Goal: Task Accomplishment & Management: Manage account settings

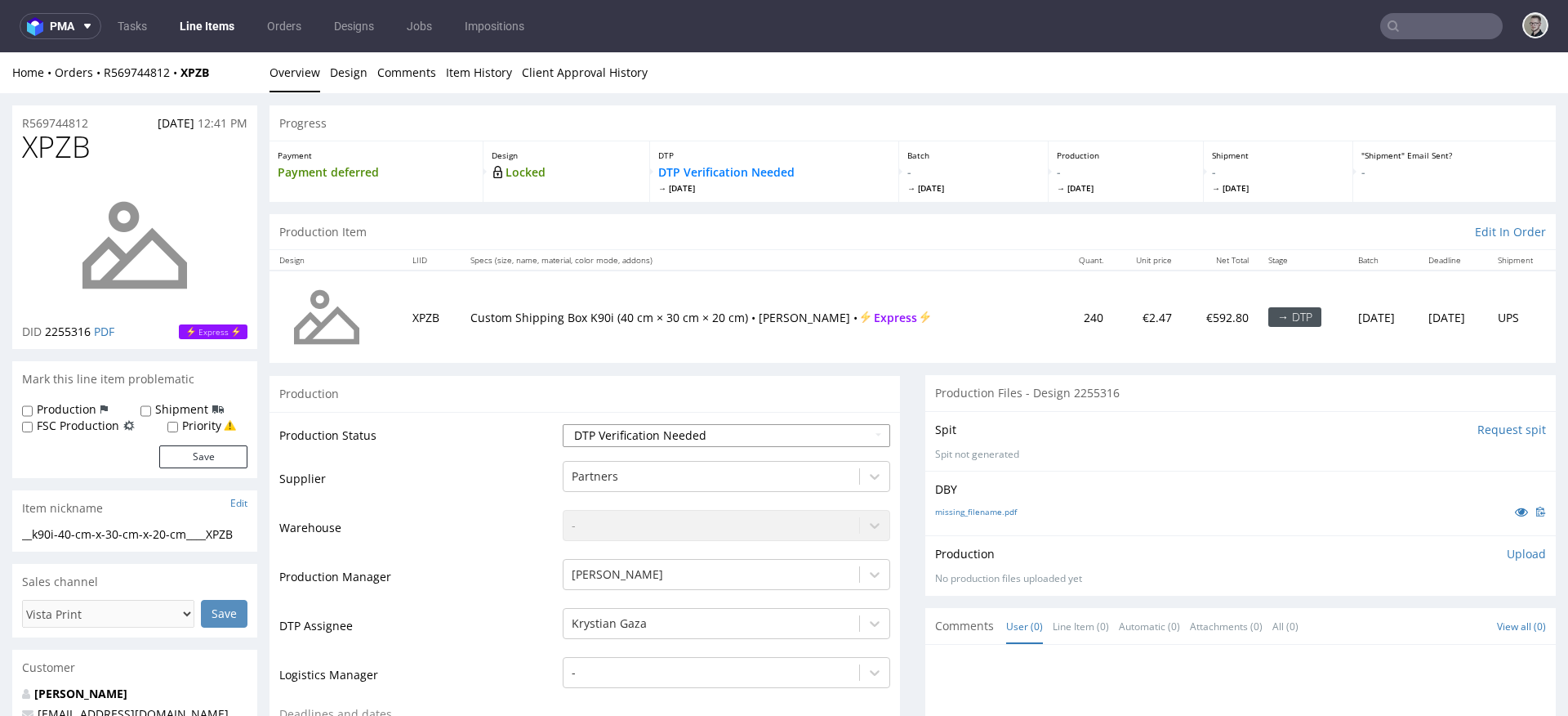
click at [736, 437] on select "Waiting for Artwork Waiting for Diecut Waiting for Mockup Waiting for DTP Waiti…" at bounding box center [727, 435] width 328 height 23
select select "dtp_in_process"
click at [563, 424] on select "Waiting for Artwork Waiting for Diecut Waiting for Mockup Waiting for DTP Waiti…" at bounding box center [727, 435] width 328 height 23
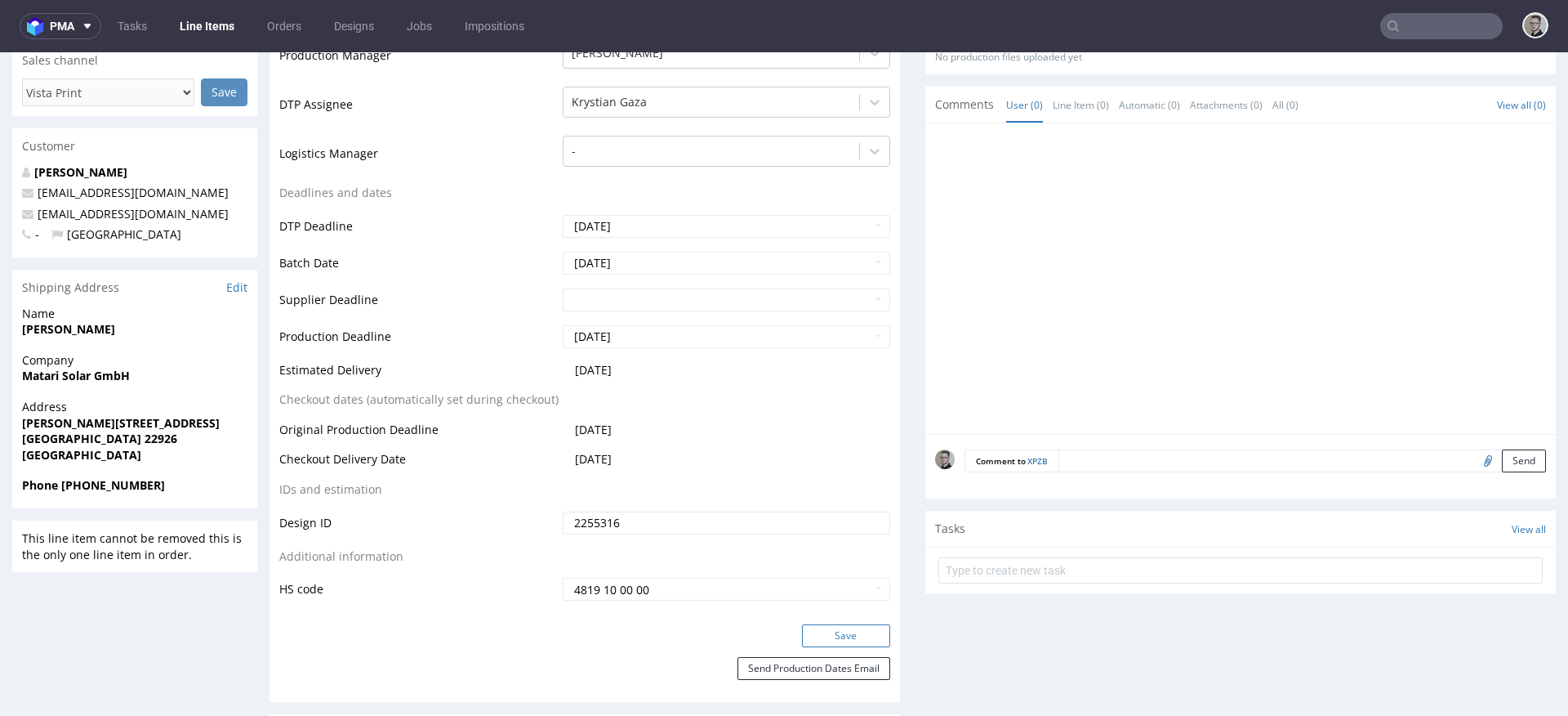
click at [847, 641] on button "Save" at bounding box center [846, 635] width 88 height 23
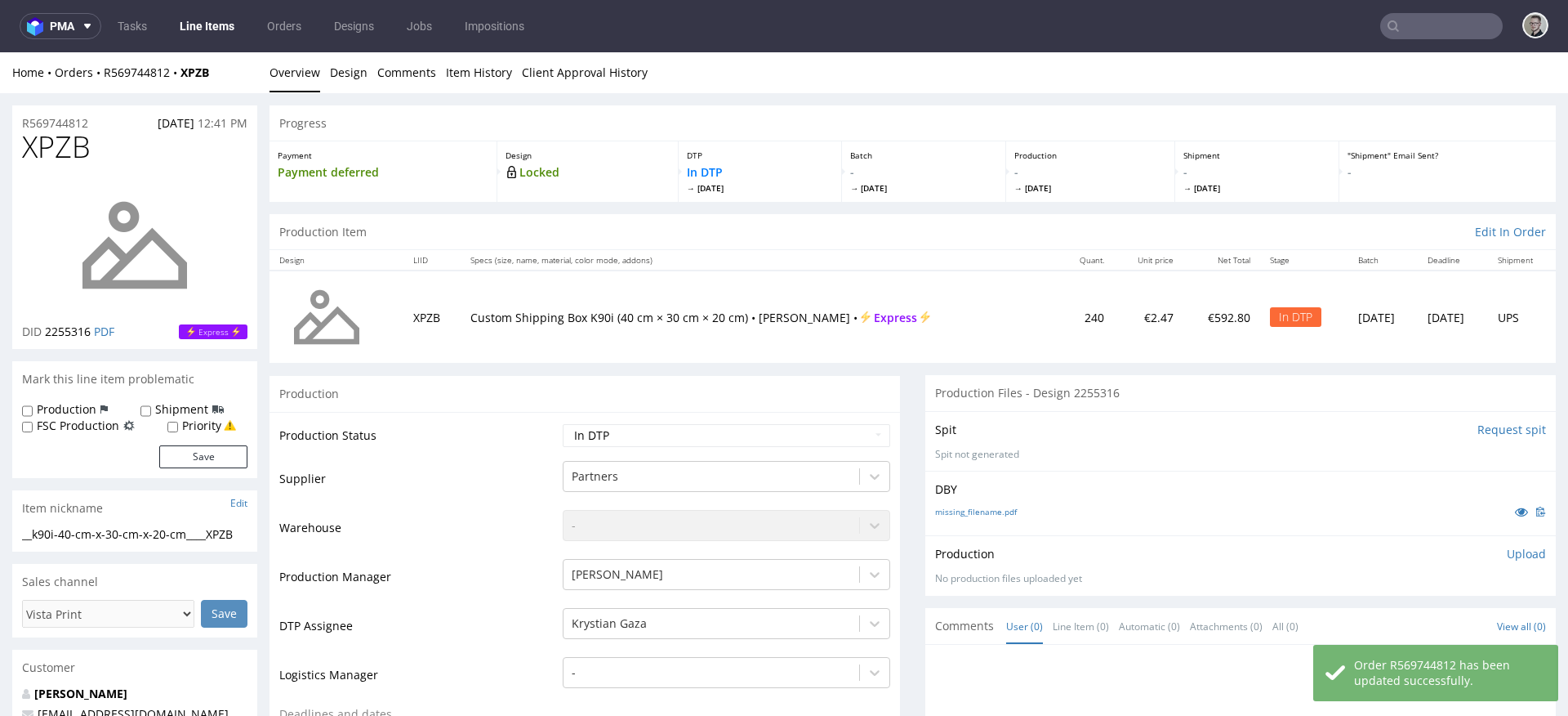
click at [1481, 554] on div "Production Upload" at bounding box center [1241, 554] width 611 height 17
click at [1507, 555] on p "Upload" at bounding box center [1526, 554] width 39 height 17
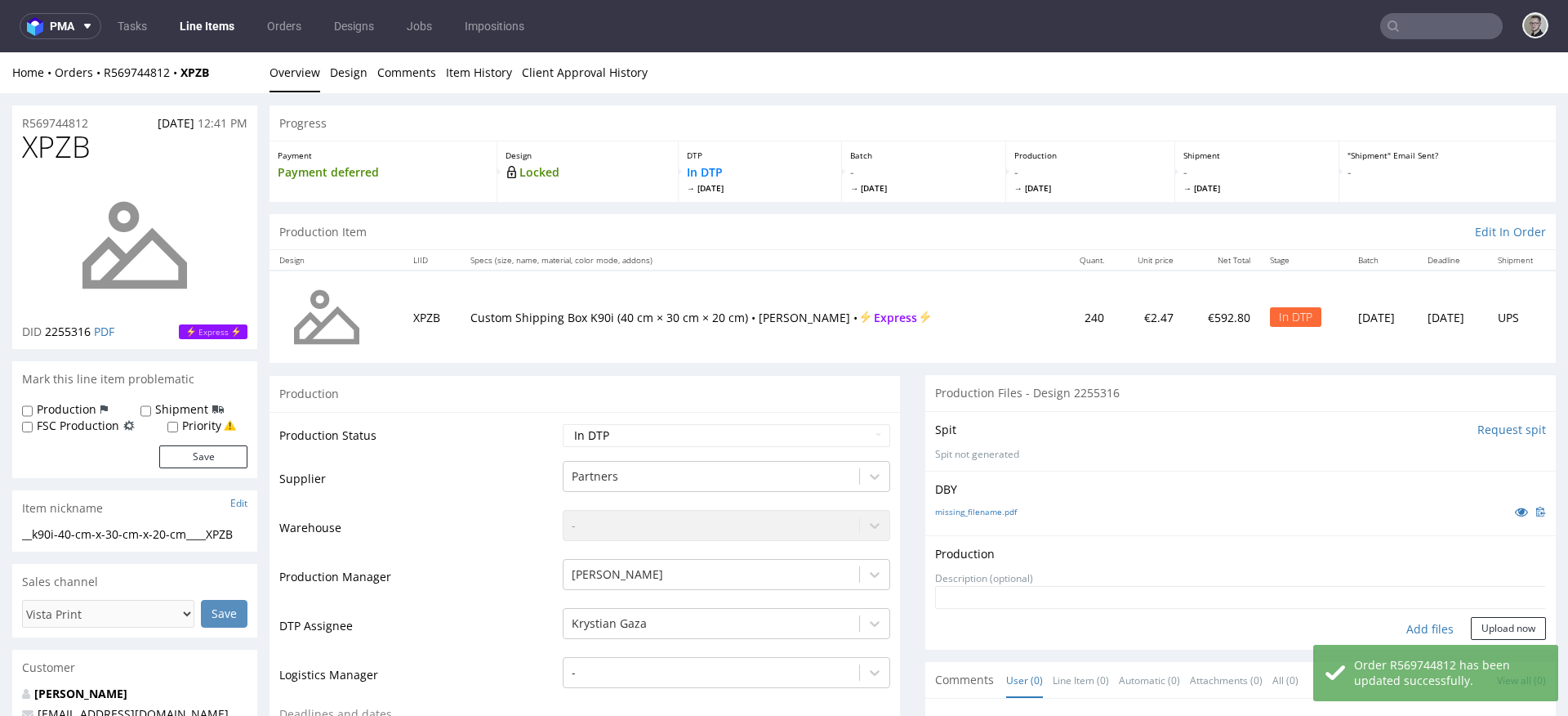
click at [1415, 626] on div "Add files" at bounding box center [1430, 629] width 82 height 24
type input "C:\fakepath\__k90i-40-cm-x-30-cm-x-20-cm____XPZB__d2255316__oR569744812__outsid…"
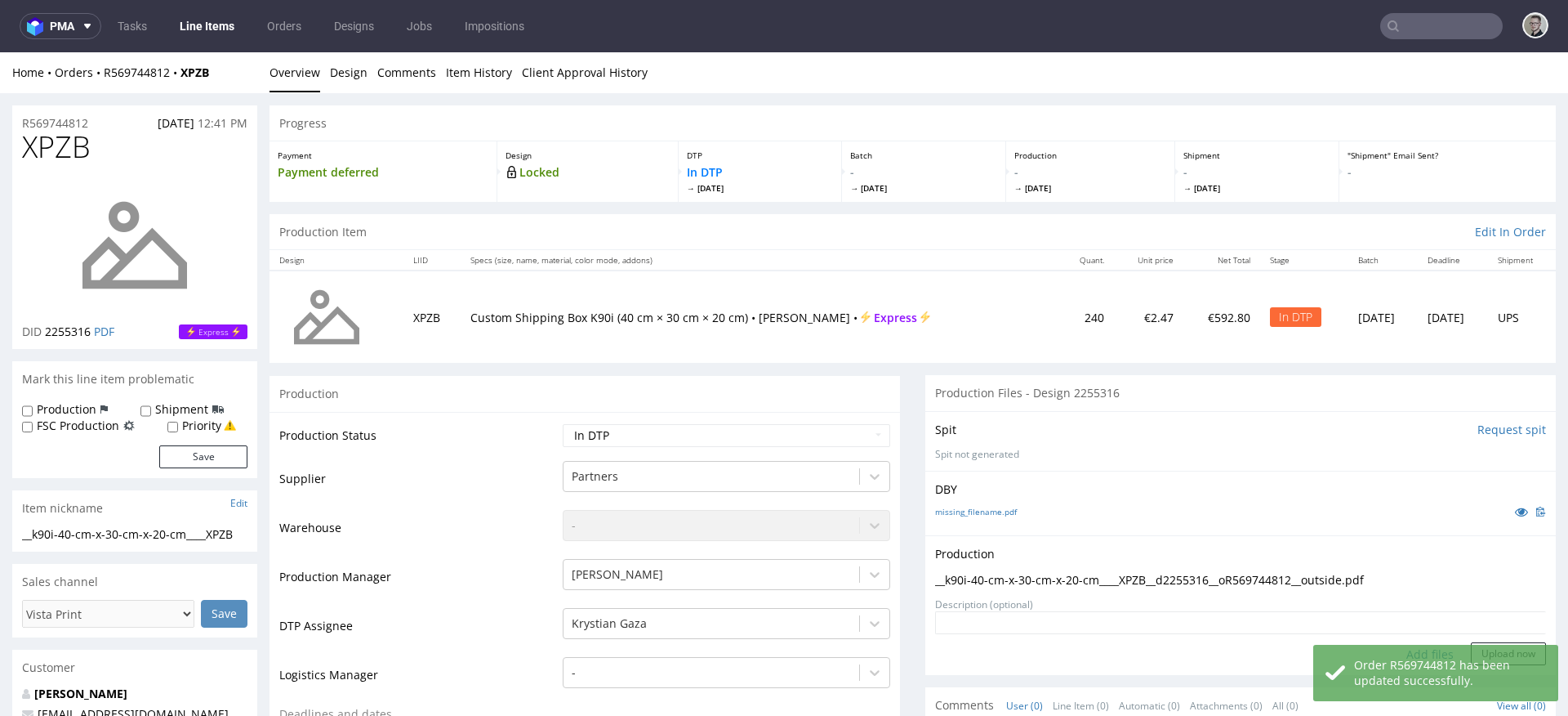
scroll to position [1, 0]
click at [1482, 645] on div "Order R569744812 has been updated successfully." at bounding box center [1436, 672] width 245 height 57
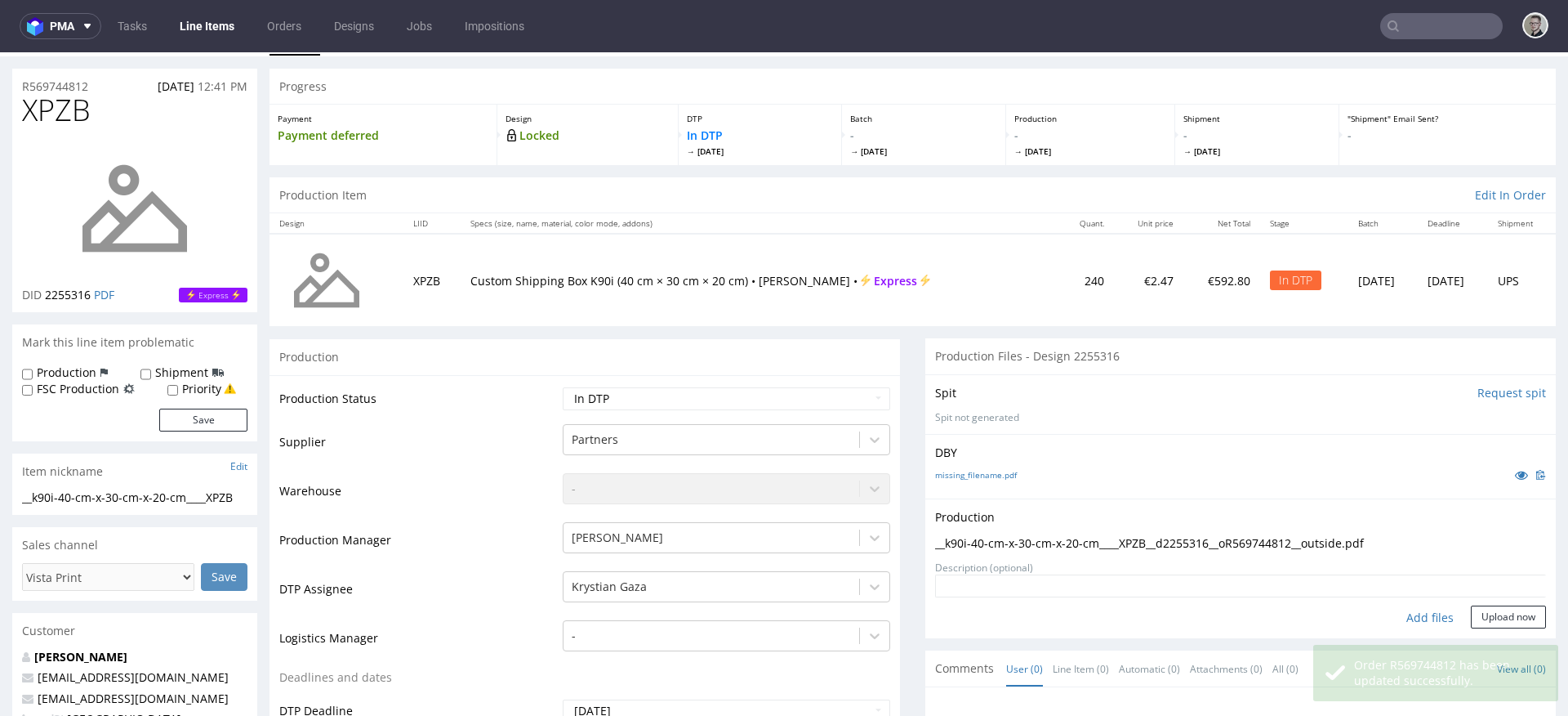
scroll to position [126, 0]
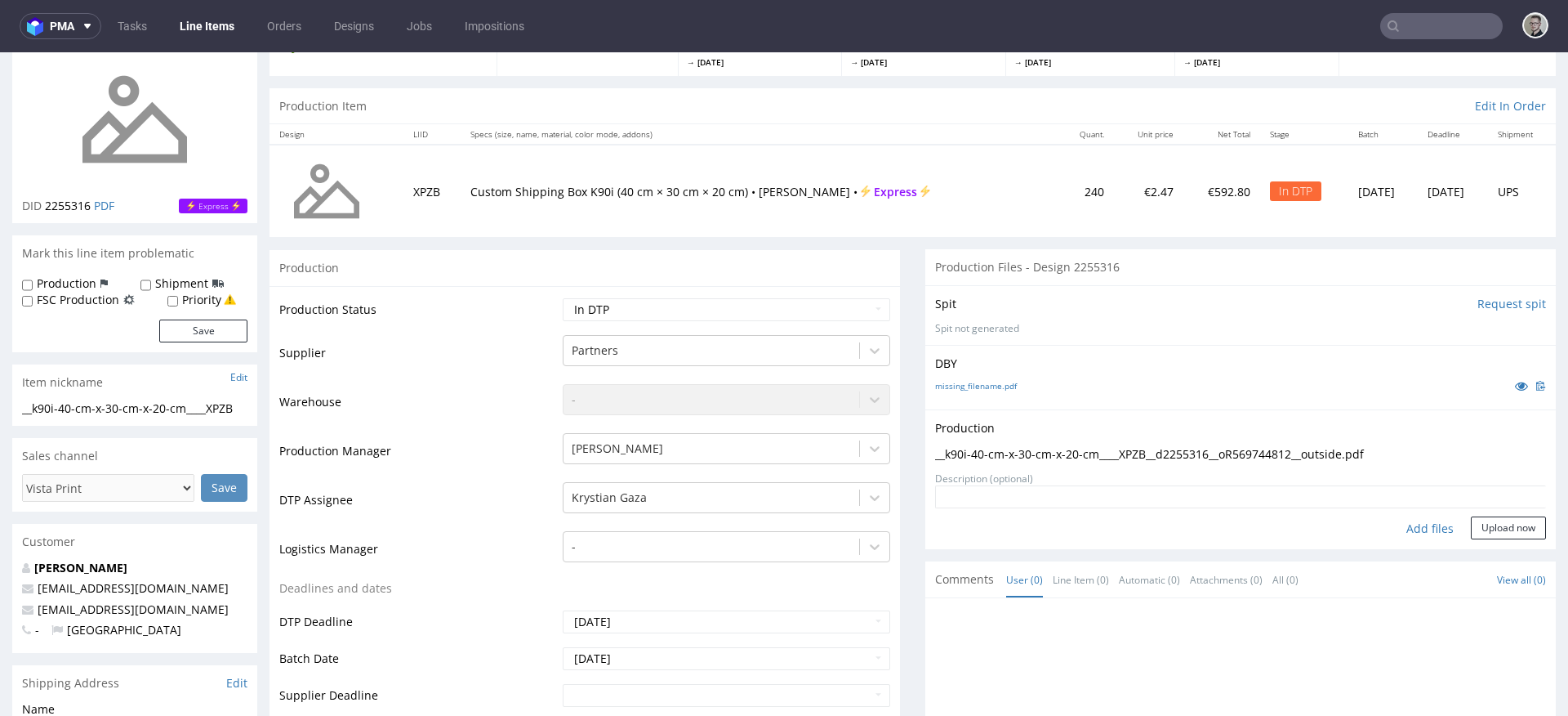
click at [1494, 509] on form "Add files Upload now" at bounding box center [1241, 512] width 611 height 54
click at [1491, 531] on button "Upload now" at bounding box center [1508, 527] width 75 height 23
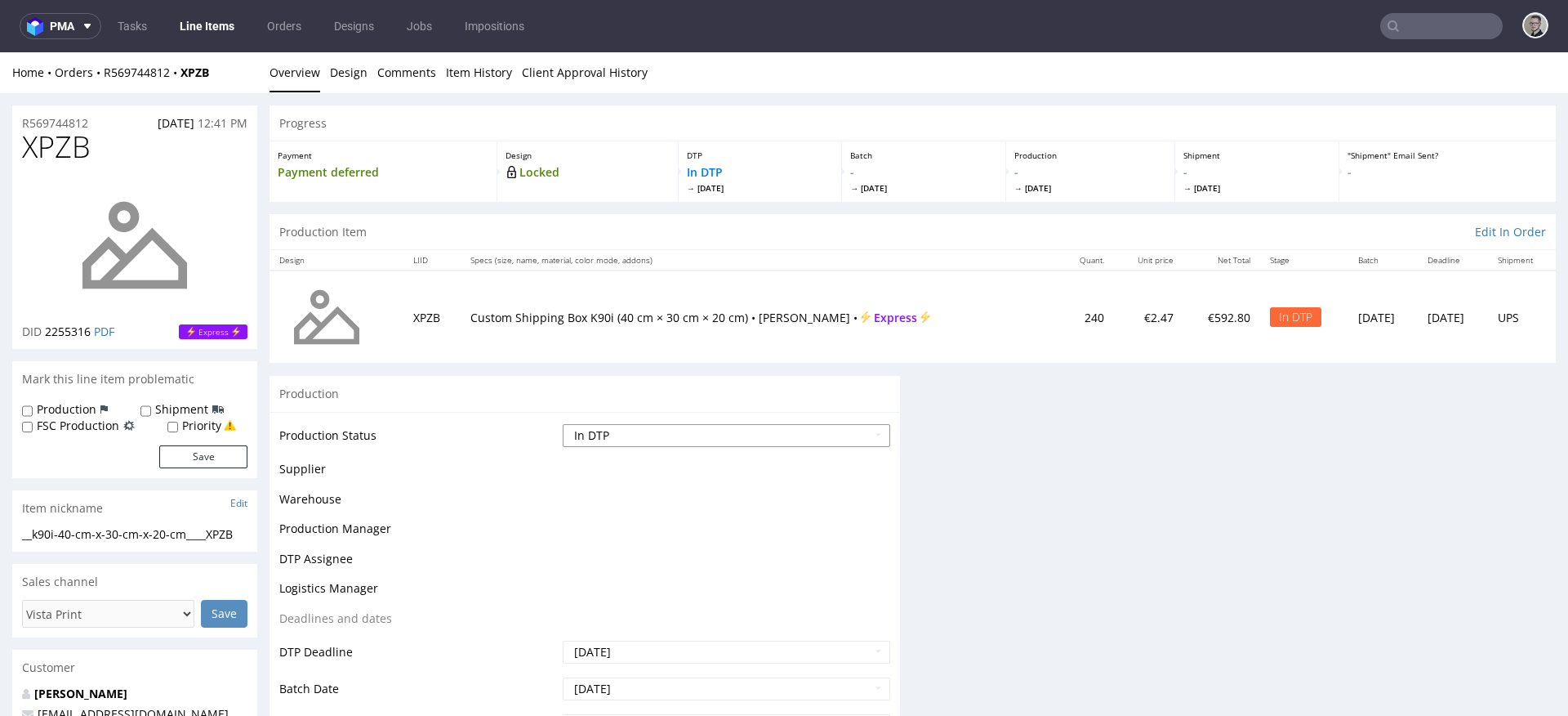
scroll to position [0, 0]
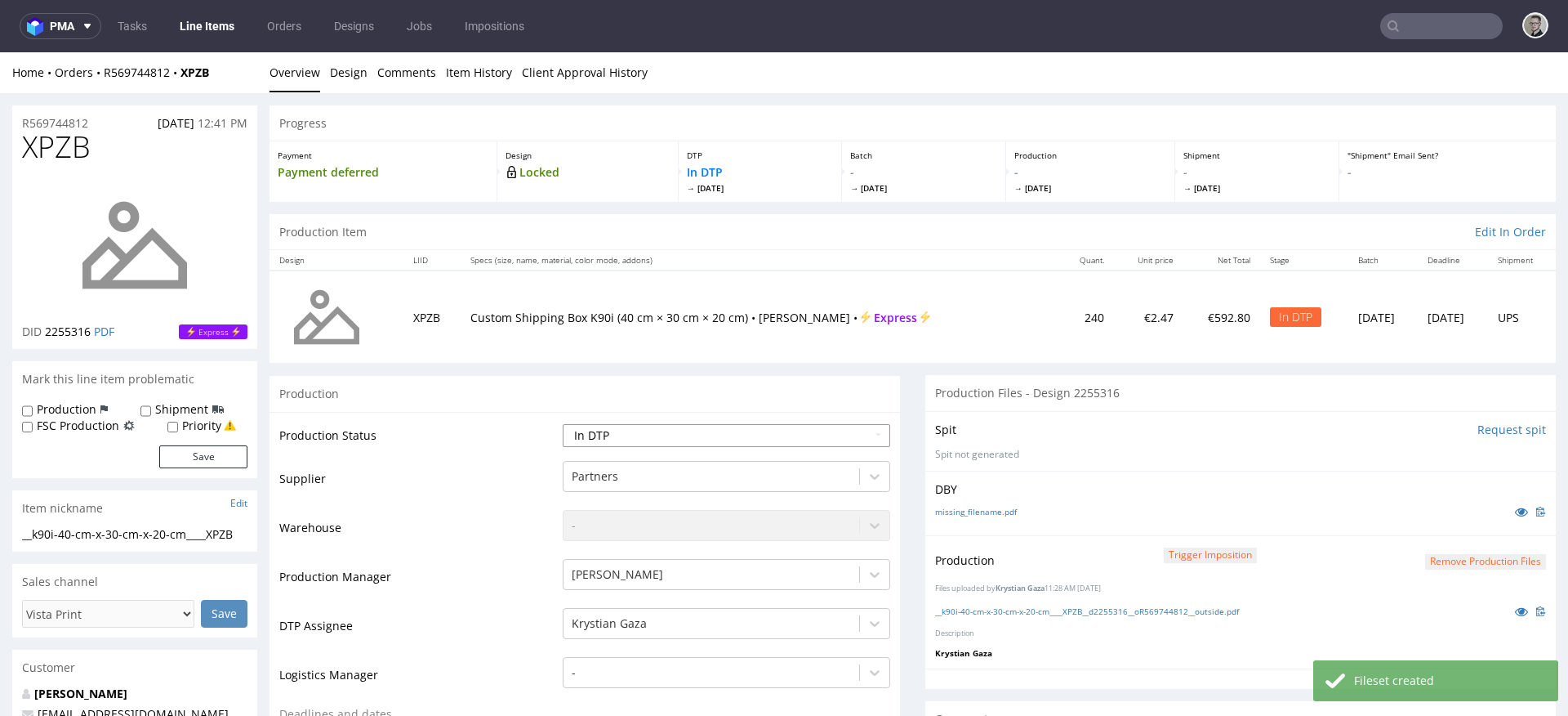
click at [674, 439] on select "Waiting for Artwork Waiting for Diecut Waiting for Mockup Waiting for DTP Waiti…" at bounding box center [727, 435] width 328 height 23
select select "dtp_production_ready"
click at [563, 424] on select "Waiting for Artwork Waiting for Diecut Waiting for Mockup Waiting for DTP Waiti…" at bounding box center [727, 435] width 328 height 23
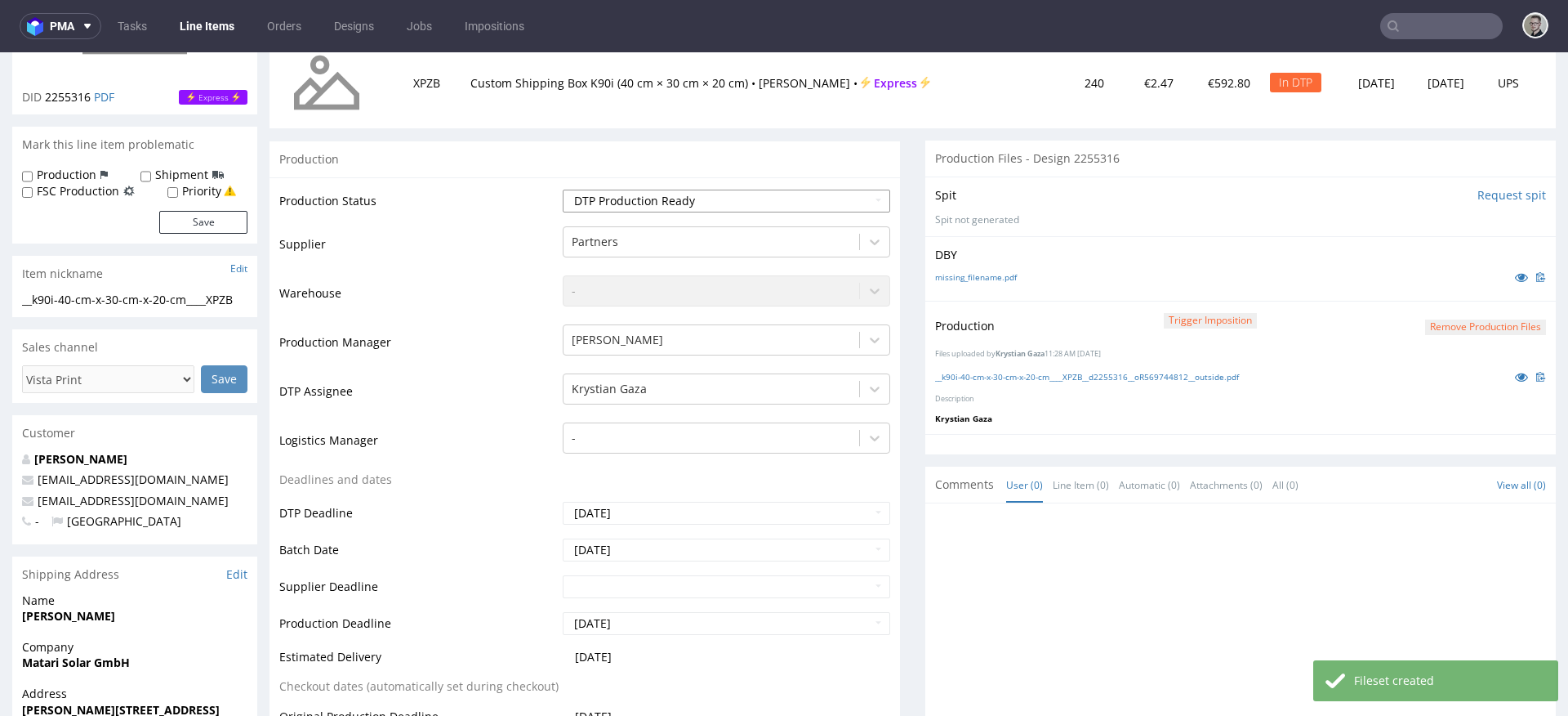
scroll to position [504, 0]
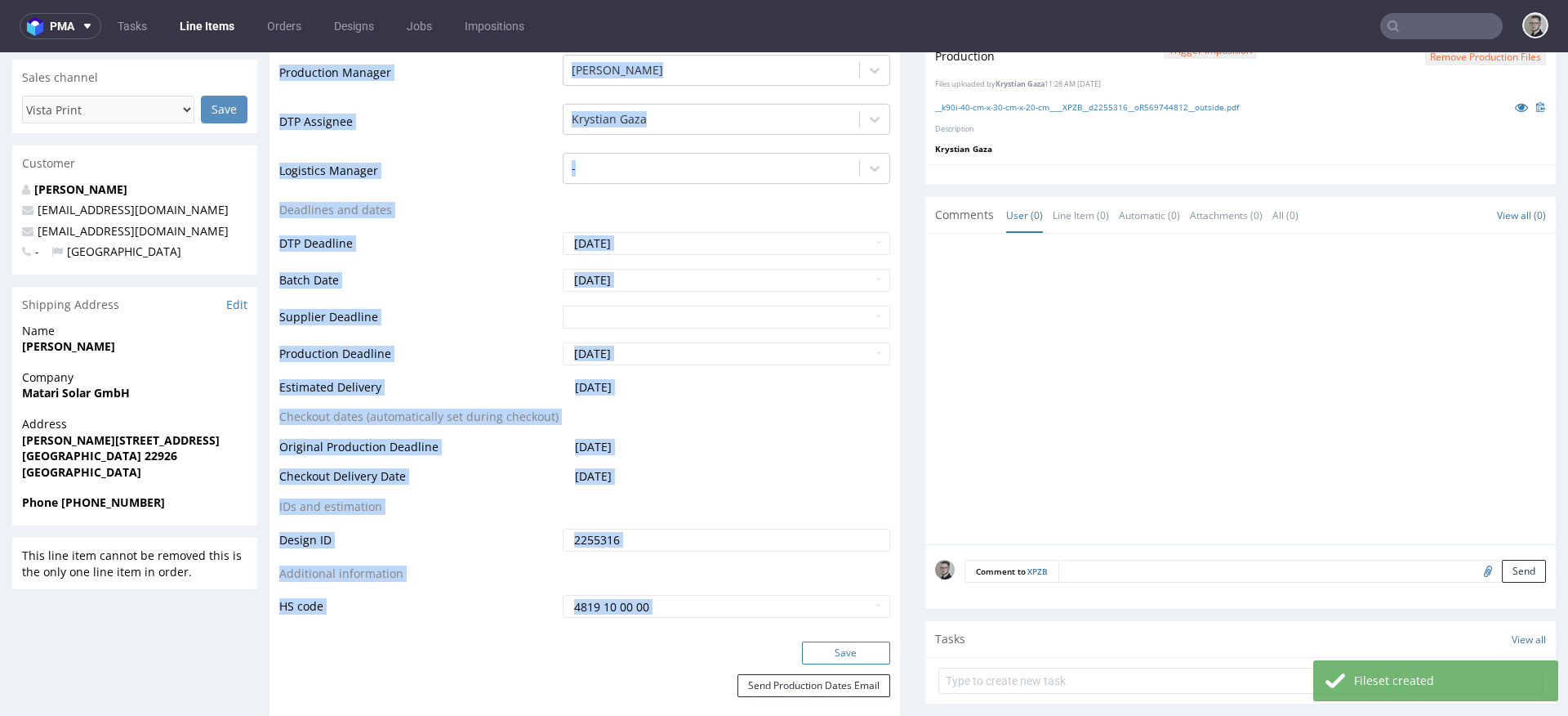
click at [856, 641] on form "Production Production Status Waiting for Artwork Waiting for Diecut Waiting for…" at bounding box center [584, 295] width 631 height 848
click at [859, 647] on button "Save" at bounding box center [846, 652] width 88 height 23
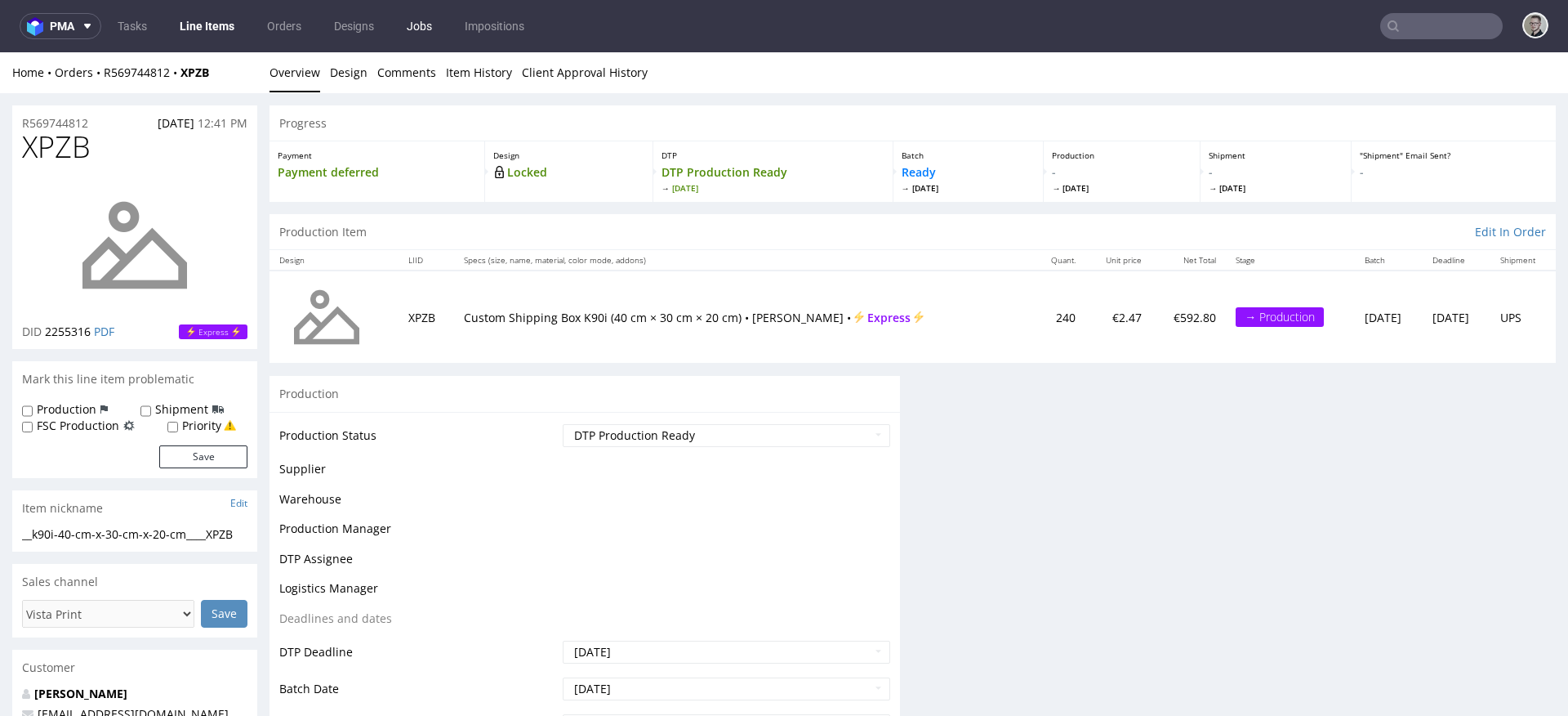
scroll to position [0, 0]
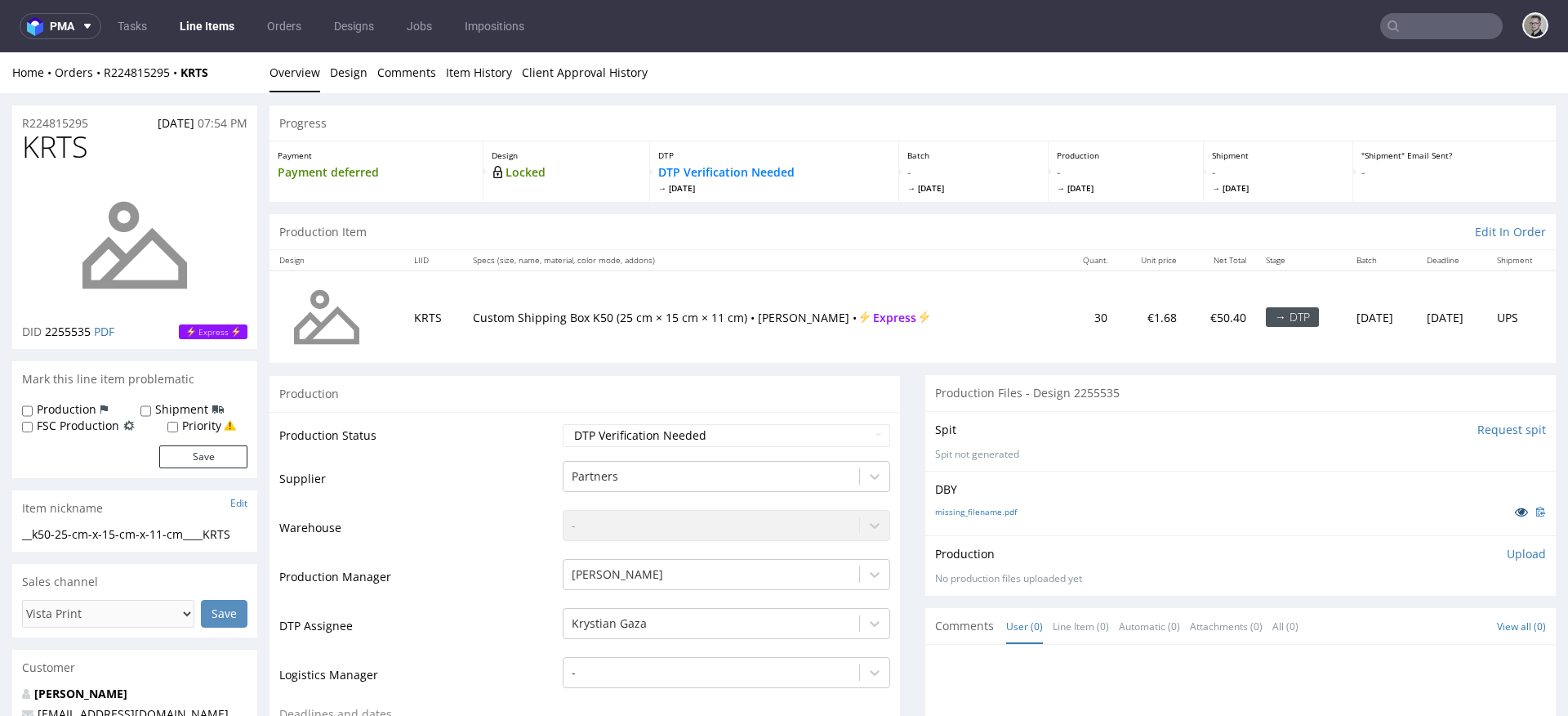
click at [1515, 514] on icon at bounding box center [1522, 511] width 13 height 11
click at [694, 429] on select "Waiting for Artwork Waiting for Diecut Waiting for Mockup Waiting for DTP Waiti…" at bounding box center [727, 435] width 328 height 23
select select "dtp_issue"
click at [563, 424] on select "Waiting for Artwork Waiting for Diecut Waiting for Mockup Waiting for DTP Waiti…" at bounding box center [727, 435] width 328 height 23
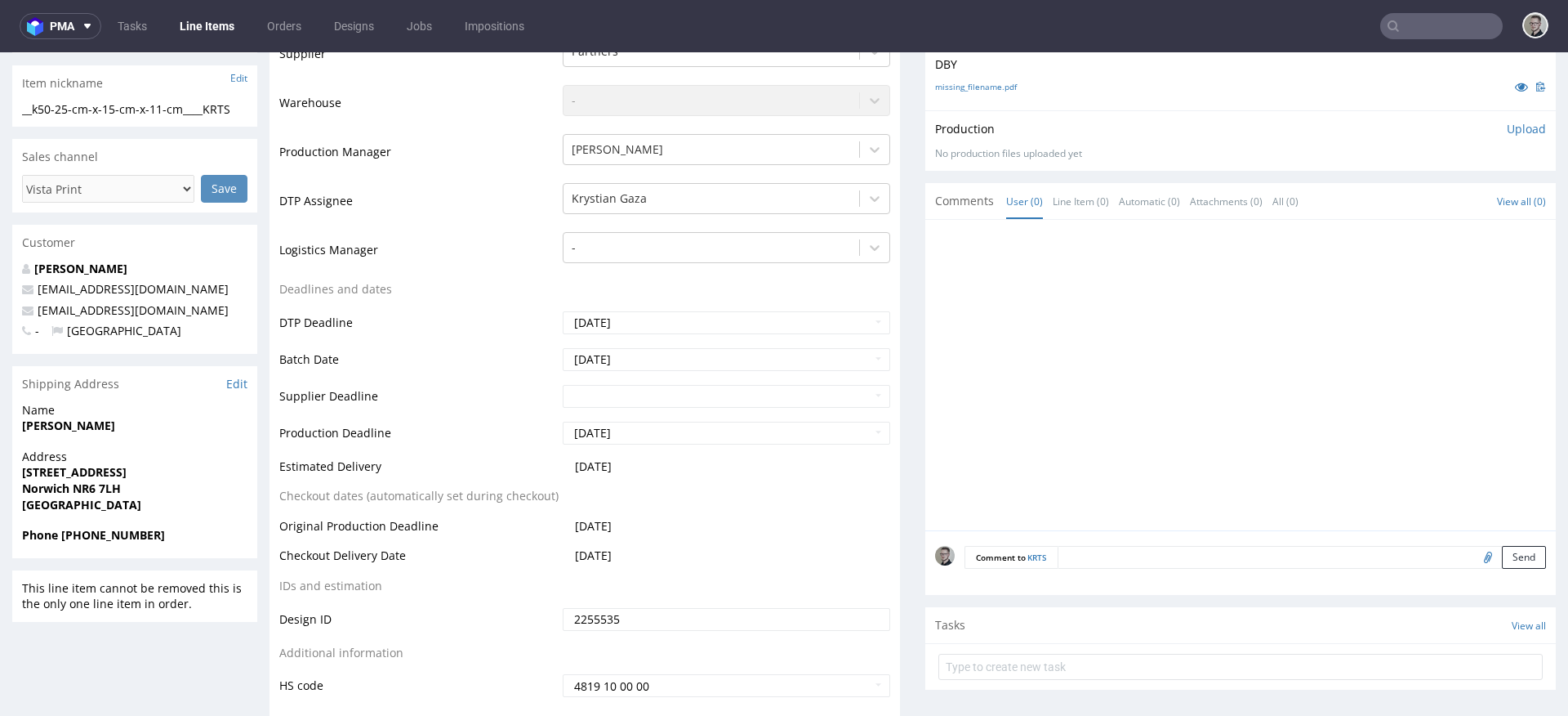
scroll to position [484, 0]
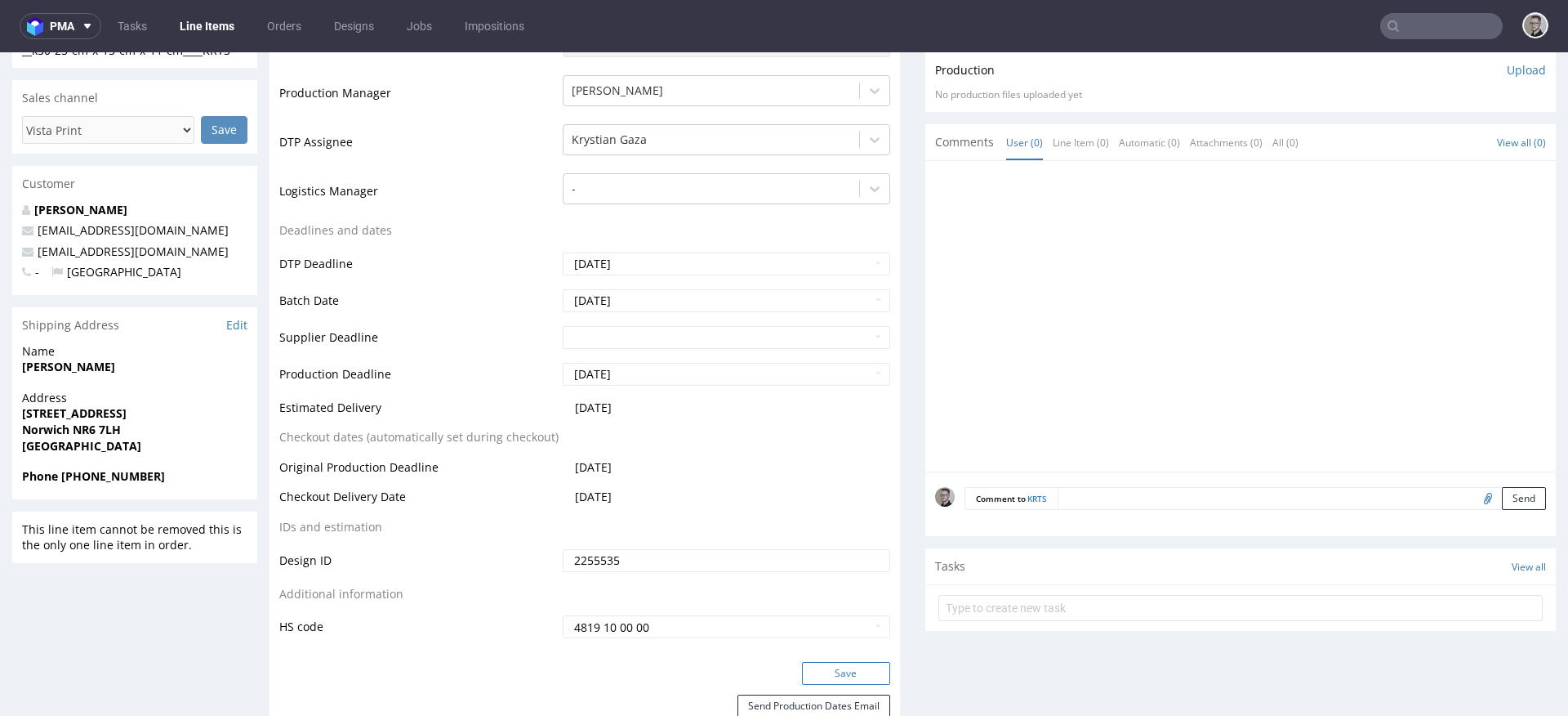
click at [846, 673] on button "Save" at bounding box center [846, 672] width 88 height 23
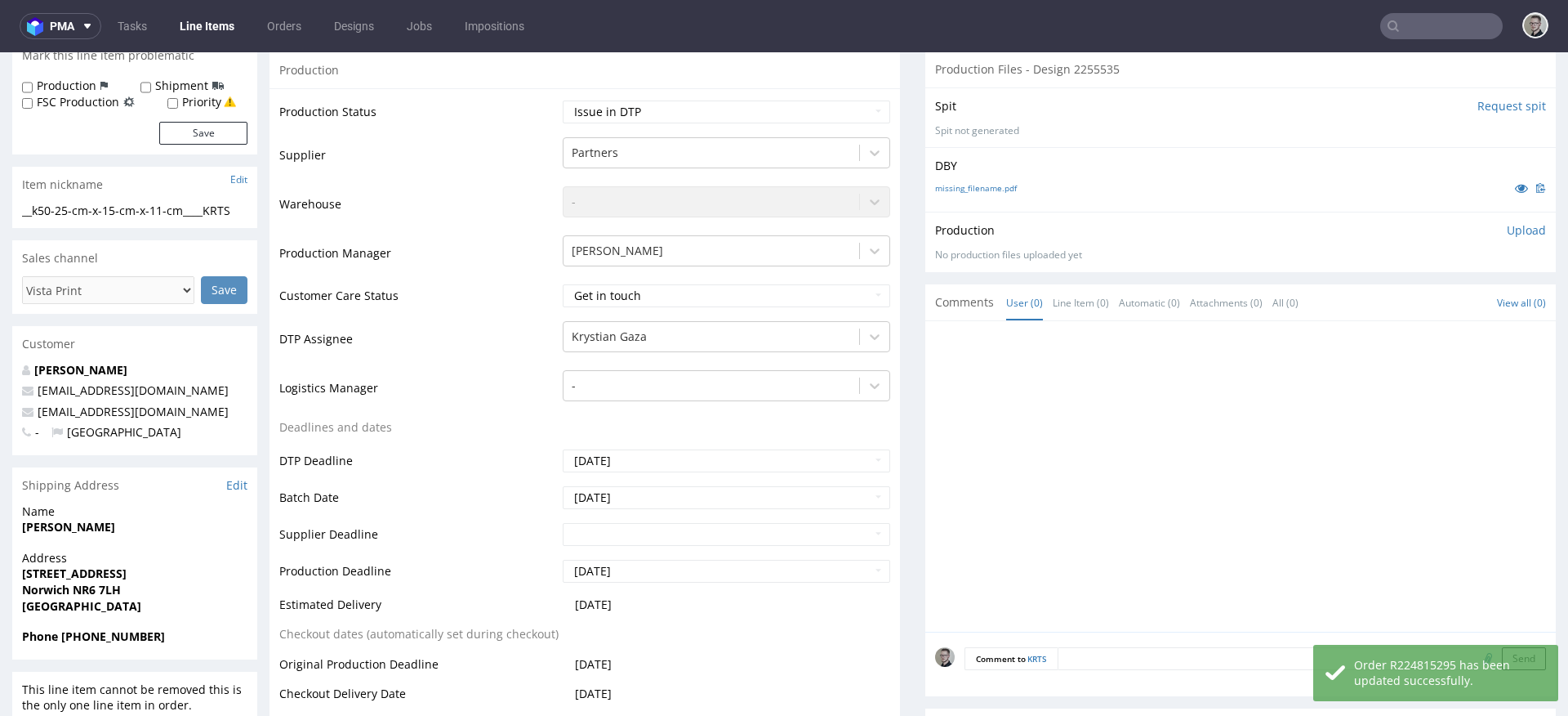
scroll to position [536, 0]
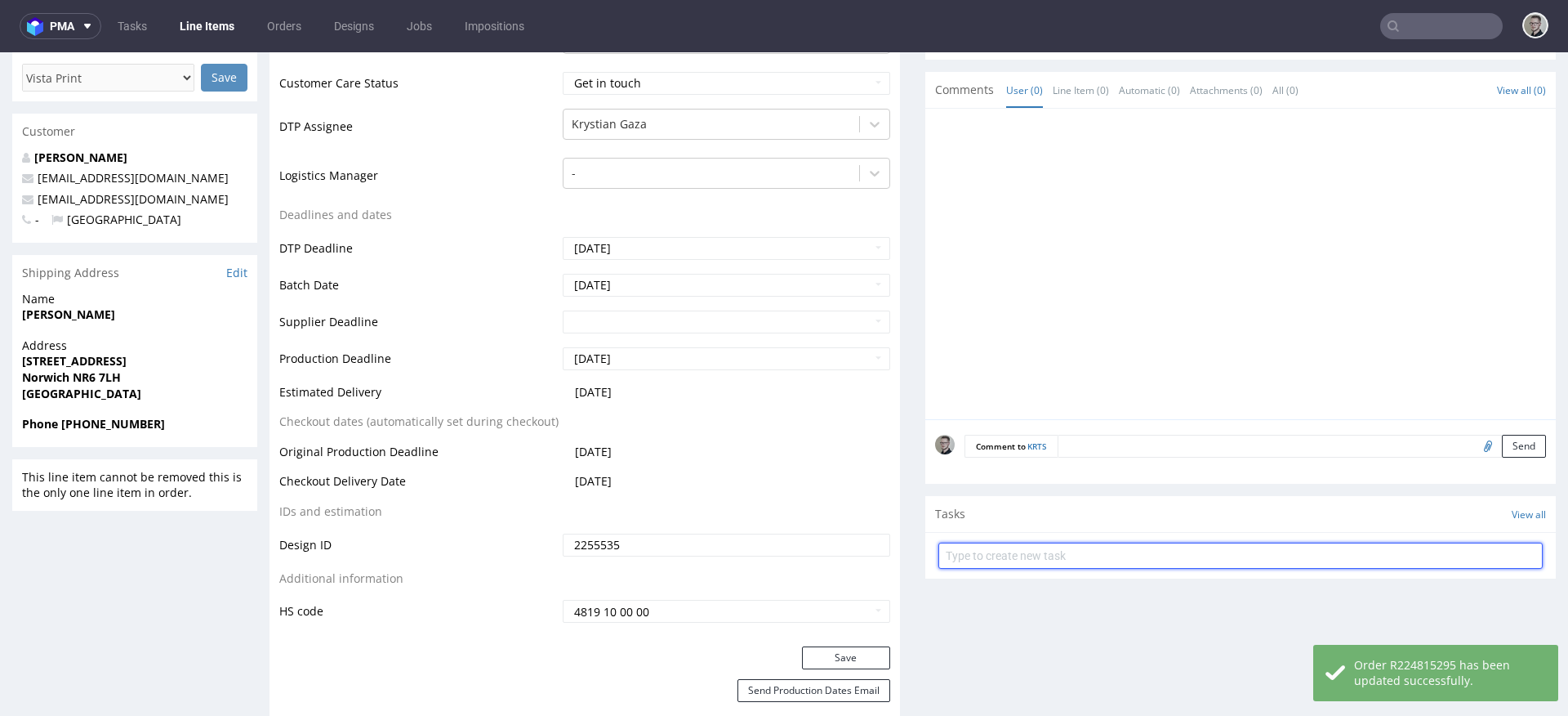
click at [1077, 547] on input "text" at bounding box center [1240, 556] width 605 height 26
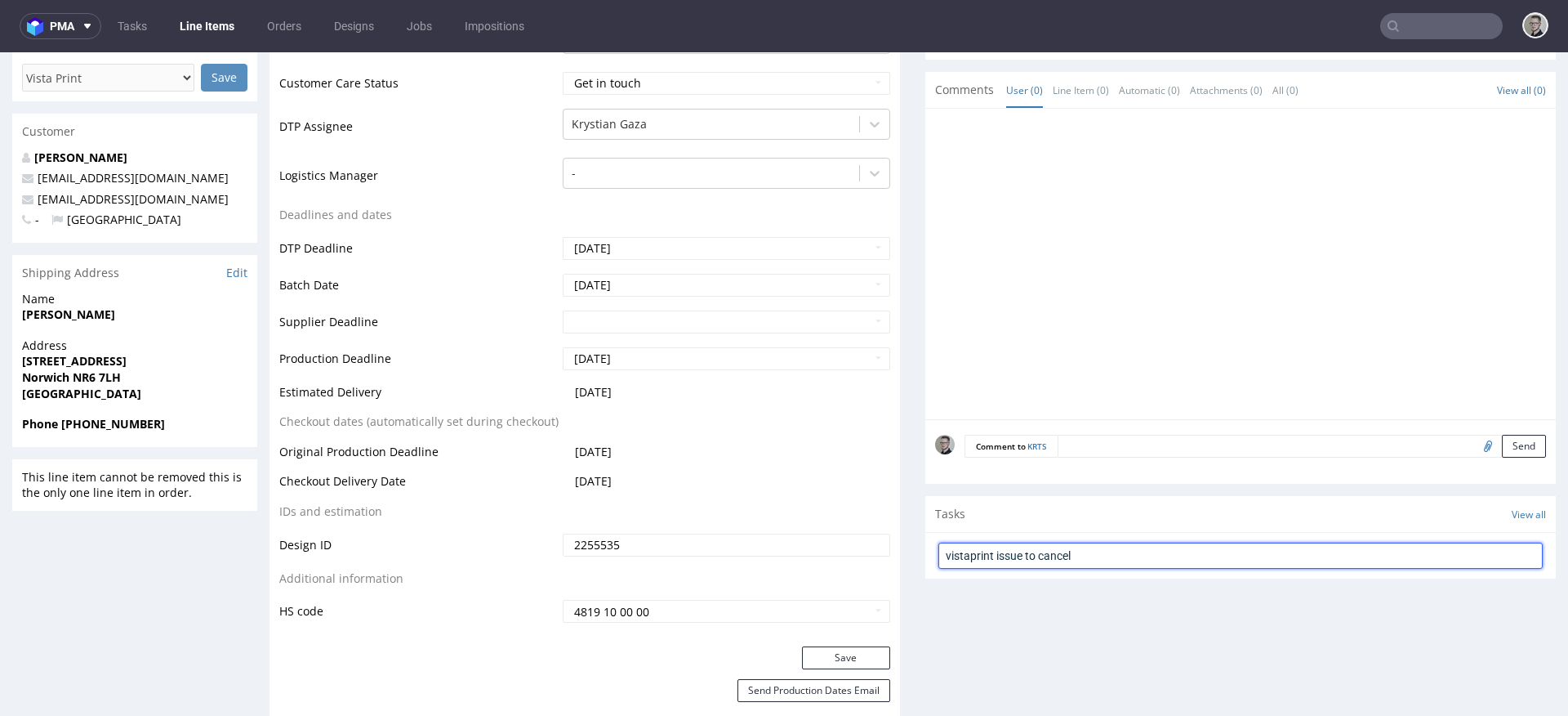
type input "vistaprint issue to cancel"
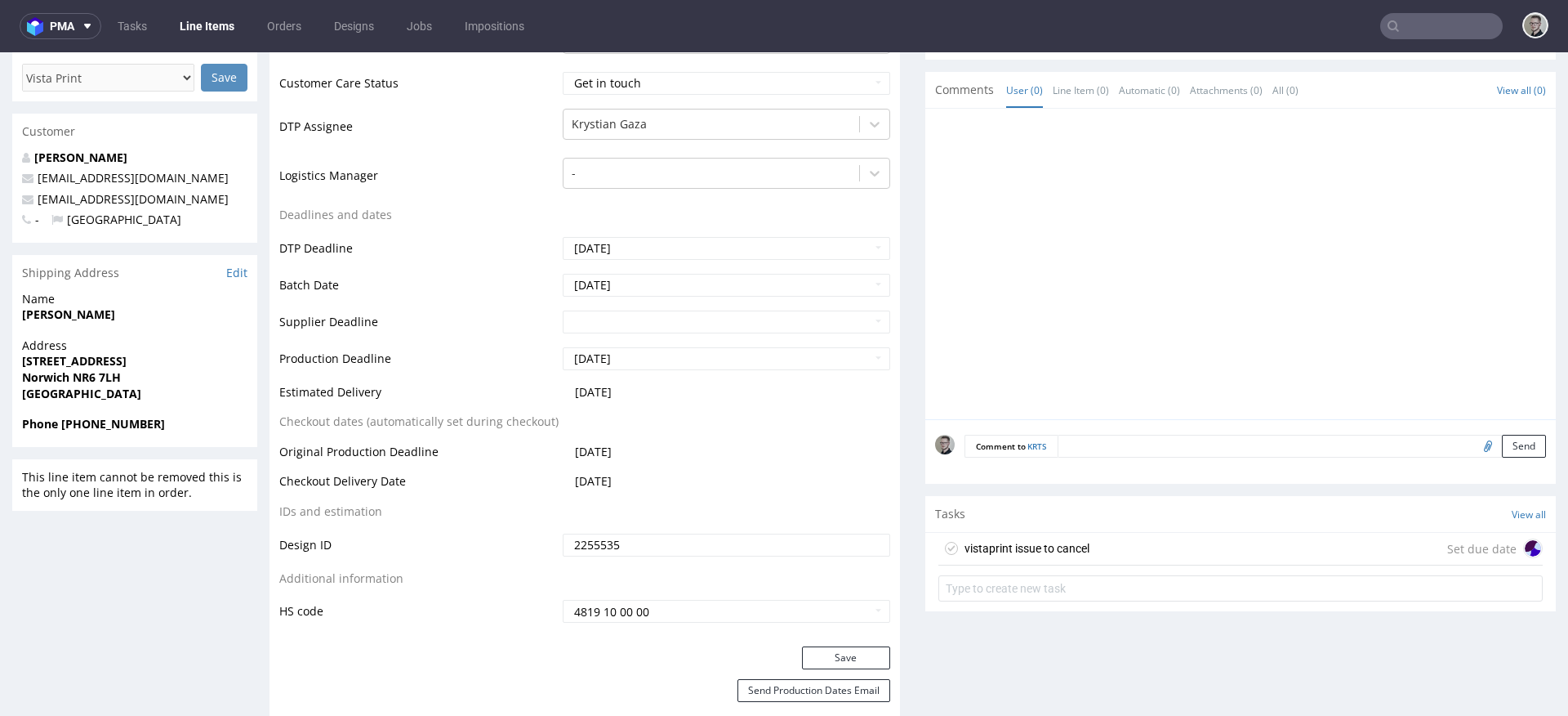
click at [1074, 565] on div "vistaprint issue to cancel Set due date" at bounding box center [1240, 570] width 631 height 75
click at [1082, 553] on div "vistaprint issue to cancel Set due date" at bounding box center [1240, 548] width 605 height 32
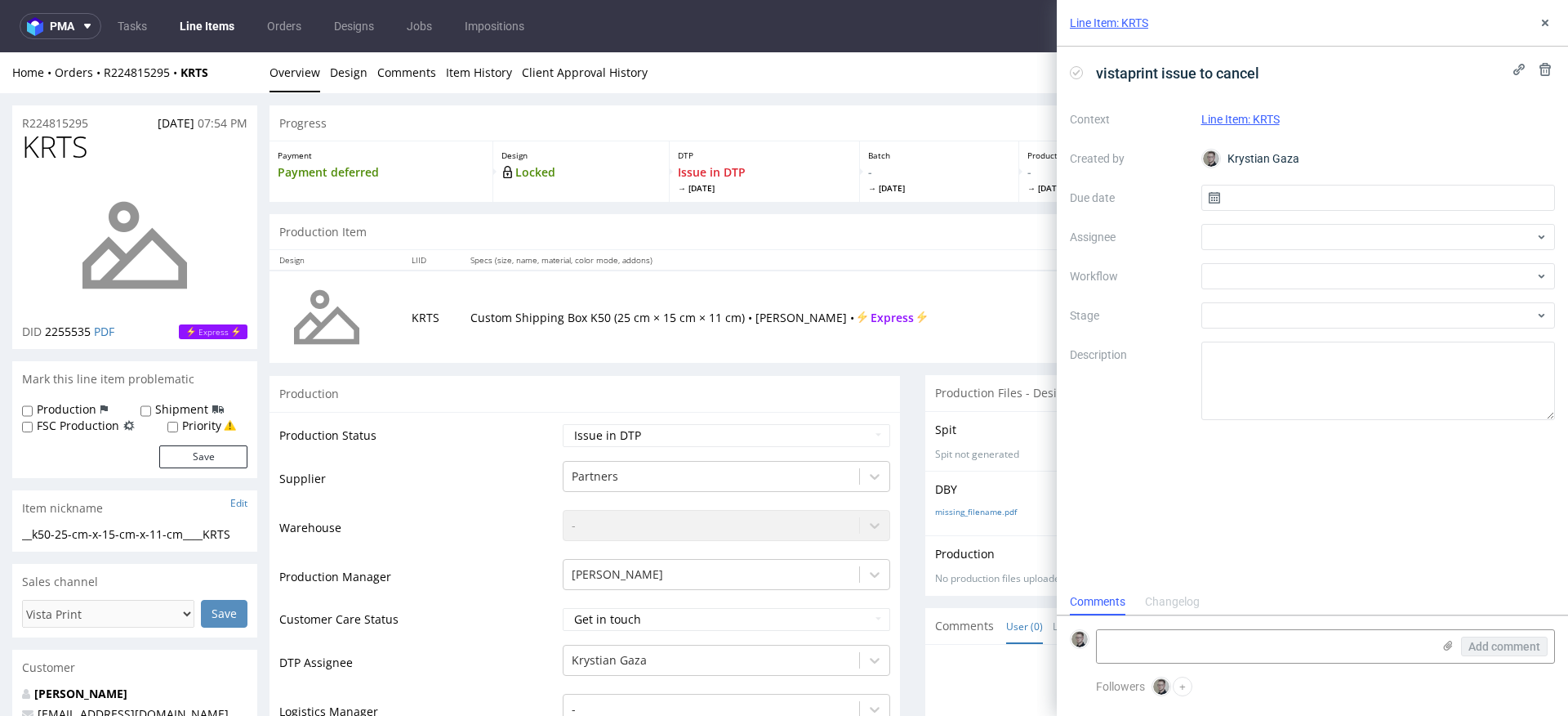
click at [1284, 211] on div "Context Line Item: KRTS Created by Krystian Gaza Due date Assignee Workflow Sta…" at bounding box center [1312, 263] width 485 height 314
click at [1291, 197] on input "text" at bounding box center [1378, 197] width 355 height 26
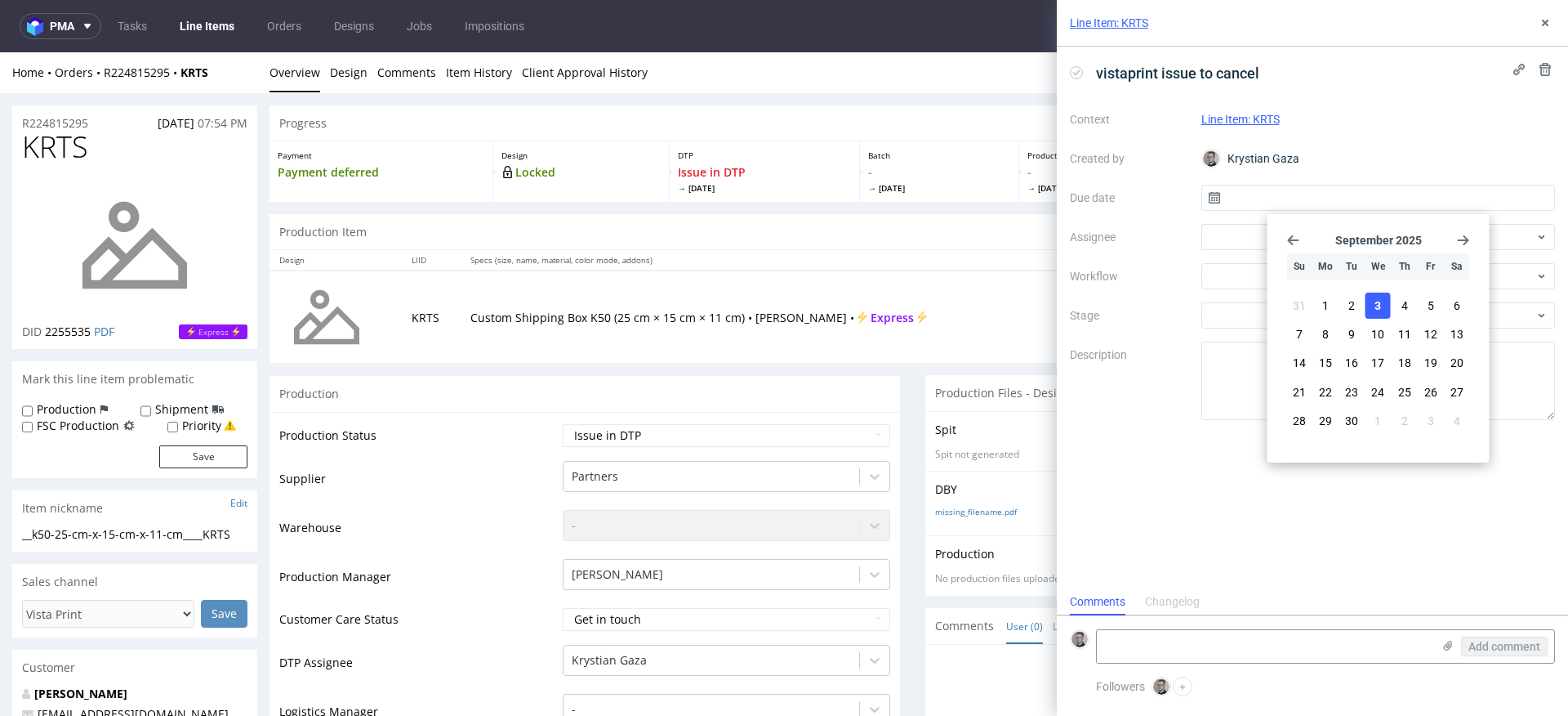
click at [1386, 308] on button "3" at bounding box center [1378, 306] width 25 height 26
type input "03/09/2025"
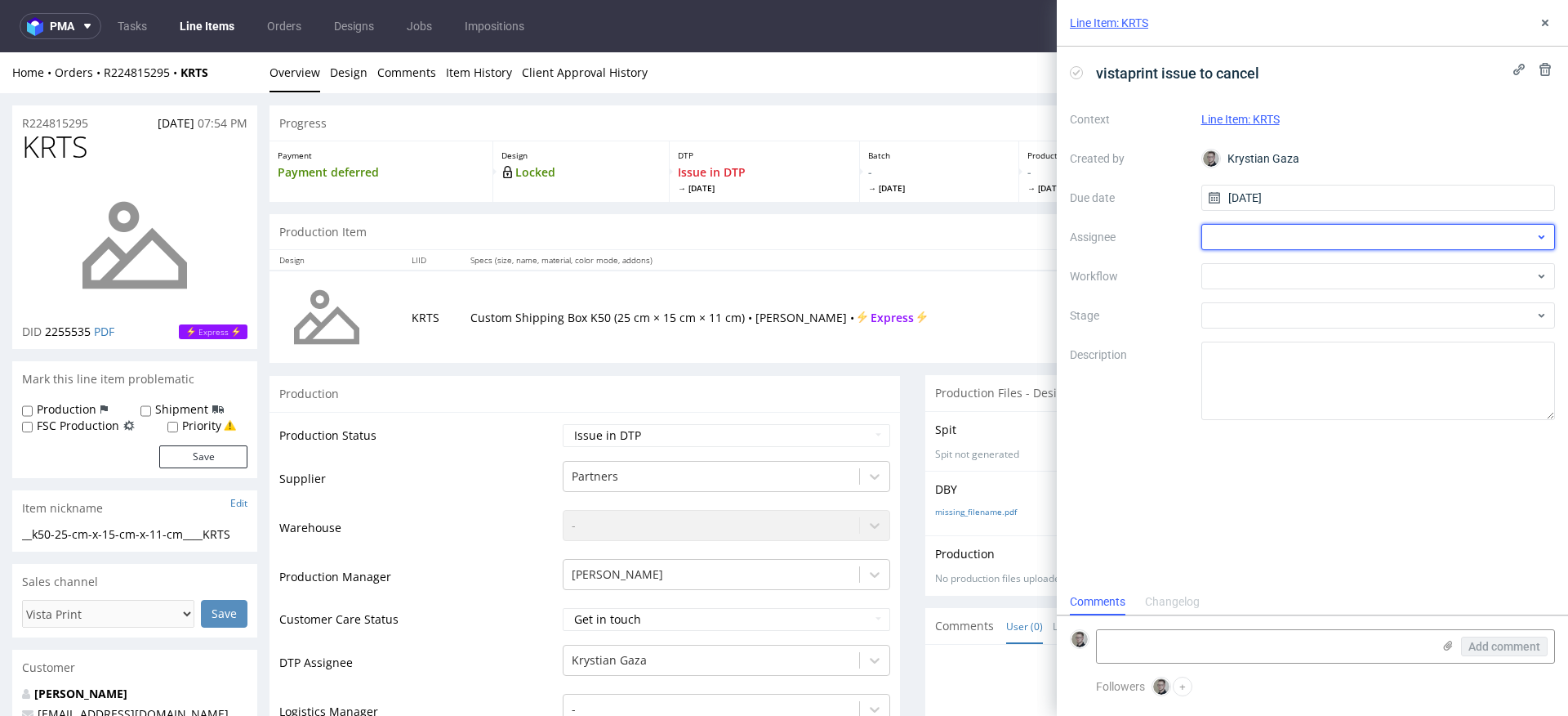
click at [1339, 239] on div at bounding box center [1378, 237] width 355 height 26
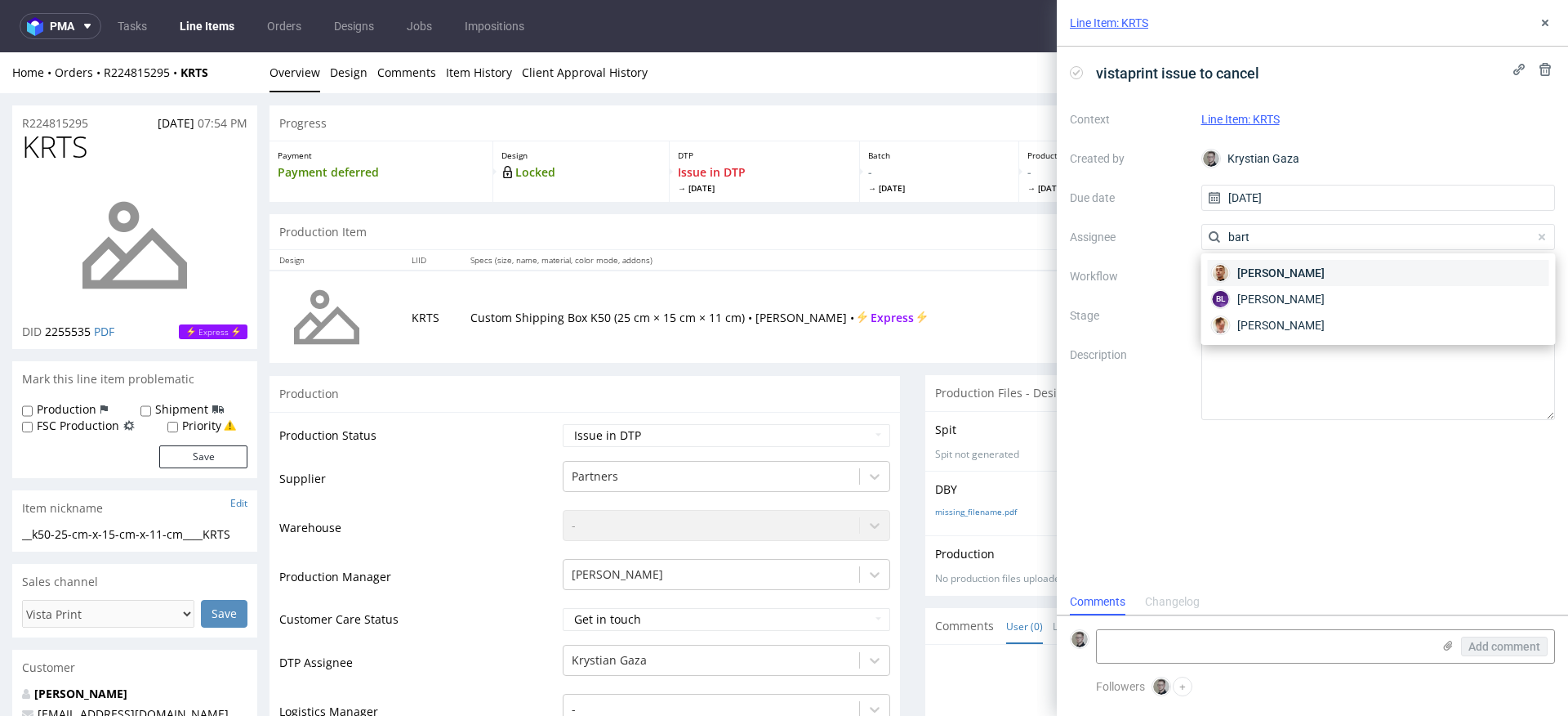
type input "bart"
click at [1311, 269] on span "Bartłomiej Leśniczuk" at bounding box center [1281, 273] width 87 height 17
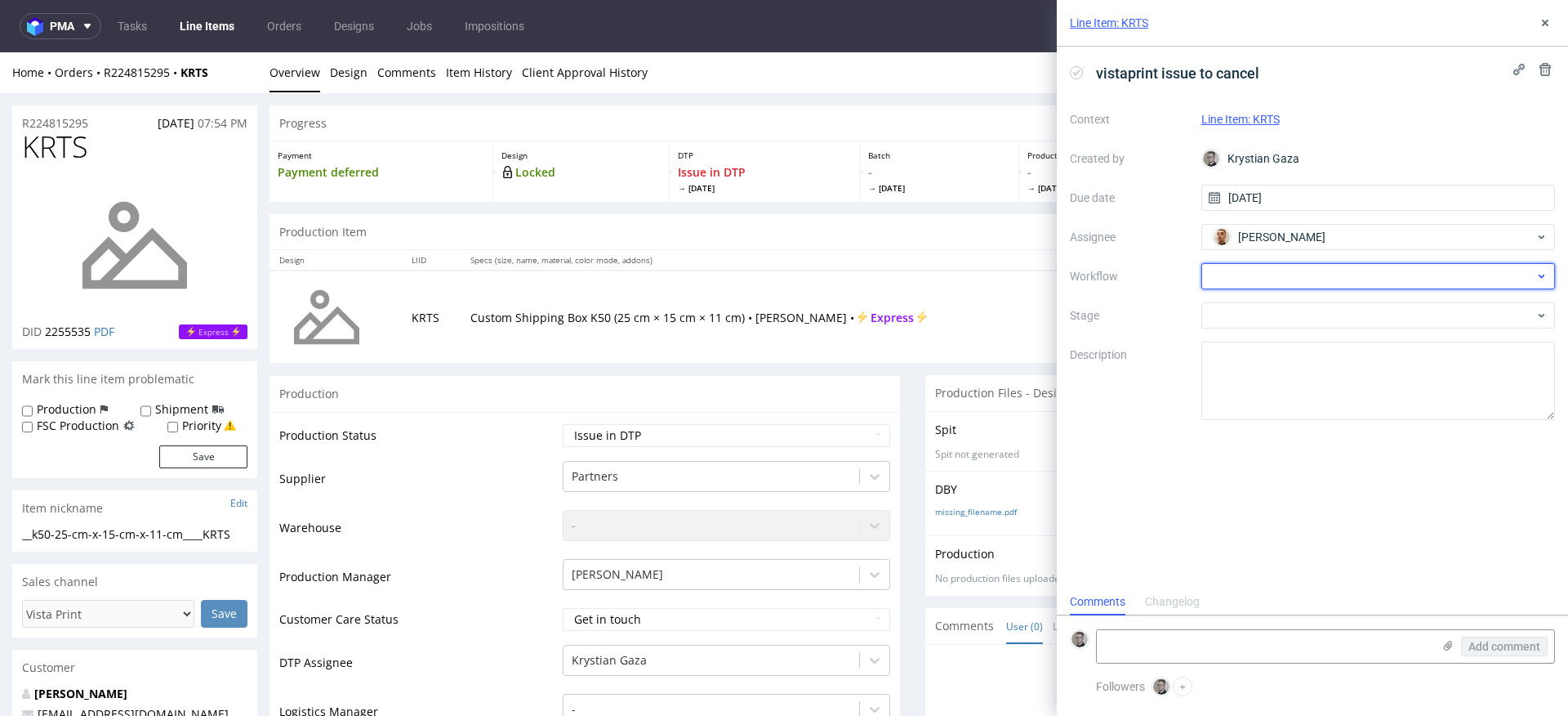
click at [1318, 283] on div at bounding box center [1378, 276] width 355 height 26
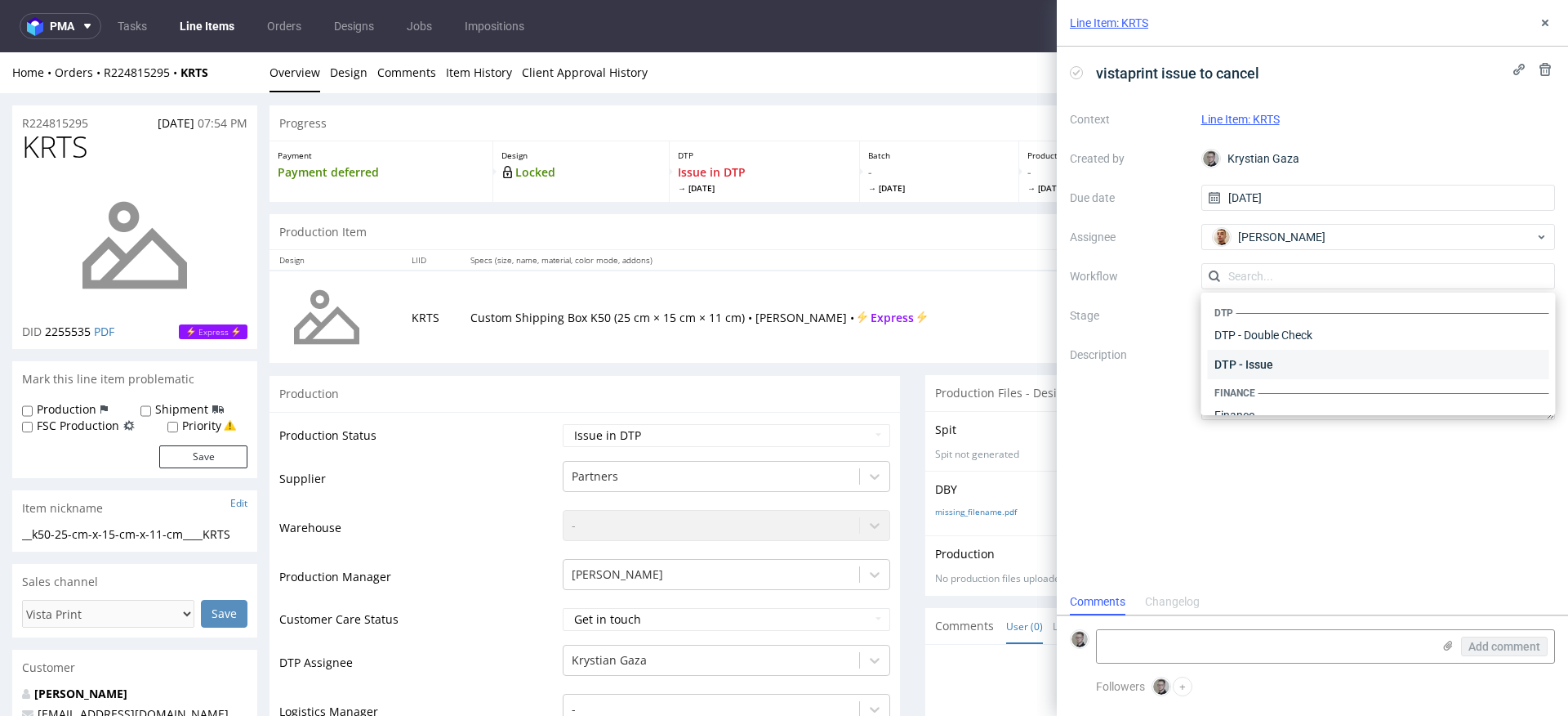
click at [1303, 363] on div "DTP - Issue" at bounding box center [1378, 364] width 342 height 30
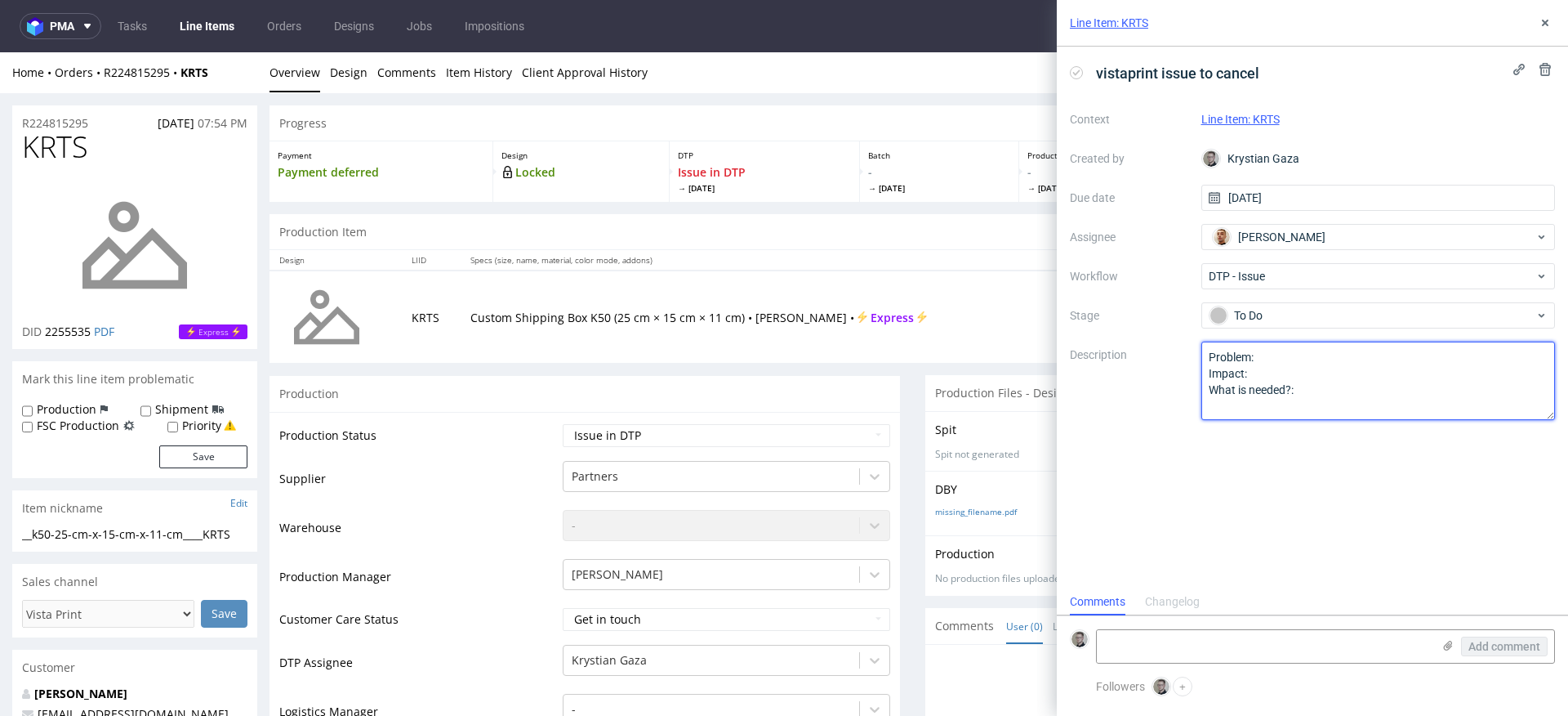
drag, startPoint x: 1308, startPoint y: 422, endPoint x: 888, endPoint y: 183, distance: 483.2
type textarea "Multicolor design for single color print."
drag, startPoint x: 1277, startPoint y: 503, endPoint x: 1334, endPoint y: 346, distance: 167.0
click at [1275, 496] on div "vistaprint issue to cancel Context Line Item: KRTS Created by Krystian Gaza Due…" at bounding box center [1312, 317] width 511 height 542
click at [1549, 30] on button at bounding box center [1545, 22] width 19 height 19
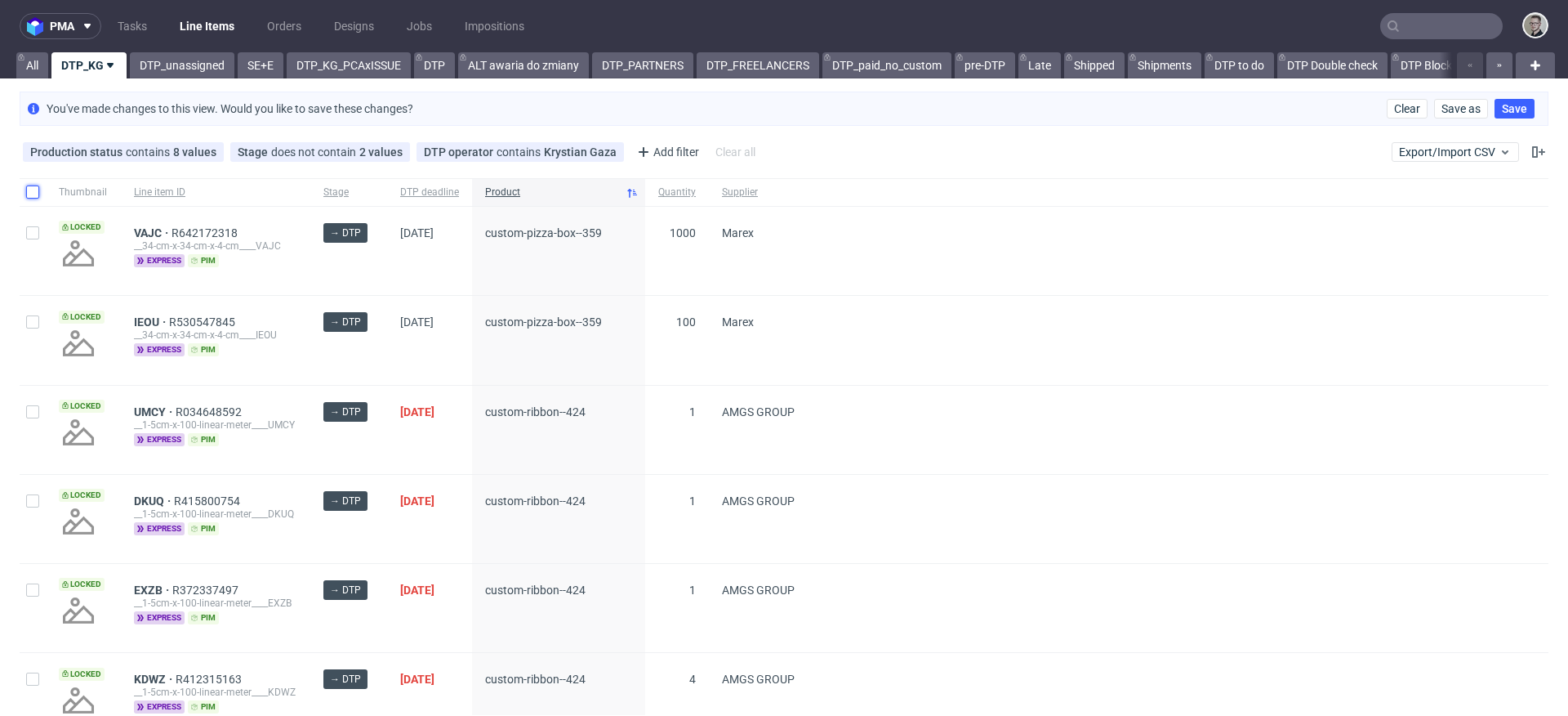
click at [28, 191] on input "checkbox" at bounding box center [32, 192] width 13 height 13
checkbox input "true"
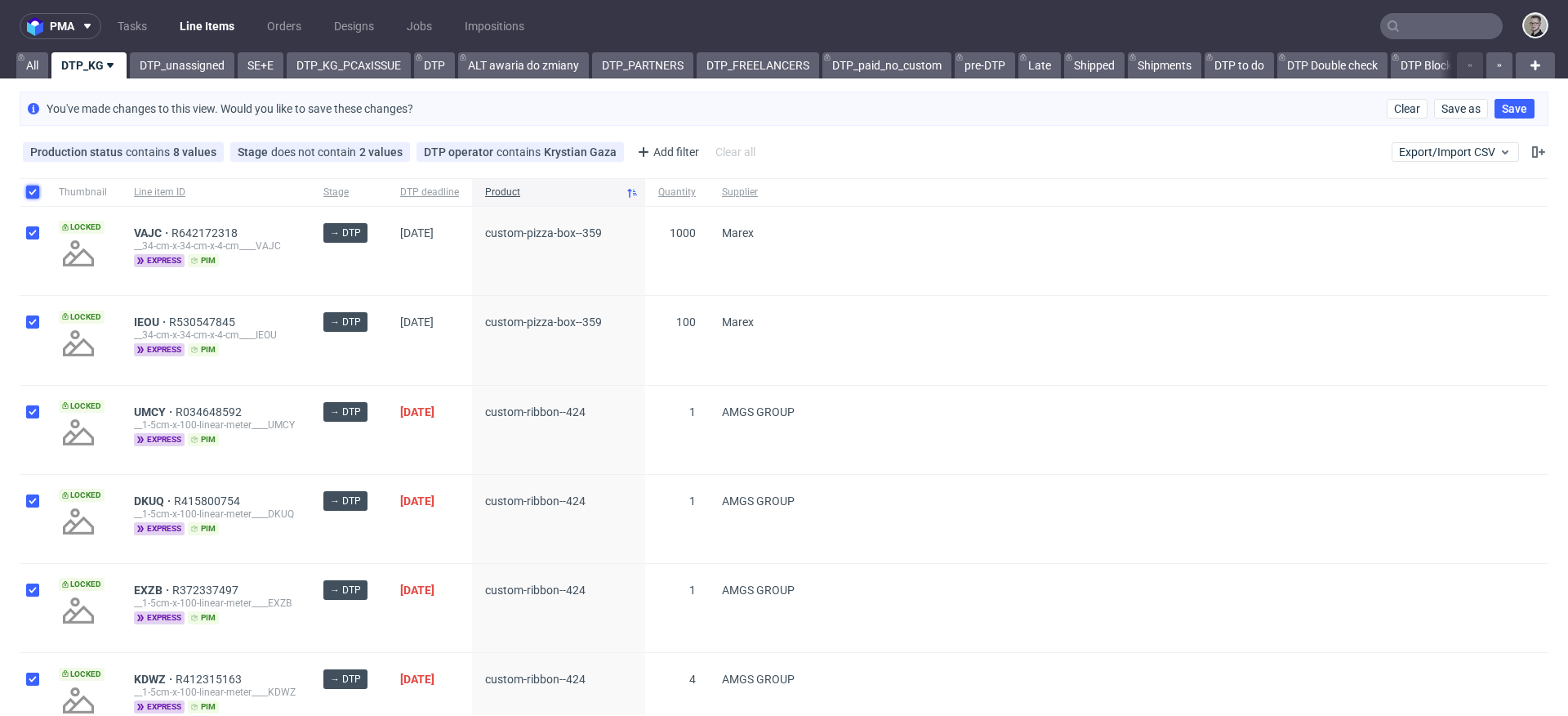
checkbox input "true"
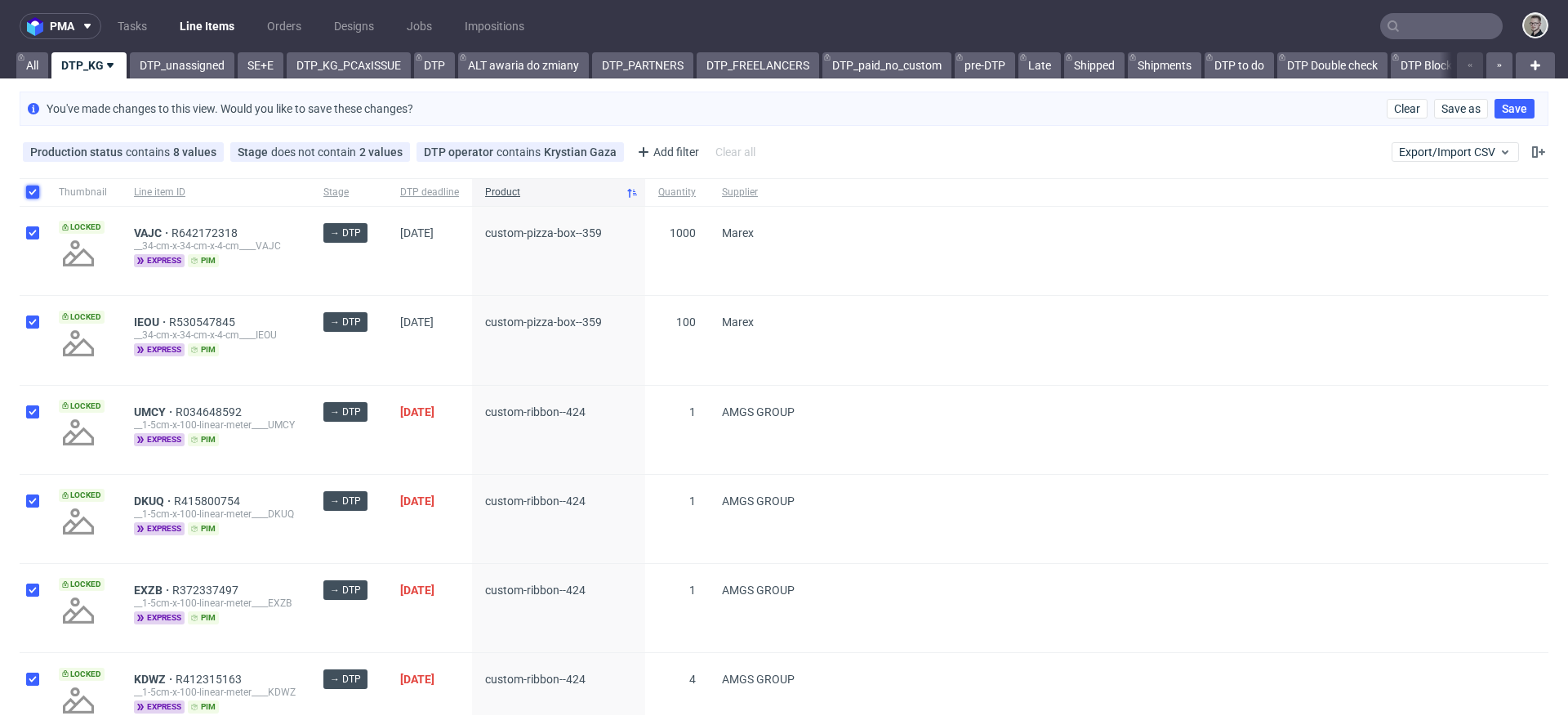
checkbox input "true"
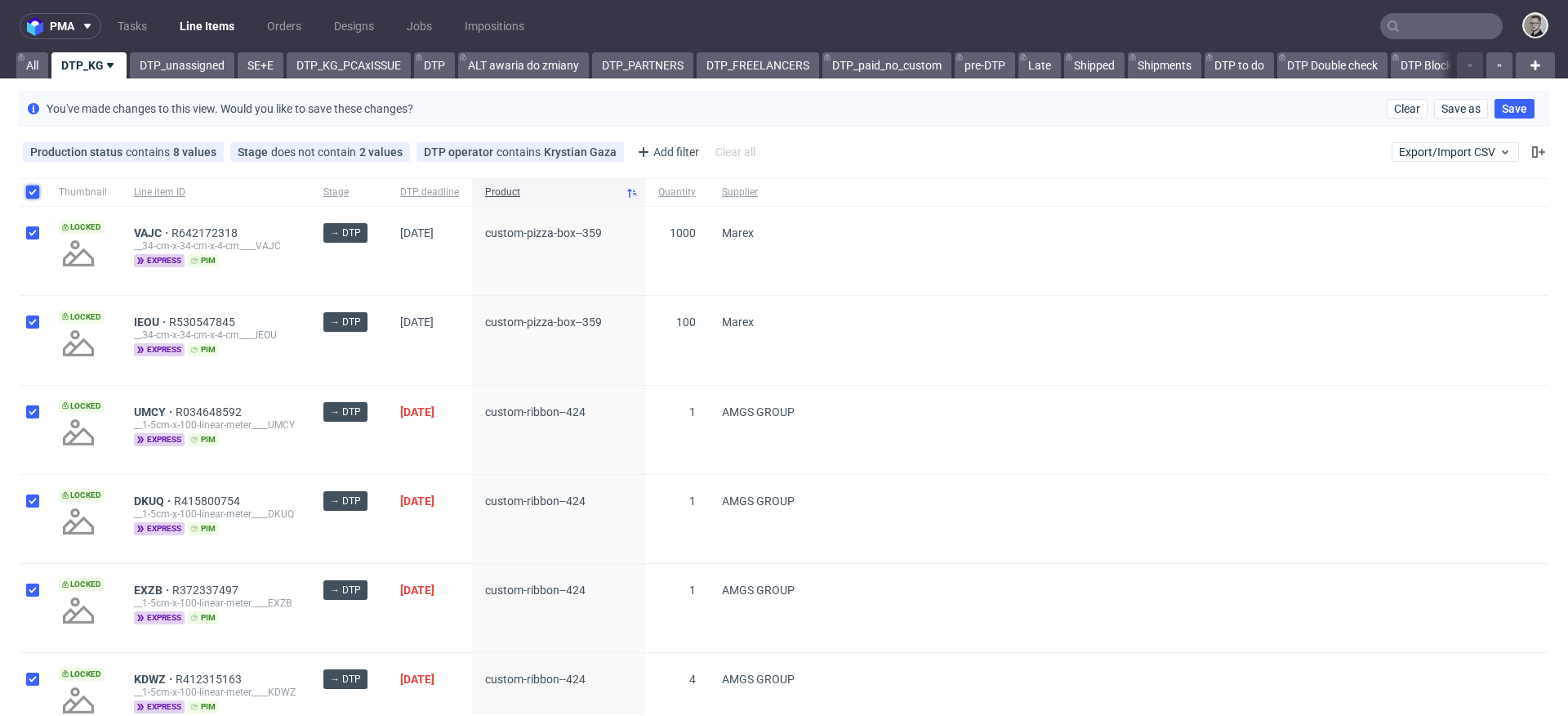
checkbox input "true"
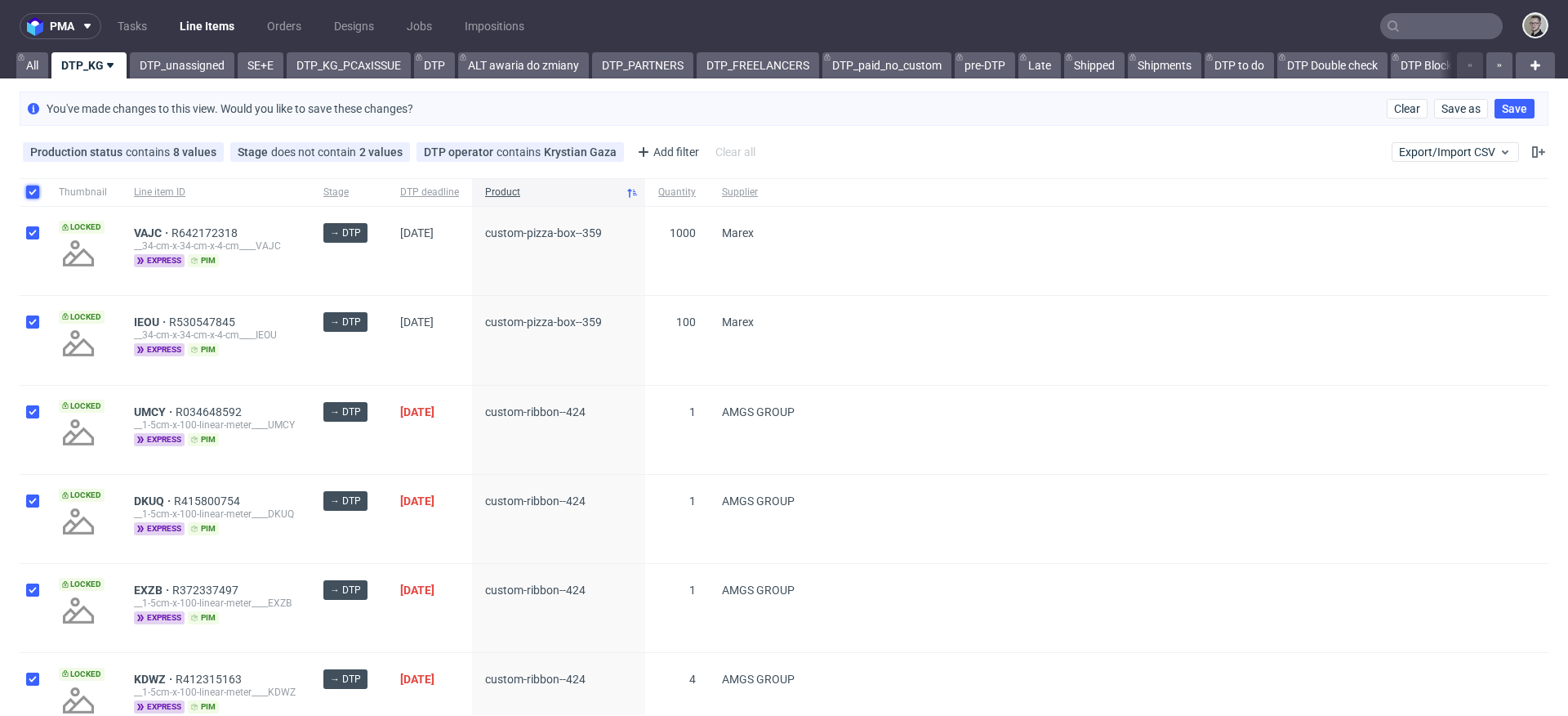
checkbox input "true"
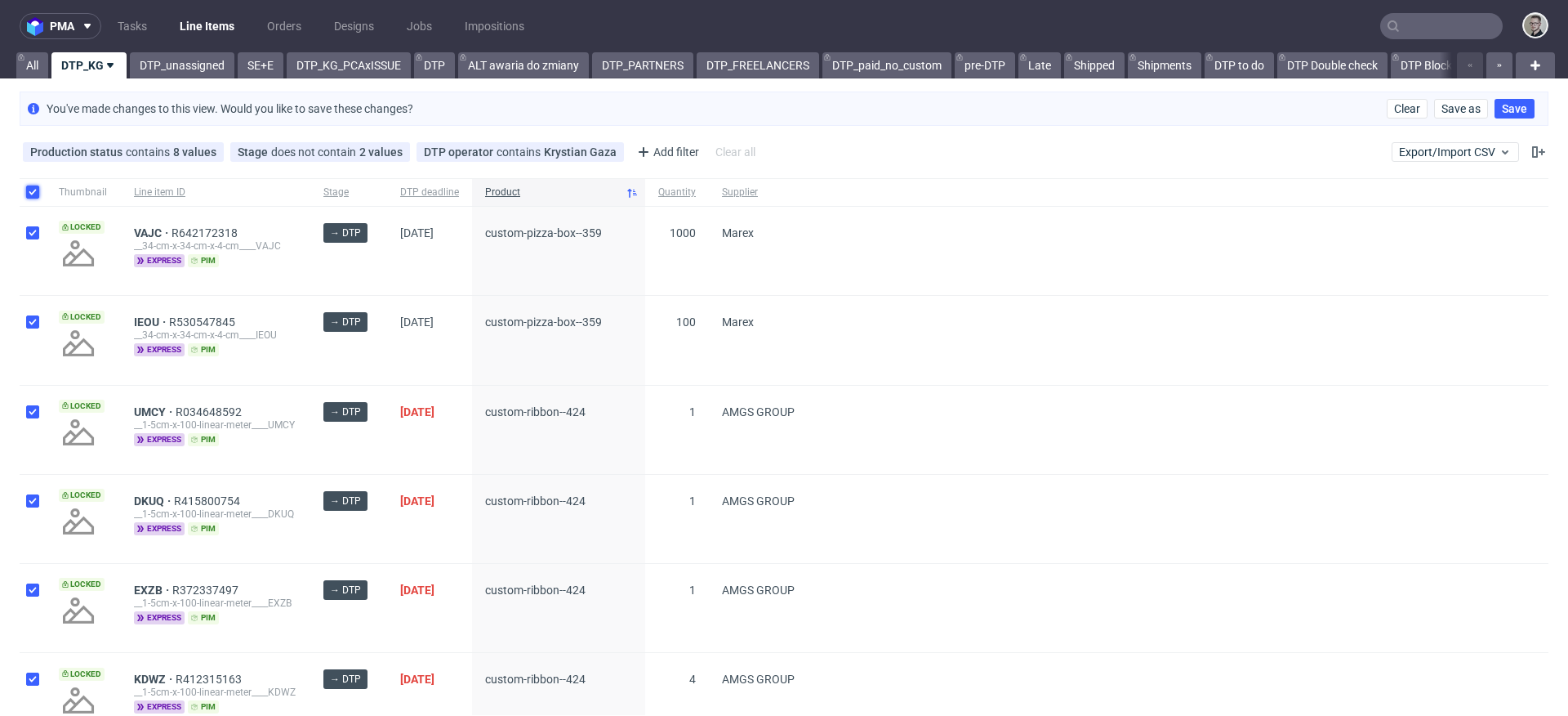
checkbox input "true"
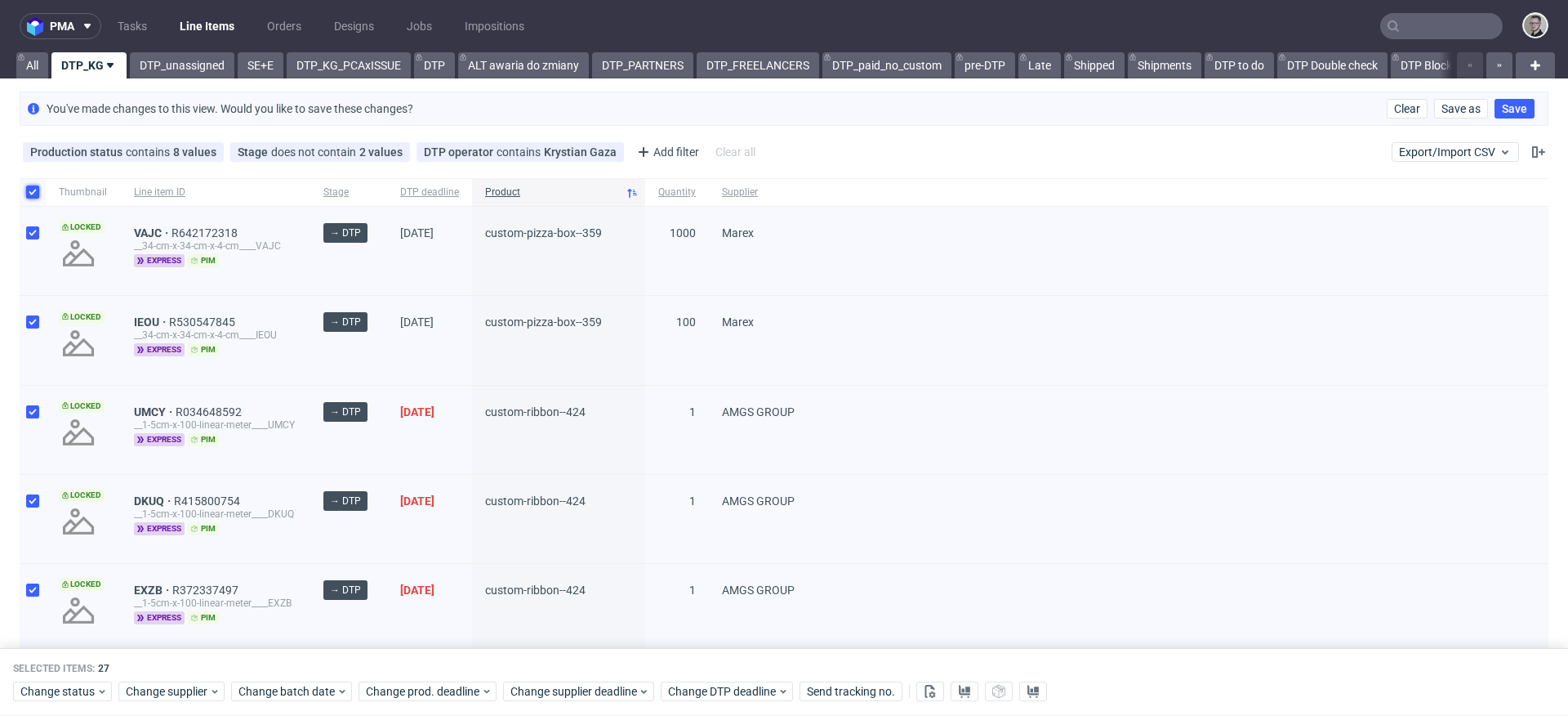
click at [29, 190] on input "checkbox" at bounding box center [32, 192] width 13 height 13
checkbox input "false"
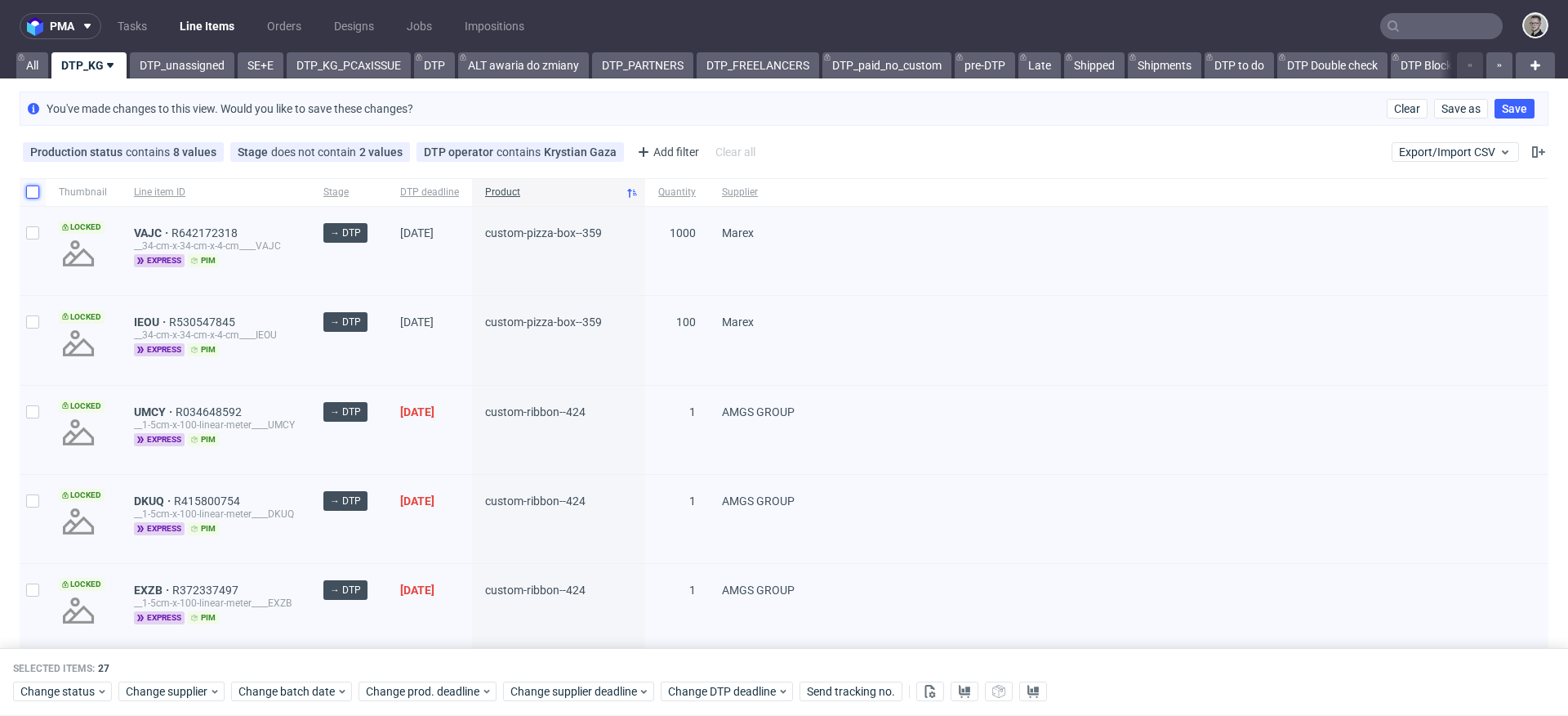
checkbox input "false"
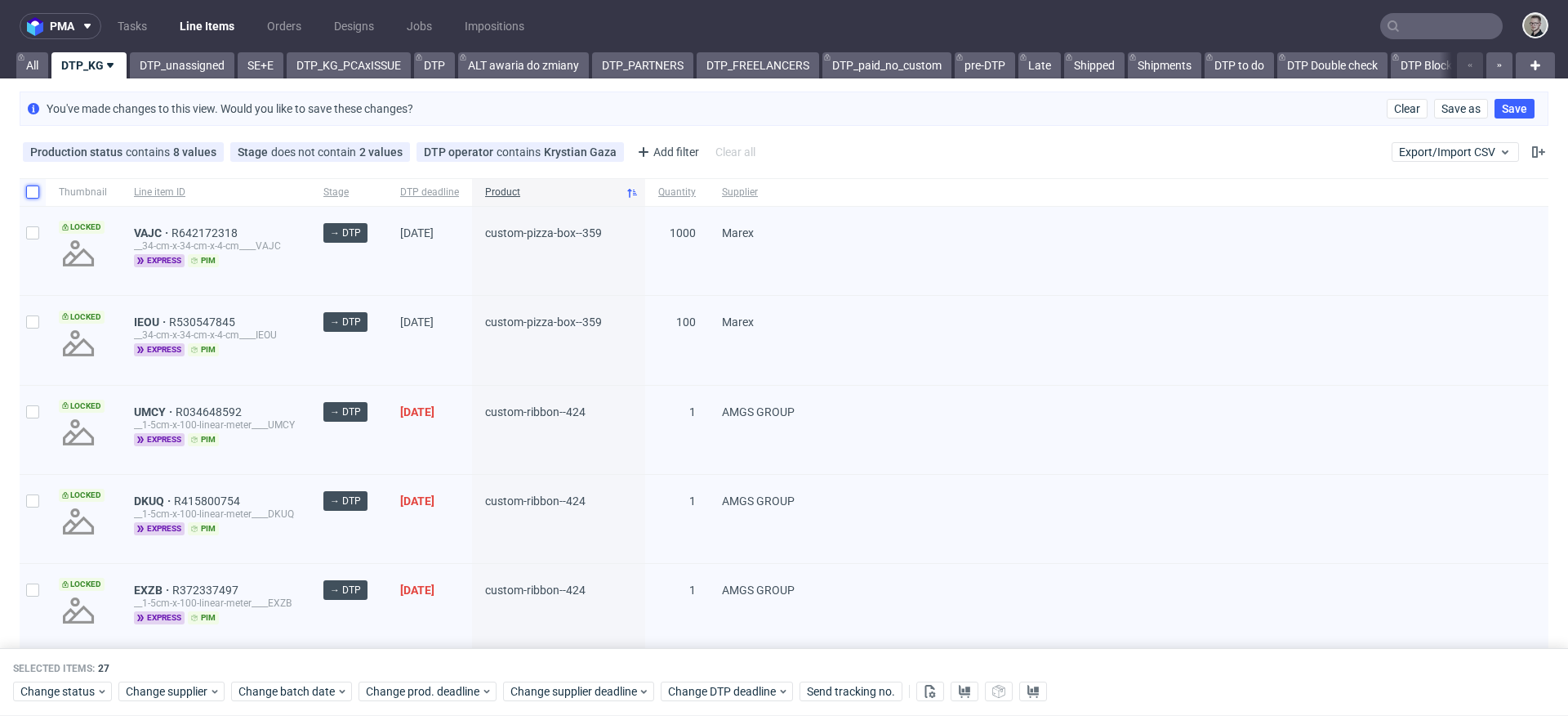
checkbox input "false"
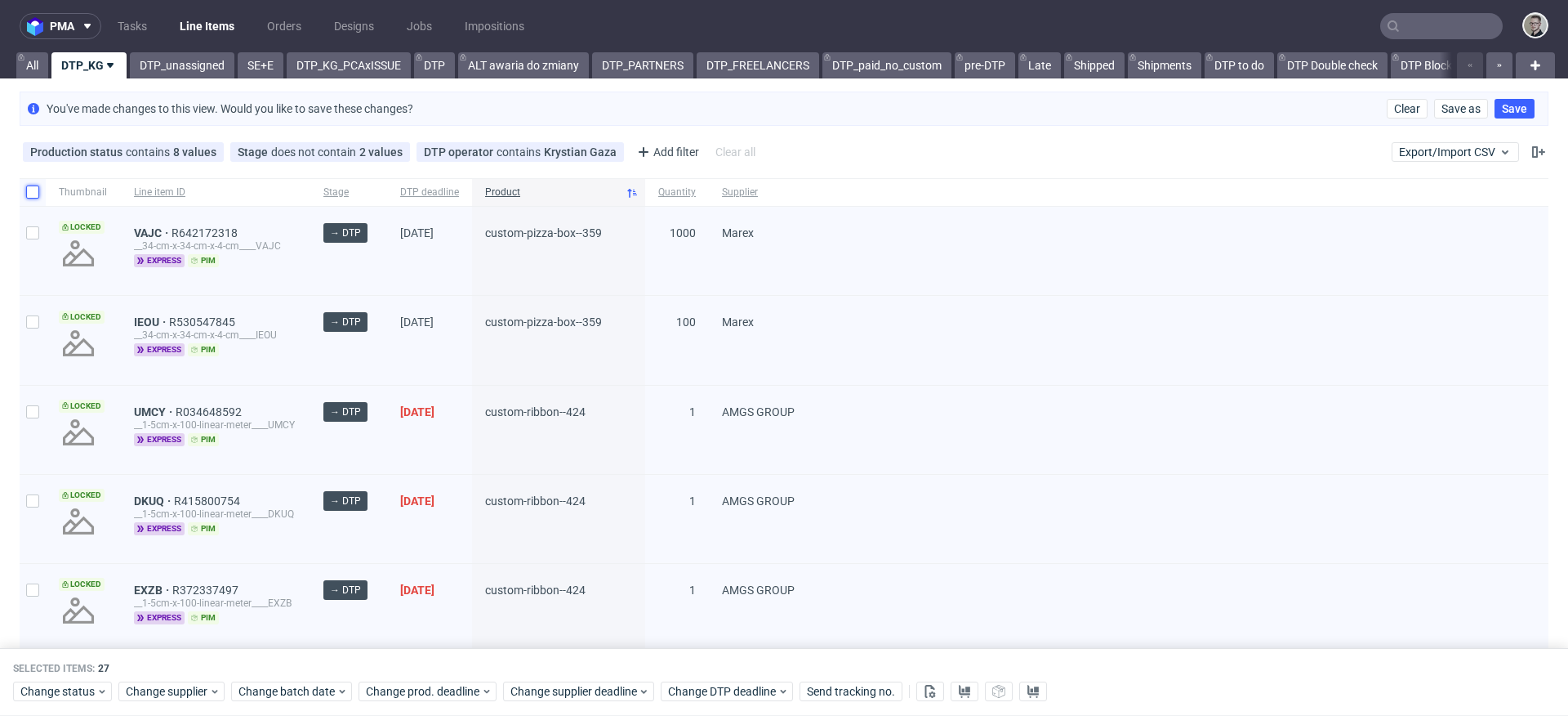
checkbox input "false"
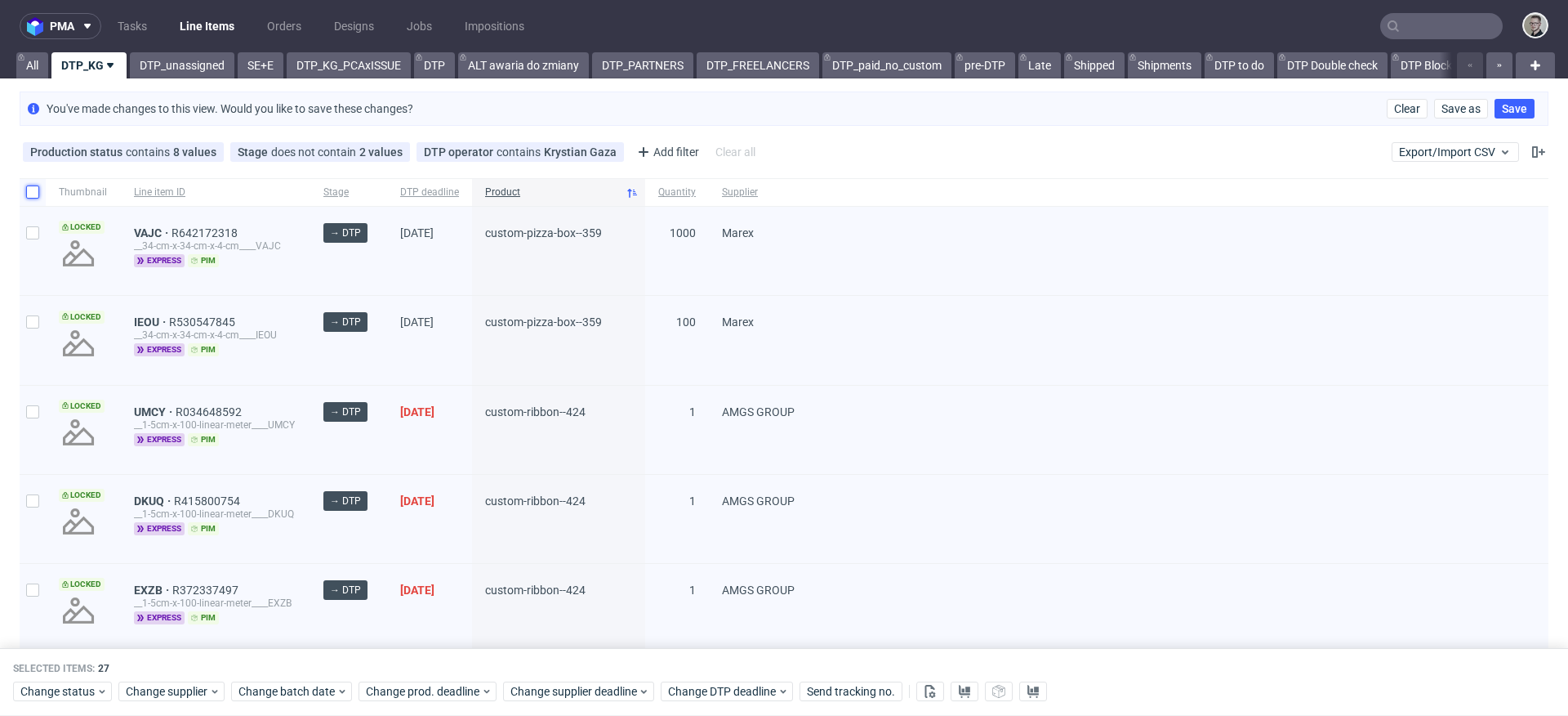
checkbox input "false"
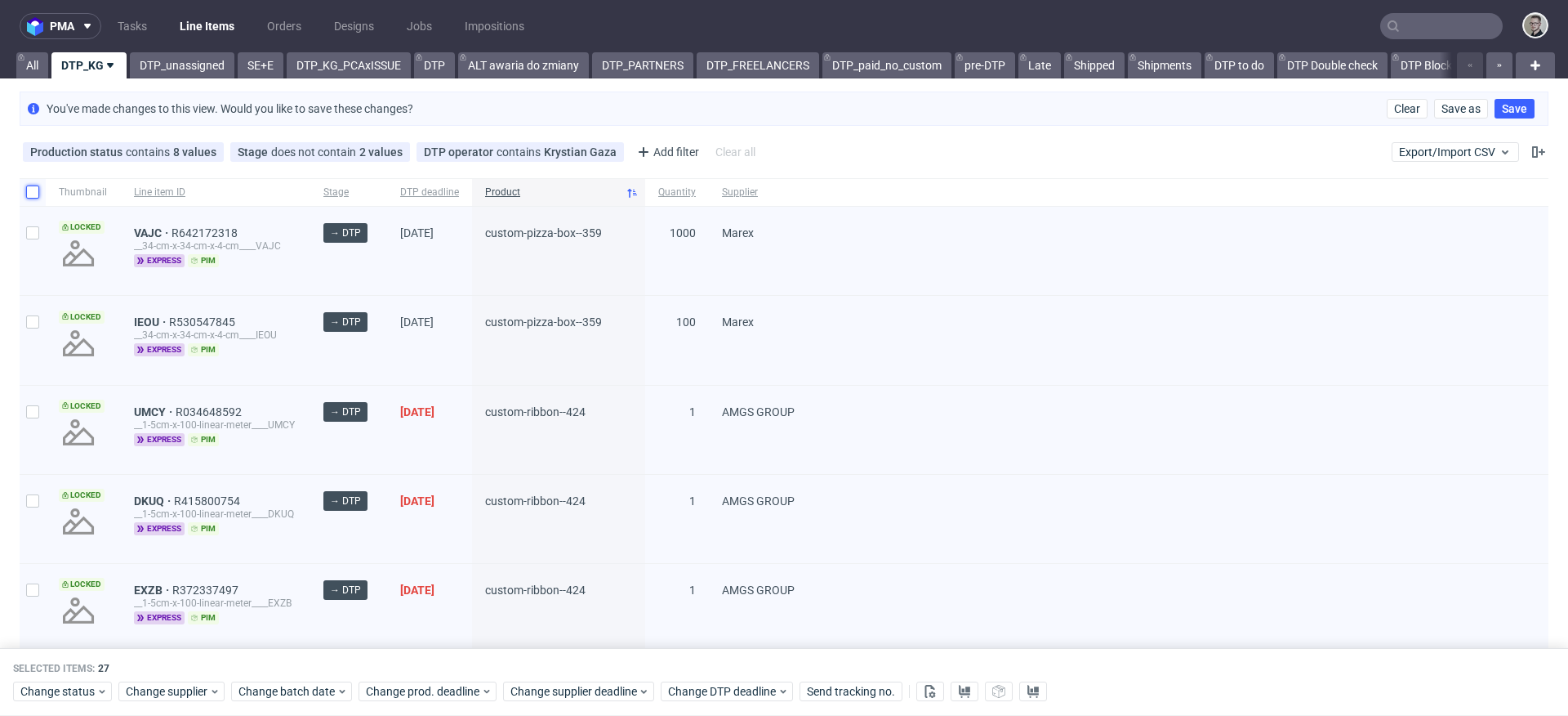
checkbox input "false"
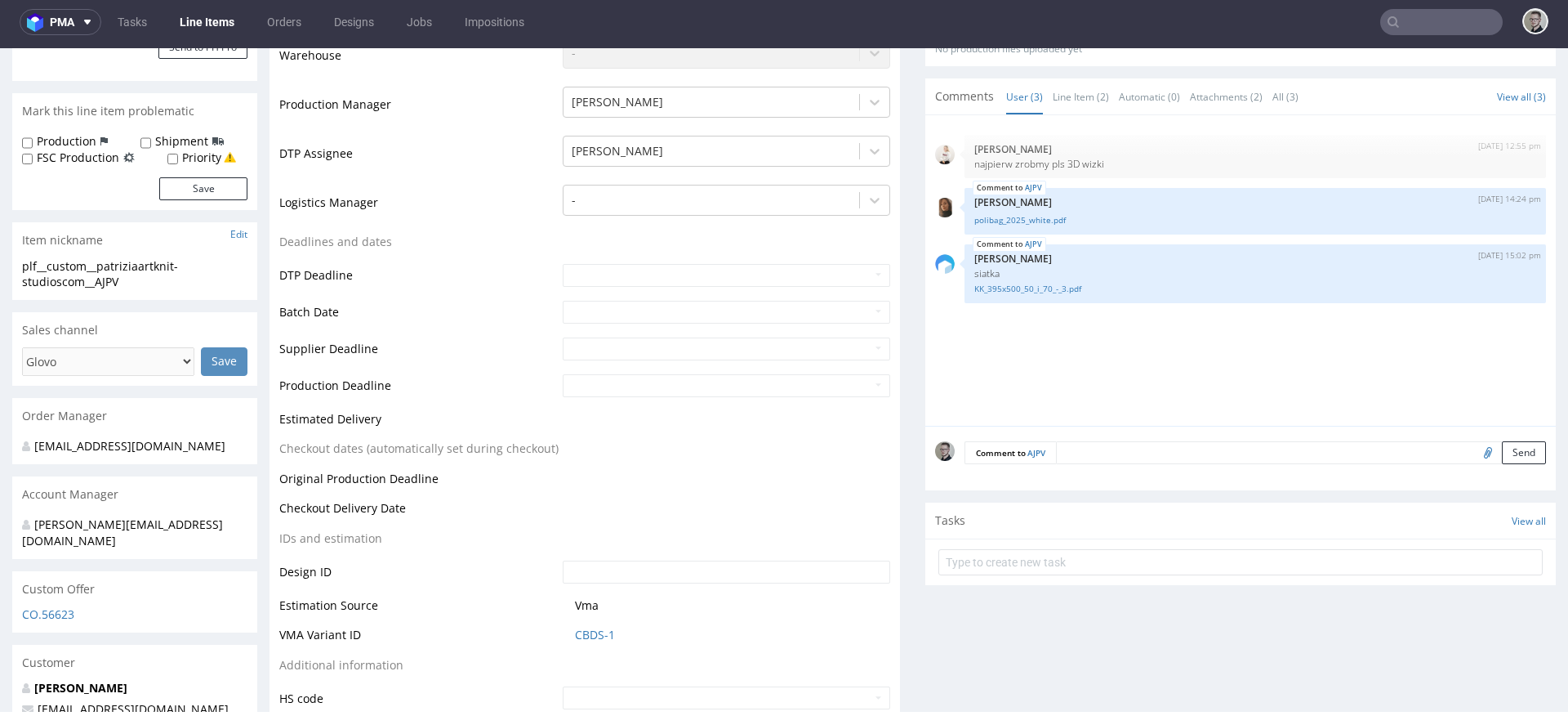
scroll to position [489, 0]
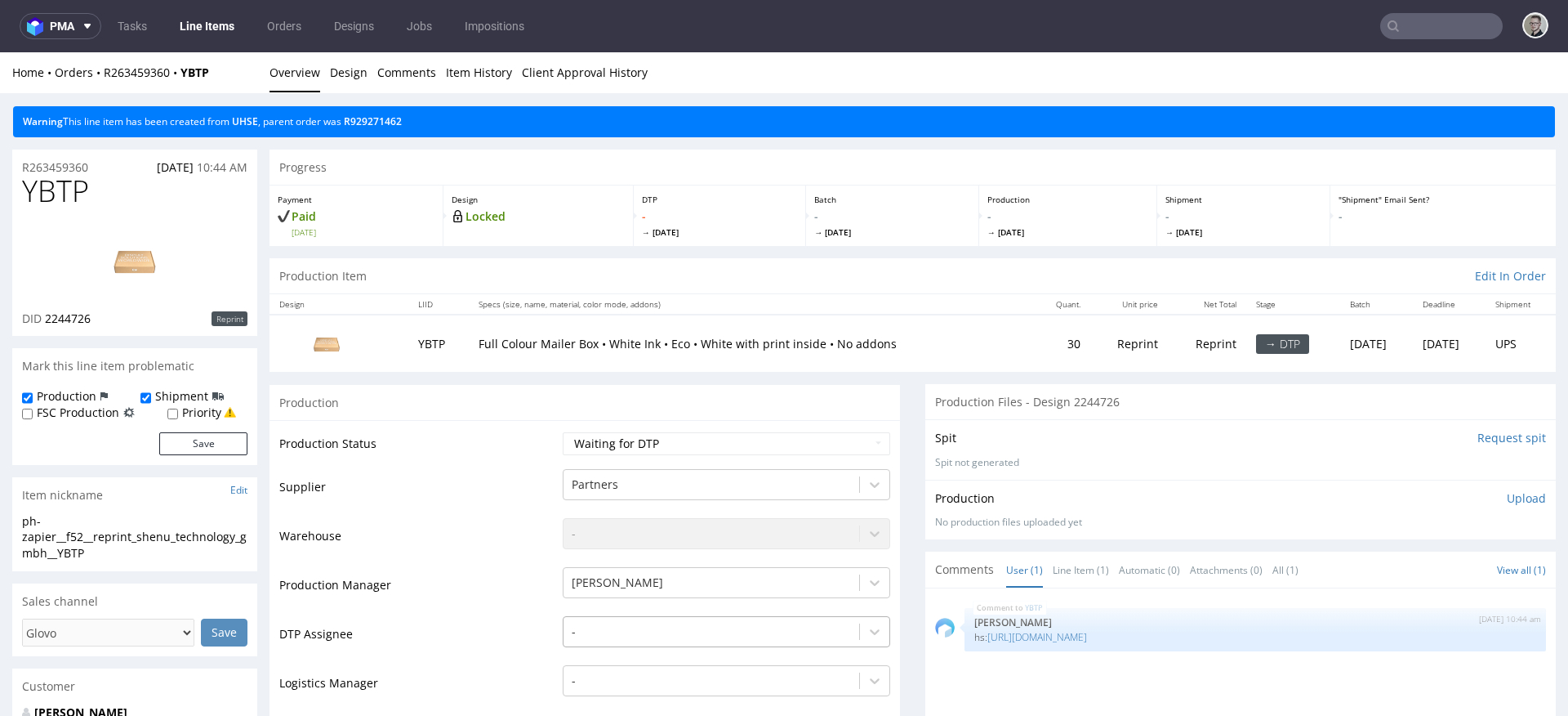
click at [621, 628] on div "-" at bounding box center [727, 627] width 328 height 23
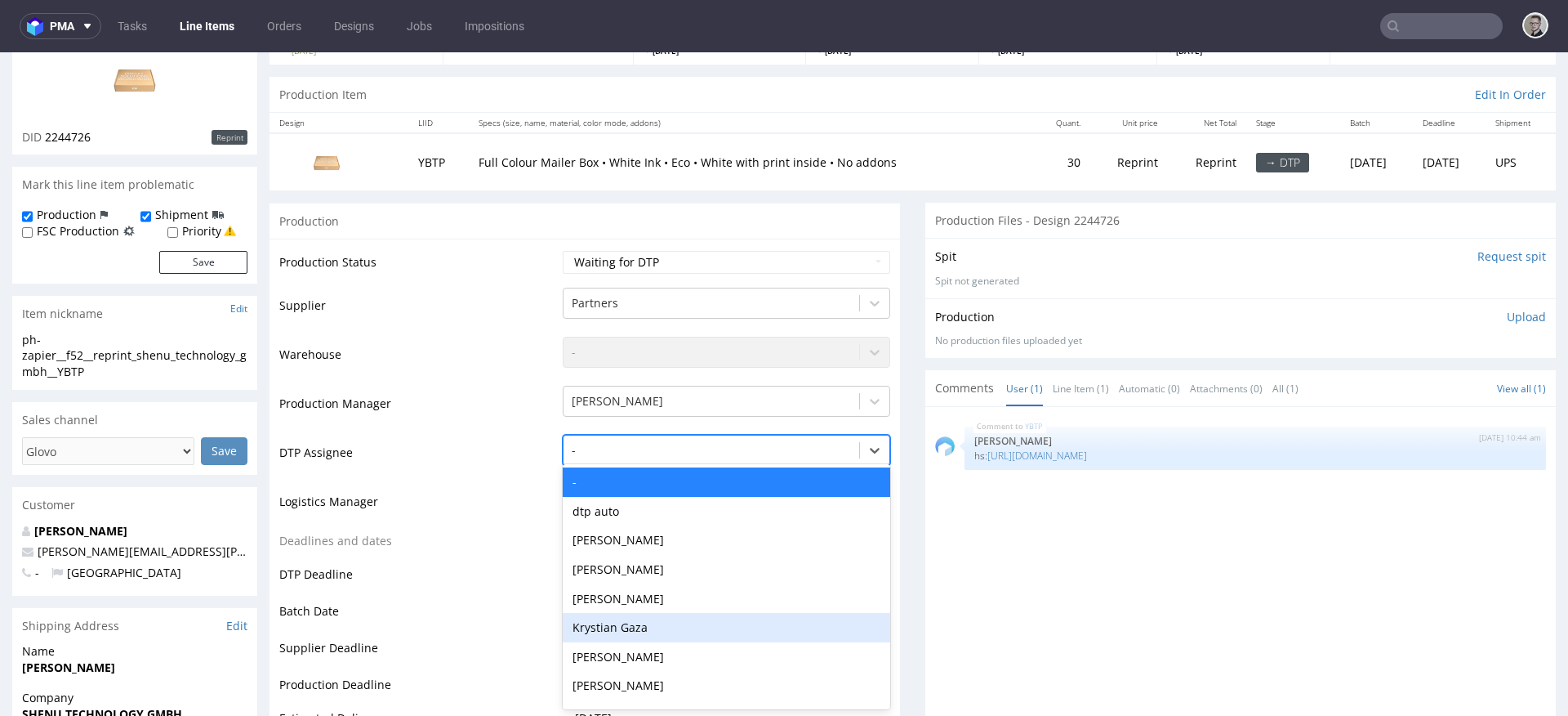
click at [621, 628] on div "Krystian Gaza" at bounding box center [727, 627] width 328 height 30
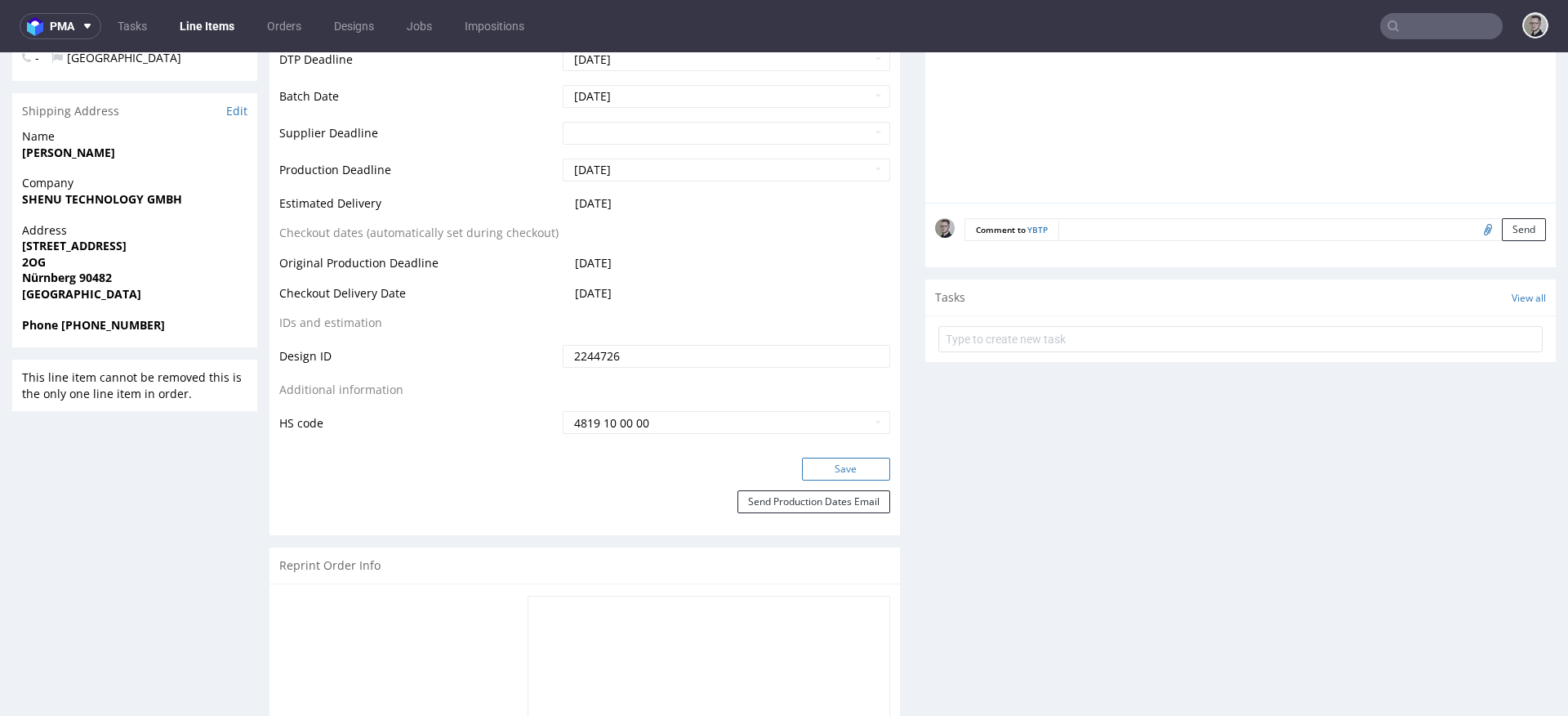
click at [834, 464] on button "Save" at bounding box center [846, 469] width 88 height 23
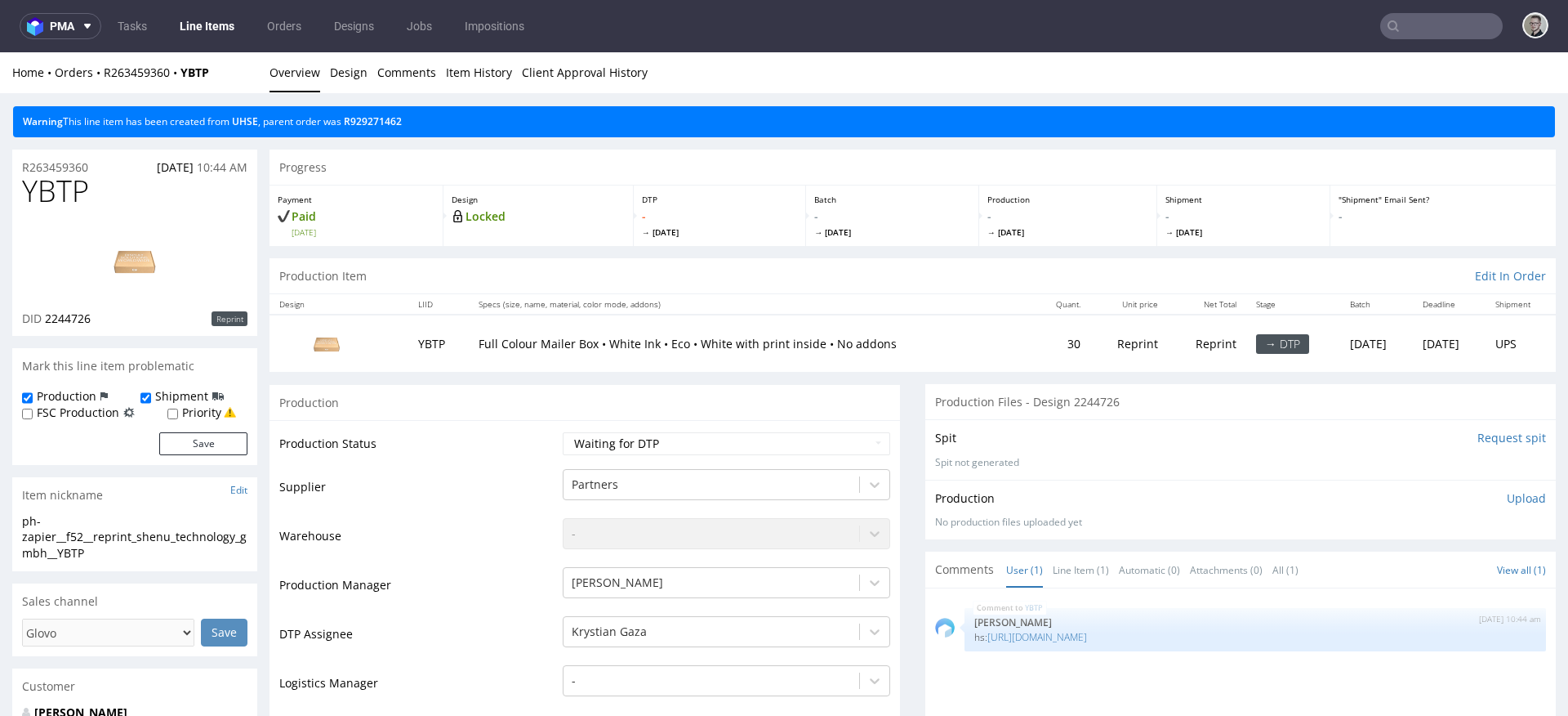
click at [1187, 511] on div "Production Upload No production files uploaded yet Description (optional) Add f…" at bounding box center [1241, 509] width 611 height 39
click at [124, 534] on div "ph-zapier__f52__reprint_shenu_technology_gmbh__YBTP" at bounding box center [134, 537] width 225 height 48
click at [123, 534] on div "ph-zapier__f52__reprint_shenu_technology_gmbh__YBTP" at bounding box center [134, 537] width 225 height 48
copy div "ph-zapier__f52__reprint_shenu_technology_gmbh__YBTP Update"
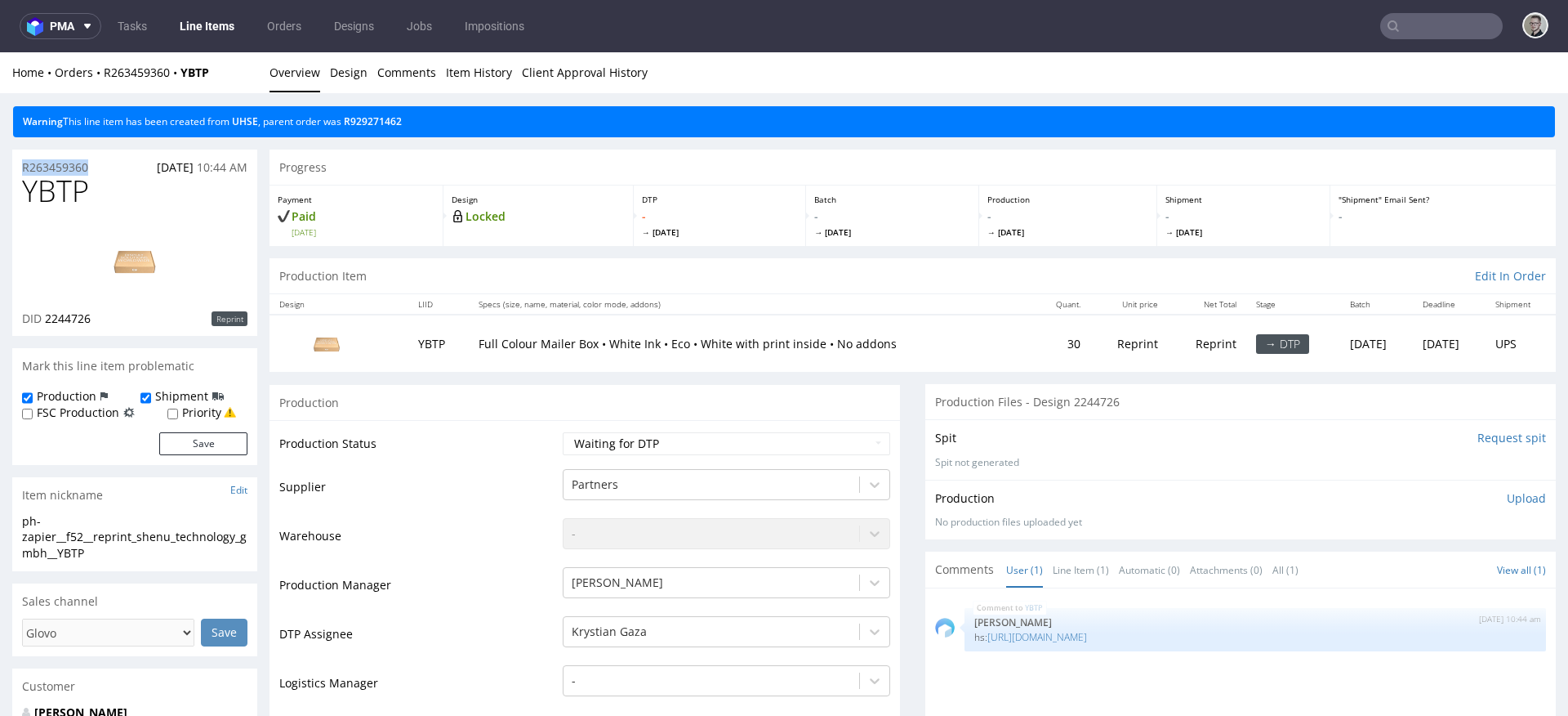
drag, startPoint x: 103, startPoint y: 170, endPoint x: 0, endPoint y: 146, distance: 105.8
copy p "R263459360"
click at [822, 432] on td "Waiting for Artwork Waiting for Diecut Waiting for Mockup Waiting for DTP Waiti…" at bounding box center [724, 449] width 332 height 37
click at [743, 438] on select "Waiting for Artwork Waiting for Diecut Waiting for Mockup Waiting for DTP Waiti…" at bounding box center [727, 444] width 328 height 23
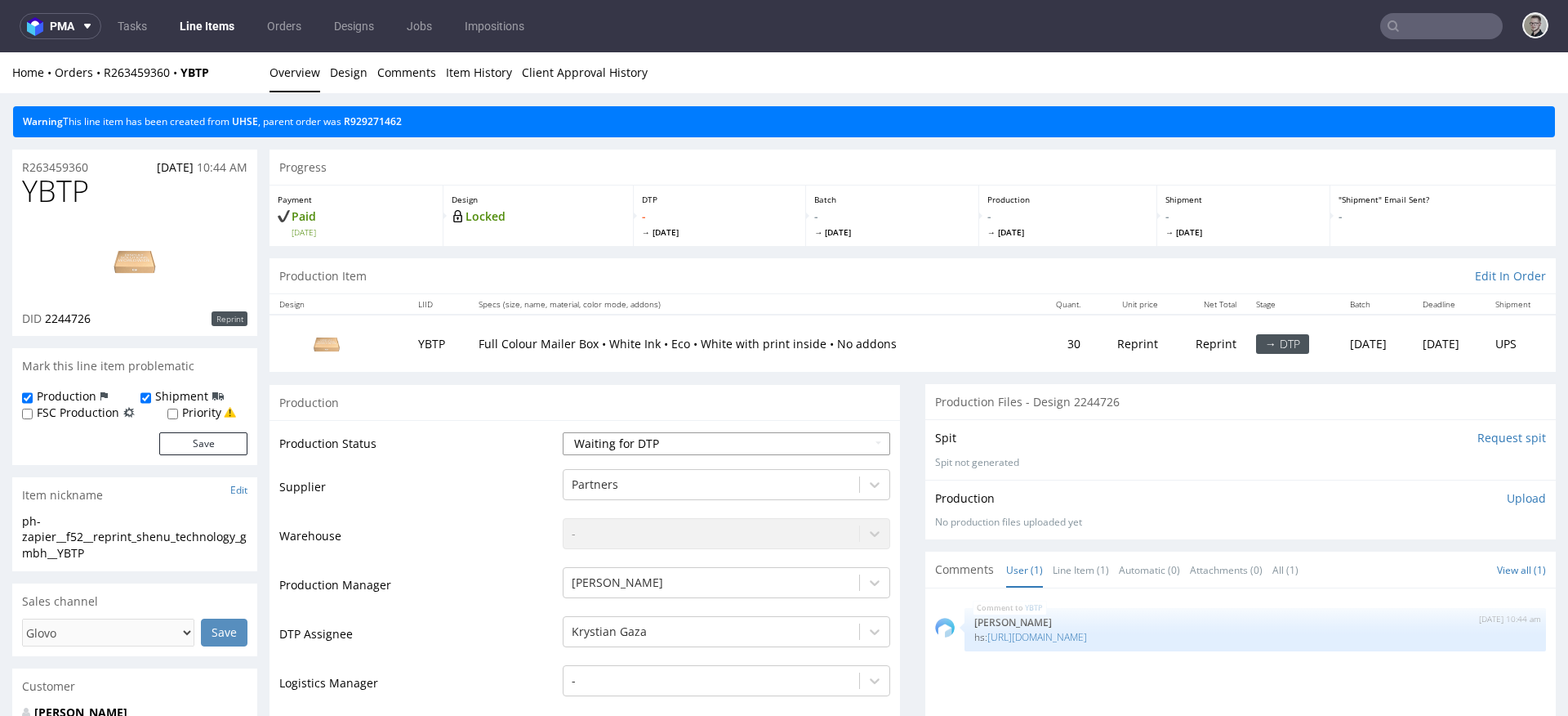
select select "dtp_in_process"
click at [563, 433] on select "Waiting for Artwork Waiting for Diecut Waiting for Mockup Waiting for DTP Waiti…" at bounding box center [727, 444] width 328 height 23
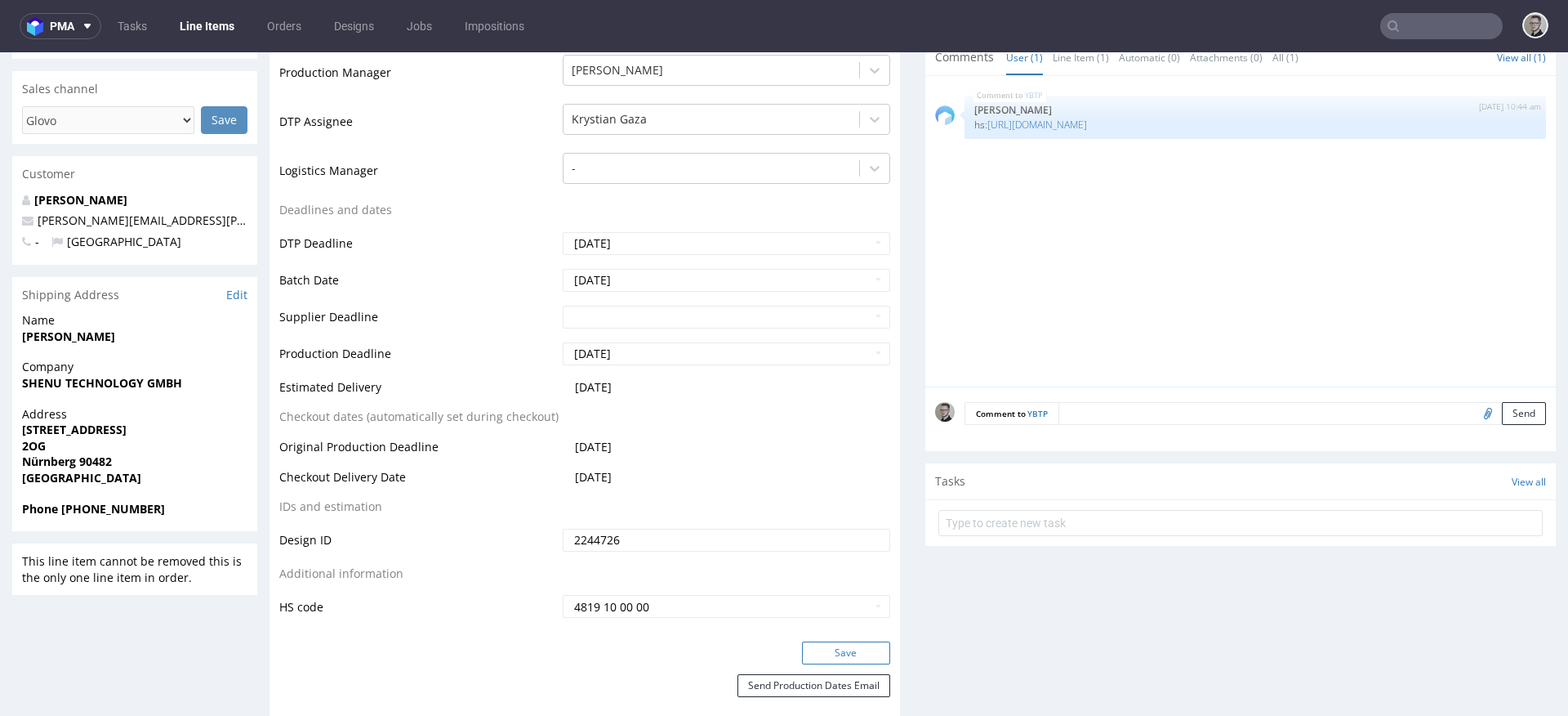
click at [856, 654] on button "Save" at bounding box center [846, 652] width 88 height 23
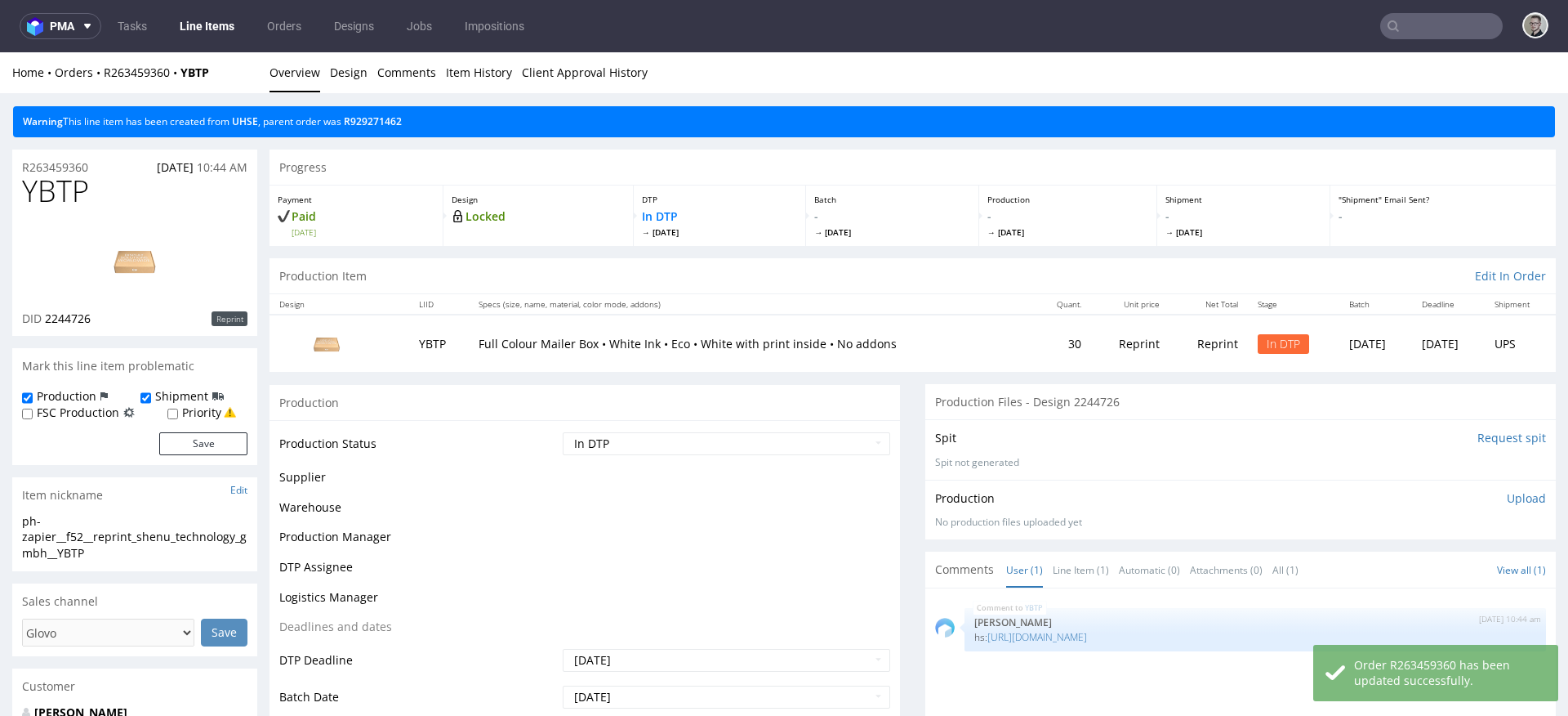
click at [1510, 502] on p "Upload" at bounding box center [1526, 498] width 39 height 17
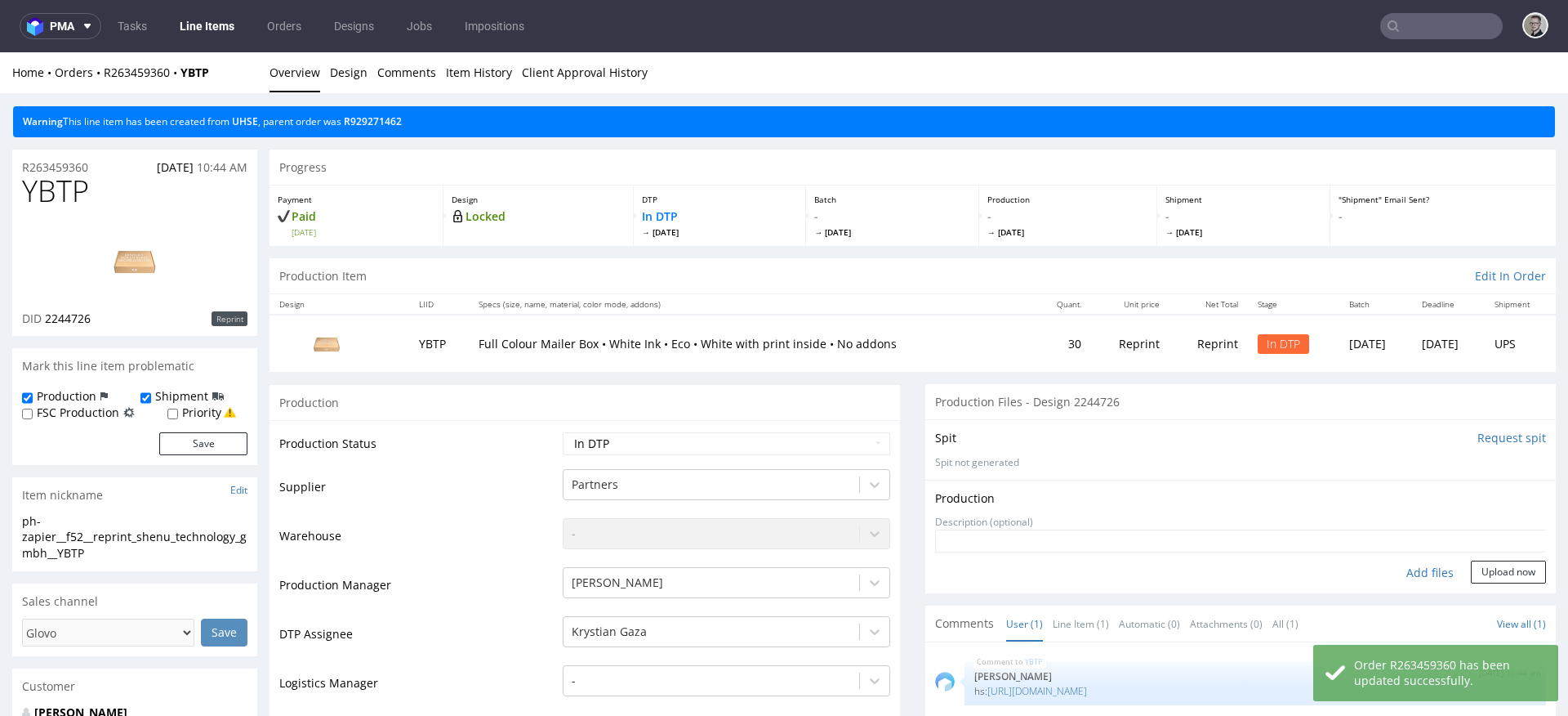
click at [1412, 573] on div "Add files" at bounding box center [1430, 572] width 82 height 24
type input "C:\fakepath\ph-zapier__f52__reprint_shenu_technology_gmbh__YBTP__d2244726__oR26…"
click at [1501, 584] on button "Upload now" at bounding box center [1508, 572] width 75 height 23
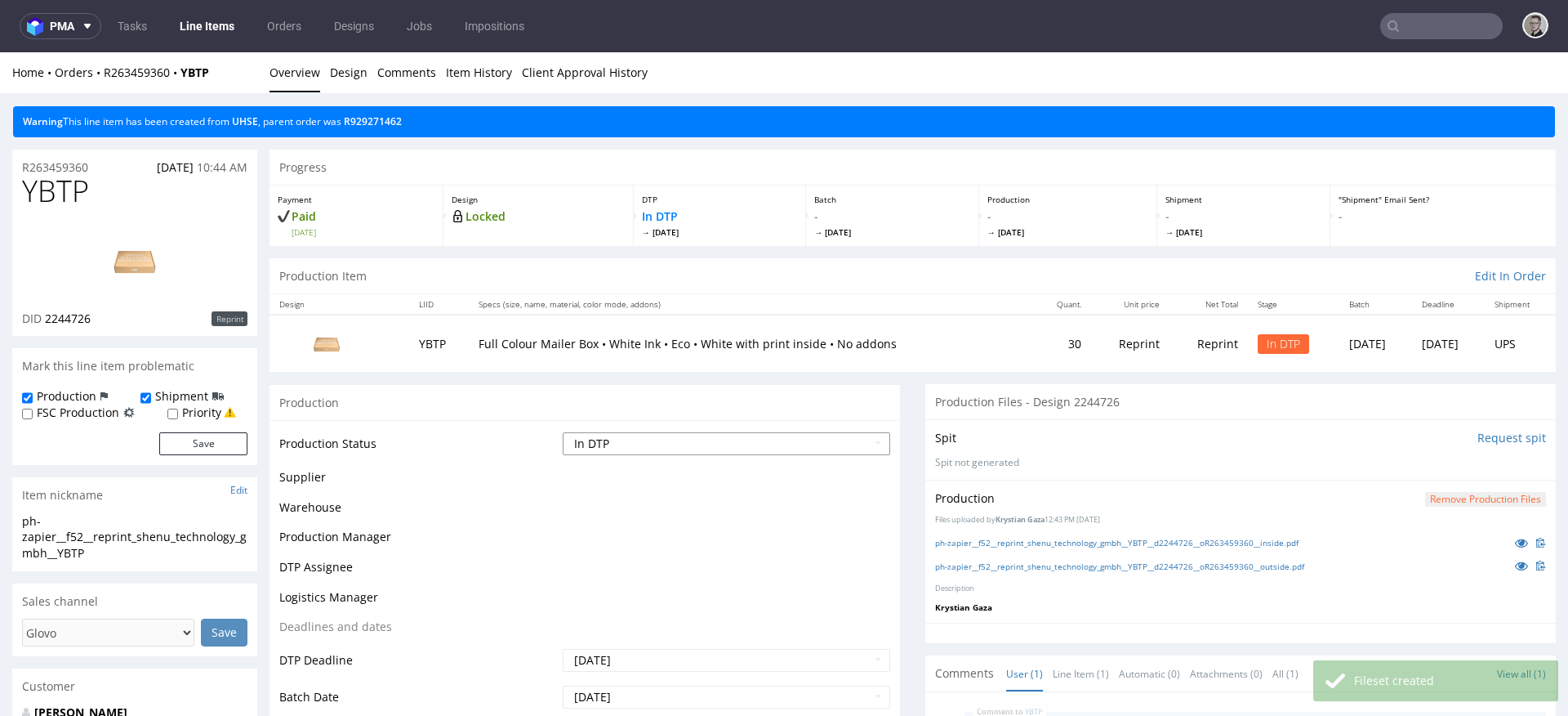
click at [684, 438] on select "Waiting for Artwork Waiting for Diecut Waiting for Mockup Waiting for DTP Waiti…" at bounding box center [727, 444] width 328 height 23
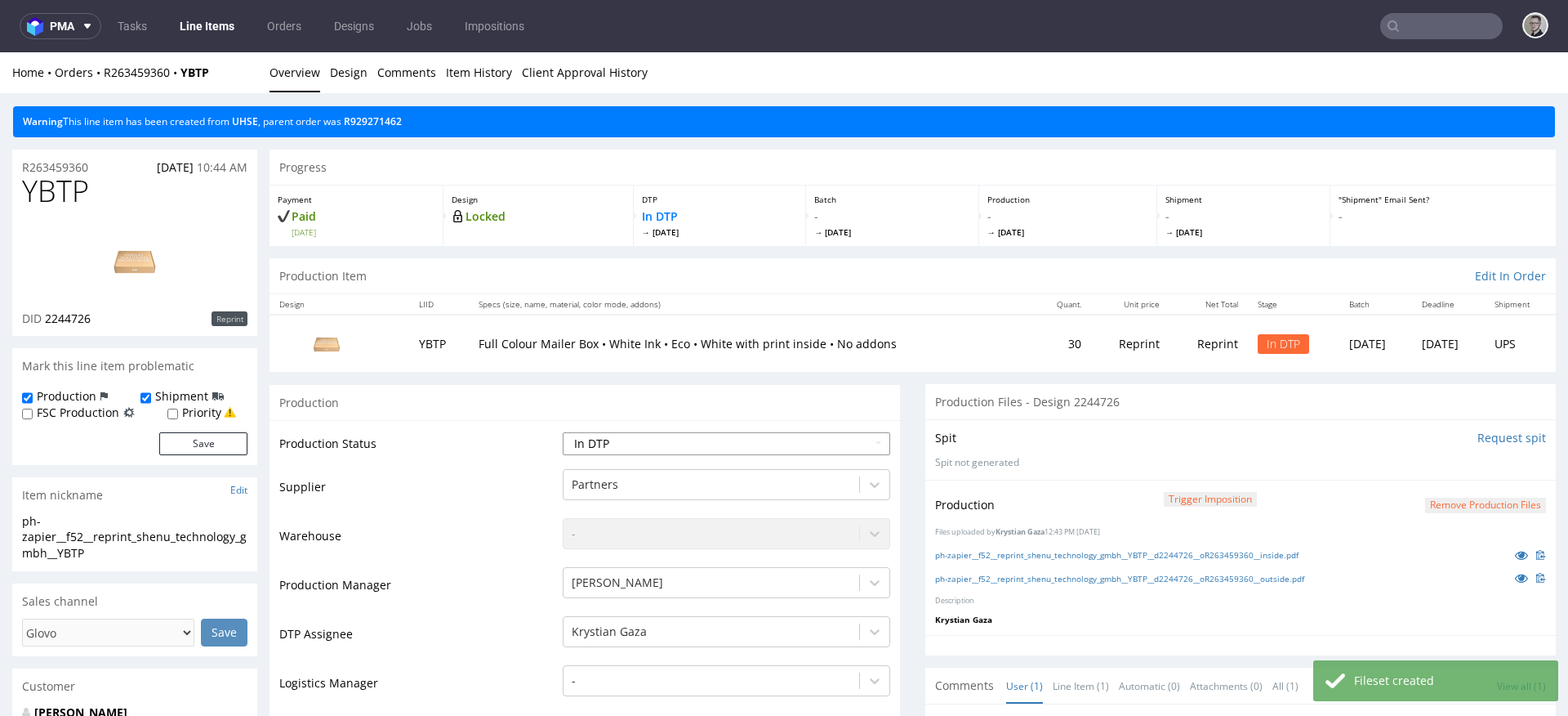
select select "dtp_production_ready"
click at [563, 433] on select "Waiting for Artwork Waiting for Diecut Waiting for Mockup Waiting for DTP Waiti…" at bounding box center [727, 444] width 328 height 23
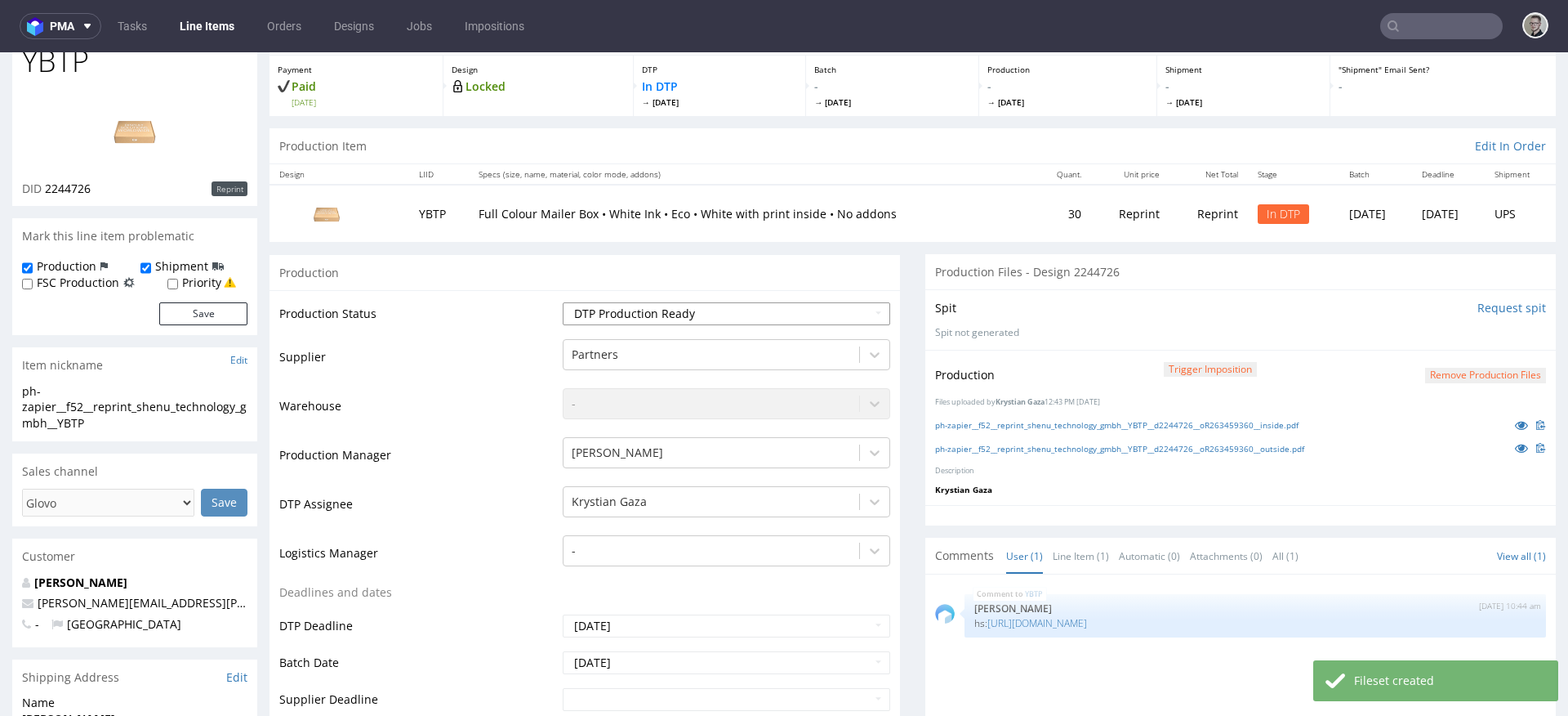
scroll to position [529, 0]
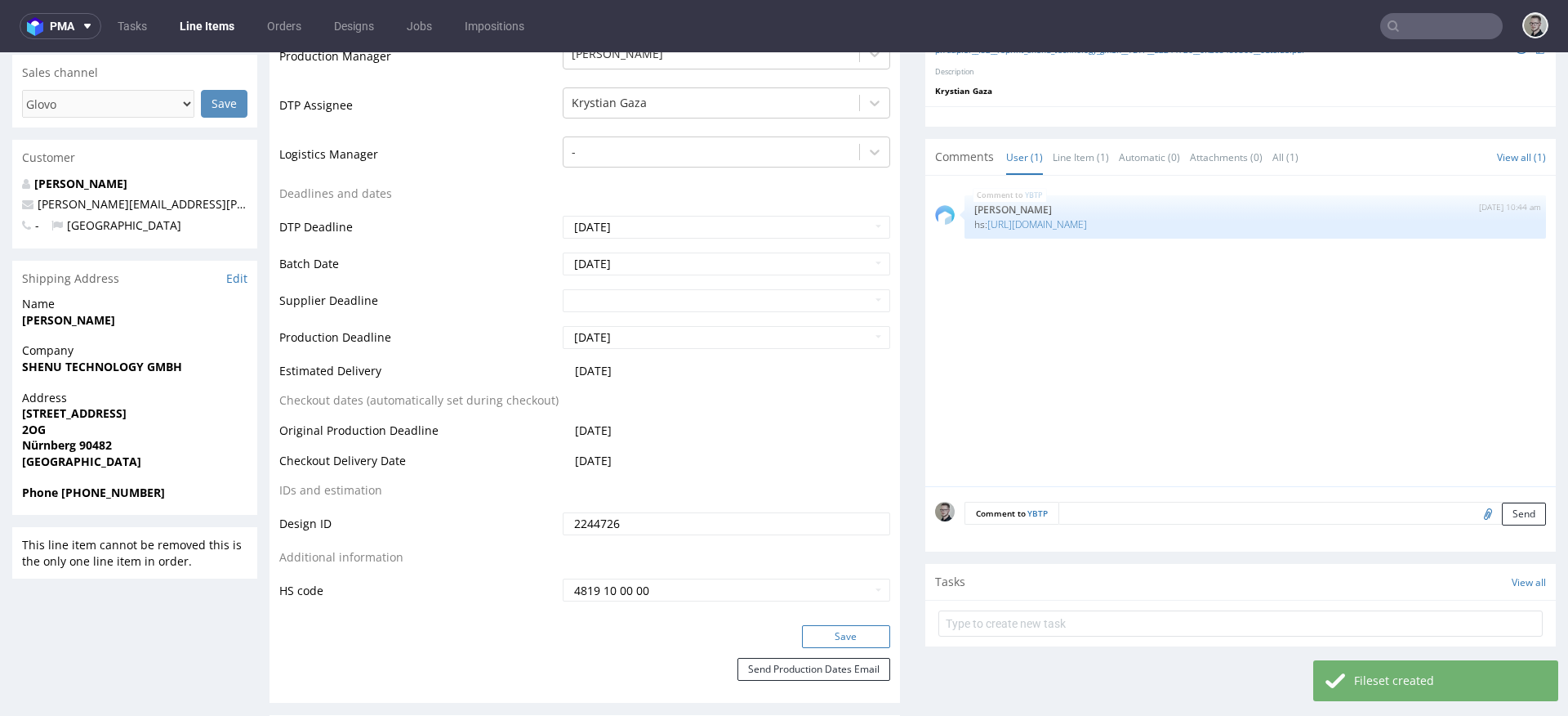
click at [855, 633] on button "Save" at bounding box center [846, 636] width 88 height 23
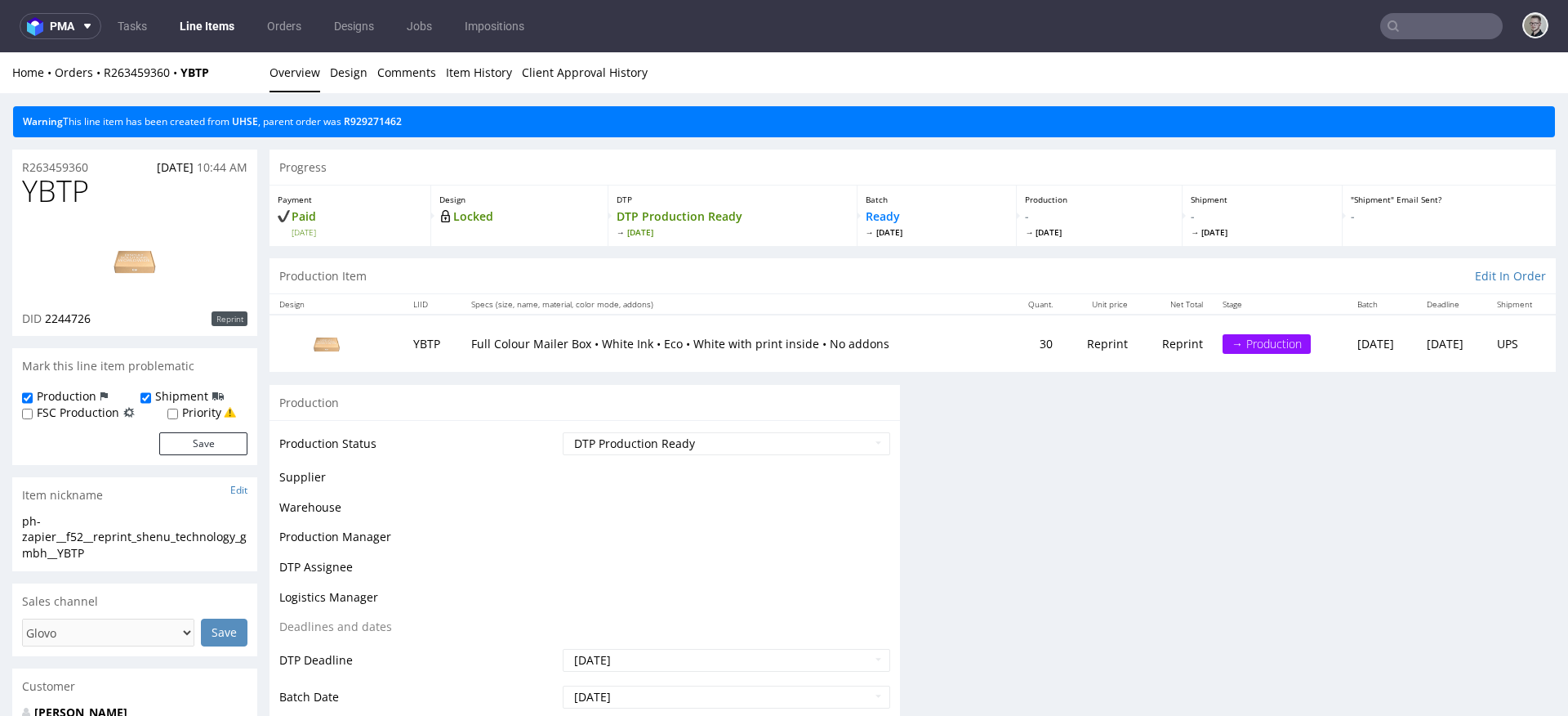
scroll to position [0, 0]
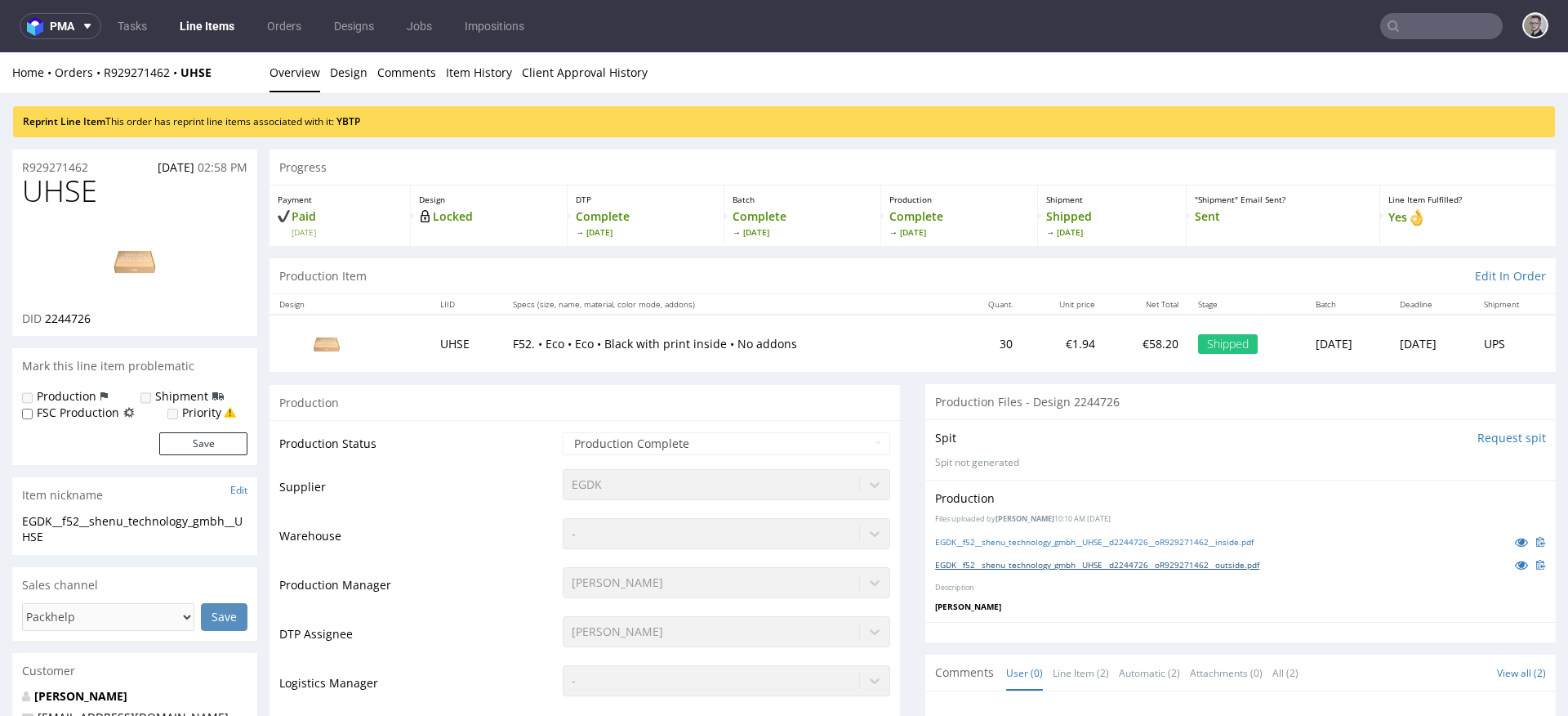
click at [1173, 559] on link "EGDK__f52__shenu_technology_gmbh__UHSE__d2244726__oR929271462__outside.pdf" at bounding box center [1098, 564] width 324 height 11
click at [1182, 540] on link "EGDK__f52__shenu_technology_gmbh__UHSE__d2244726__oR929271462__inside.pdf" at bounding box center [1095, 542] width 319 height 11
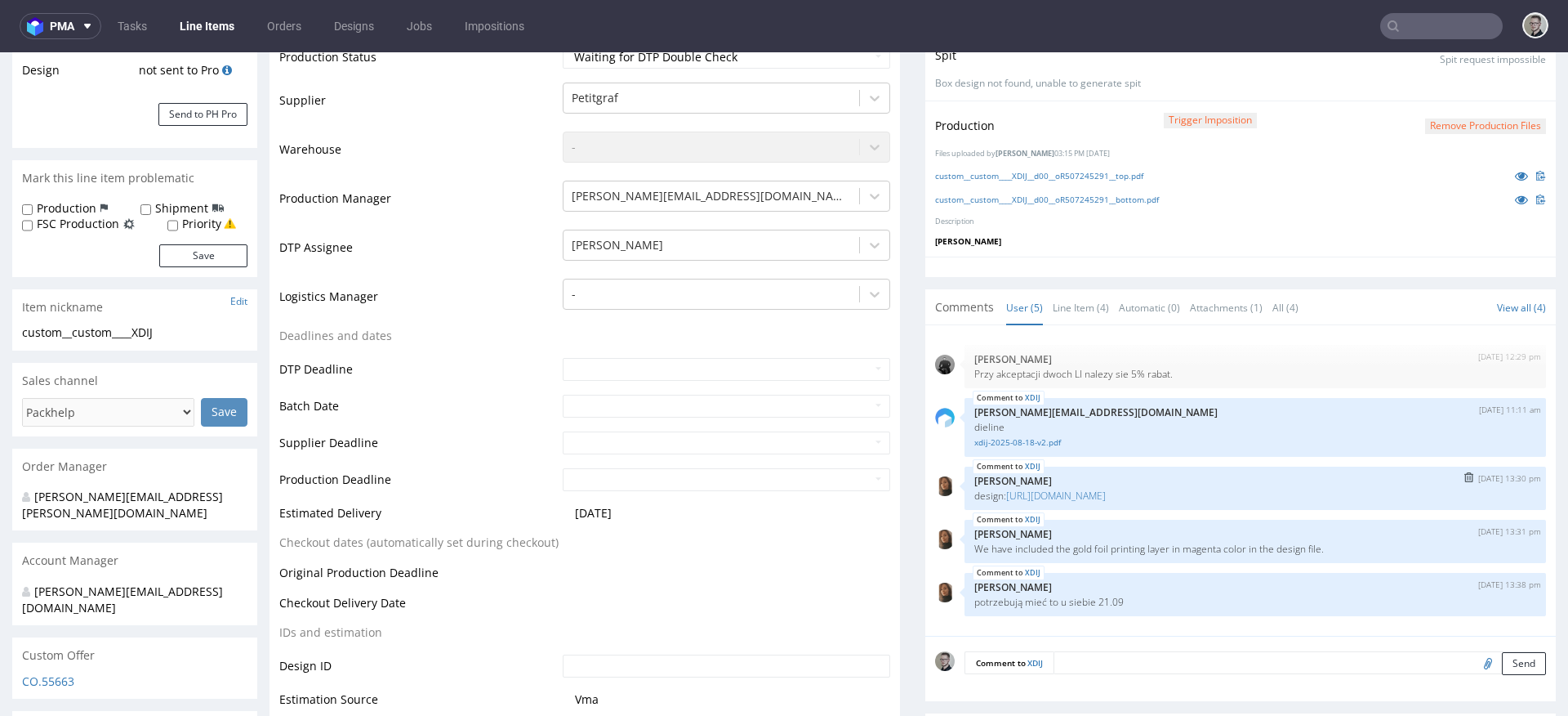
scroll to position [516, 0]
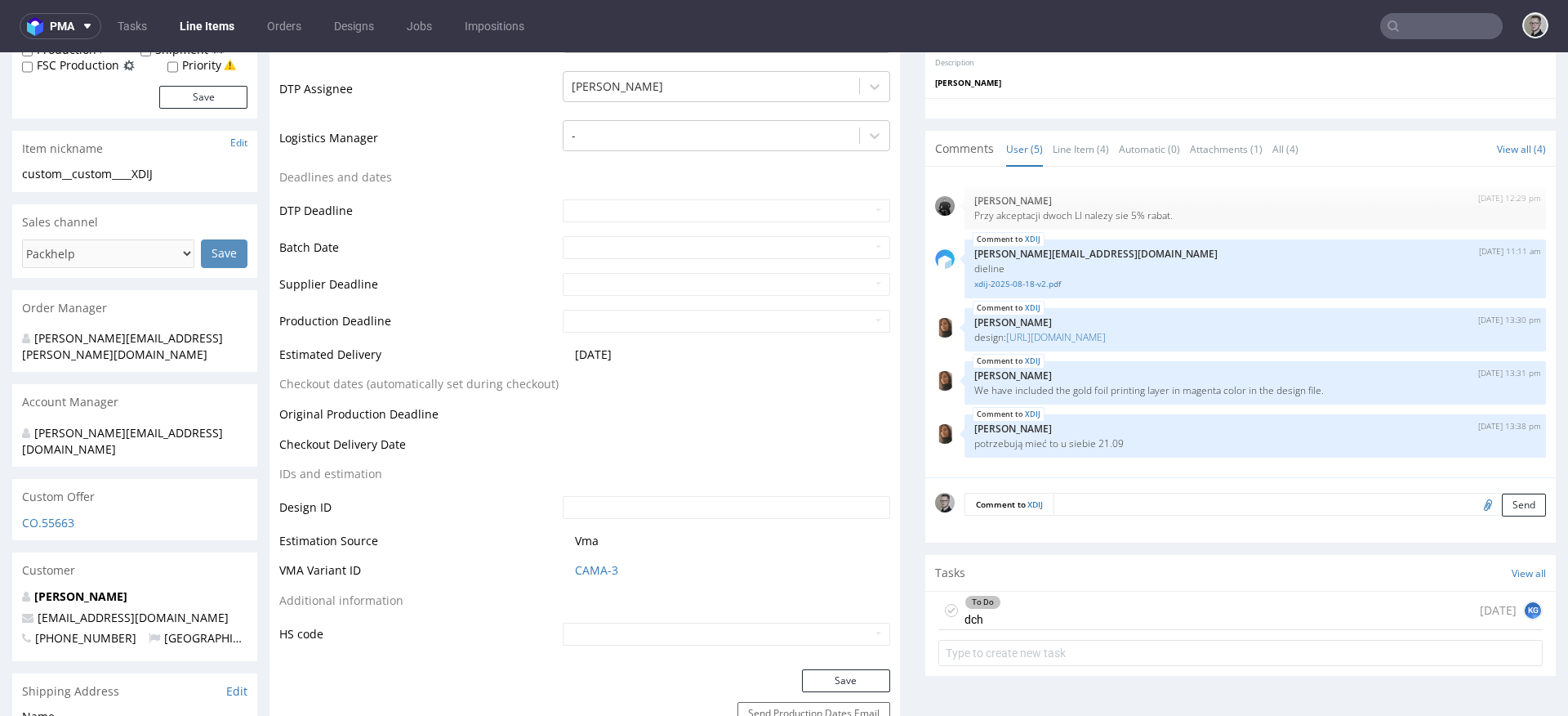
click at [1071, 614] on div "To Do dch 1 day ago KG" at bounding box center [1240, 610] width 605 height 38
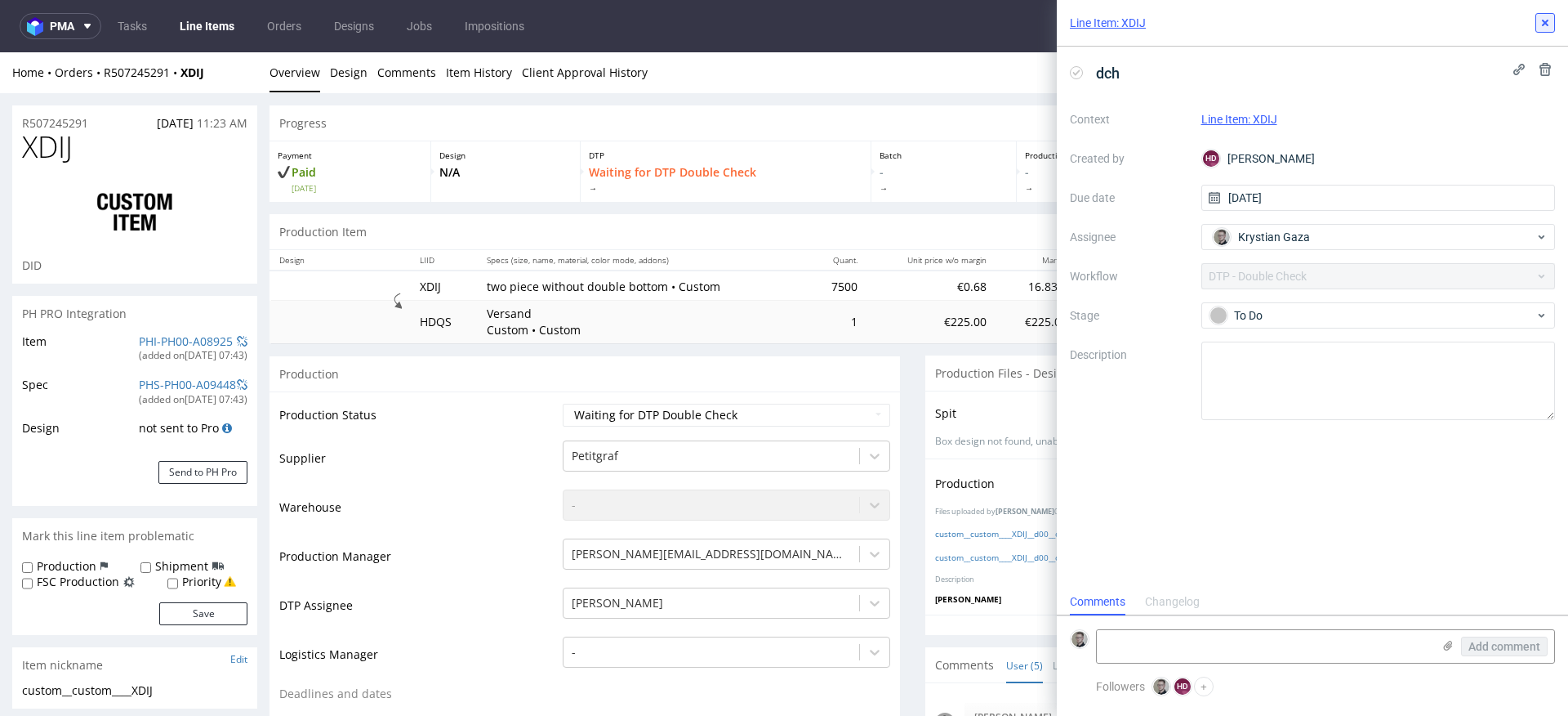
click at [1552, 16] on button at bounding box center [1545, 22] width 19 height 19
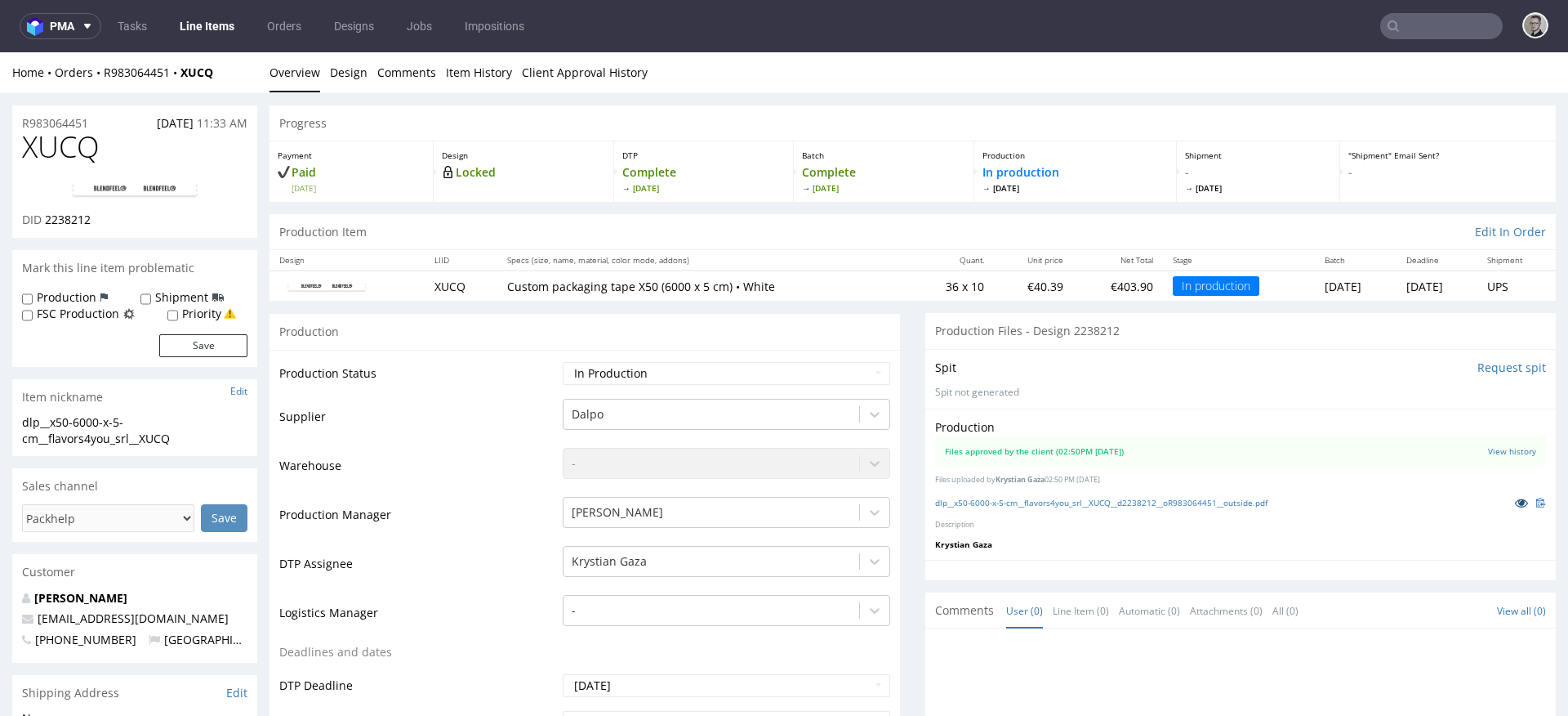
click at [1515, 502] on icon at bounding box center [1522, 502] width 13 height 11
click at [1496, 433] on div "Production" at bounding box center [1241, 427] width 611 height 17
click at [1498, 440] on z-tile__section--no-border "Files approved by the client (02:50PM [DATE]) View history" at bounding box center [1241, 451] width 611 height 31
click at [1499, 446] on link "View history" at bounding box center [1512, 451] width 48 height 11
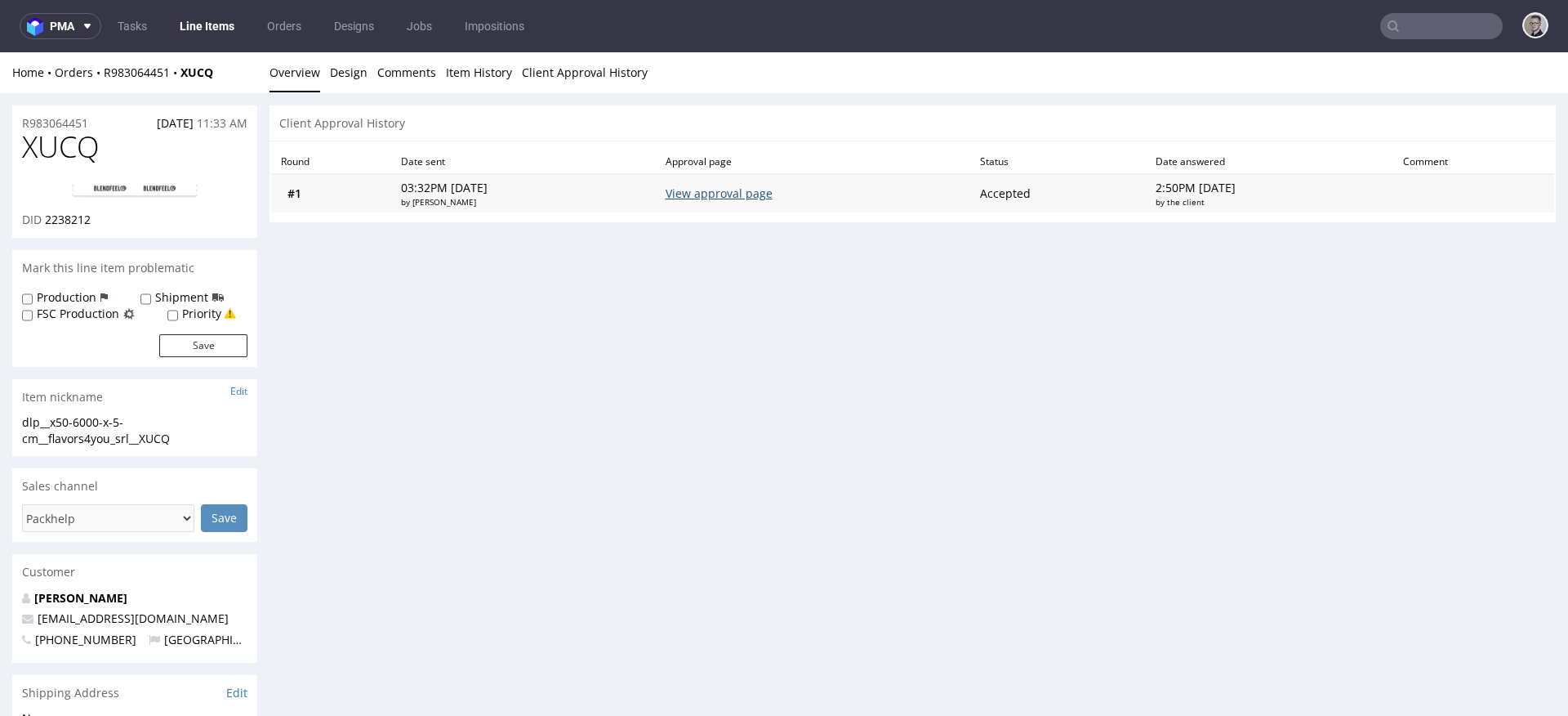
click at [718, 190] on link "View approval page" at bounding box center [720, 193] width 107 height 16
click at [343, 68] on link "Design" at bounding box center [348, 71] width 38 height 40
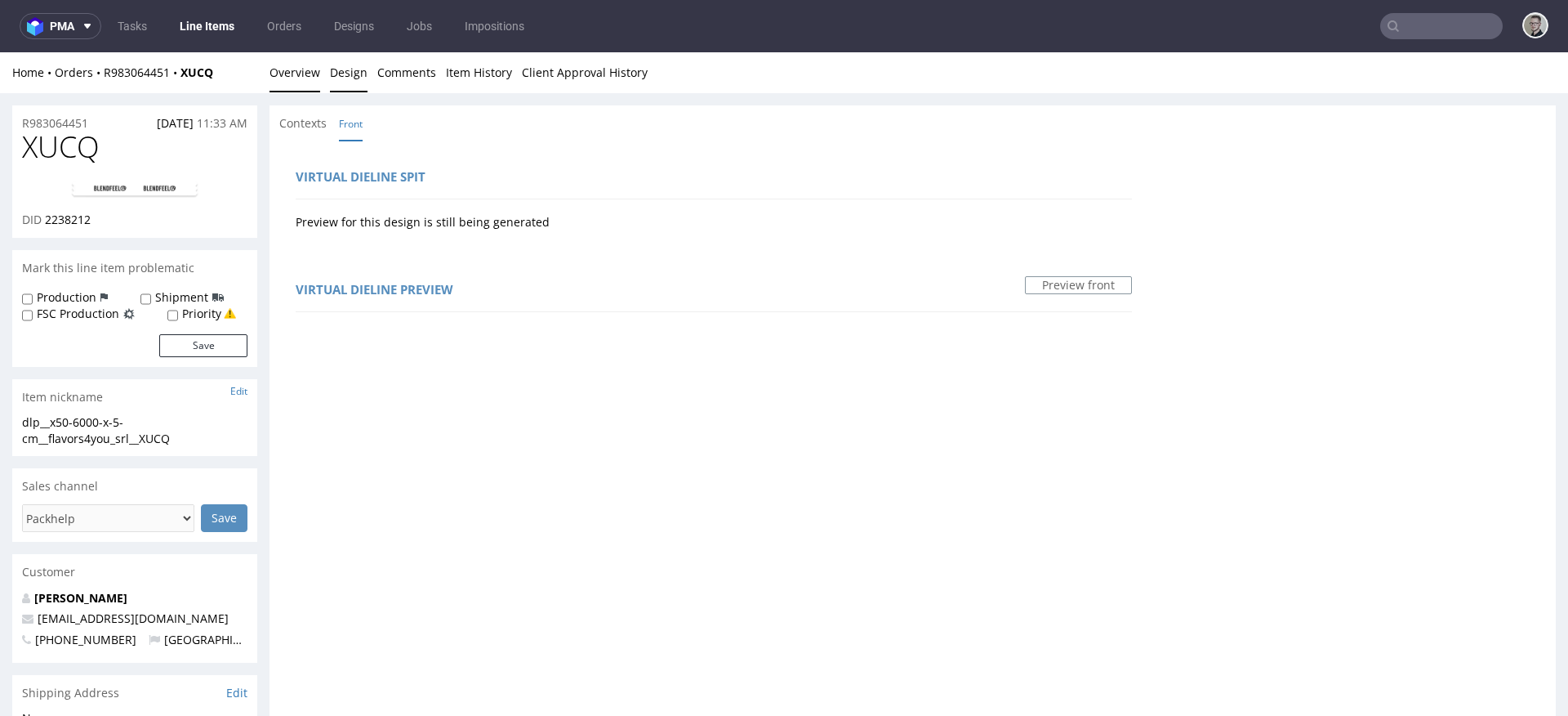
click at [295, 64] on link "Overview" at bounding box center [295, 71] width 51 height 40
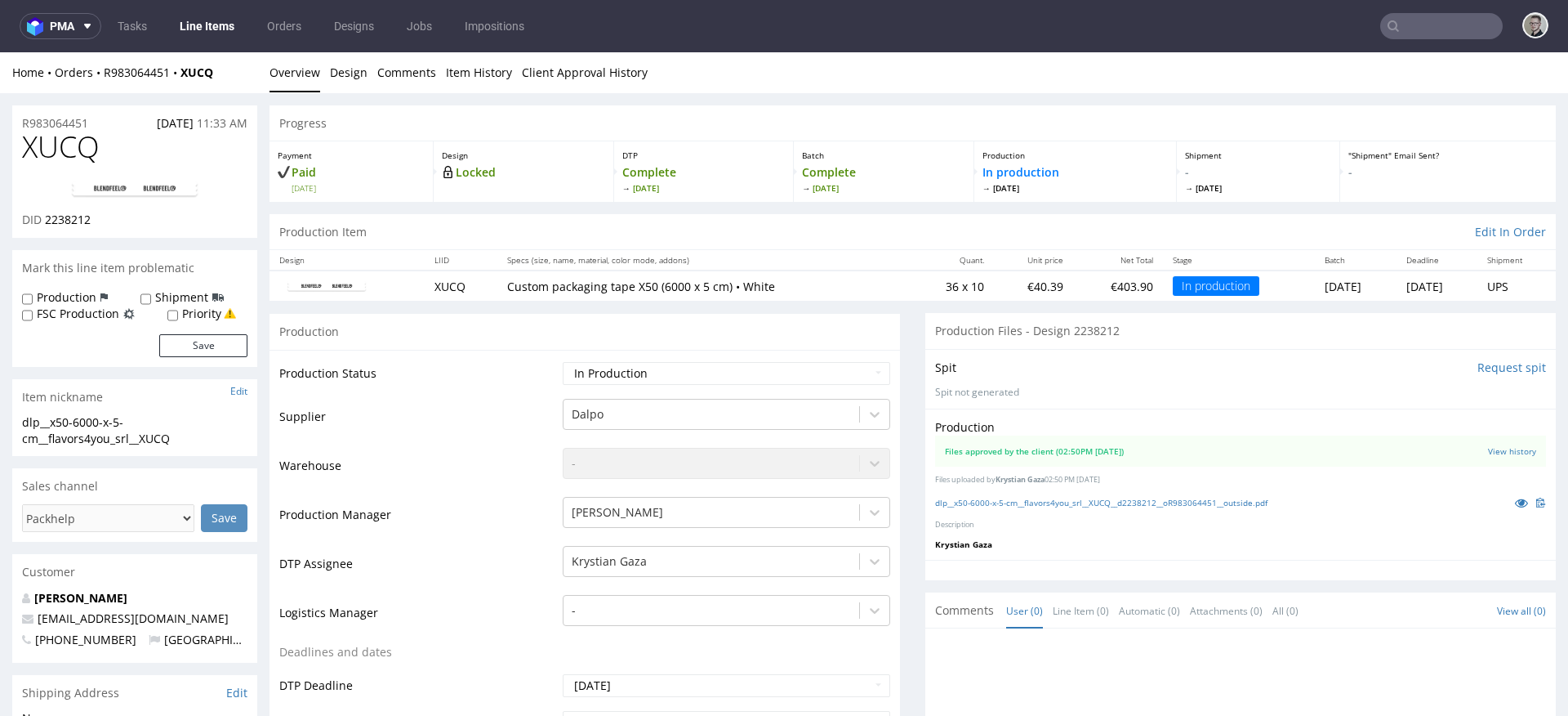
click at [997, 387] on p "Spit not generated" at bounding box center [1241, 392] width 611 height 14
click at [140, 185] on img at bounding box center [134, 189] width 131 height 19
drag, startPoint x: 1211, startPoint y: 426, endPoint x: 1187, endPoint y: 448, distance: 32.6
click at [1208, 431] on div "Production" at bounding box center [1241, 427] width 611 height 17
click at [1188, 496] on link "dlp__x50-6000-x-5-cm__flavors4you_srl__XUCQ__d2238212__oR983064451__outside.pdf" at bounding box center [1101, 502] width 332 height 11
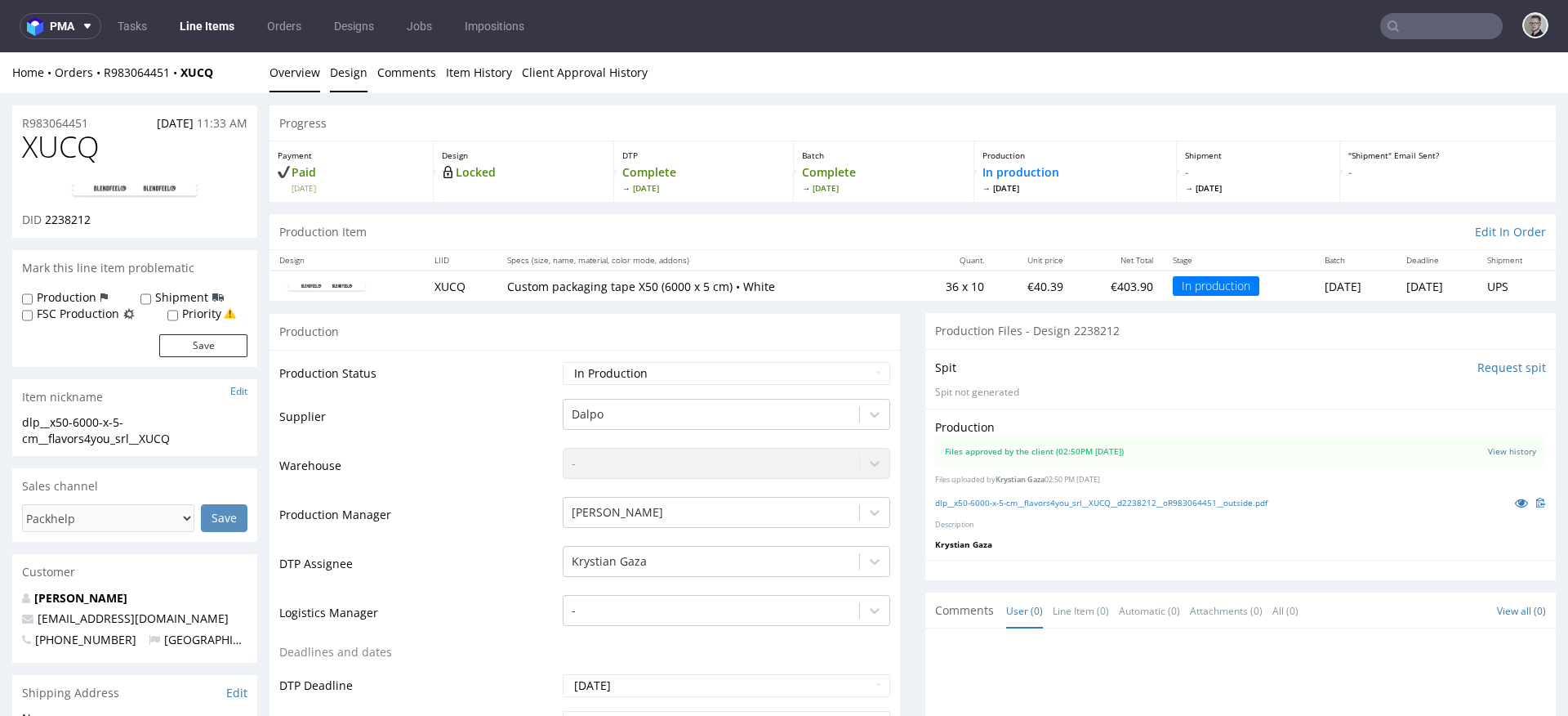
click at [345, 68] on link "Design" at bounding box center [348, 71] width 38 height 40
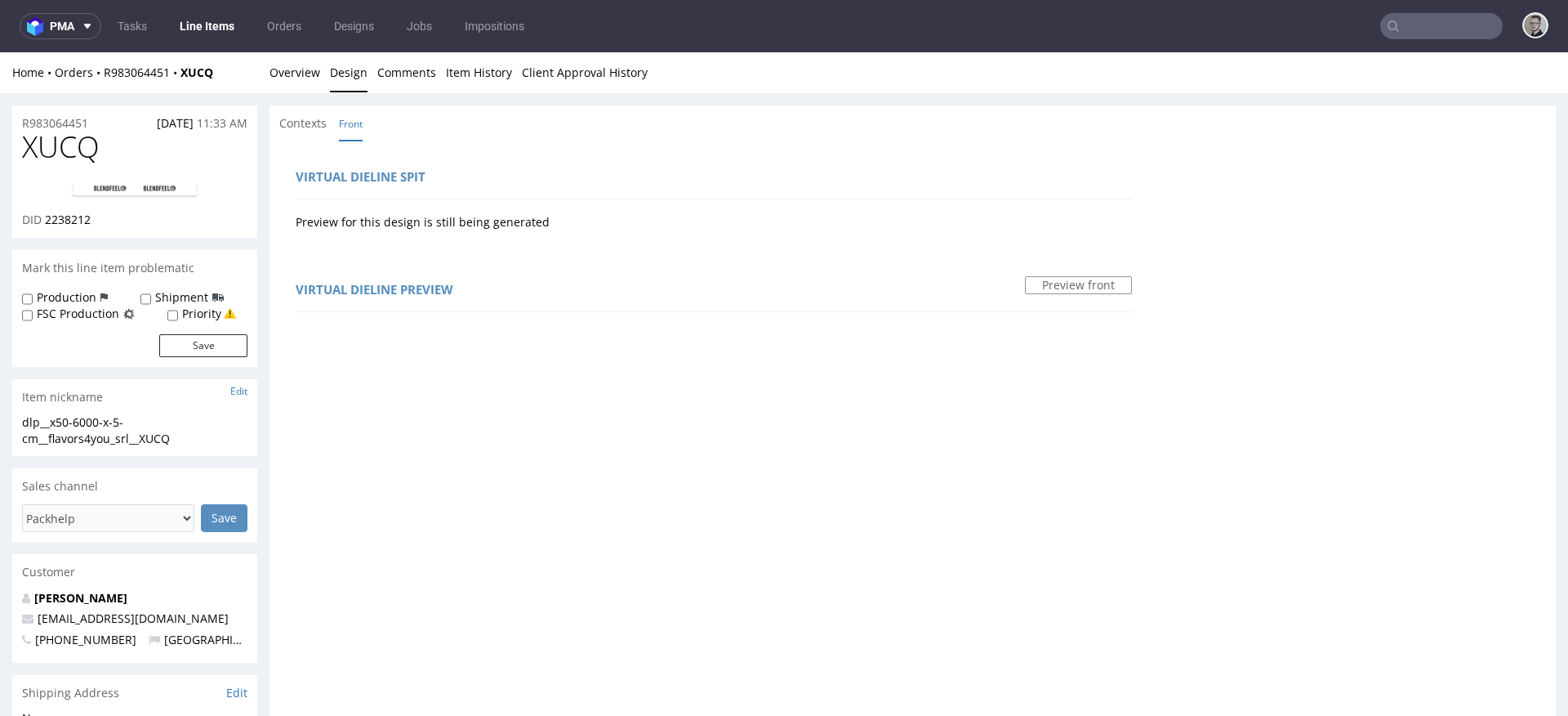
scroll to position [281, 0]
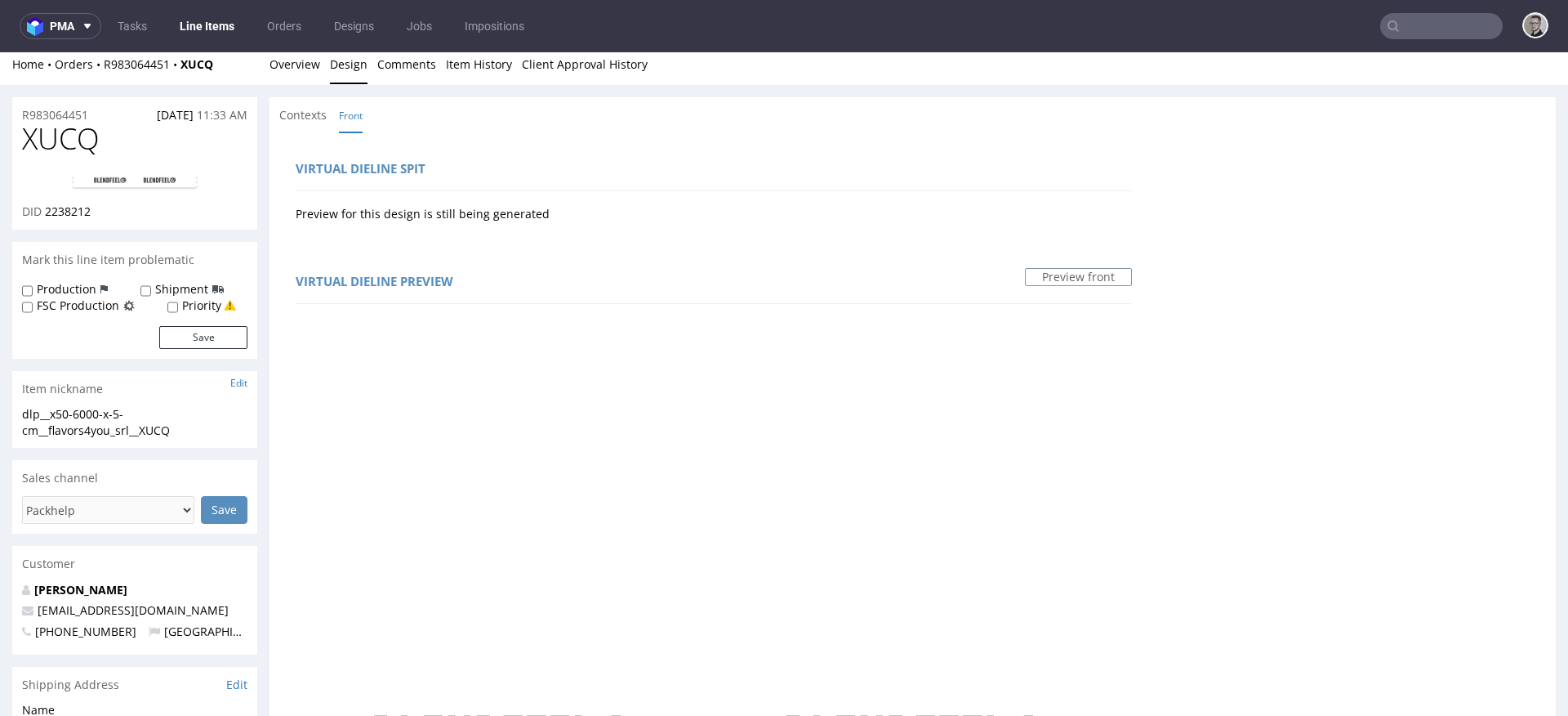
scroll to position [0, 0]
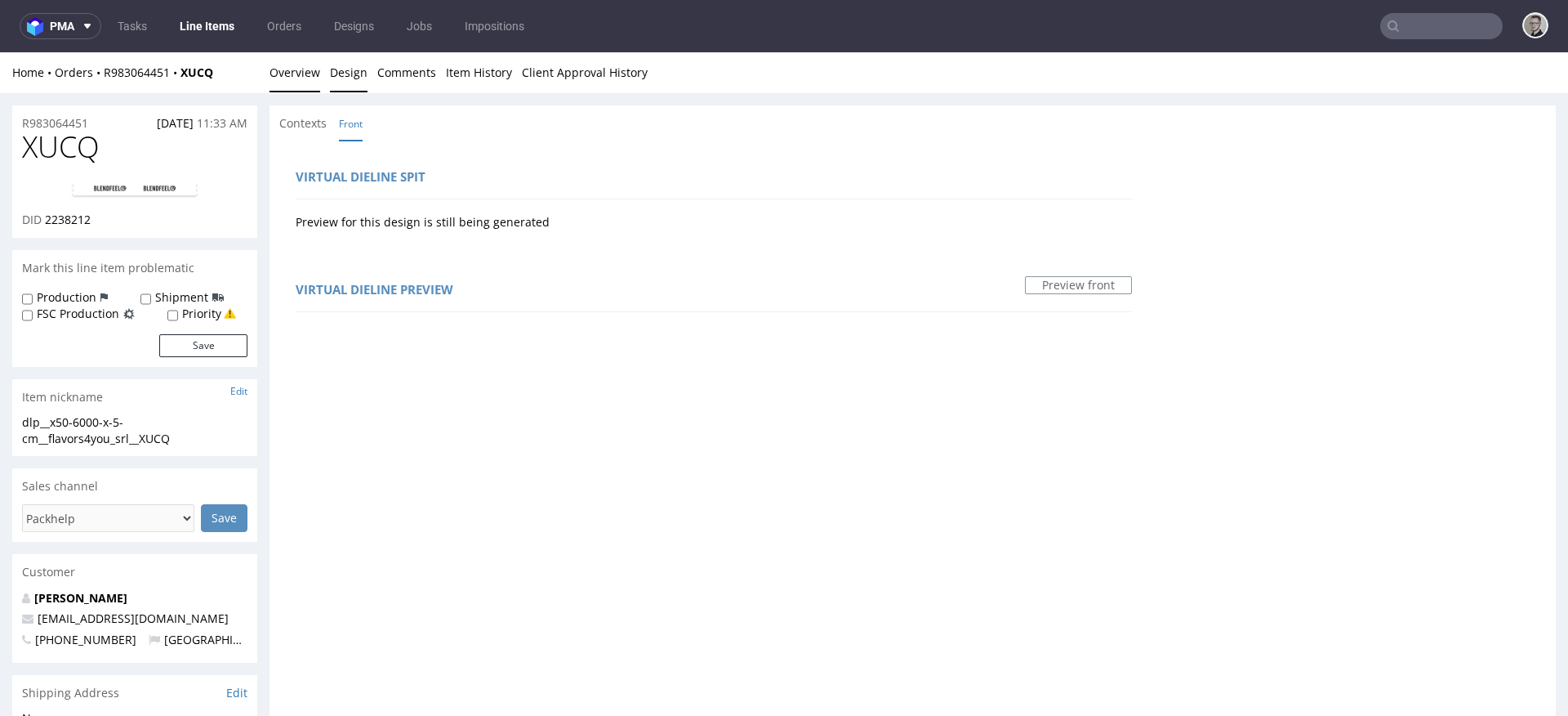
click at [300, 71] on link "Overview" at bounding box center [295, 71] width 51 height 40
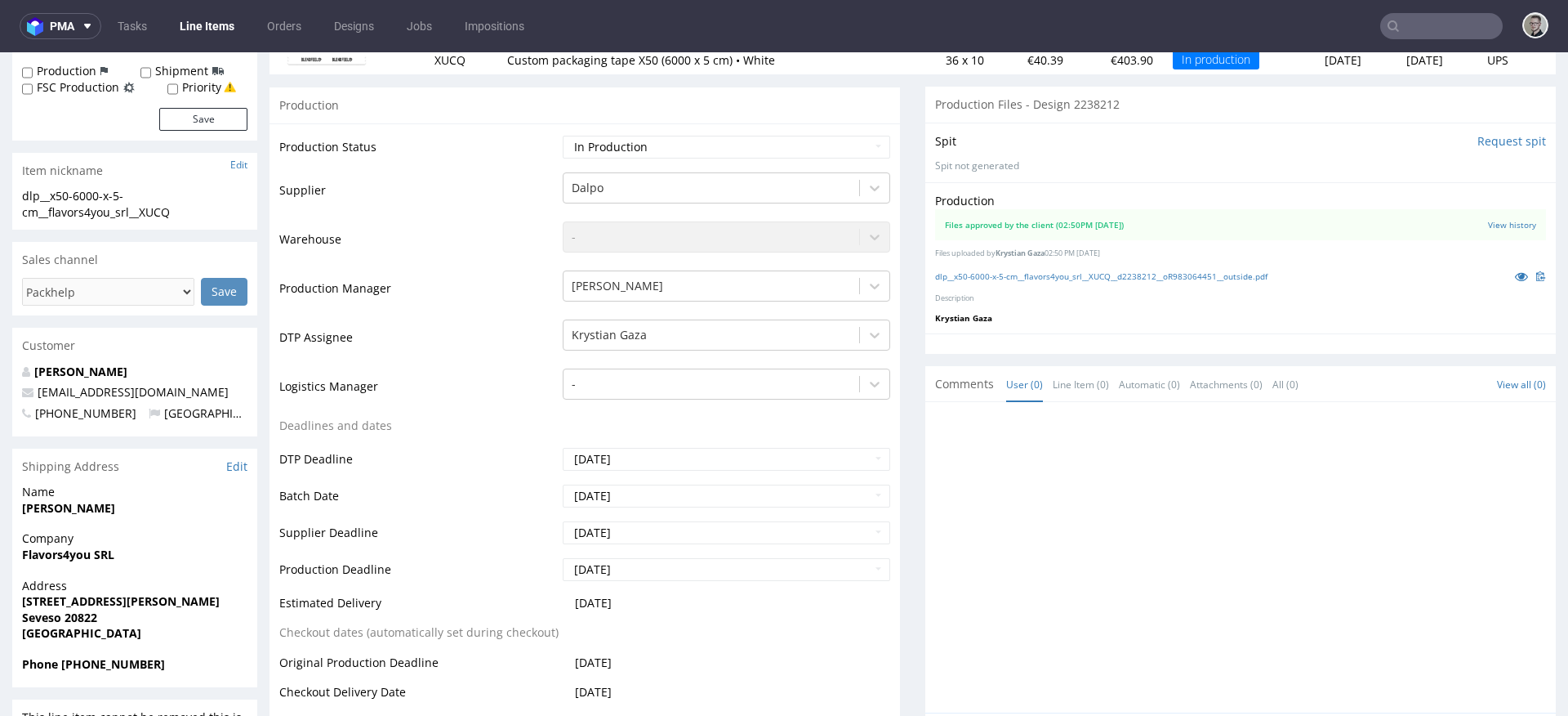
scroll to position [321, 0]
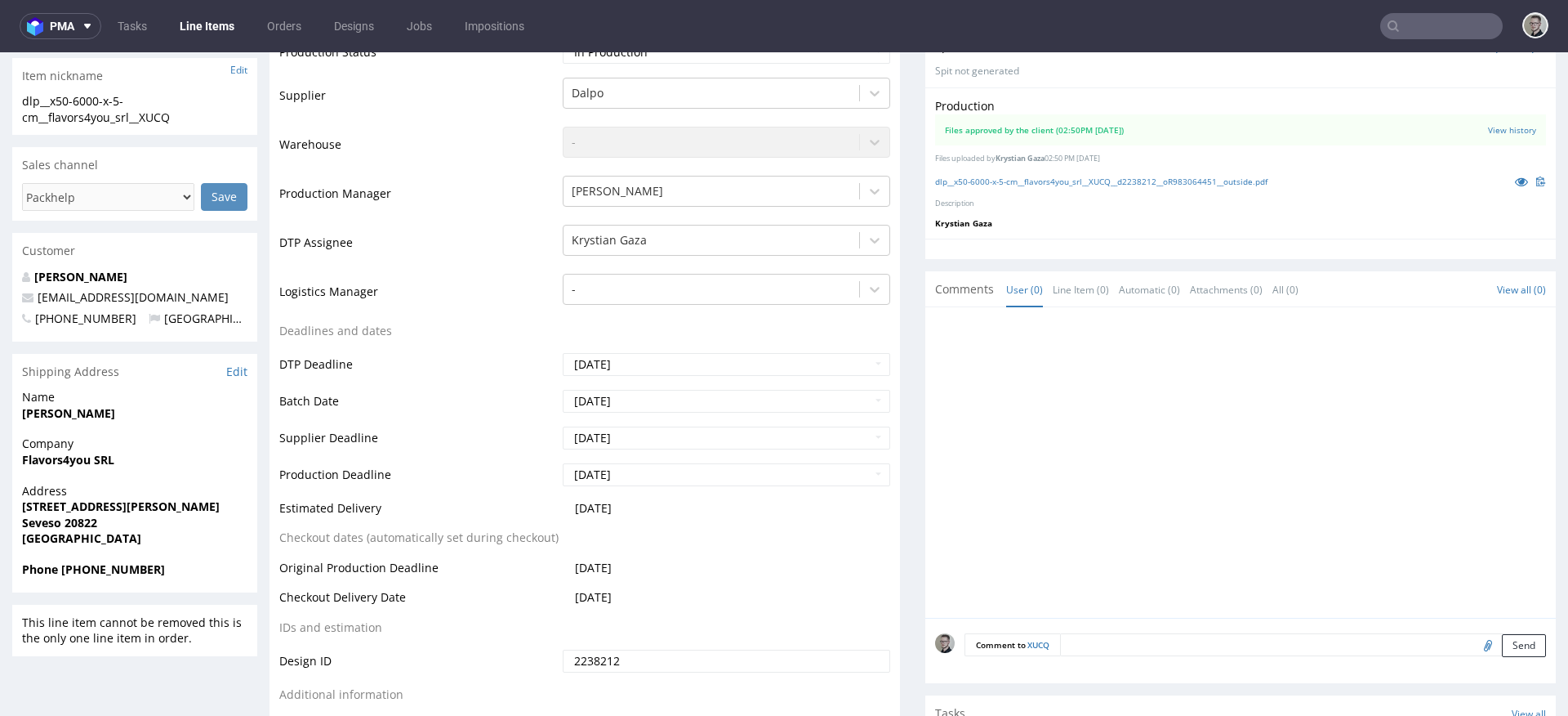
click at [1474, 640] on input "file" at bounding box center [1486, 644] width 23 height 21
type input "C:\fakepath\dlp__x50-6000-x-5-cm__flavors4you_srl__XUCQ__d2238212__oR983064451_…"
click at [1502, 640] on button "Send" at bounding box center [1524, 645] width 44 height 23
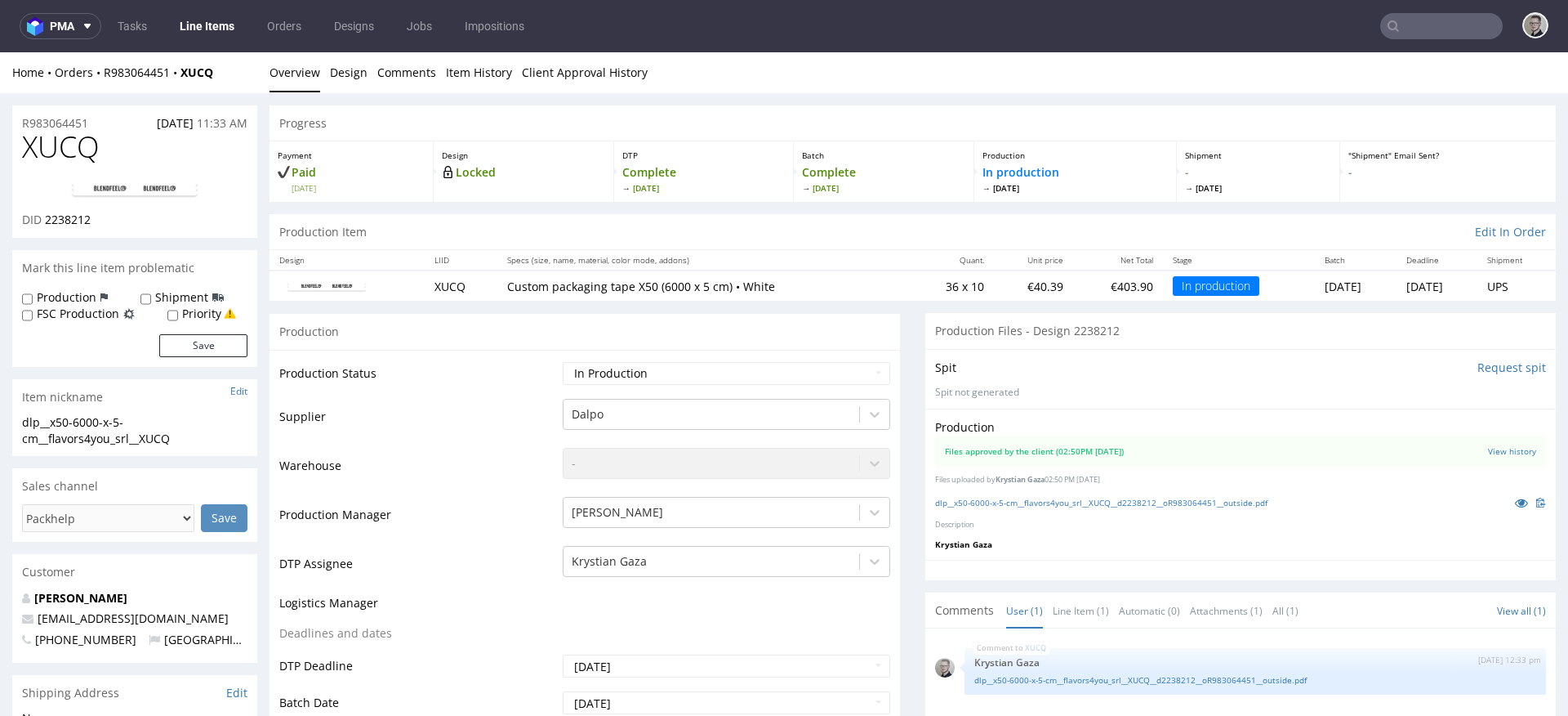
scroll to position [0, 0]
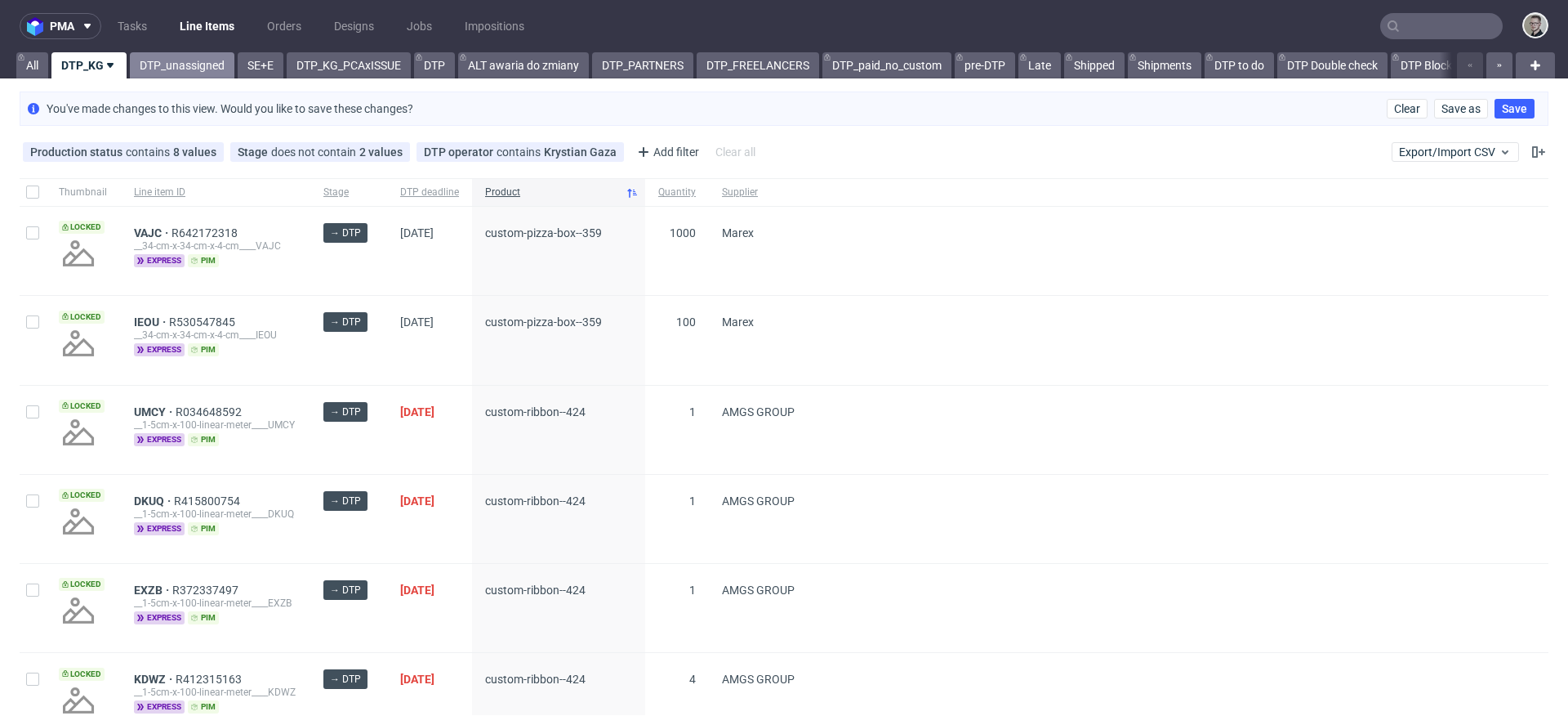
click at [167, 72] on link "DTP_unassigned" at bounding box center [182, 65] width 105 height 26
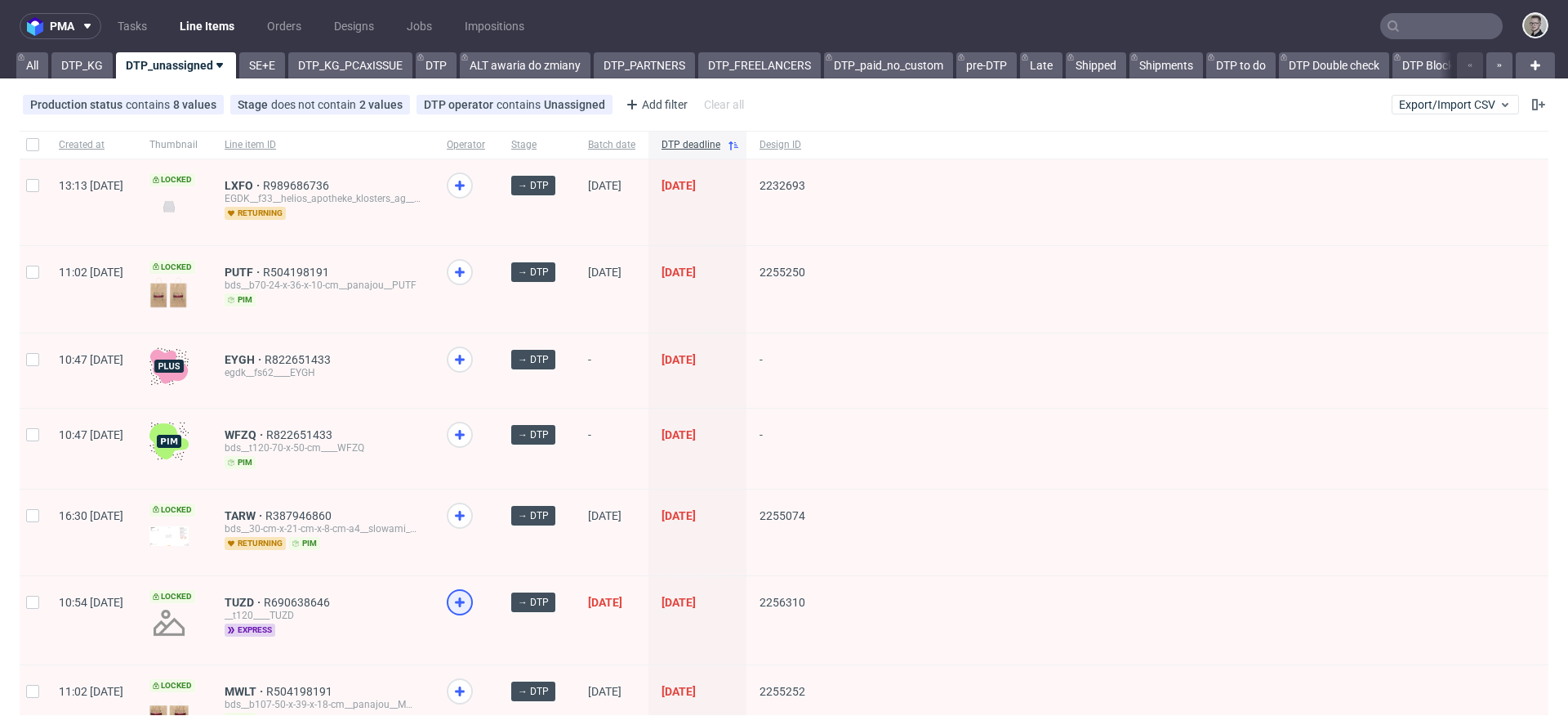
click at [470, 603] on icon at bounding box center [459, 601] width 19 height 19
click at [257, 72] on link "SE+E" at bounding box center [261, 65] width 45 height 26
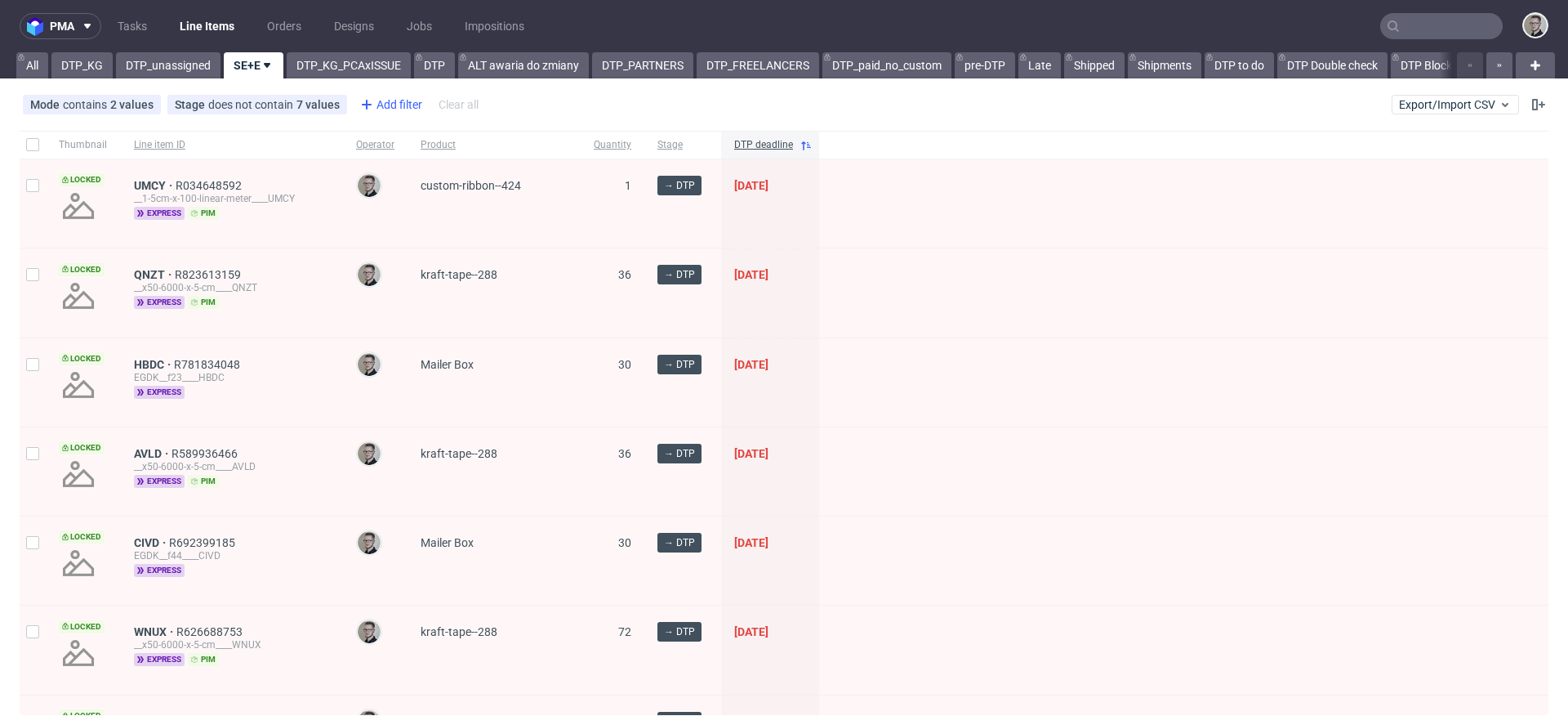
click at [396, 103] on div "Add filter" at bounding box center [390, 105] width 72 height 26
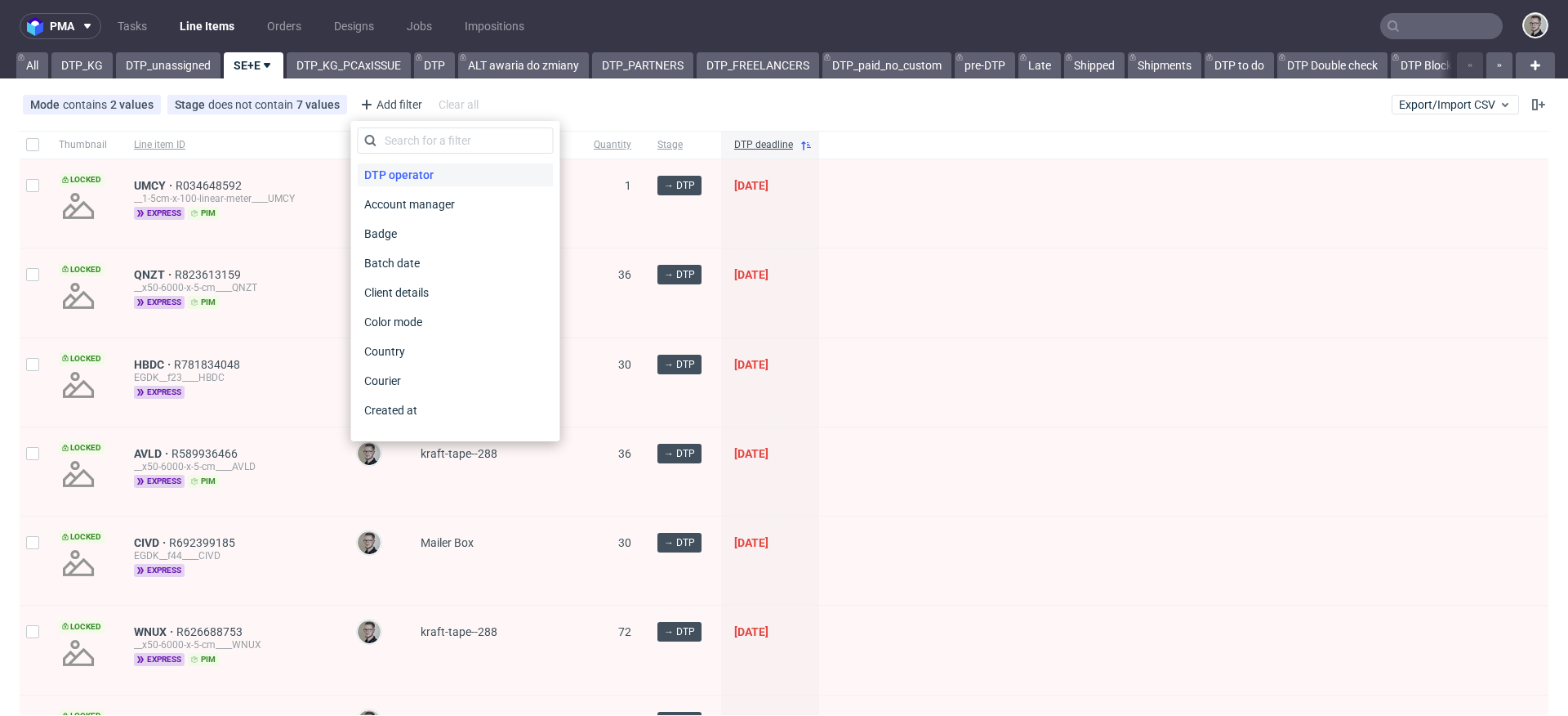
click at [427, 166] on span "DTP operator" at bounding box center [398, 174] width 82 height 23
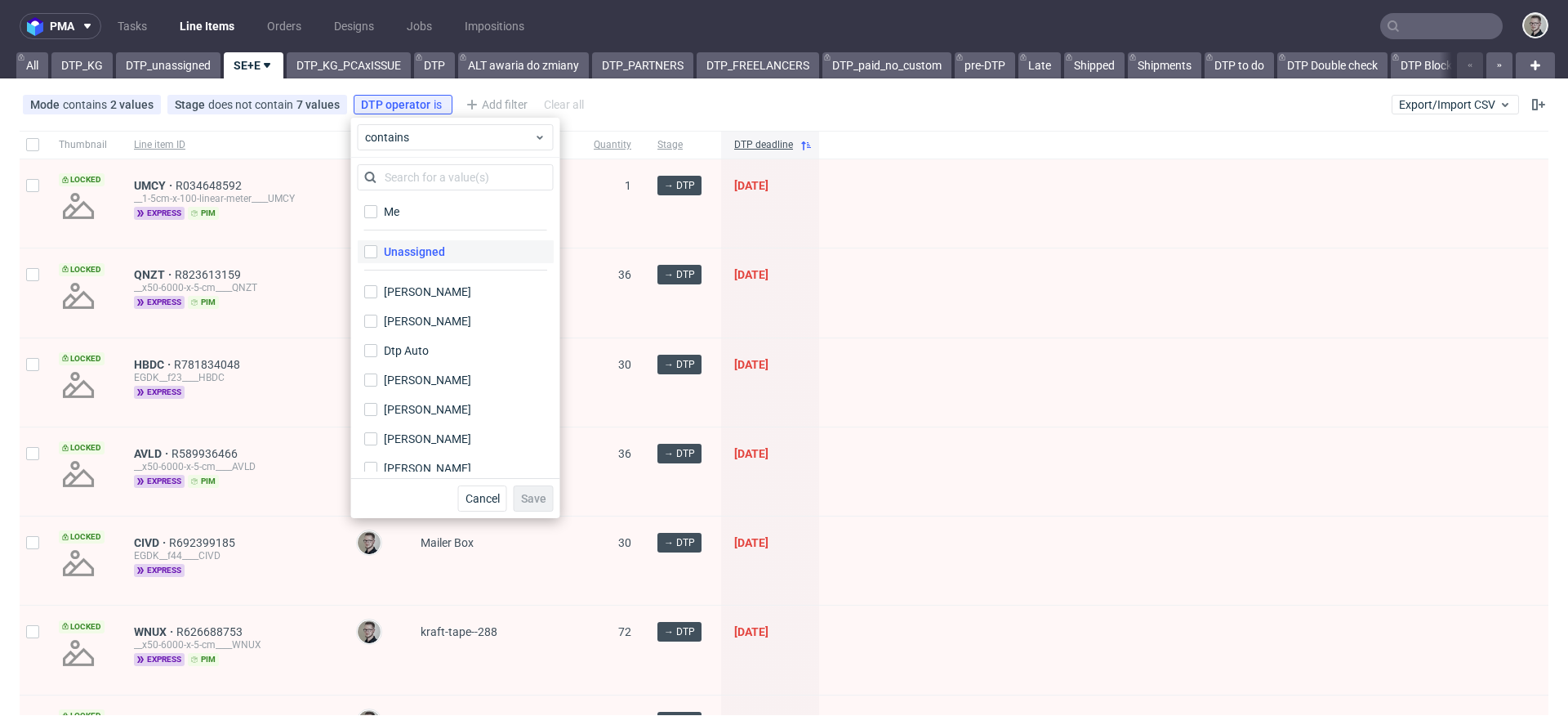
click at [443, 245] on div "Unassigned" at bounding box center [415, 252] width 61 height 17
click at [377, 245] on input "Unassigned" at bounding box center [370, 252] width 13 height 13
checkbox input "true"
click at [531, 503] on span "Save" at bounding box center [533, 498] width 25 height 11
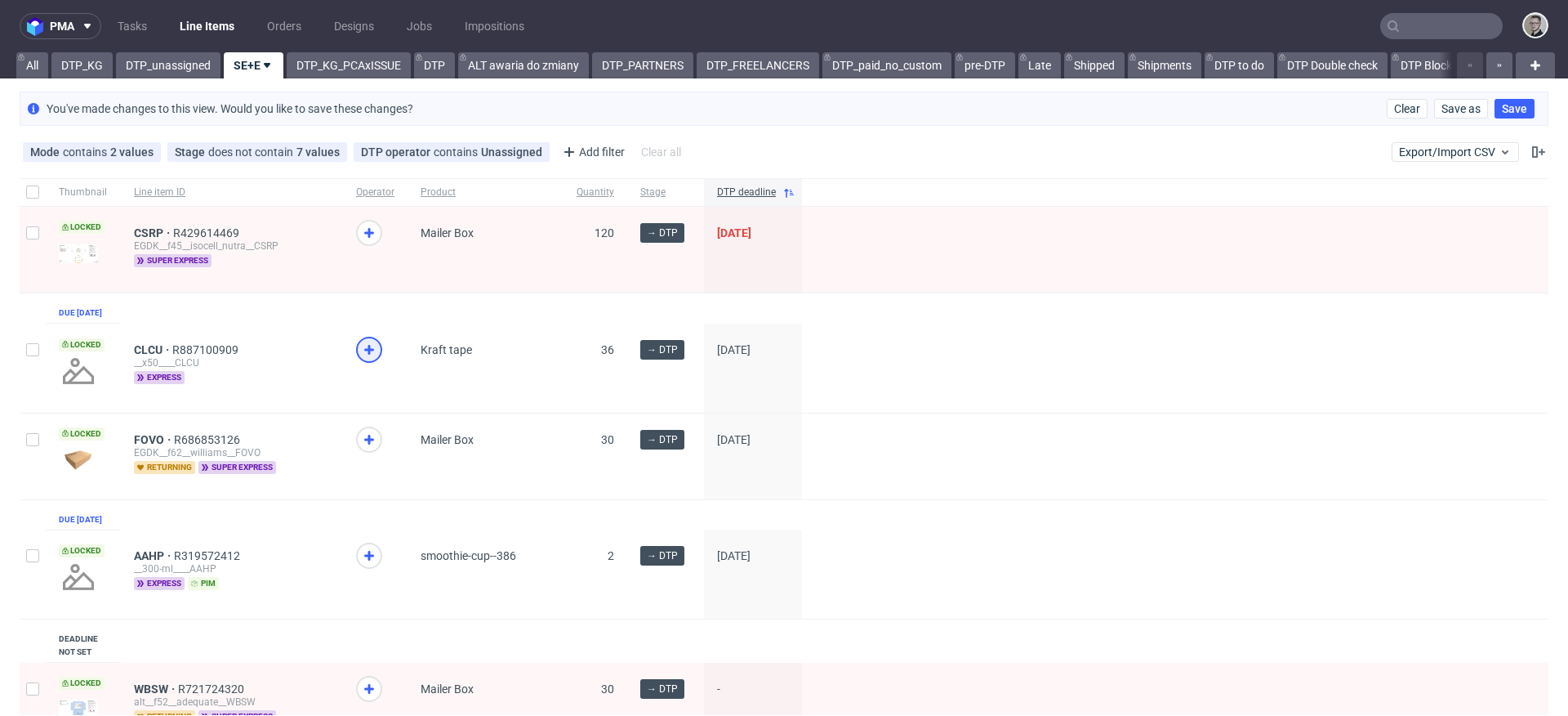
click at [372, 363] on div at bounding box center [370, 349] width 26 height 26
click at [365, 565] on icon at bounding box center [369, 555] width 19 height 19
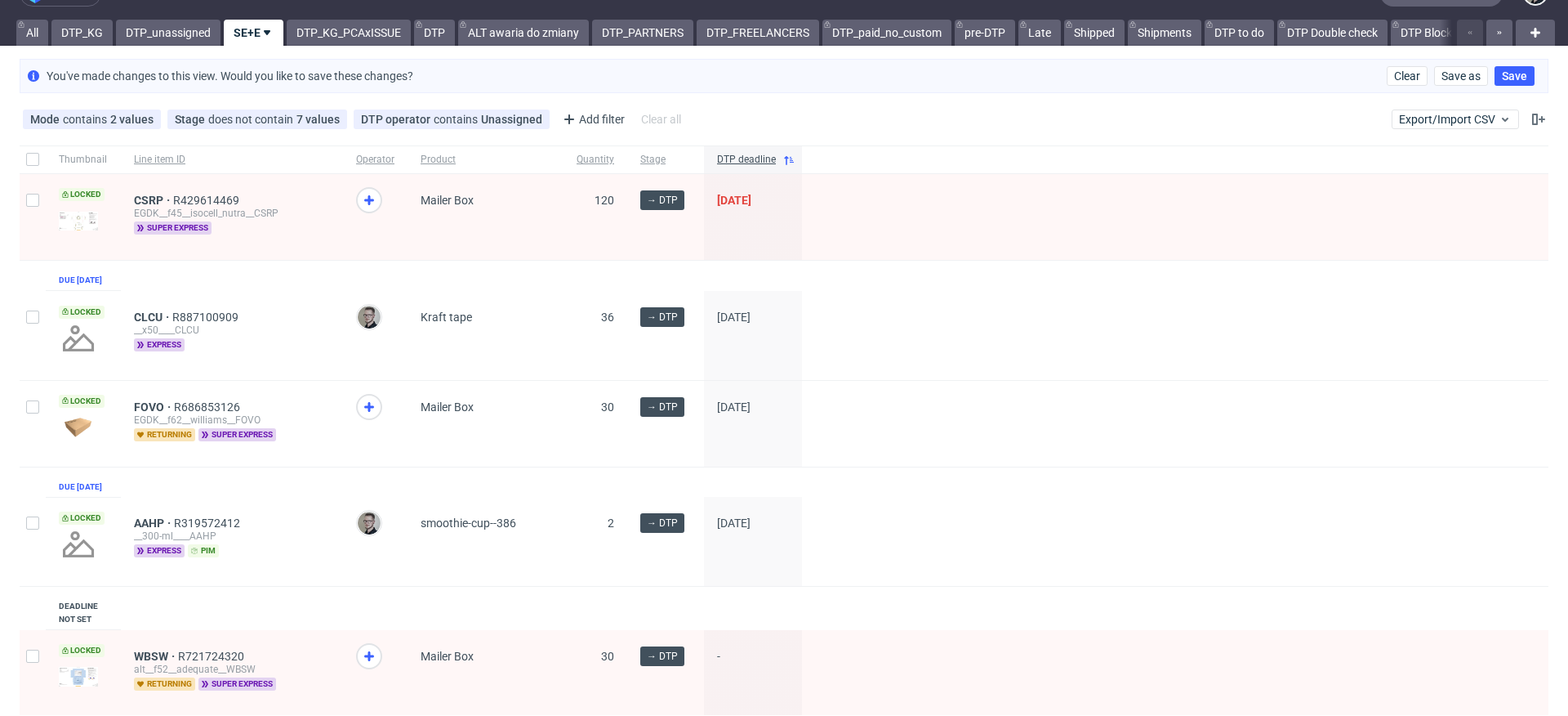
scroll to position [116, 0]
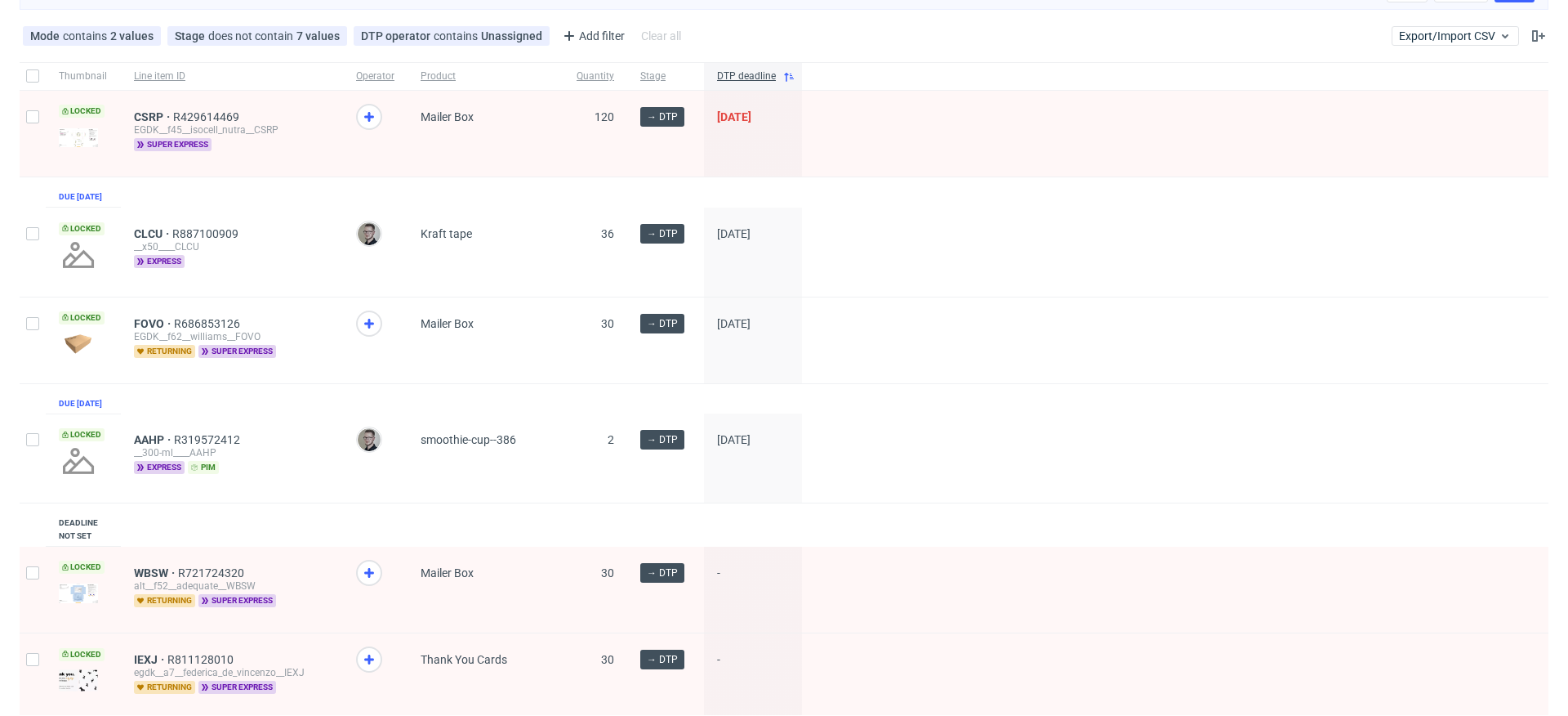
click at [153, 108] on div "CSRP R429614469 EGDK__f45__isocell_nutra__CSRP super express" at bounding box center [232, 133] width 222 height 86
click at [155, 108] on div "CSRP R429614469 EGDK__f45__isocell_nutra__CSRP super express" at bounding box center [232, 133] width 222 height 86
click at [157, 117] on span "CSRP" at bounding box center [154, 117] width 39 height 13
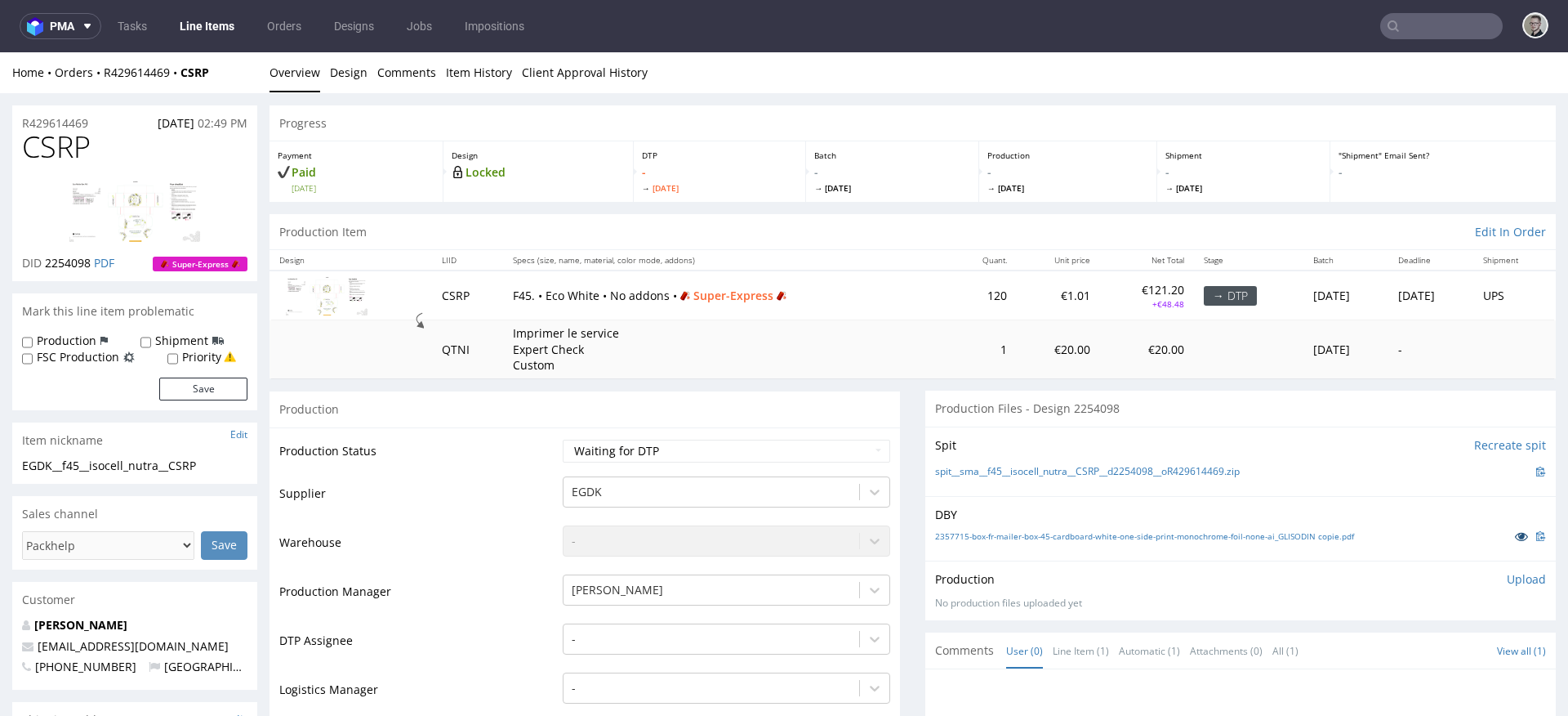
click at [1515, 534] on icon at bounding box center [1522, 535] width 13 height 11
click at [1515, 537] on icon at bounding box center [1522, 535] width 13 height 11
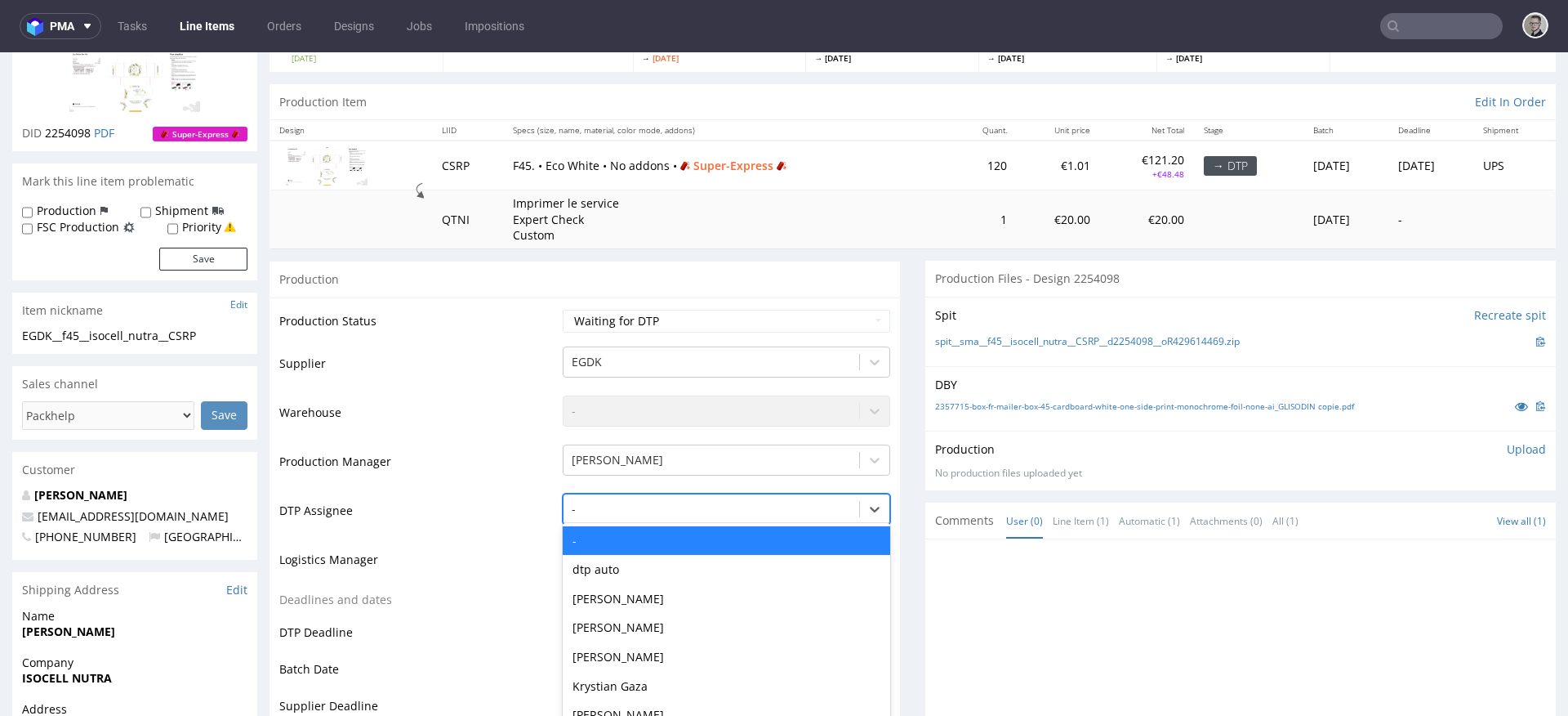
click at [684, 516] on div "- selected, 1 of 31. 31 results available. Use Up and Down to choose options, p…" at bounding box center [727, 505] width 328 height 23
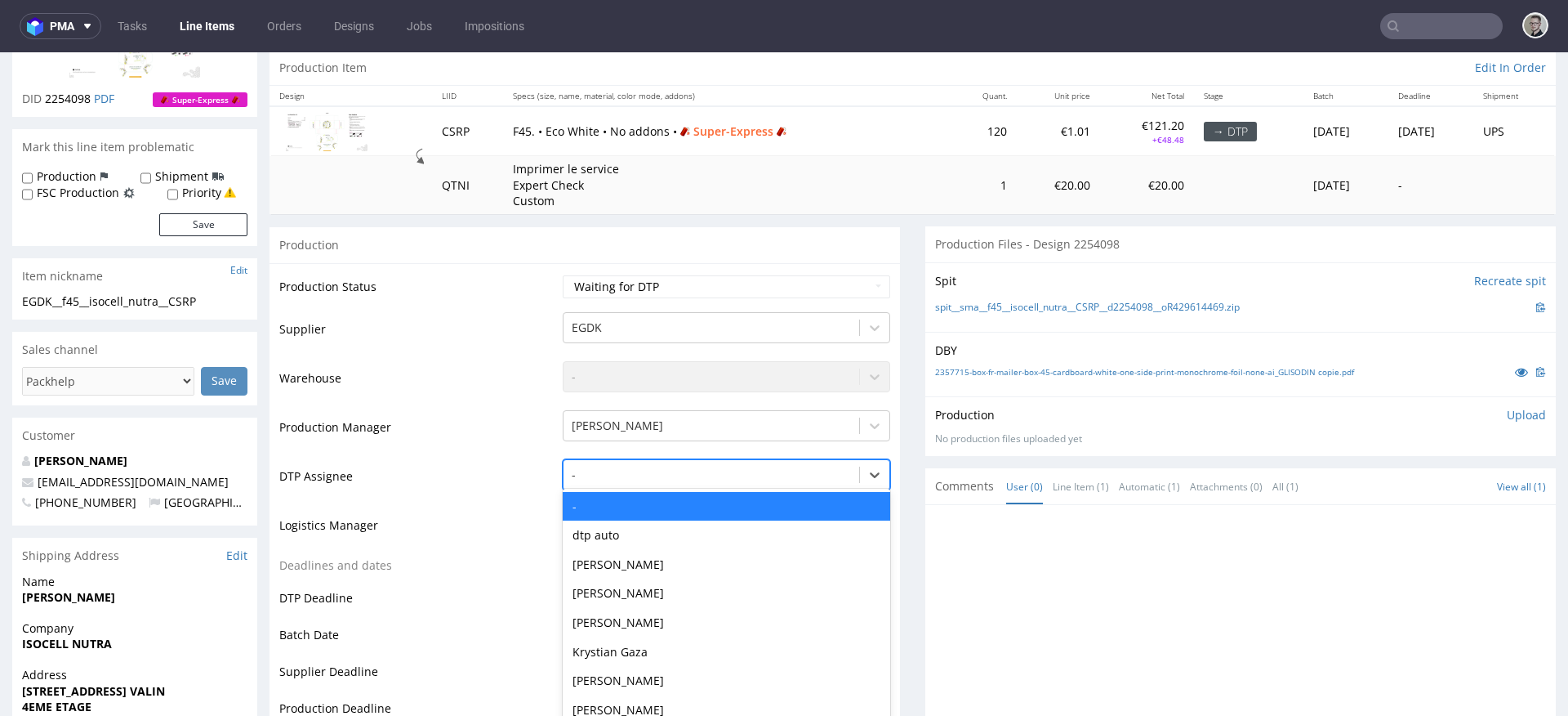
scroll to position [188, 0]
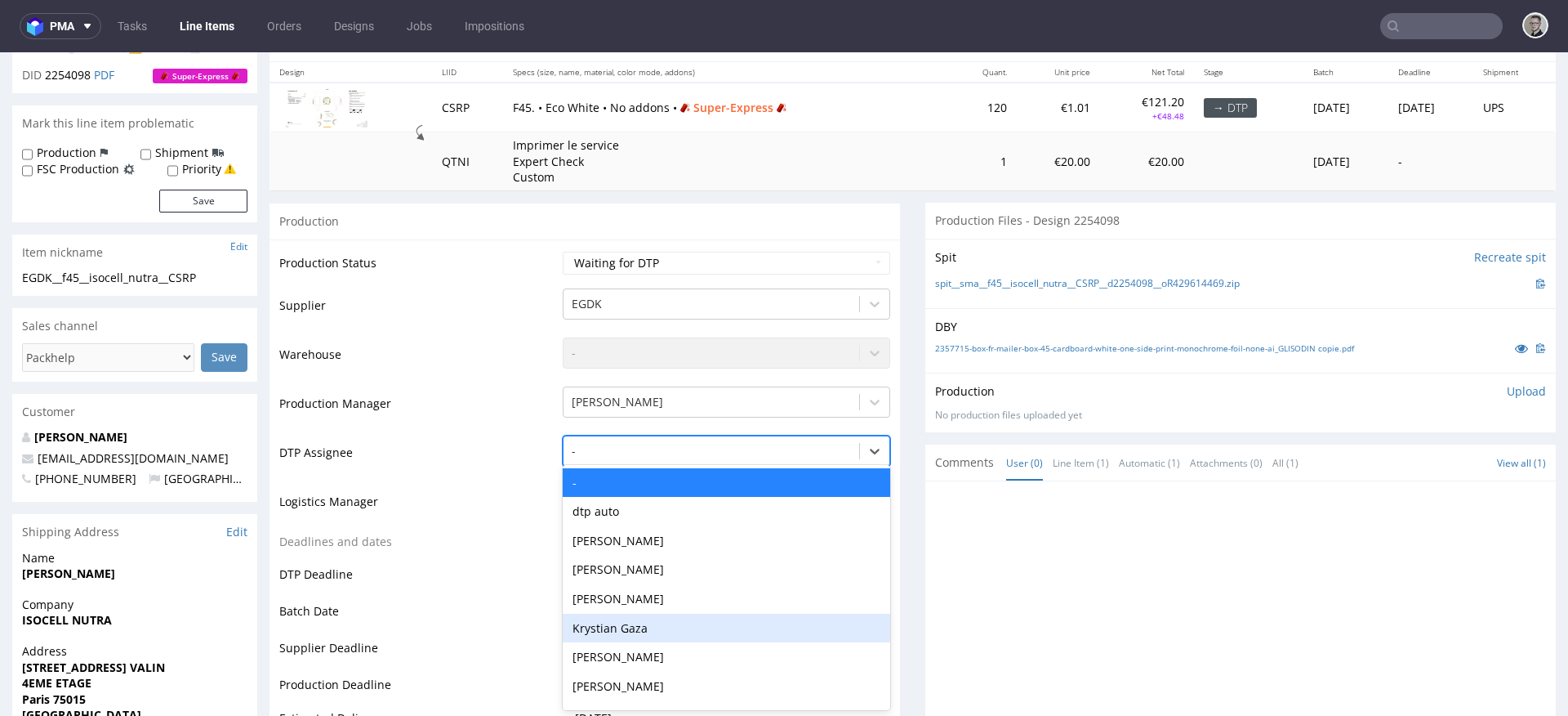
click at [670, 618] on div "Krystian Gaza" at bounding box center [727, 628] width 328 height 30
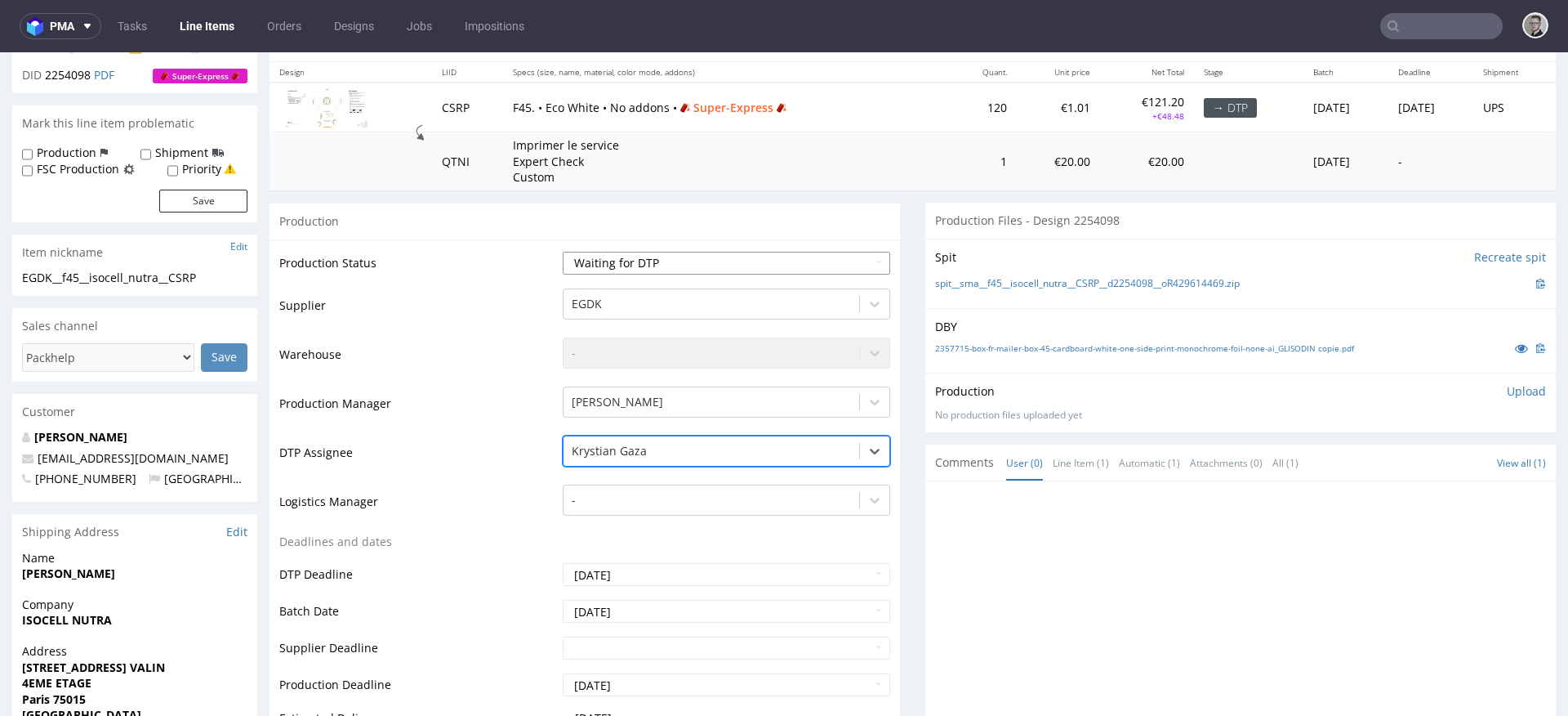
click at [655, 261] on select "Waiting for Artwork Waiting for Diecut Waiting for Mockup Waiting for DTP Waiti…" at bounding box center [727, 263] width 328 height 23
select select "dtp_issue"
click at [563, 252] on select "Waiting for Artwork Waiting for Diecut Waiting for Mockup Waiting for DTP Waiti…" at bounding box center [727, 263] width 328 height 23
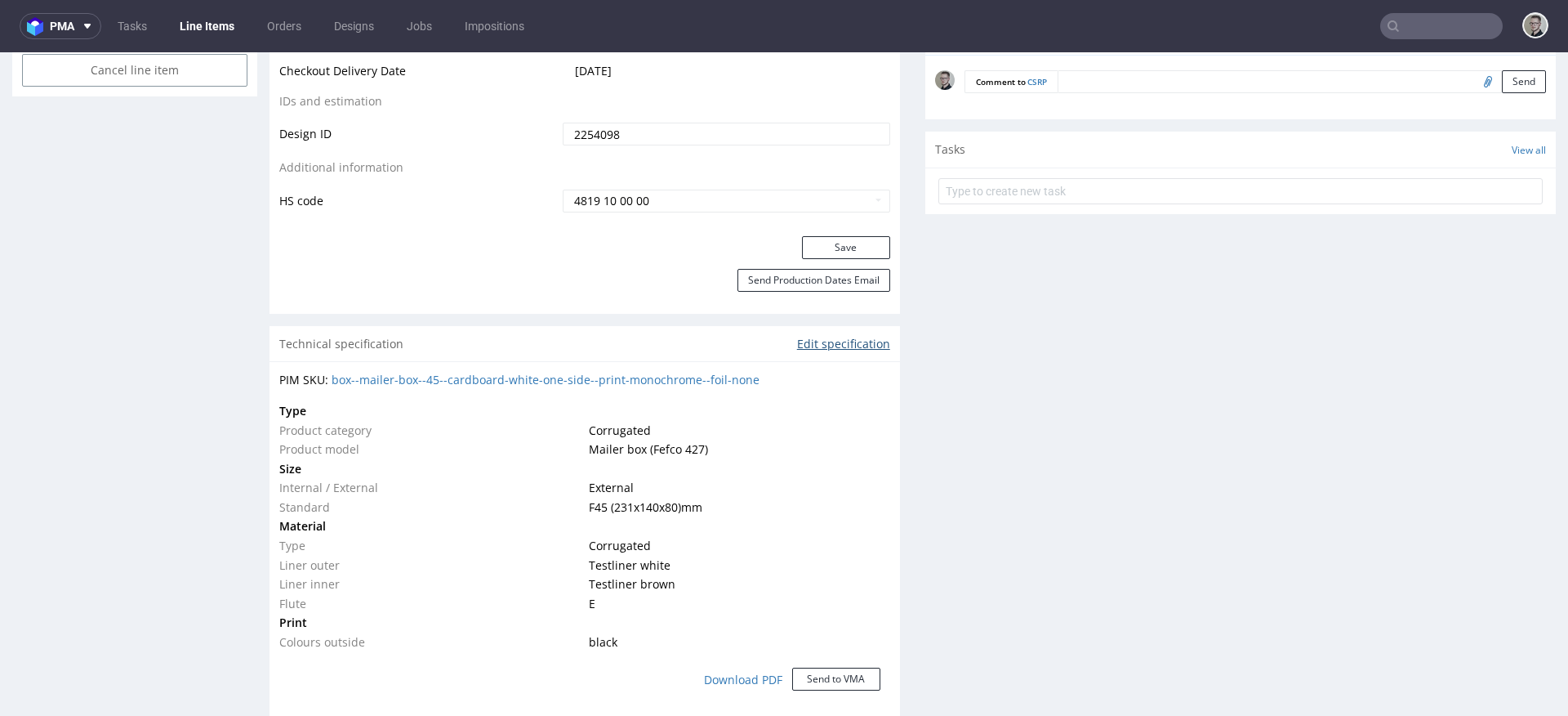
scroll to position [925, 0]
click at [826, 248] on button "Save" at bounding box center [846, 246] width 88 height 23
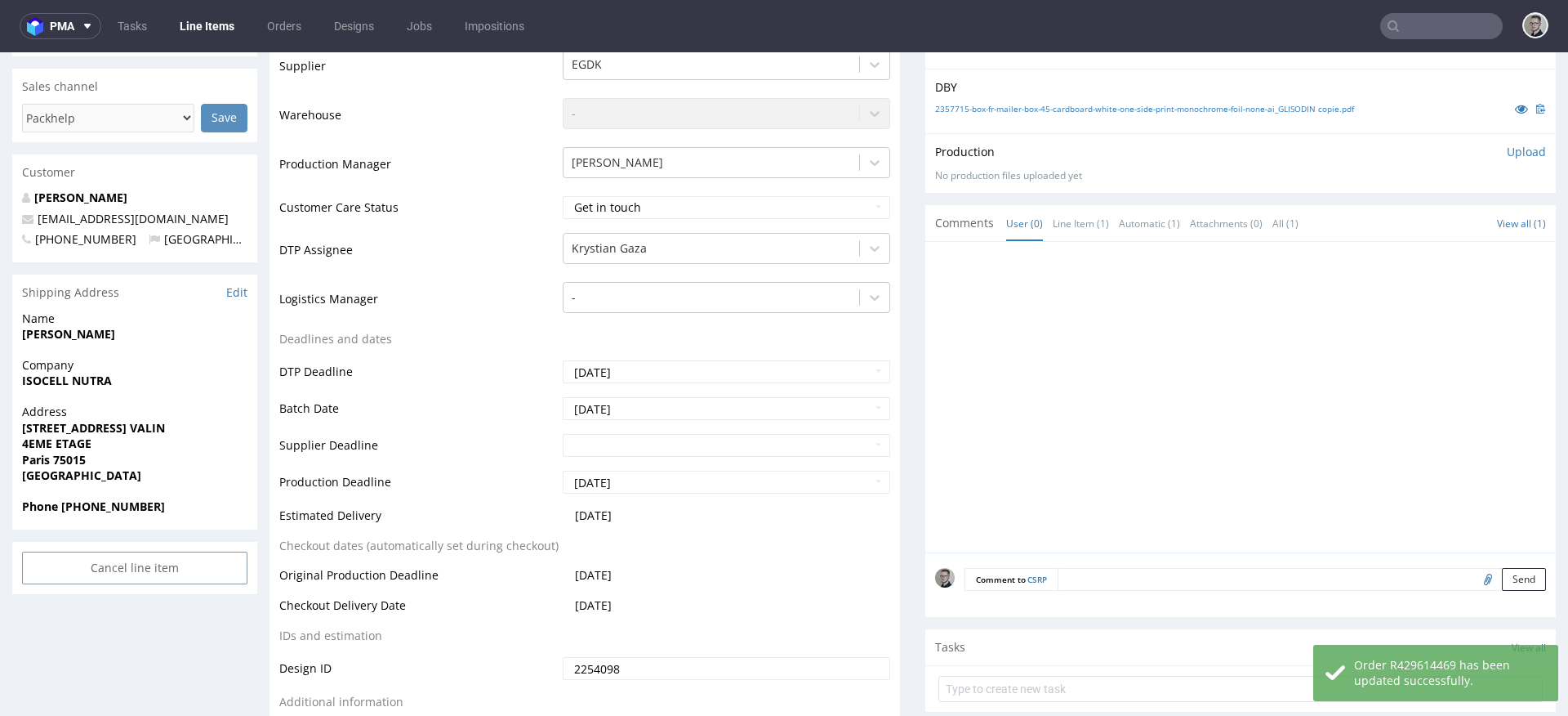
scroll to position [682, 0]
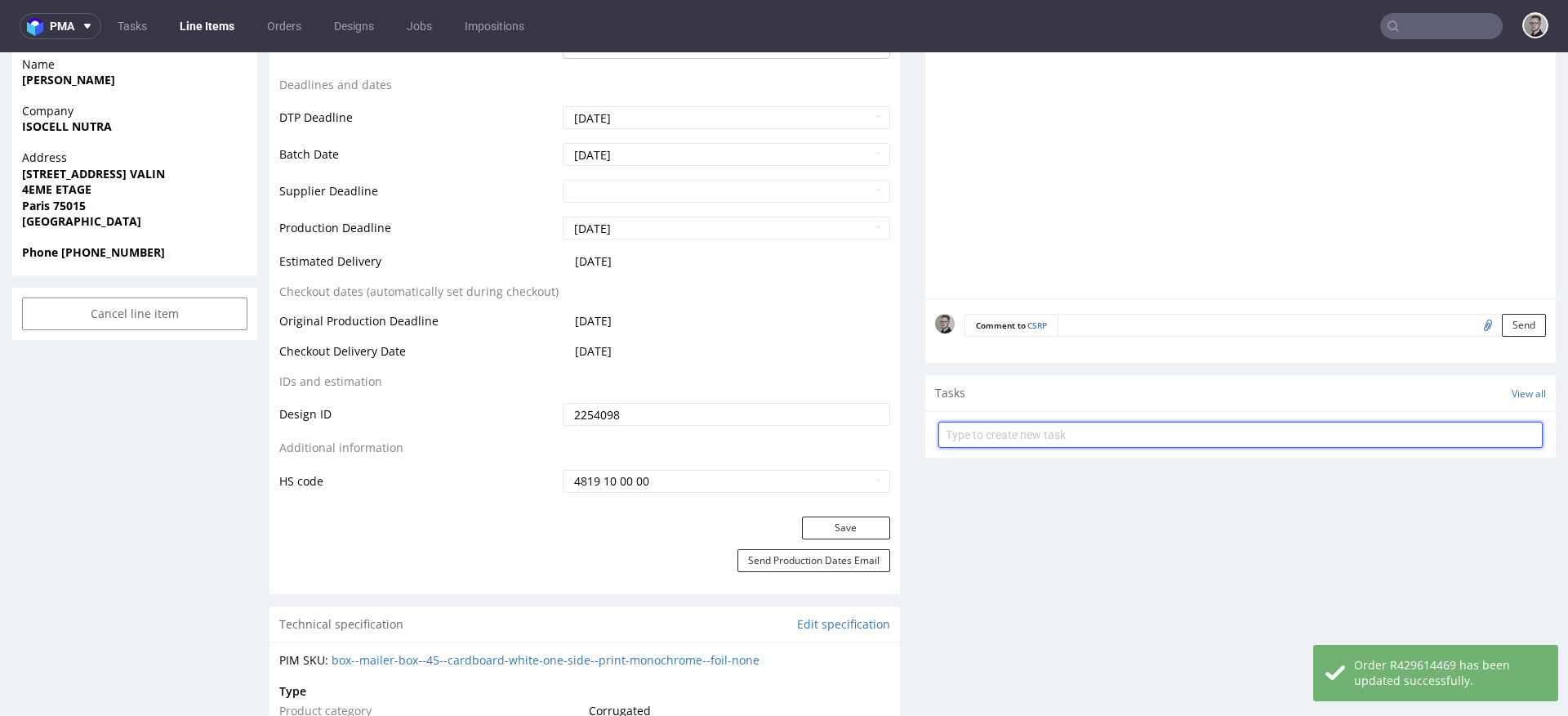
click at [1044, 436] on input "text" at bounding box center [1240, 434] width 605 height 26
type input "super-express issue"
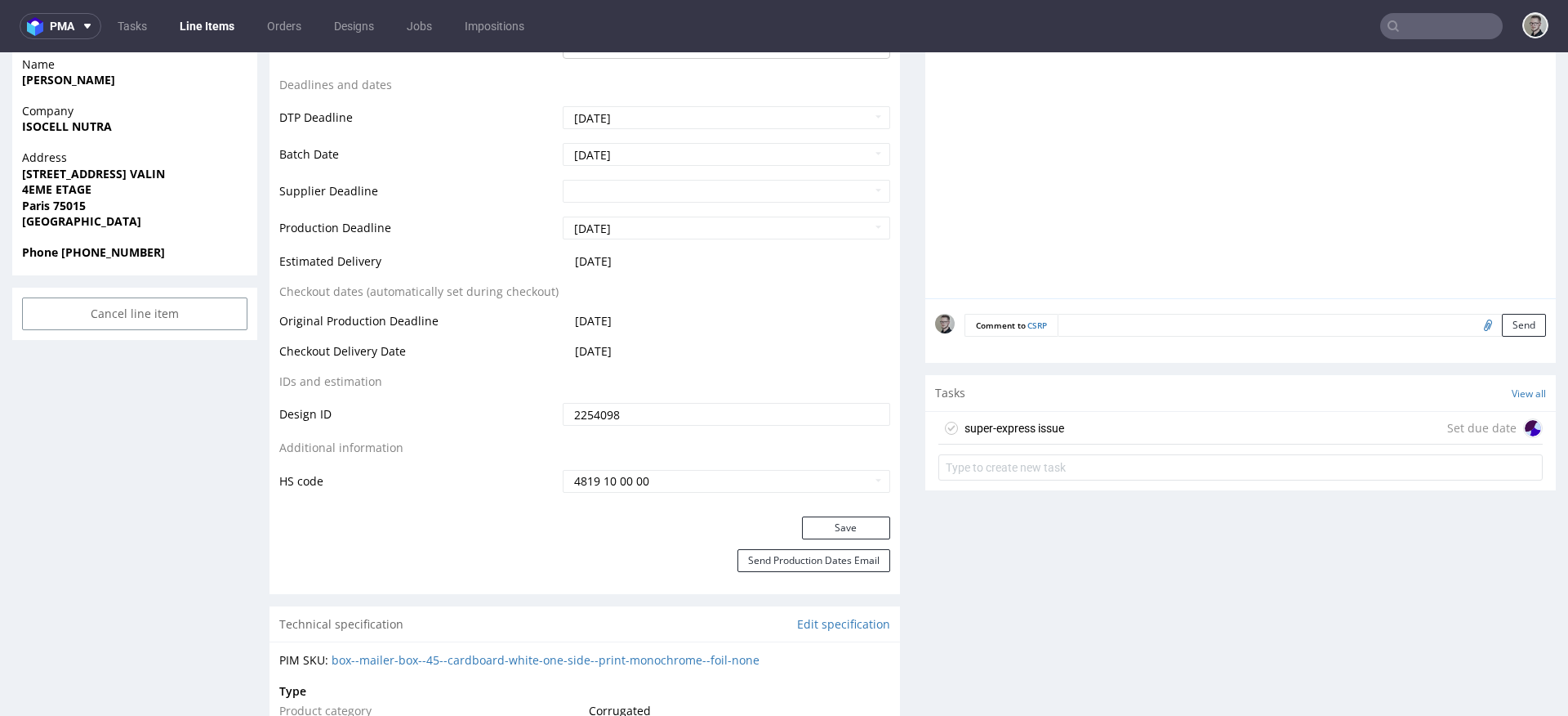
click at [1106, 429] on div "super-express issue Set due date" at bounding box center [1240, 427] width 605 height 32
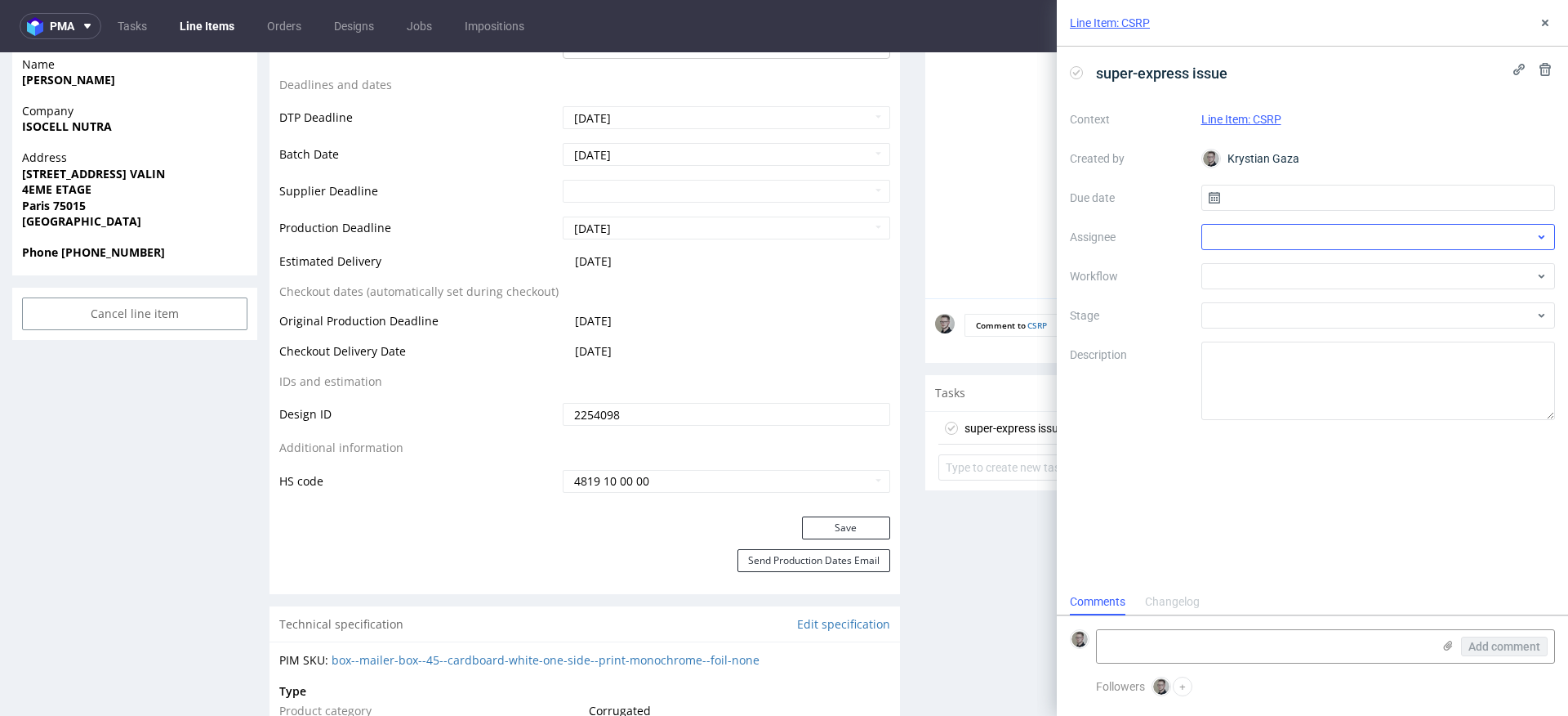
scroll to position [13, 0]
click at [1318, 196] on input "text" at bounding box center [1378, 197] width 355 height 26
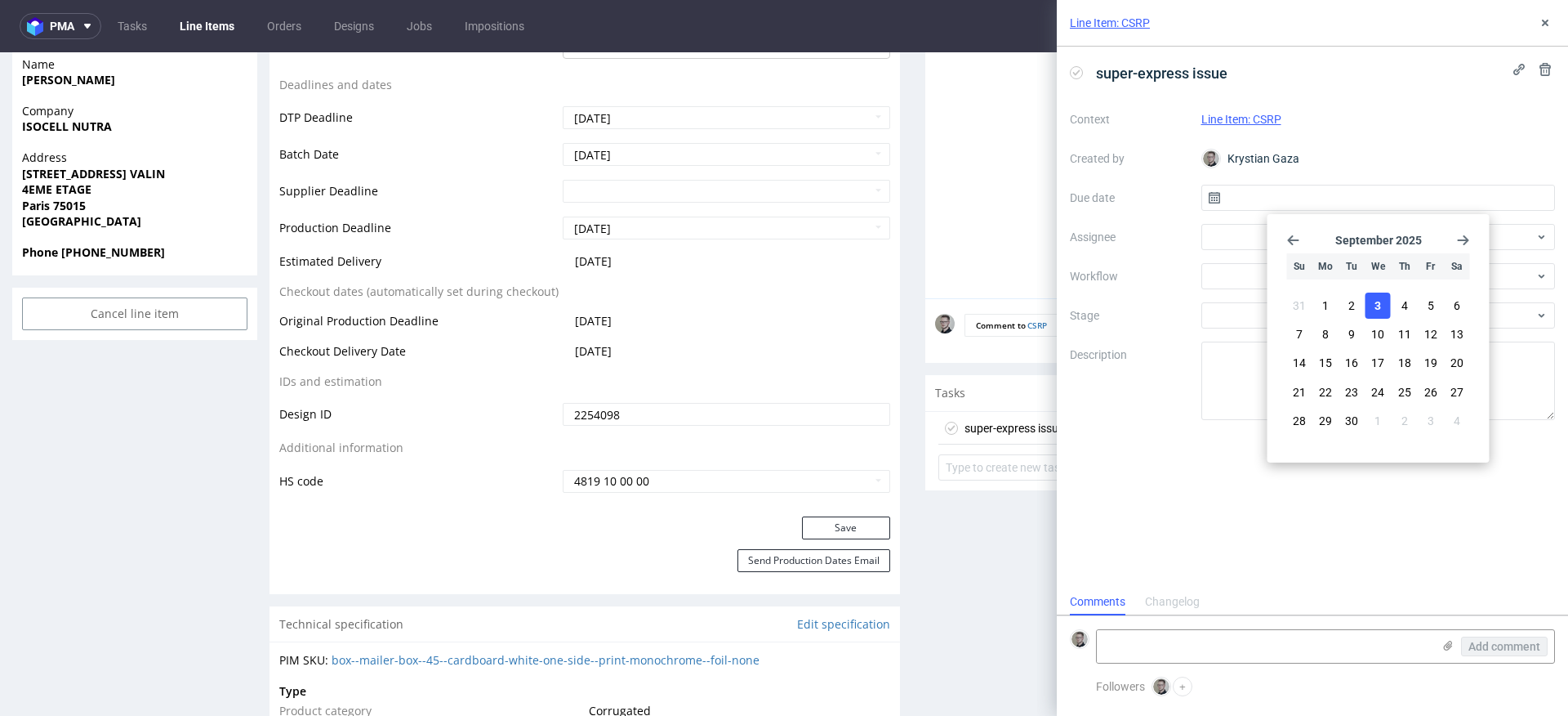
click at [1387, 301] on button "3" at bounding box center [1378, 306] width 25 height 26
type input "03/09/2025"
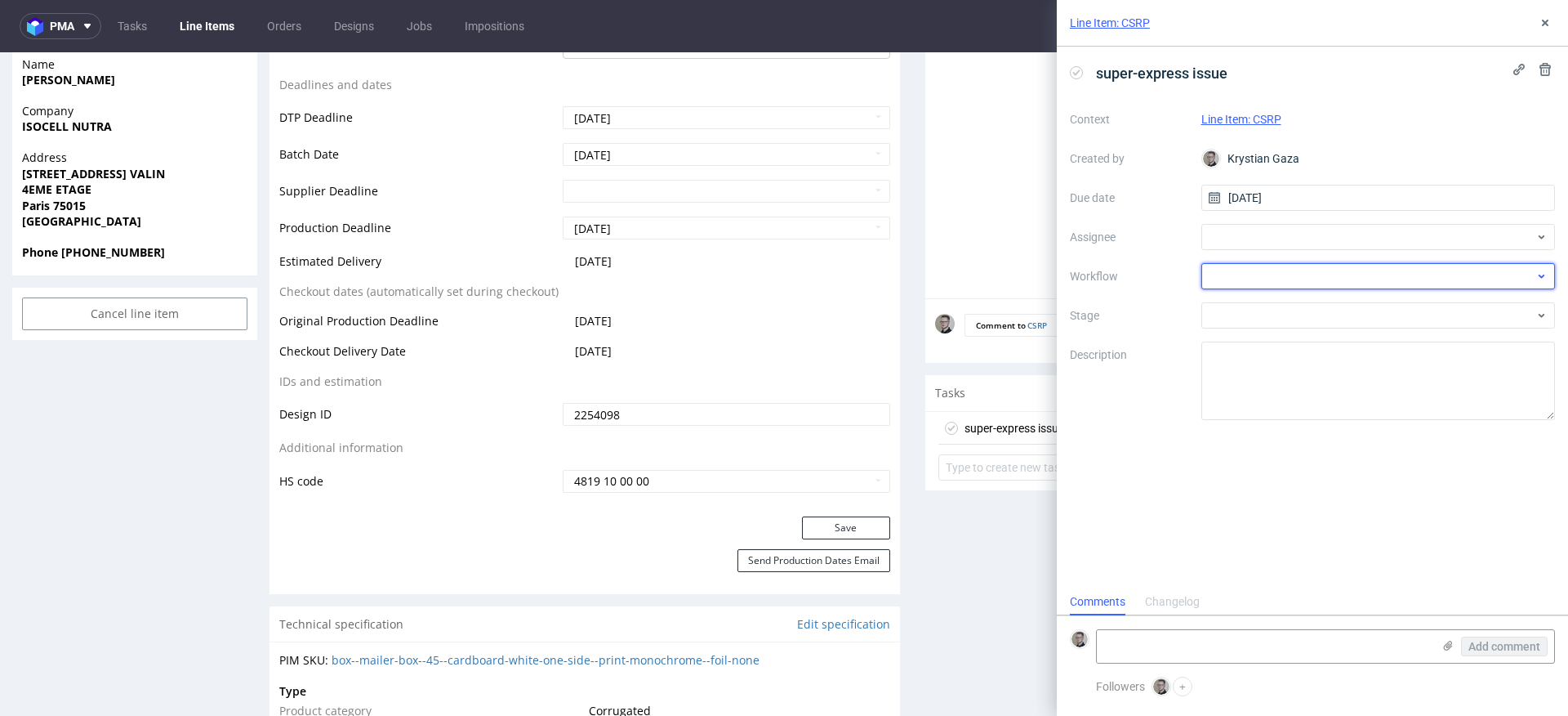
click at [1374, 278] on div at bounding box center [1378, 276] width 355 height 26
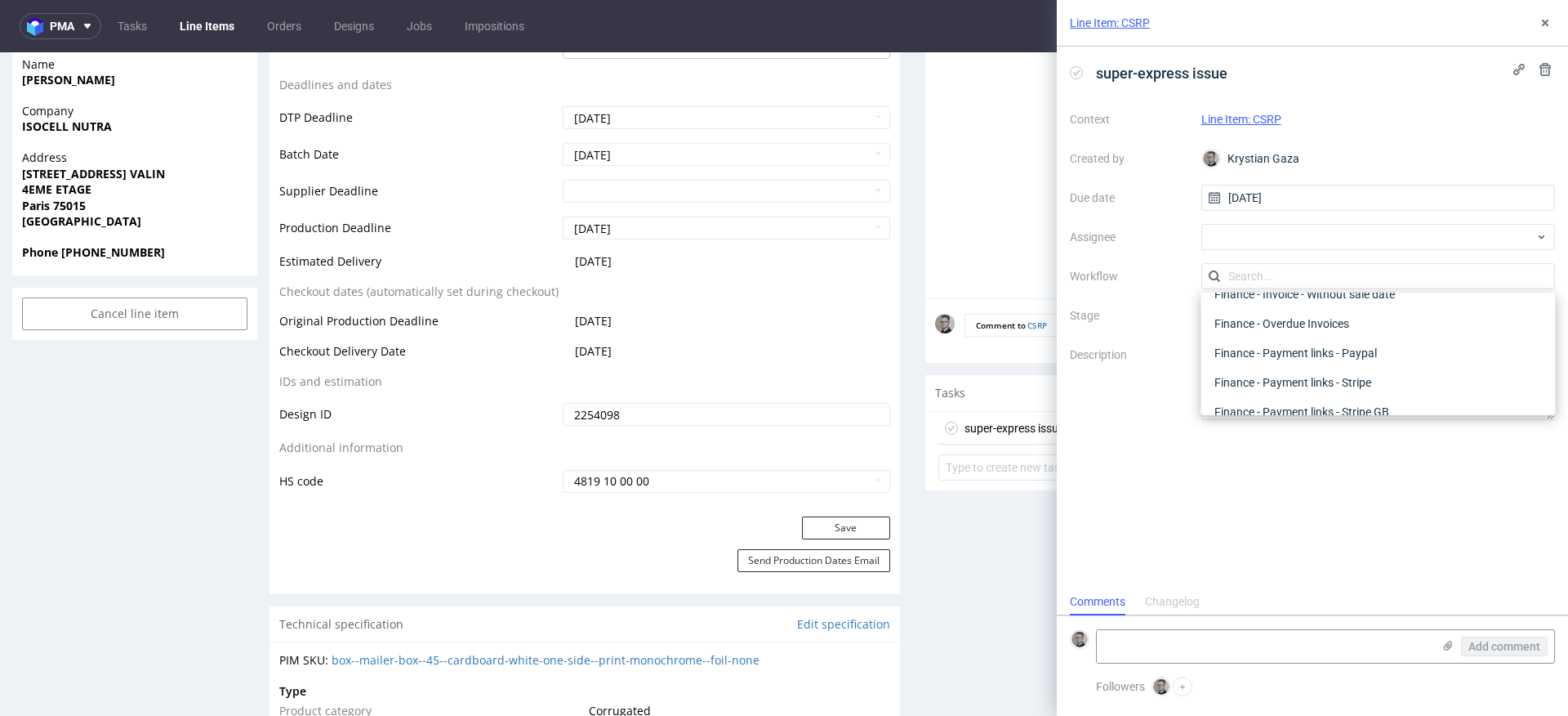
scroll to position [0, 0]
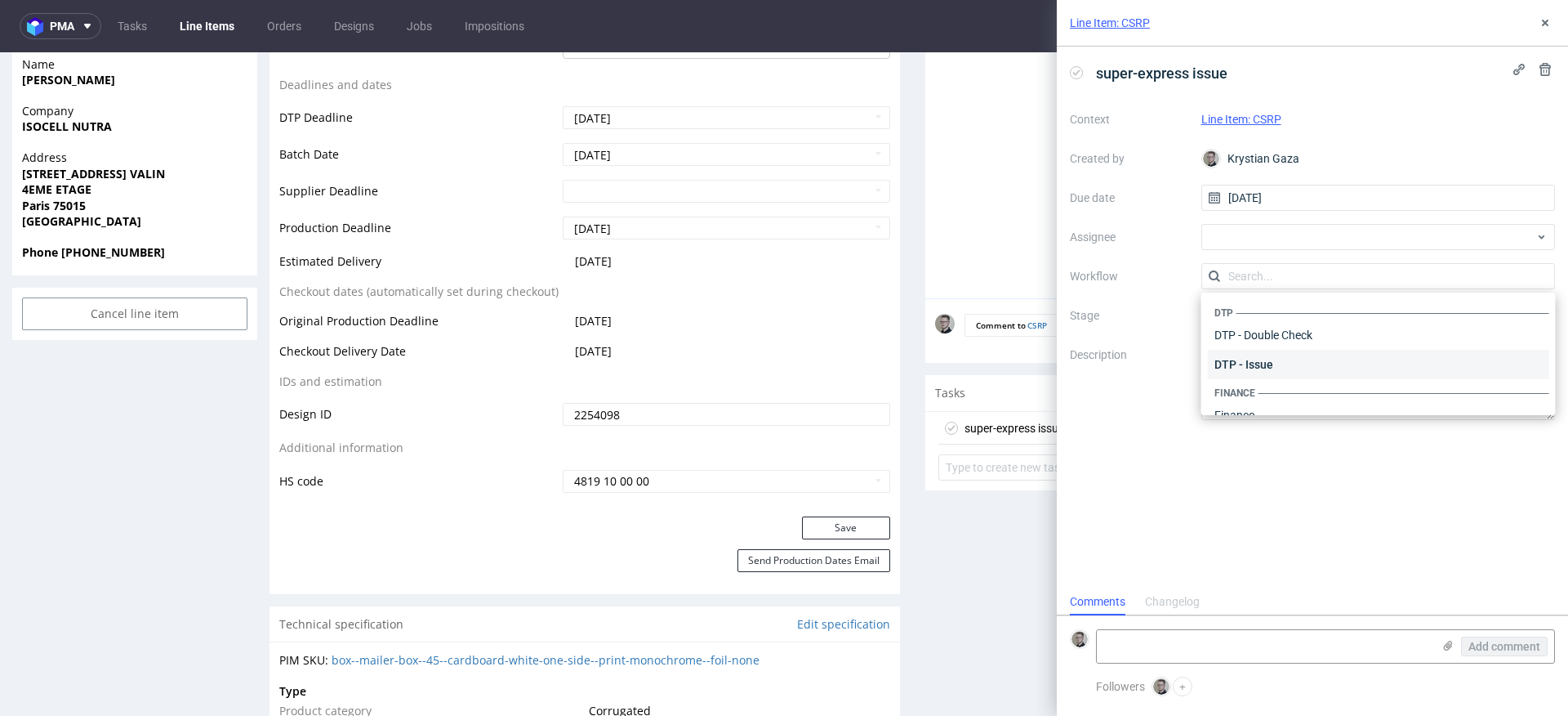
click at [1312, 369] on div "DTP - Issue" at bounding box center [1378, 364] width 342 height 30
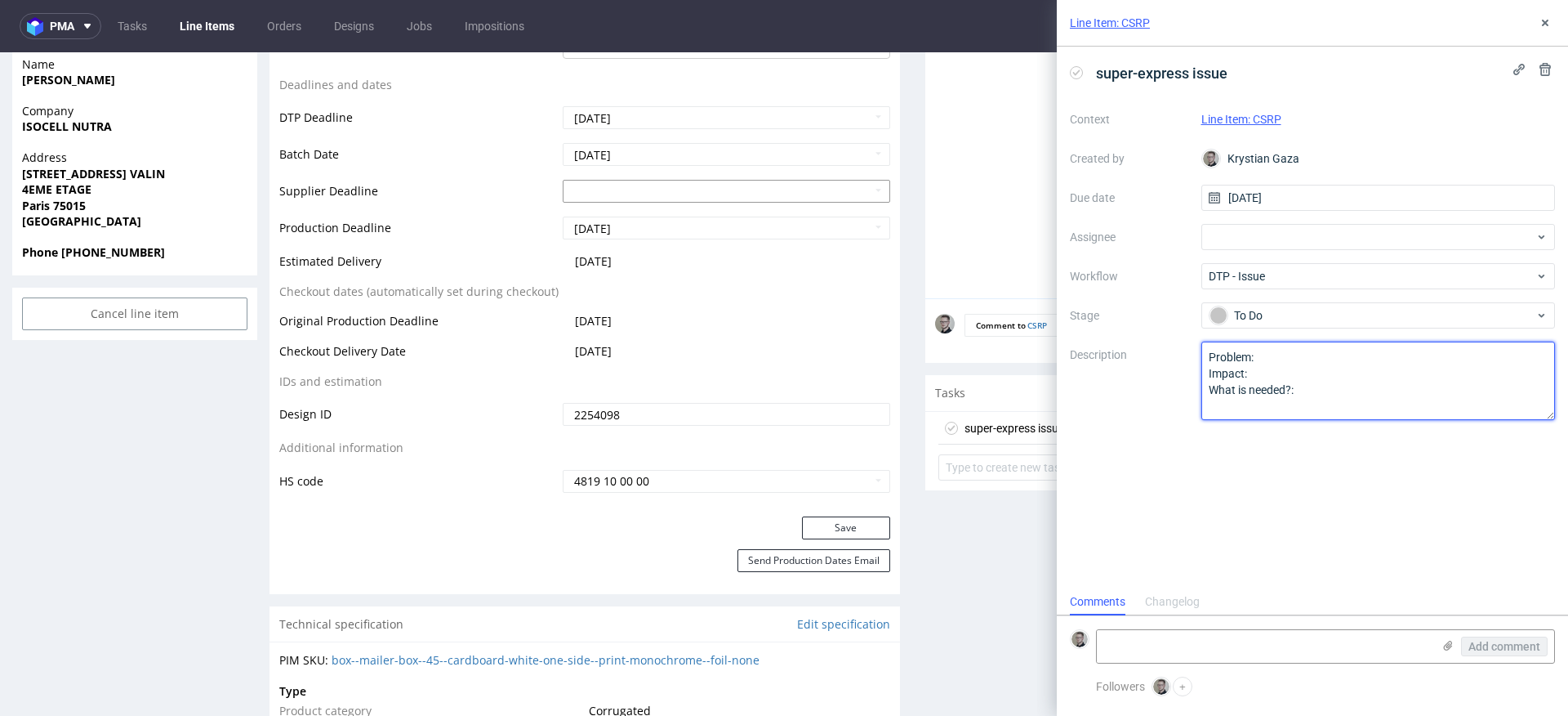
drag, startPoint x: 1330, startPoint y: 460, endPoint x: 673, endPoint y: 188, distance: 711.1
drag, startPoint x: 1319, startPoint y: 438, endPoint x: 923, endPoint y: 267, distance: 431.3
paste textarea "Problem: Client uploaded design in color but ordered Eco mailer box. Impact: Wh…"
click at [1483, 371] on textarea "Multi" at bounding box center [1378, 381] width 355 height 79
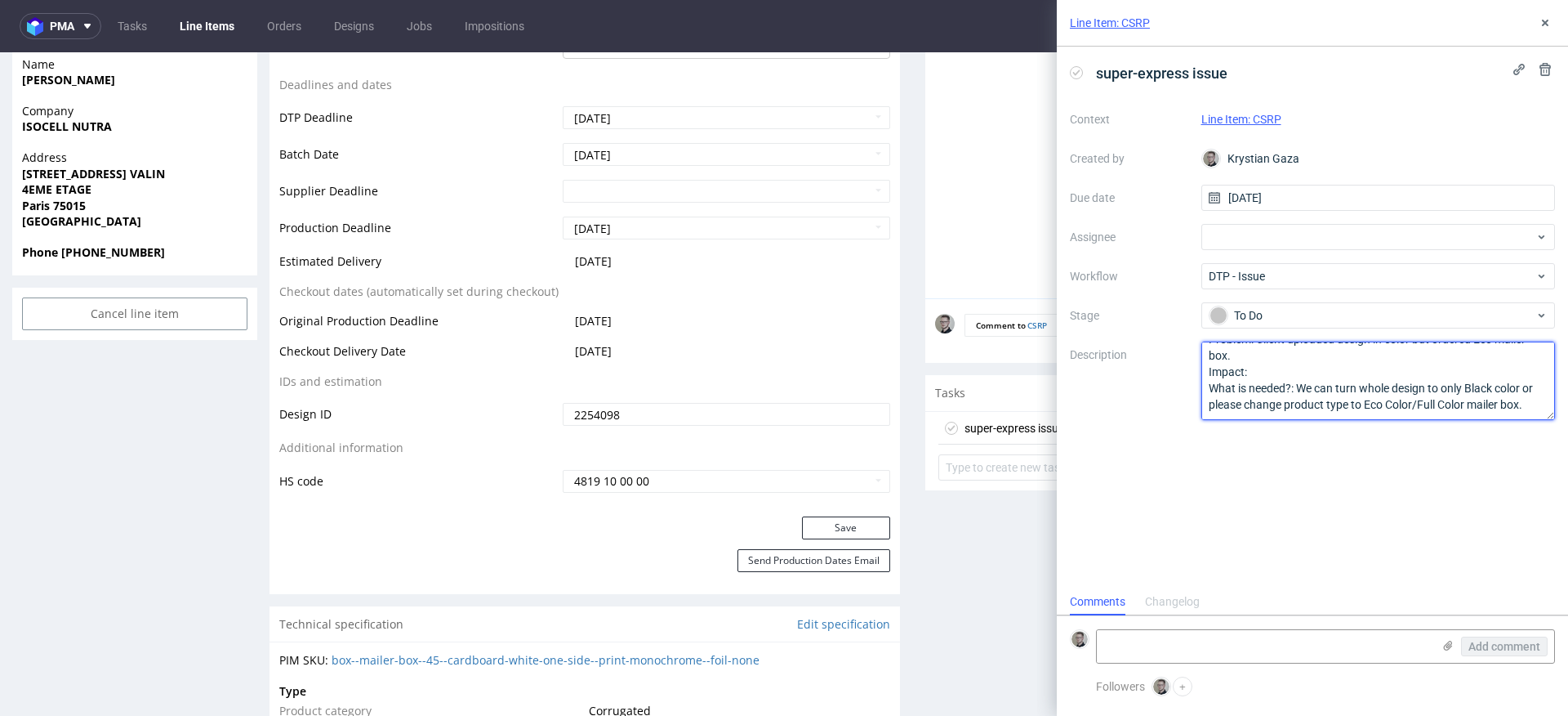
click at [1483, 371] on textarea "Multi" at bounding box center [1378, 381] width 355 height 79
type textarea "Problem: Client uploaded design in color but ordered Eco mailer box. Impact: Wh…"
click at [1387, 446] on div "super-express issue Context Line Item: CSRP Created by Krystian Gaza Due date 0…" at bounding box center [1312, 317] width 511 height 542
click at [1547, 13] on button at bounding box center [1545, 22] width 19 height 19
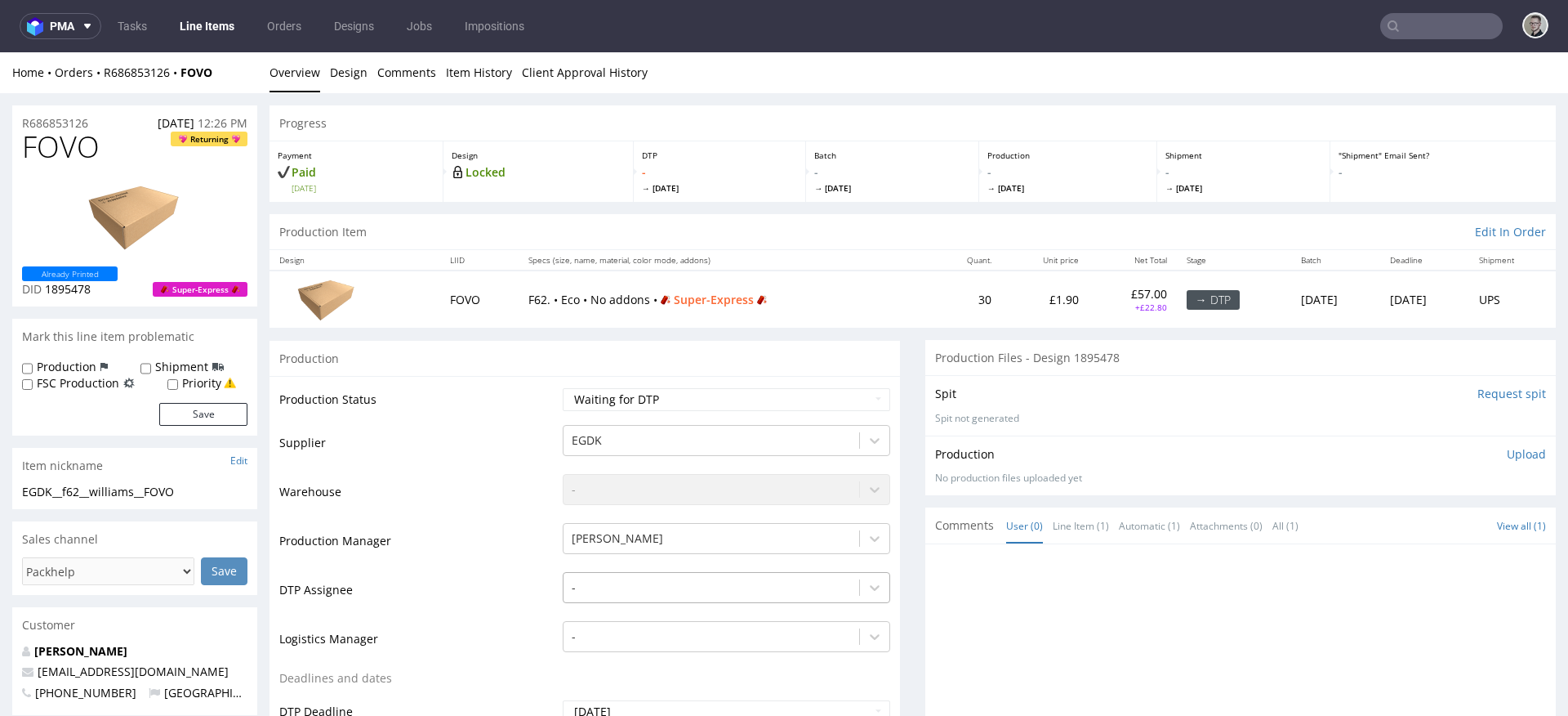
click at [652, 584] on div "-" at bounding box center [727, 583] width 328 height 23
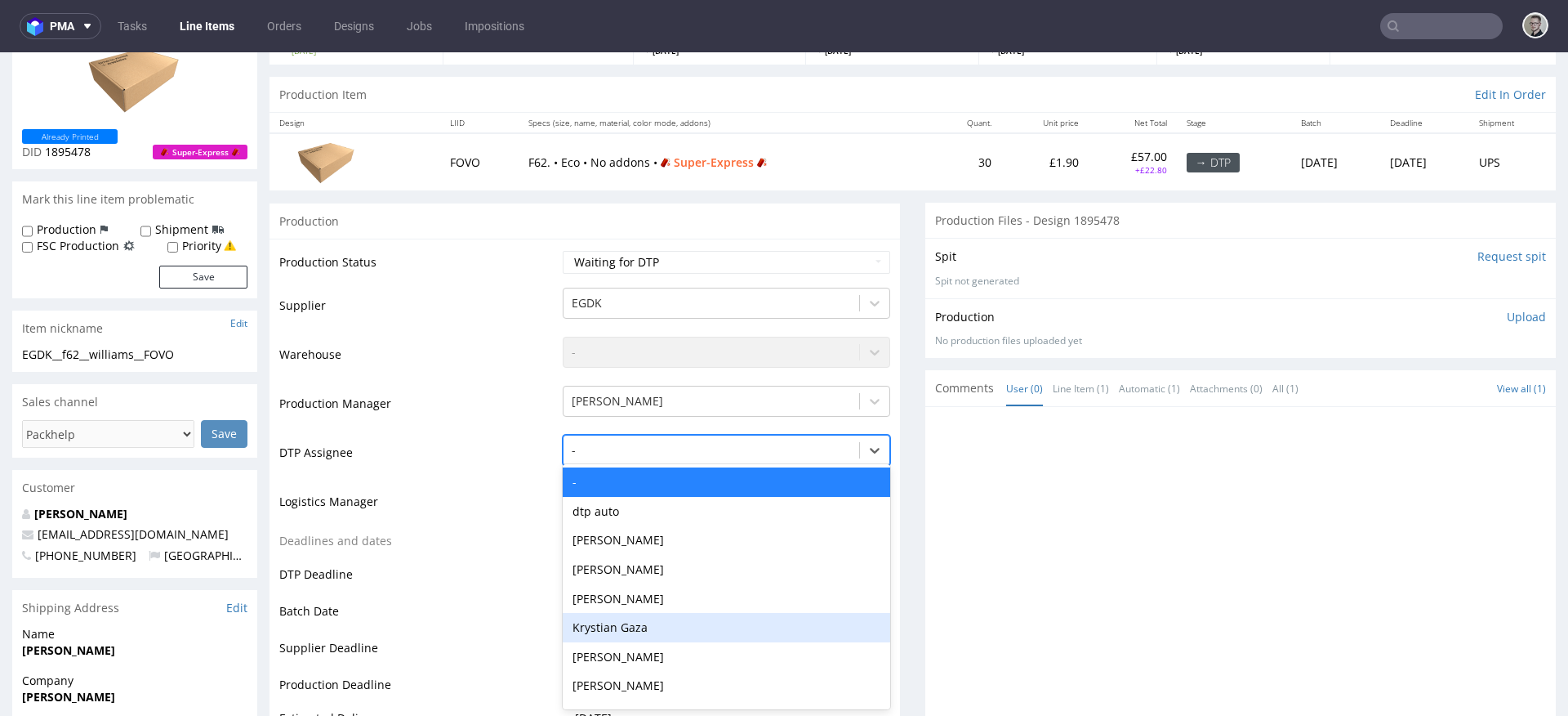
drag, startPoint x: 647, startPoint y: 613, endPoint x: 730, endPoint y: 550, distance: 104.2
click at [647, 613] on div "Krystian Gaza" at bounding box center [727, 627] width 328 height 30
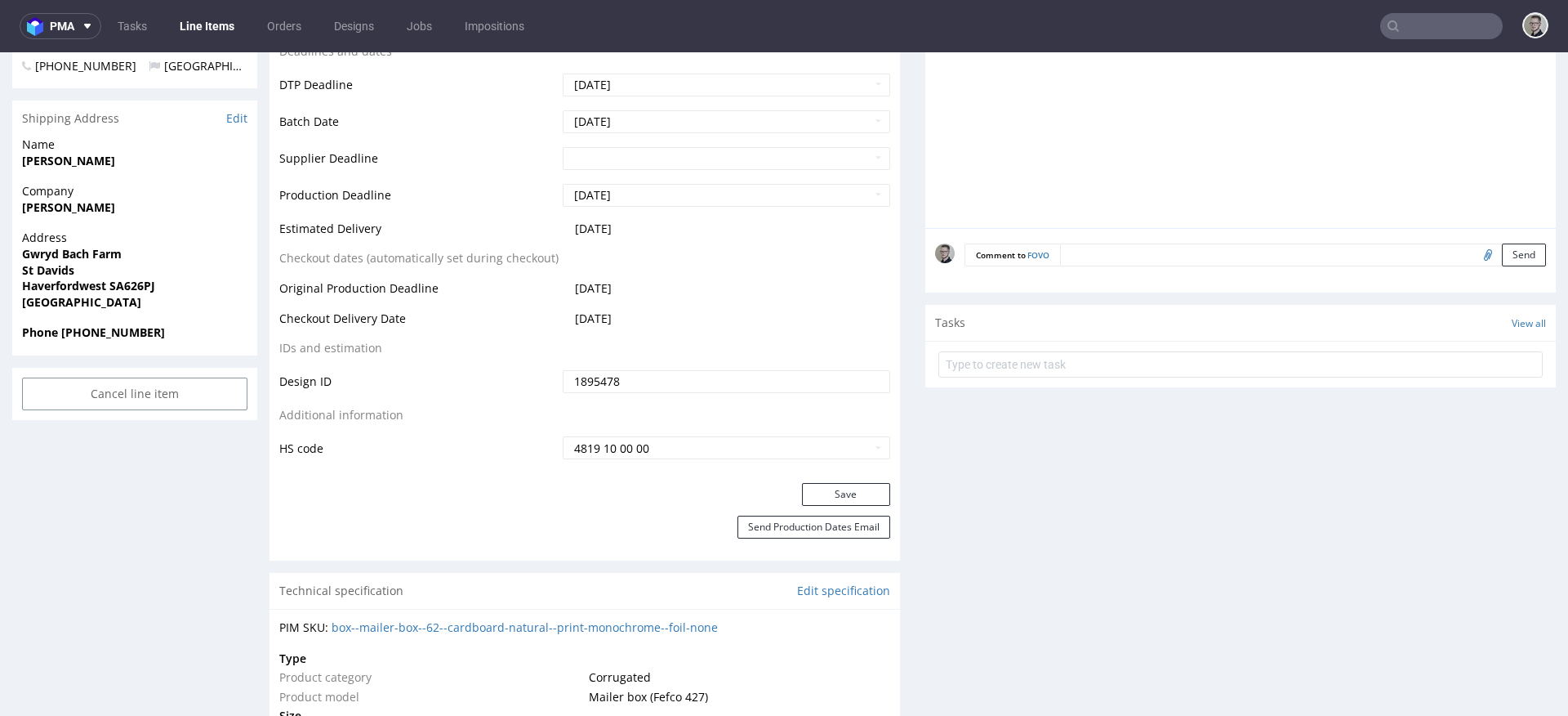
scroll to position [670, 0]
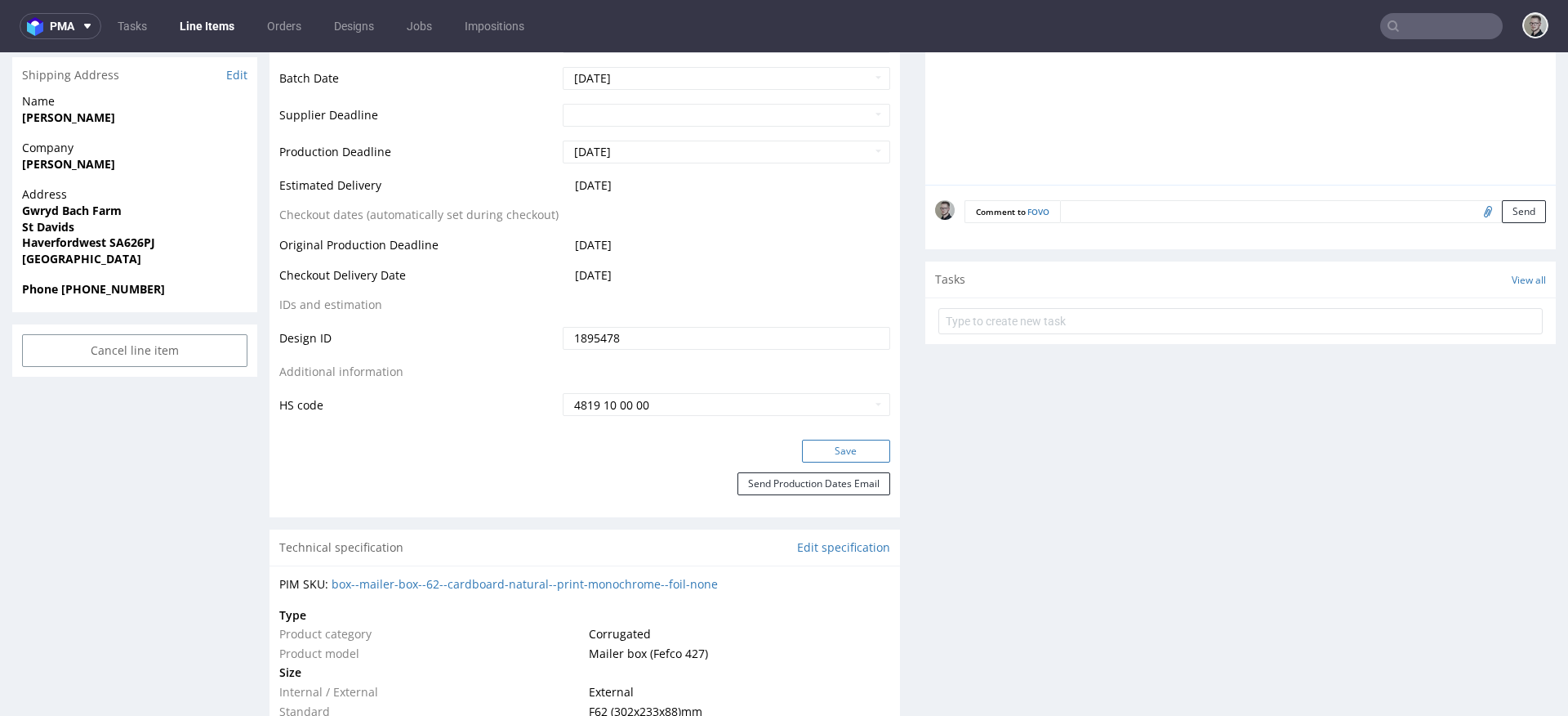
click at [850, 454] on button "Save" at bounding box center [846, 450] width 88 height 23
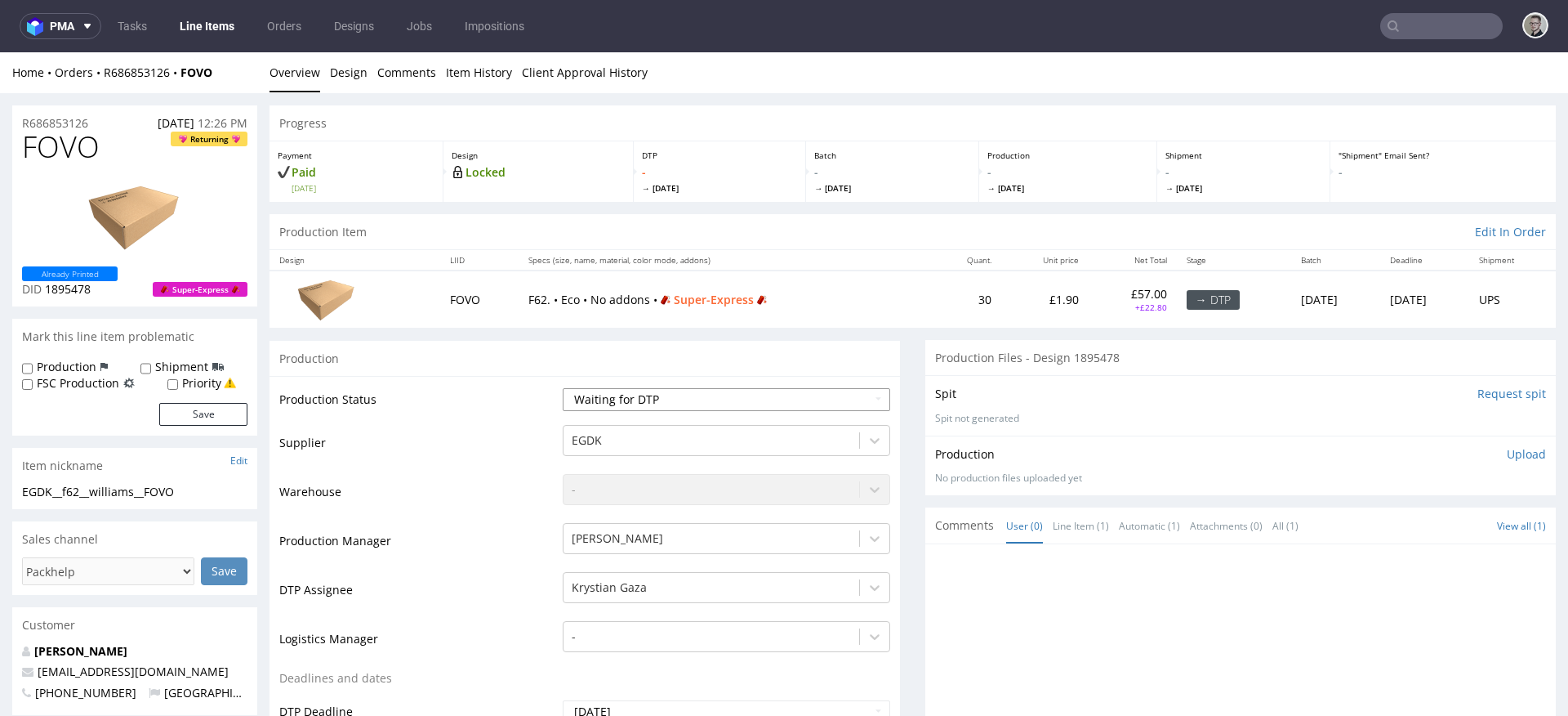
click at [696, 401] on select "Waiting for Artwork Waiting for Diecut Waiting for Mockup Waiting for DTP Waiti…" at bounding box center [727, 399] width 328 height 23
select select "dtp_in_process"
click at [563, 388] on select "Waiting for Artwork Waiting for Diecut Waiting for Mockup Waiting for DTP Waiti…" at bounding box center [727, 399] width 328 height 23
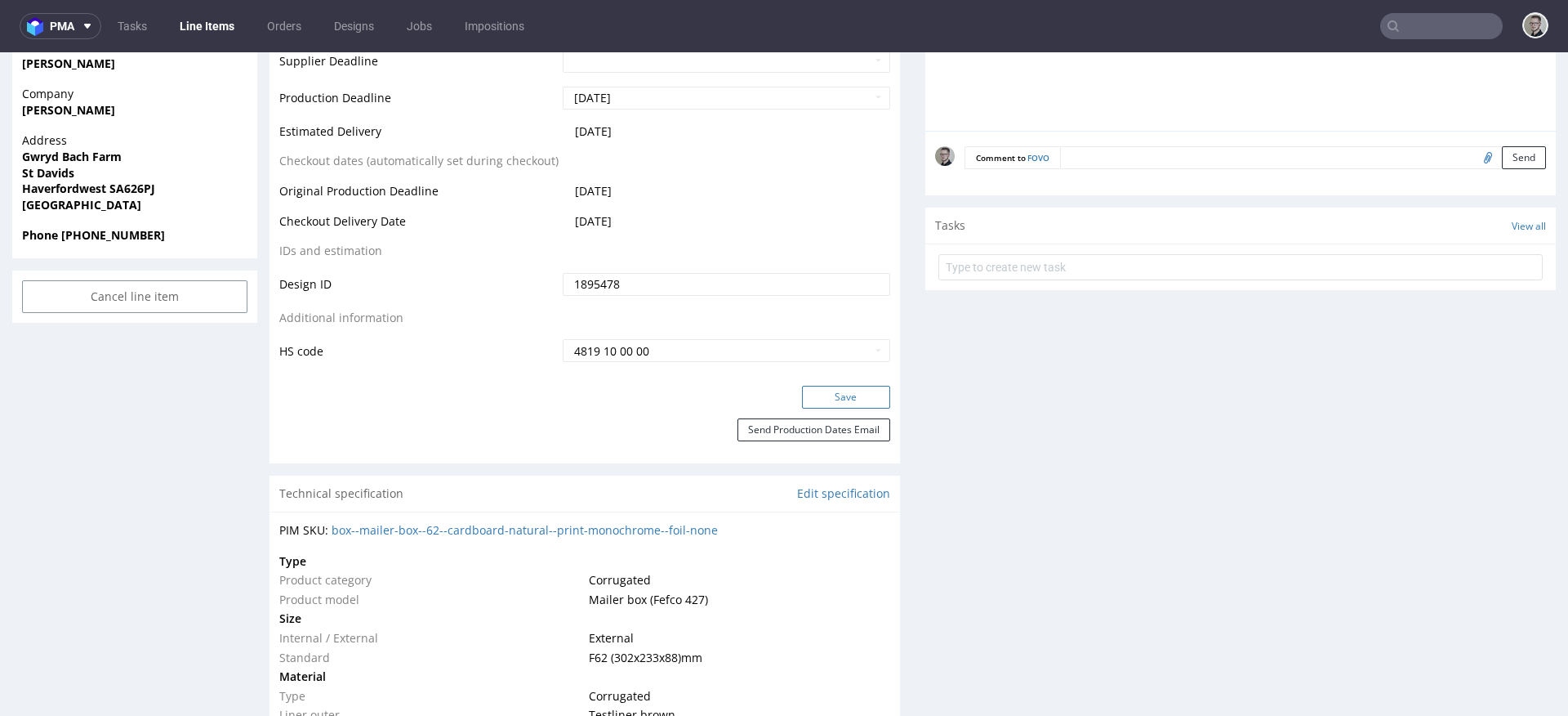
click at [821, 397] on button "Save" at bounding box center [846, 396] width 88 height 23
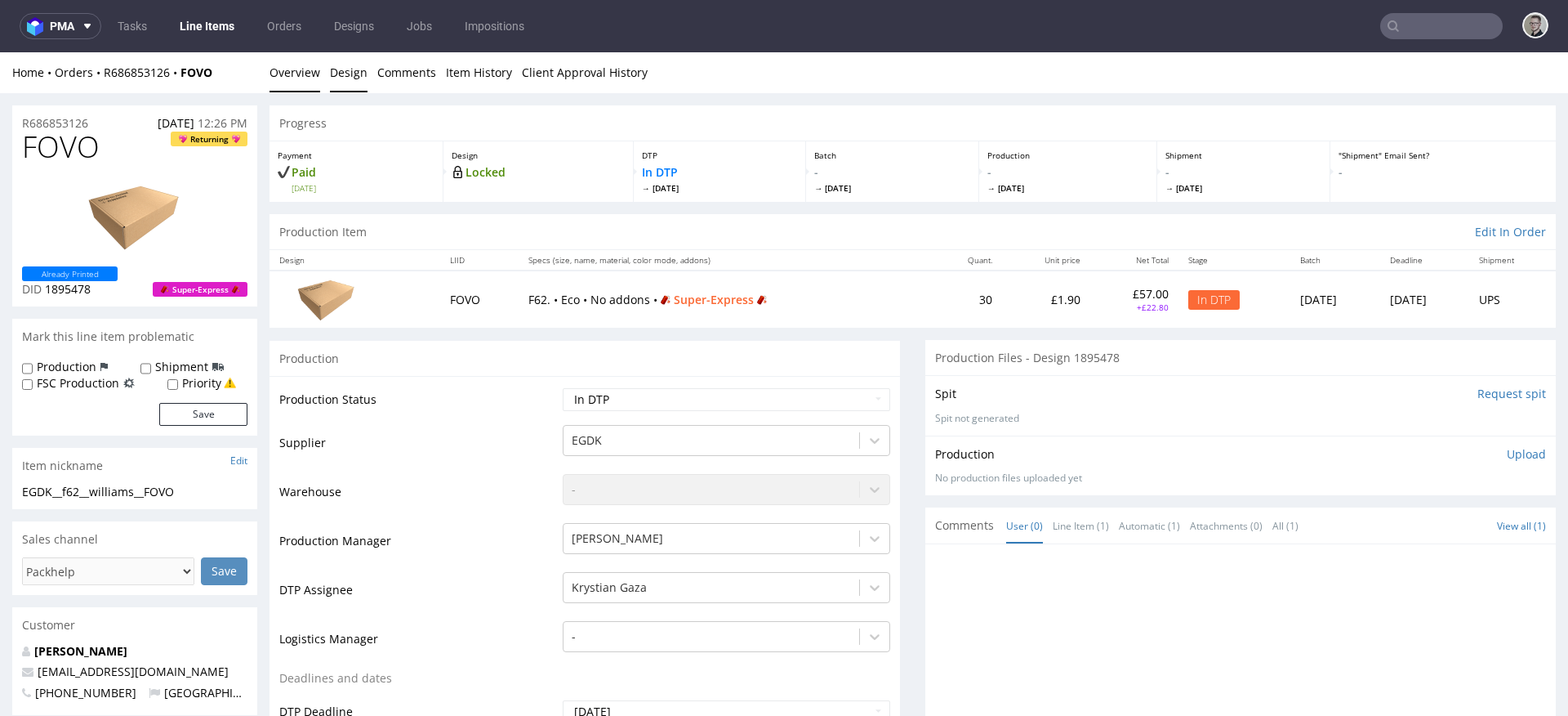
click at [345, 84] on link "Design" at bounding box center [348, 71] width 38 height 40
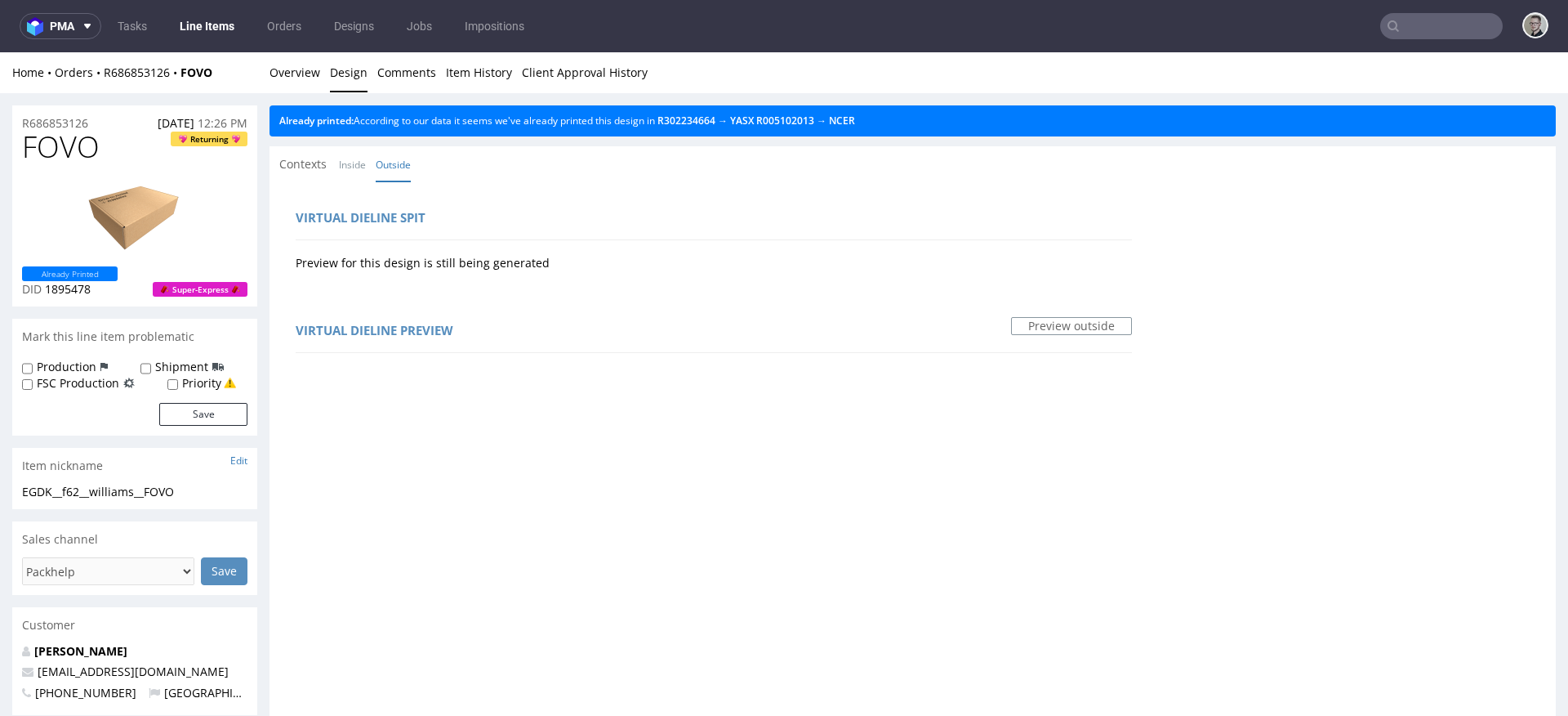
click at [357, 77] on link "Design" at bounding box center [348, 71] width 38 height 40
drag, startPoint x: 308, startPoint y: 76, endPoint x: 309, endPoint y: 63, distance: 13.0
click at [308, 76] on link "Overview" at bounding box center [295, 71] width 51 height 40
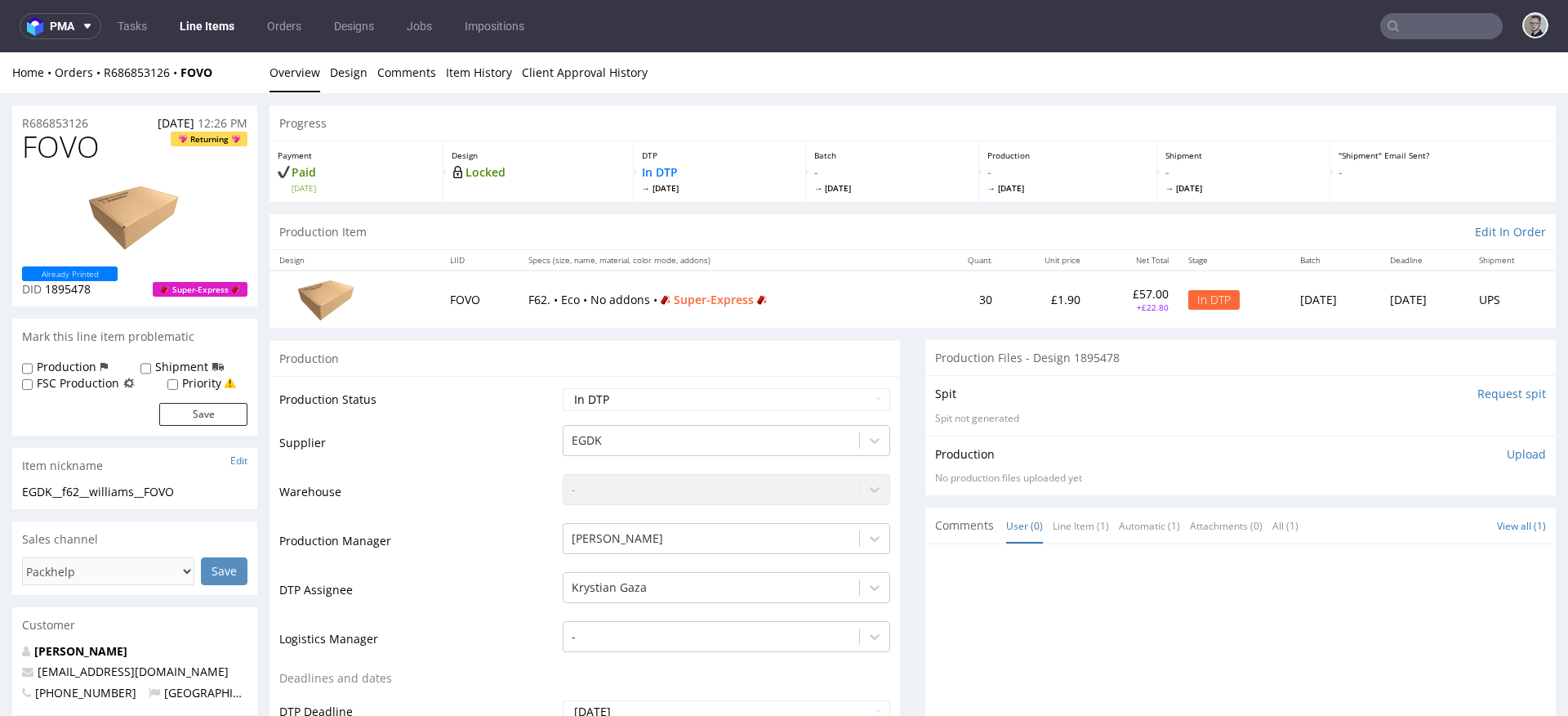
click at [148, 495] on div "EGDK__f62__williams__FOVO" at bounding box center [134, 492] width 225 height 17
copy div "EGDK__f62__williams__FOVO"
drag, startPoint x: 107, startPoint y: 119, endPoint x: 0, endPoint y: 107, distance: 107.7
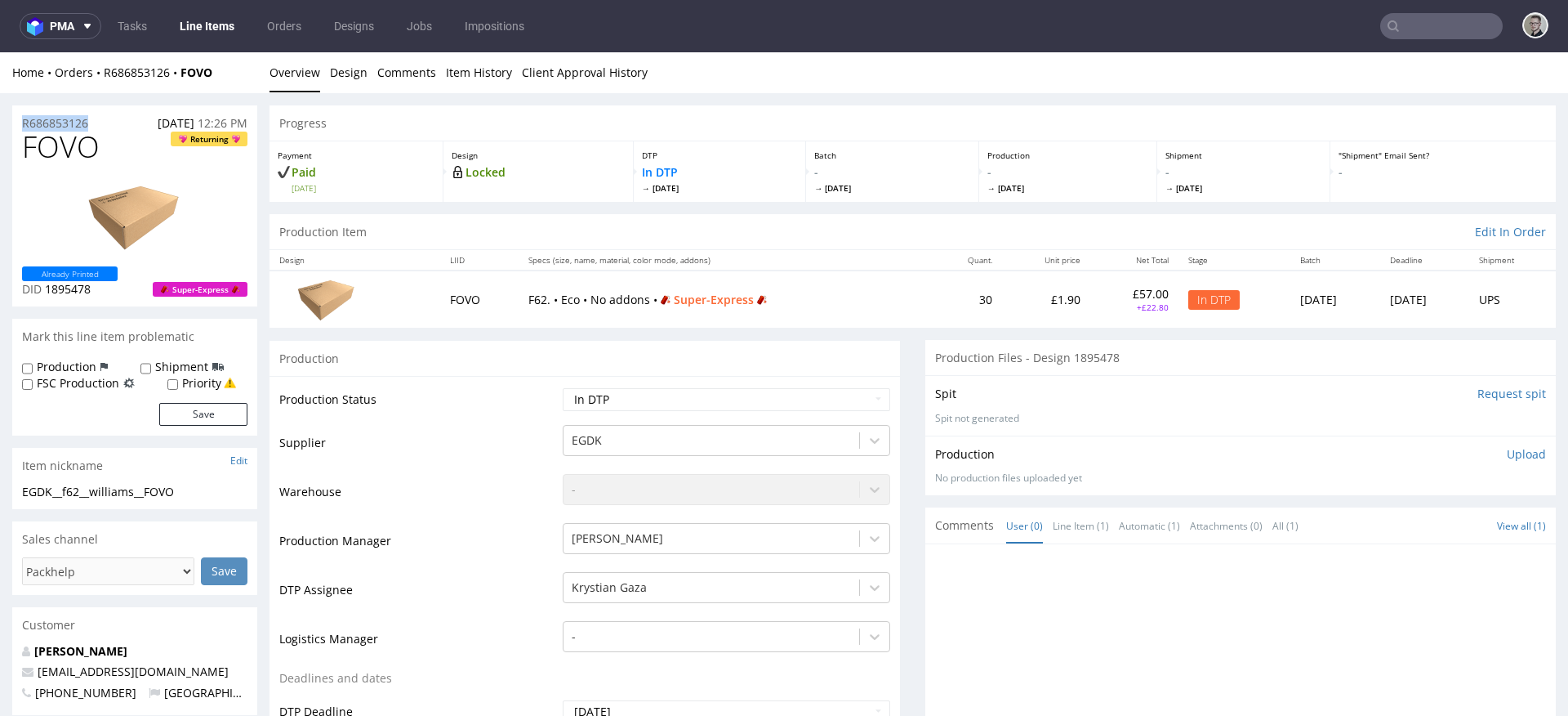
copy p "R686853126"
click at [86, 142] on span "FOVO" at bounding box center [61, 146] width 78 height 32
click at [88, 142] on span "FOVO" at bounding box center [61, 146] width 78 height 32
click at [89, 142] on span "FOVO" at bounding box center [61, 146] width 78 height 32
click at [60, 146] on span "FOVO" at bounding box center [61, 146] width 78 height 32
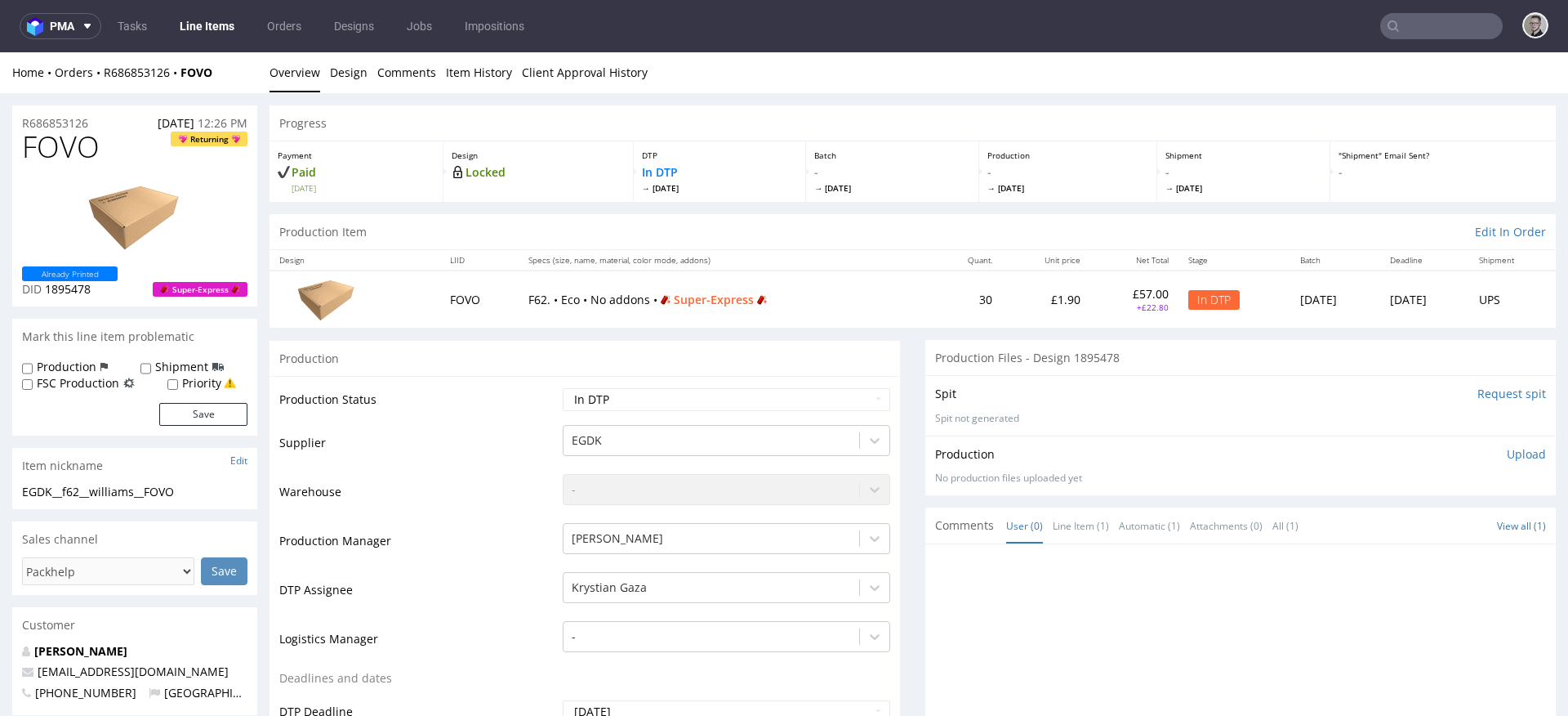
click at [62, 144] on span "FOVO" at bounding box center [61, 146] width 78 height 32
copy span "FOVO"
click at [1509, 455] on p "Upload" at bounding box center [1526, 455] width 39 height 17
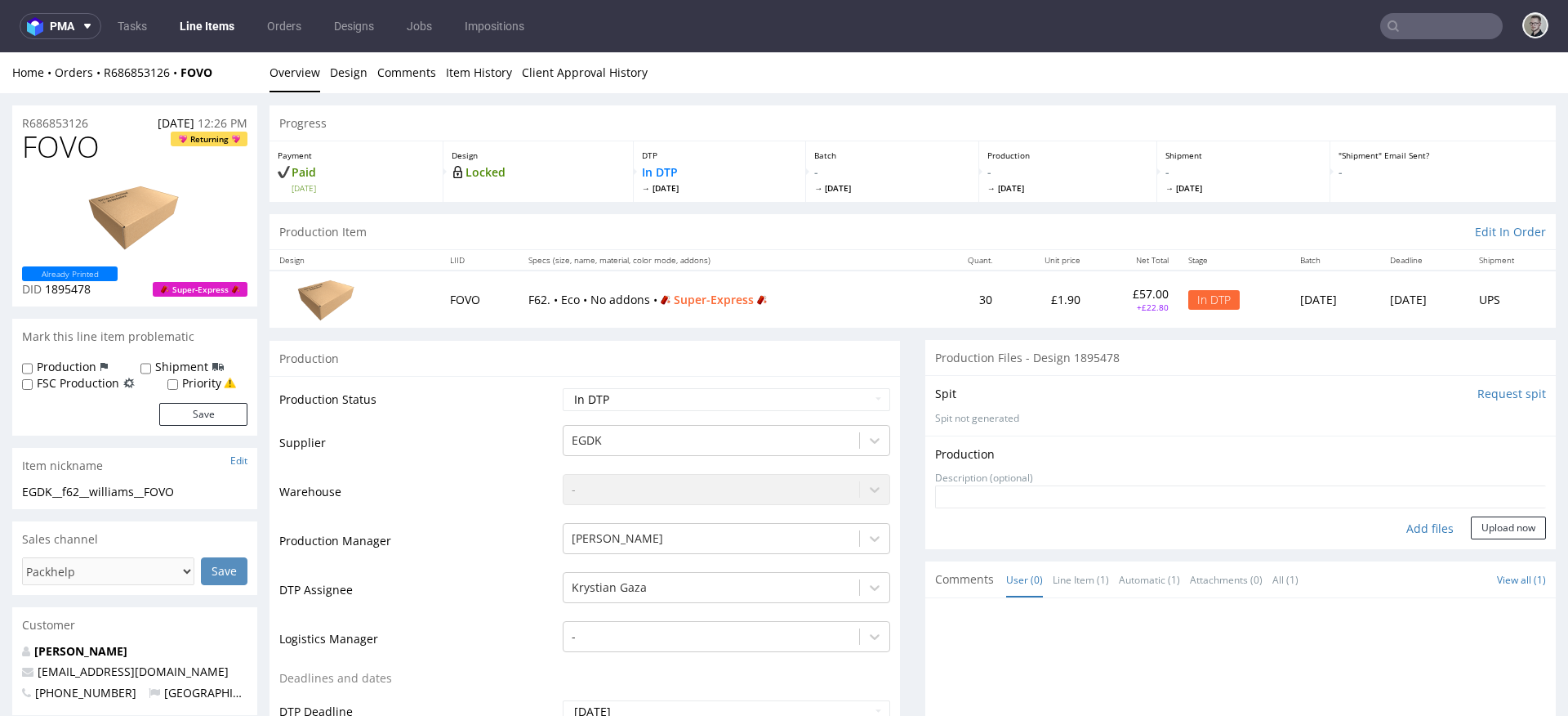
click at [1412, 529] on div "Add files" at bounding box center [1430, 528] width 82 height 24
type input "C:\fakepath\EGDK__f62__williams__FOVO__d1895478__oR686853126__5__outside.pdf"
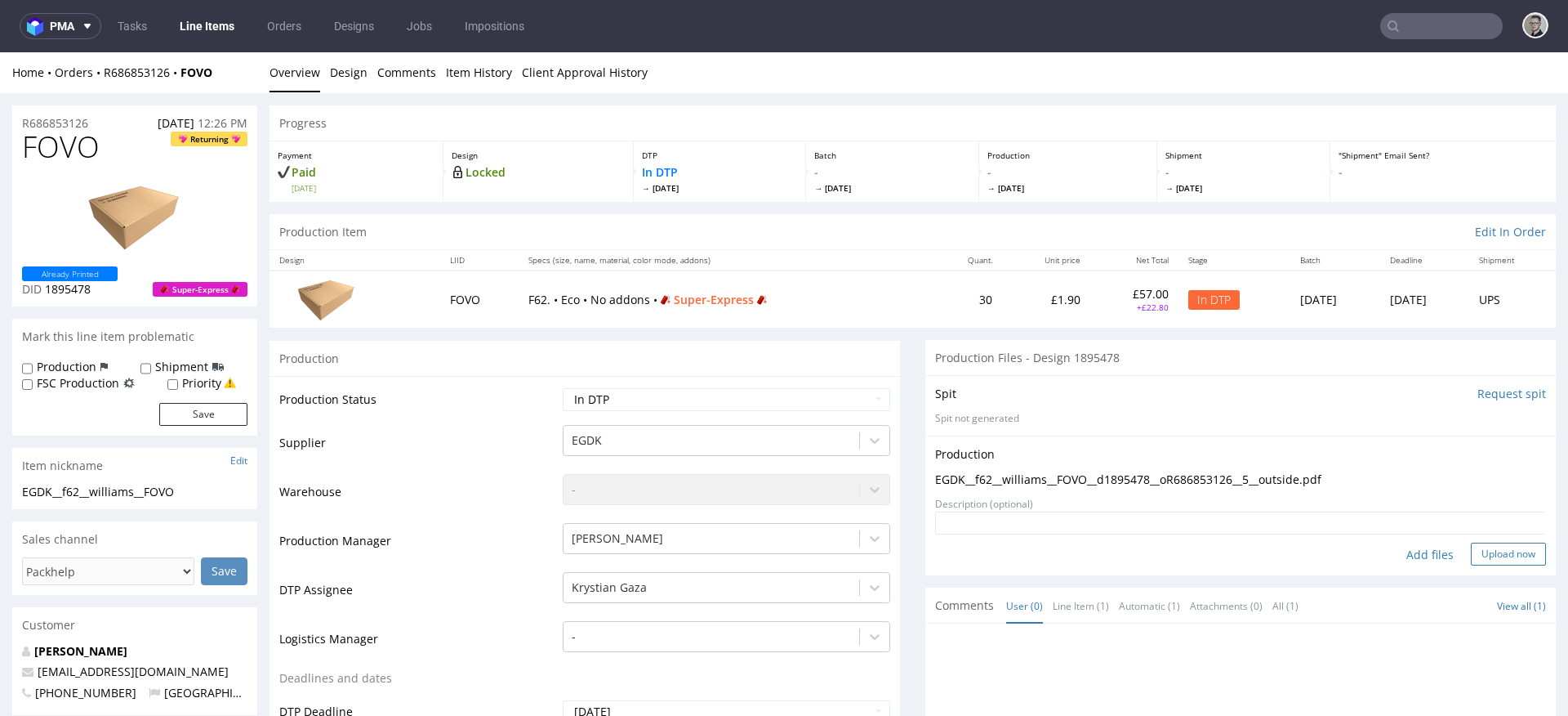
click at [1471, 557] on button "Upload now" at bounding box center [1508, 554] width 75 height 23
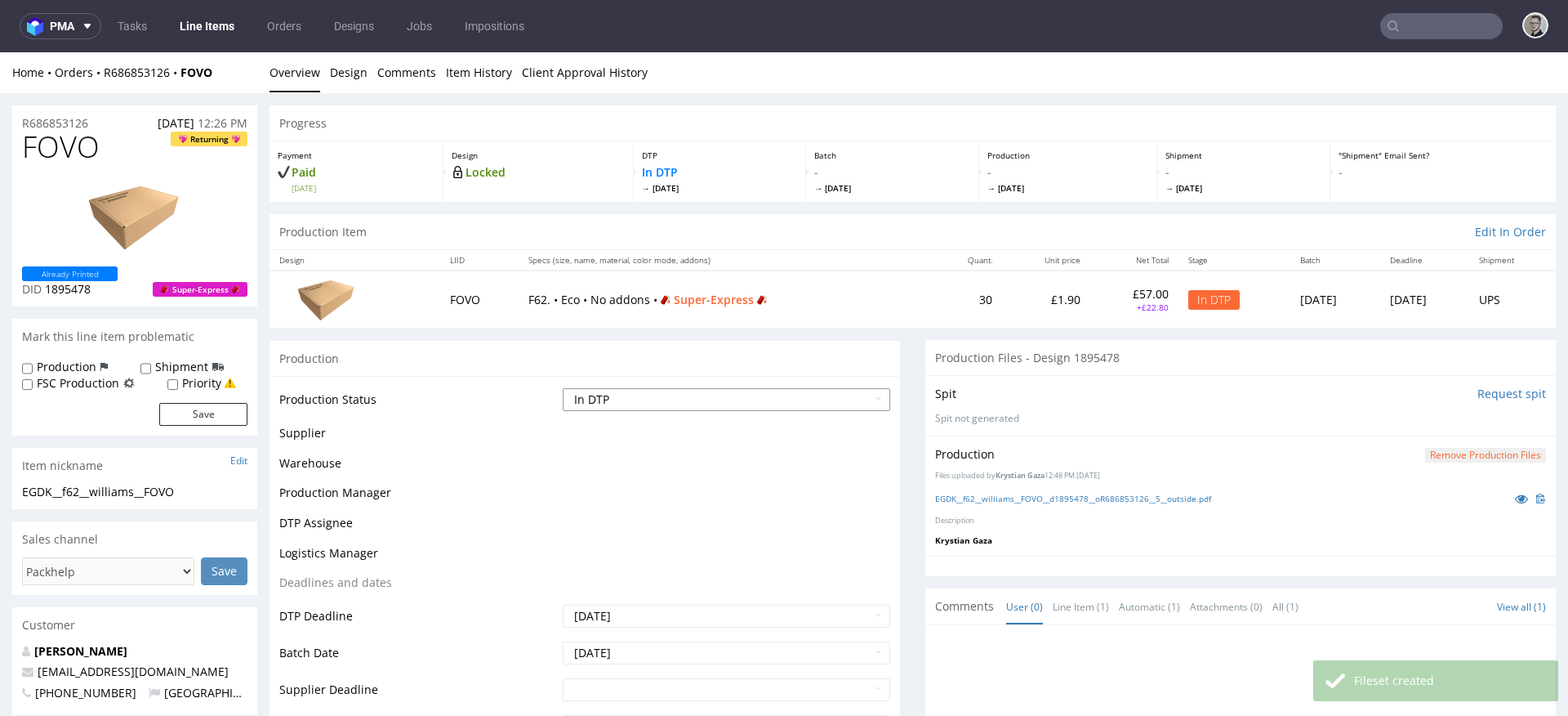
click at [728, 408] on select "Waiting for Artwork Waiting for Diecut Waiting for Mockup Waiting for DTP Waiti…" at bounding box center [727, 399] width 328 height 23
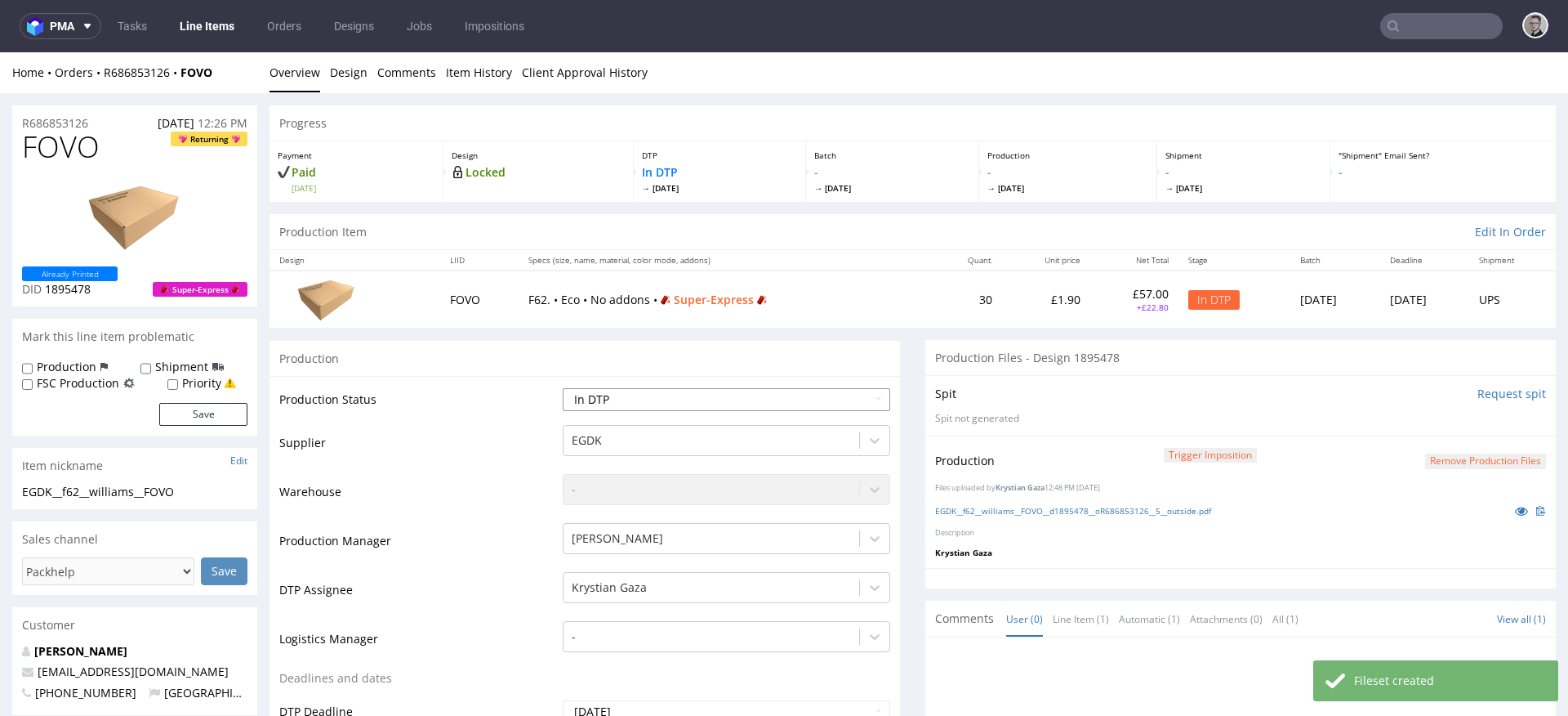
select select "dtp_production_ready"
click at [563, 388] on select "Waiting for Artwork Waiting for Diecut Waiting for Mockup Waiting for DTP Waiti…" at bounding box center [727, 399] width 328 height 23
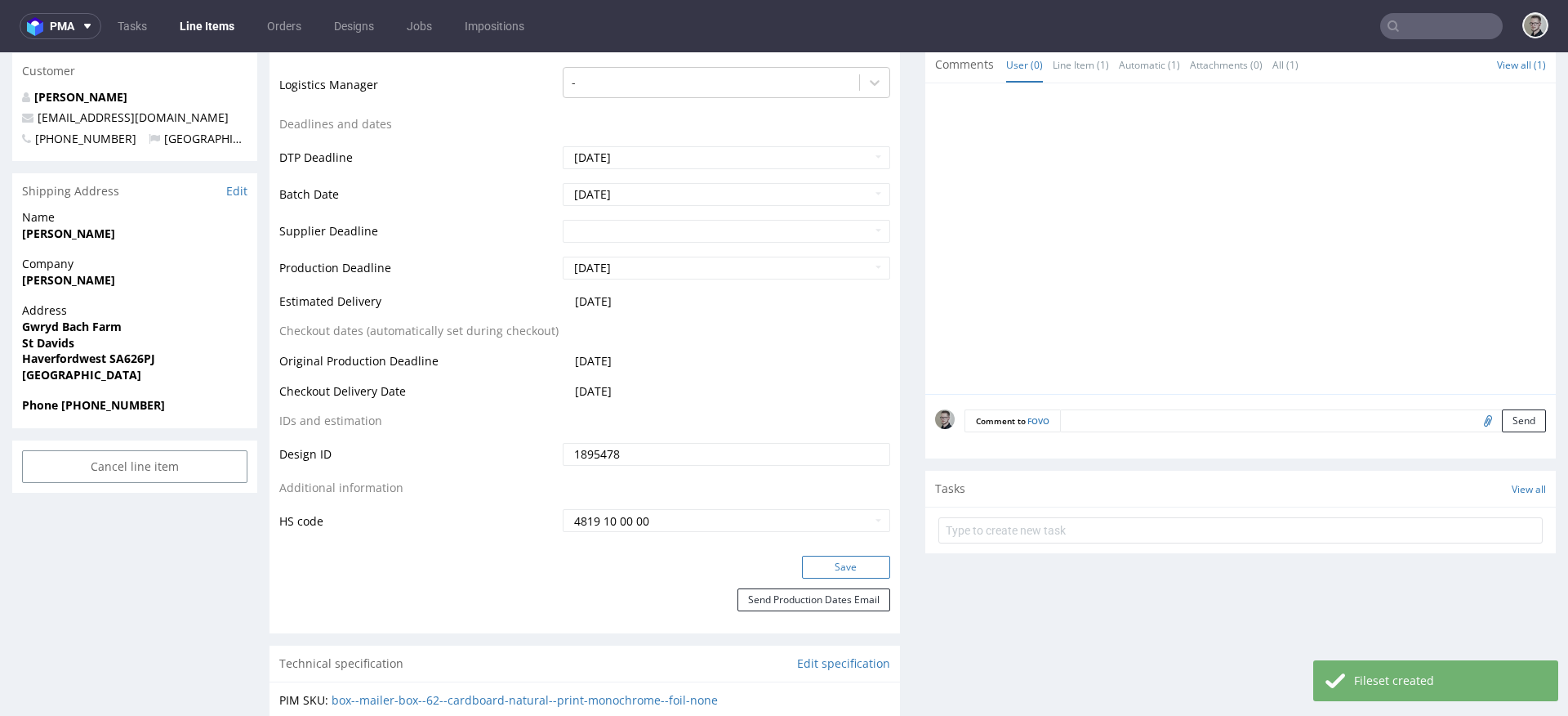
click at [857, 564] on button "Save" at bounding box center [846, 567] width 88 height 23
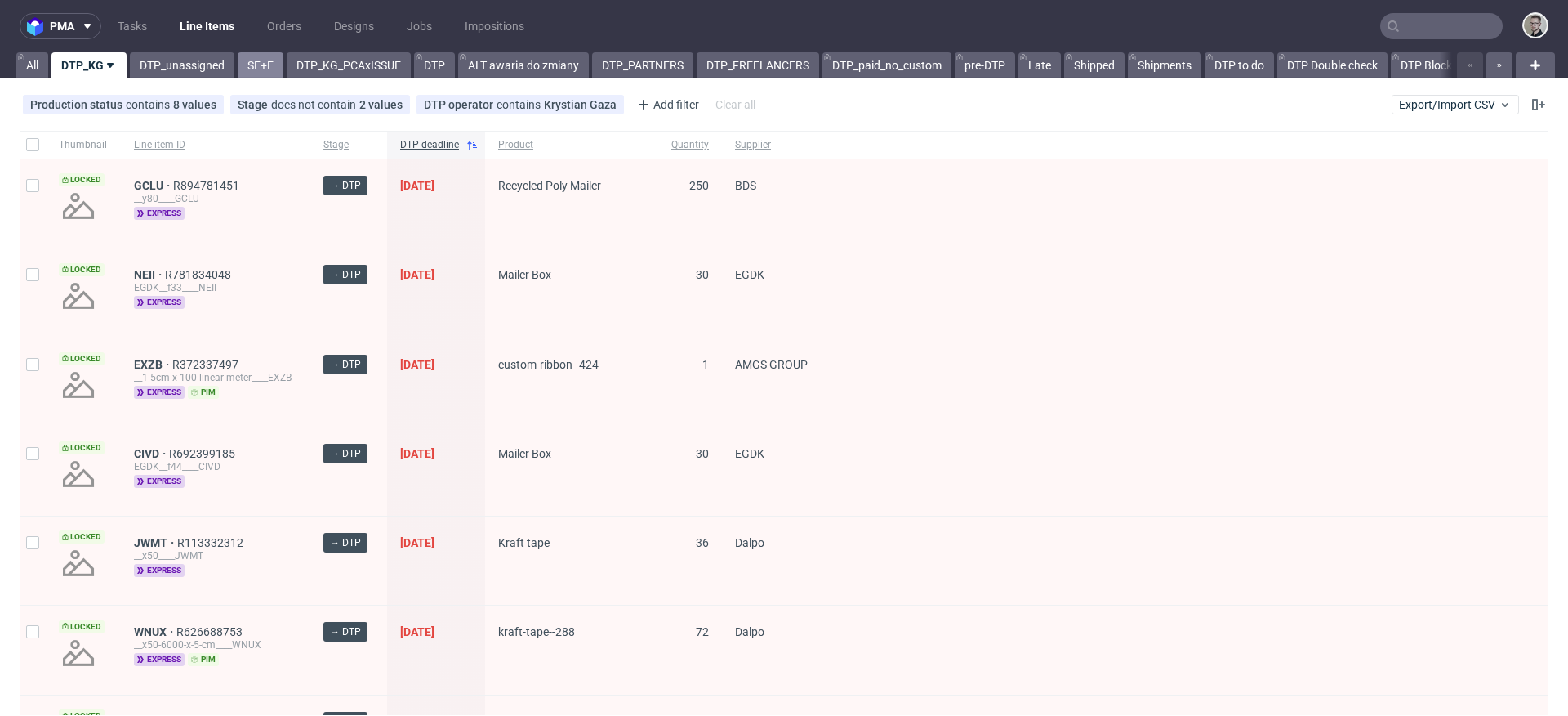
click at [261, 64] on link "SE+E" at bounding box center [260, 65] width 45 height 26
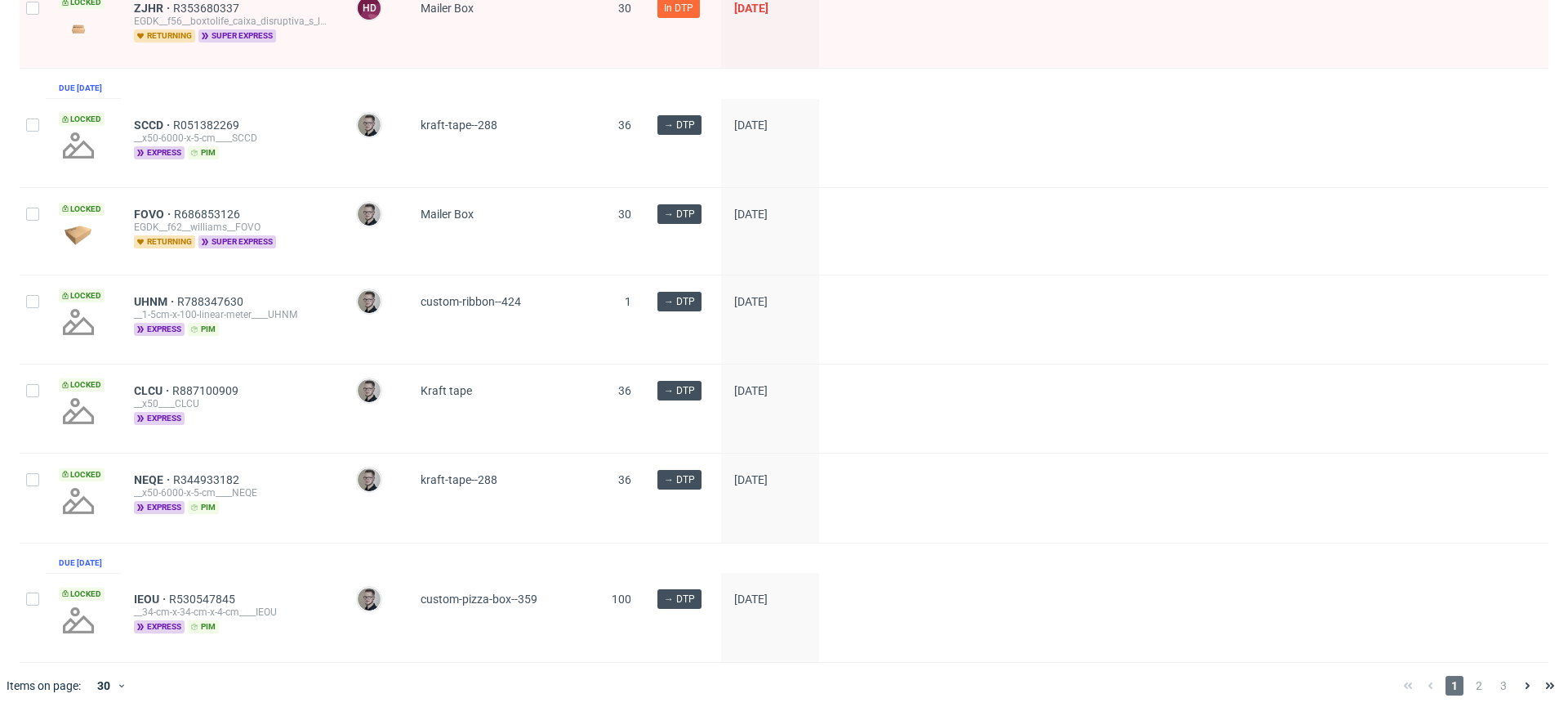
scroll to position [2251, 0]
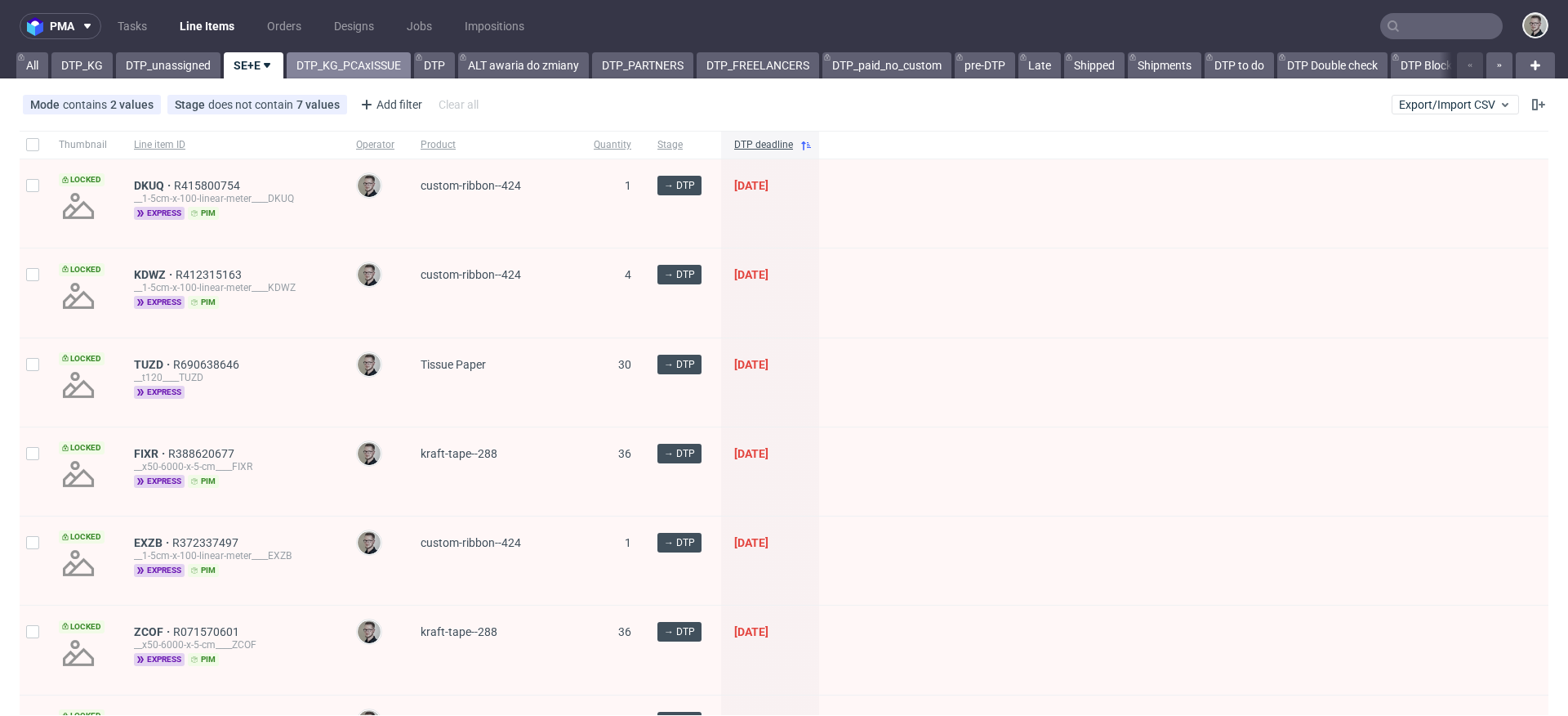
click at [352, 60] on link "DTP_KG_PCAxISSUE" at bounding box center [349, 65] width 124 height 26
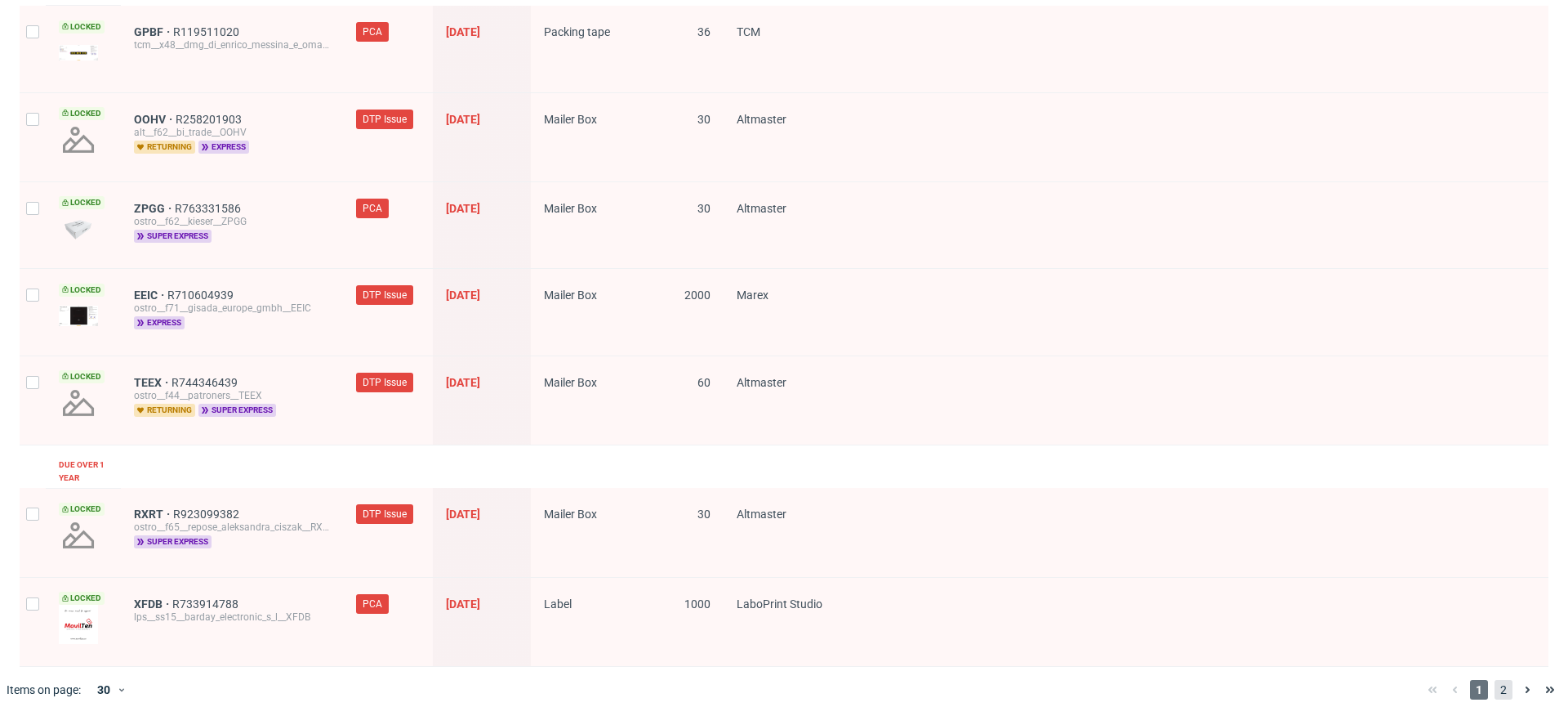
click at [1497, 690] on span "2" at bounding box center [1503, 689] width 18 height 19
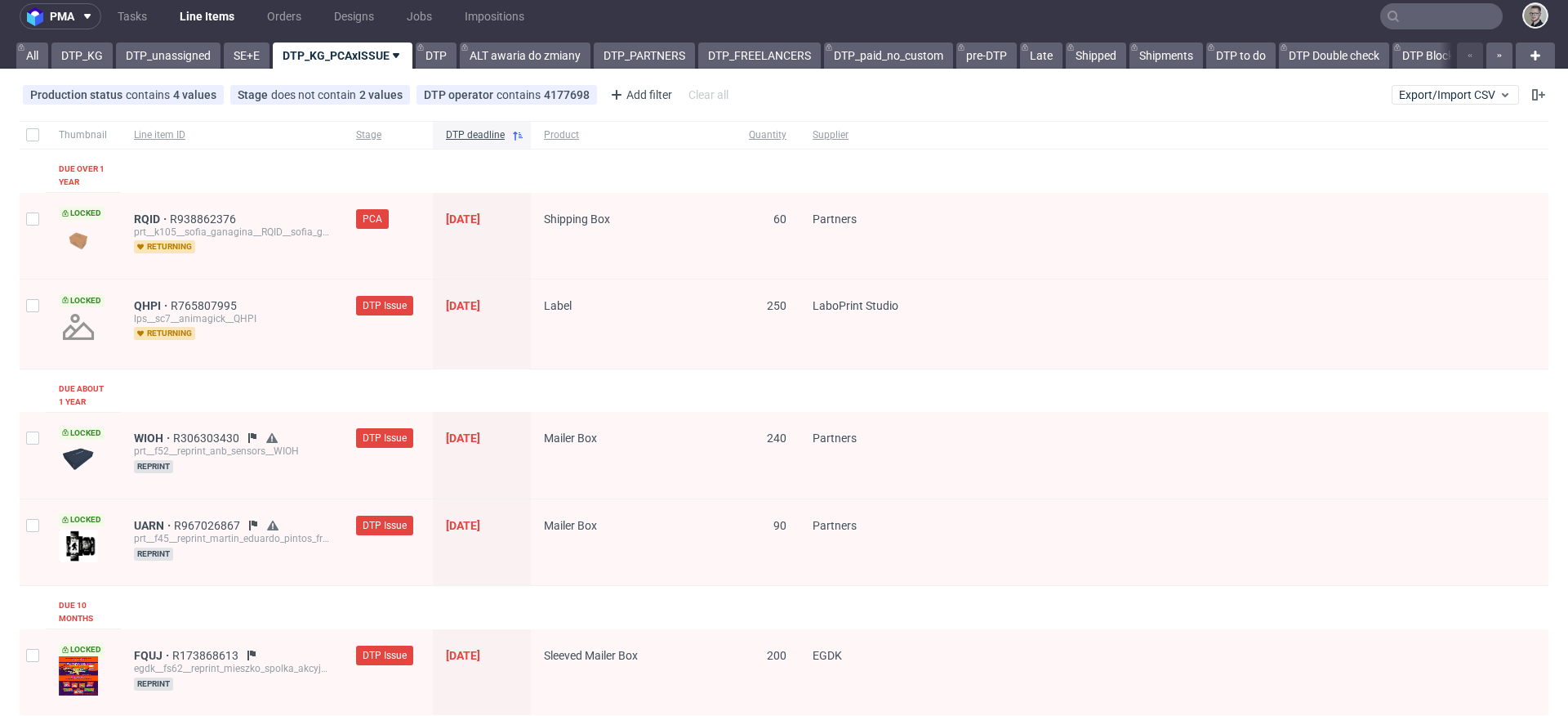
scroll to position [935, 0]
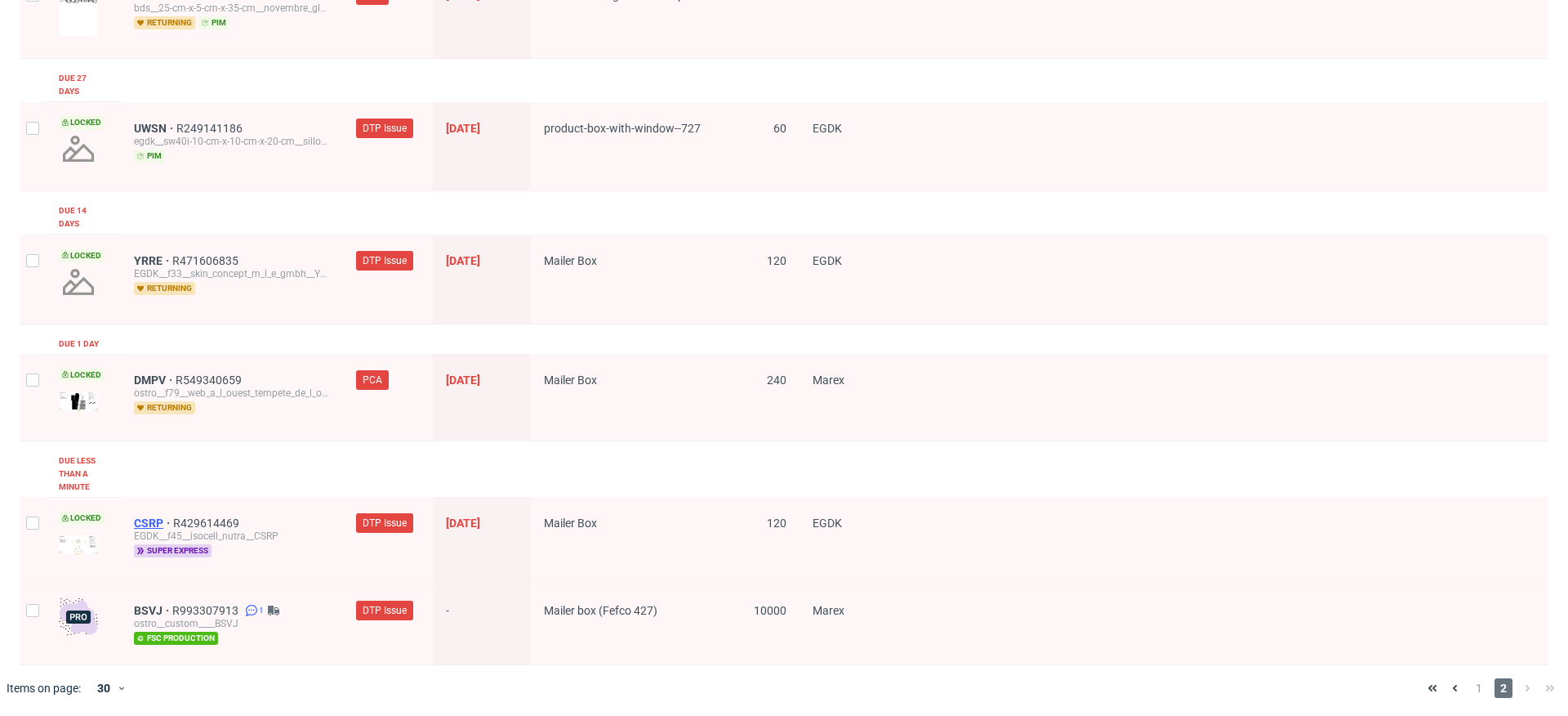
click at [147, 522] on span "CSRP" at bounding box center [154, 522] width 39 height 13
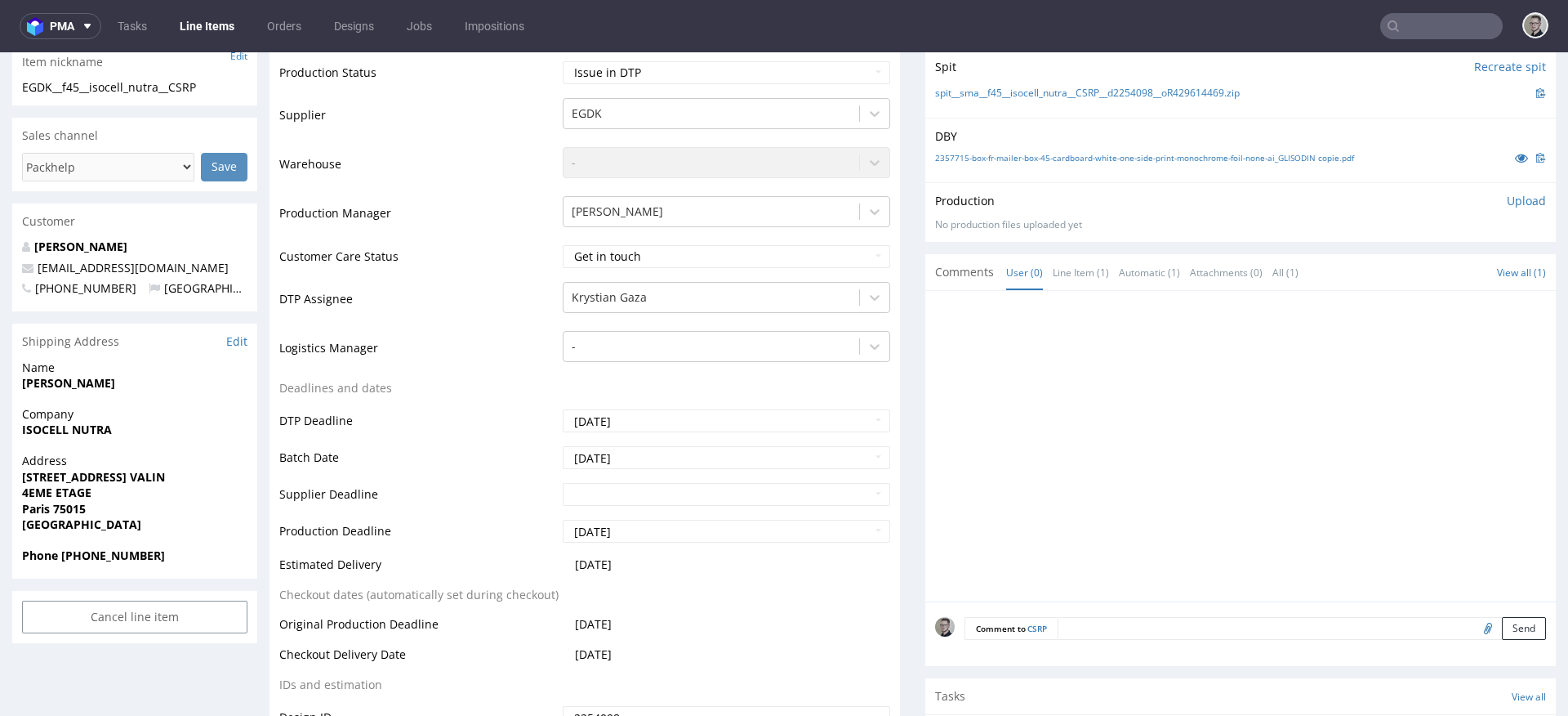
scroll to position [536, 0]
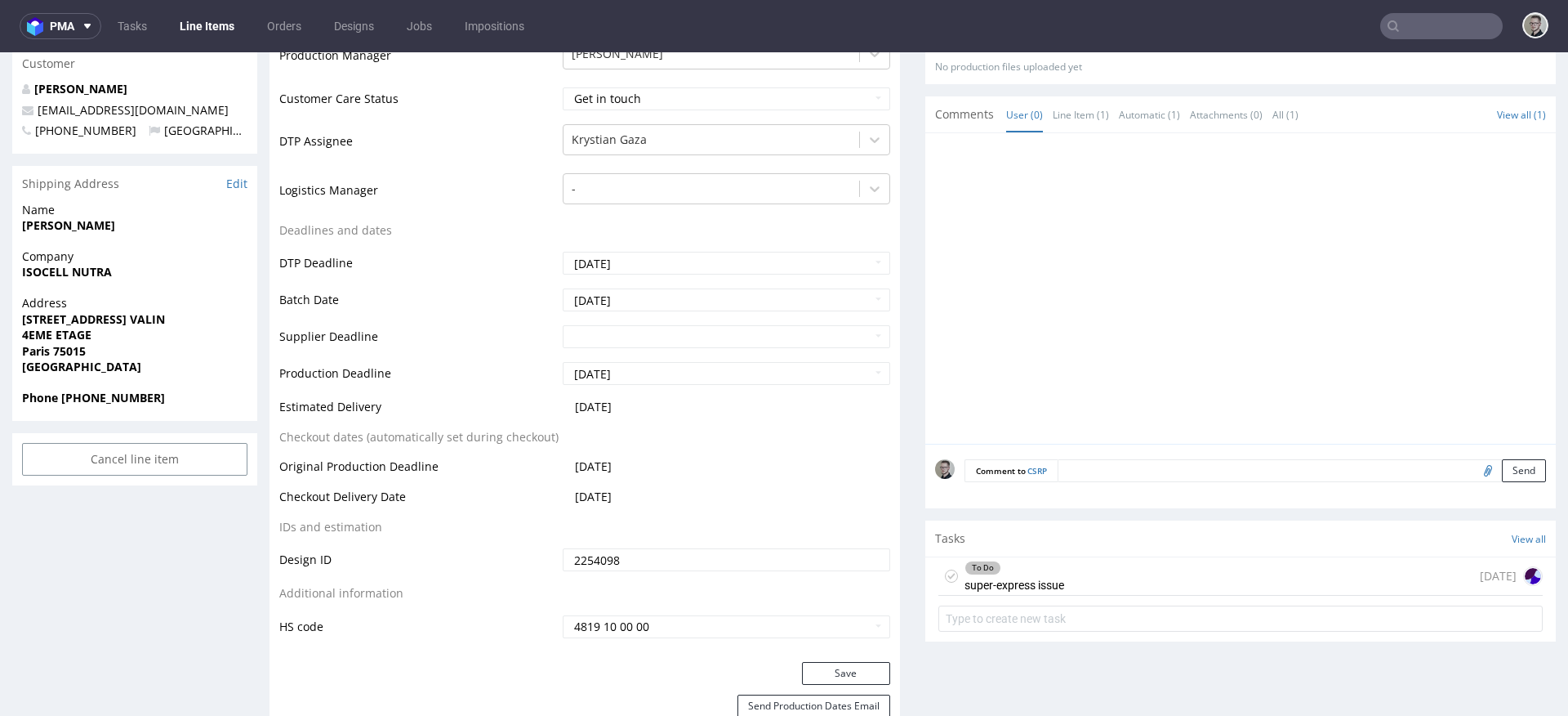
click at [1150, 578] on div "To Do super-express issue today" at bounding box center [1240, 575] width 605 height 38
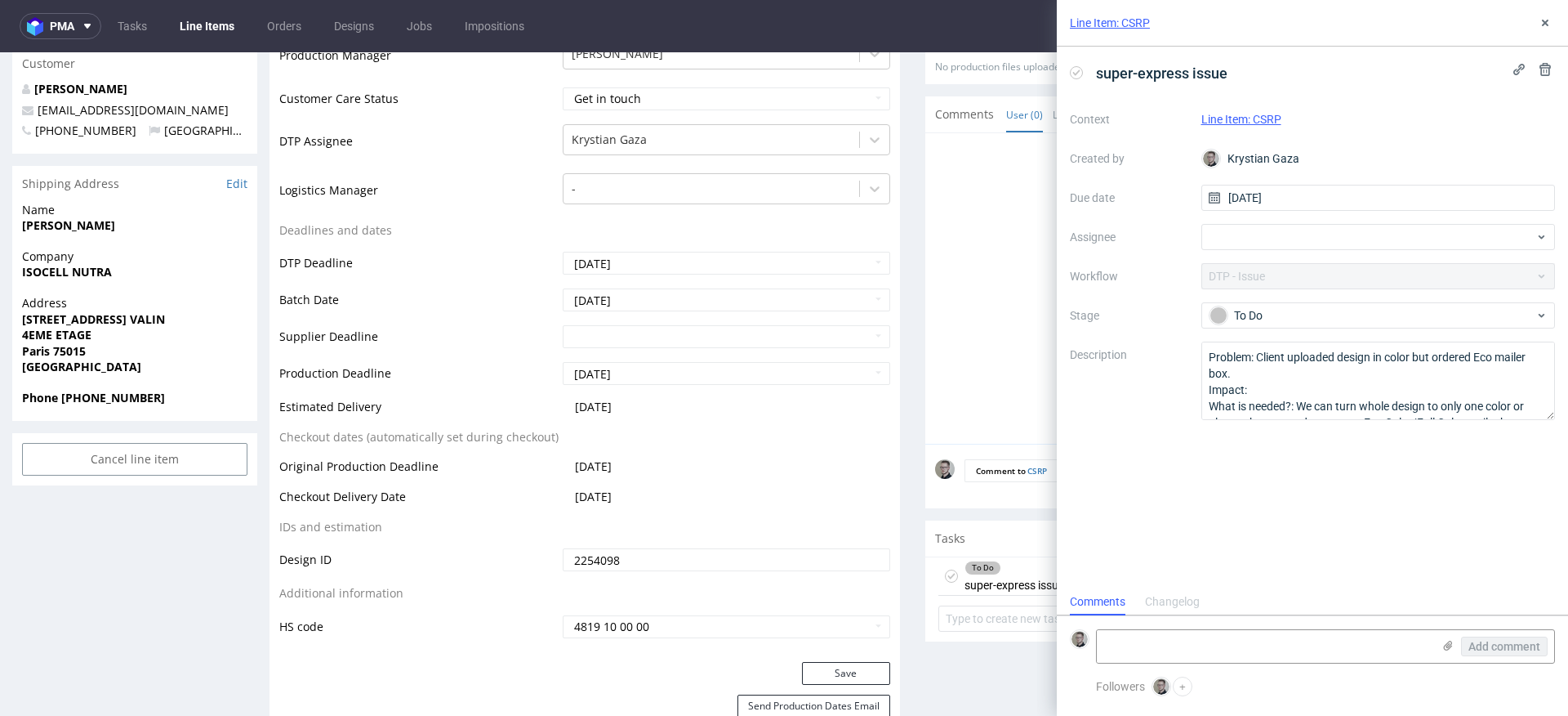
scroll to position [13, 0]
click at [1300, 399] on textarea "Problem: Client uploaded design in color but ordered Eco mailer box. Impact: Wh…" at bounding box center [1378, 381] width 355 height 79
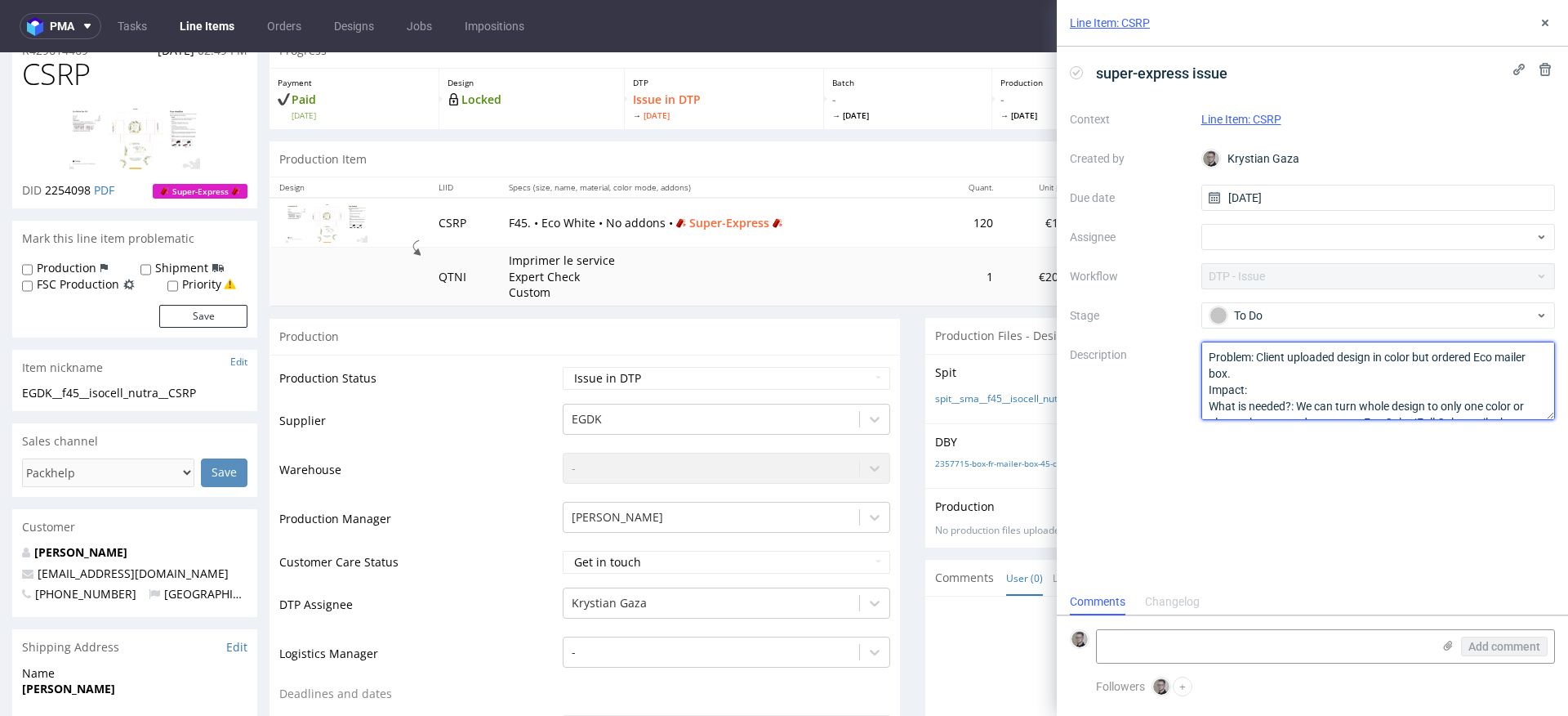
scroll to position [0, 0]
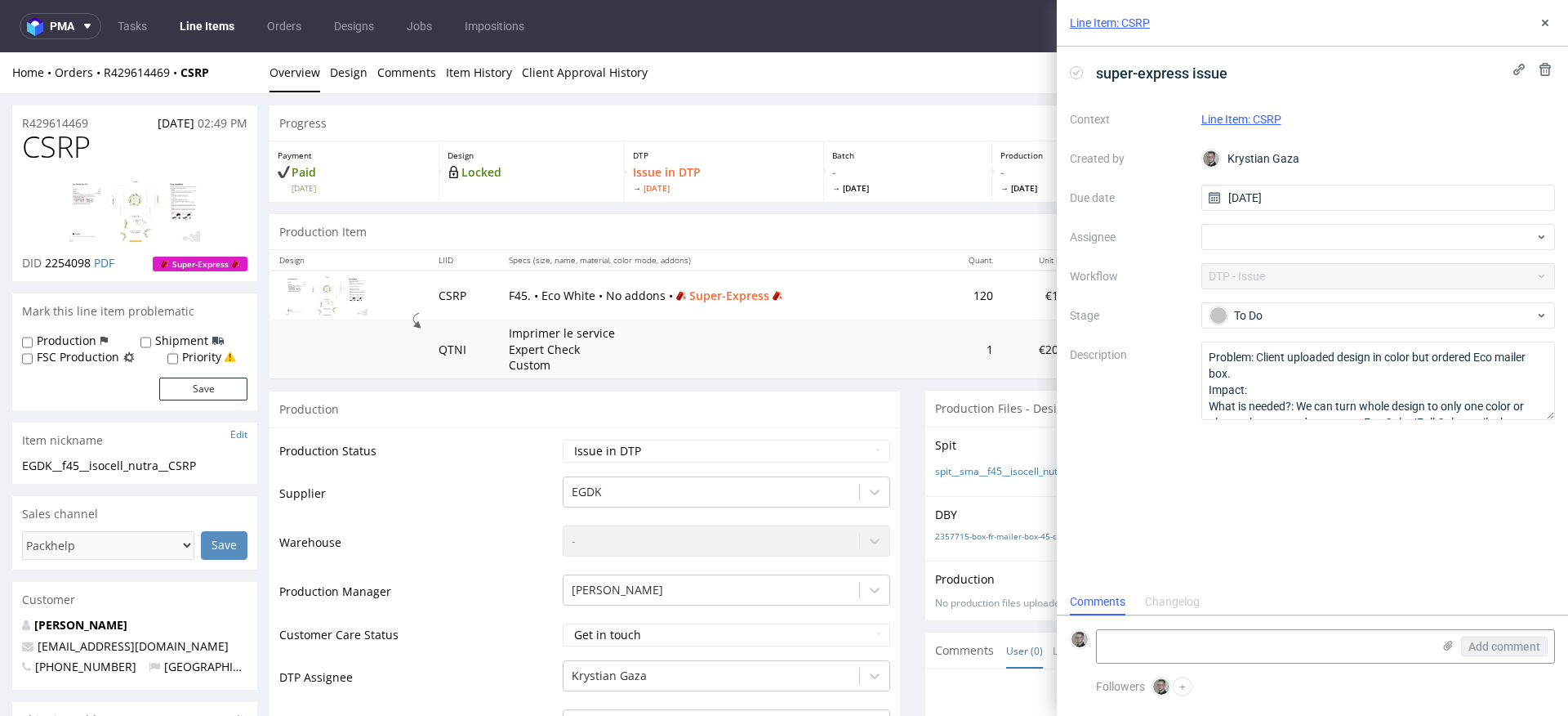
click at [71, 140] on span "CSRP" at bounding box center [56, 146] width 69 height 32
copy span "CSRP"
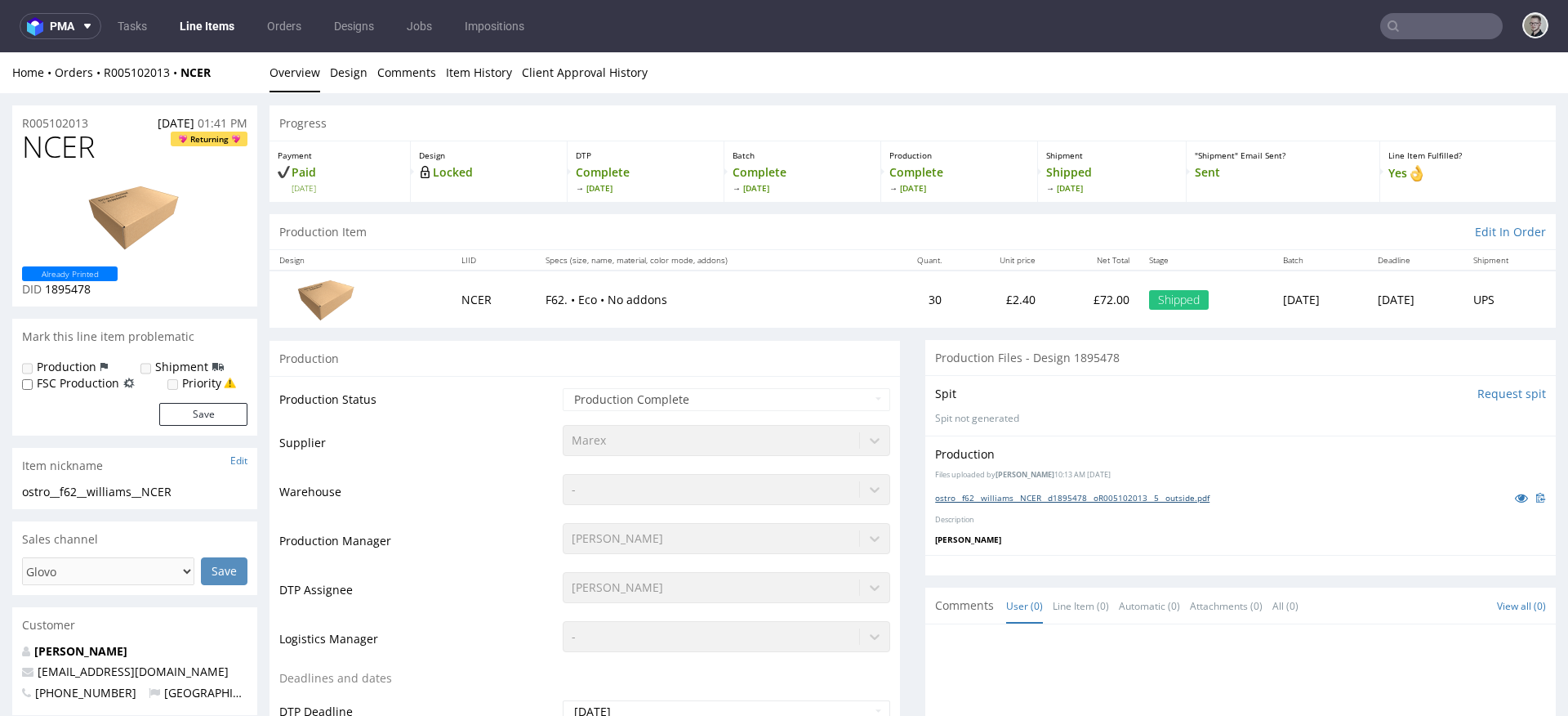
click at [1012, 496] on link "ostro__f62__williams__NCER__d1895478__oR005102013__5__outside.pdf" at bounding box center [1073, 497] width 274 height 11
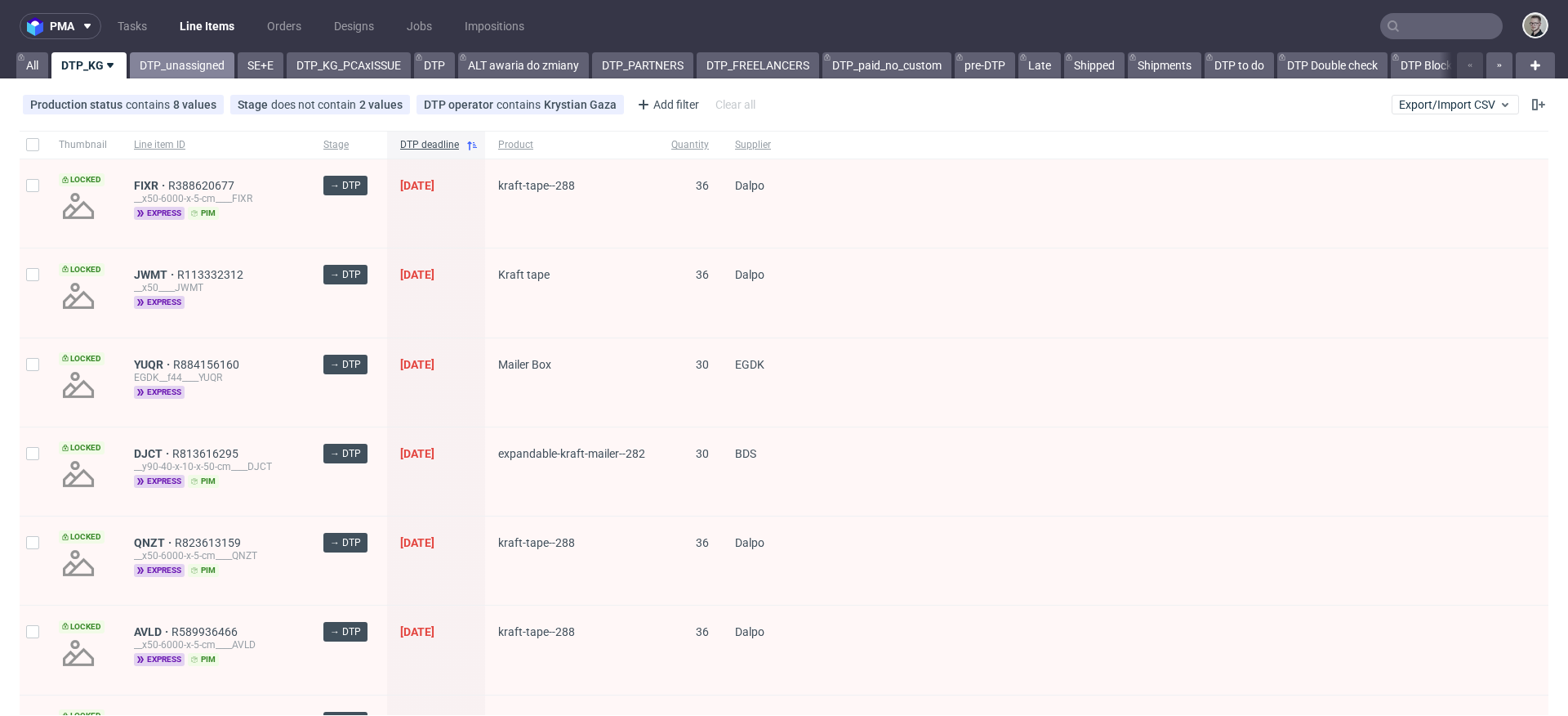
click at [203, 70] on link "DTP_unassigned" at bounding box center [182, 65] width 105 height 26
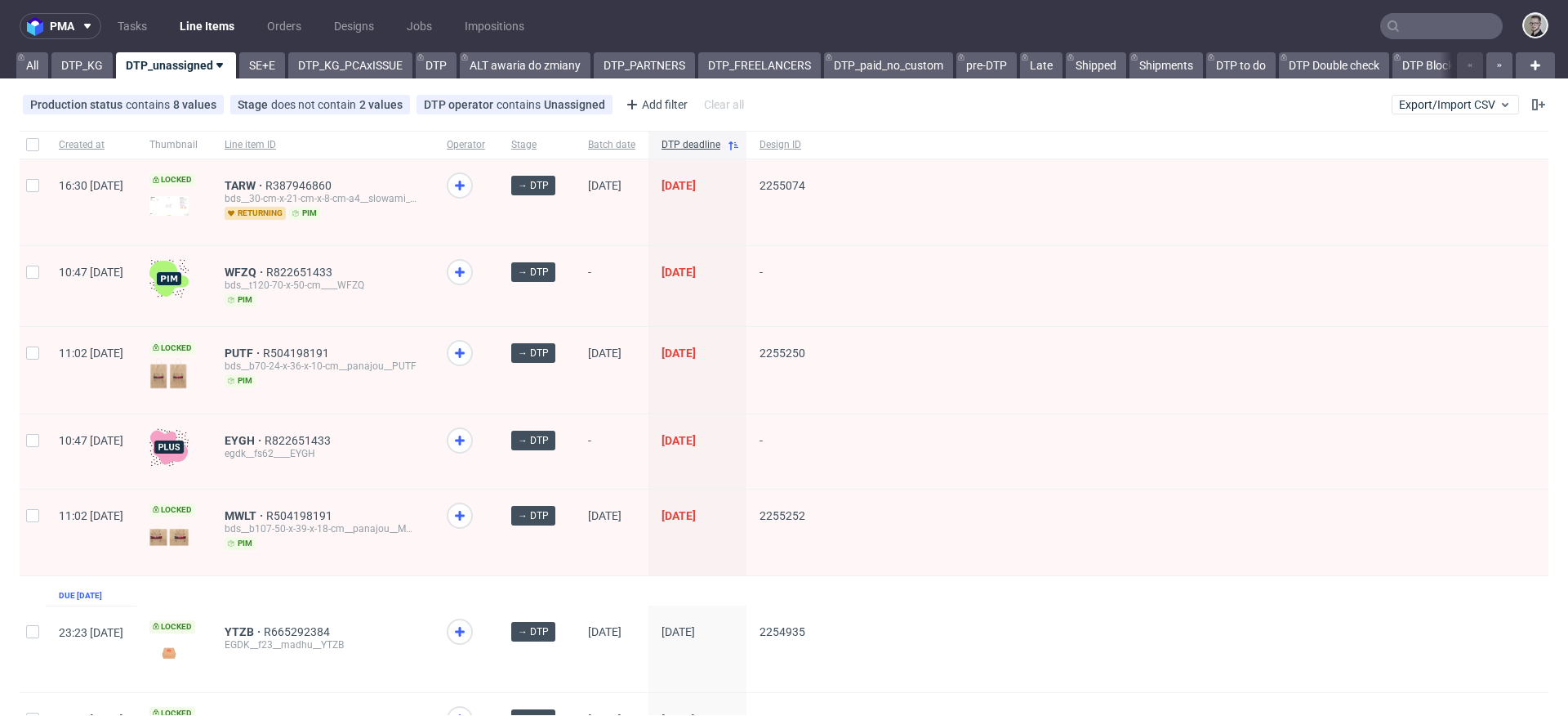
click at [80, 80] on div "pma Tasks Line Items Orders Designs Jobs Impositions All DTP_KG DTP_unassigned …" at bounding box center [784, 358] width 1568 height 716
click at [90, 66] on link "DTP_KG" at bounding box center [82, 65] width 61 height 26
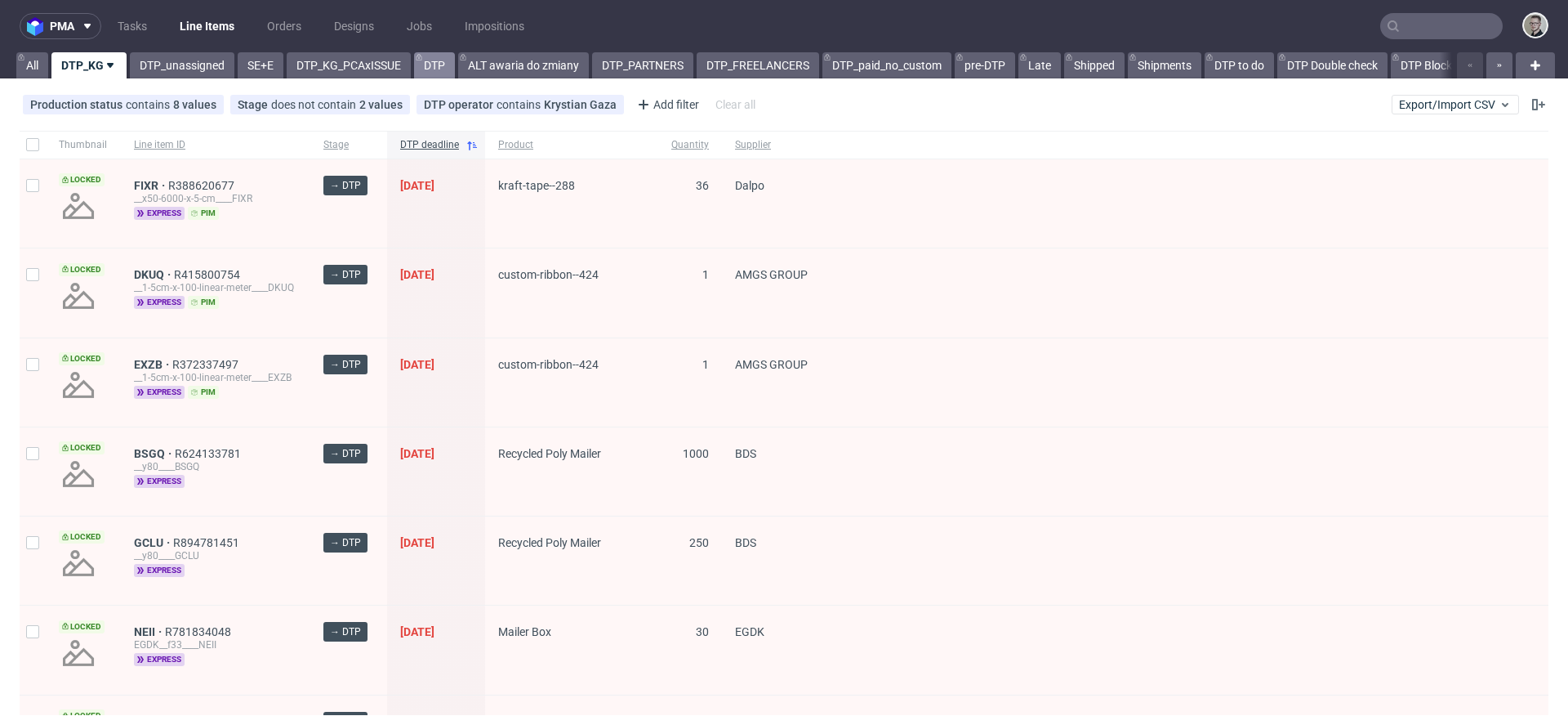
click at [446, 78] on link "DTP" at bounding box center [434, 65] width 41 height 26
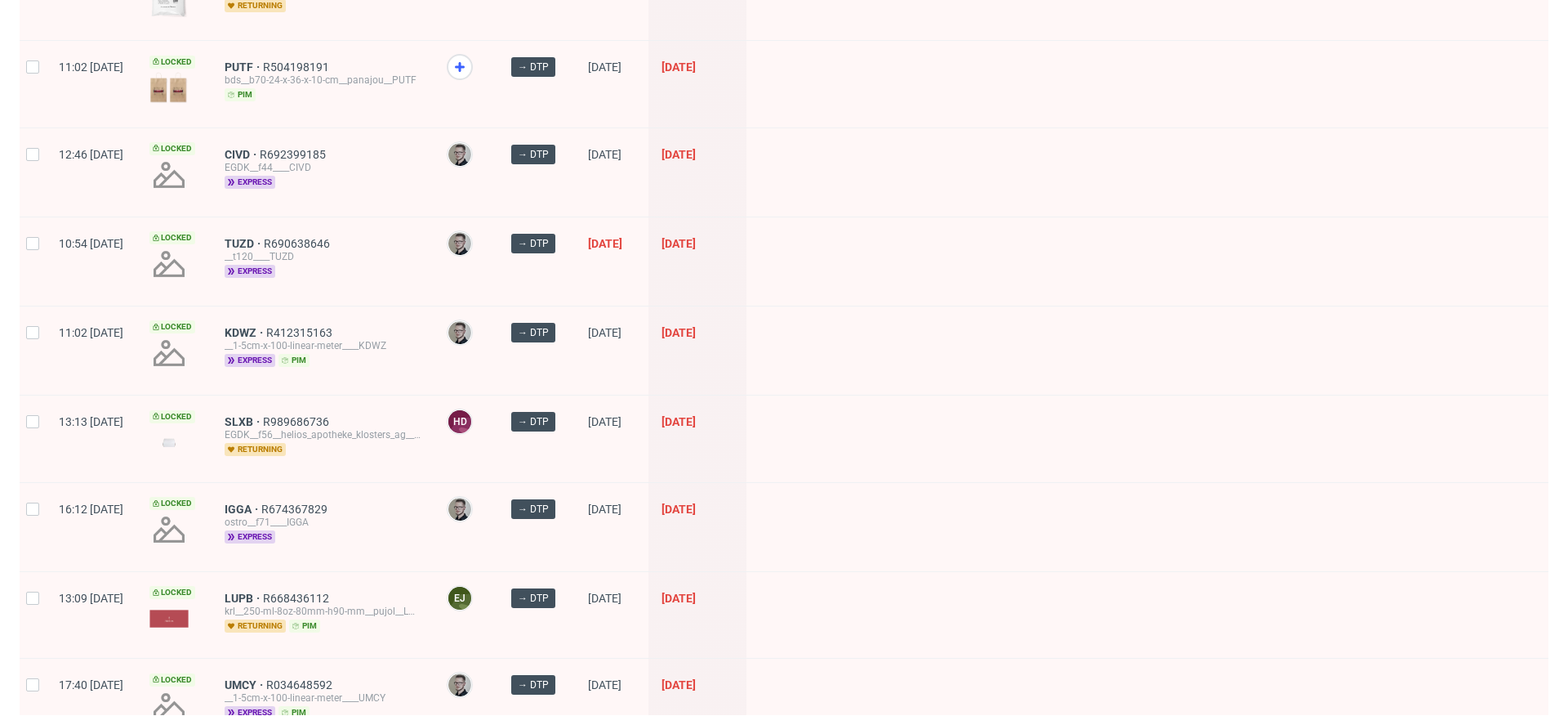
scroll to position [2308, 0]
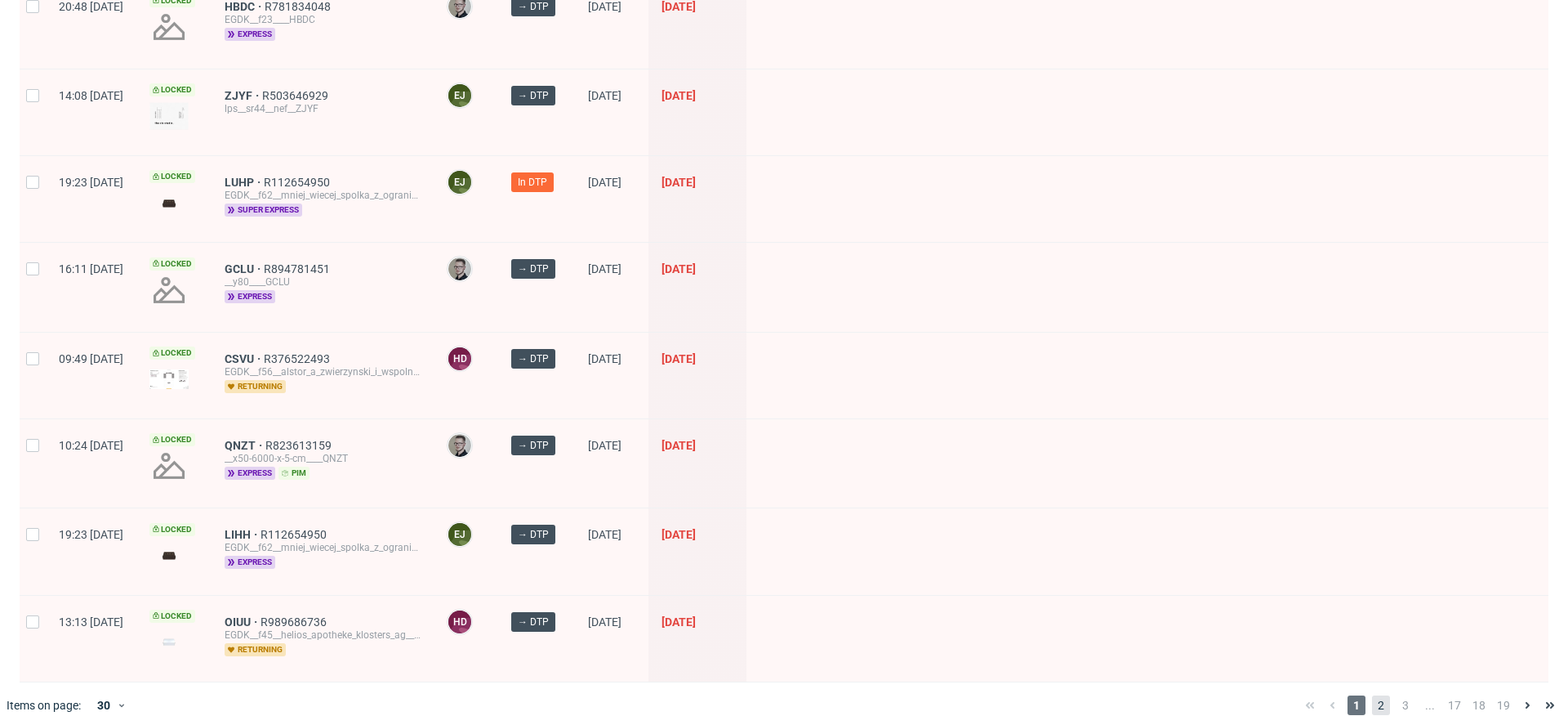
click at [1373, 696] on span "2" at bounding box center [1381, 705] width 18 height 19
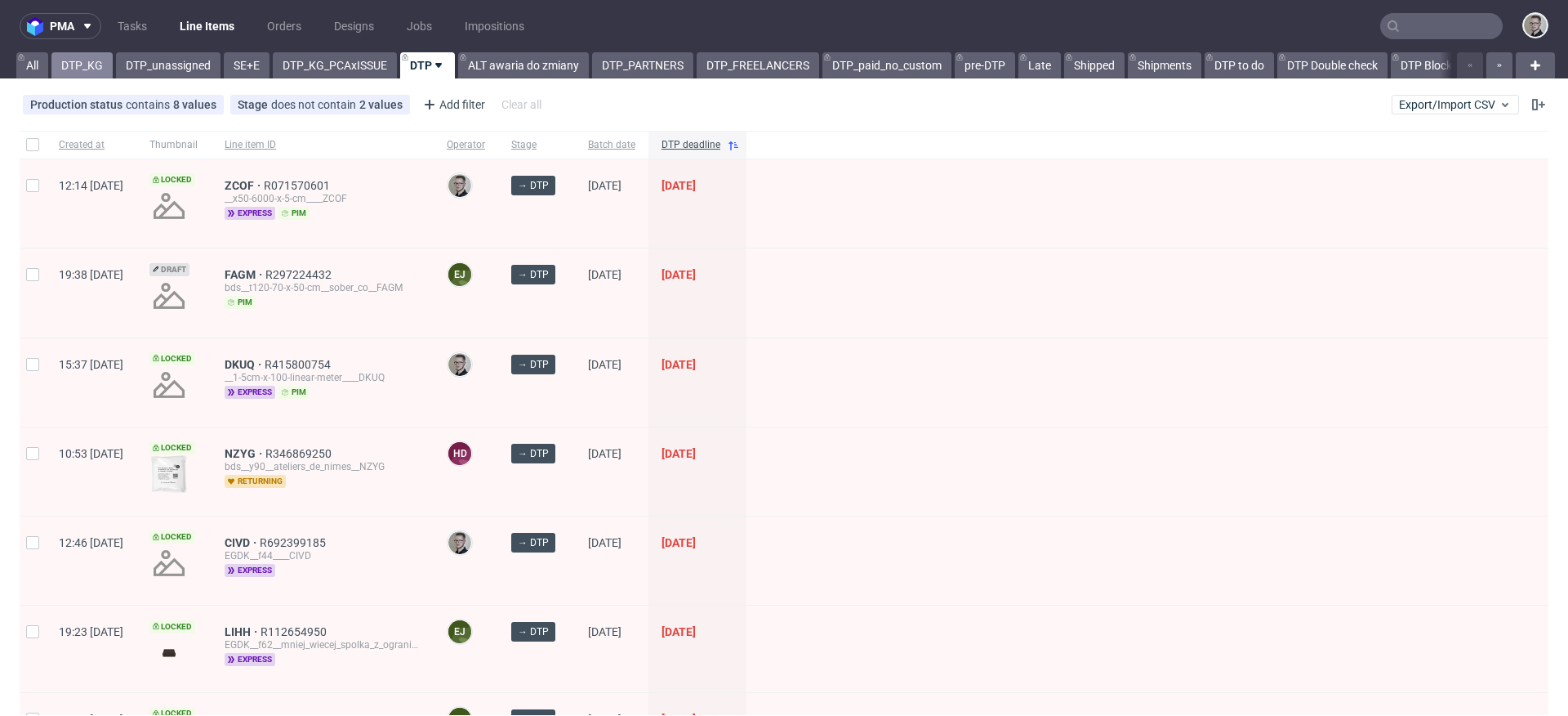
click at [84, 72] on link "DTP_KG" at bounding box center [82, 65] width 61 height 26
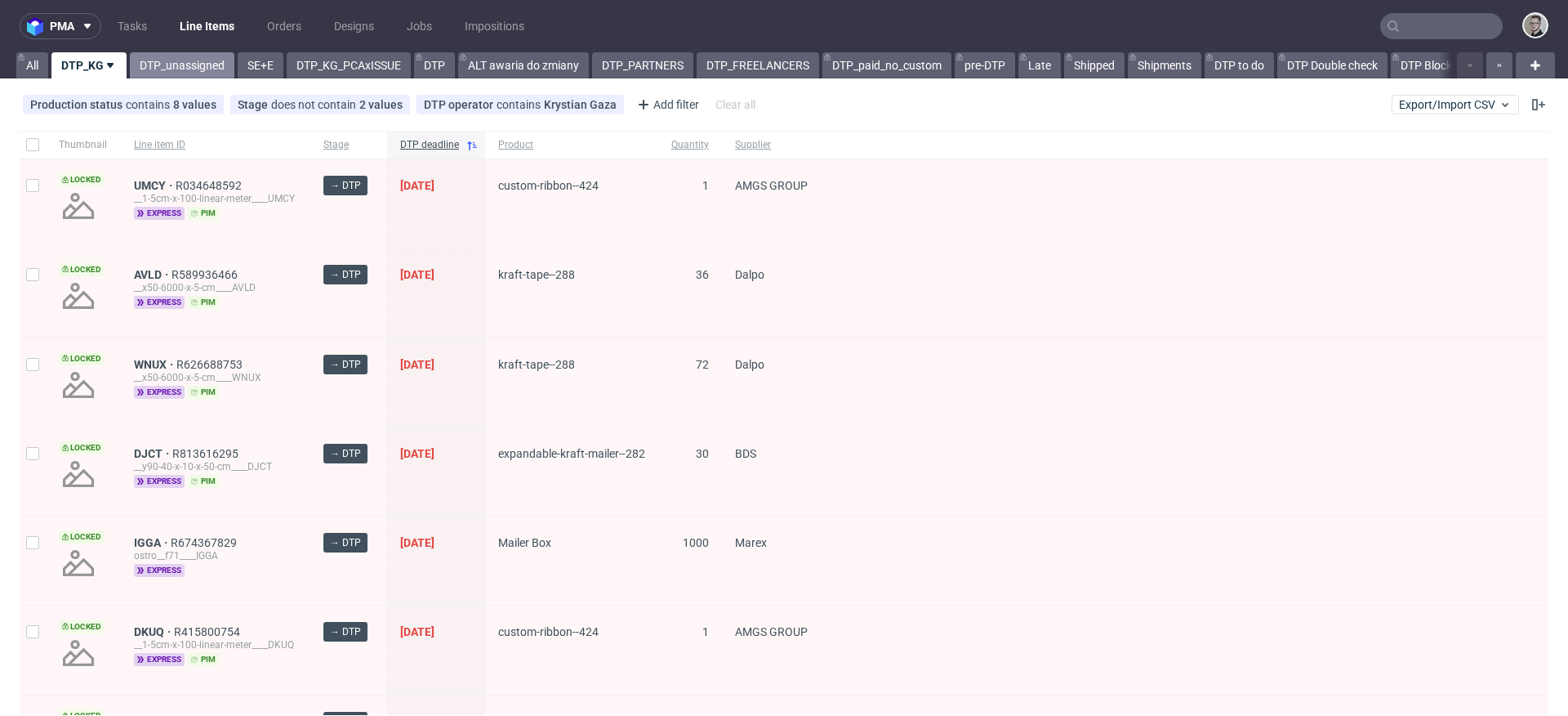
click at [190, 66] on link "DTP_unassigned" at bounding box center [182, 65] width 105 height 26
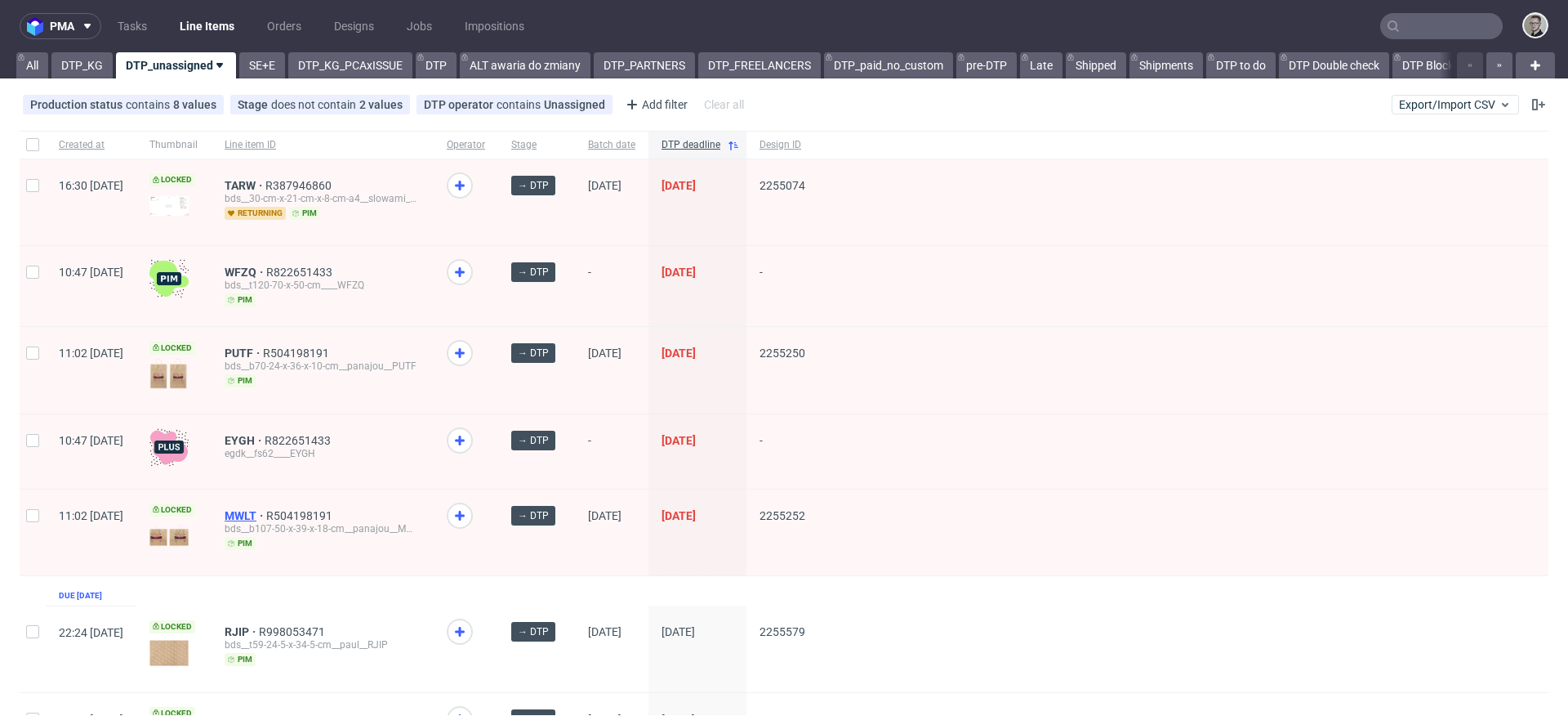
click at [267, 510] on span "MWLT" at bounding box center [245, 515] width 42 height 13
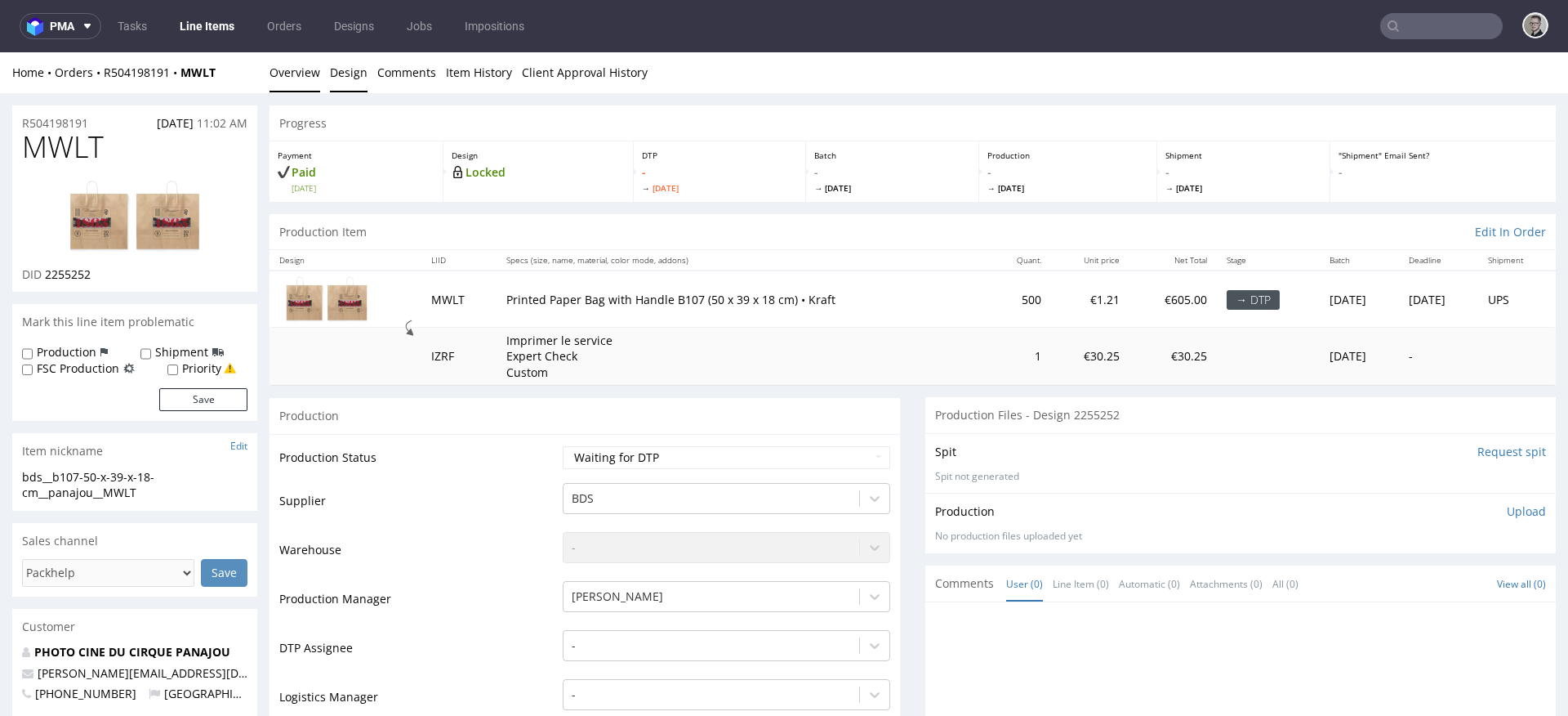
click at [358, 72] on link "Design" at bounding box center [348, 71] width 38 height 40
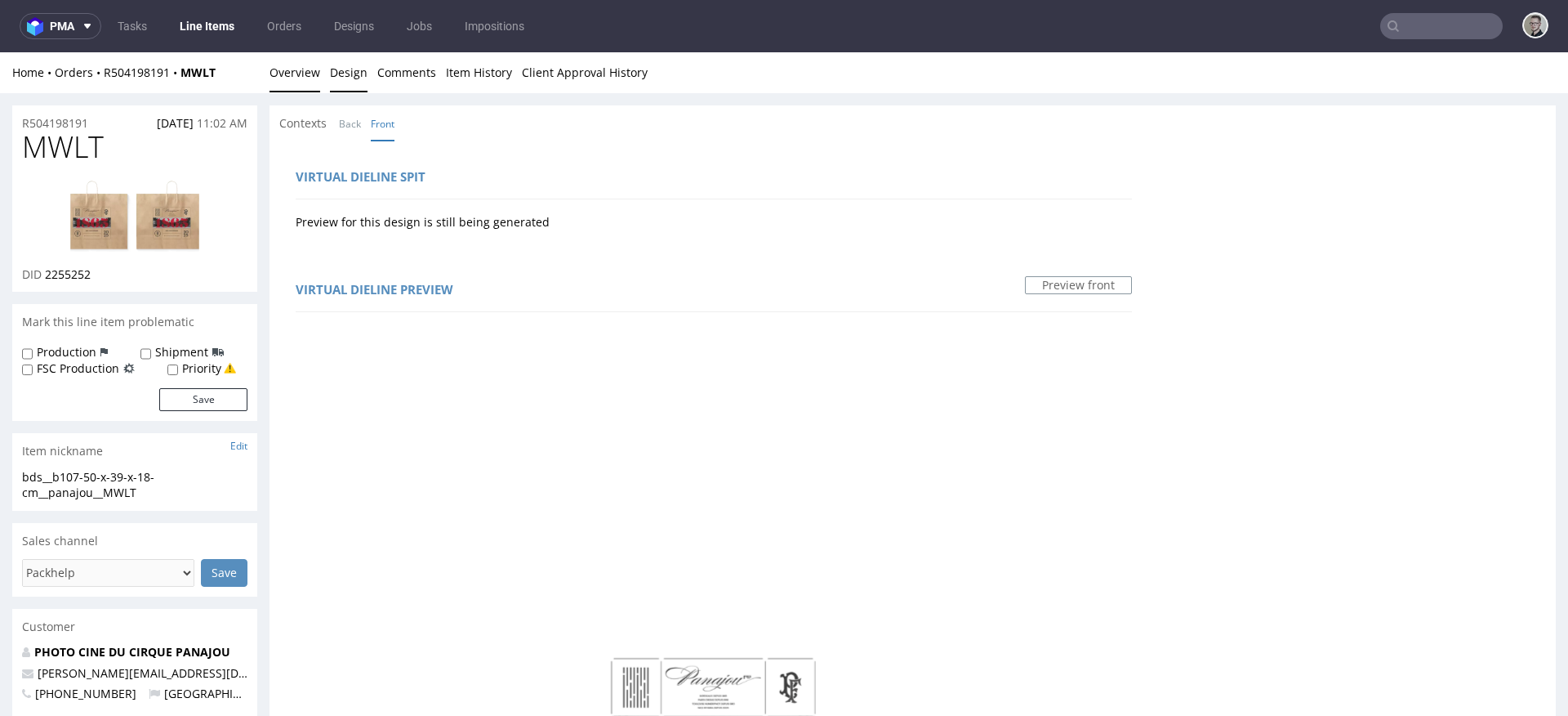
click at [308, 66] on link "Overview" at bounding box center [295, 71] width 51 height 40
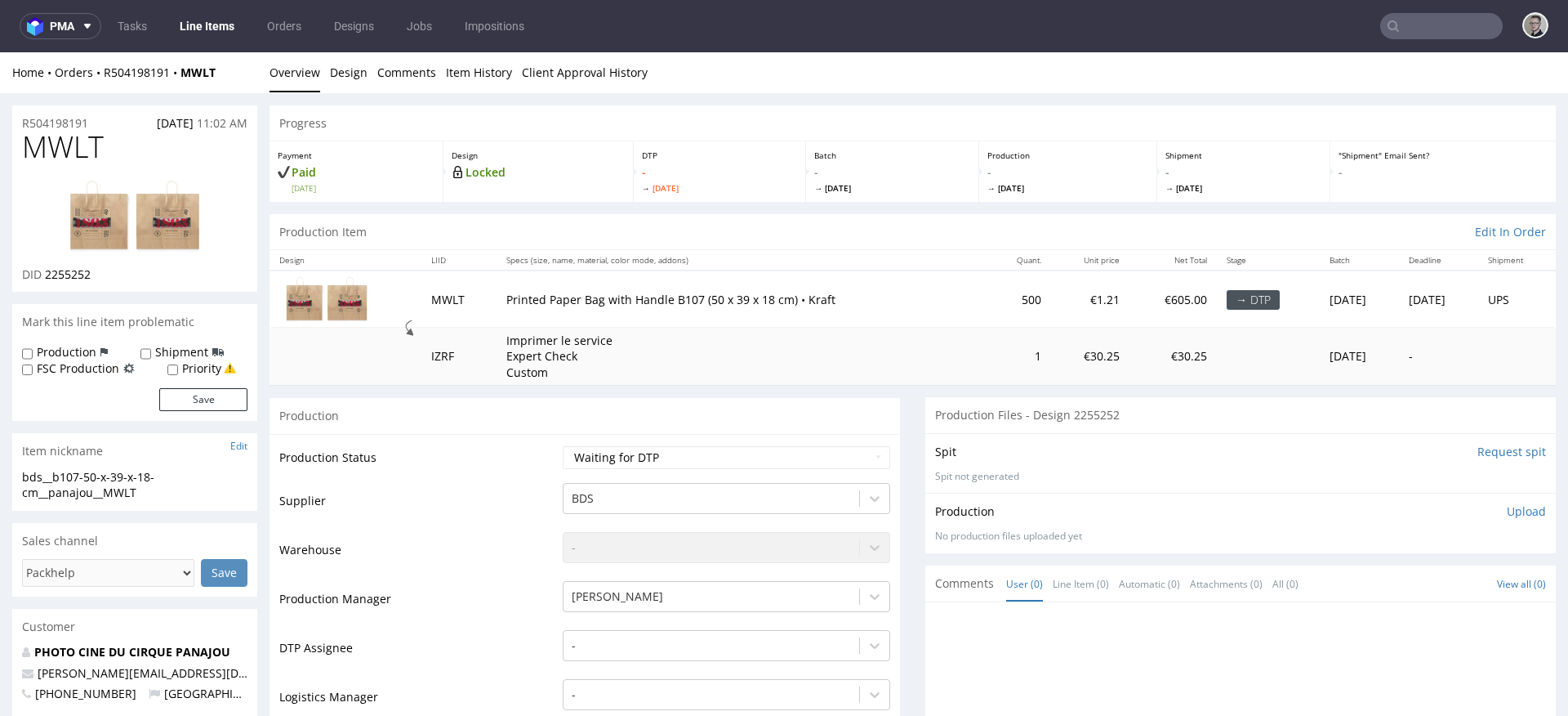
click at [161, 217] on img at bounding box center [134, 216] width 131 height 73
click at [327, 196] on div "Payment Paid Mon 01 Sep" at bounding box center [357, 171] width 174 height 60
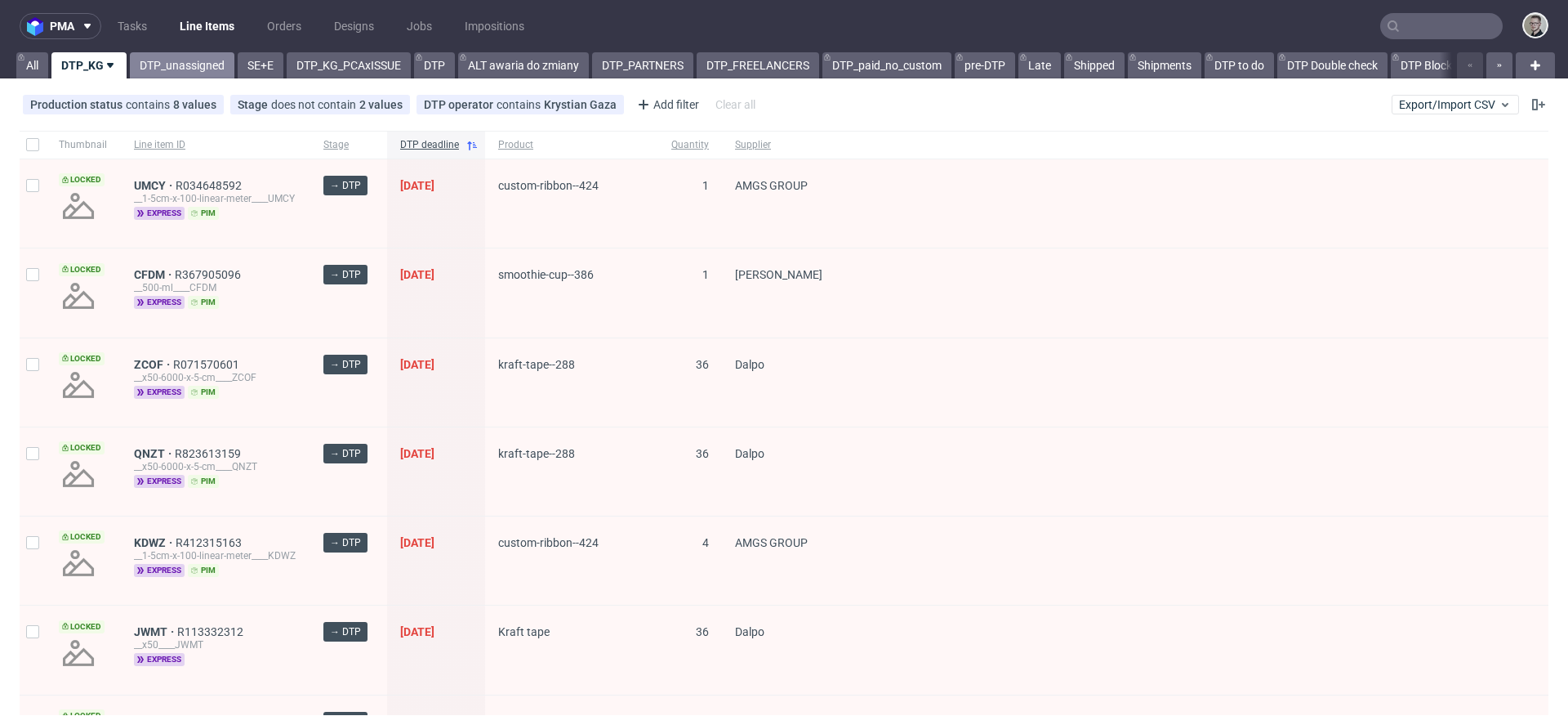
click at [181, 57] on link "DTP_unassigned" at bounding box center [182, 65] width 105 height 26
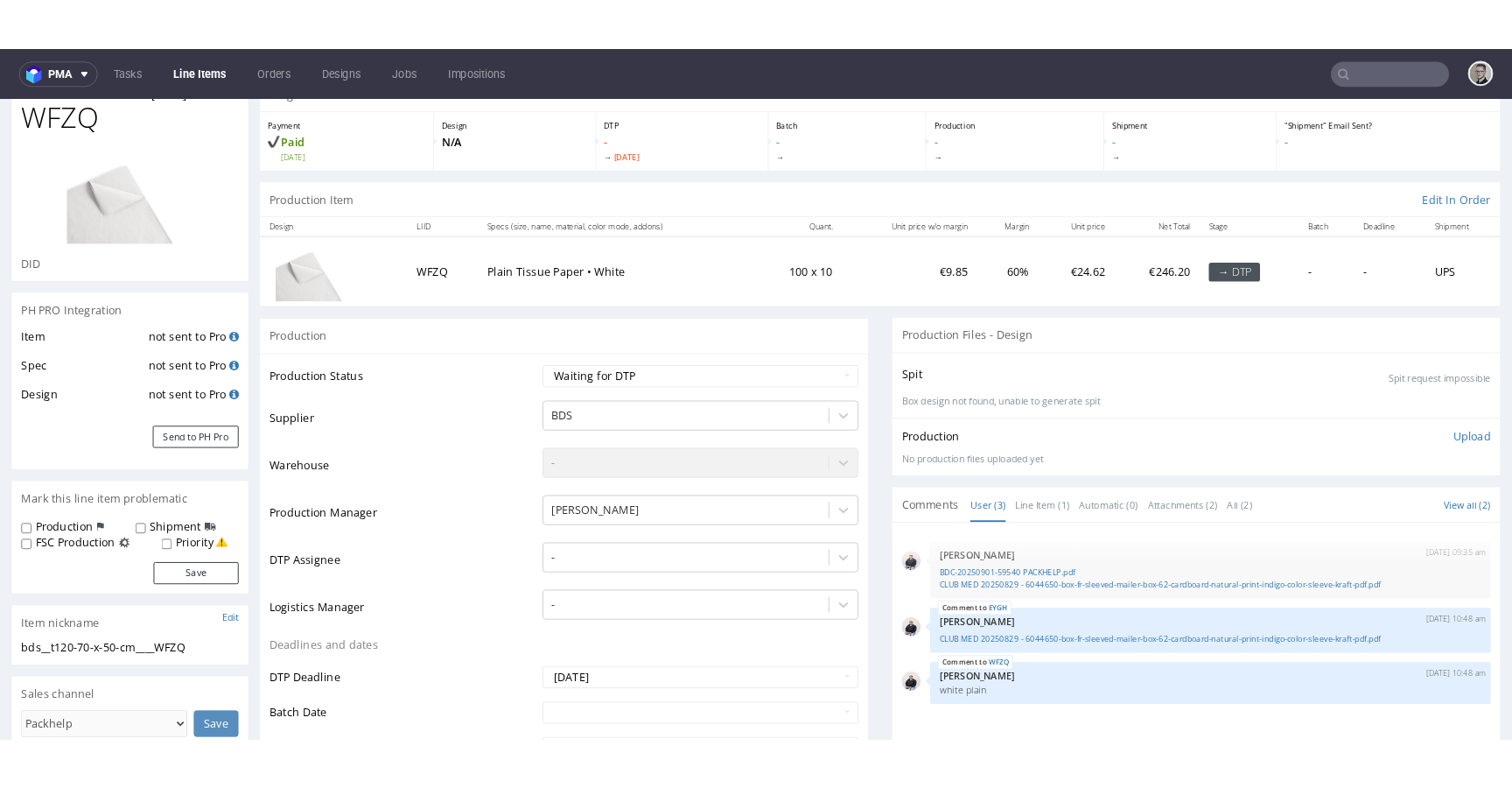
scroll to position [145, 0]
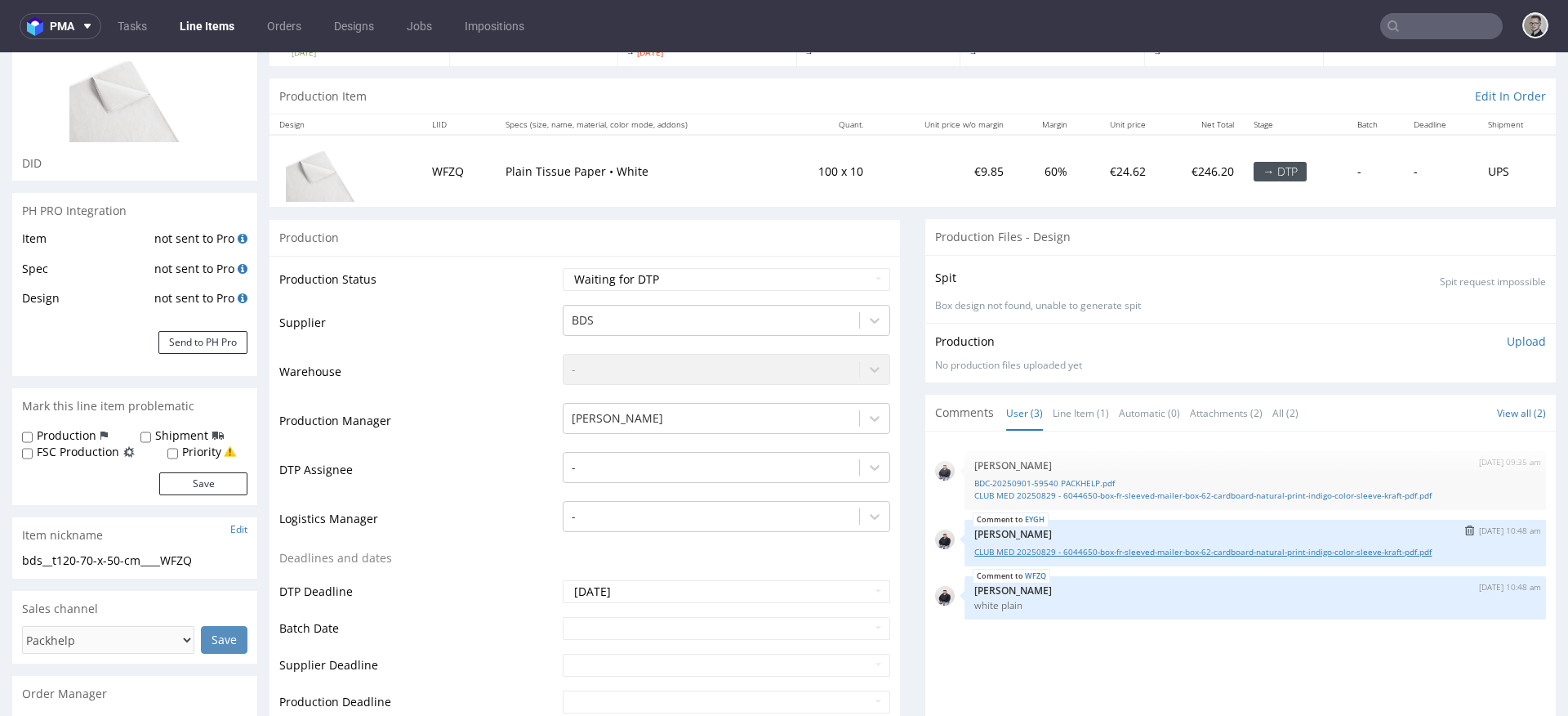
click at [1059, 550] on link "CLUB MED 20250829 - 6044650-box-fr-sleeved-mailer-box-62-cardboard-natural-prin…" at bounding box center [1255, 551] width 562 height 12
click at [1069, 406] on link "Line Item (1)" at bounding box center [1081, 413] width 56 height 35
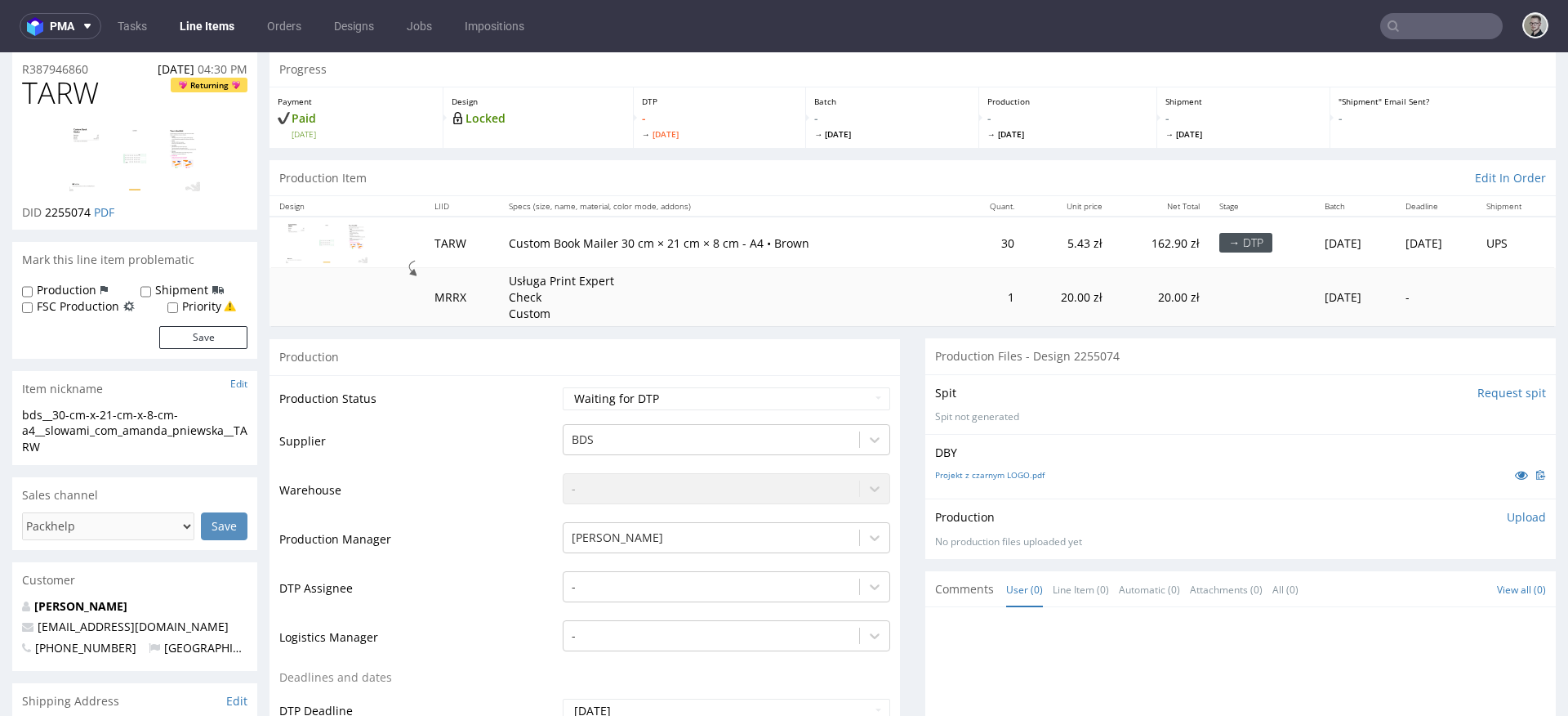
scroll to position [253, 0]
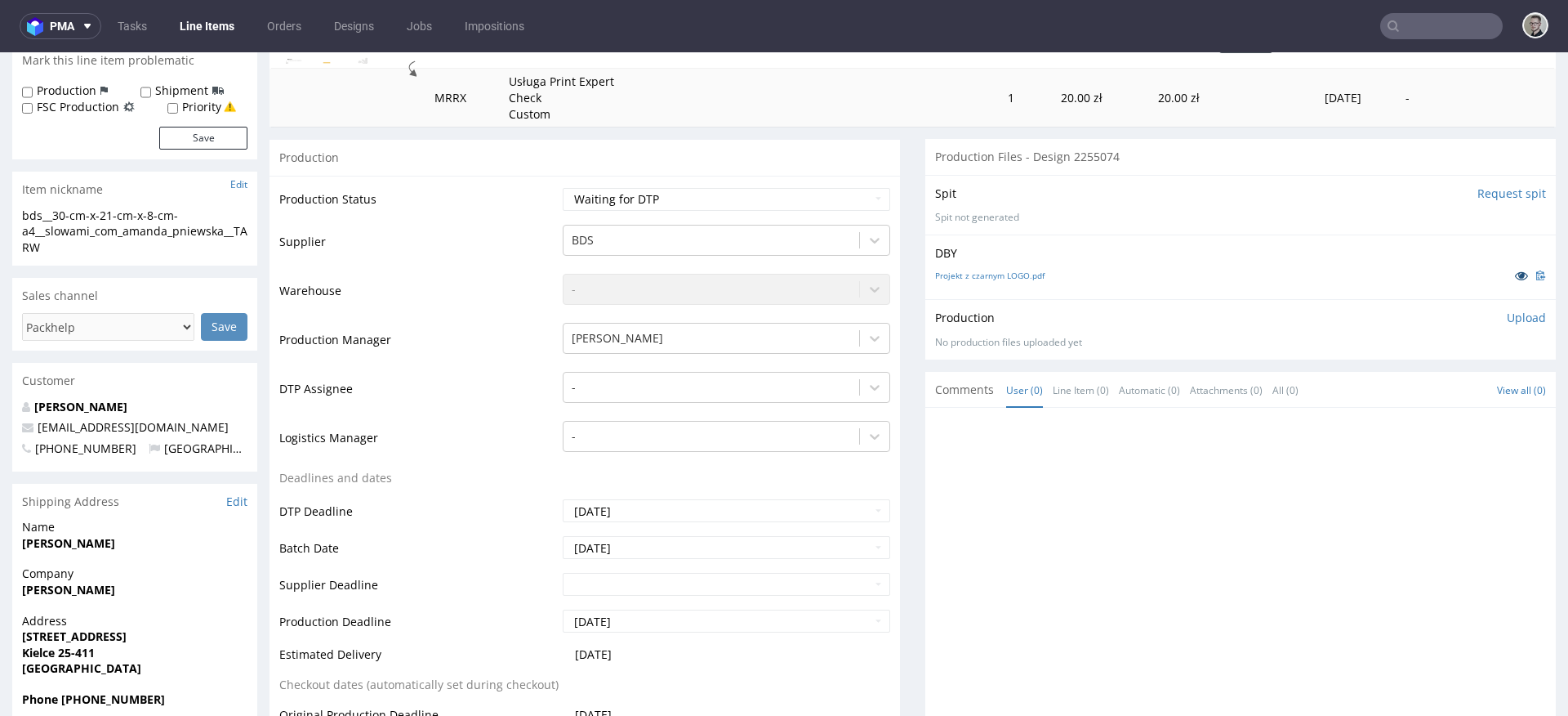
click at [1515, 272] on icon at bounding box center [1522, 275] width 13 height 11
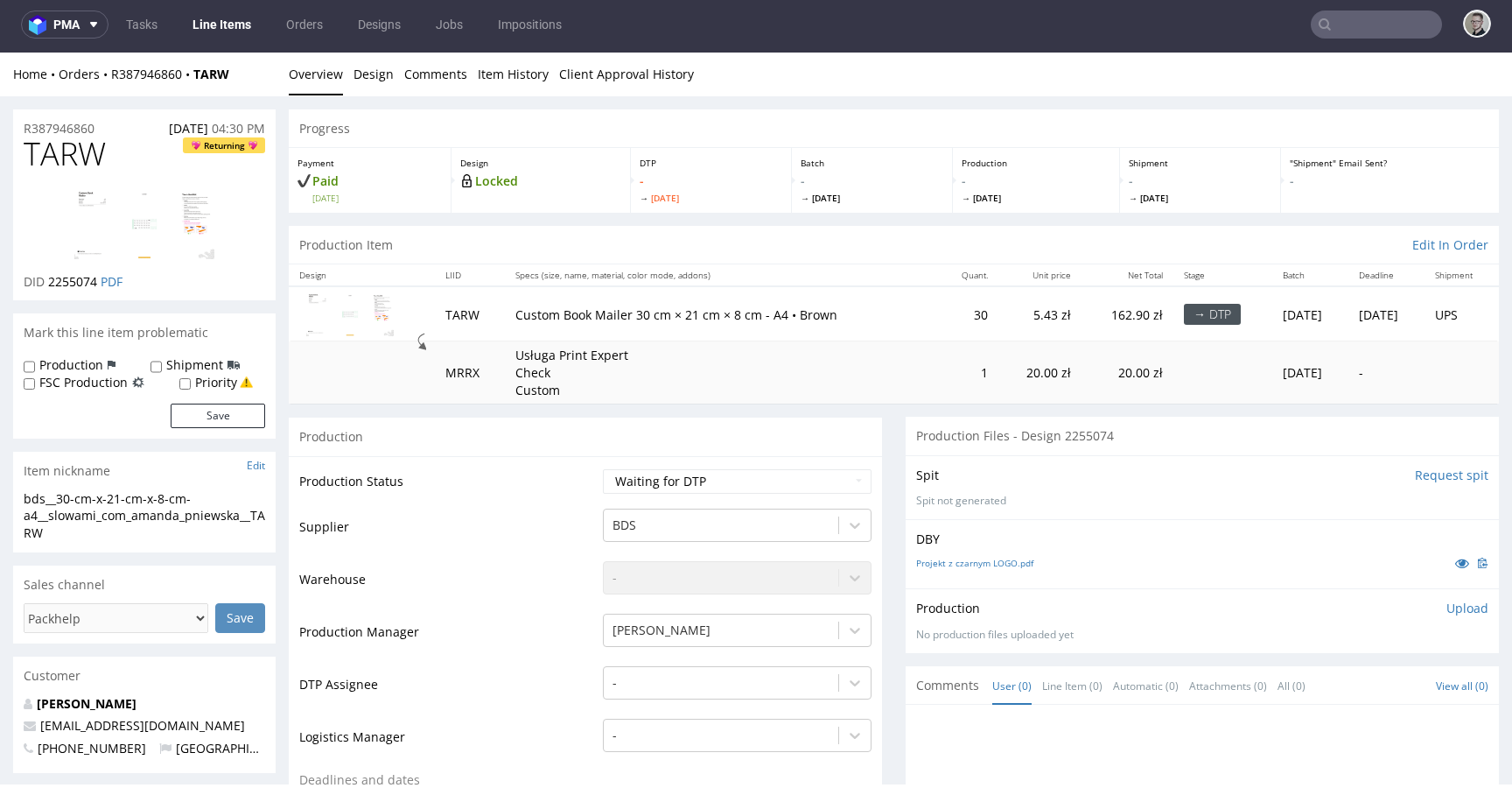
scroll to position [0, 0]
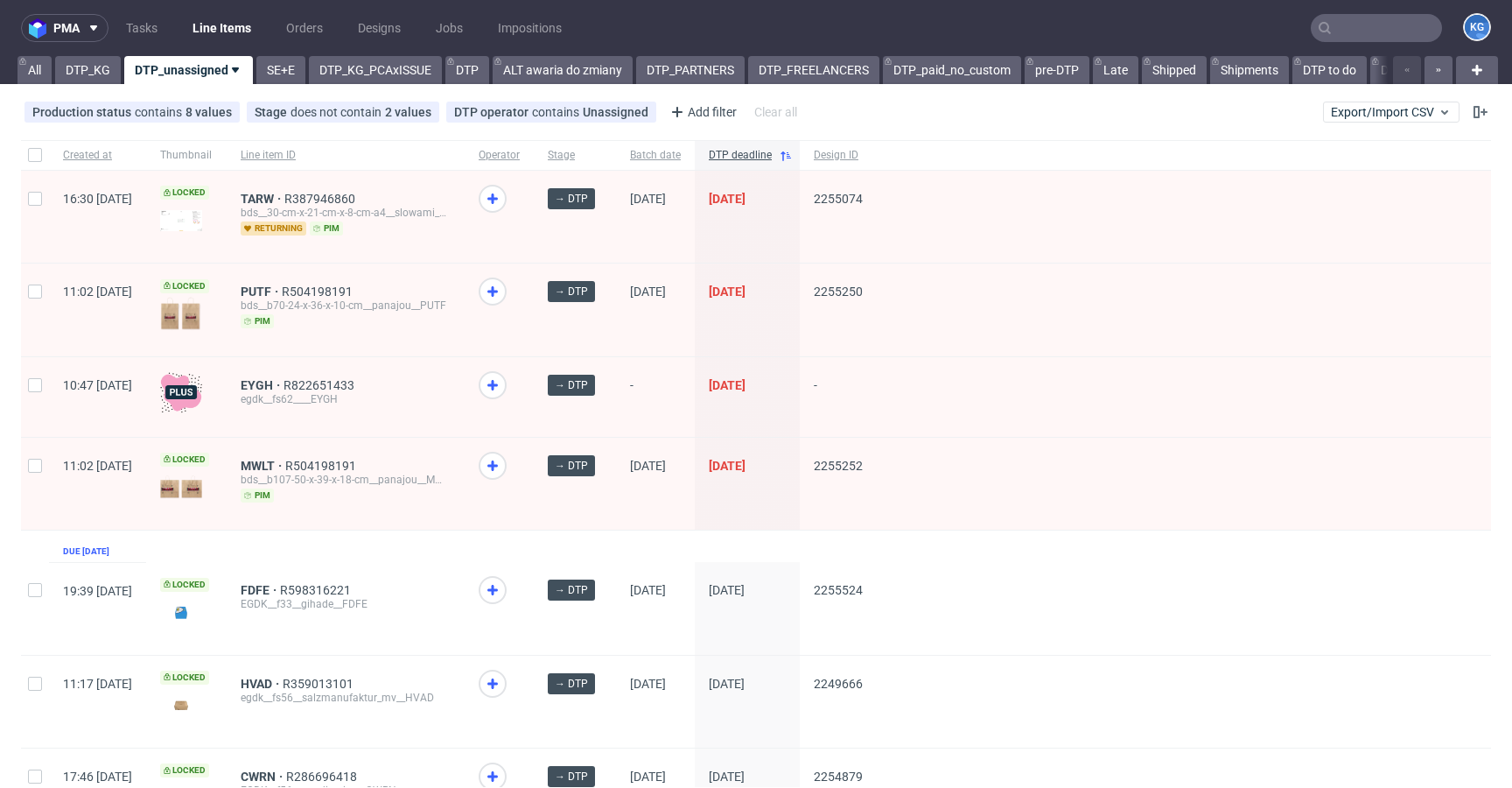
click at [1168, 107] on div "Production status contains 8 values Not Defined, Waiting for DTP, Waiting for D…" at bounding box center [756, 112] width 1512 height 42
click at [1043, 109] on div "Production status contains 8 values Not Defined, Waiting for DTP, Waiting for D…" at bounding box center [756, 112] width 1512 height 42
click at [1079, 112] on div "Production status contains 8 values Not Defined, Waiting for DTP, Waiting for D…" at bounding box center [756, 112] width 1512 height 42
click at [1054, 119] on div "Production status contains 8 values Not Defined, Waiting for DTP, Waiting for D…" at bounding box center [756, 112] width 1512 height 42
click at [1089, 103] on div "Production status contains 8 values Not Defined, Waiting for DTP, Waiting for D…" at bounding box center [756, 112] width 1512 height 42
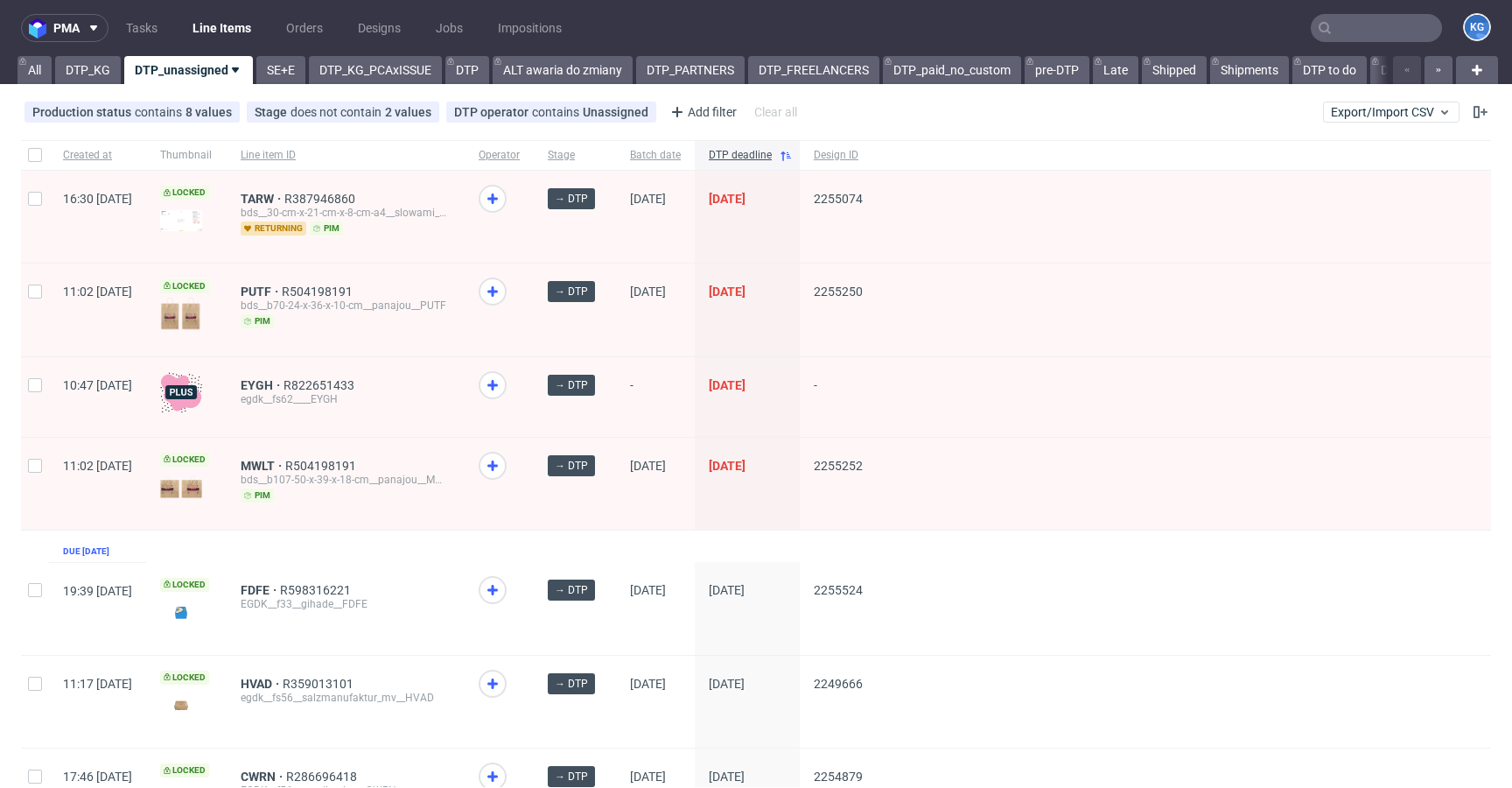
click at [1137, 111] on div "Production status contains 8 values Not Defined, Waiting for DTP, Waiting for D…" at bounding box center [756, 112] width 1512 height 42
click at [1137, 112] on div "Production status contains 8 values Not Defined, Waiting for DTP, Waiting for D…" at bounding box center [756, 112] width 1512 height 42
click at [1063, 110] on div "Production status contains 8 values Not Defined, Waiting for DTP, Waiting for D…" at bounding box center [756, 112] width 1512 height 42
click at [1088, 105] on div "Production status contains 8 values Not Defined, Waiting for DTP, Waiting for D…" at bounding box center [756, 112] width 1512 height 42
click at [825, 102] on div "Production status contains 8 values Not Defined, Waiting for DTP, Waiting for D…" at bounding box center [756, 112] width 1512 height 42
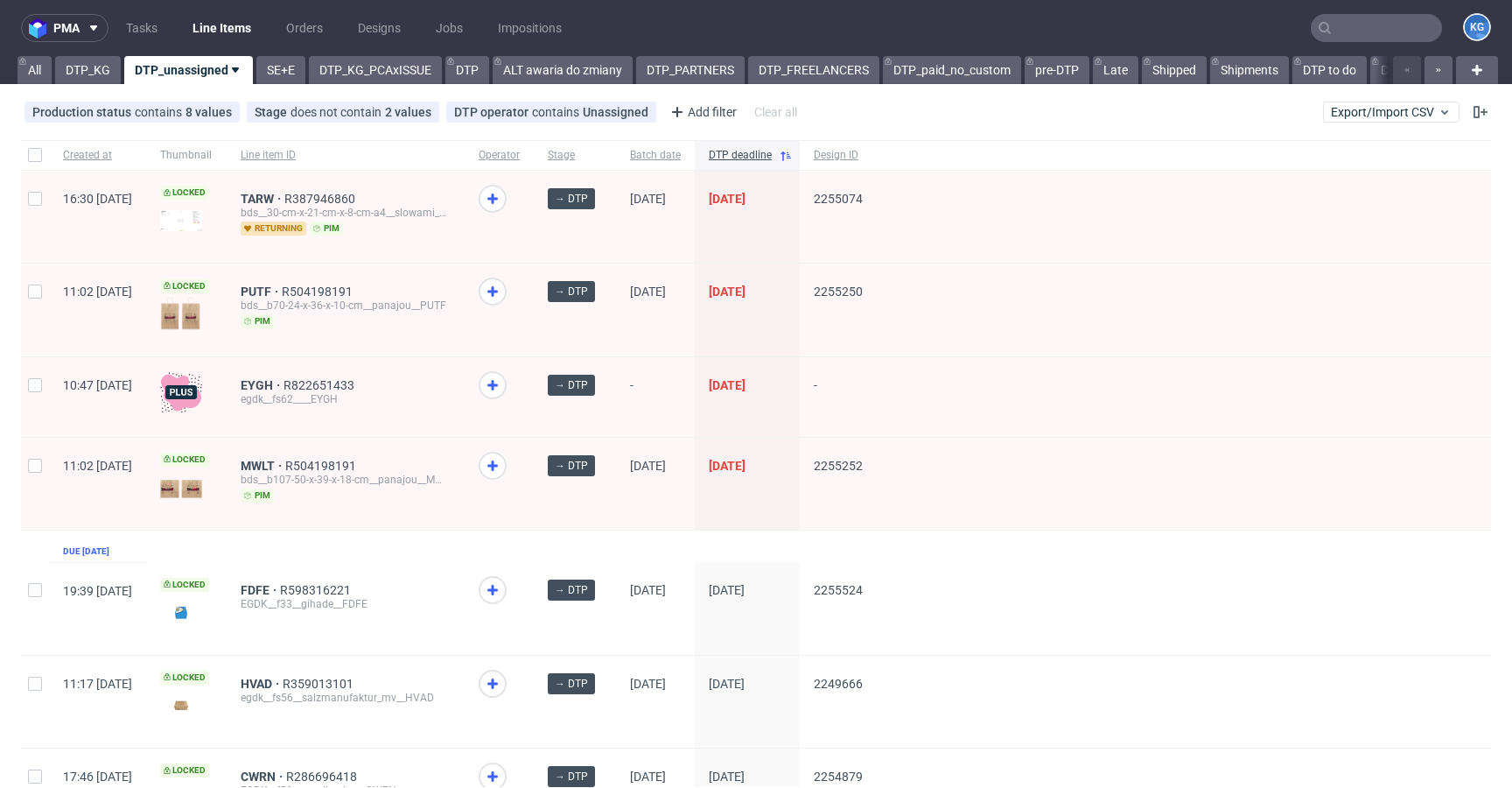
click at [1164, 110] on div "Production status contains 8 values Not Defined, Waiting for DTP, Waiting for D…" at bounding box center [756, 112] width 1512 height 42
click at [471, 69] on link "DTP" at bounding box center [467, 69] width 44 height 28
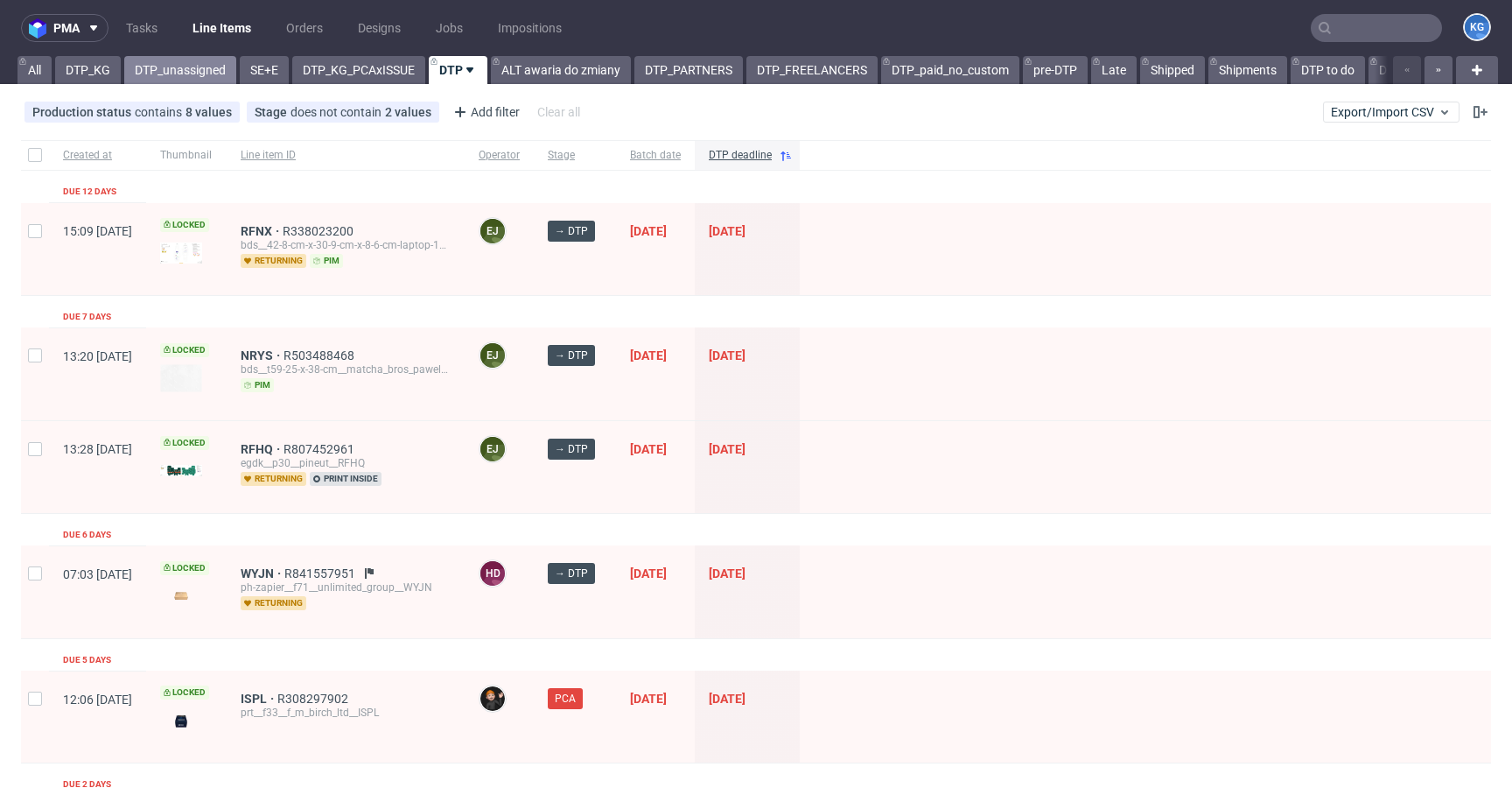
click at [172, 69] on link "DTP_unassigned" at bounding box center [180, 69] width 112 height 28
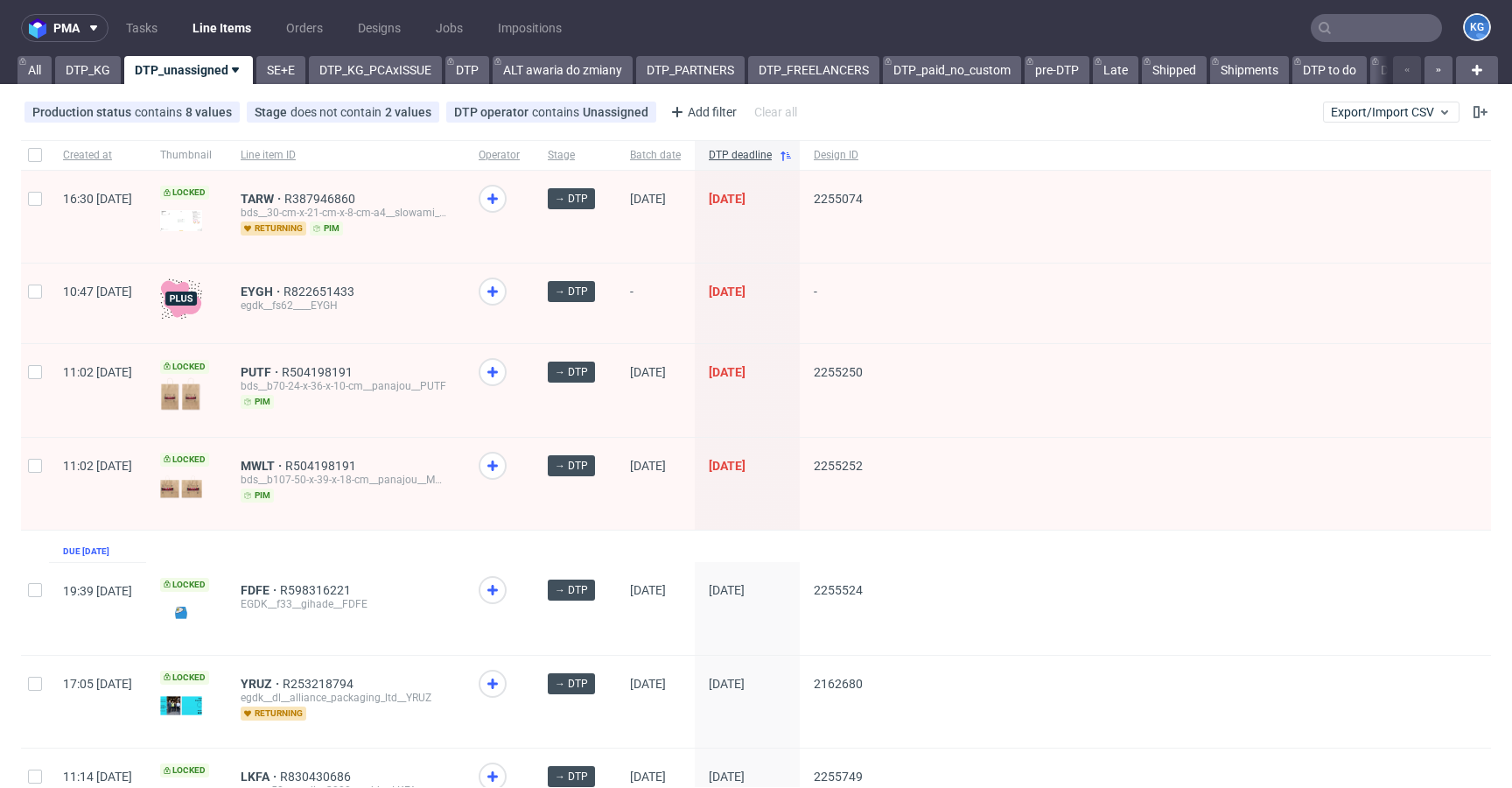
click at [862, 110] on div "Production status contains 8 values Not Defined, Waiting for DTP, Waiting for D…" at bounding box center [756, 112] width 1512 height 42
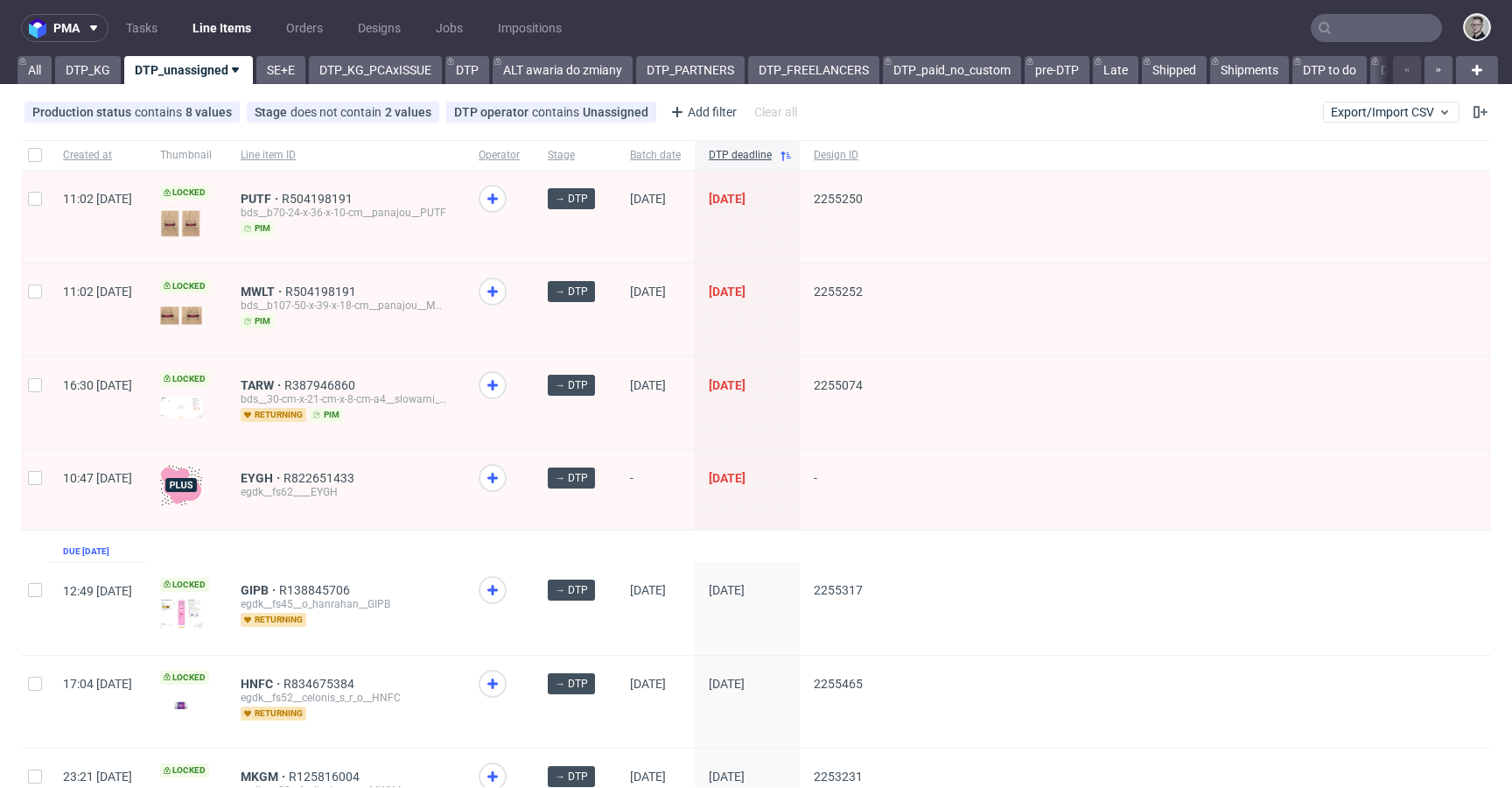
click at [464, 330] on div "MWLT R504198191 bds__b107-50-x-39-x-18-cm__panajou__MWLT pim" at bounding box center [345, 309] width 238 height 92
click at [149, 26] on link "Tasks" at bounding box center [141, 28] width 53 height 28
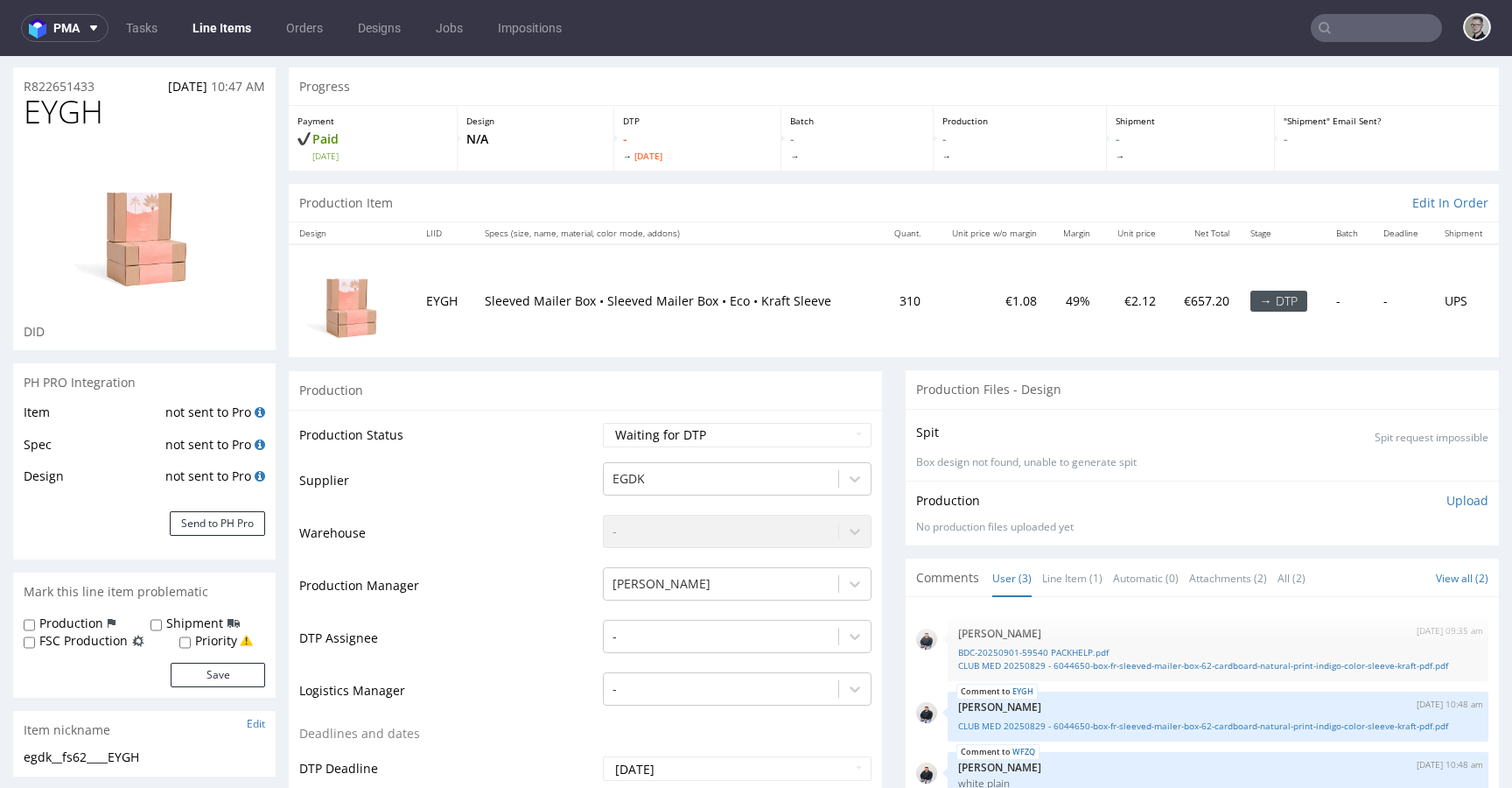
scroll to position [152, 0]
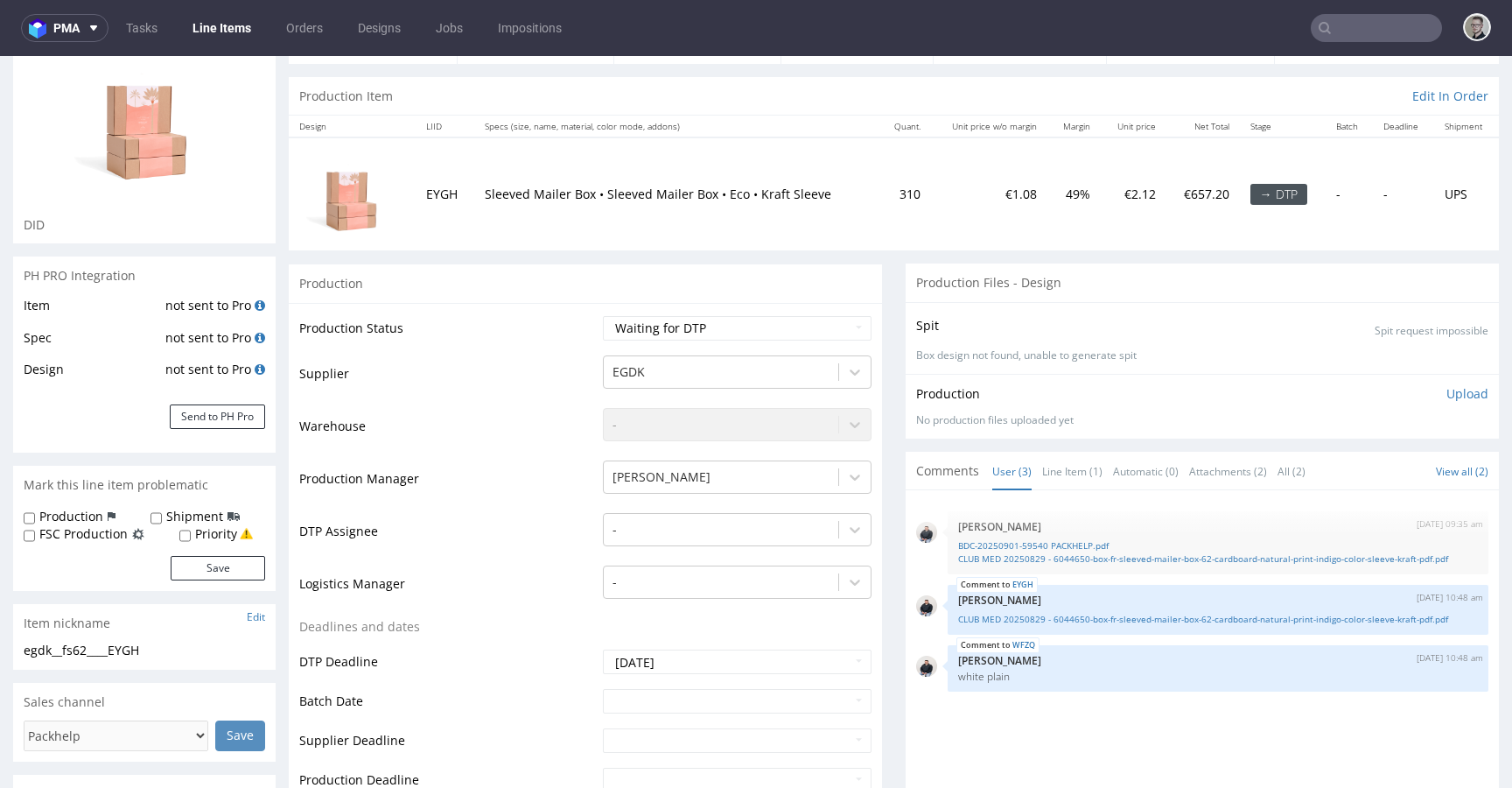
click at [1095, 474] on li "Line Item (1)" at bounding box center [1076, 471] width 70 height 18
click at [1080, 467] on link "Line Item (1)" at bounding box center [1071, 471] width 61 height 38
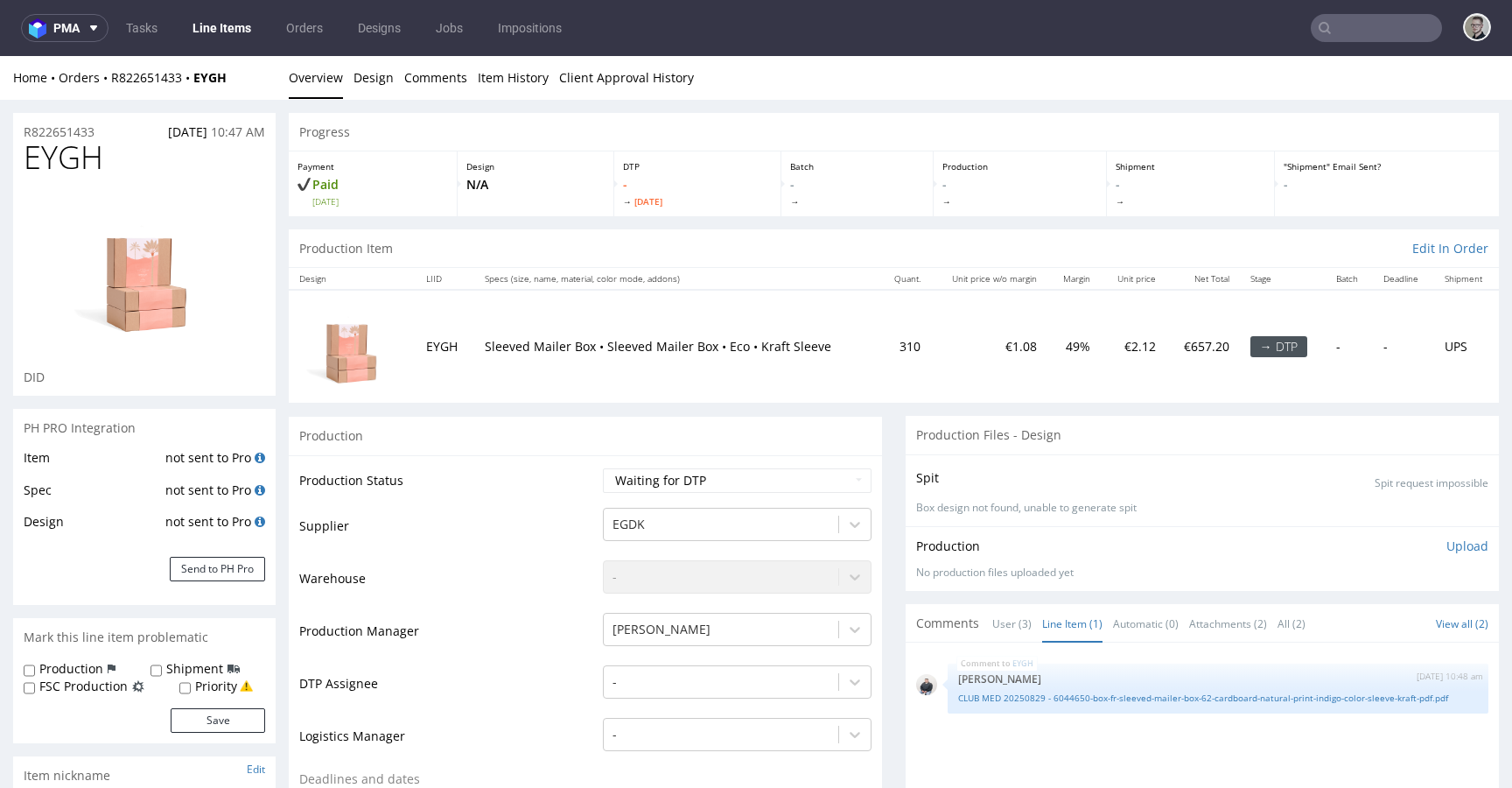
scroll to position [0, 0]
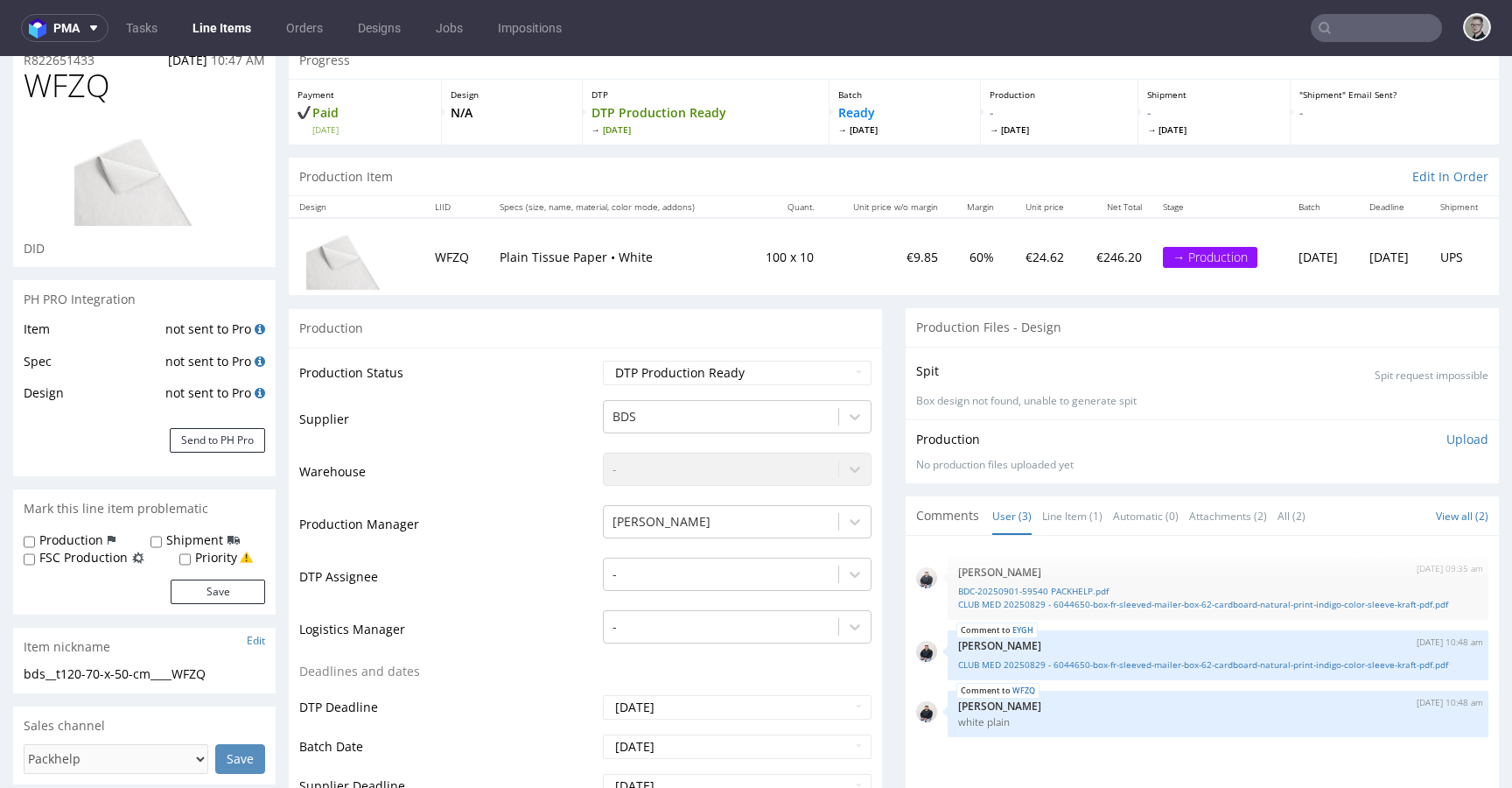
scroll to position [110, 0]
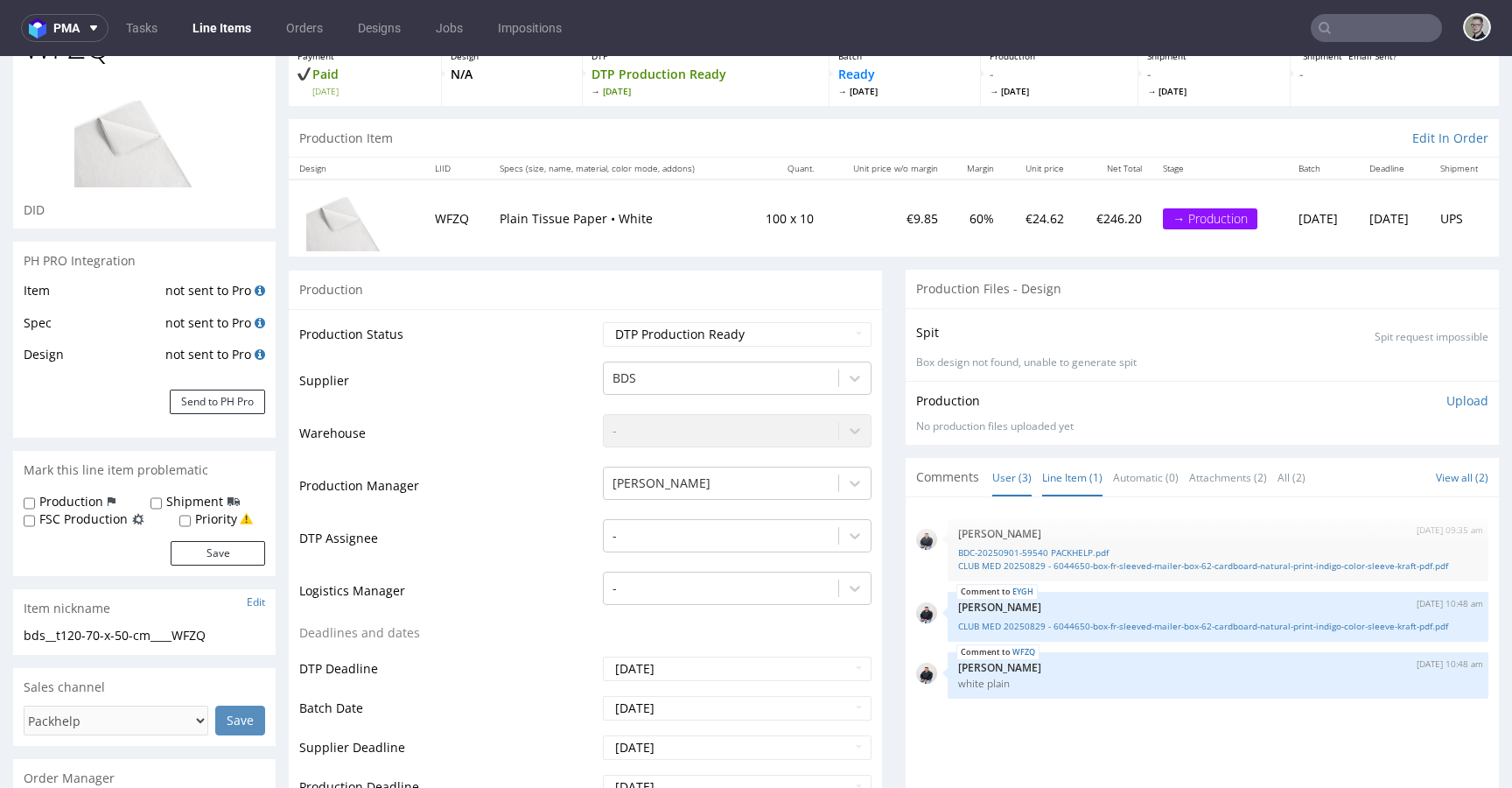
click at [1071, 469] on link "Line Item (1)" at bounding box center [1071, 477] width 61 height 38
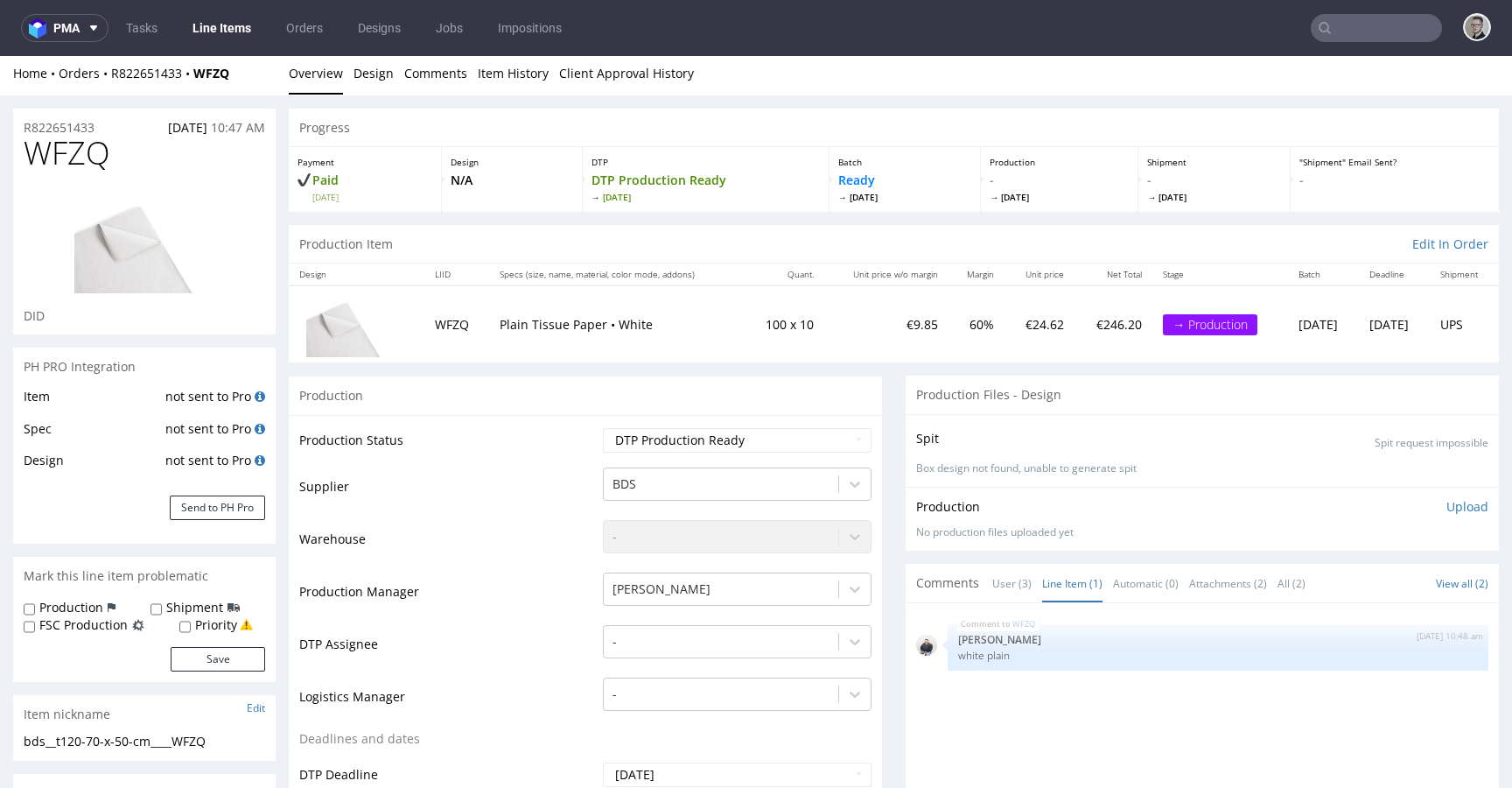
scroll to position [0, 0]
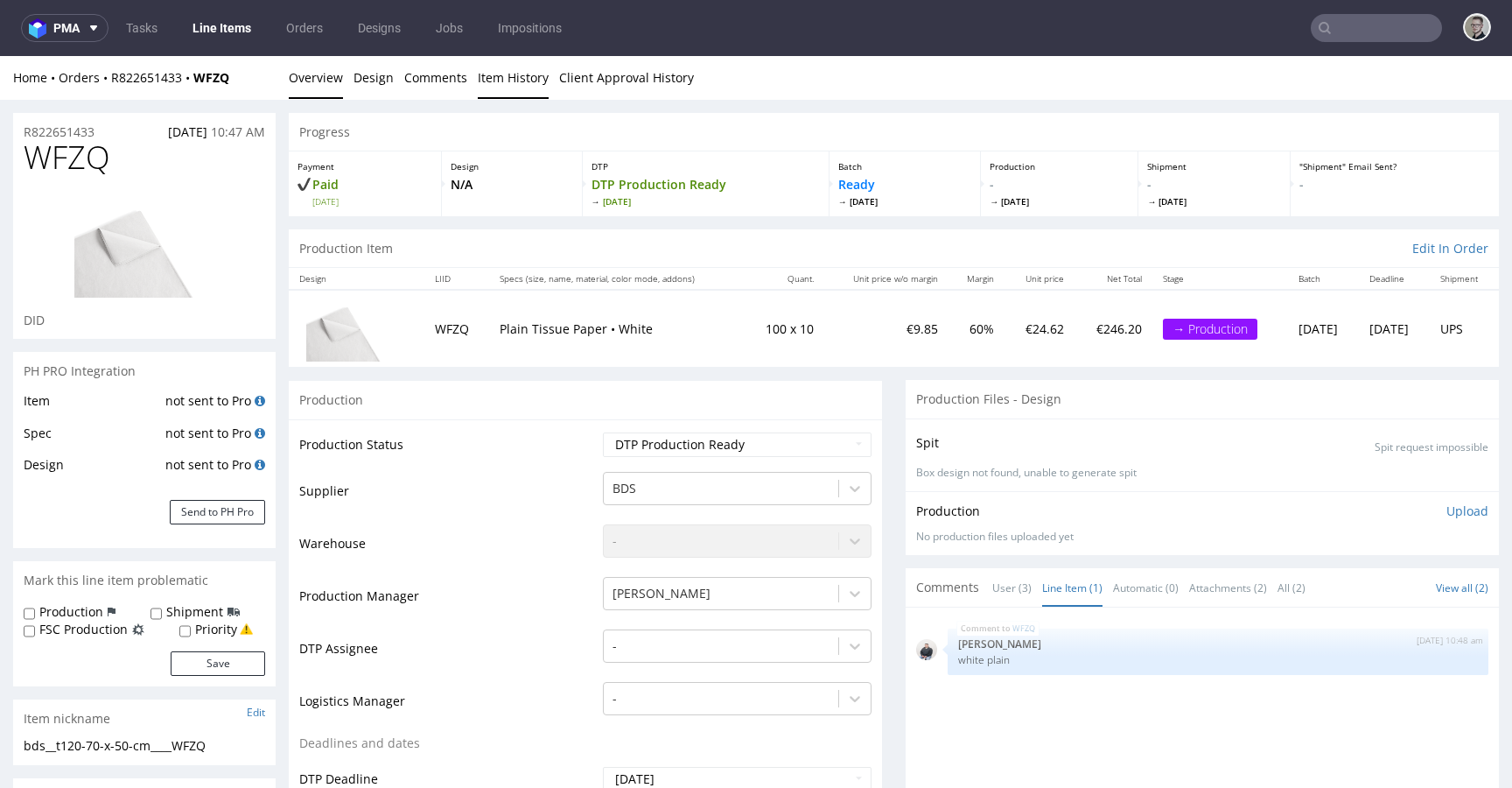
click at [490, 70] on link "Item History" at bounding box center [513, 76] width 70 height 43
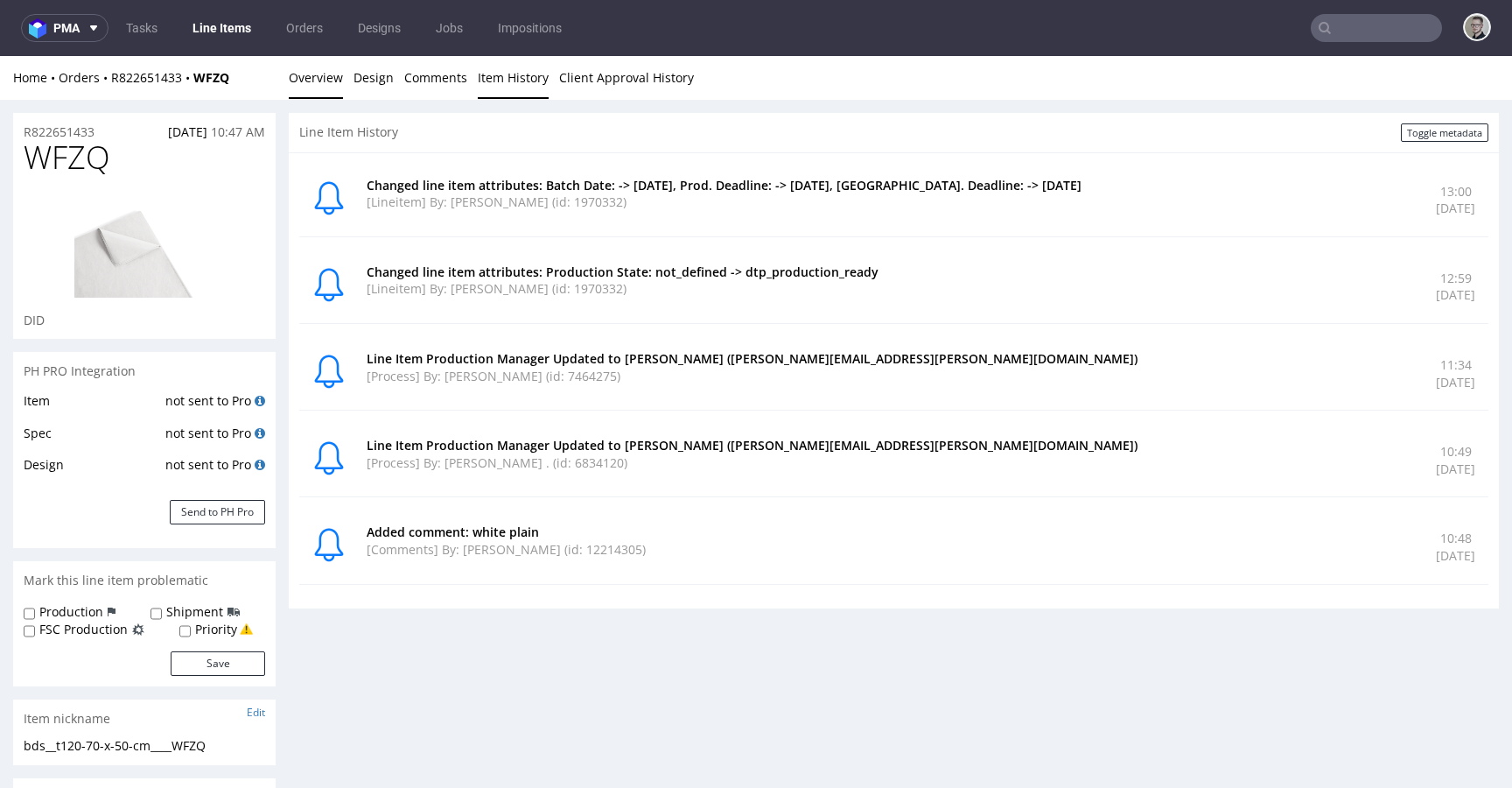
click at [309, 80] on link "Overview" at bounding box center [315, 76] width 55 height 43
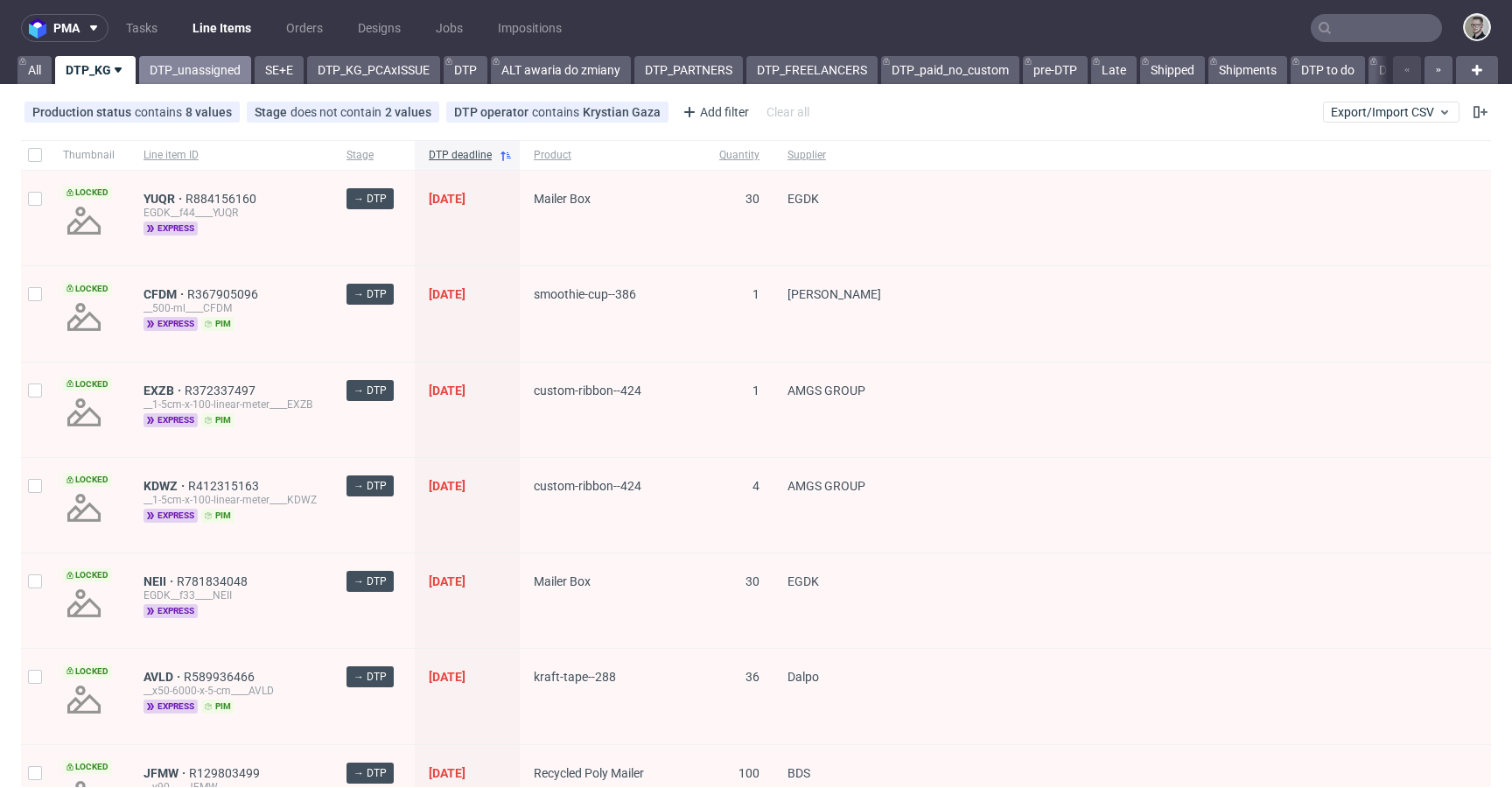
click at [221, 65] on link "DTP_unassigned" at bounding box center [194, 69] width 112 height 28
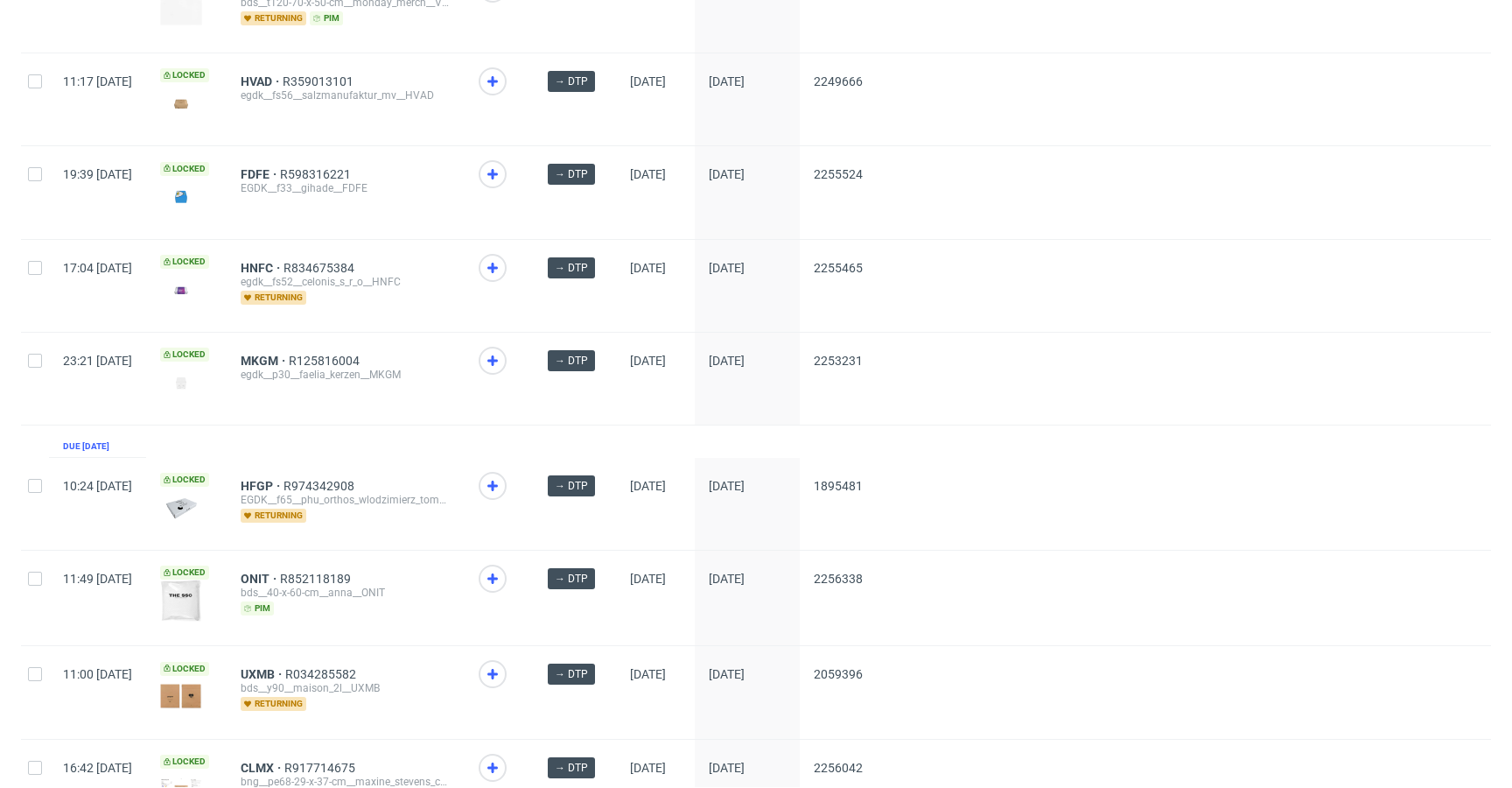
scroll to position [2280, 0]
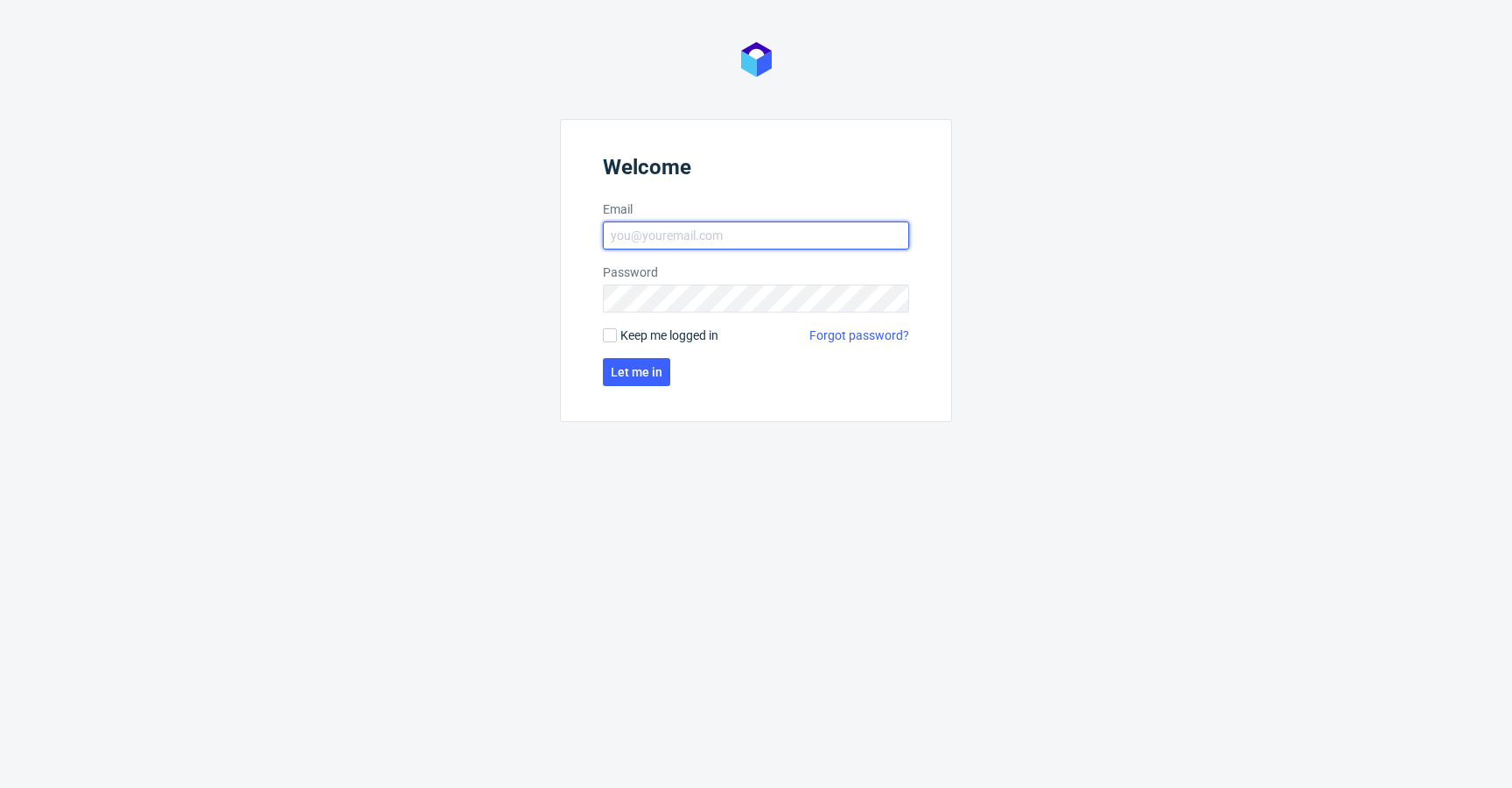
type input "[EMAIL_ADDRESS][DOMAIN_NAME]"
click at [655, 336] on span "Keep me logged in" at bounding box center [669, 335] width 98 height 18
click at [617, 336] on input "Keep me logged in" at bounding box center [610, 335] width 14 height 14
checkbox input "true"
click at [658, 366] on span "Let me in" at bounding box center [637, 372] width 52 height 12
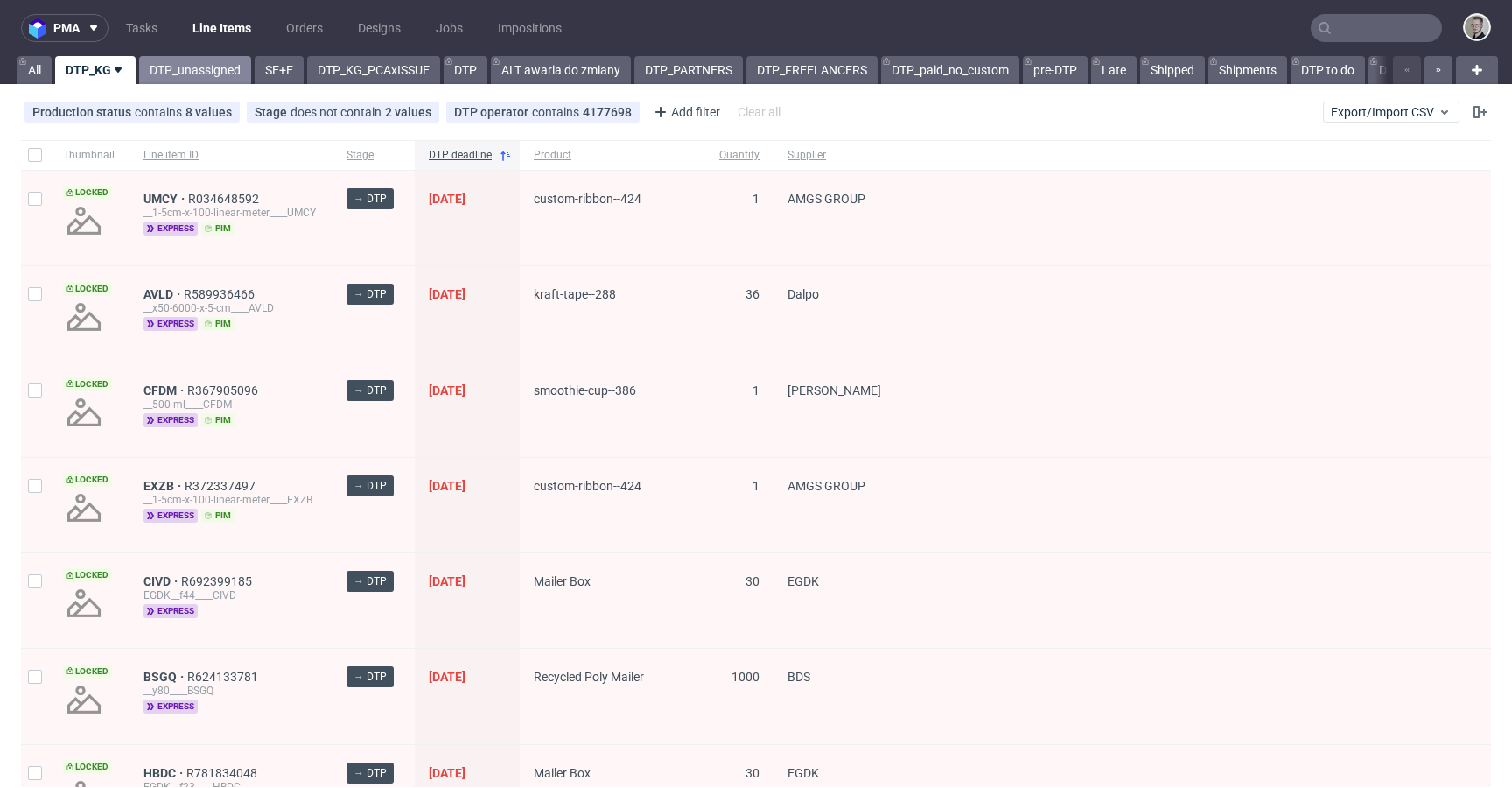
click at [205, 81] on link "DTP_unassigned" at bounding box center [194, 69] width 112 height 28
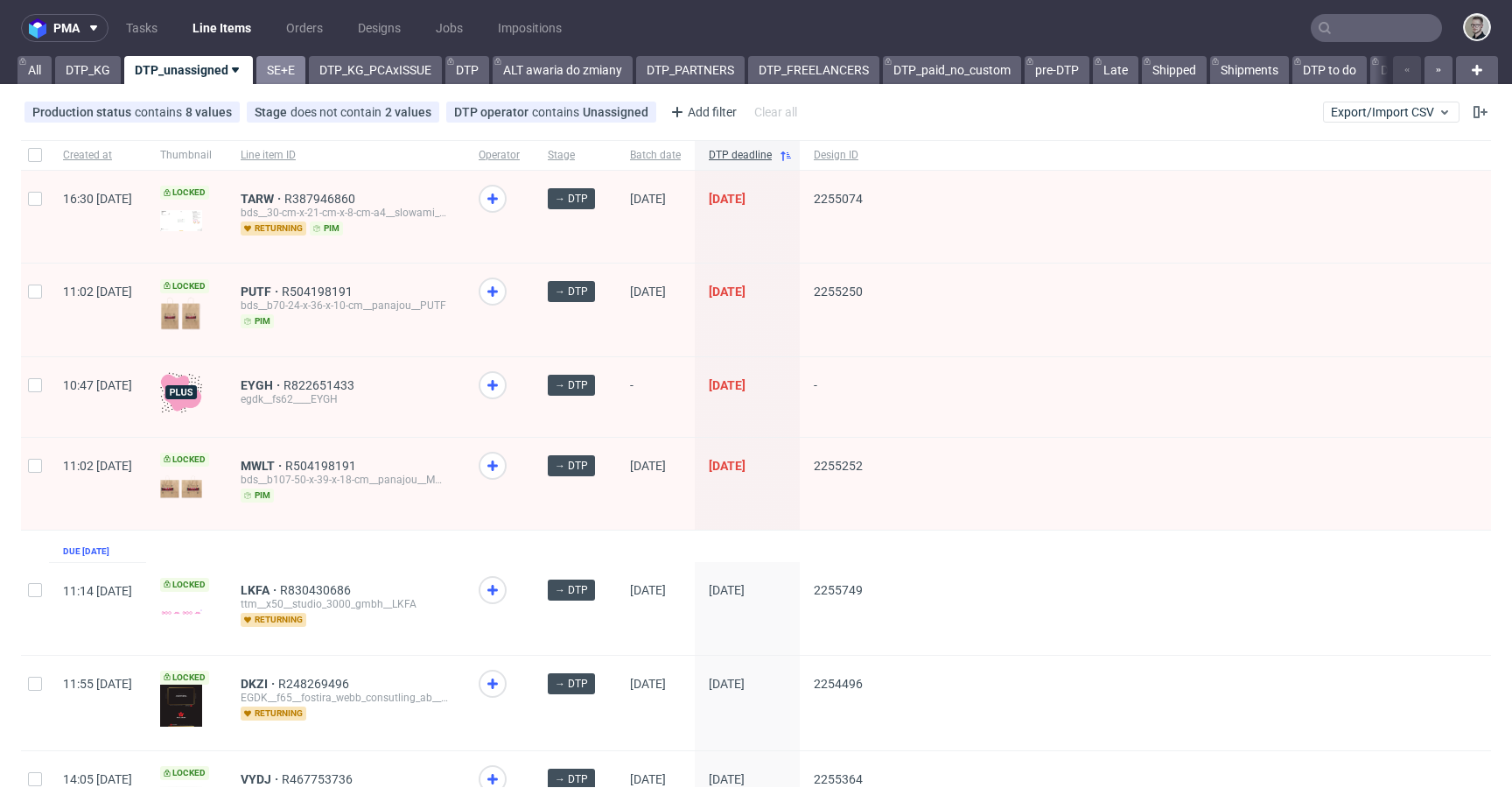
click at [280, 79] on link "SE+E" at bounding box center [280, 69] width 49 height 28
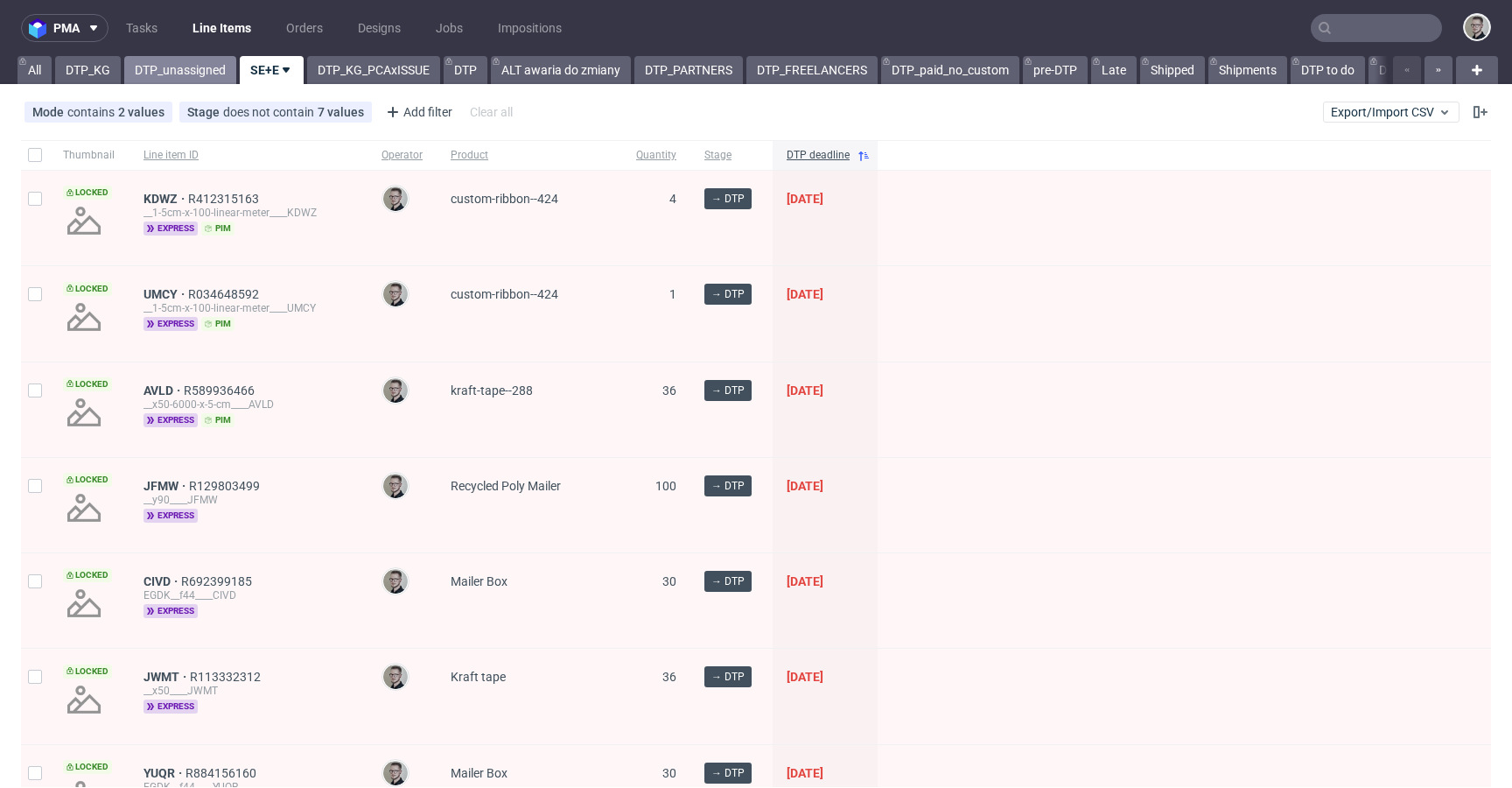
click at [172, 61] on link "DTP_unassigned" at bounding box center [180, 69] width 112 height 28
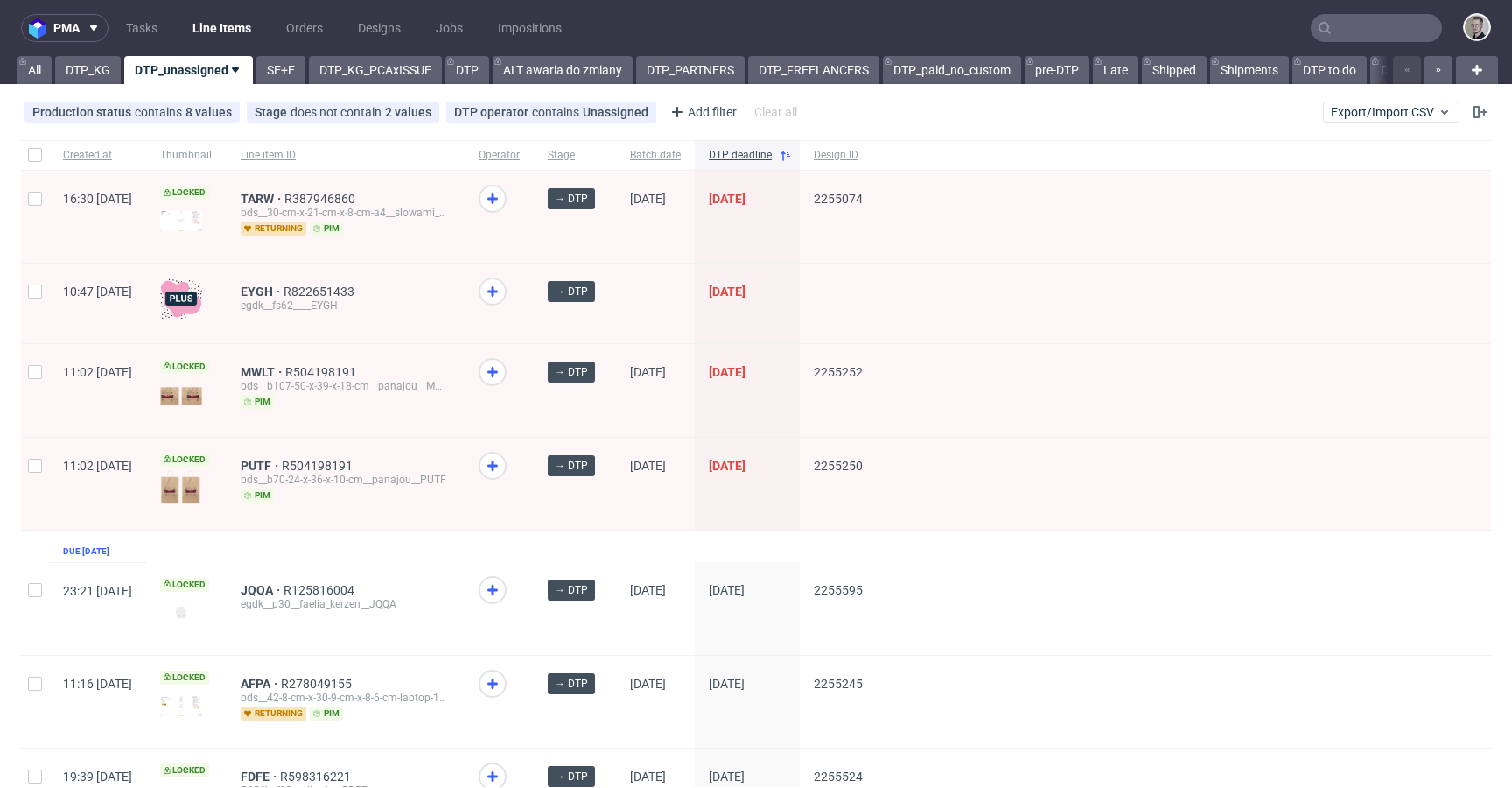
click at [464, 516] on div "PUTF R504198191 bds__b70-24-x-36-x-10-cm__panajou__PUTF pim" at bounding box center [345, 483] width 238 height 92
click at [84, 69] on link "DTP_KG" at bounding box center [88, 69] width 65 height 28
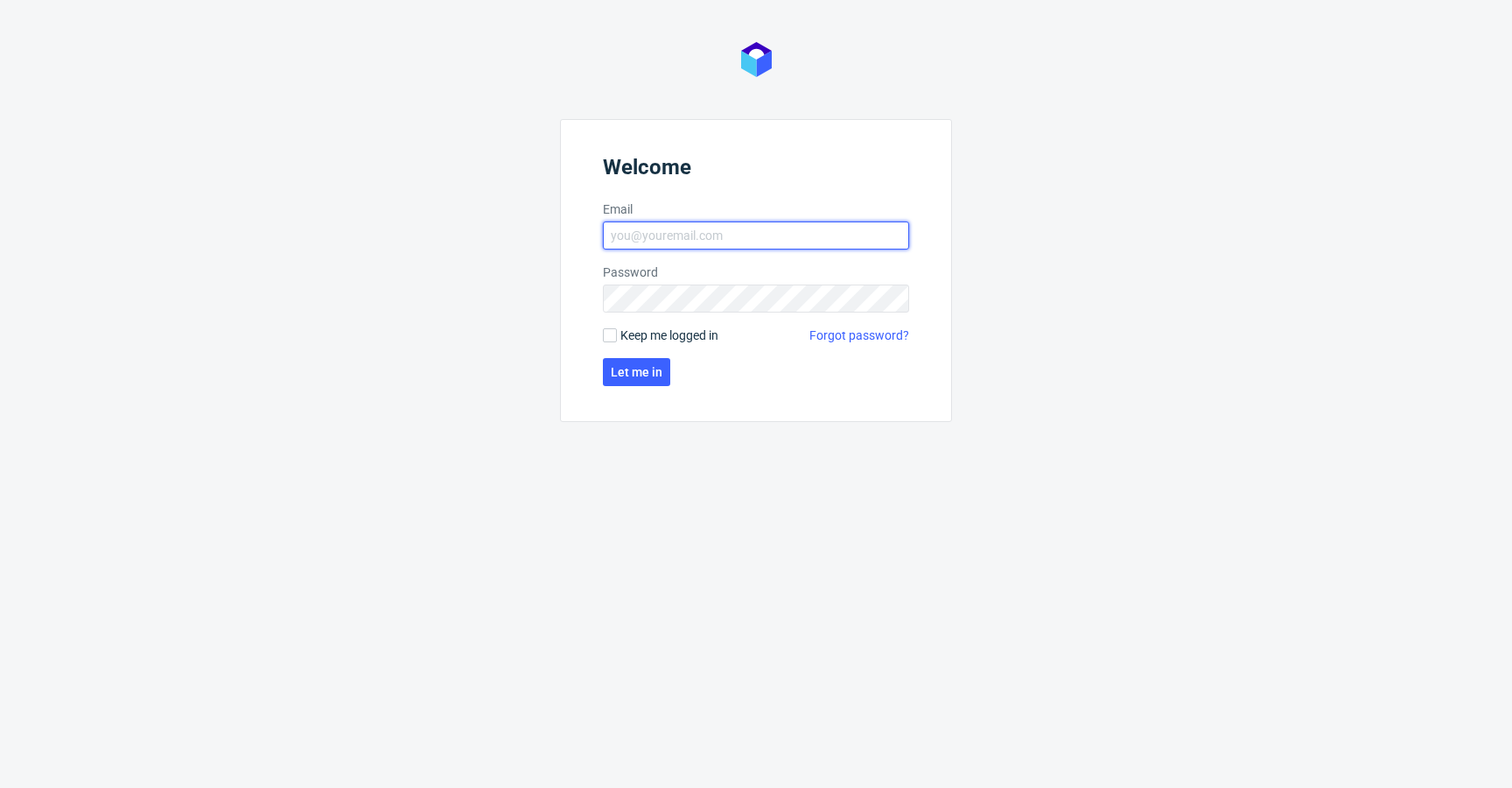
type input "[EMAIL_ADDRESS][DOMAIN_NAME]"
click at [684, 338] on span "Keep me logged in" at bounding box center [669, 335] width 98 height 18
click at [617, 338] on input "Keep me logged in" at bounding box center [610, 335] width 14 height 14
checkbox input "true"
click at [621, 374] on span "Let me in" at bounding box center [637, 372] width 52 height 12
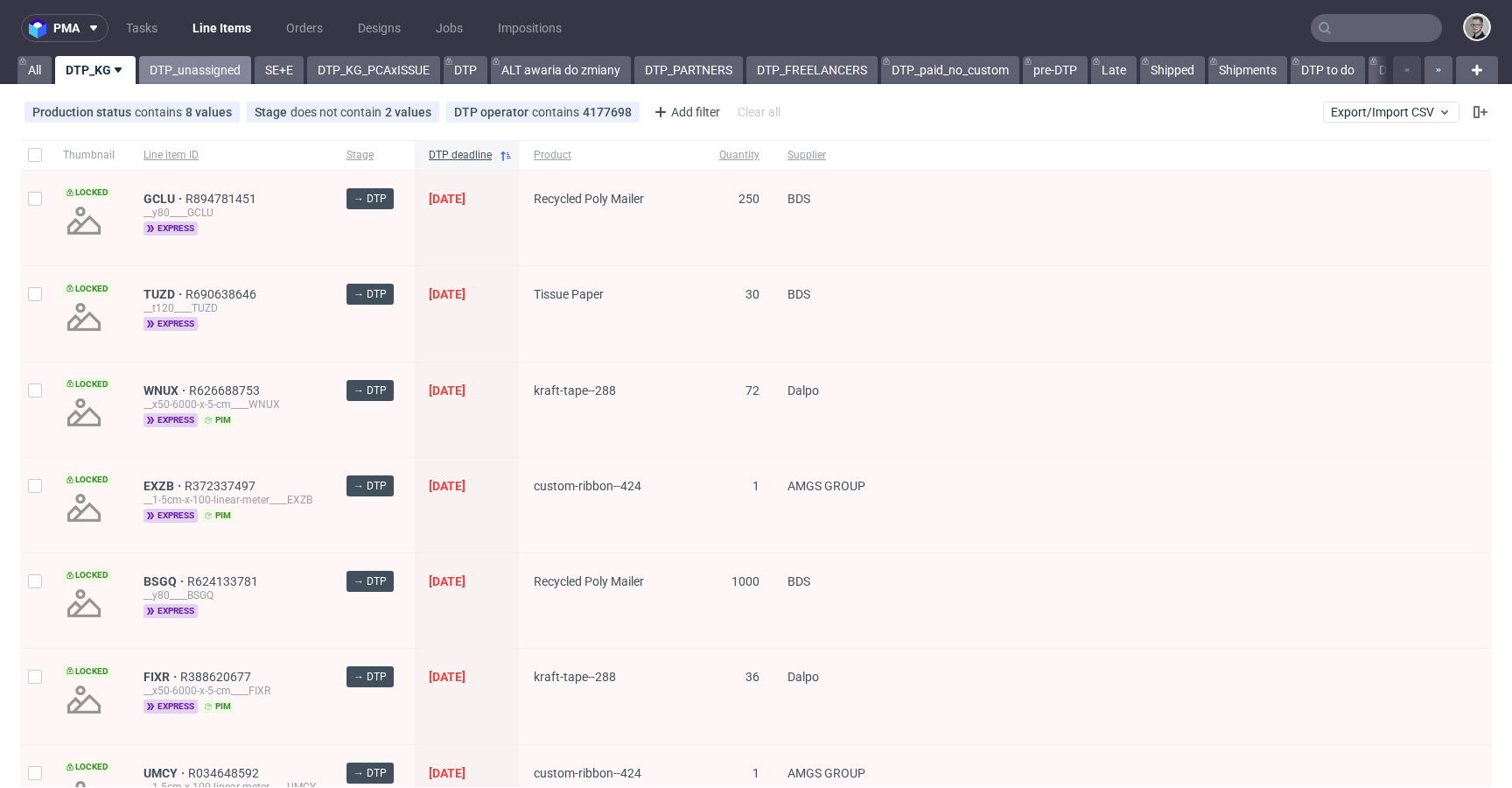
click at [224, 65] on link "DTP_unassigned" at bounding box center [194, 69] width 112 height 28
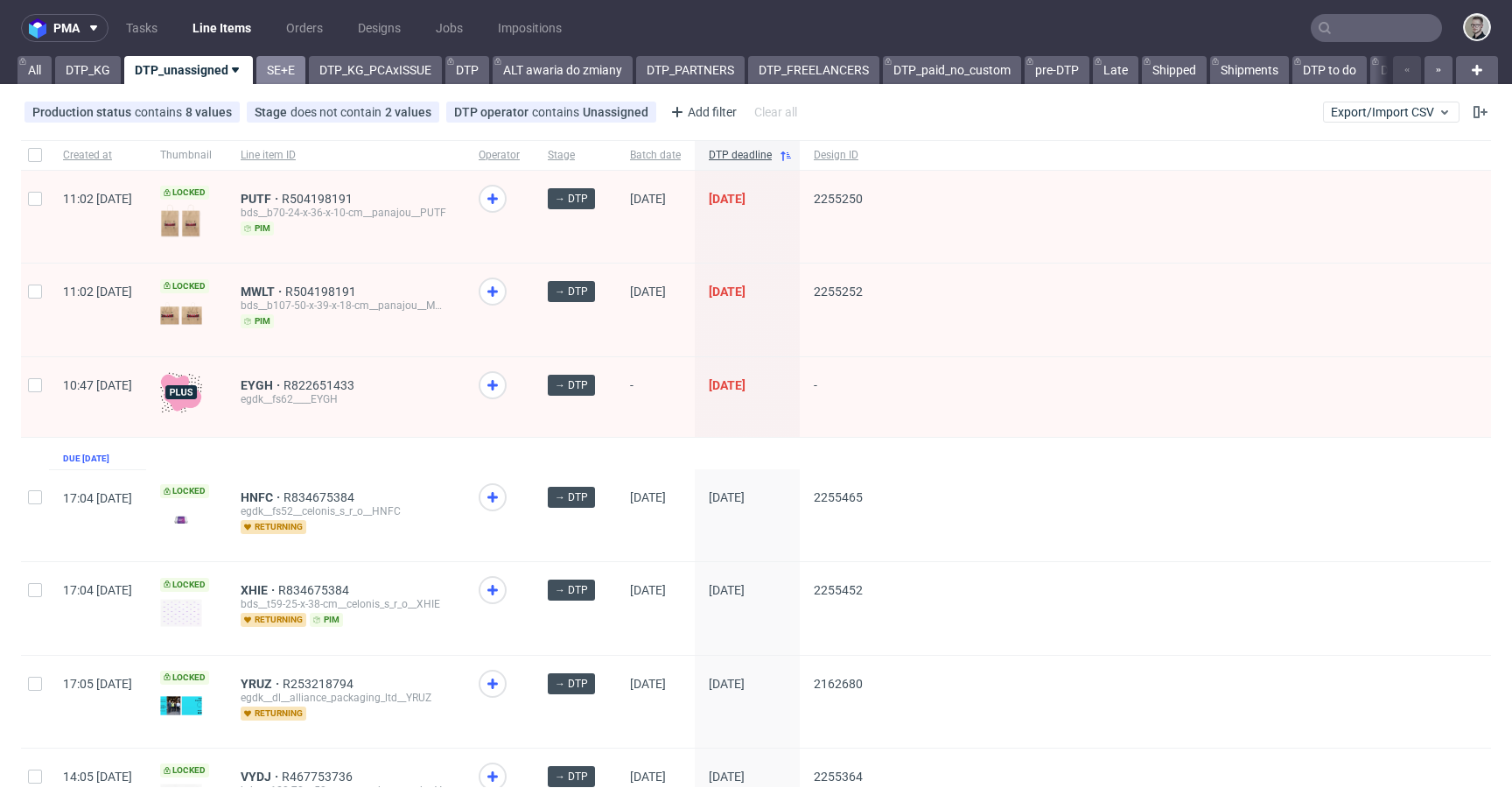
click at [291, 66] on link "SE+E" at bounding box center [280, 69] width 49 height 28
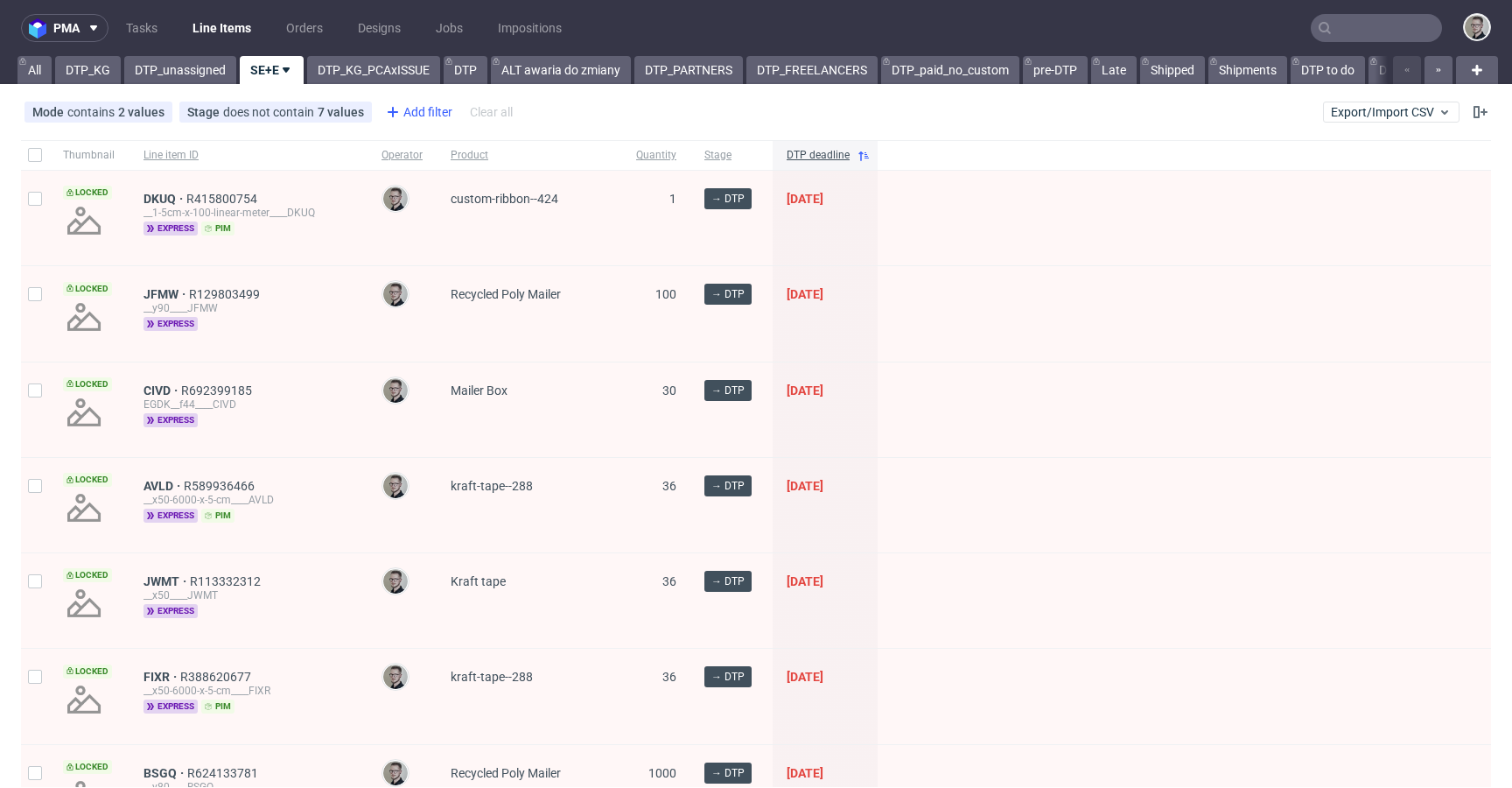
click at [431, 109] on div "Add filter" at bounding box center [418, 112] width 77 height 28
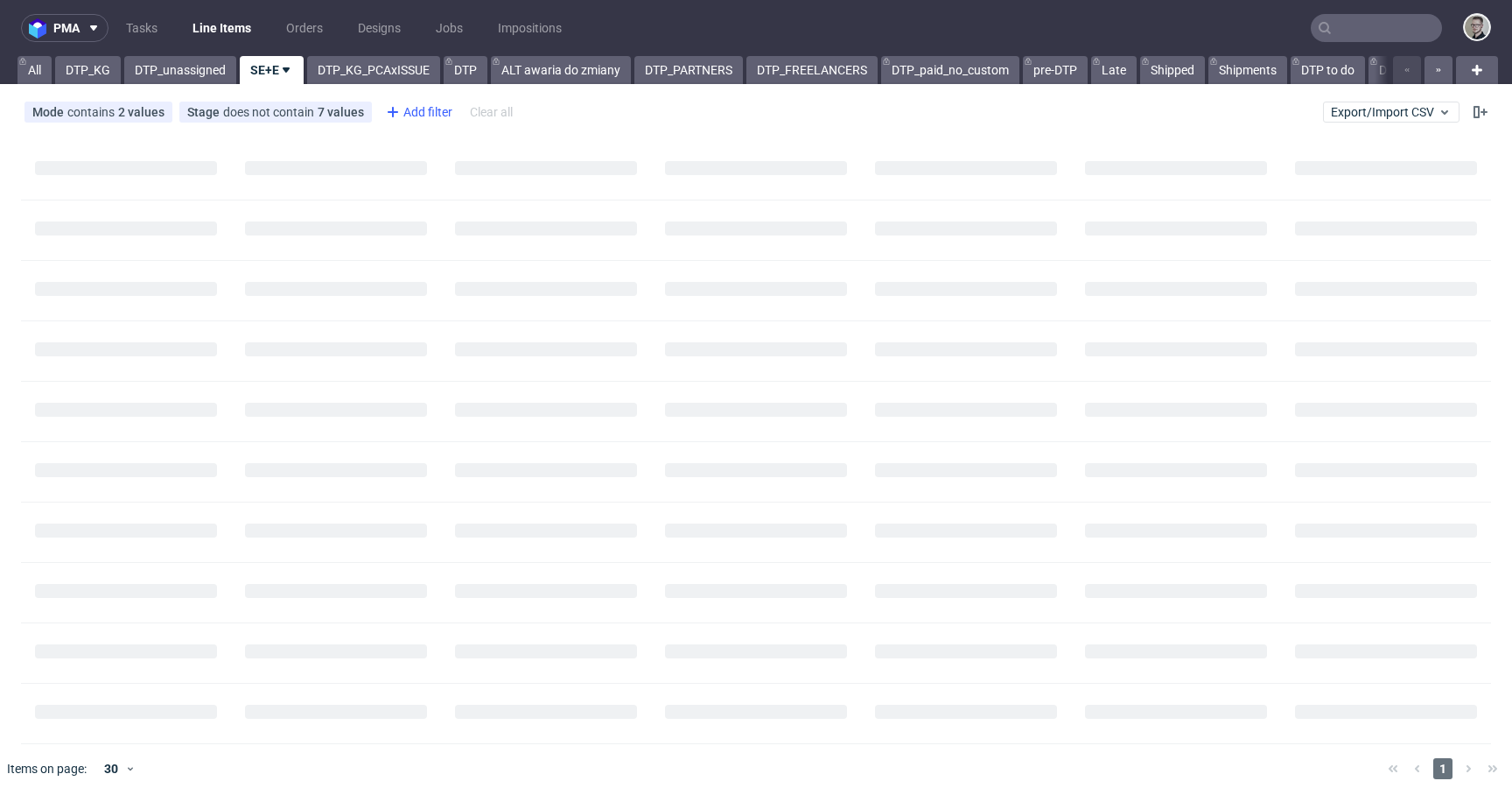
click at [427, 117] on div "Add filter" at bounding box center [418, 112] width 77 height 28
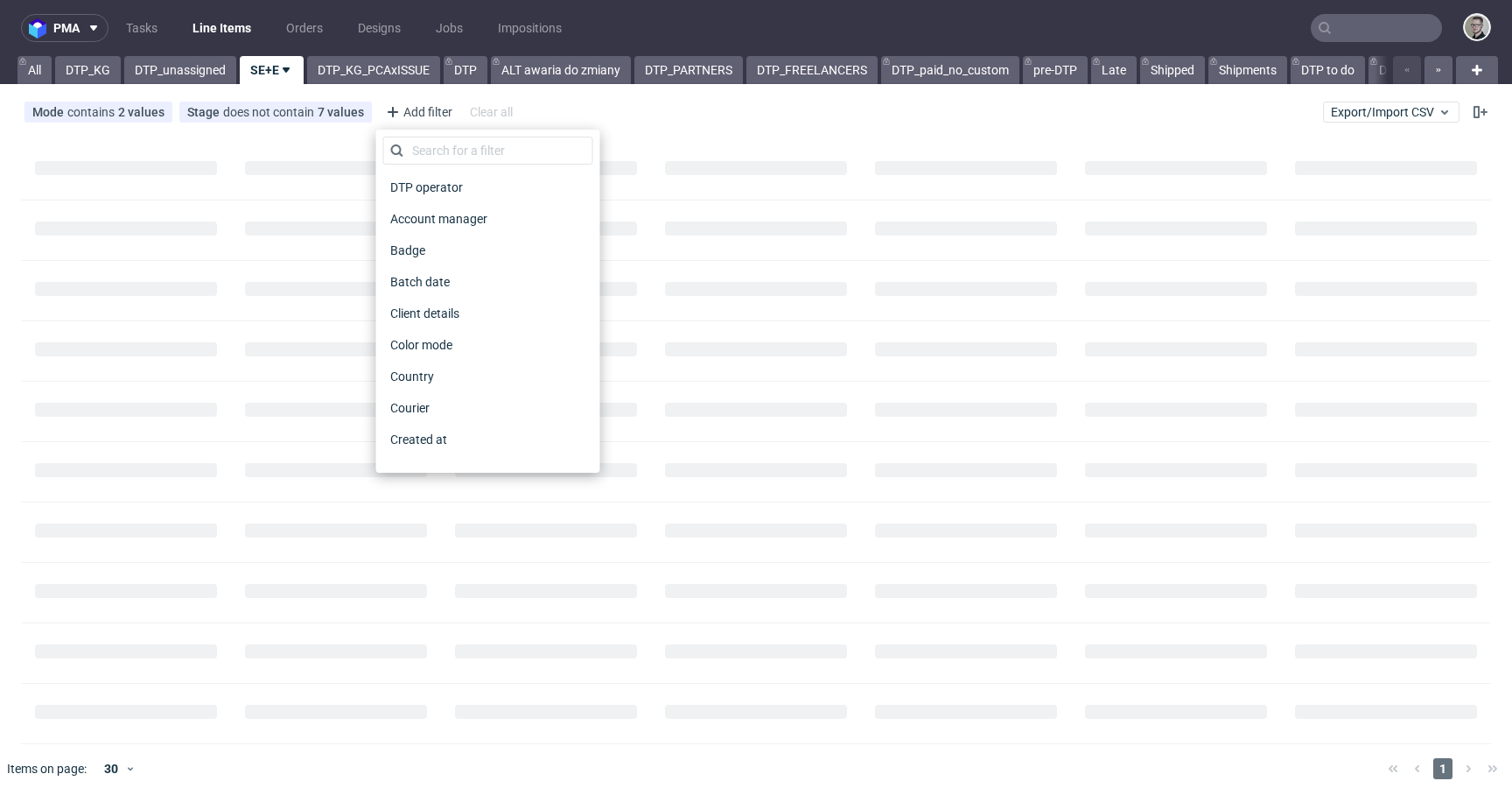
click at [434, 173] on div "DTP operator" at bounding box center [488, 188] width 210 height 32
click at [442, 184] on span "DTP operator" at bounding box center [427, 187] width 88 height 25
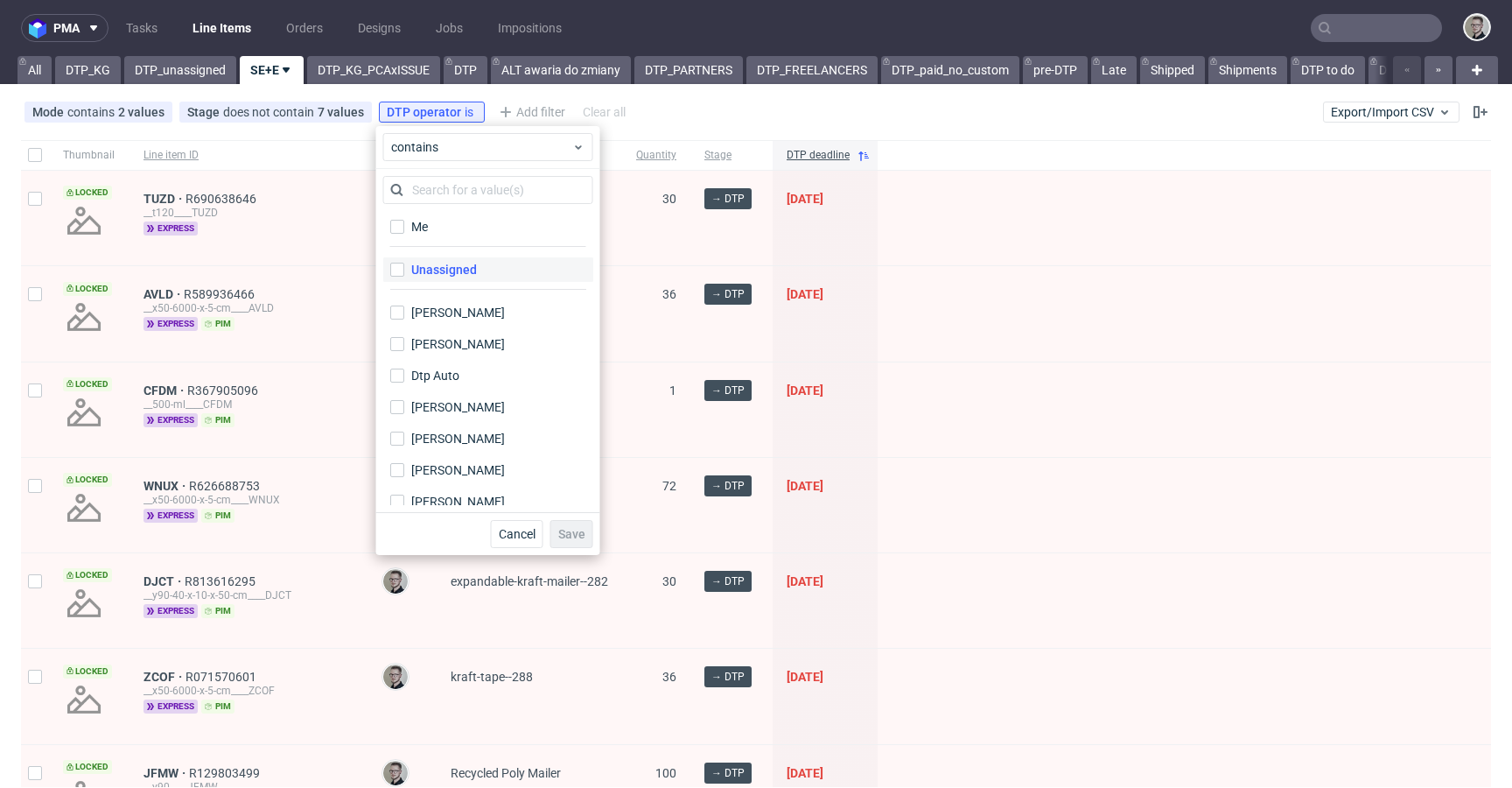
click at [487, 266] on label "Unassigned" at bounding box center [488, 269] width 210 height 25
click at [404, 266] on input "Unassigned" at bounding box center [397, 270] width 14 height 14
checkbox input "true"
click at [581, 535] on span "Save" at bounding box center [571, 534] width 27 height 12
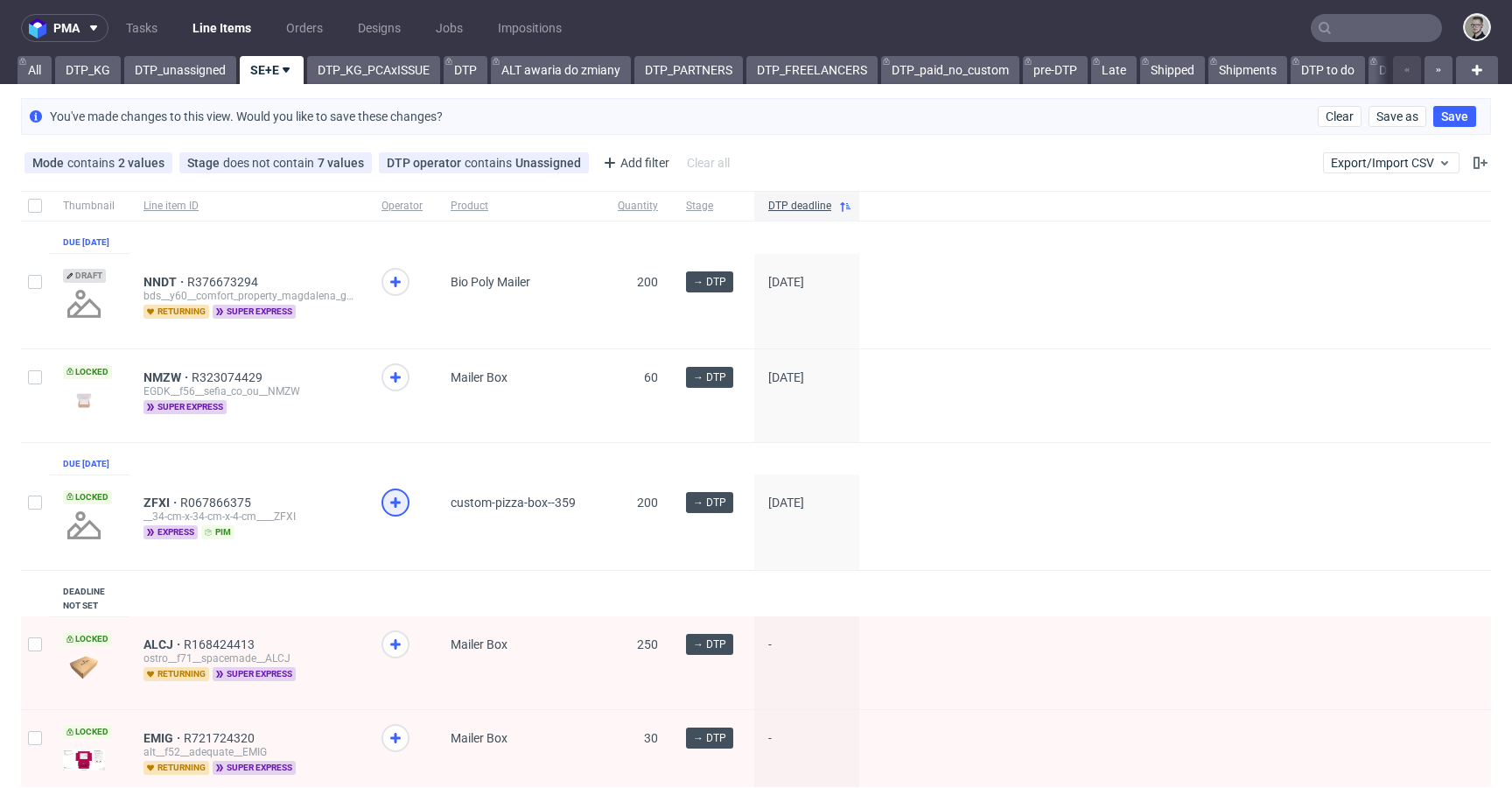
click at [387, 513] on icon at bounding box center [395, 502] width 21 height 21
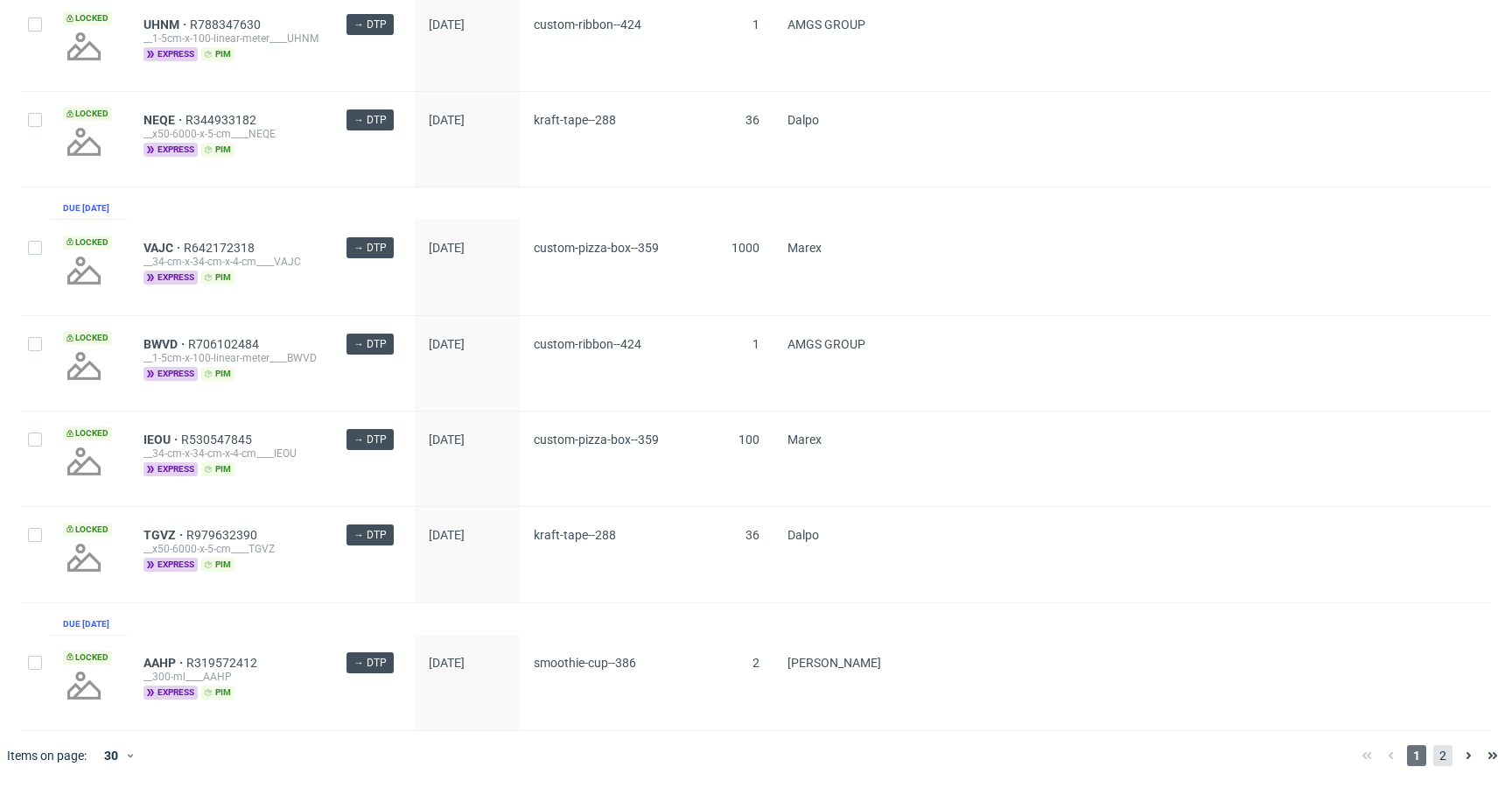
click at [1434, 760] on span "2" at bounding box center [1443, 755] width 19 height 21
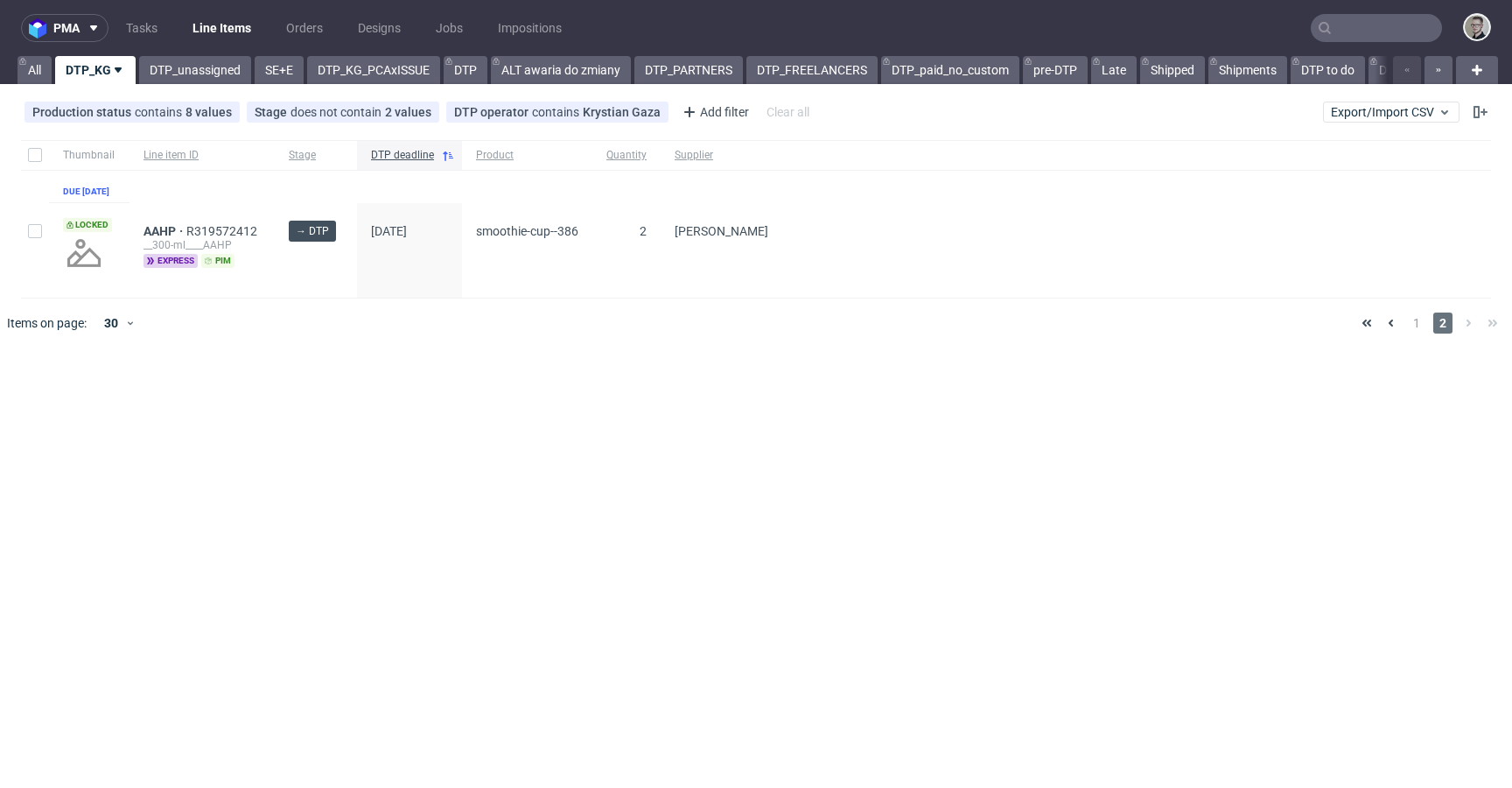
click at [1427, 333] on div "1 2" at bounding box center [1430, 323] width 151 height 21
click at [1420, 333] on span "1" at bounding box center [1416, 323] width 19 height 21
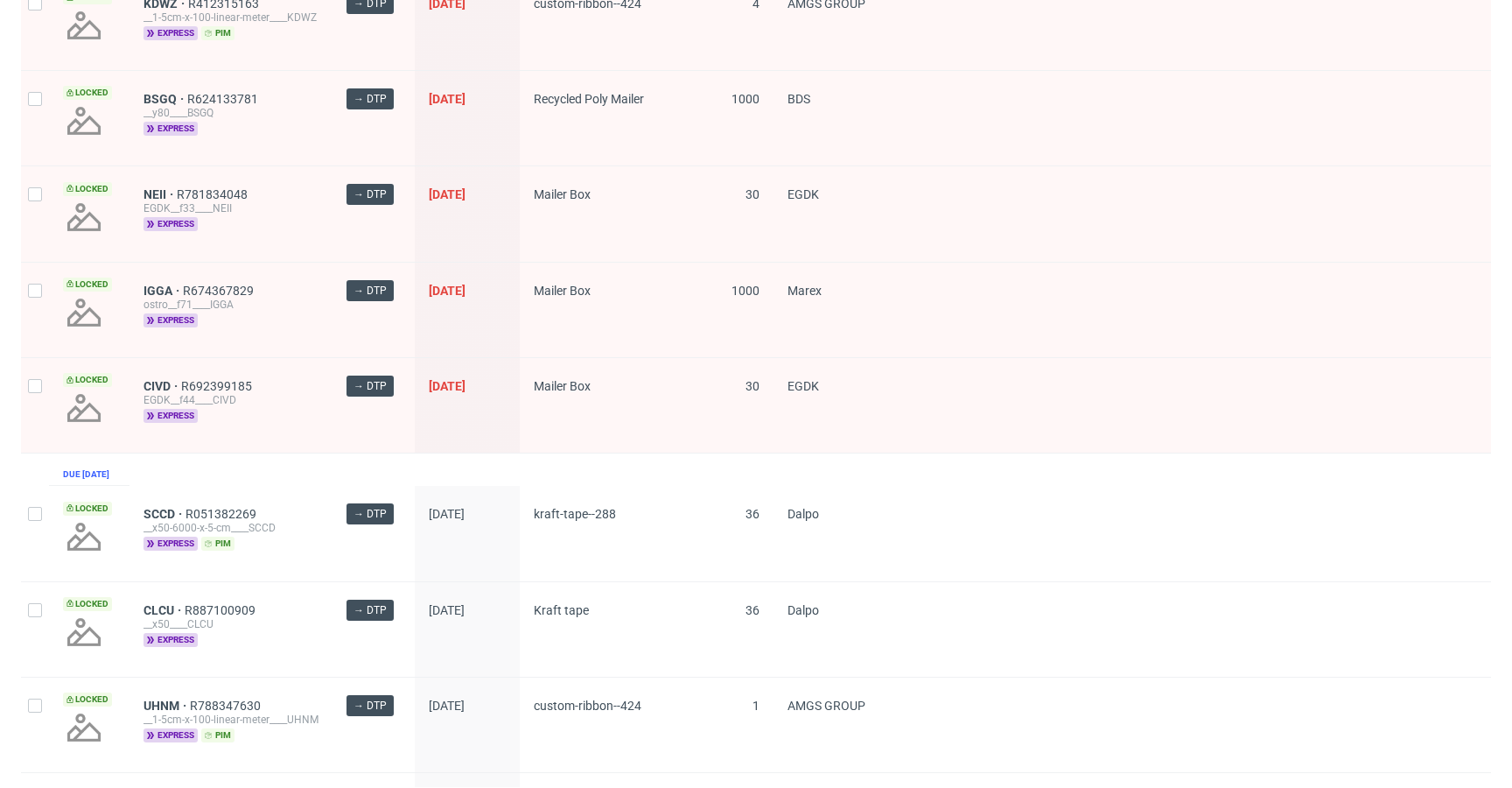
scroll to position [1428, 0]
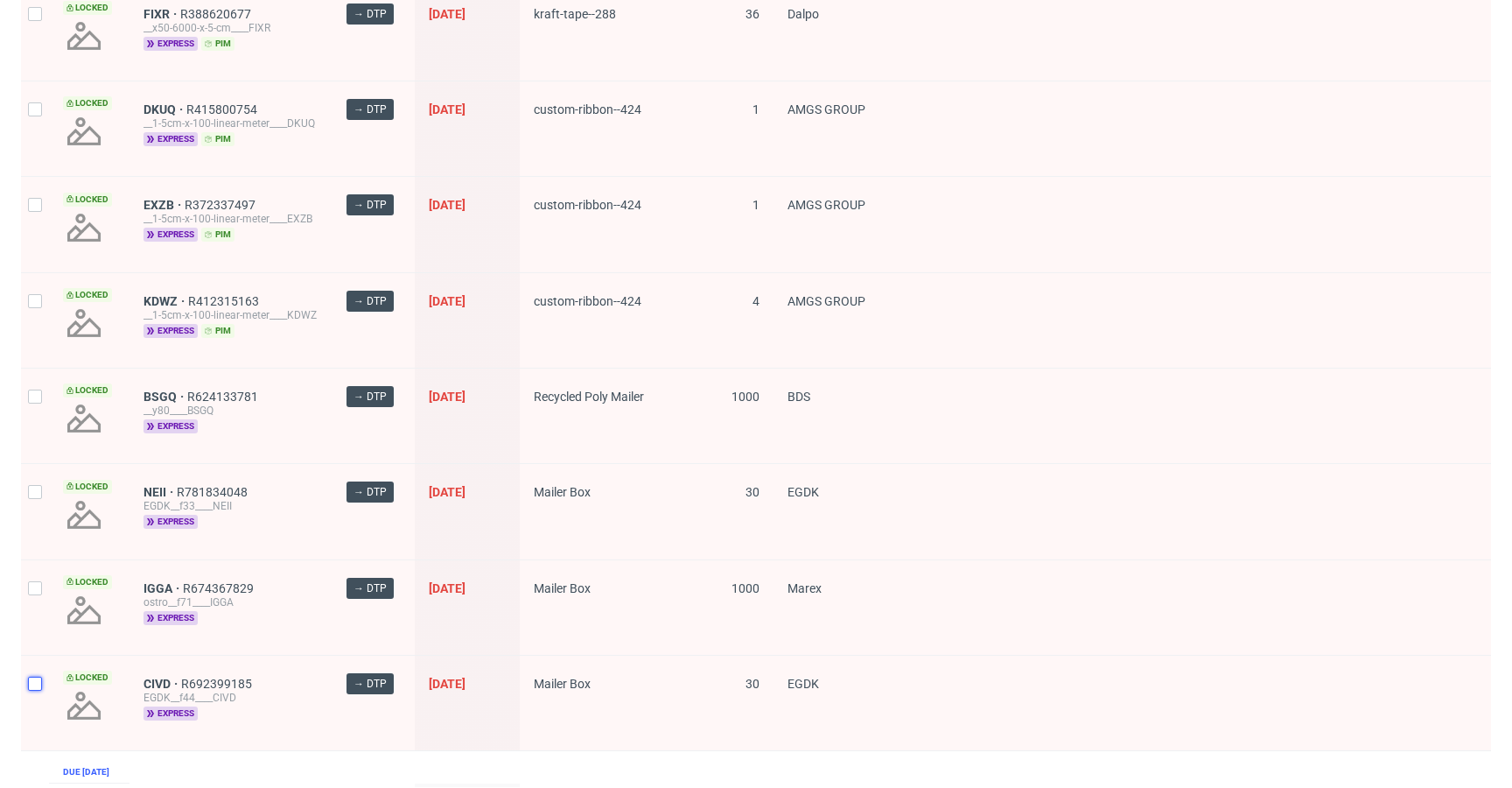
click at [40, 679] on input "checkbox" at bounding box center [35, 684] width 14 height 14
checkbox input "true"
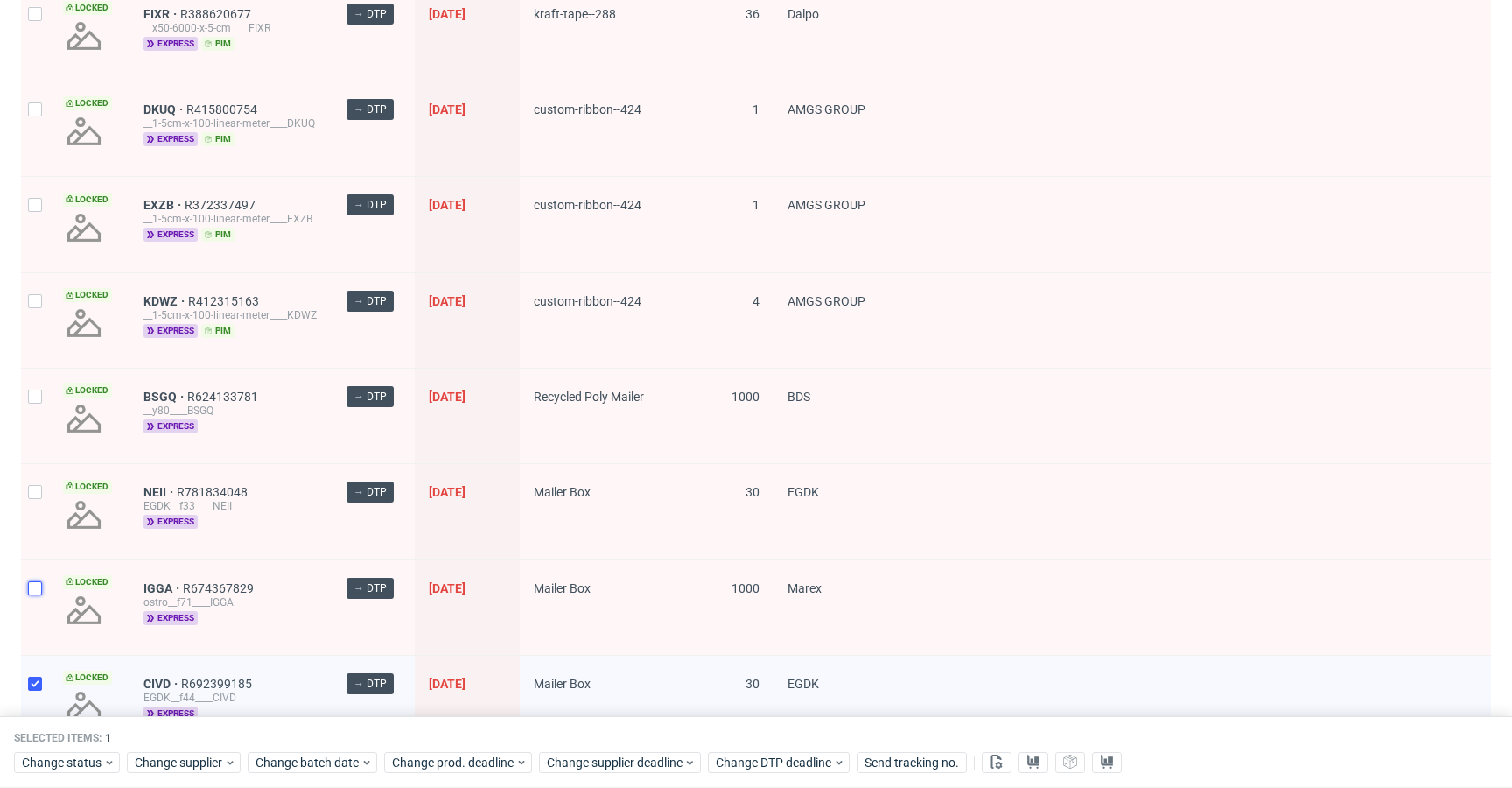
click at [41, 590] on input "checkbox" at bounding box center [35, 589] width 14 height 14
checkbox input "true"
click at [47, 494] on div at bounding box center [35, 510] width 28 height 94
checkbox input "true"
click at [43, 412] on div at bounding box center [35, 415] width 28 height 94
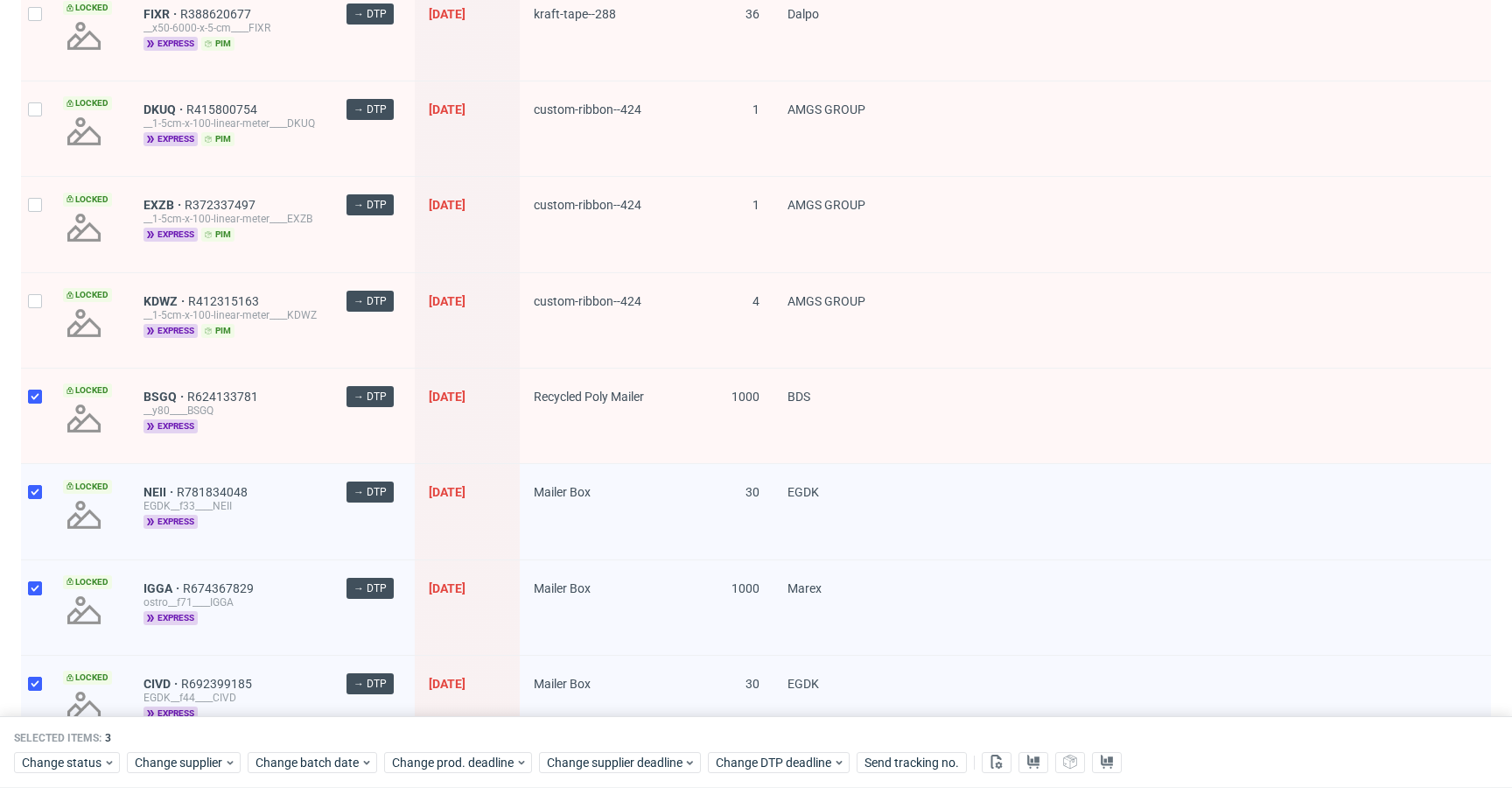
checkbox input "true"
click at [42, 289] on div at bounding box center [35, 320] width 28 height 94
checkbox input "true"
click at [33, 199] on input "checkbox" at bounding box center [35, 204] width 14 height 14
checkbox input "true"
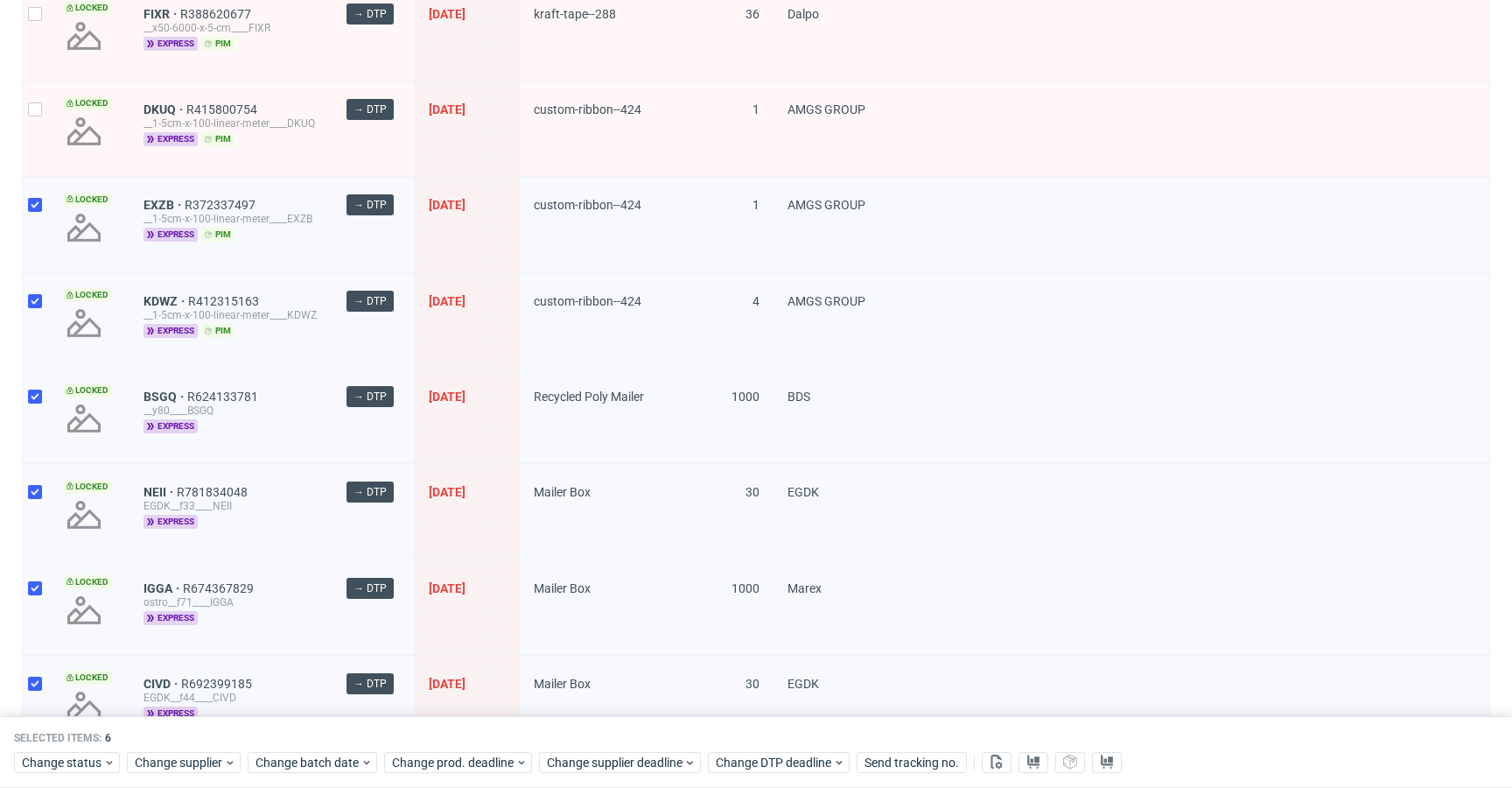
click at [42, 139] on div at bounding box center [35, 128] width 28 height 94
checkbox input "true"
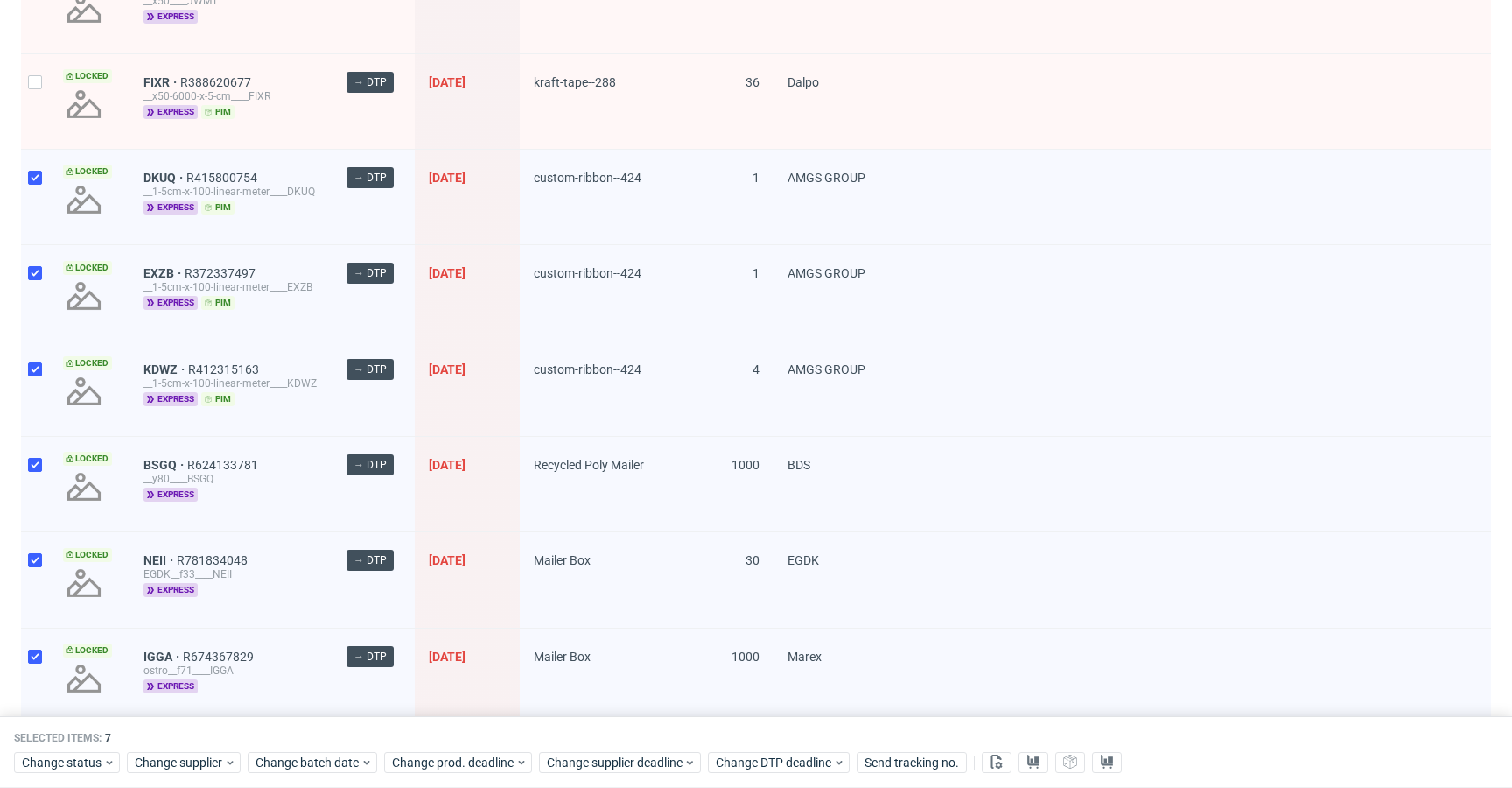
scroll to position [1269, 0]
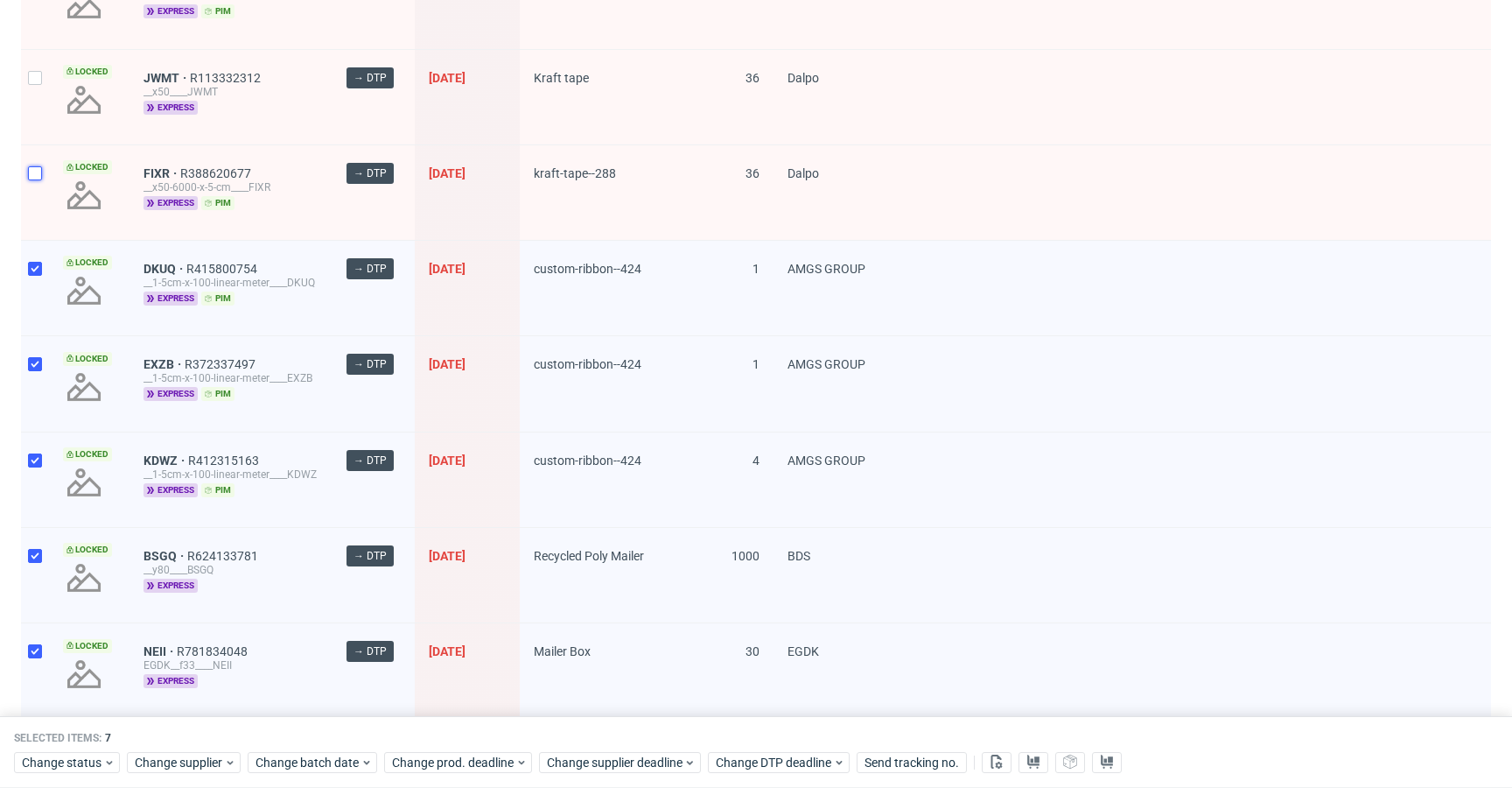
click at [33, 175] on input "checkbox" at bounding box center [35, 174] width 14 height 14
checkbox input "true"
click at [26, 90] on div at bounding box center [35, 96] width 28 height 94
checkbox input "true"
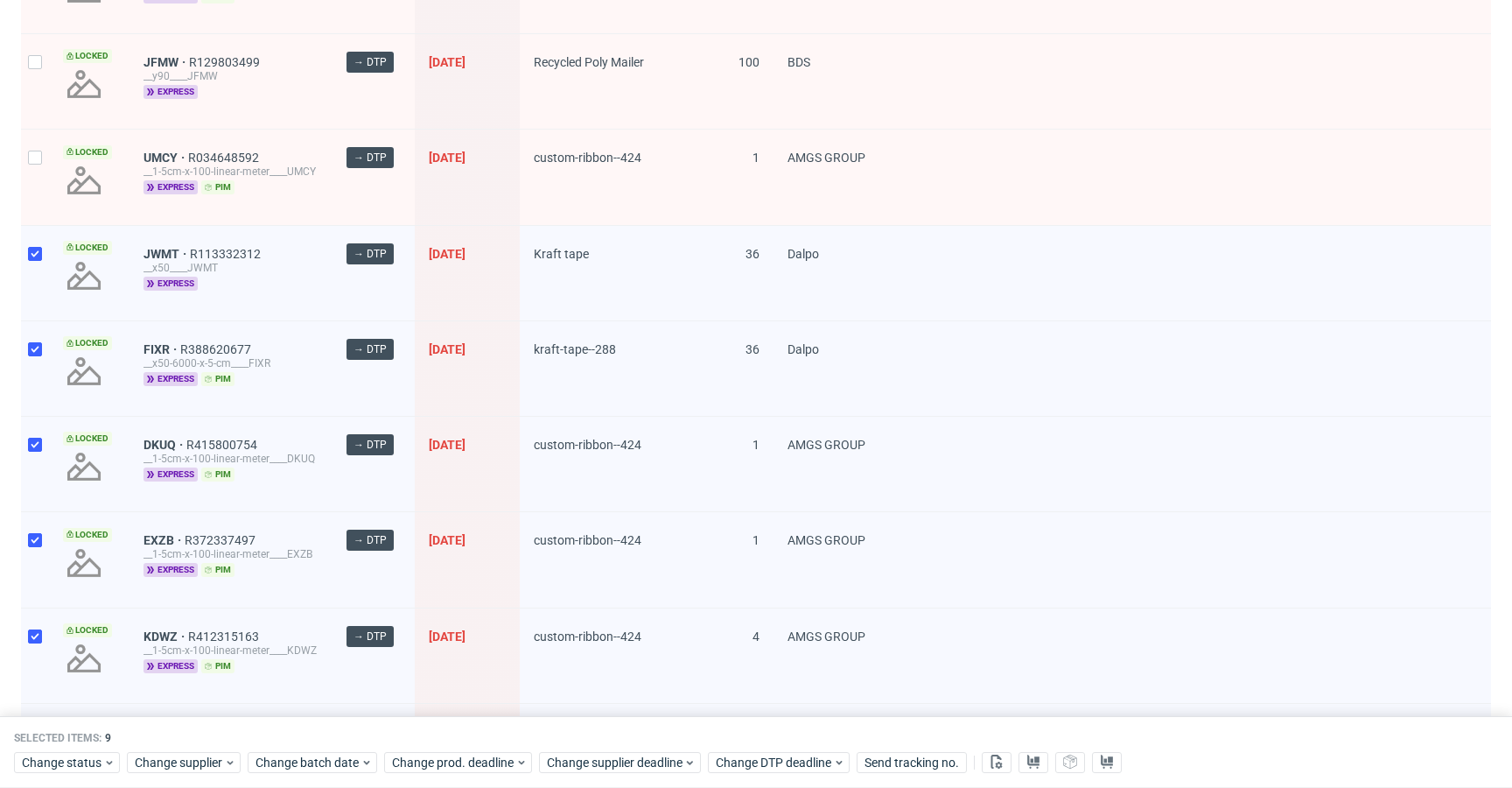
scroll to position [920, 0]
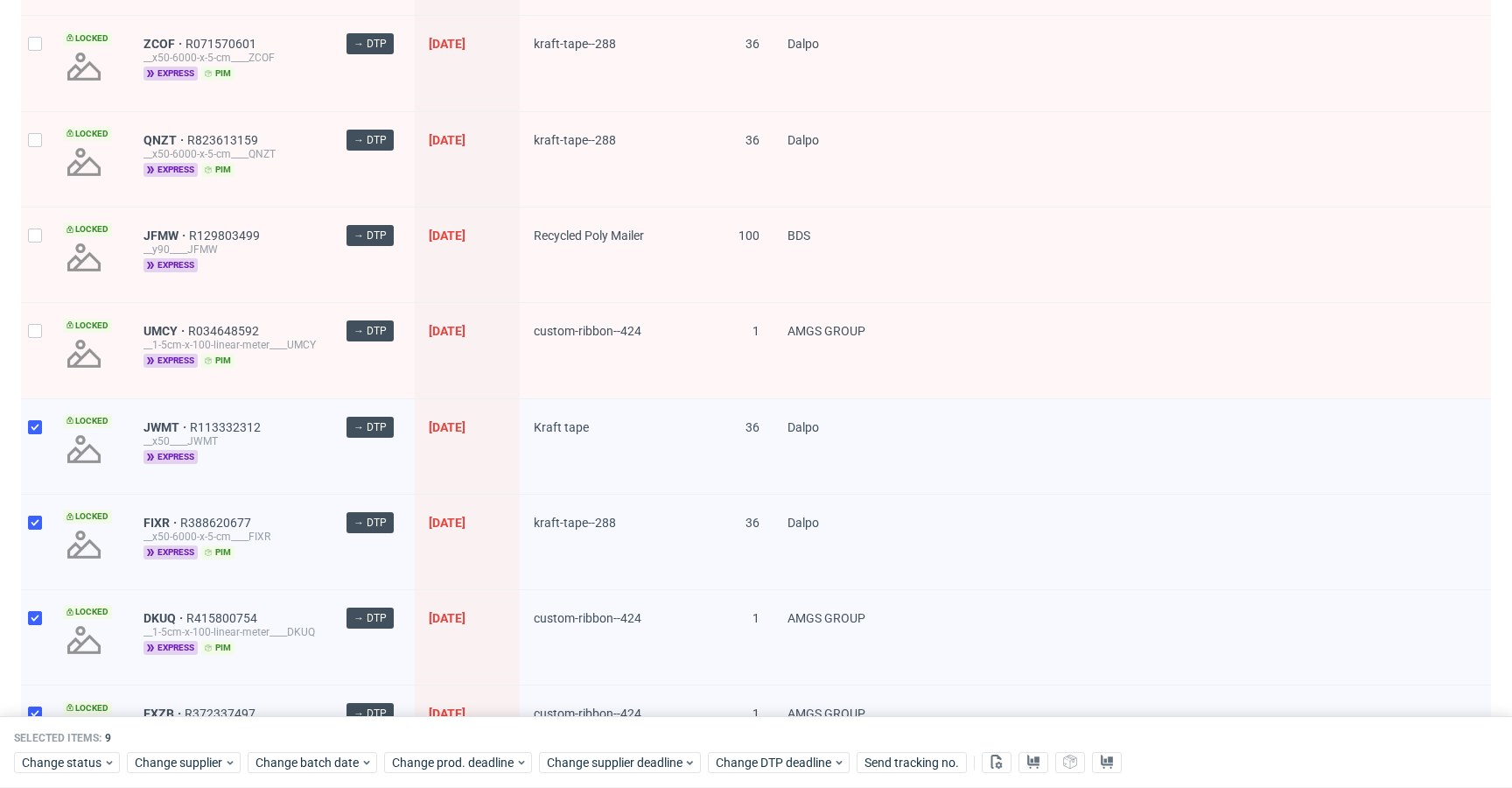
click at [32, 323] on div at bounding box center [35, 349] width 28 height 94
checkbox input "true"
click at [29, 195] on div at bounding box center [35, 159] width 28 height 94
checkbox input "true"
click at [37, 234] on input "checkbox" at bounding box center [35, 235] width 14 height 14
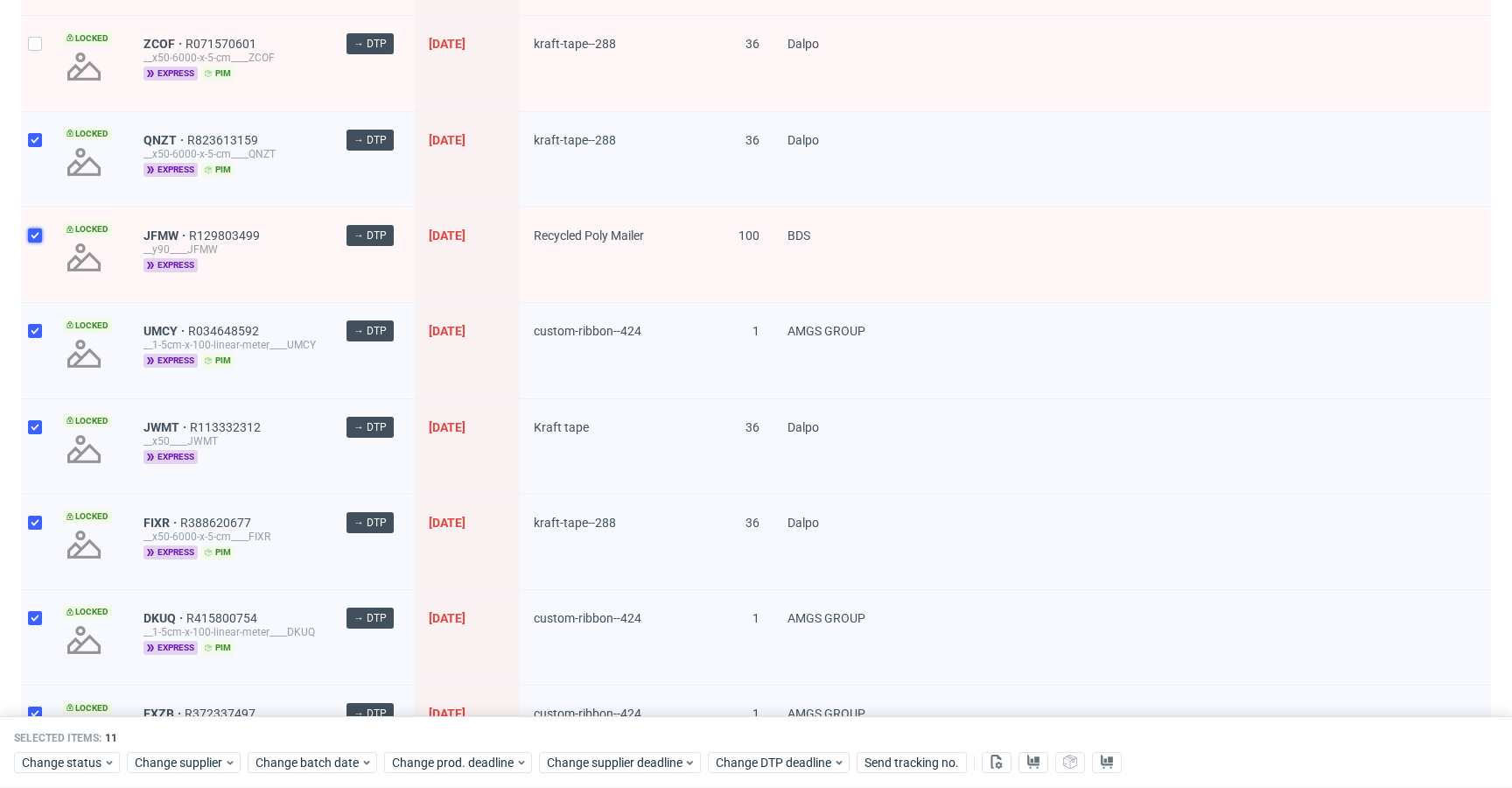
checkbox input "true"
click at [35, 34] on div at bounding box center [35, 63] width 28 height 94
checkbox input "true"
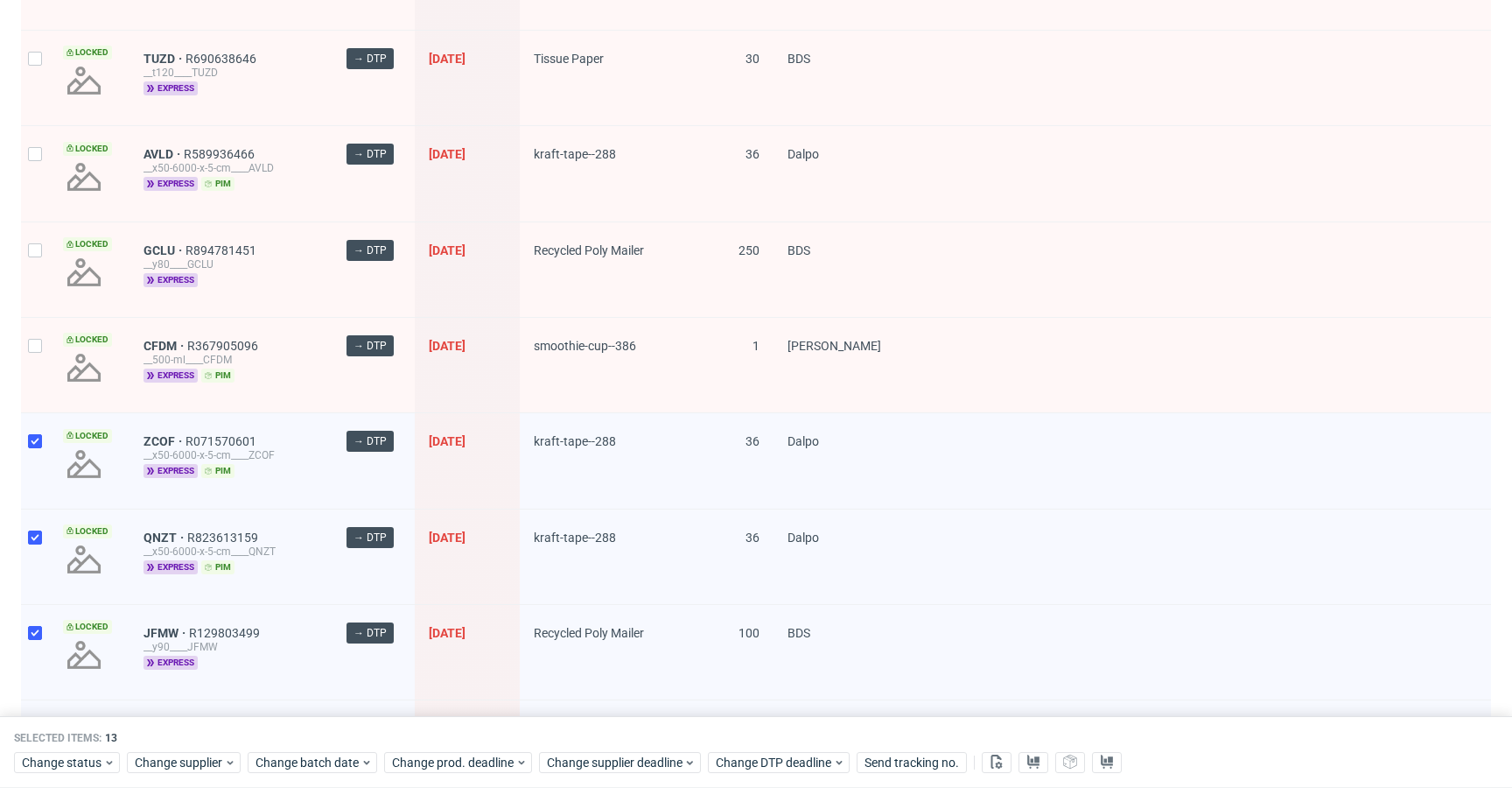
scroll to position [391, 0]
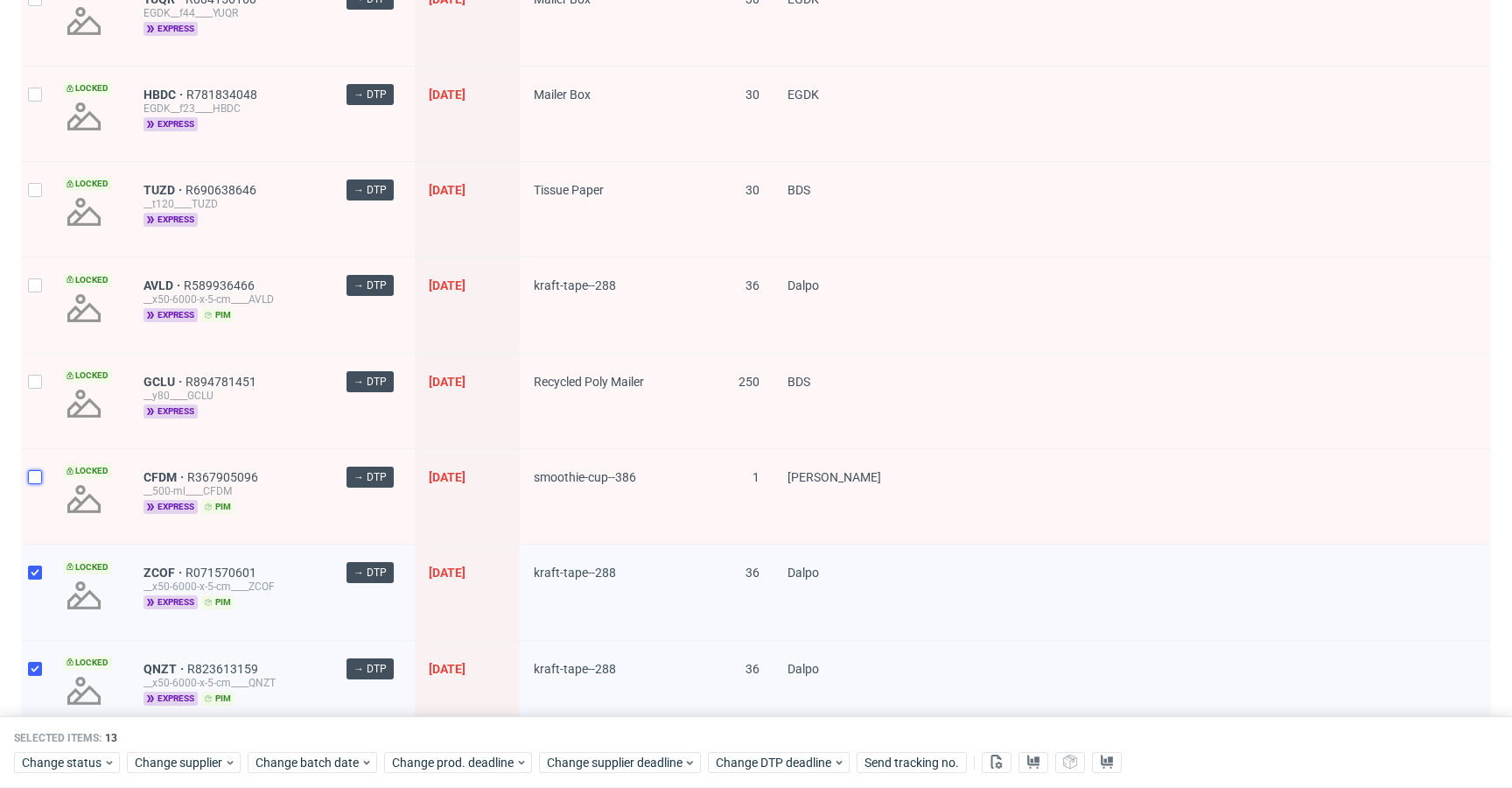
drag, startPoint x: 38, startPoint y: 481, endPoint x: 40, endPoint y: 471, distance: 10.2
click at [38, 480] on input "checkbox" at bounding box center [35, 477] width 14 height 14
checkbox input "true"
click at [37, 375] on input "checkbox" at bounding box center [35, 381] width 14 height 14
checkbox input "true"
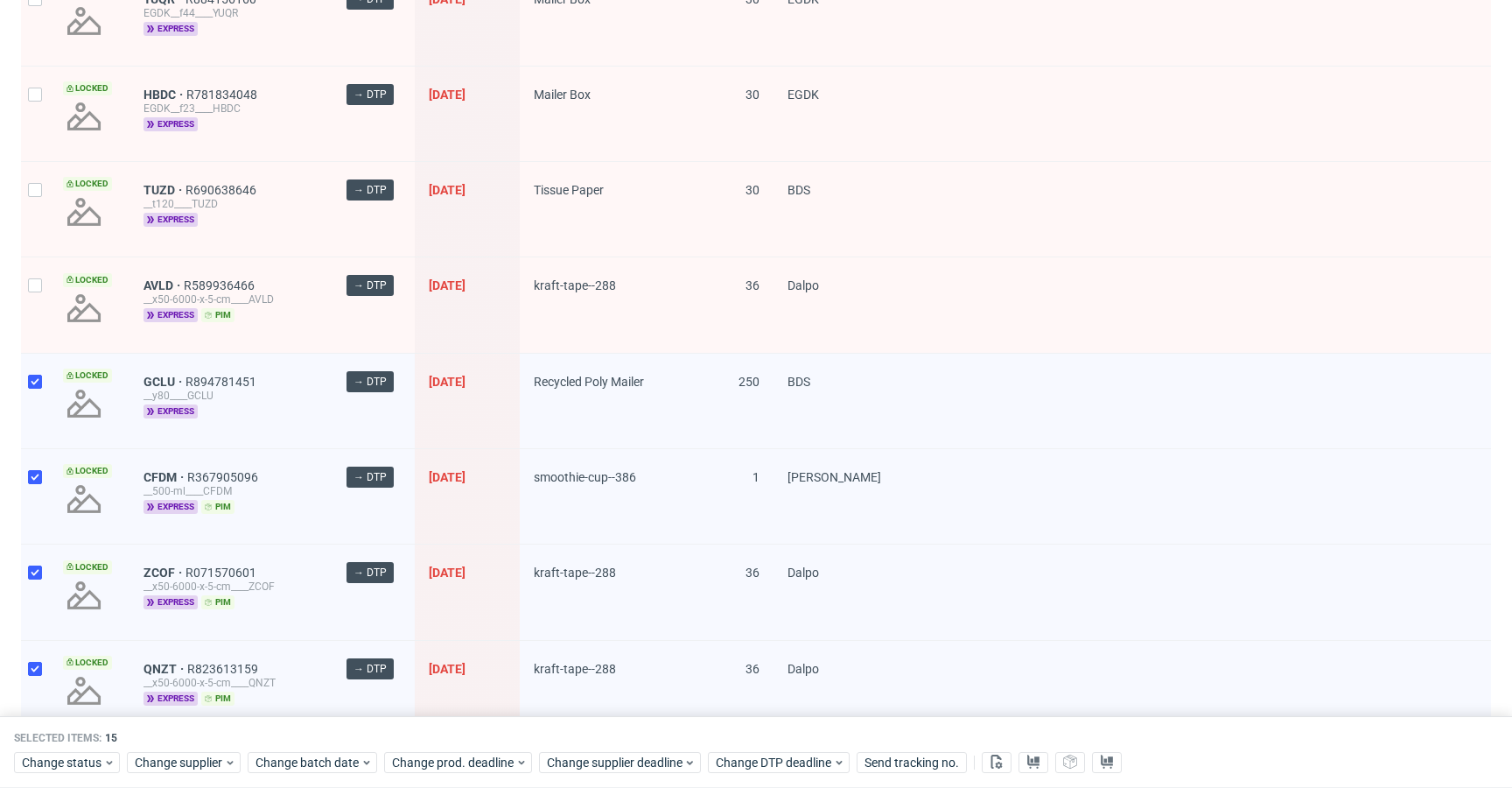
click at [43, 290] on div at bounding box center [35, 304] width 28 height 94
checkbox input "true"
click at [41, 206] on div at bounding box center [35, 208] width 28 height 94
checkbox input "true"
click at [34, 121] on div at bounding box center [35, 113] width 28 height 94
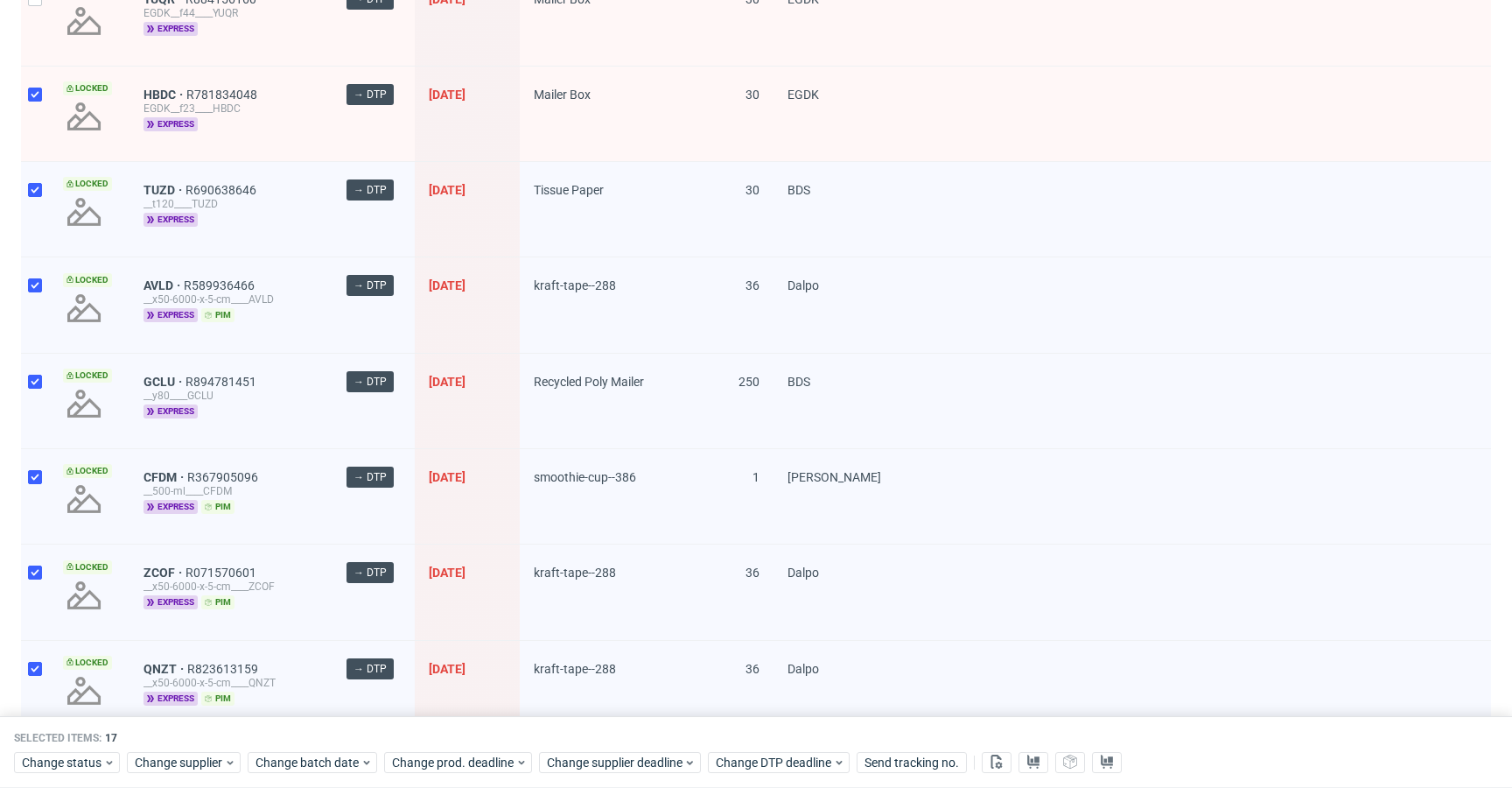
checkbox input "true"
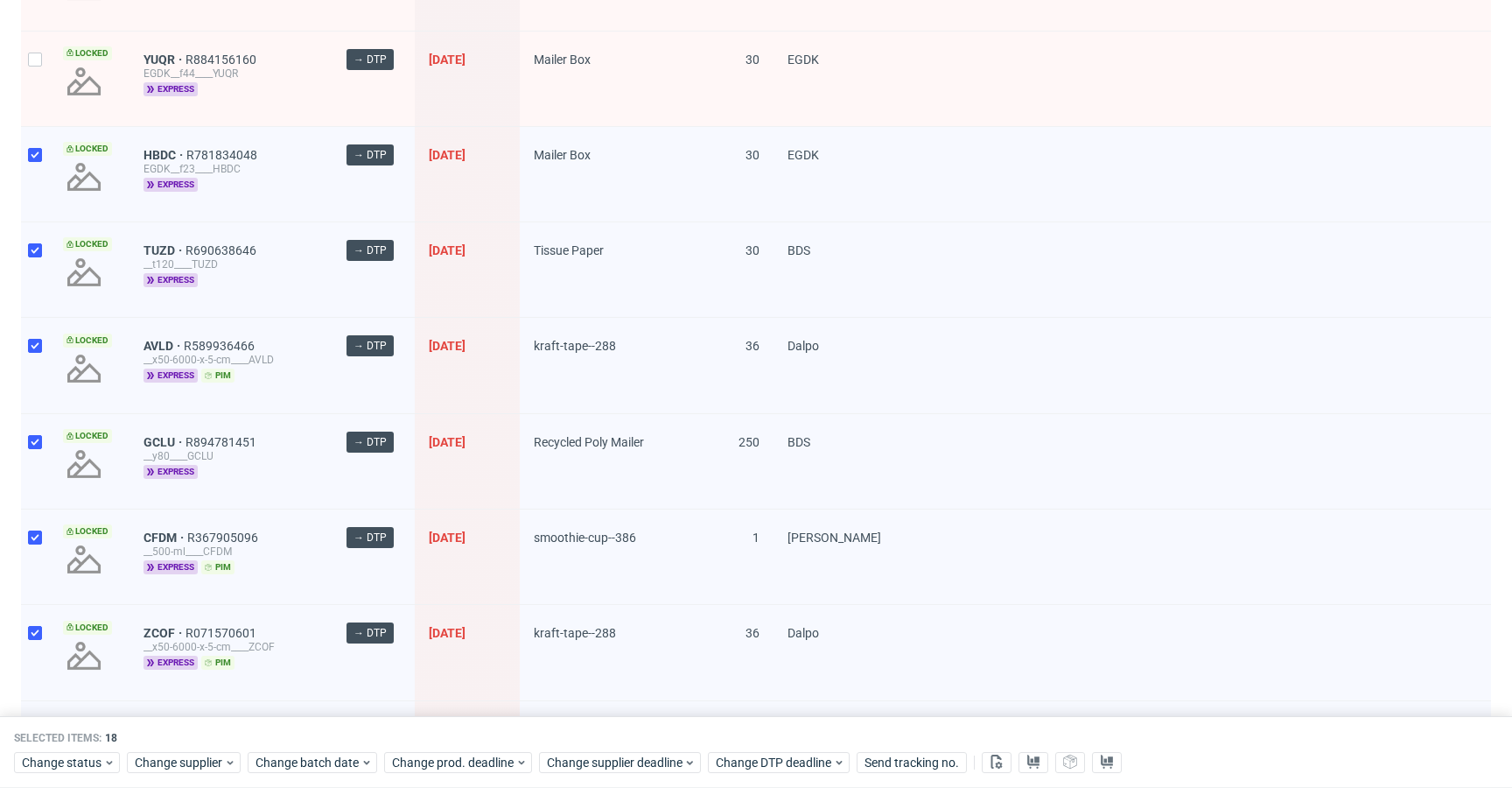
scroll to position [32, 0]
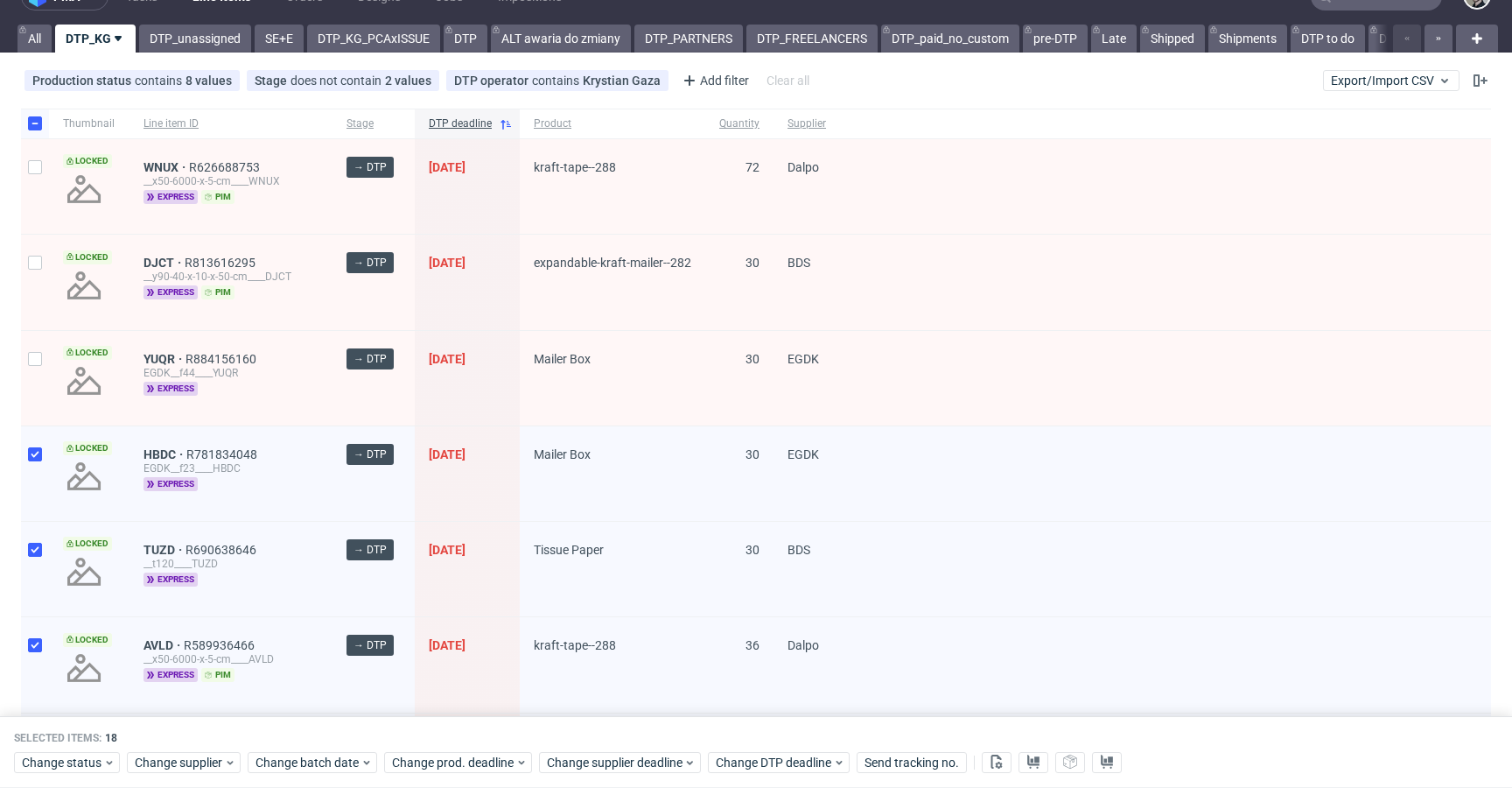
click at [38, 271] on div at bounding box center [35, 281] width 28 height 94
checkbox input "true"
click at [39, 180] on div at bounding box center [35, 186] width 28 height 94
checkbox input "true"
click at [35, 354] on input "checkbox" at bounding box center [35, 359] width 14 height 14
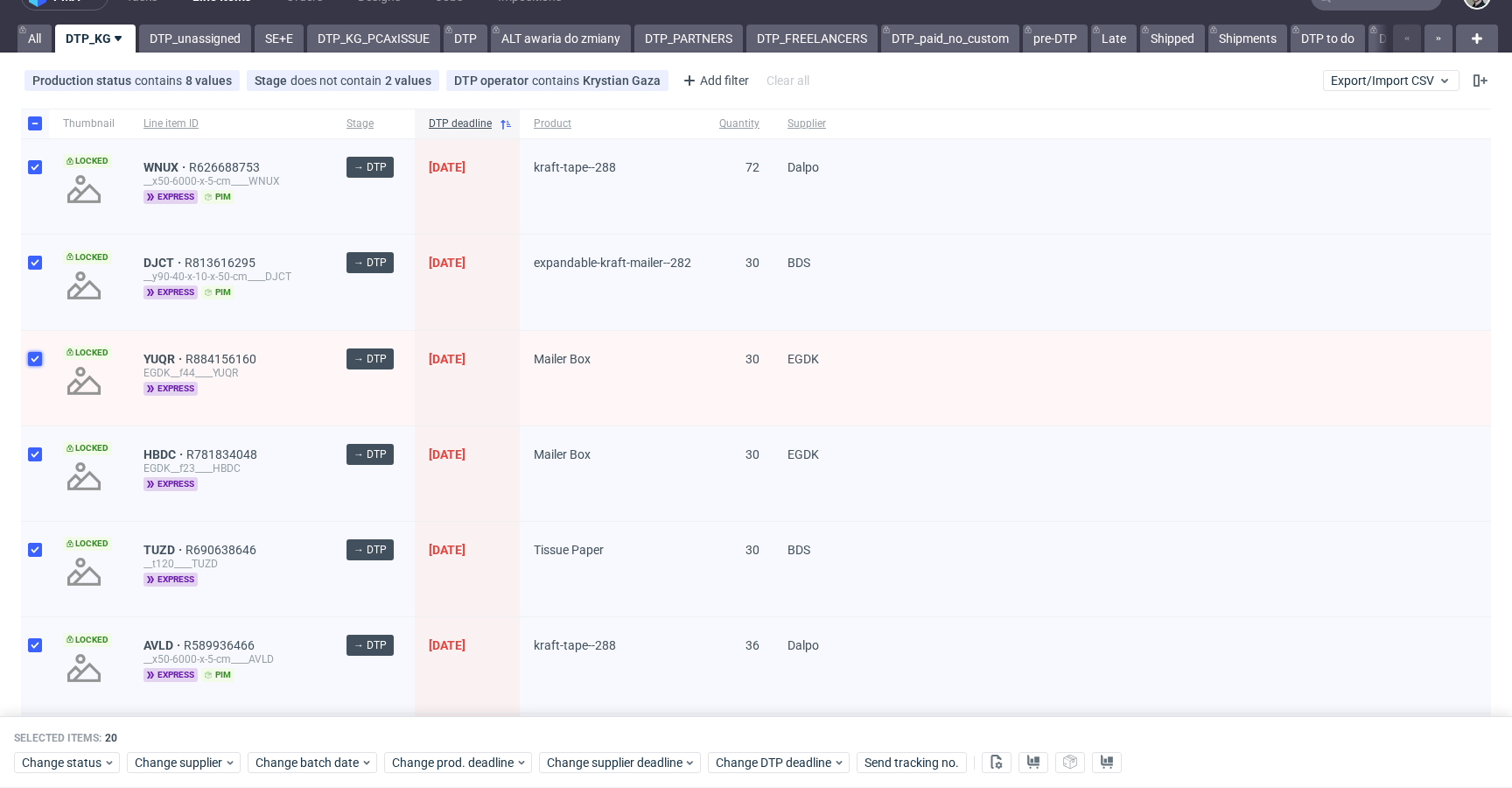
checkbox input "true"
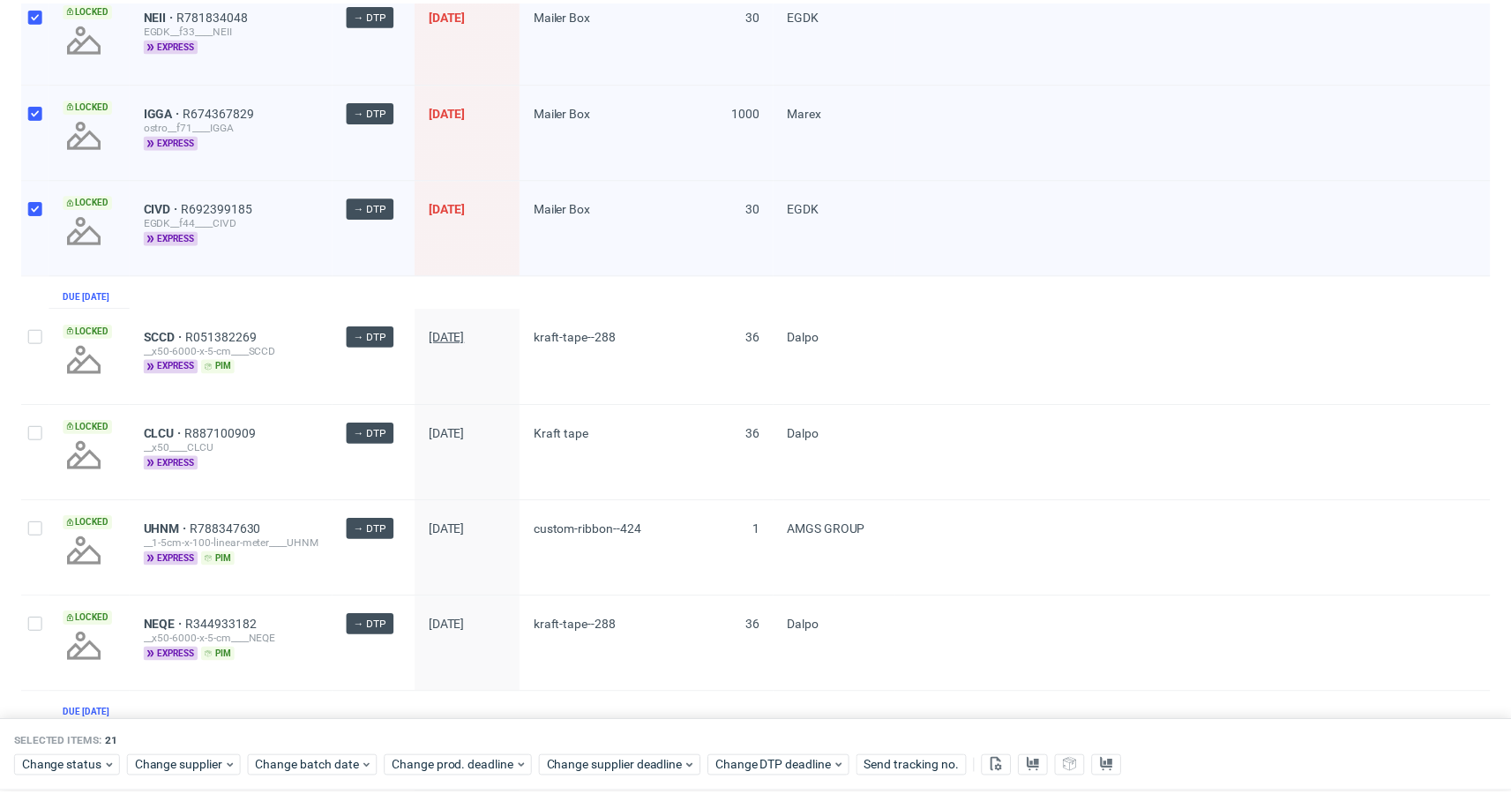
scroll to position [1901, 0]
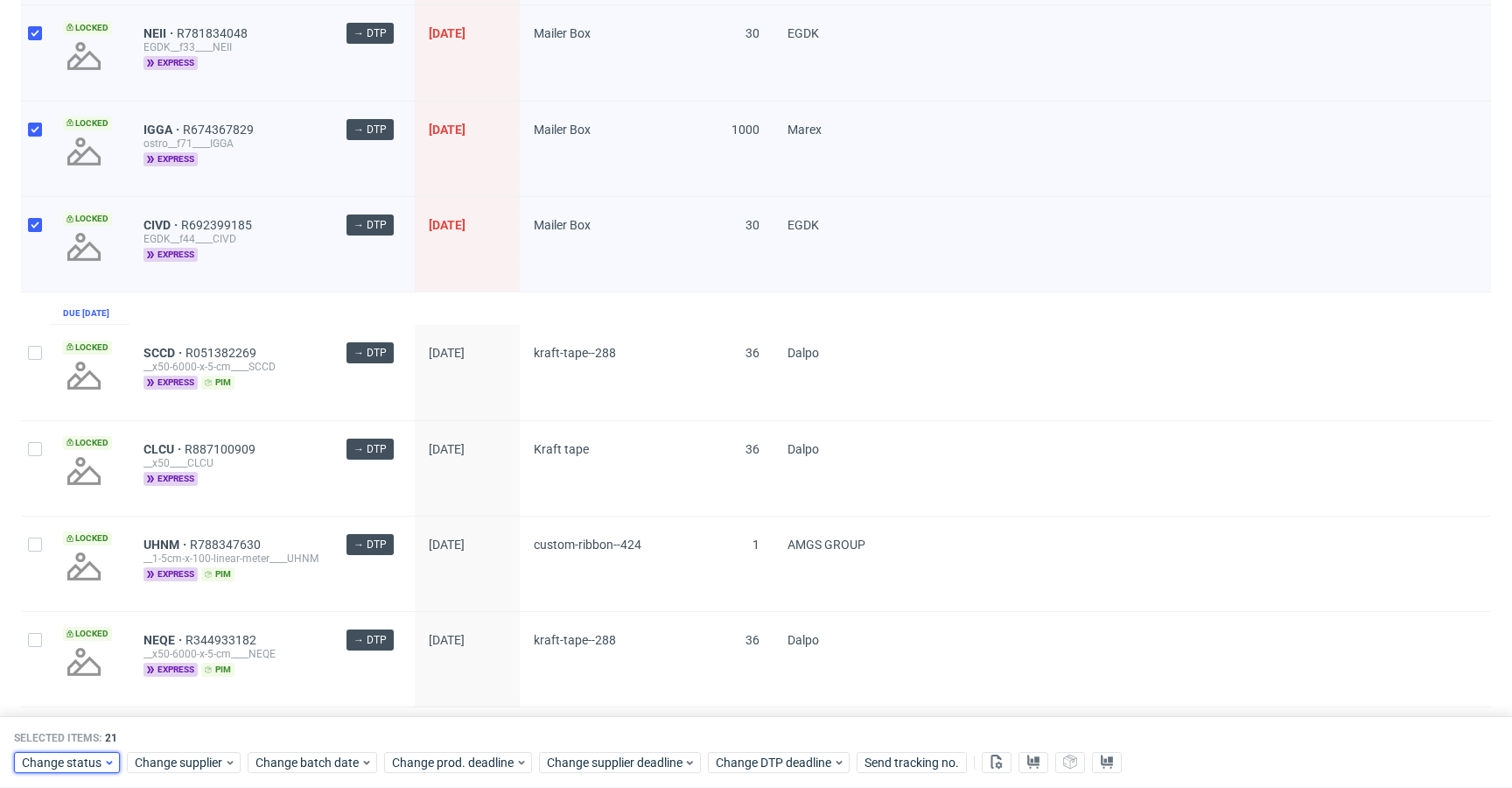
click at [100, 767] on span "Change status" at bounding box center [63, 762] width 81 height 18
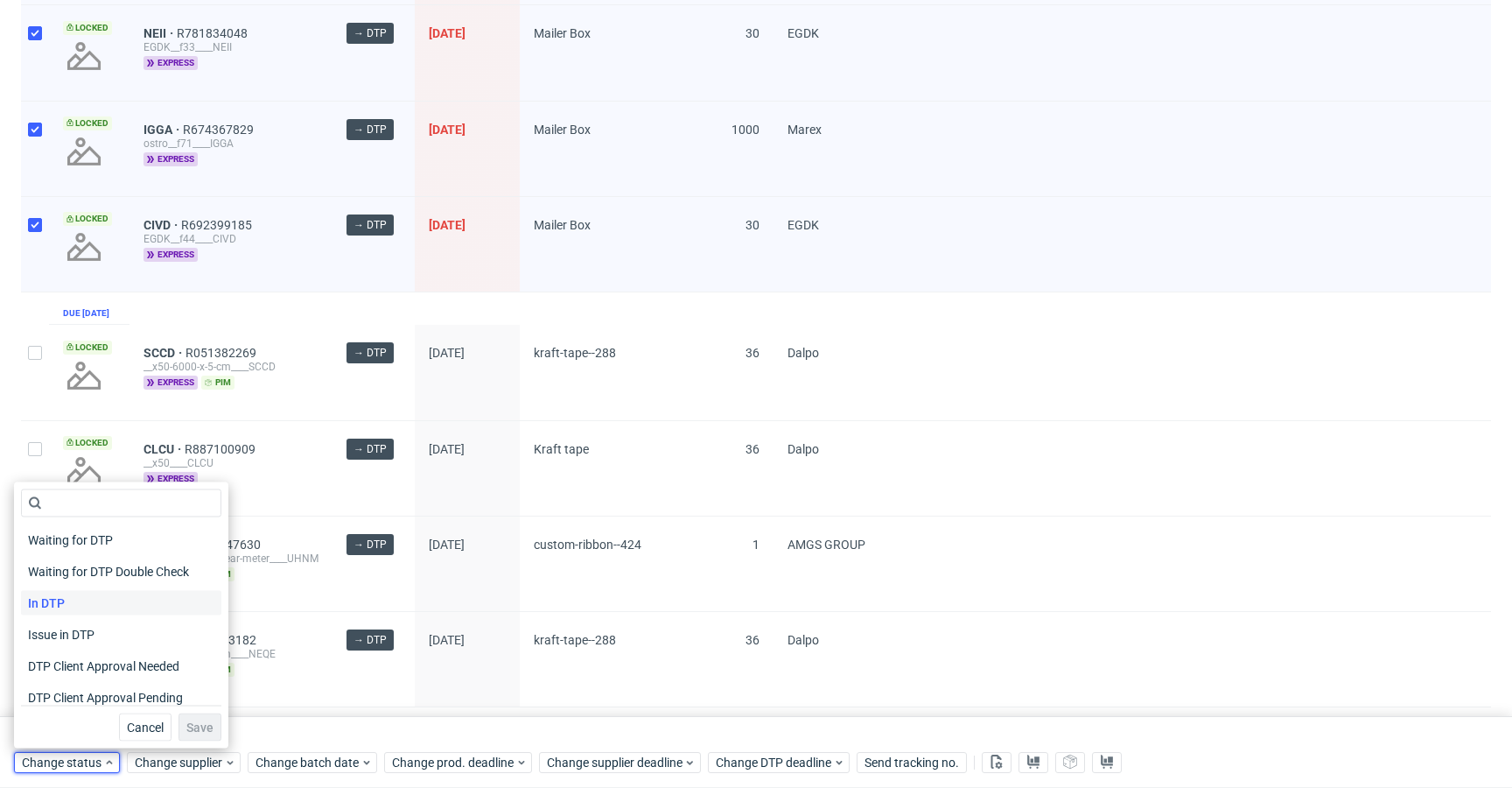
click at [107, 604] on div "In DTP" at bounding box center [121, 602] width 200 height 25
click at [199, 726] on span "Save" at bounding box center [199, 727] width 27 height 12
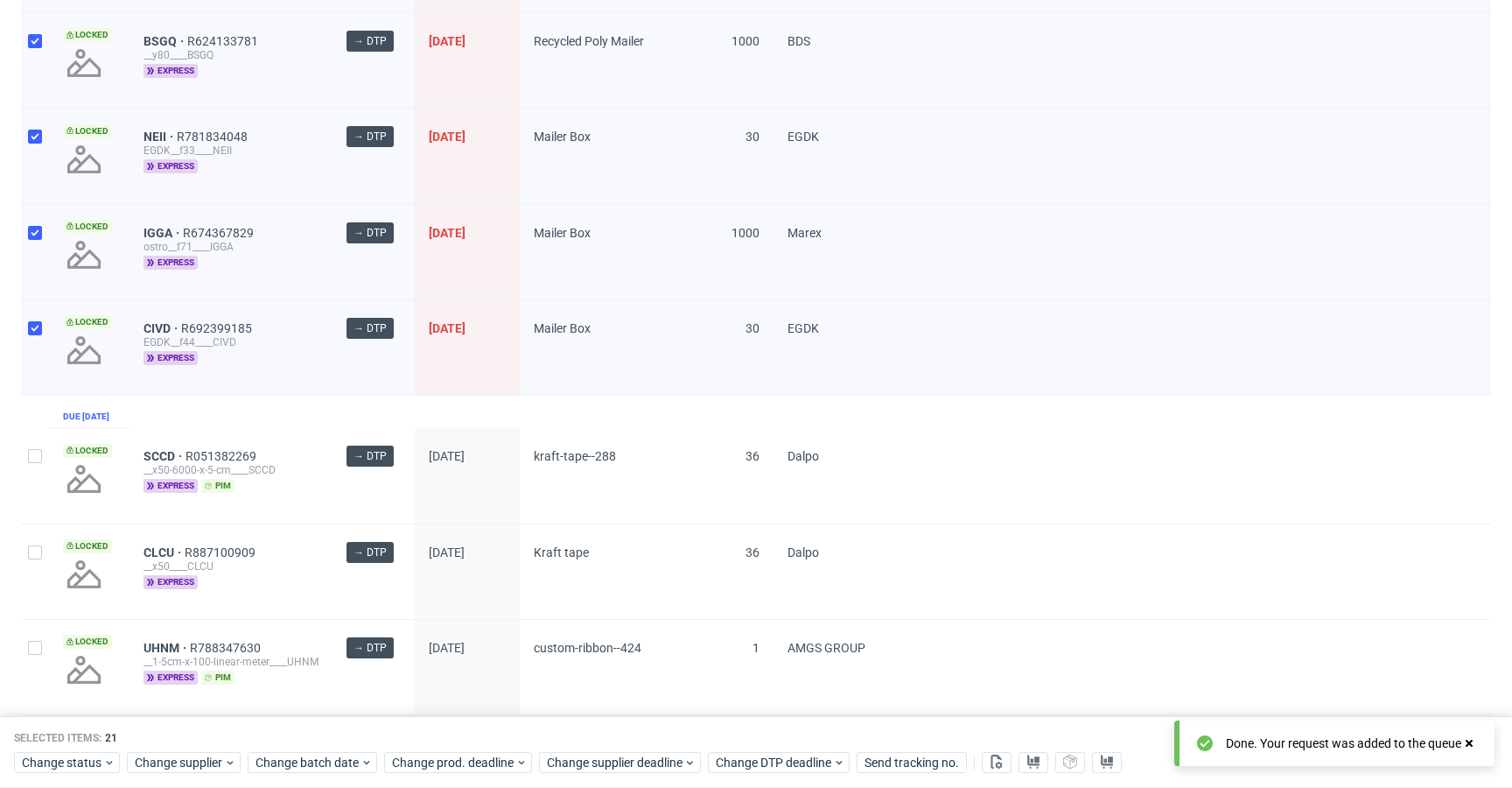
scroll to position [1545, 0]
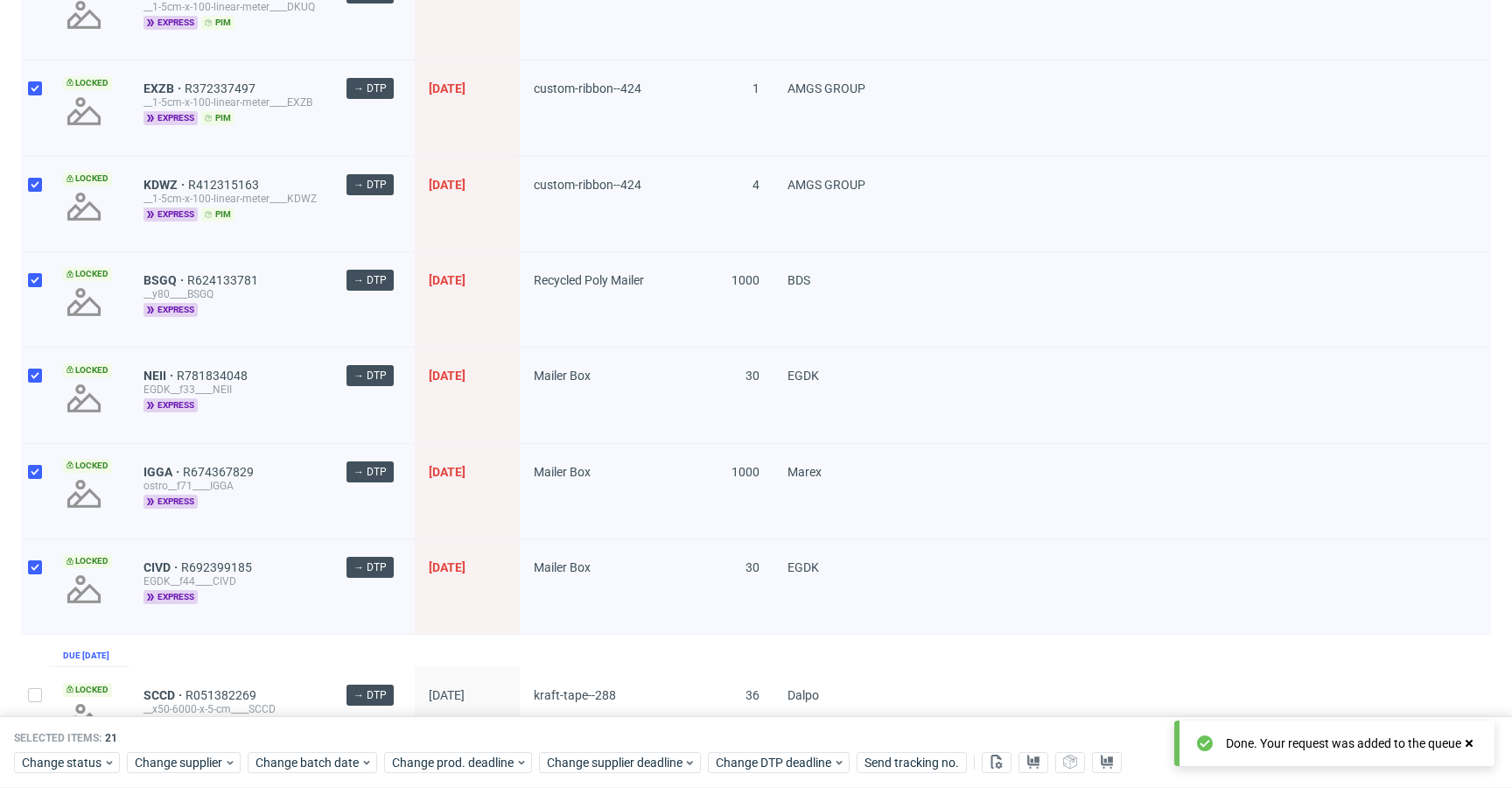
drag, startPoint x: 166, startPoint y: 565, endPoint x: 156, endPoint y: 521, distance: 45.1
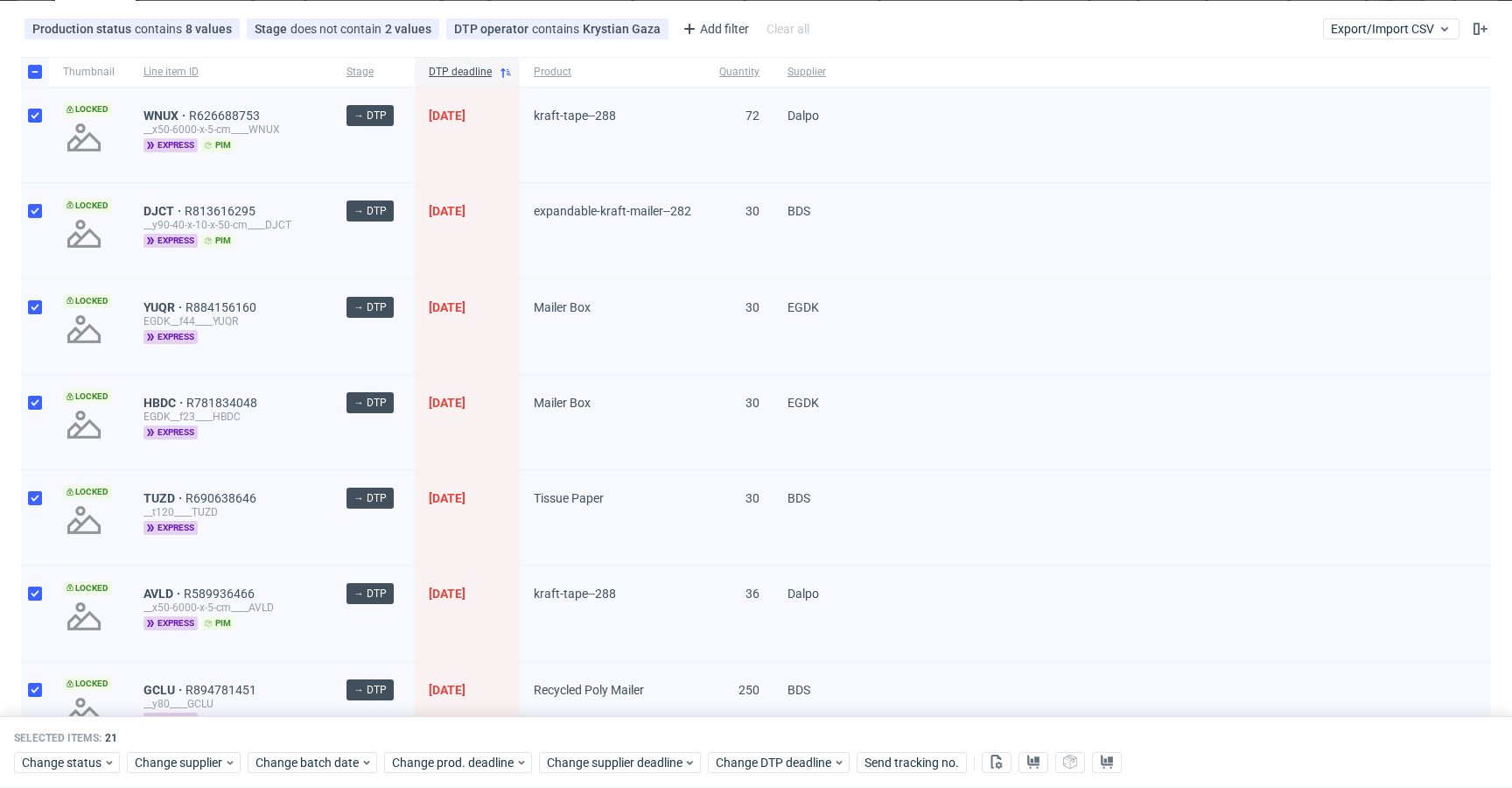
scroll to position [0, 0]
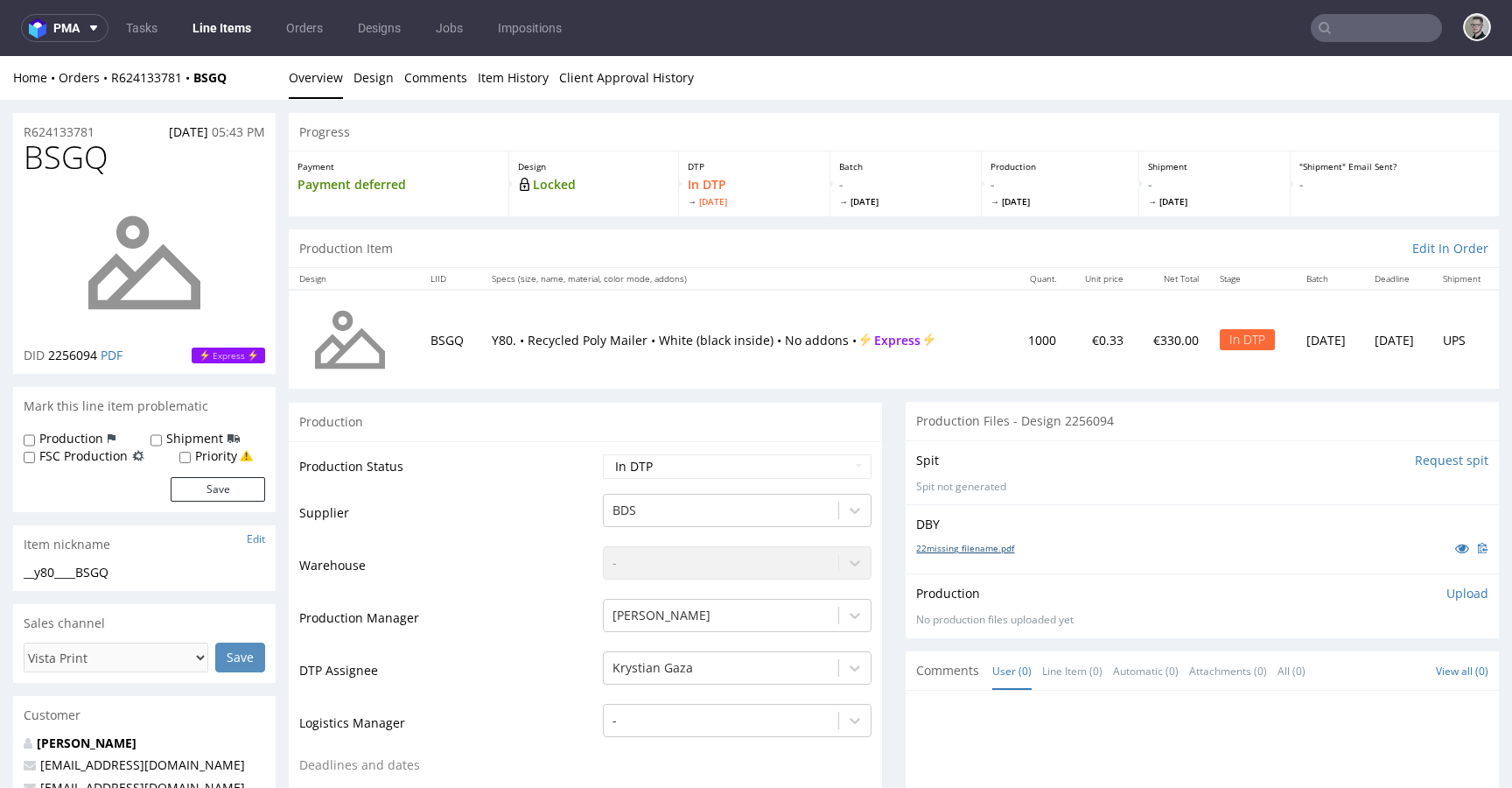
click at [973, 550] on link "22missing_filename.pdf" at bounding box center [964, 548] width 98 height 12
click at [89, 575] on div "__y80____BSGQ" at bounding box center [144, 573] width 241 height 18
copy div "__y80____BSGQ"
drag, startPoint x: 113, startPoint y: 133, endPoint x: 0, endPoint y: 123, distance: 113.4
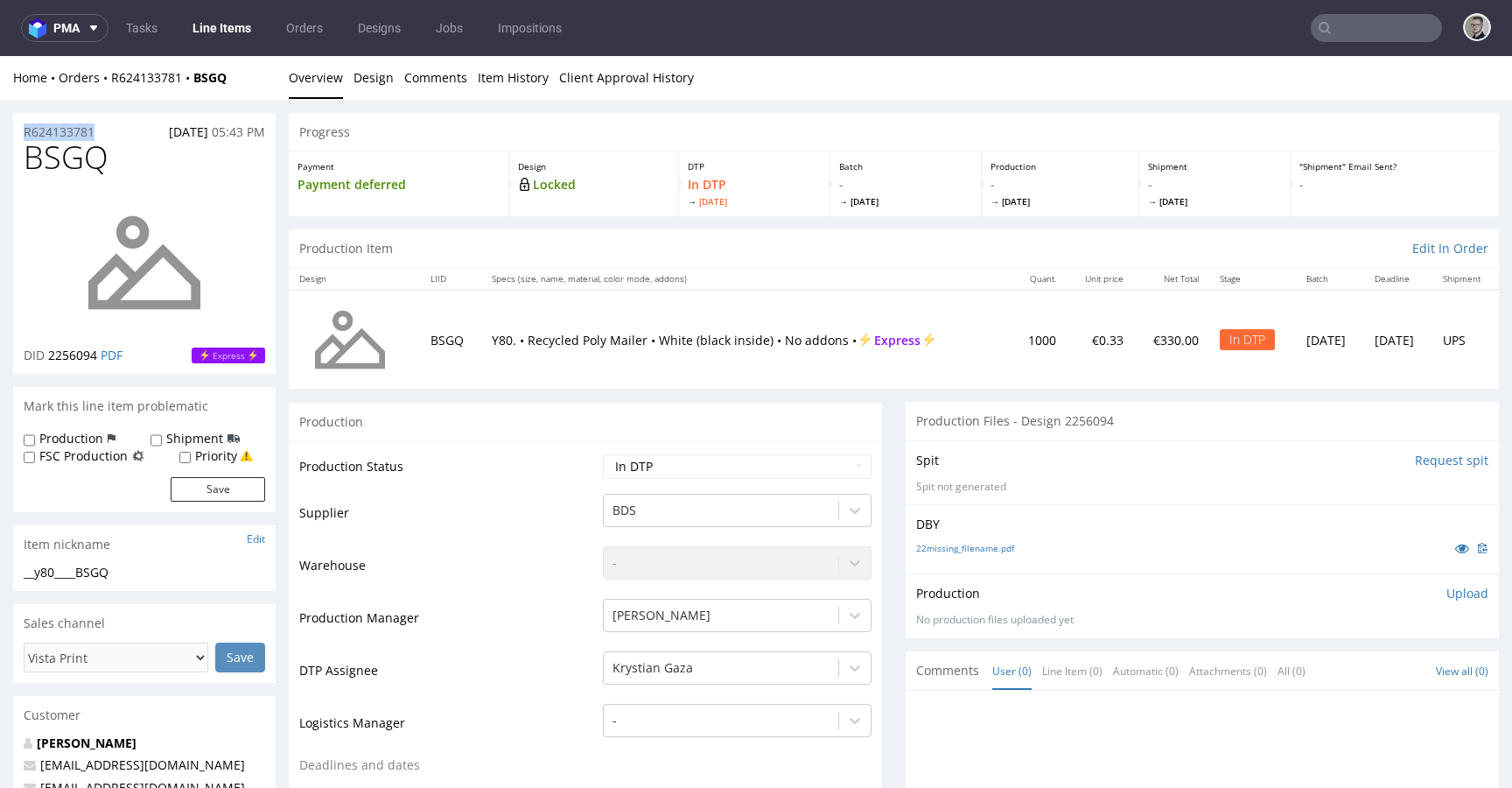
copy p "R624133781"
click at [362, 80] on link "Design" at bounding box center [373, 76] width 41 height 43
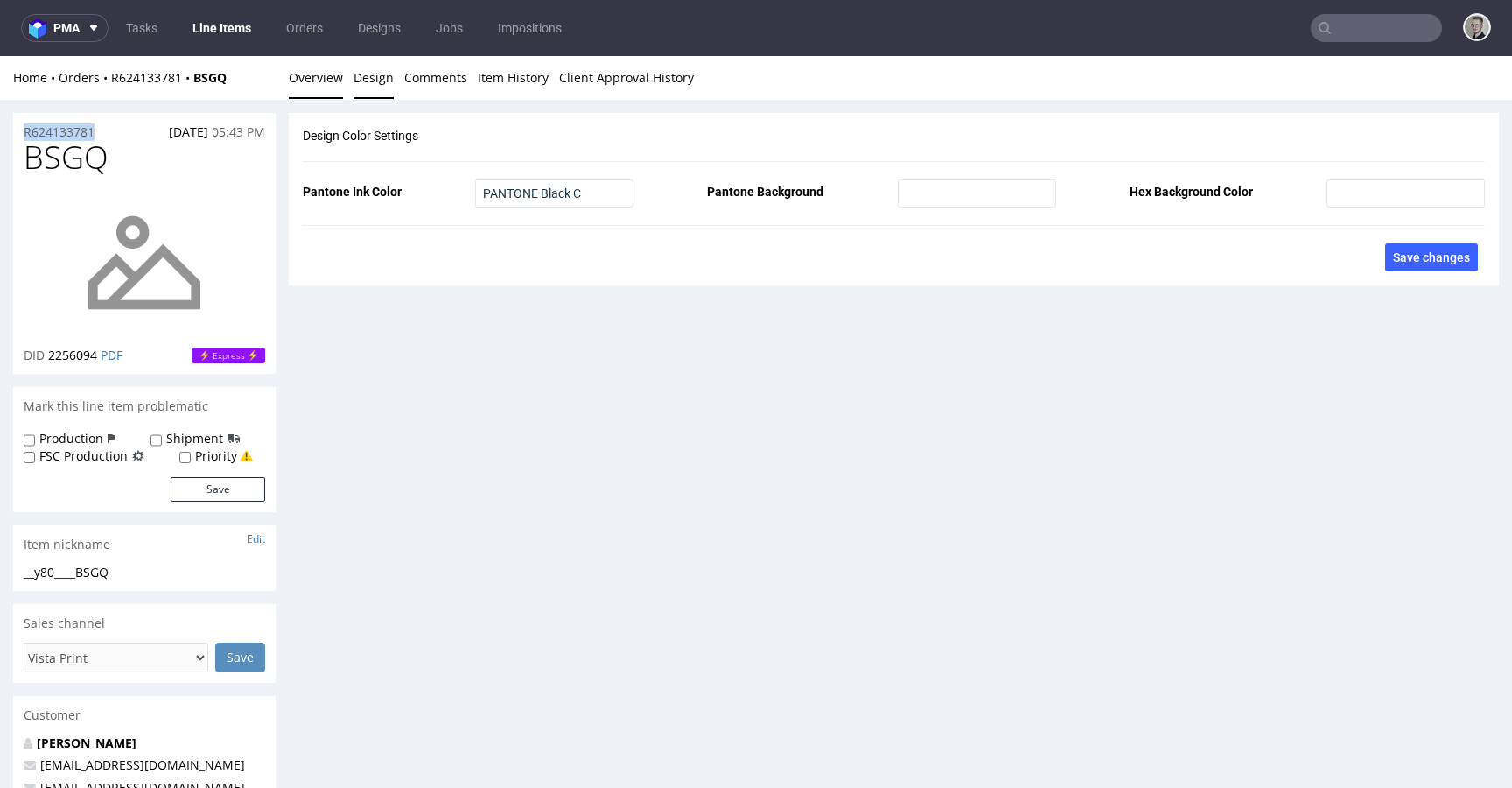
click at [301, 78] on link "Overview" at bounding box center [315, 76] width 55 height 43
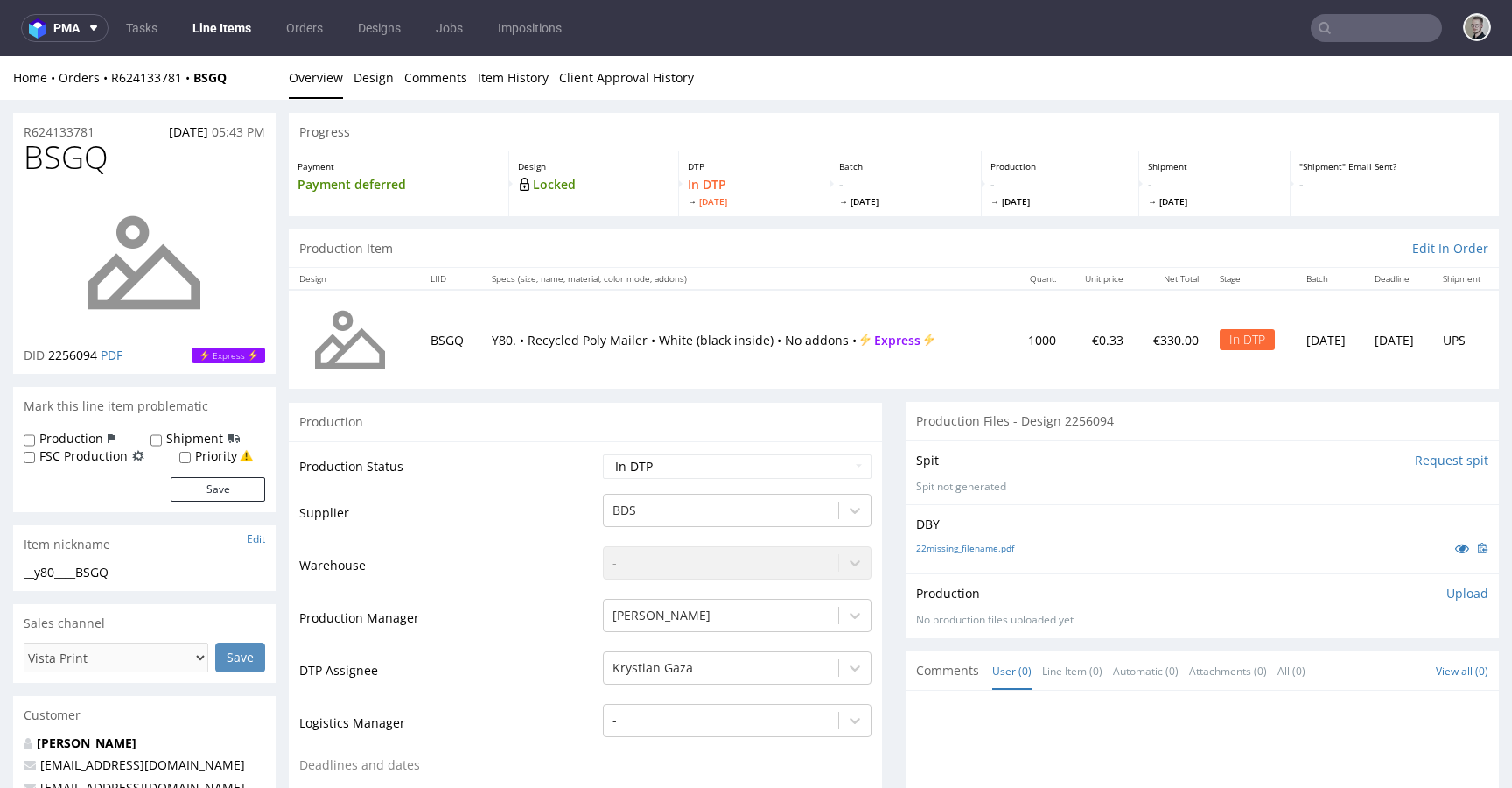
click at [1449, 593] on p "Upload" at bounding box center [1467, 593] width 42 height 18
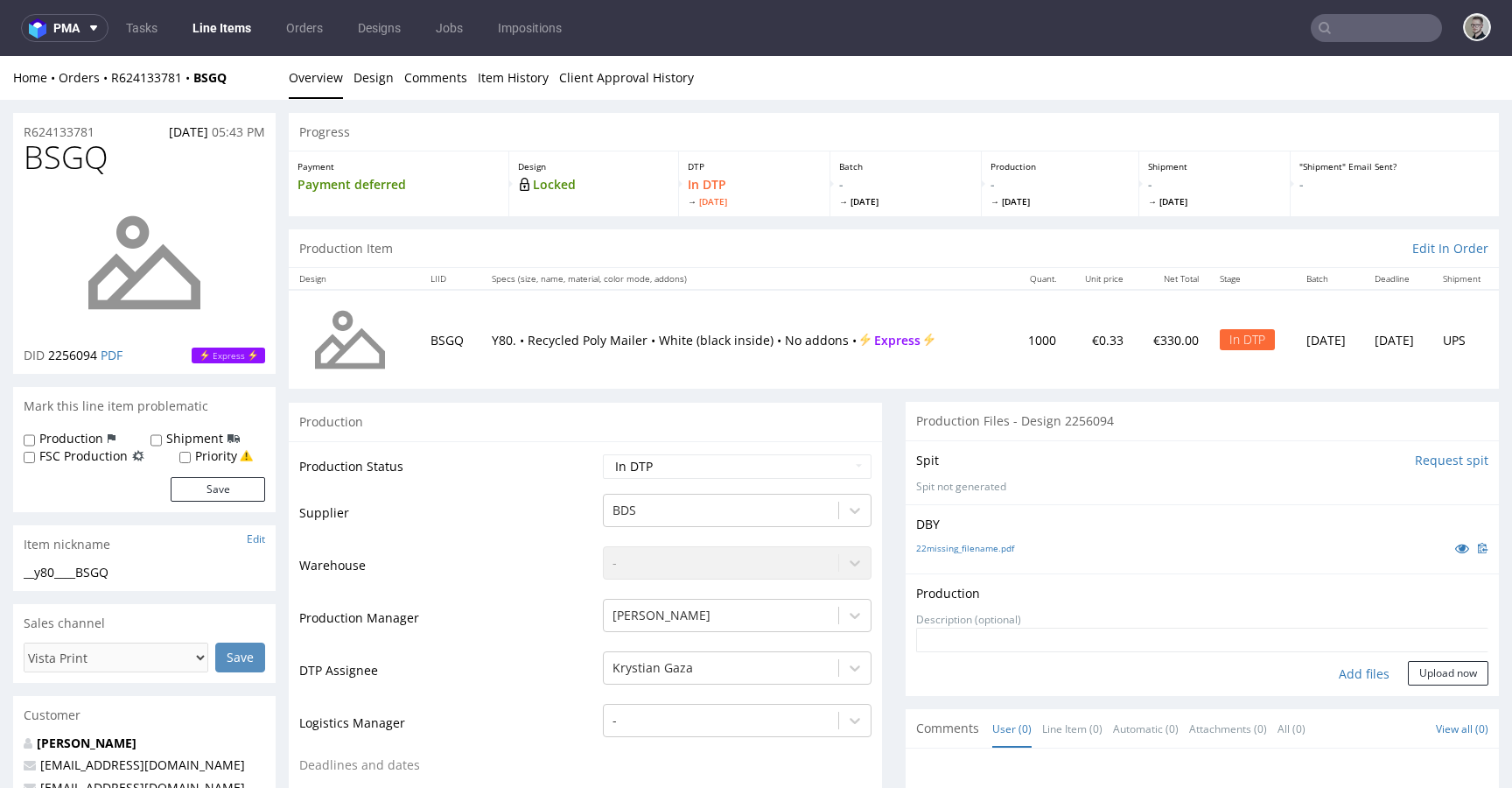
click at [1322, 677] on div "Add files" at bounding box center [1364, 674] width 87 height 26
type input "C:\fakepath\__y80____BSGQ__d2256094__oR624133781__outside.pdf"
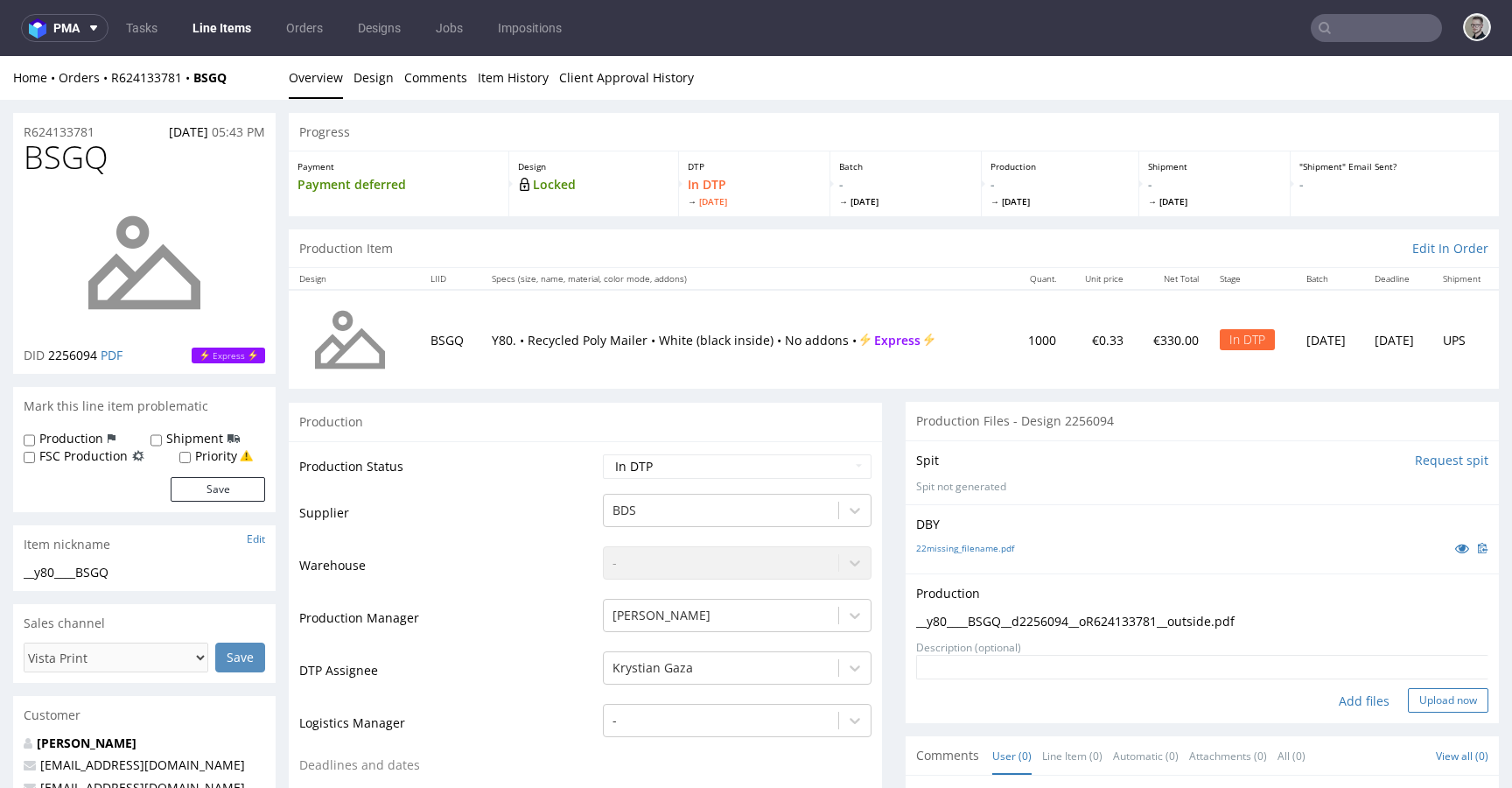
click at [1445, 702] on button "Upload now" at bounding box center [1448, 700] width 80 height 25
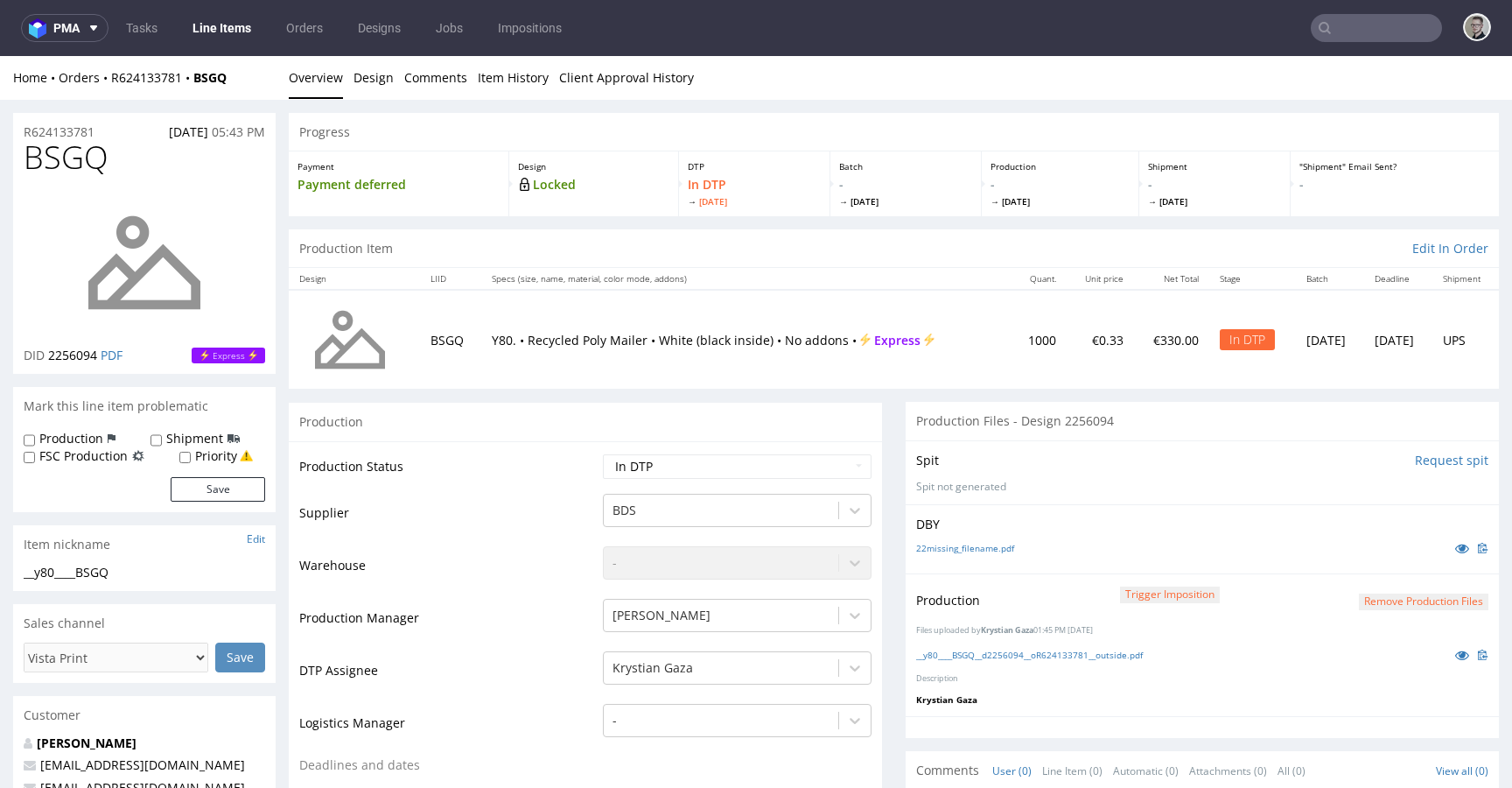
click at [767, 466] on select "Waiting for Artwork Waiting for Diecut Waiting for Mockup Waiting for DTP Waiti…" at bounding box center [737, 466] width 269 height 25
select select "dtp_production_ready"
click at [603, 455] on select "Waiting for Artwork Waiting for Diecut Waiting for Mockup Waiting for DTP Waiti…" at bounding box center [737, 466] width 269 height 25
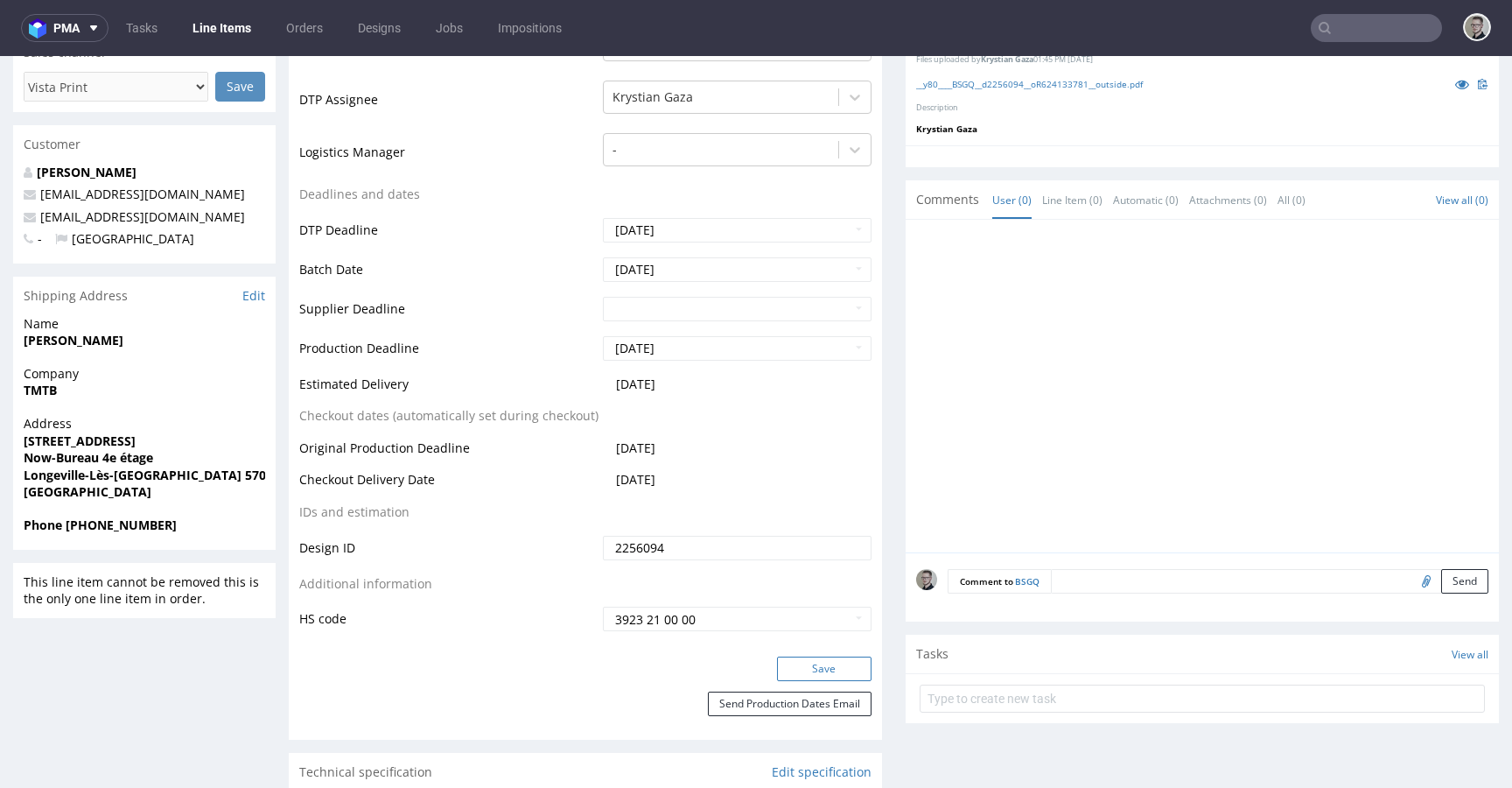
click at [817, 673] on button "Save" at bounding box center [823, 668] width 94 height 25
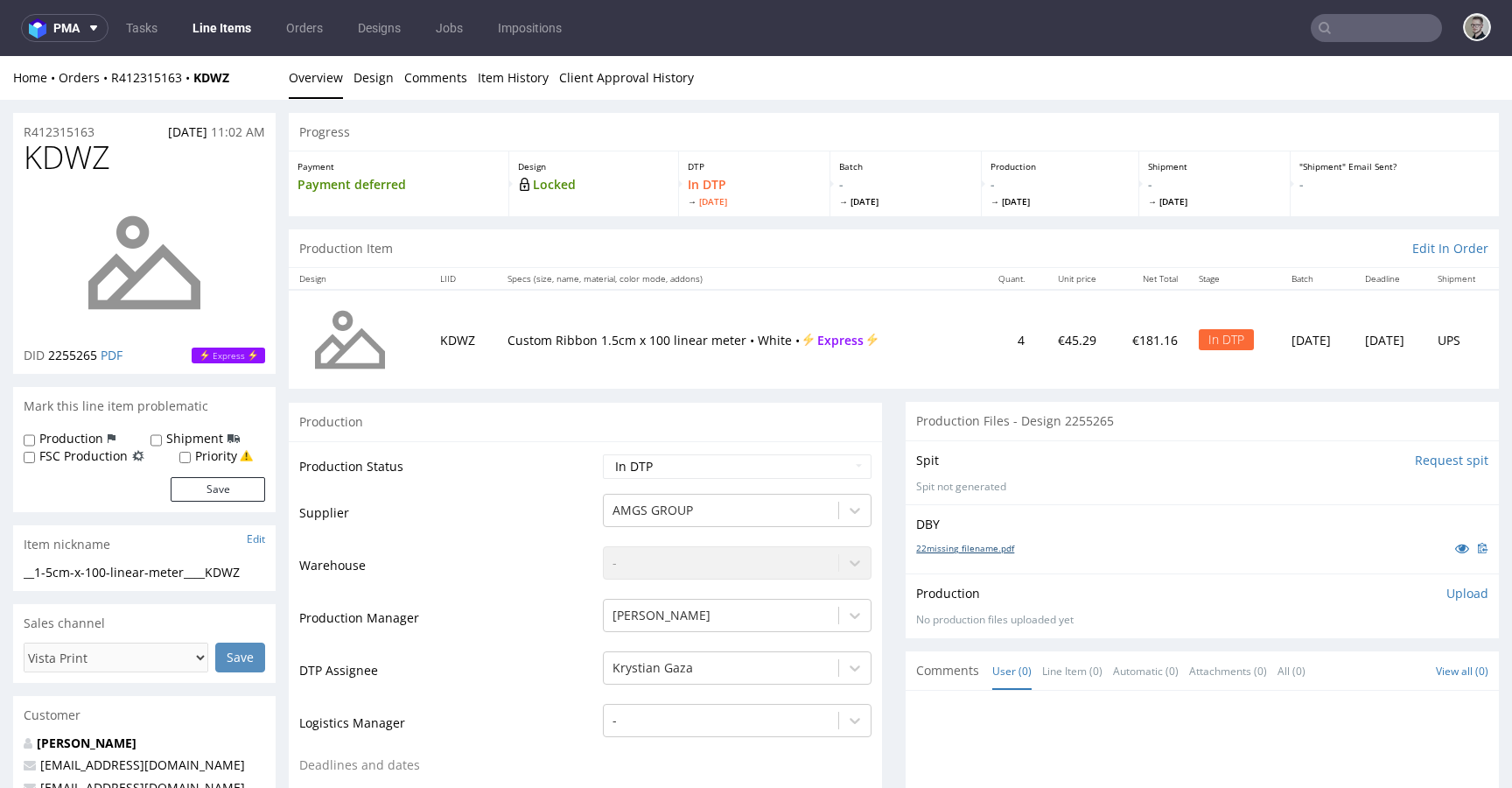
click at [980, 552] on link "22missing_filename.pdf" at bounding box center [964, 548] width 98 height 12
click at [131, 579] on div "__1-5cm-x-100-linear-meter____KDWZ" at bounding box center [144, 573] width 241 height 18
copy div "__1-5cm-x-100-linear-meter____KDWZ Update"
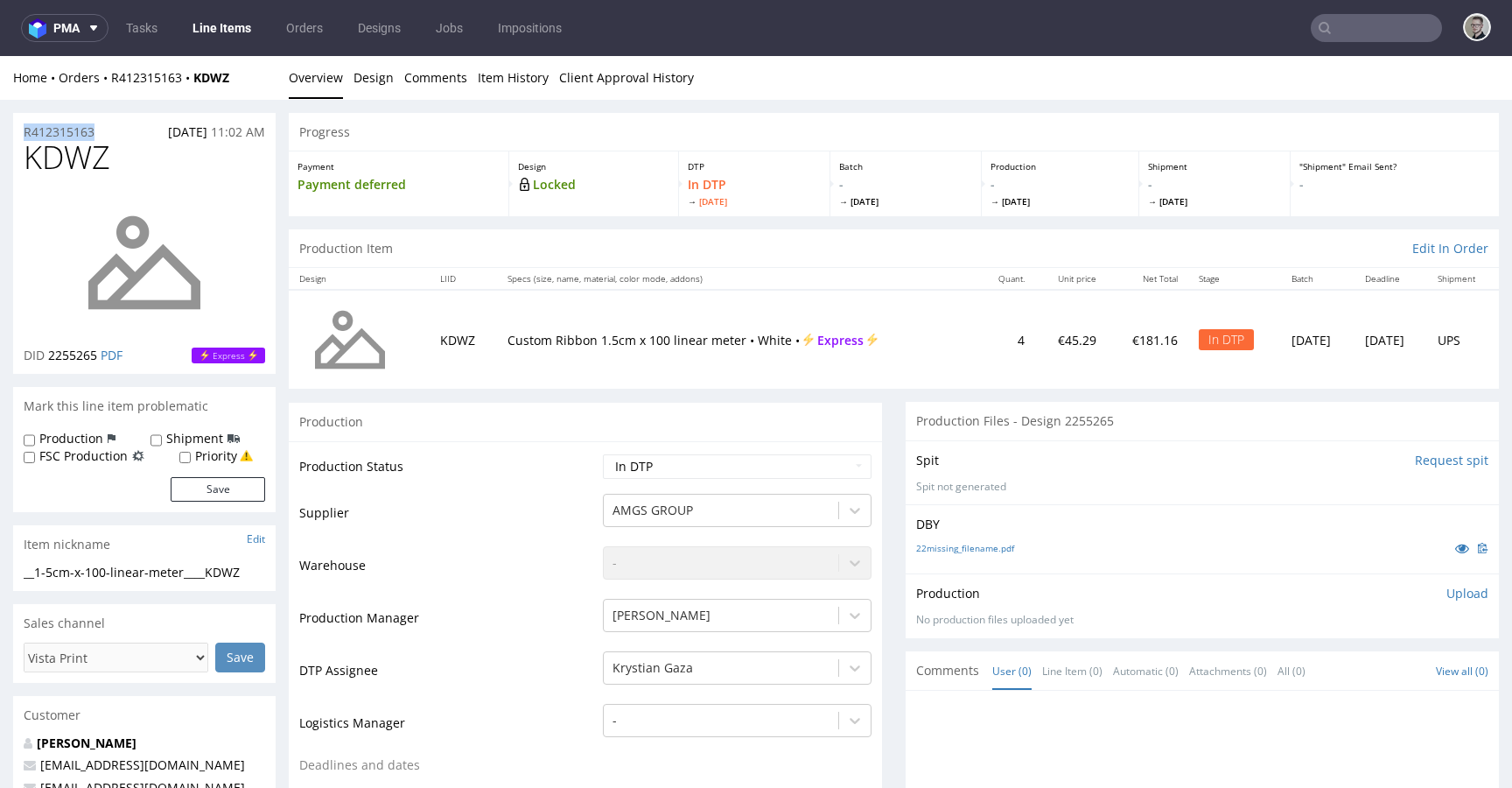
drag, startPoint x: 106, startPoint y: 131, endPoint x: 0, endPoint y: 120, distance: 106.6
copy p "R412315163"
click at [1447, 596] on p "Upload" at bounding box center [1467, 593] width 42 height 18
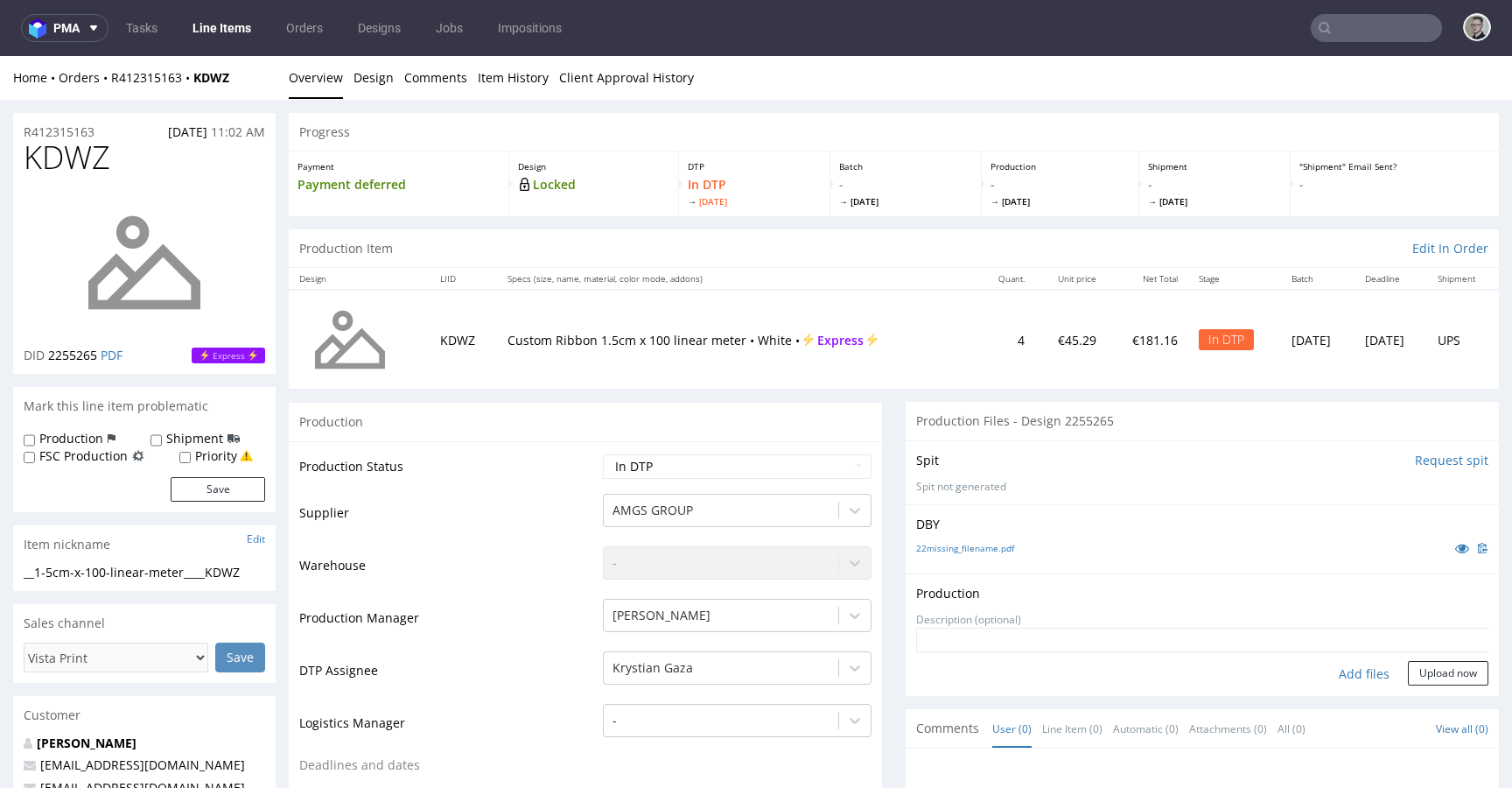
click at [1337, 674] on div "Add files" at bounding box center [1364, 674] width 87 height 26
type input "C:\fakepath\__1-5cm-x-100-linear-meter____KDWZ__d2255265__oR412315163__outside.…"
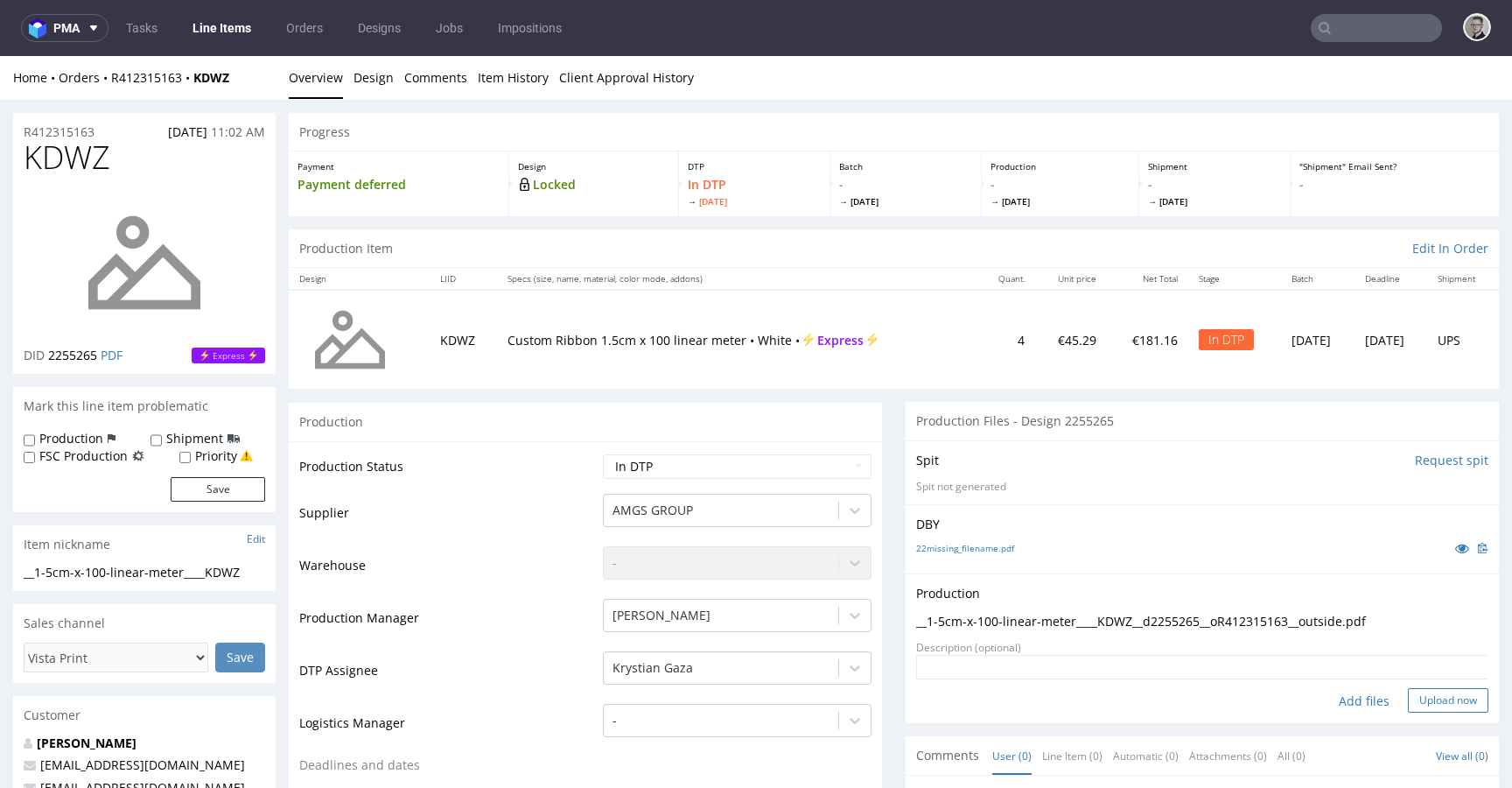
click at [1408, 691] on button "Upload now" at bounding box center [1448, 700] width 80 height 25
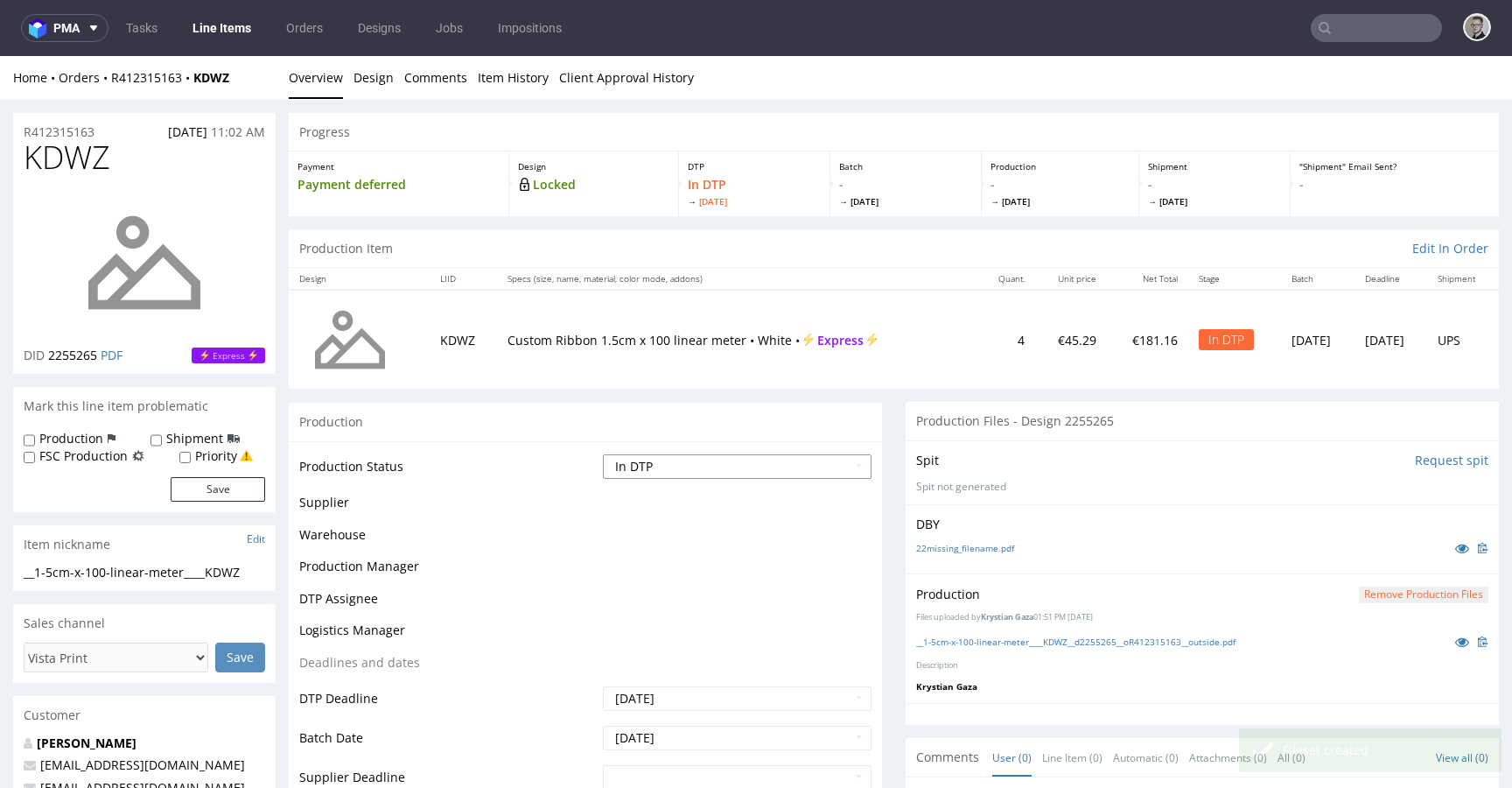
click at [717, 459] on select "Waiting for Artwork Waiting for Diecut Waiting for Mockup Waiting for DTP Waiti…" at bounding box center [737, 466] width 269 height 25
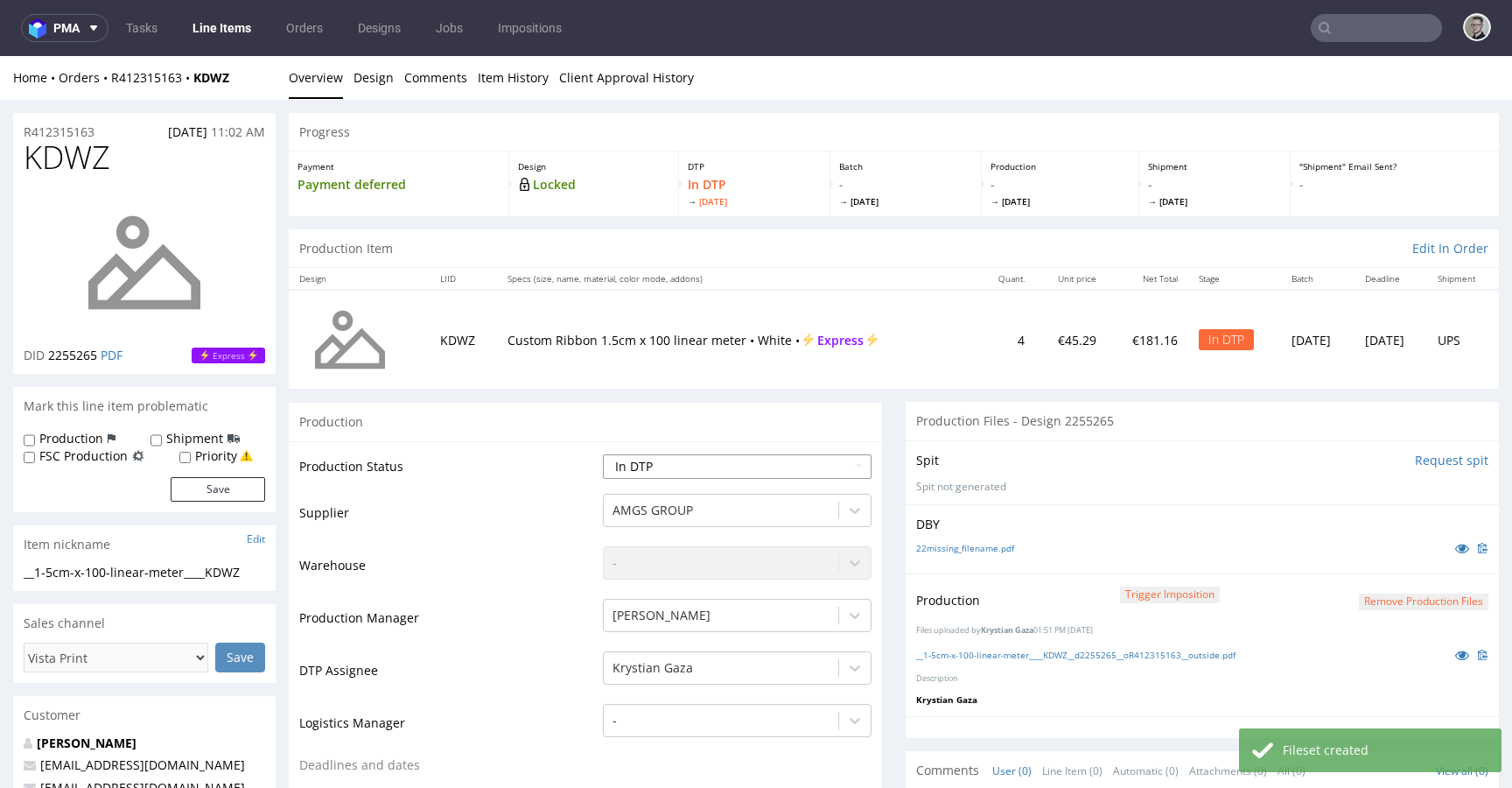
select select "dtp_production_ready"
click at [603, 455] on select "Waiting for Artwork Waiting for Diecut Waiting for Mockup Waiting for DTP Waiti…" at bounding box center [737, 466] width 269 height 25
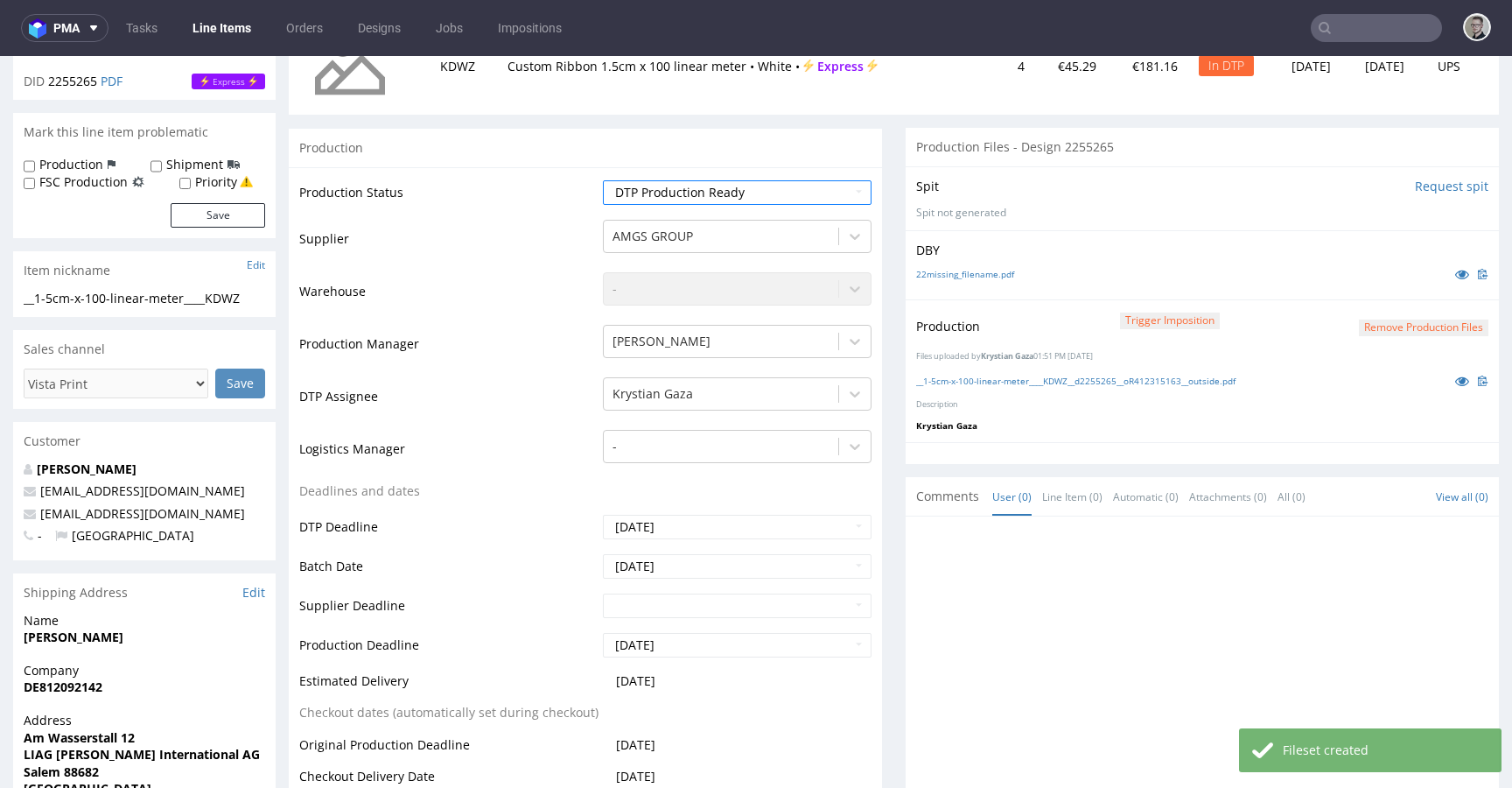
scroll to position [604, 0]
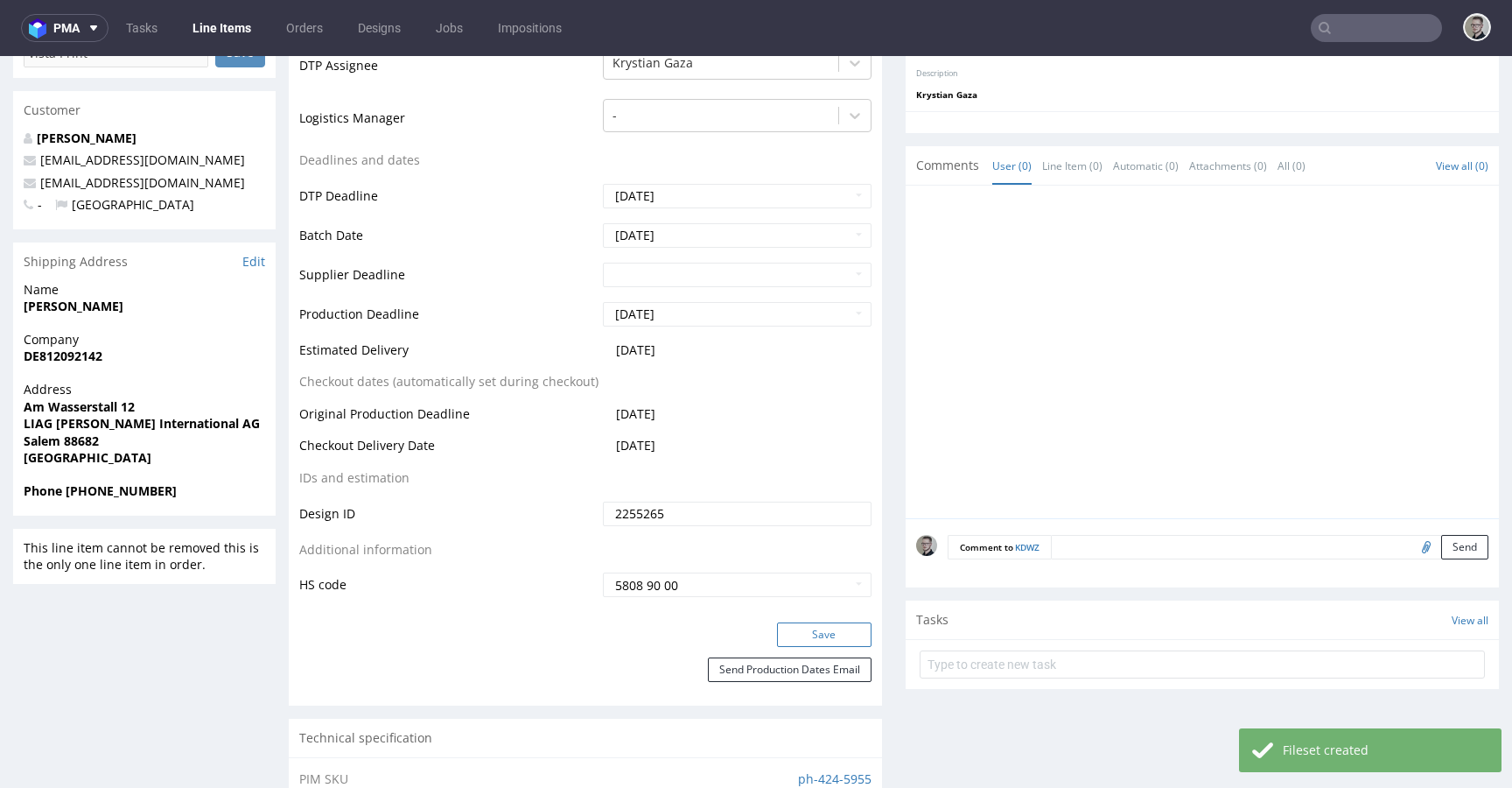
click at [826, 627] on button "Save" at bounding box center [823, 634] width 94 height 25
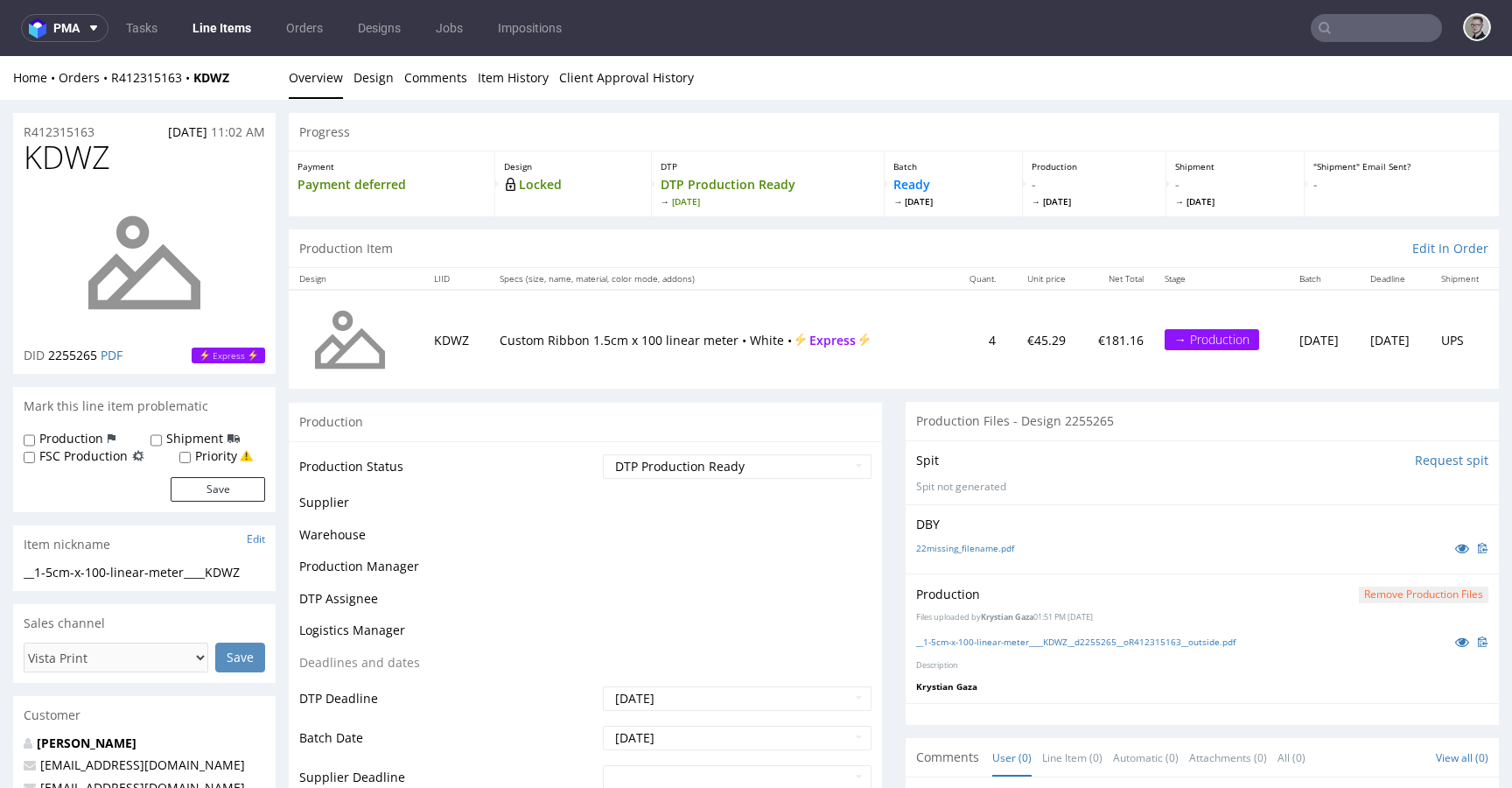
scroll to position [0, 0]
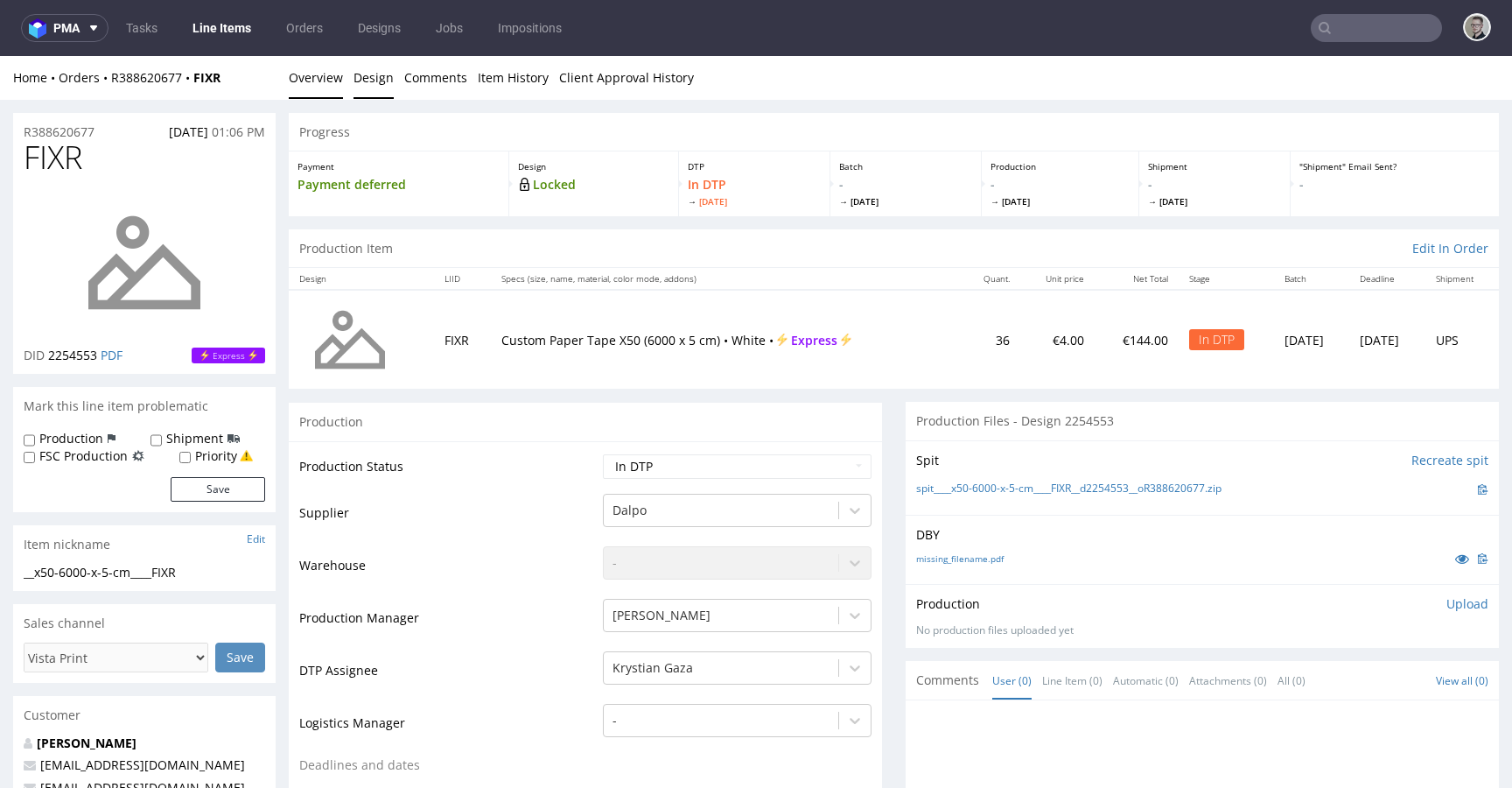
click at [359, 85] on link "Design" at bounding box center [373, 76] width 41 height 43
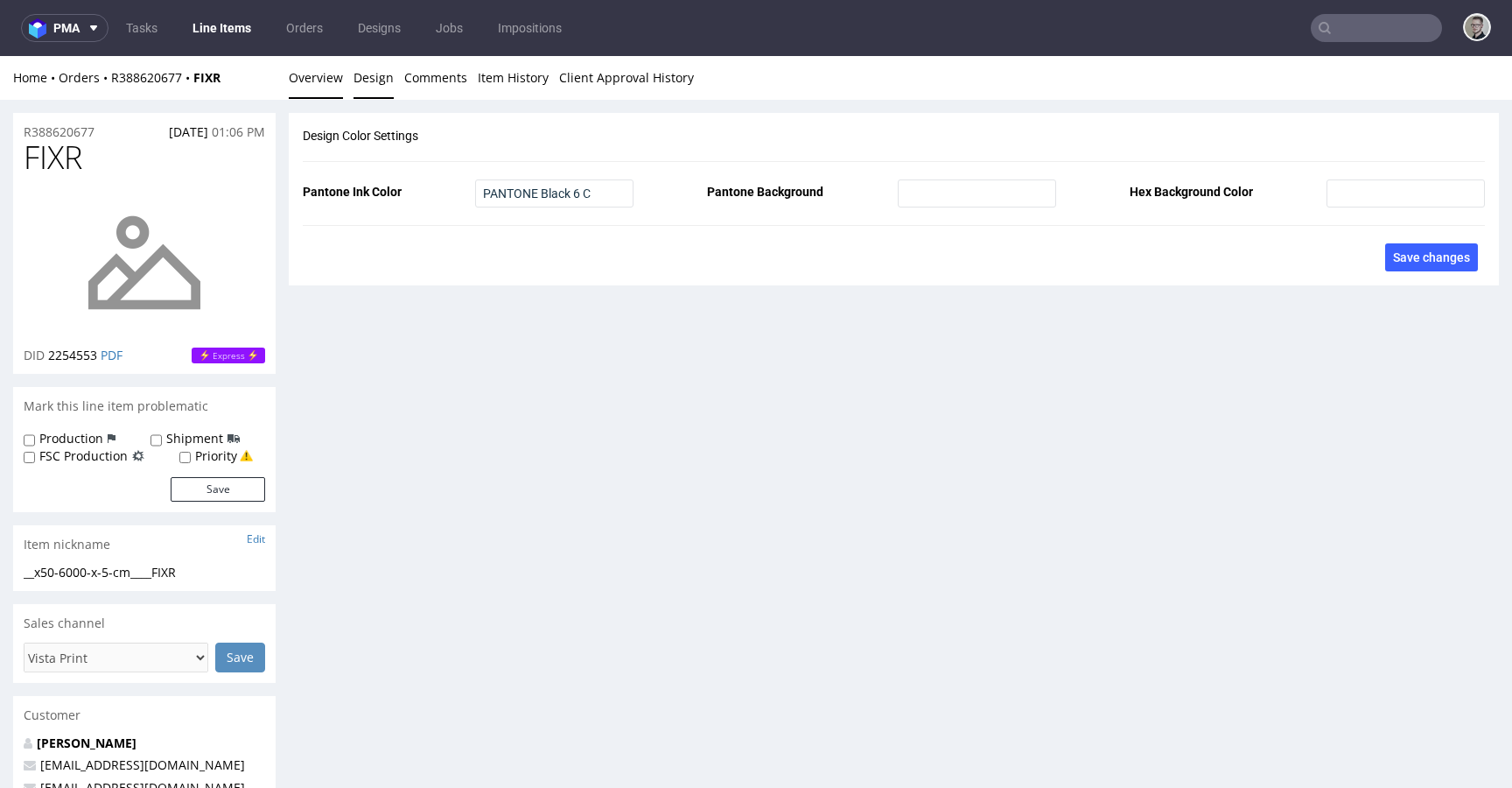
click at [318, 81] on link "Overview" at bounding box center [315, 76] width 55 height 43
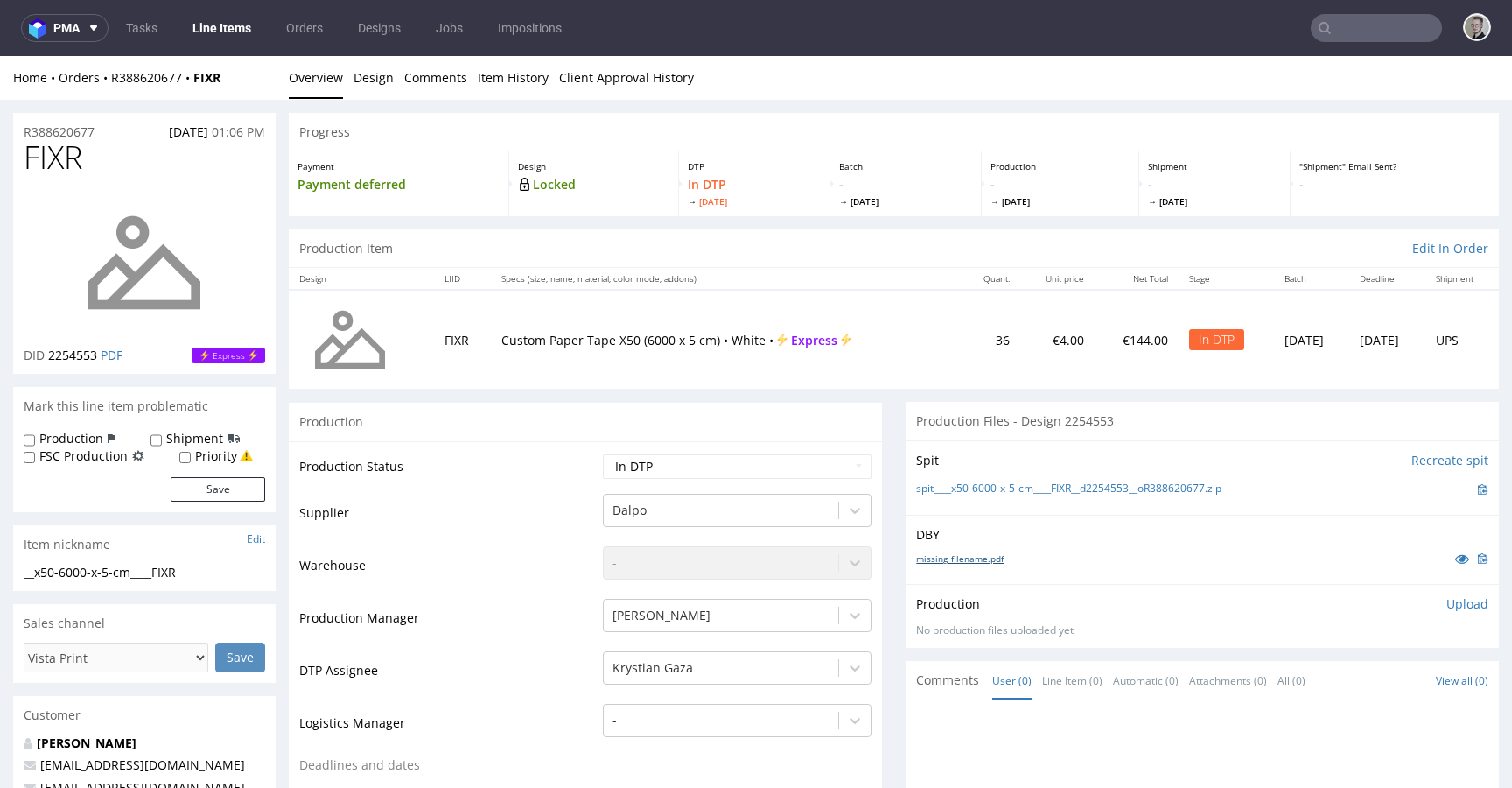
click at [942, 563] on link "missing_filename.pdf" at bounding box center [959, 559] width 87 height 12
click at [1076, 485] on link "spit____x50-6000-x-5-cm____FIXR__d2254553__oR388620677.zip" at bounding box center [1069, 488] width 306 height 15
drag, startPoint x: 1425, startPoint y: 604, endPoint x: 1373, endPoint y: 636, distance: 61.1
click at [1447, 604] on p "Upload" at bounding box center [1467, 604] width 42 height 18
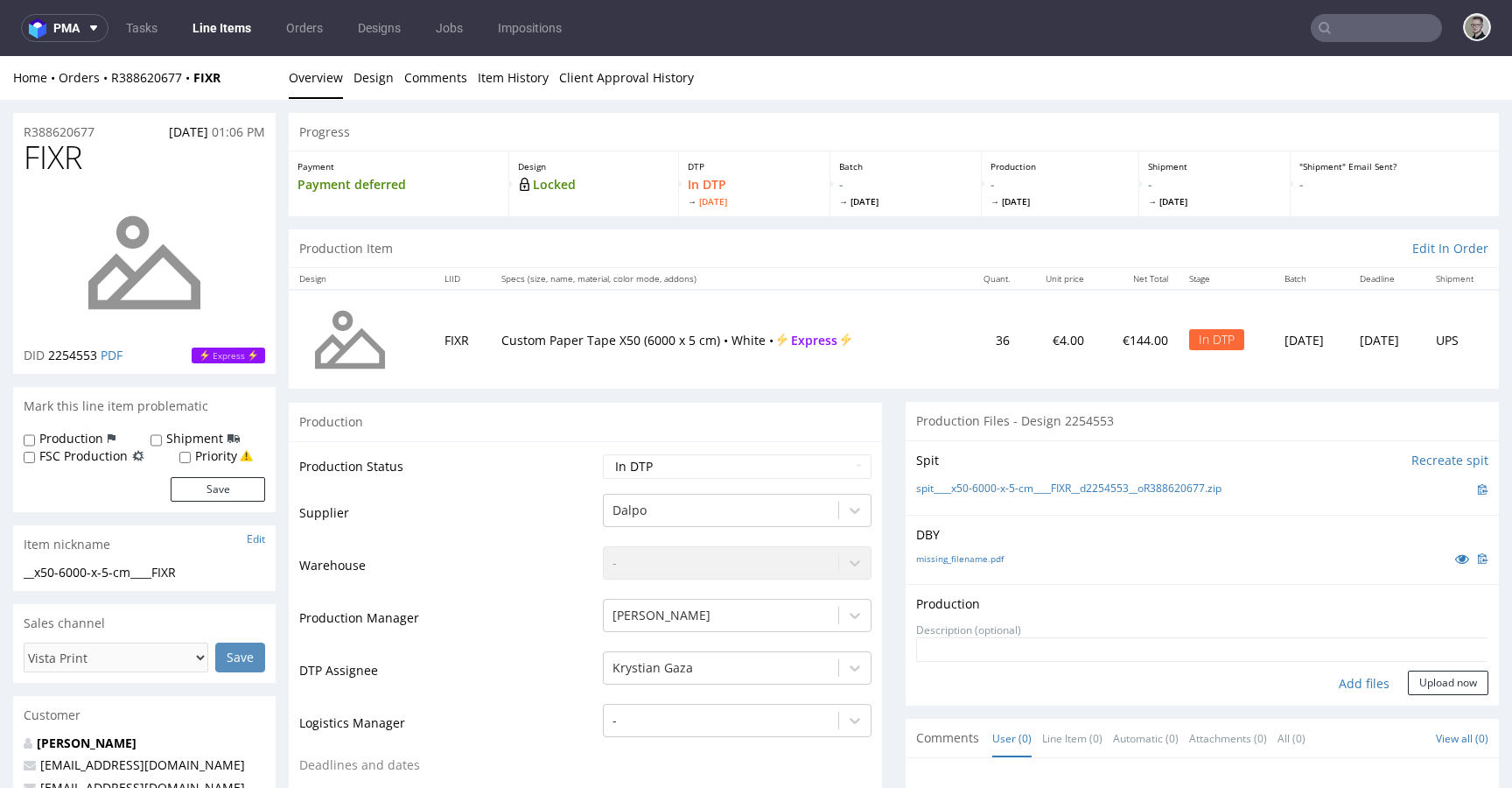
click at [1348, 682] on div "Add files" at bounding box center [1364, 684] width 87 height 26
type input "C:\fakepath\__x50-6000-x-5-cm____FIXR__d2254553__oR388620677__latest__outside.p…"
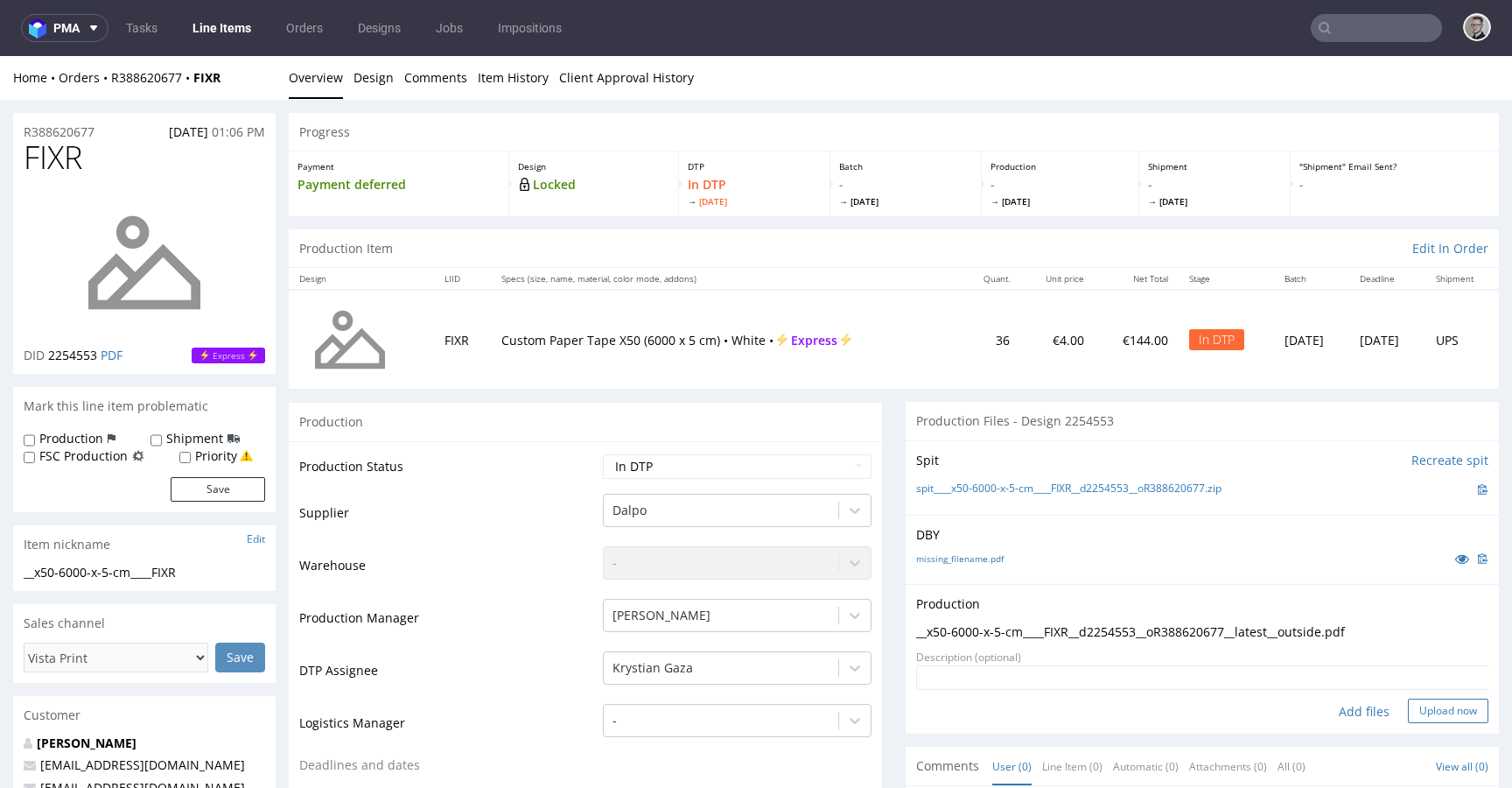
click at [1437, 708] on button "Upload now" at bounding box center [1448, 711] width 80 height 25
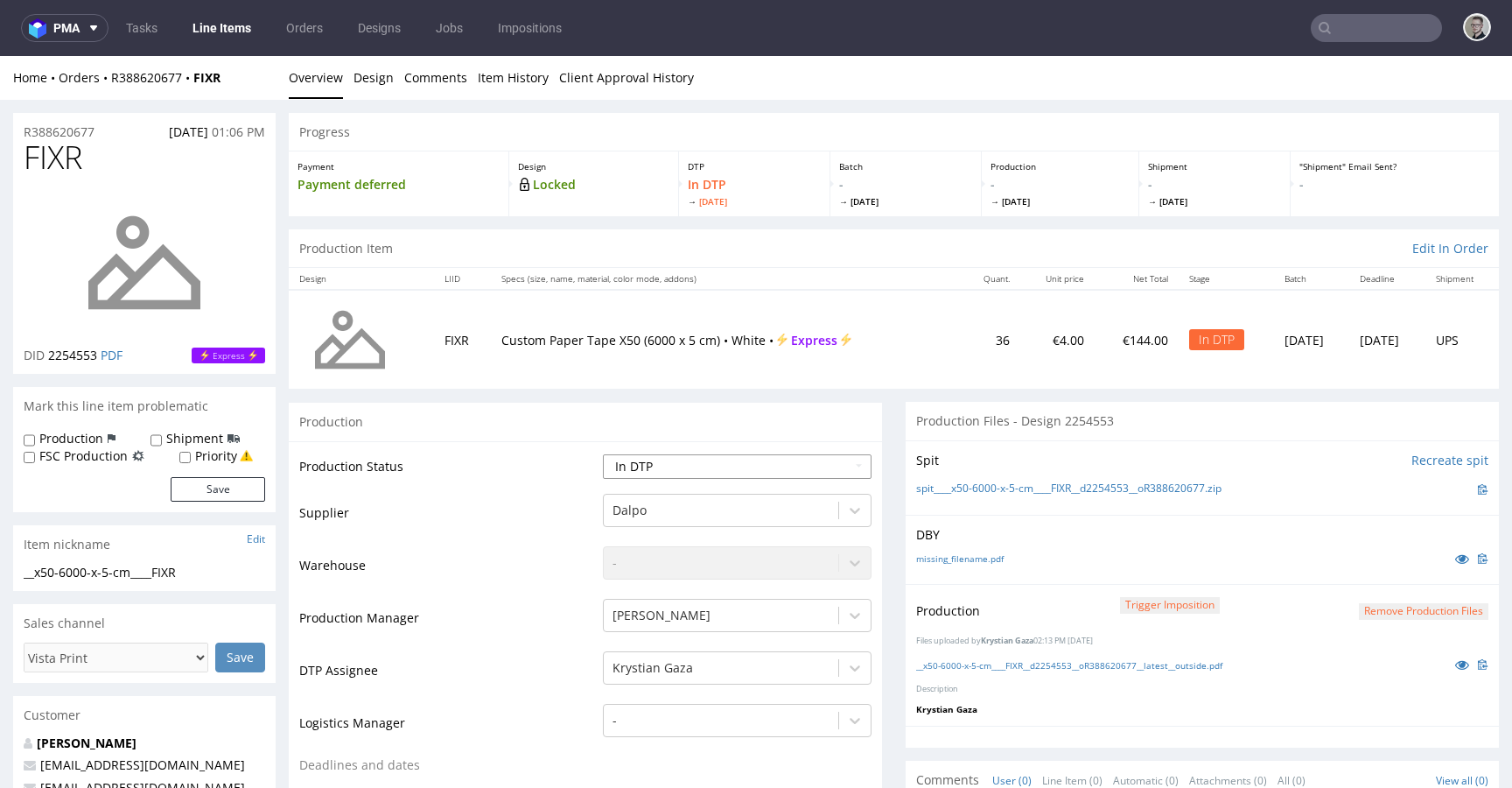
click at [658, 468] on select "Waiting for Artwork Waiting for Diecut Waiting for Mockup Waiting for DTP Waiti…" at bounding box center [737, 466] width 269 height 25
select select "dtp_production_ready"
click at [603, 455] on select "Waiting for Artwork Waiting for Diecut Waiting for Mockup Waiting for DTP Waiti…" at bounding box center [737, 466] width 269 height 25
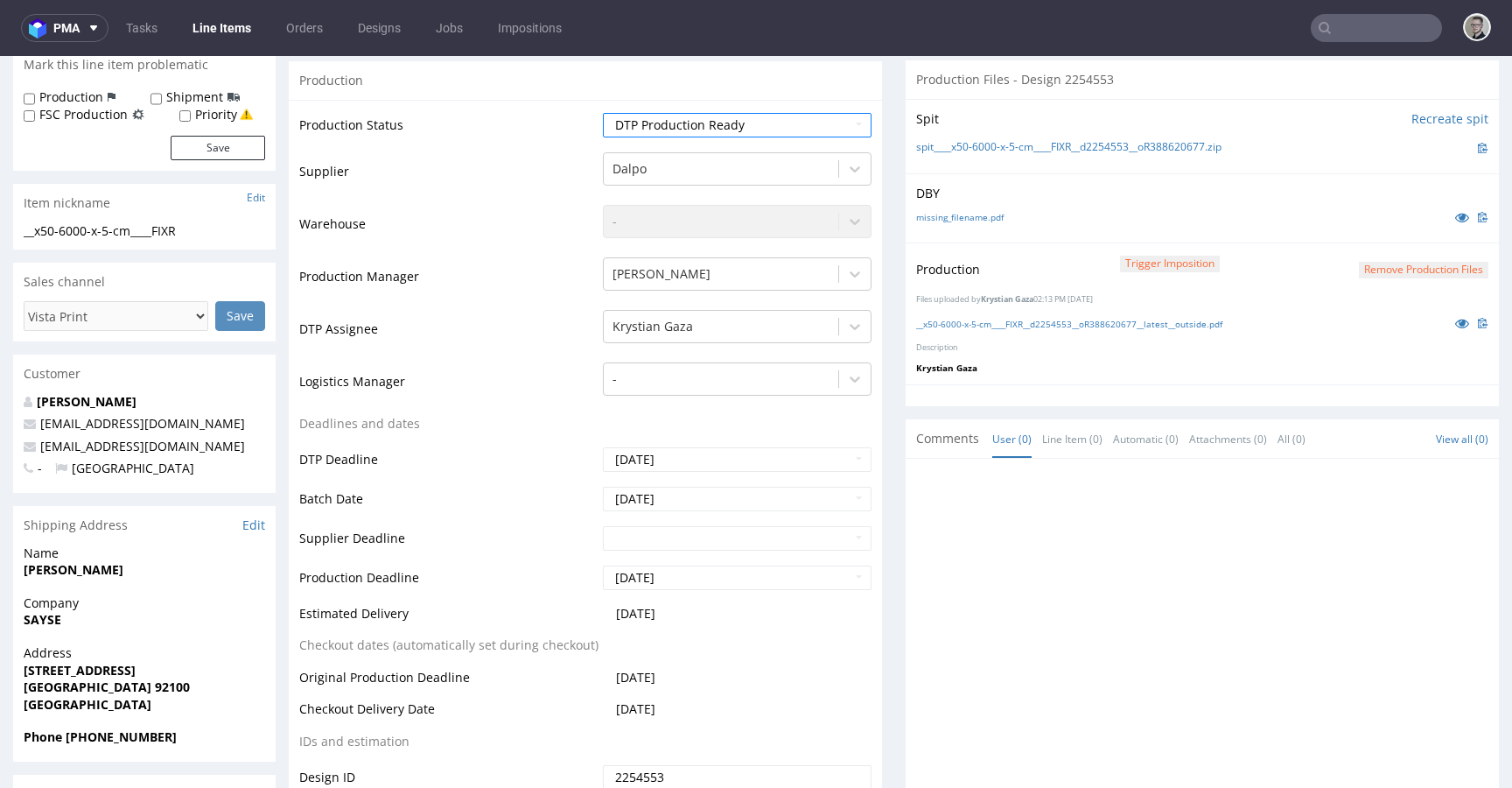
scroll to position [785, 0]
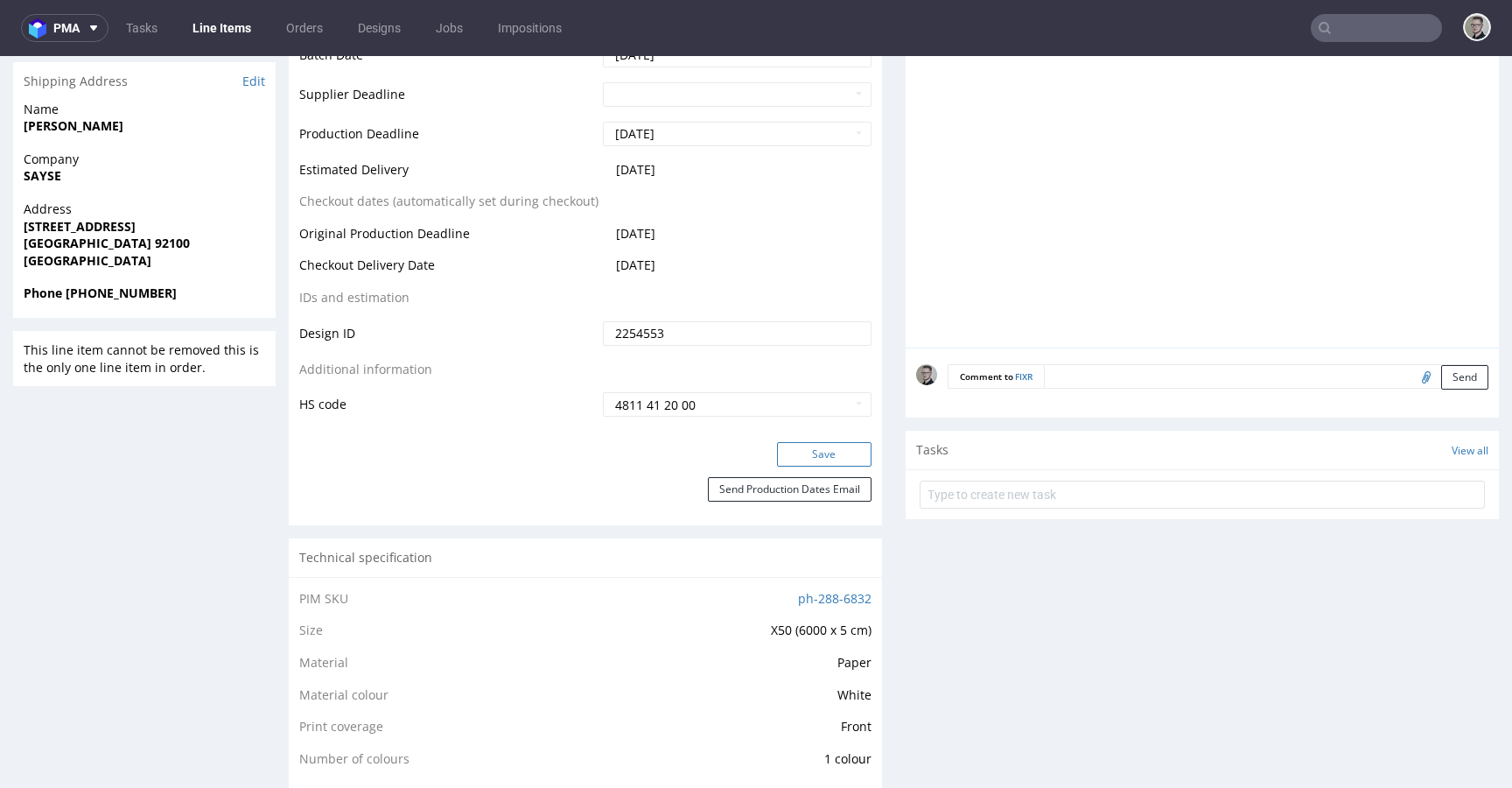
click at [828, 465] on button "Save" at bounding box center [823, 454] width 94 height 25
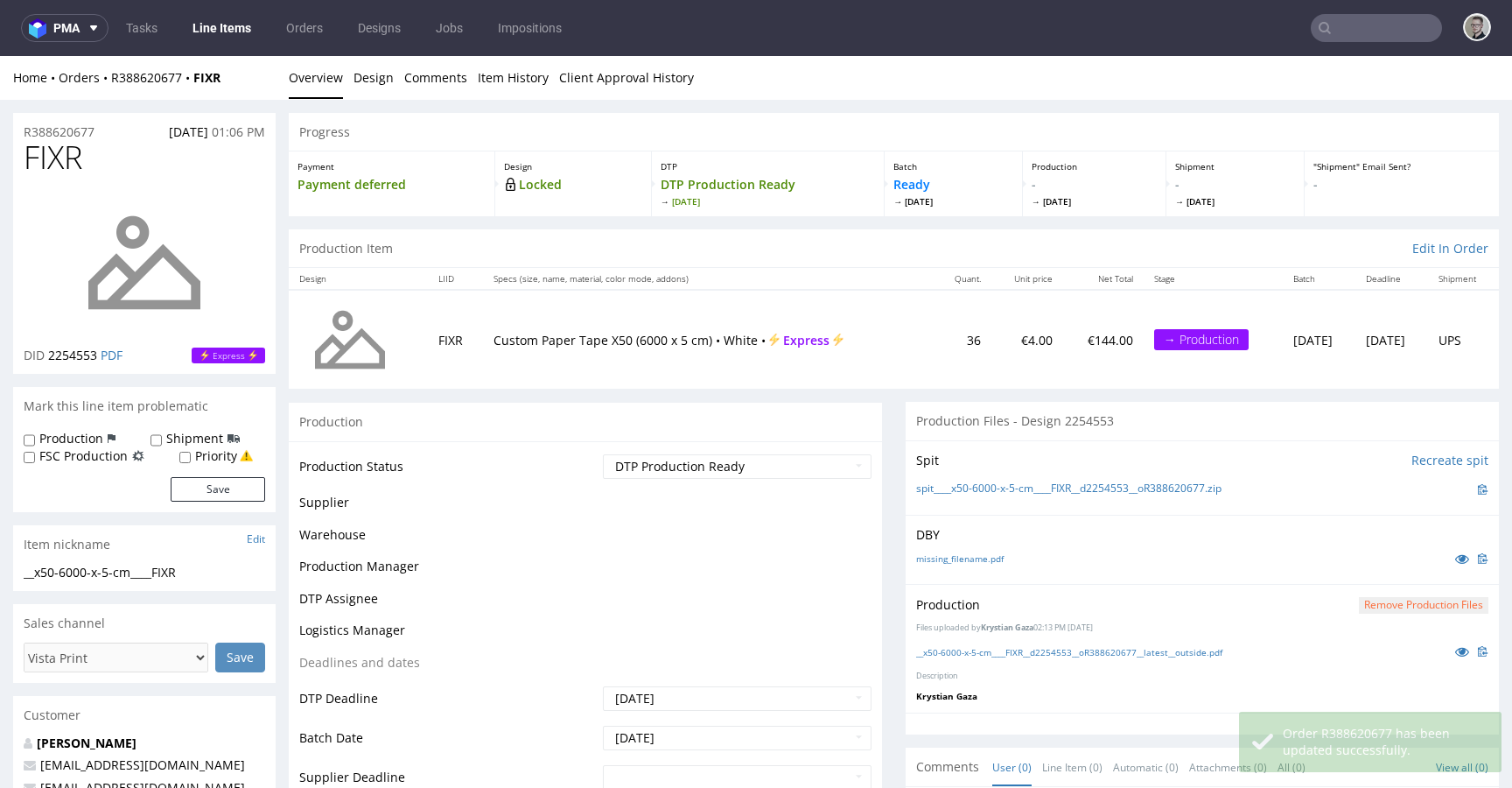
scroll to position [6, 0]
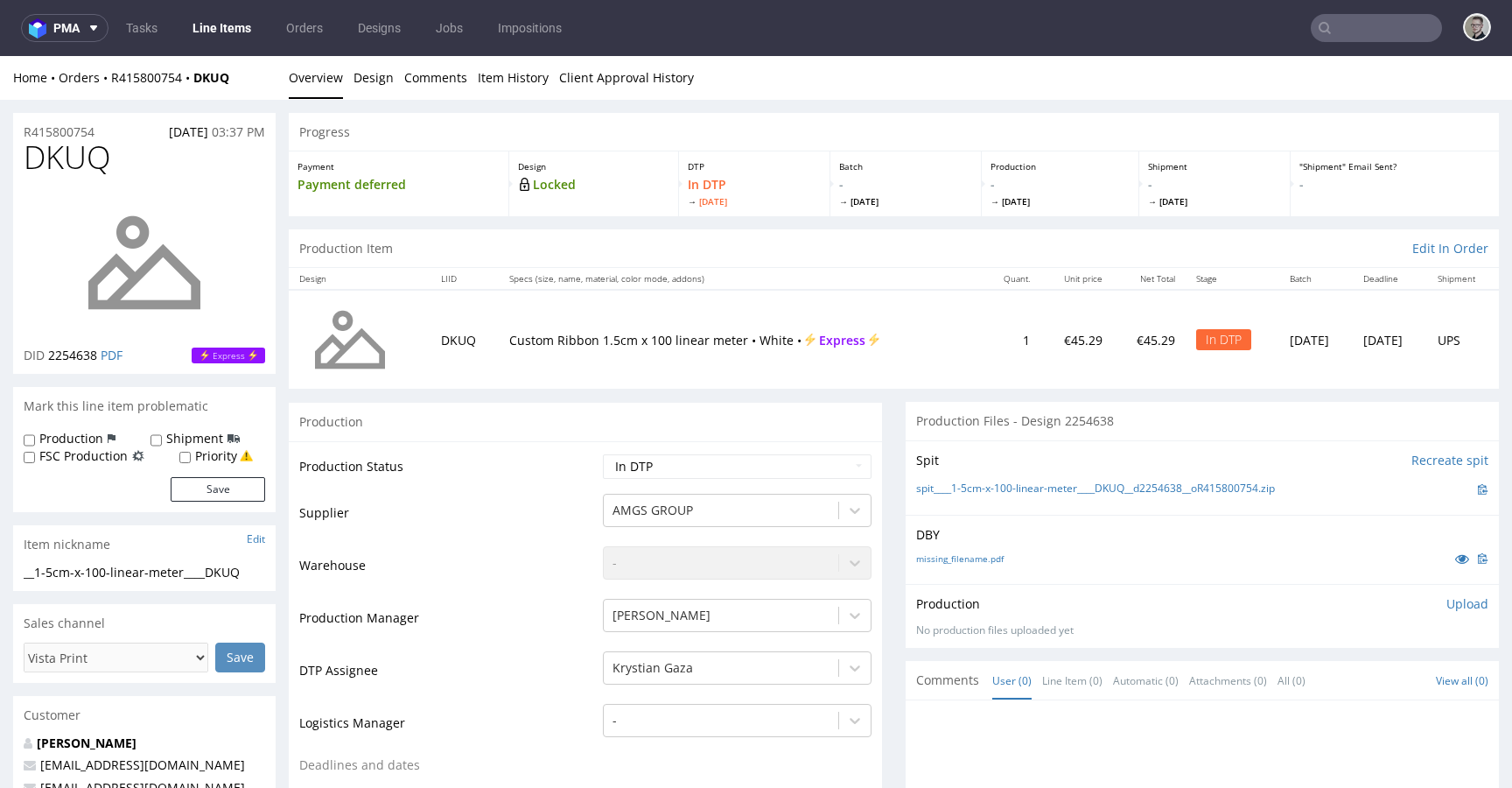
click at [924, 406] on div "Production Files - Design 2254638" at bounding box center [1202, 421] width 593 height 39
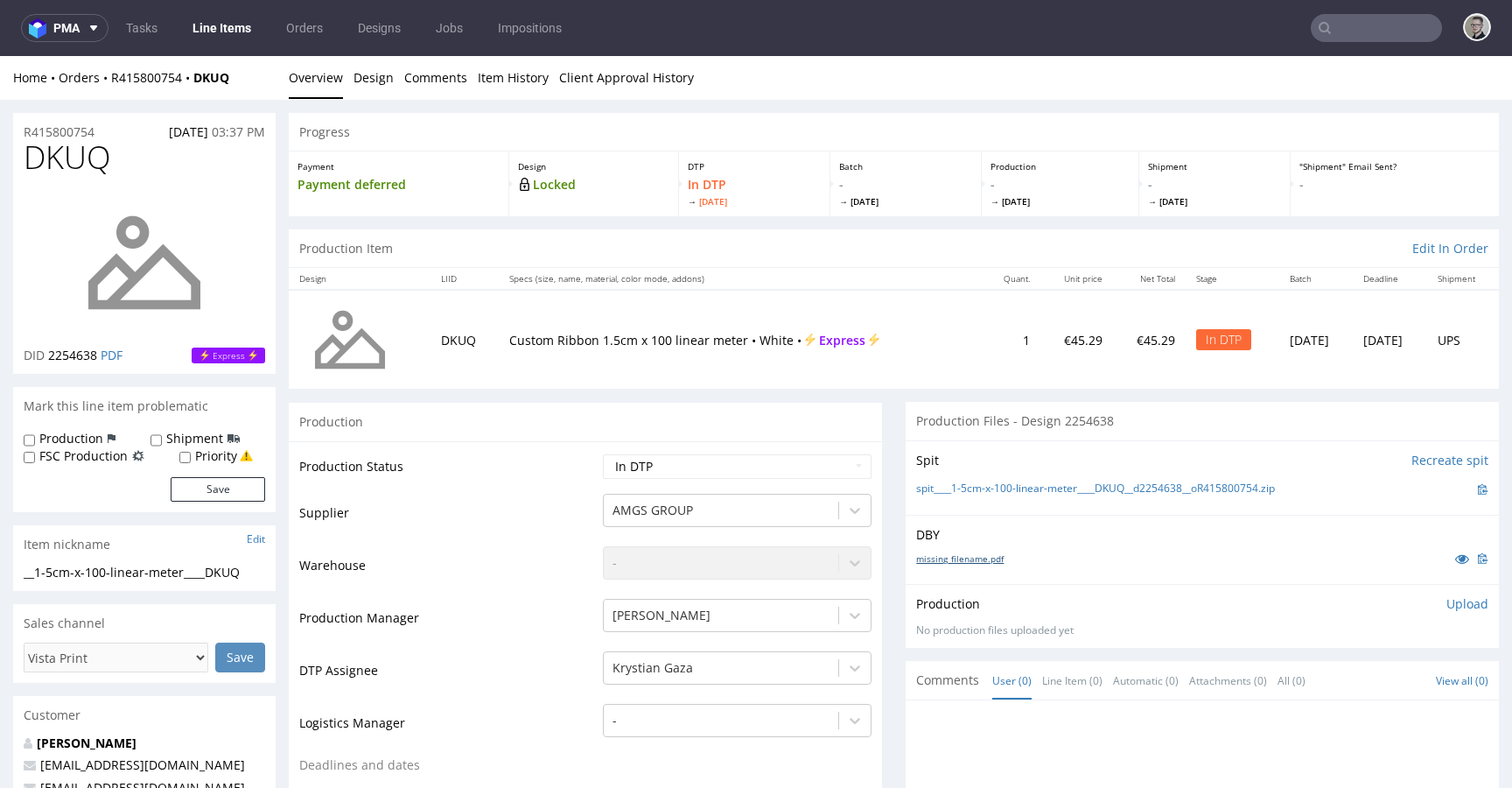
click at [974, 559] on link "missing_filename.pdf" at bounding box center [959, 559] width 87 height 12
click at [1055, 485] on link "spit____1-5cm-x-100-linear-meter____DKUQ__d2254638__oR415800754.zip" at bounding box center [1095, 488] width 359 height 15
click at [1456, 610] on p "Upload" at bounding box center [1467, 604] width 42 height 18
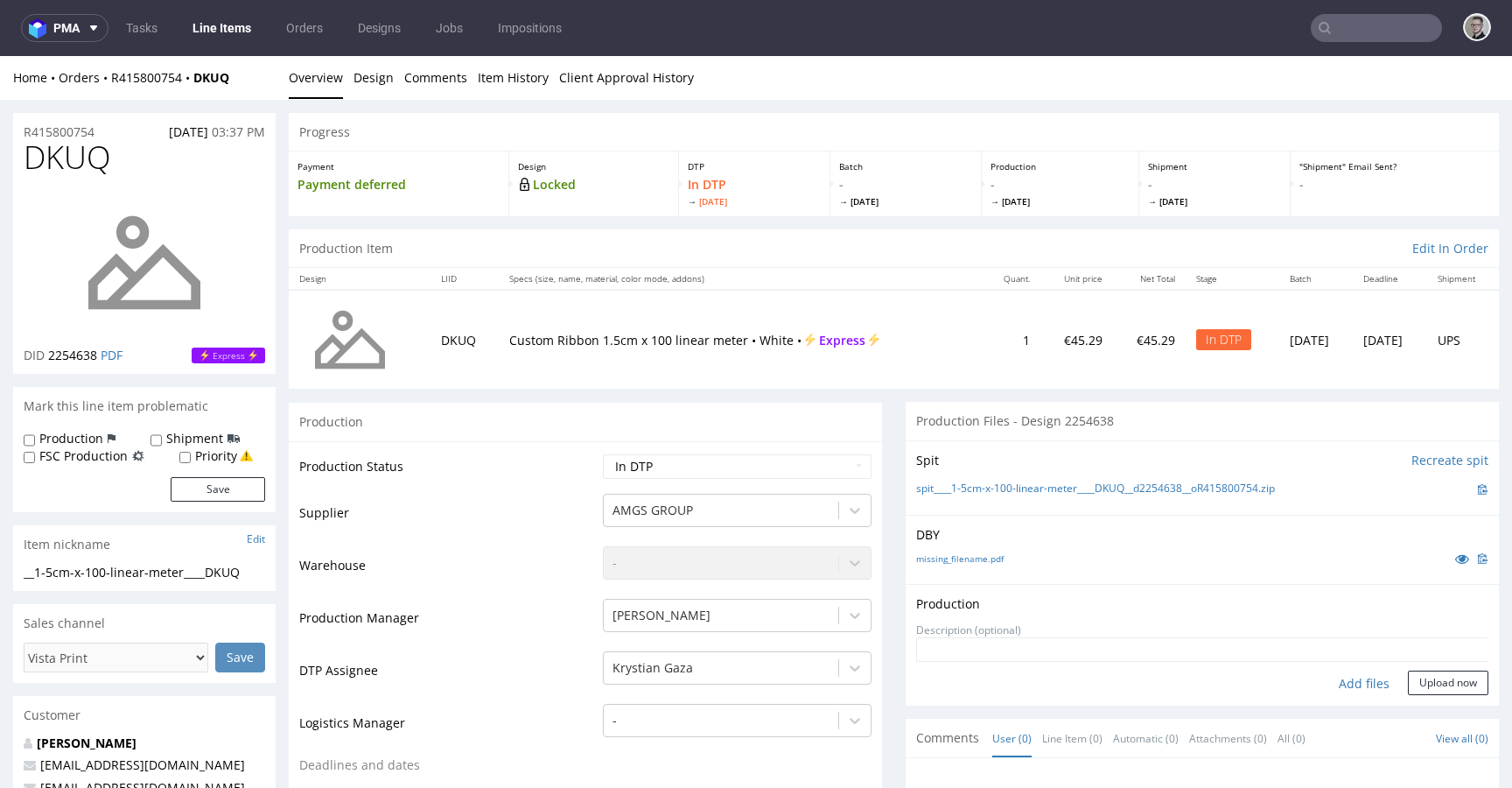
click at [1357, 681] on div "Add files" at bounding box center [1364, 684] width 87 height 26
type input "C:\fakepath\__1-5cm-x-100-linear-meter____DKUQ__d2254638__oR415800754__latest__…"
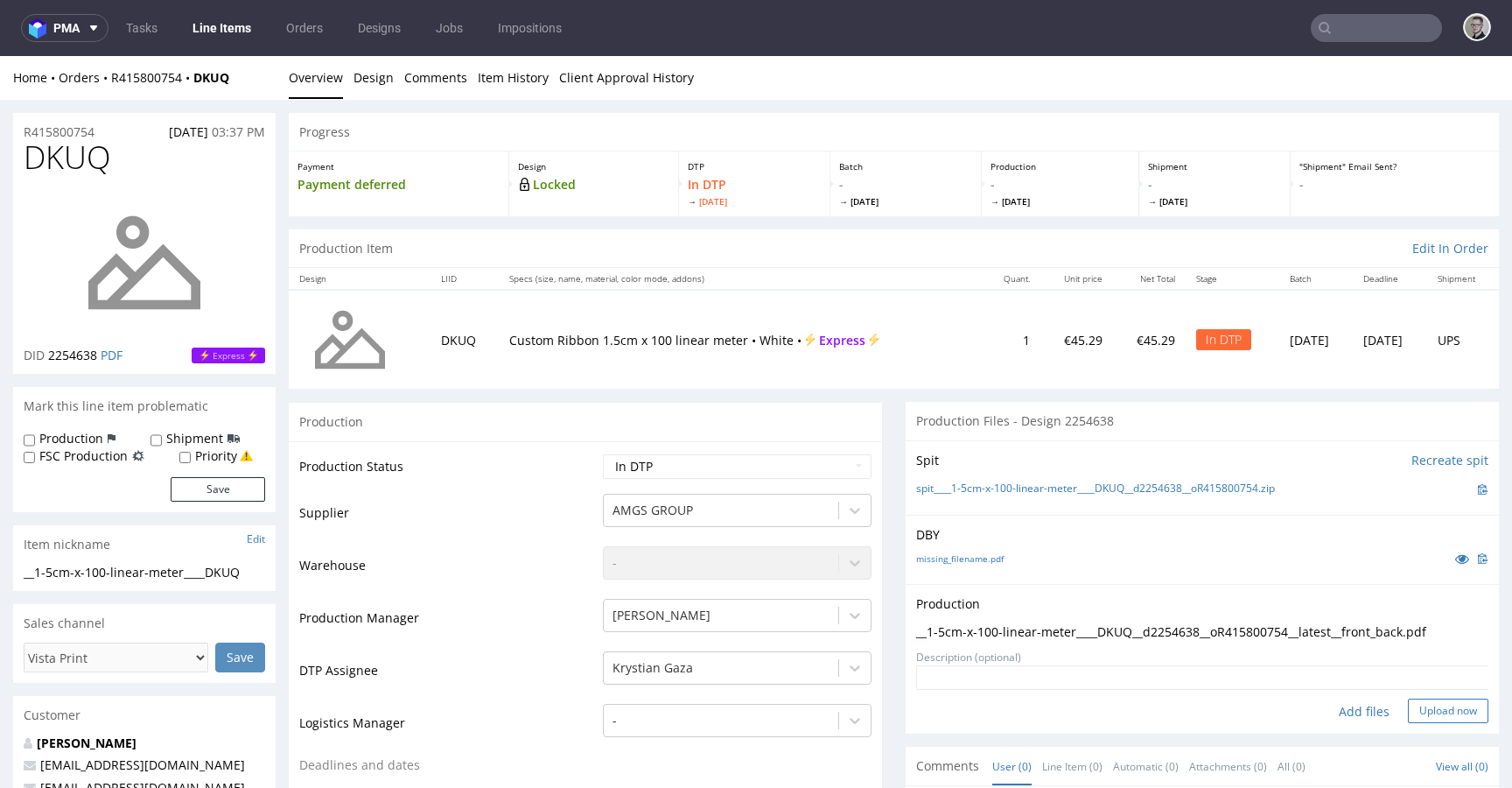
click at [1443, 706] on button "Upload now" at bounding box center [1448, 711] width 80 height 25
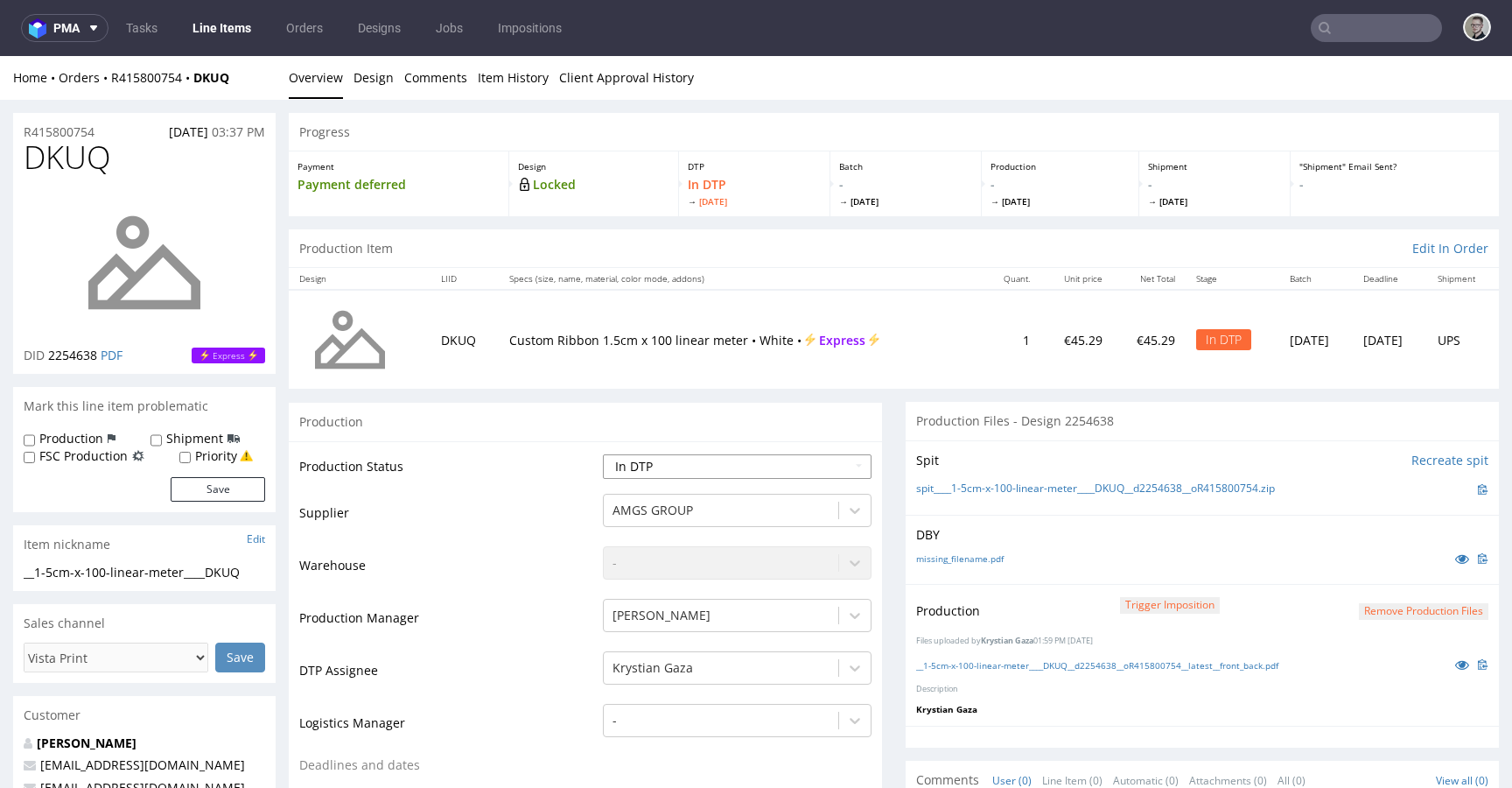
click at [746, 463] on select "Waiting for Artwork Waiting for Diecut Waiting for Mockup Waiting for DTP Waiti…" at bounding box center [737, 466] width 269 height 25
select select "dtp_production_ready"
click at [603, 455] on select "Waiting for Artwork Waiting for Diecut Waiting for Mockup Waiting for DTP Waiti…" at bounding box center [737, 466] width 269 height 25
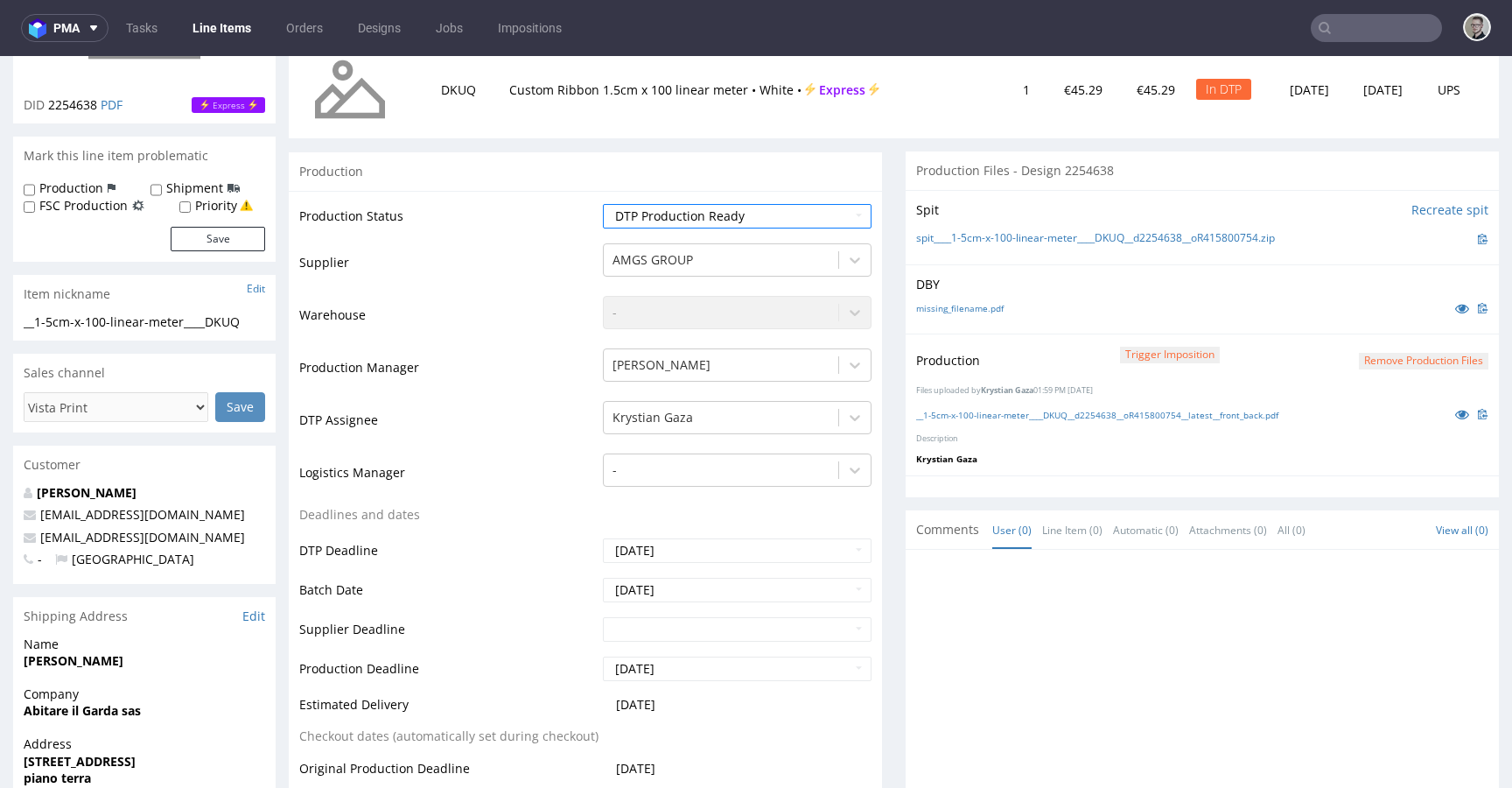
scroll to position [805, 0]
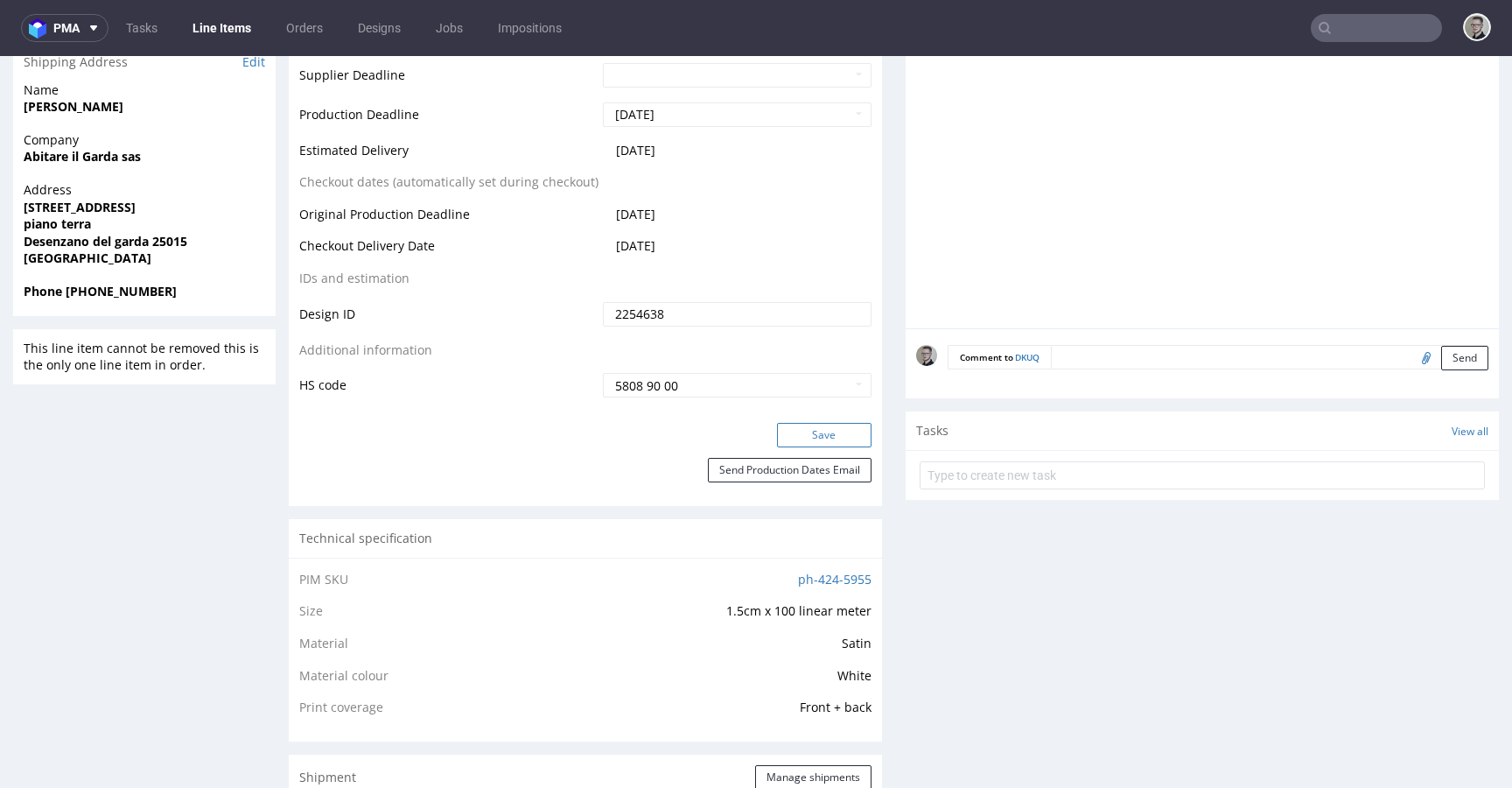
click at [811, 432] on button "Save" at bounding box center [823, 435] width 94 height 25
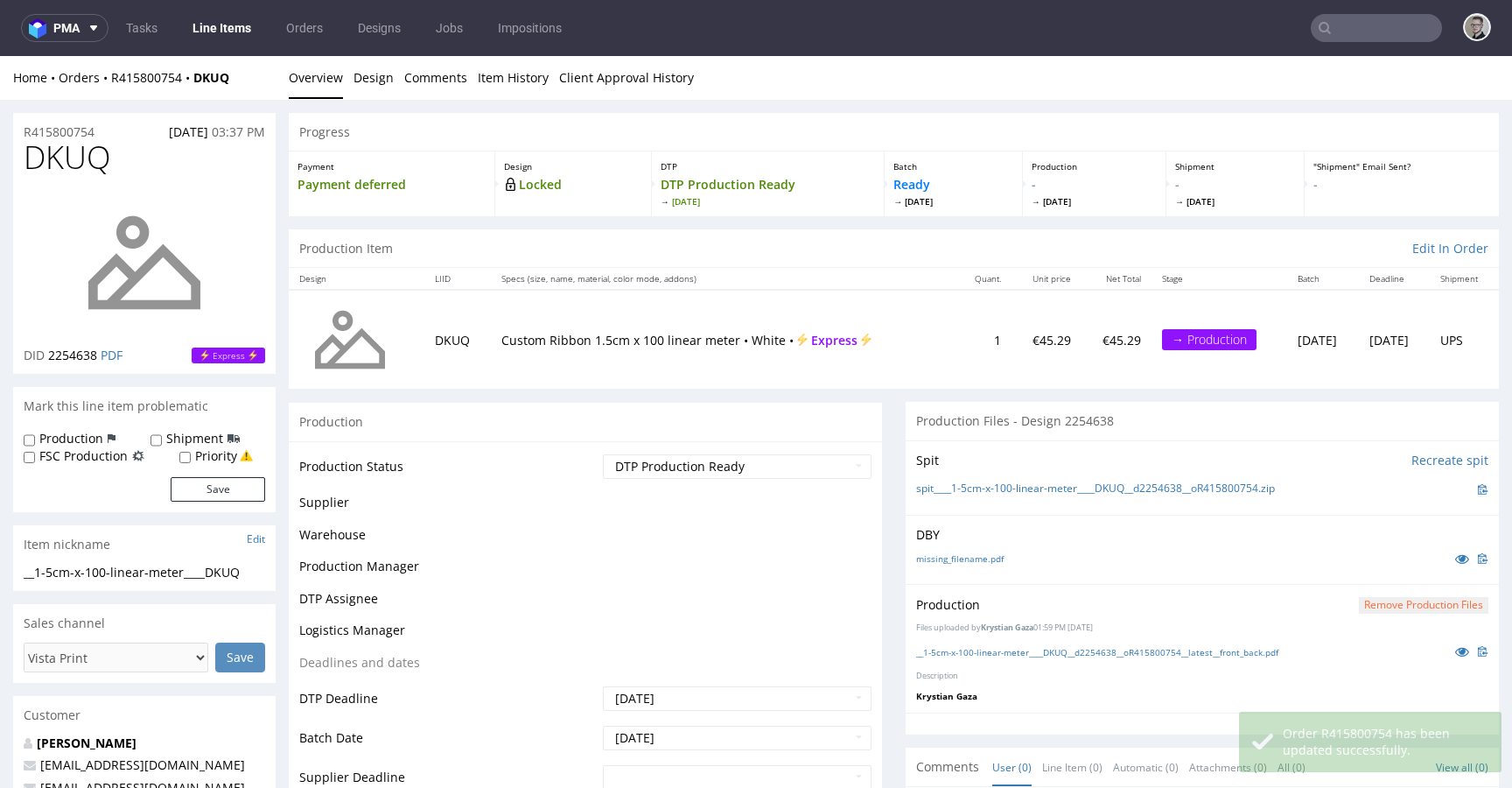
scroll to position [0, 0]
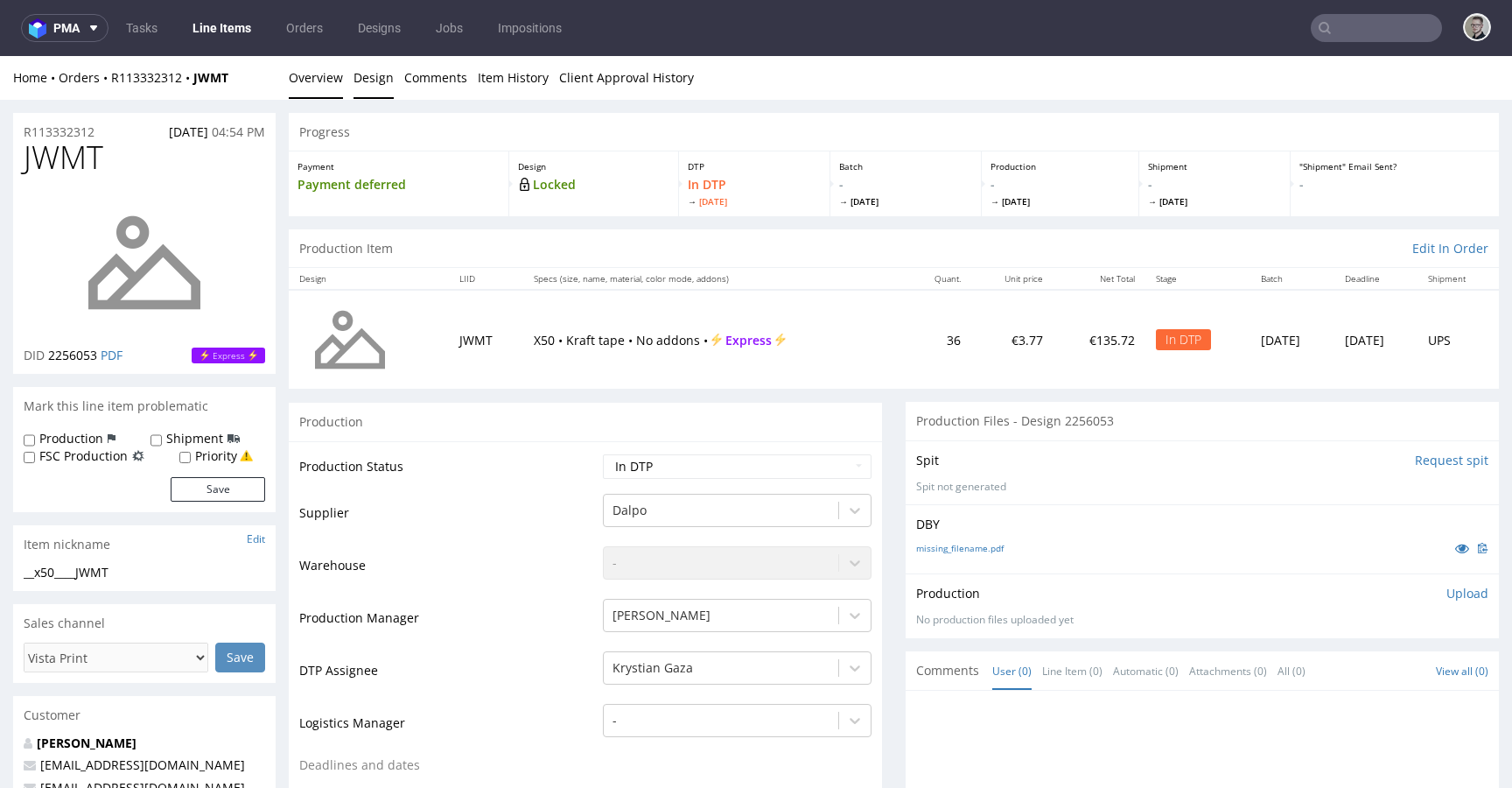
click at [389, 80] on link "Design" at bounding box center [373, 76] width 41 height 43
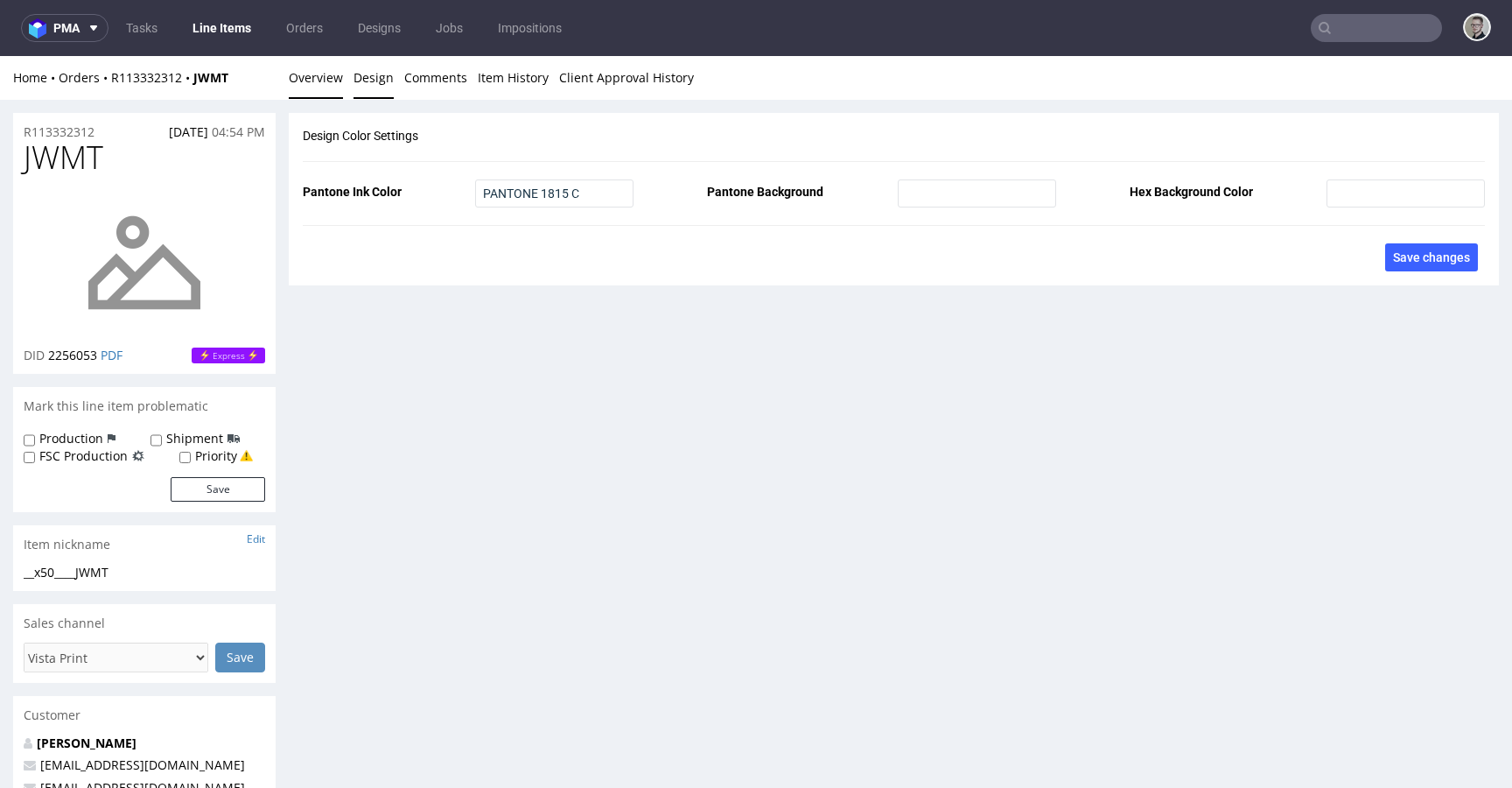
click at [328, 81] on link "Overview" at bounding box center [315, 76] width 55 height 43
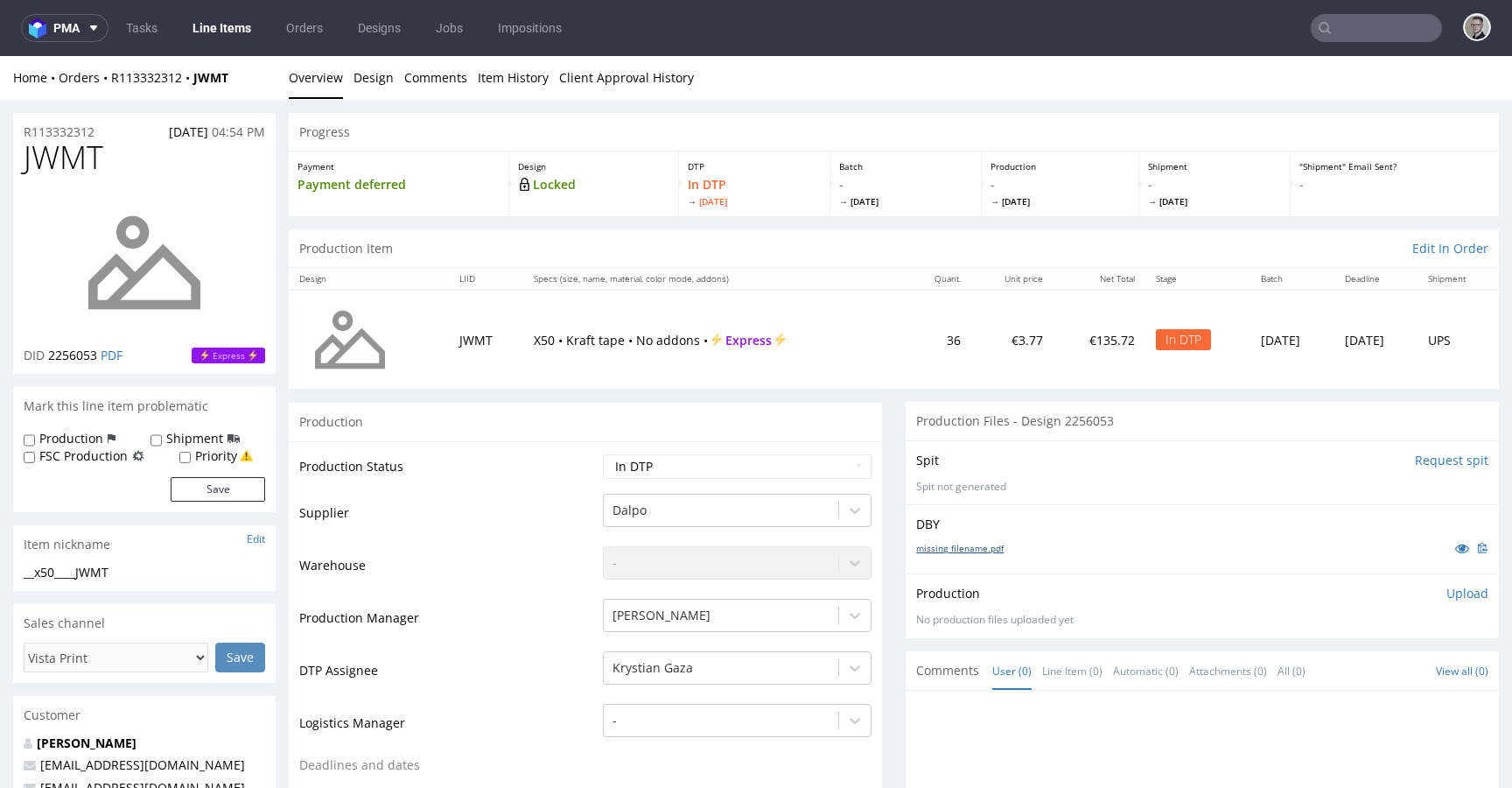
click at [969, 547] on link "missing_filename.pdf" at bounding box center [959, 548] width 87 height 12
click at [100, 575] on div "__x50____JWMT" at bounding box center [144, 573] width 241 height 18
copy div "__x50____JWMT"
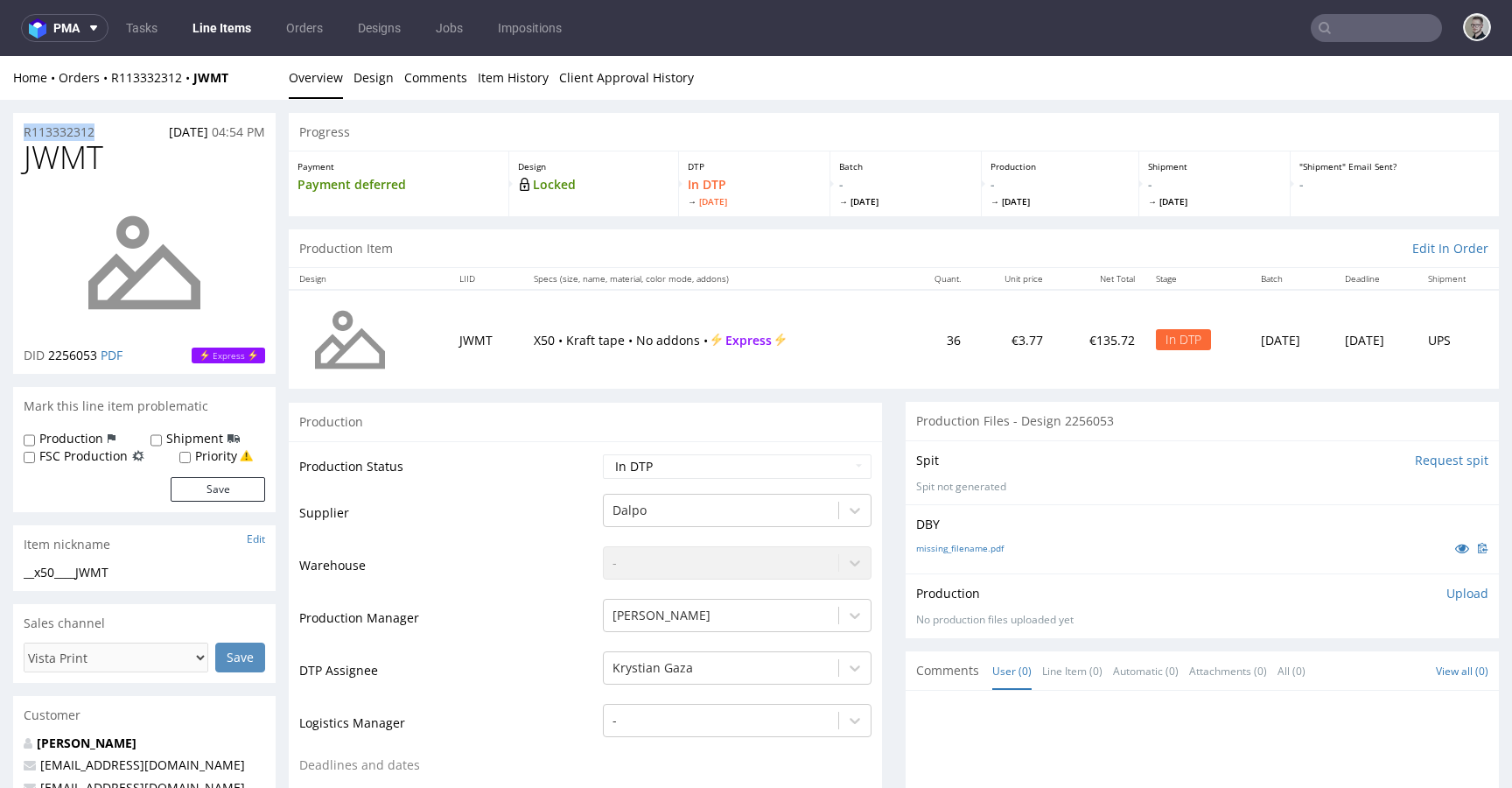
drag, startPoint x: 97, startPoint y: 128, endPoint x: 0, endPoint y: 126, distance: 97.0
copy p "R113332312"
click at [1447, 591] on p "Upload" at bounding box center [1467, 593] width 42 height 18
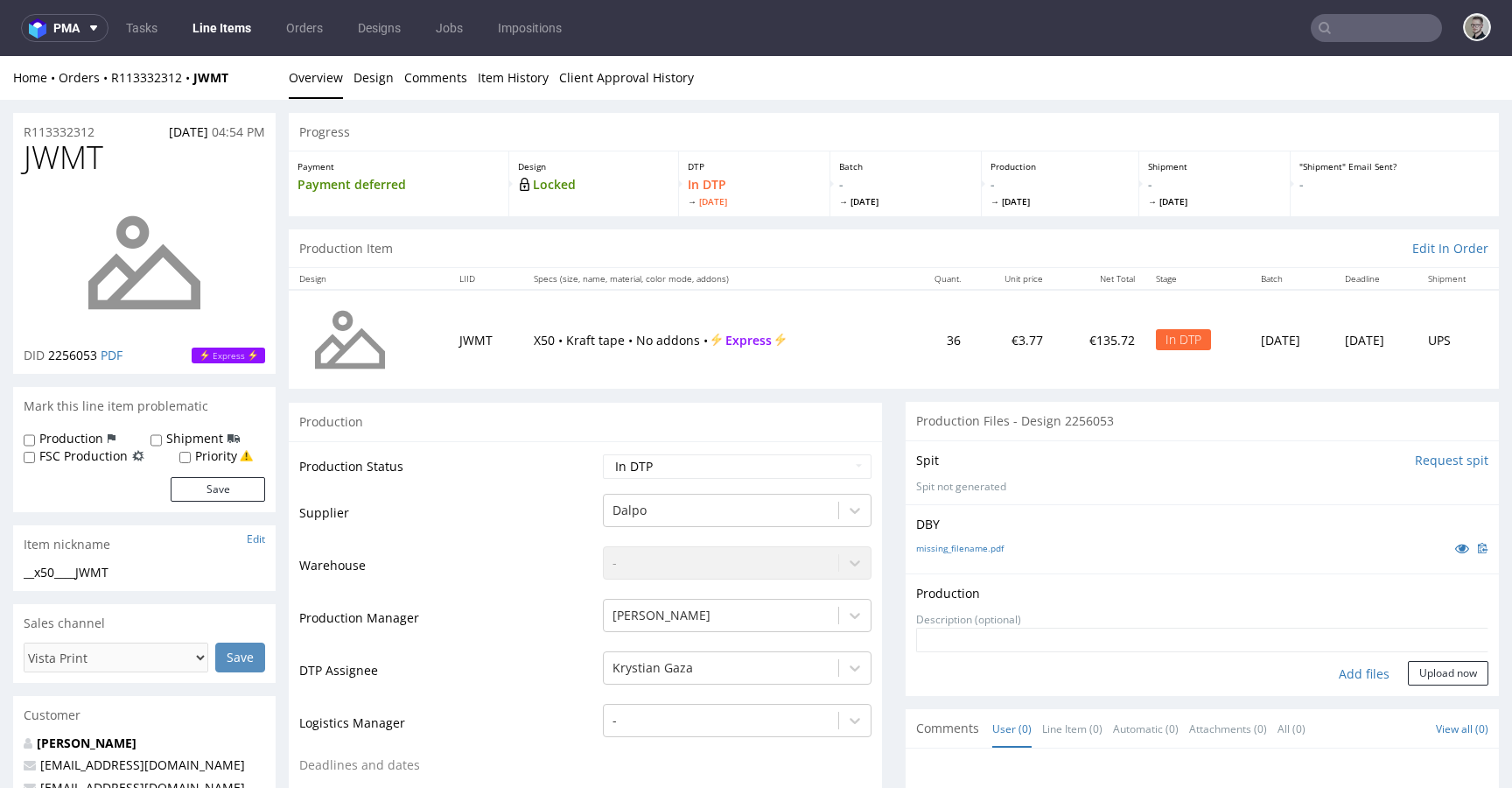
click at [1351, 664] on div "Add files" at bounding box center [1364, 674] width 87 height 26
type input "C:\fakepath\__x50____JWMT__d2256053__oR113332312__outside.pdf"
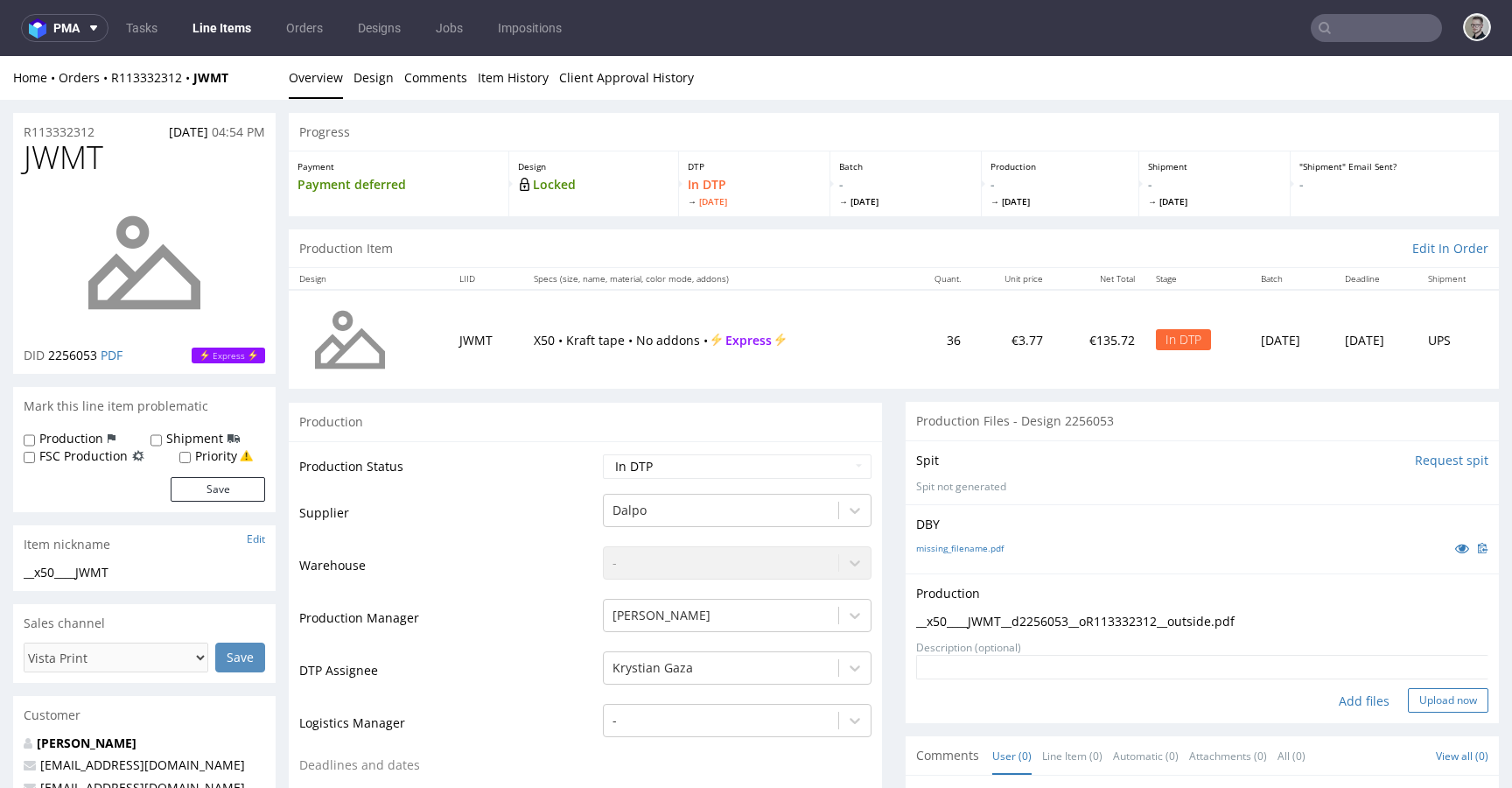
click at [1442, 693] on button "Upload now" at bounding box center [1448, 700] width 80 height 25
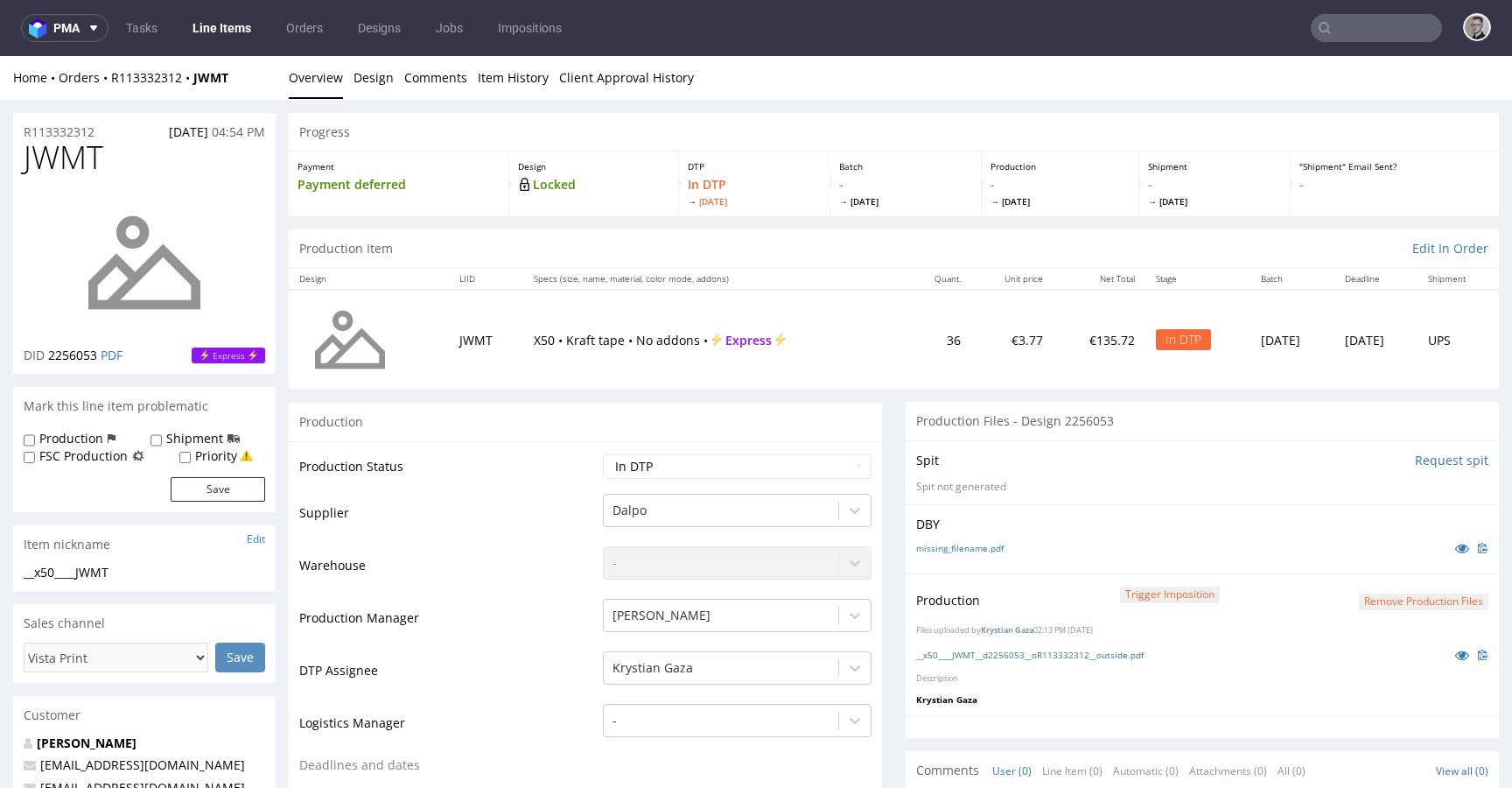
click at [681, 453] on td "Waiting for Artwork Waiting for Diecut Waiting for Mockup Waiting for DTP Waiti…" at bounding box center [734, 472] width 273 height 40
click at [683, 465] on select "Waiting for Artwork Waiting for Diecut Waiting for Mockup Waiting for DTP Waiti…" at bounding box center [737, 466] width 269 height 25
select select "dtp_production_ready"
click at [603, 455] on select "Waiting for Artwork Waiting for Diecut Waiting for Mockup Waiting for DTP Waiti…" at bounding box center [737, 466] width 269 height 25
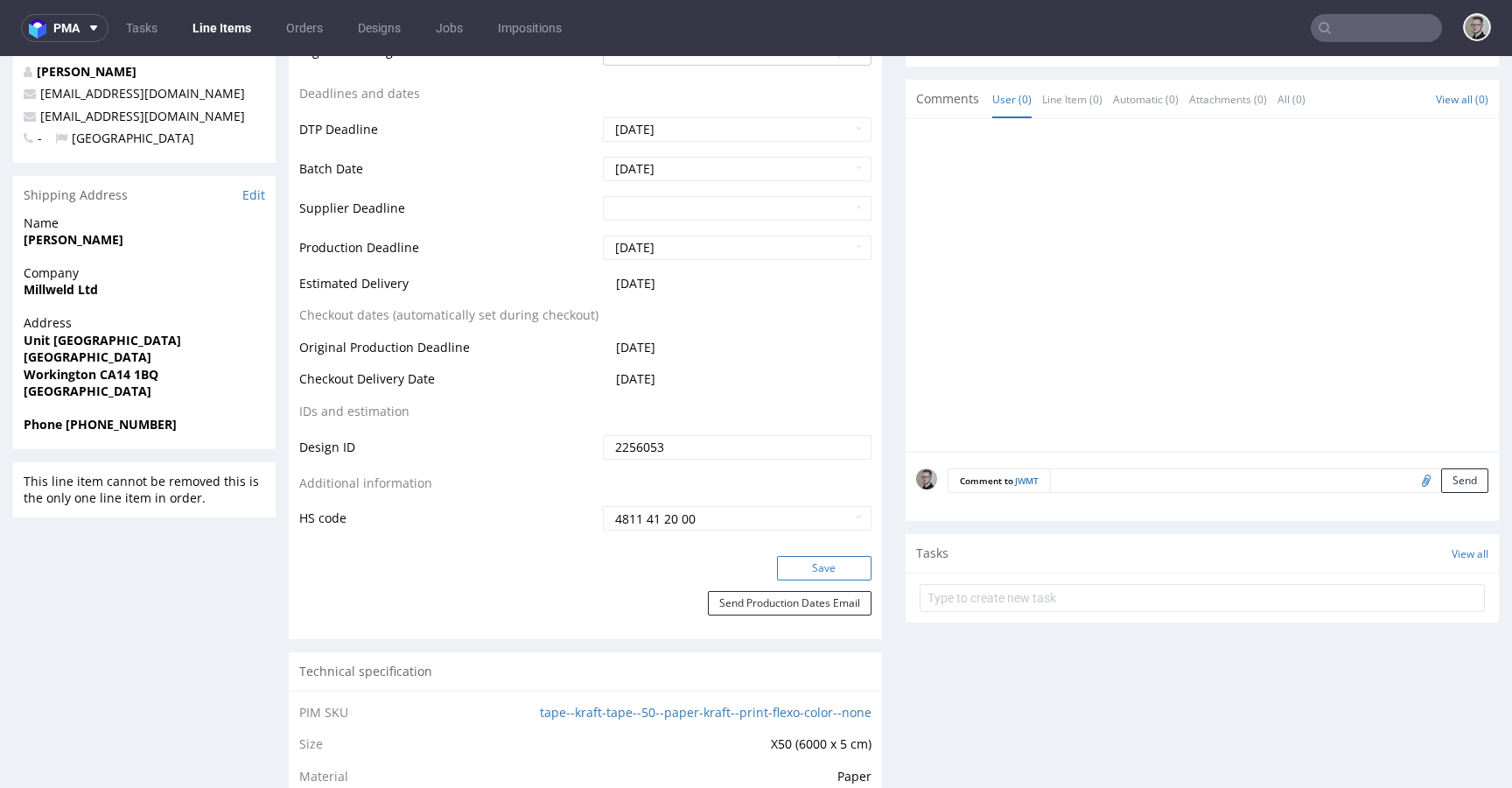
click at [852, 572] on button "Save" at bounding box center [823, 568] width 94 height 25
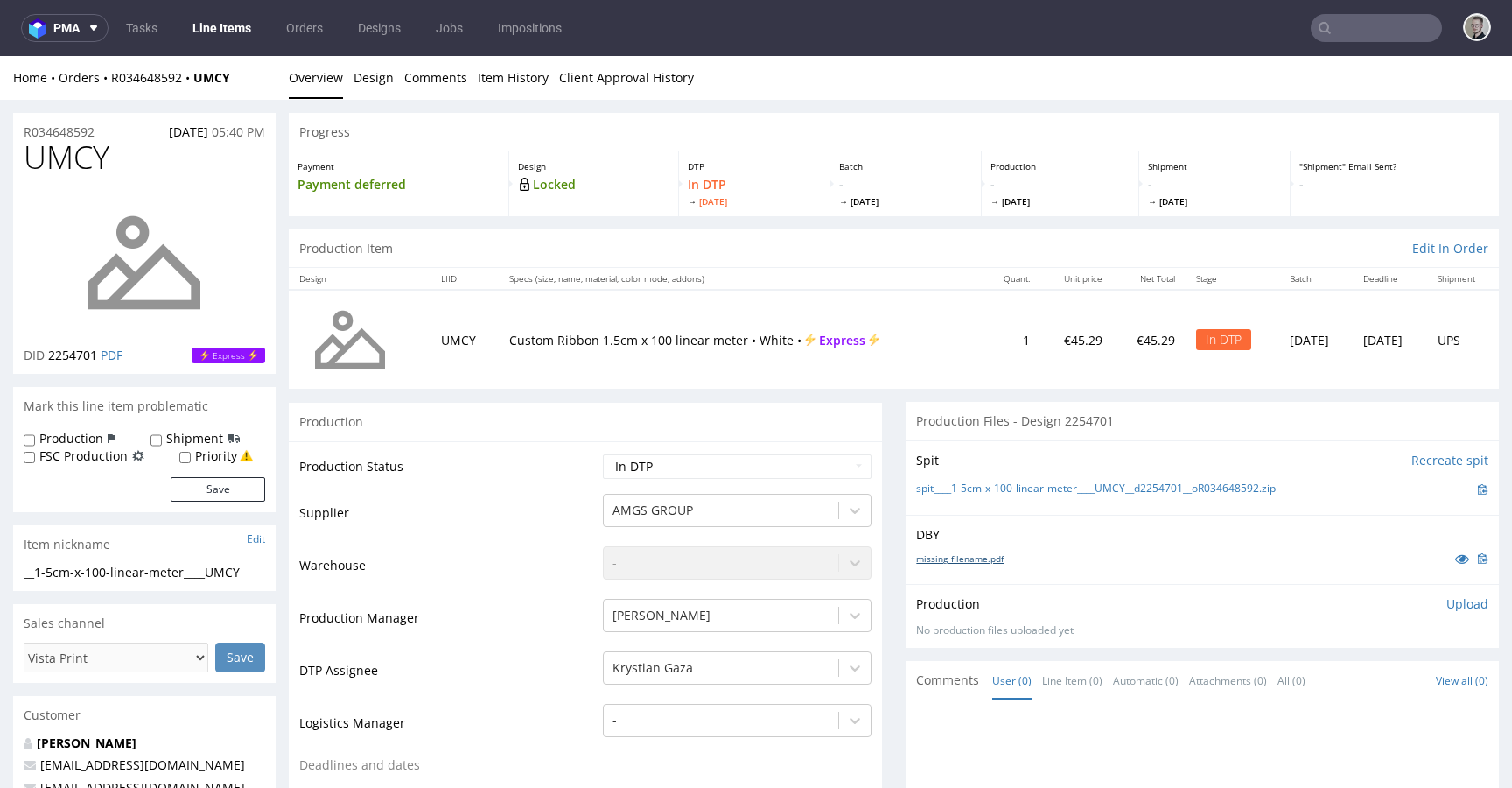
click at [944, 561] on link "missing_filename.pdf" at bounding box center [959, 559] width 87 height 12
click at [1043, 489] on link "spit____1-5cm-x-100-linear-meter____UMCY__d2254701__oR034648592.zip" at bounding box center [1095, 488] width 359 height 15
click at [1447, 605] on p "Upload" at bounding box center [1467, 604] width 42 height 18
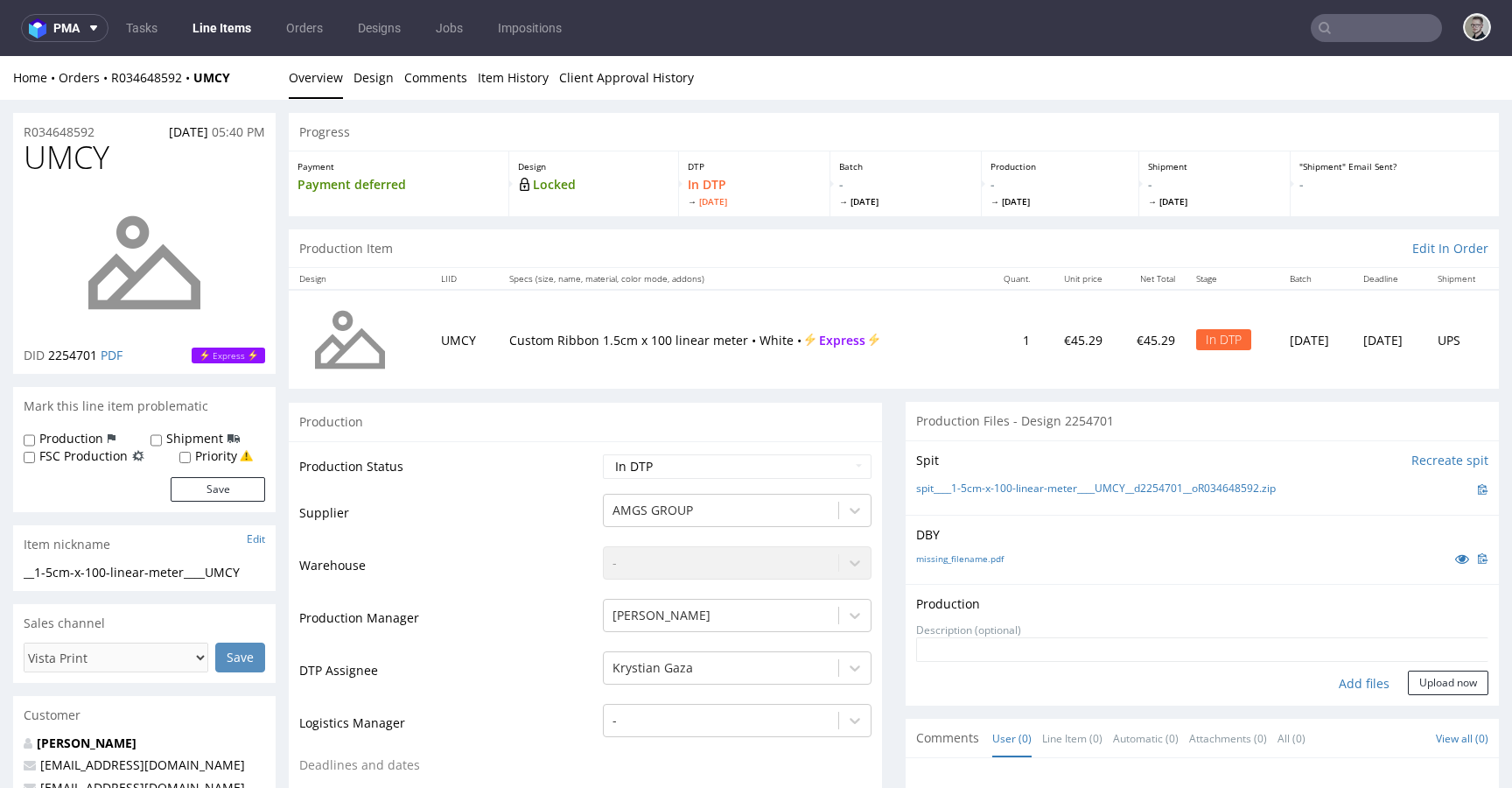
click at [1331, 677] on div "Add files" at bounding box center [1364, 684] width 87 height 26
type input "C:\fakepath\__1-5cm-x-100-linear-meter____UMCY__d2254701__oR034648592__latest__…"
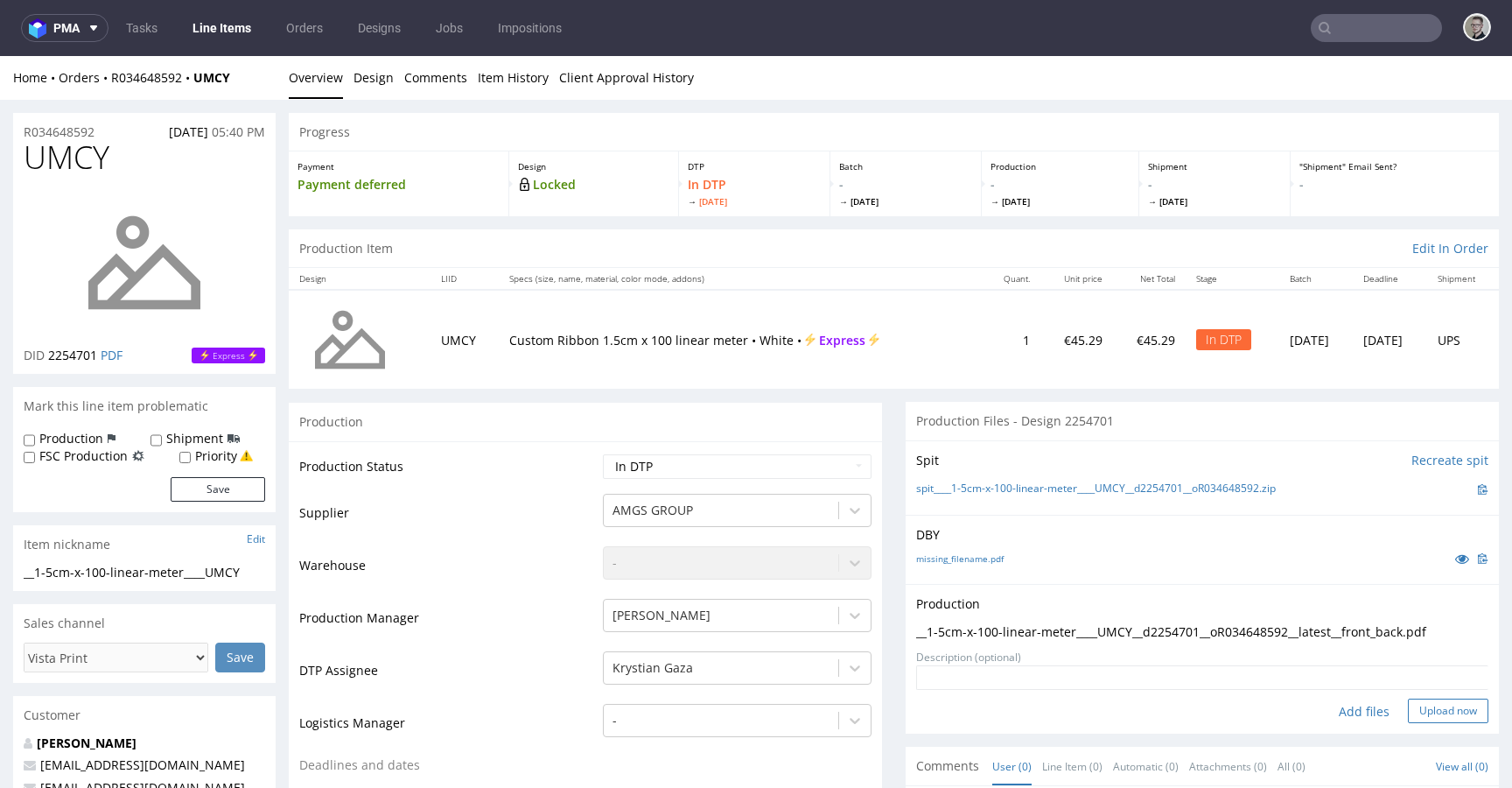
click at [1414, 708] on button "Upload now" at bounding box center [1448, 711] width 80 height 25
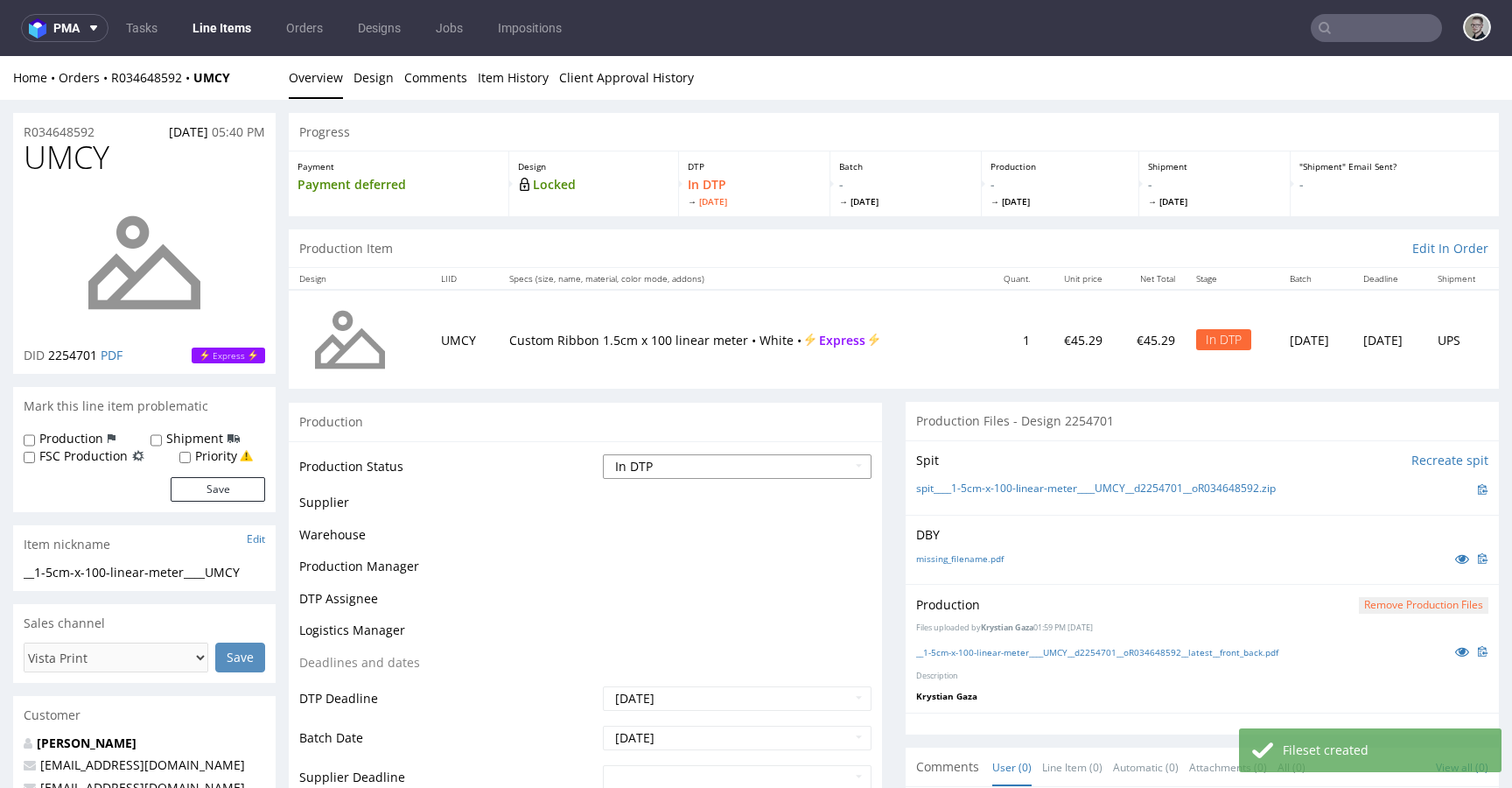
click at [722, 470] on select "Waiting for Artwork Waiting for Diecut Waiting for Mockup Waiting for DTP Waiti…" at bounding box center [737, 466] width 269 height 25
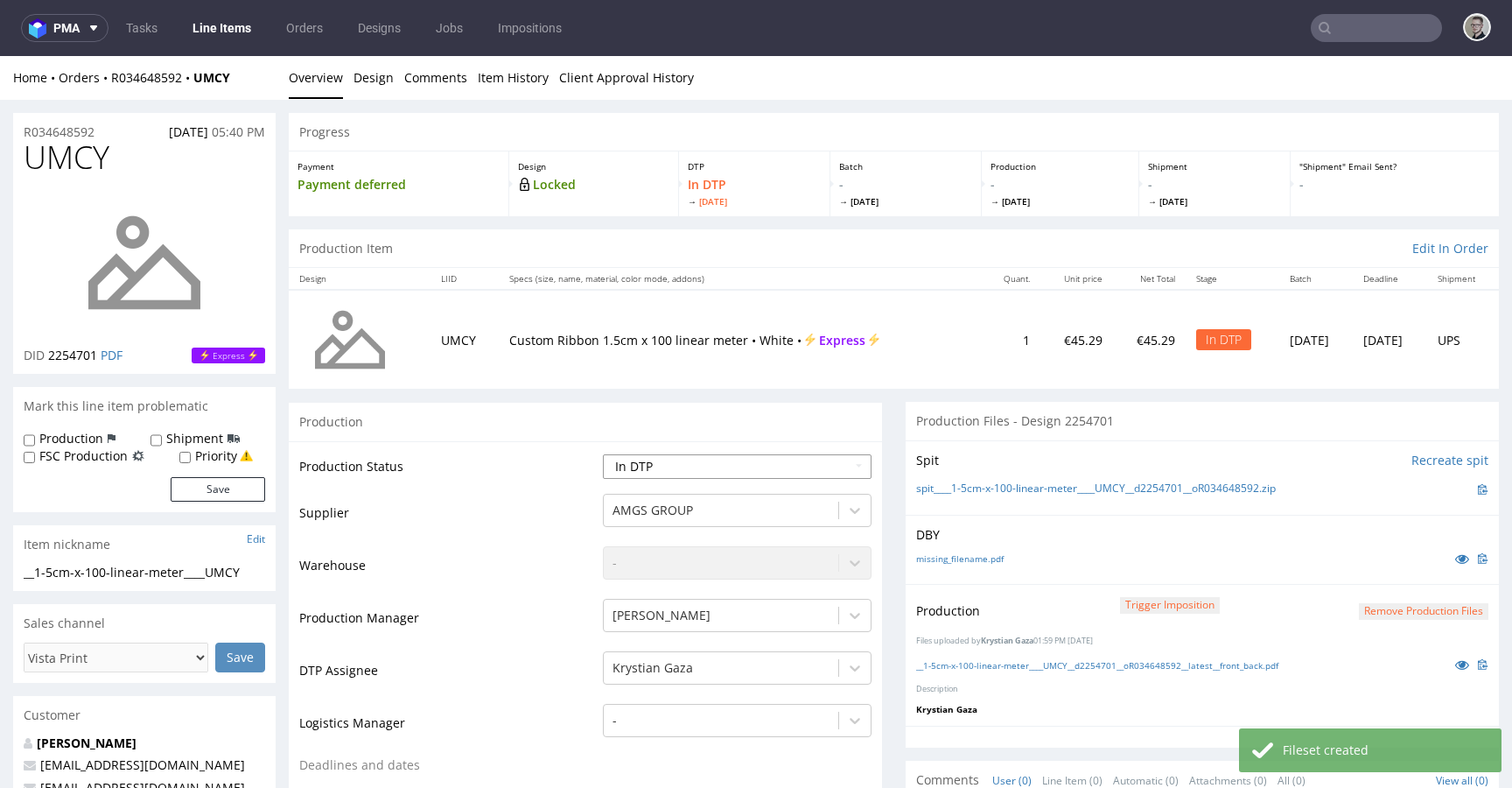
select select "dtp_production_ready"
click at [603, 455] on select "Waiting for Artwork Waiting for Diecut Waiting for Mockup Waiting for DTP Waiti…" at bounding box center [737, 466] width 269 height 25
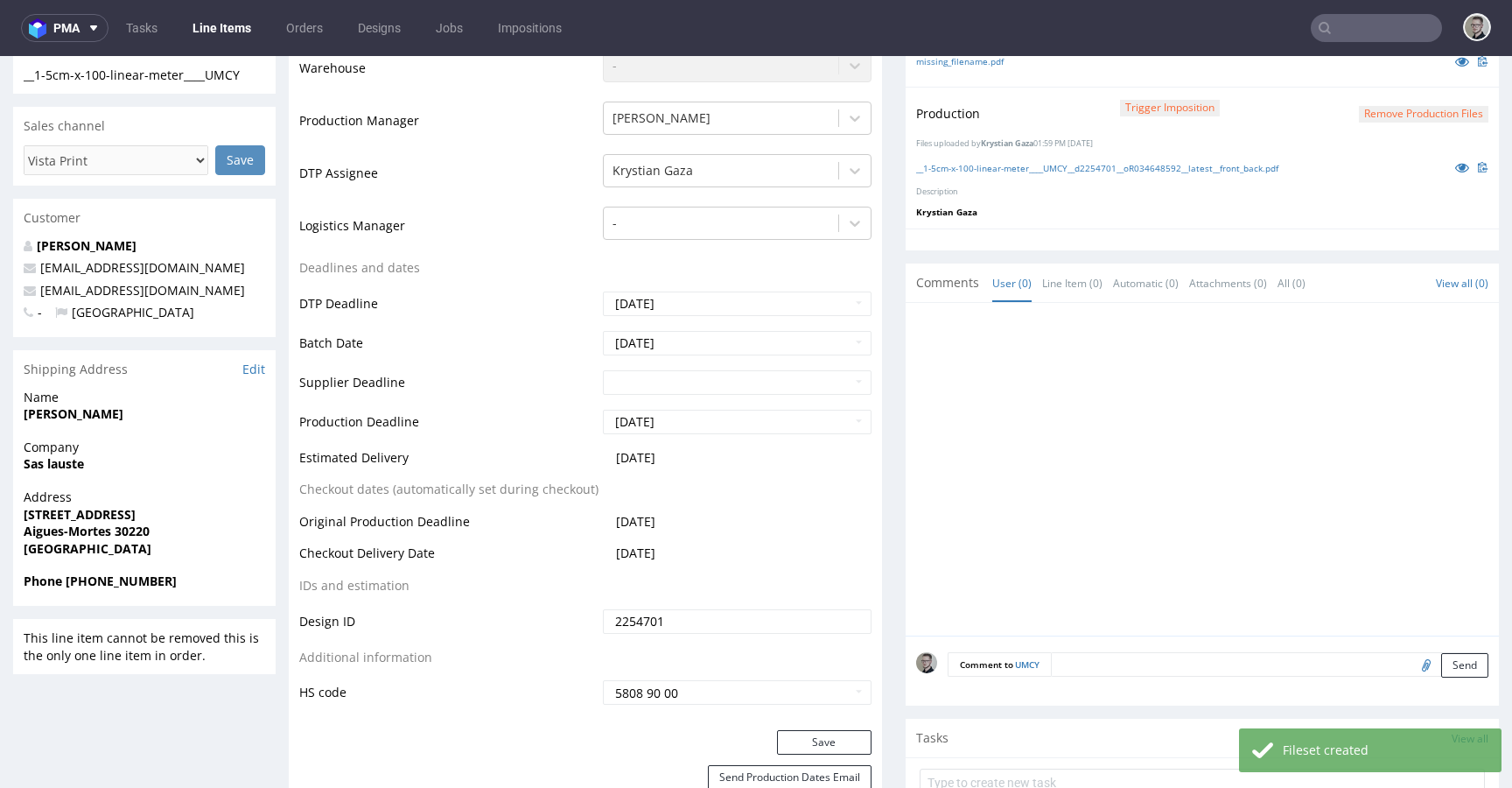
scroll to position [499, 0]
click at [841, 742] on button "Save" at bounding box center [823, 740] width 94 height 25
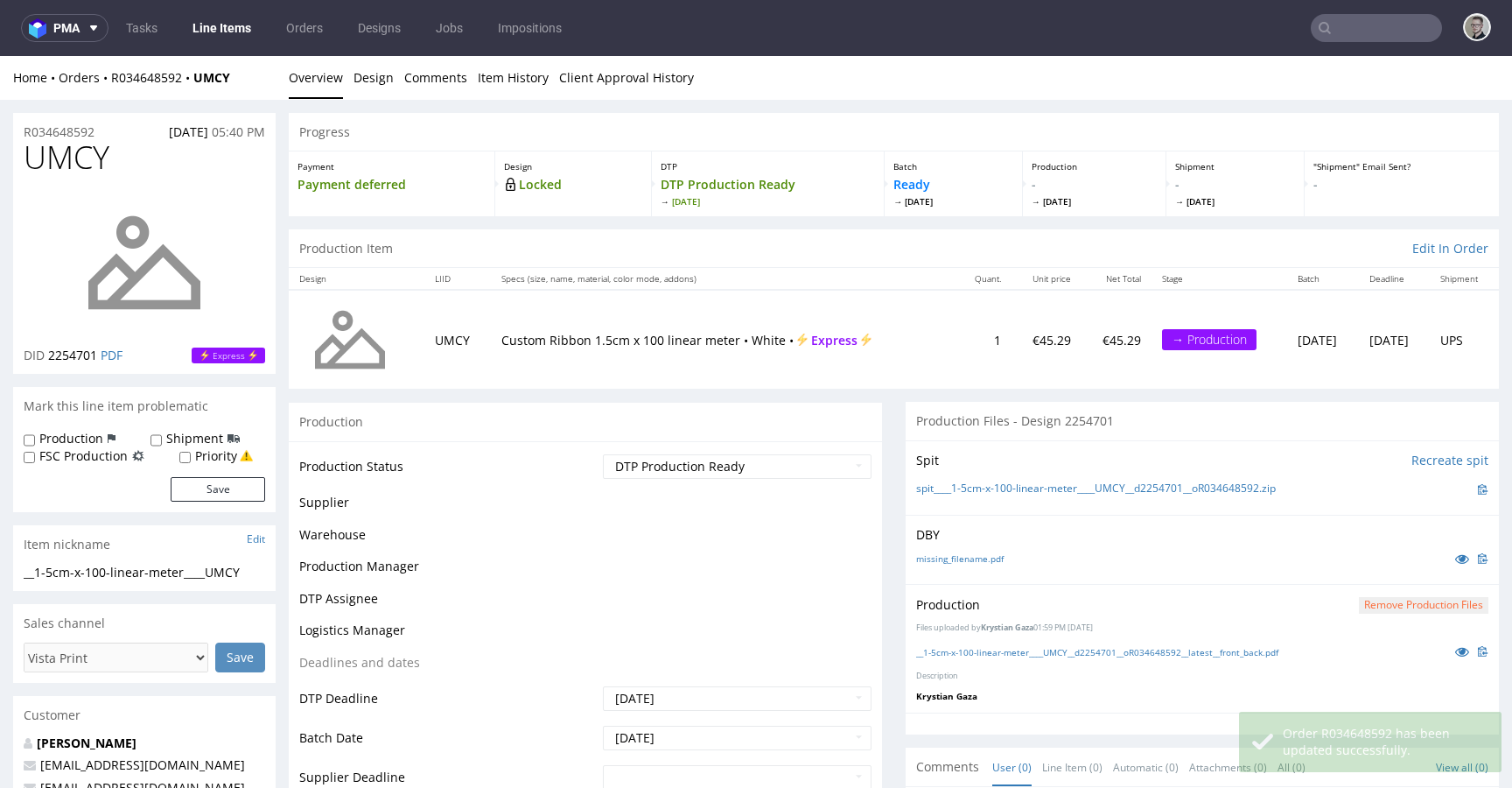
scroll to position [0, 0]
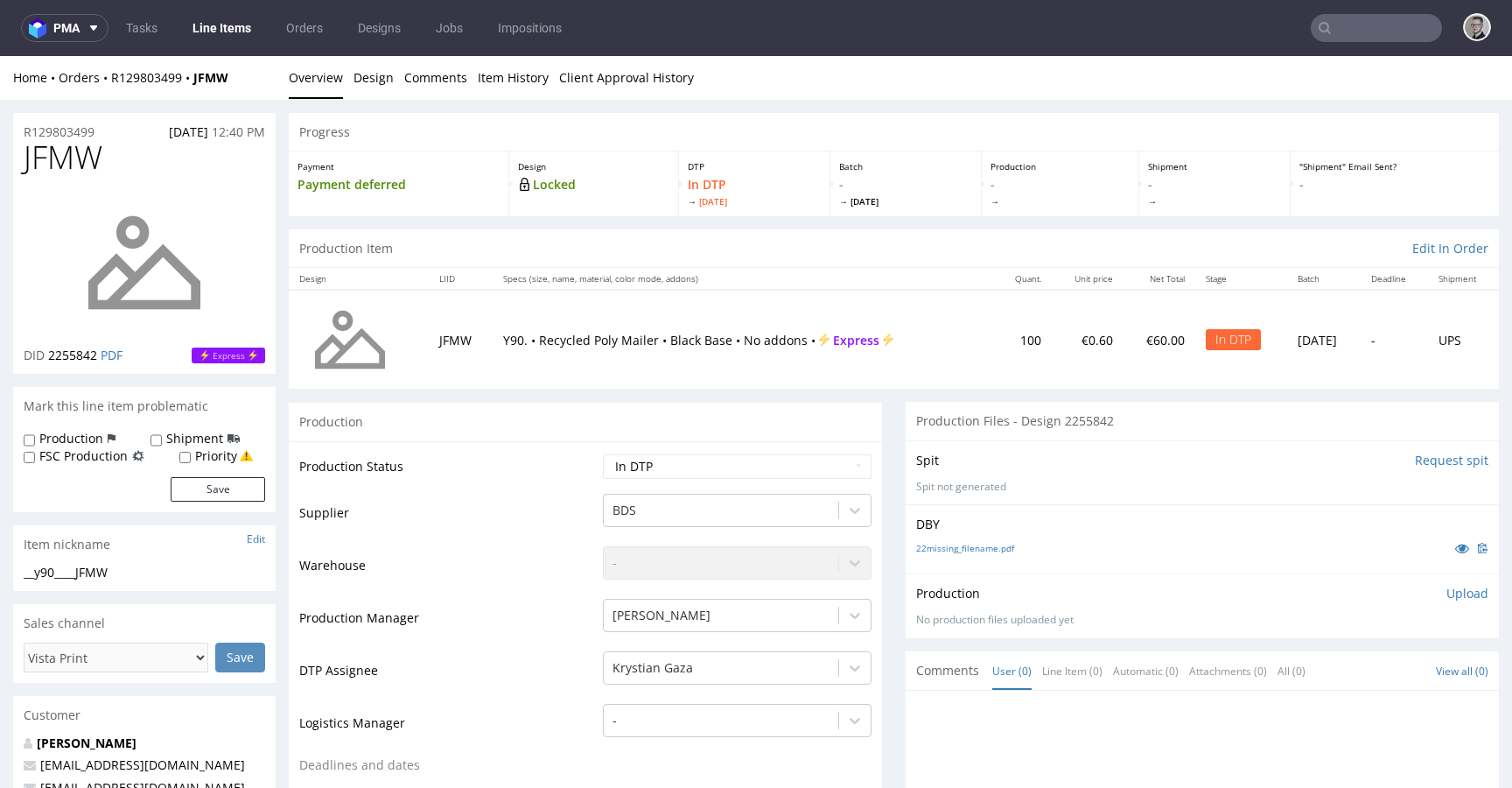
click at [966, 540] on div "22missing_filename.pdf" at bounding box center [1201, 547] width 572 height 19
click at [974, 545] on link "22missing_filename.pdf" at bounding box center [964, 548] width 98 height 12
click at [106, 575] on div "__y90____JFMW" at bounding box center [144, 573] width 241 height 18
copy div "__y90____JFMW"
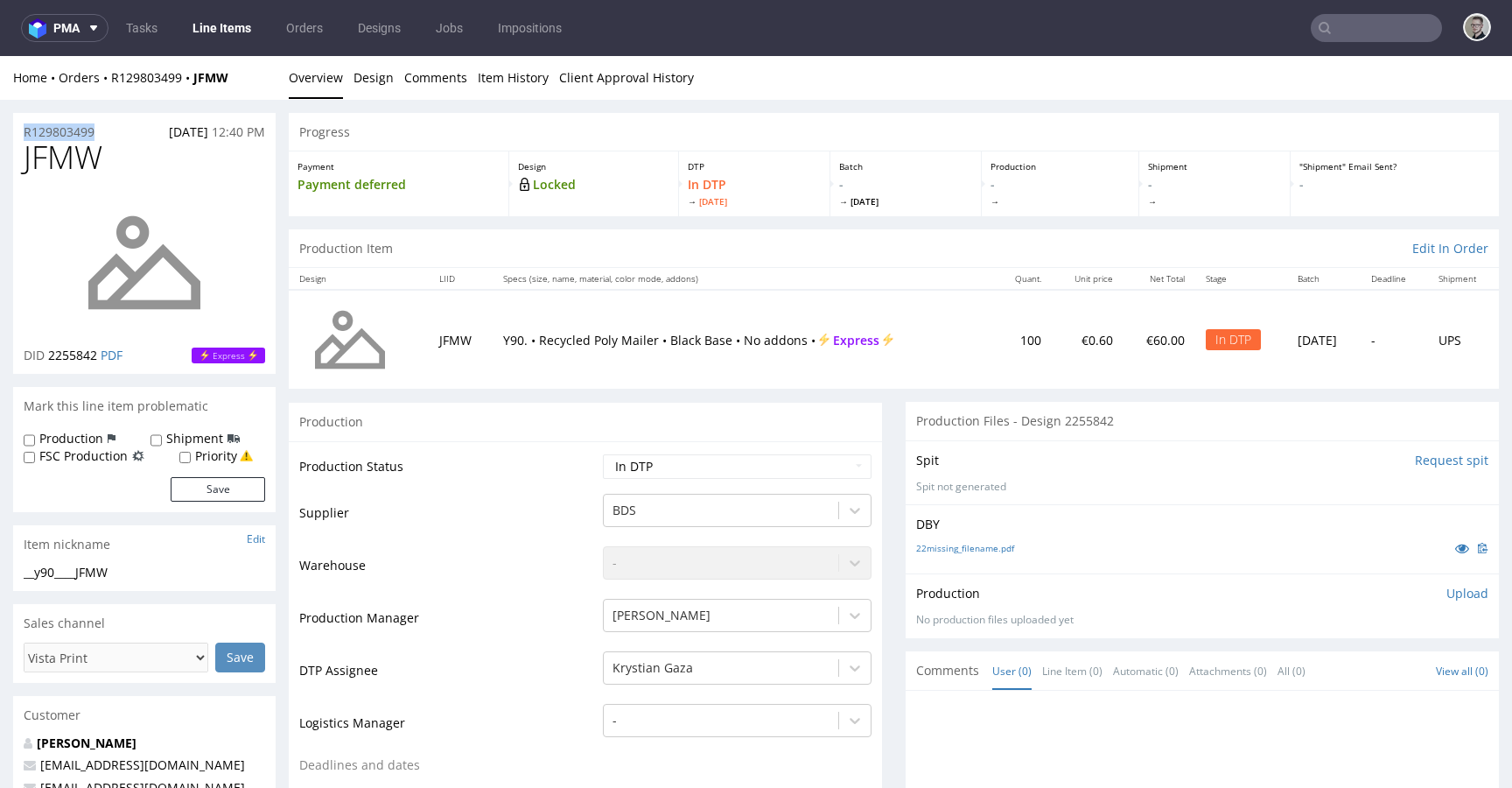
drag, startPoint x: 116, startPoint y: 133, endPoint x: 0, endPoint y: 111, distance: 118.1
copy p "R129803499"
click at [363, 93] on link "Design" at bounding box center [373, 76] width 41 height 43
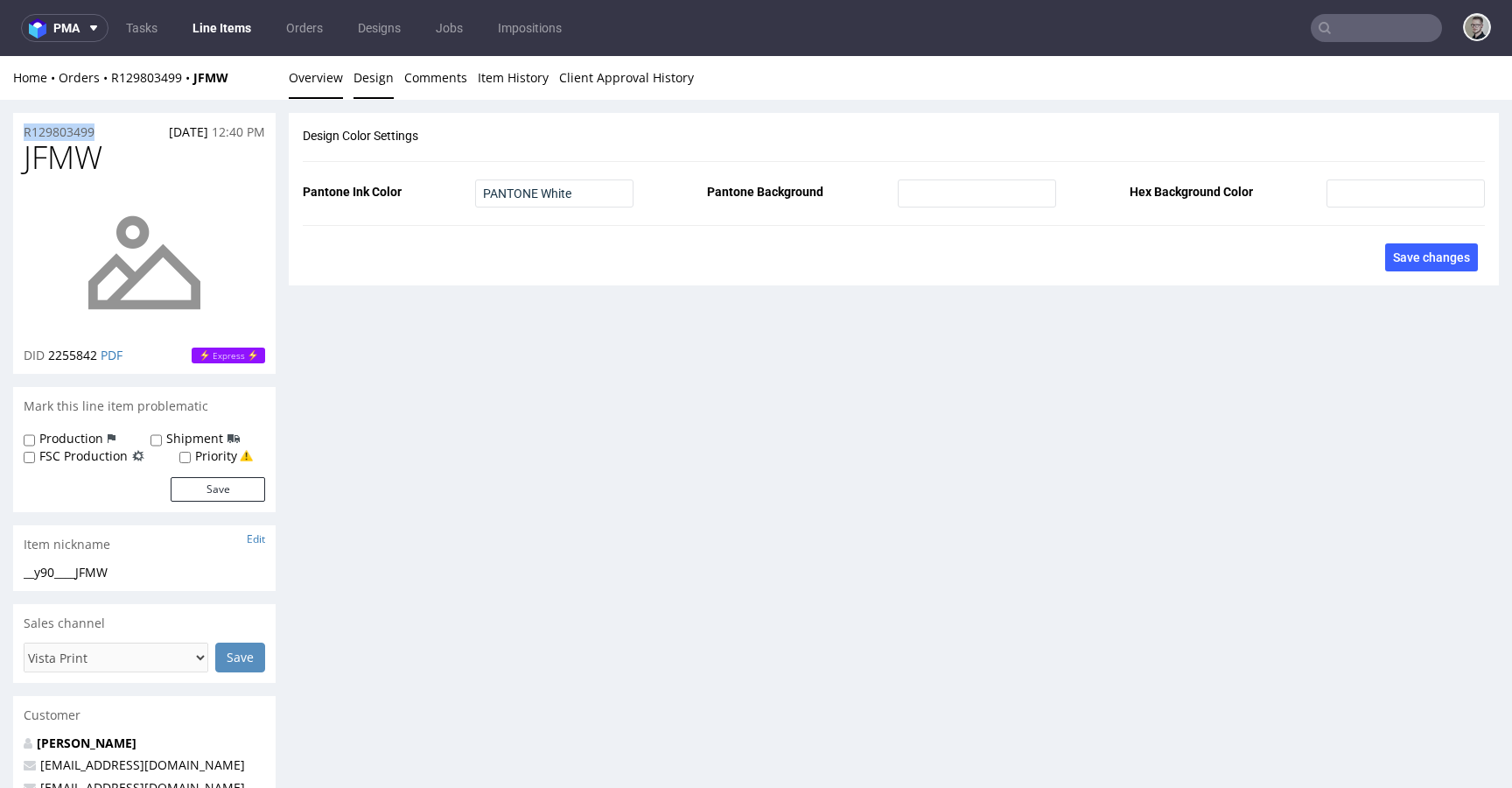
click at [314, 85] on link "Overview" at bounding box center [315, 76] width 55 height 43
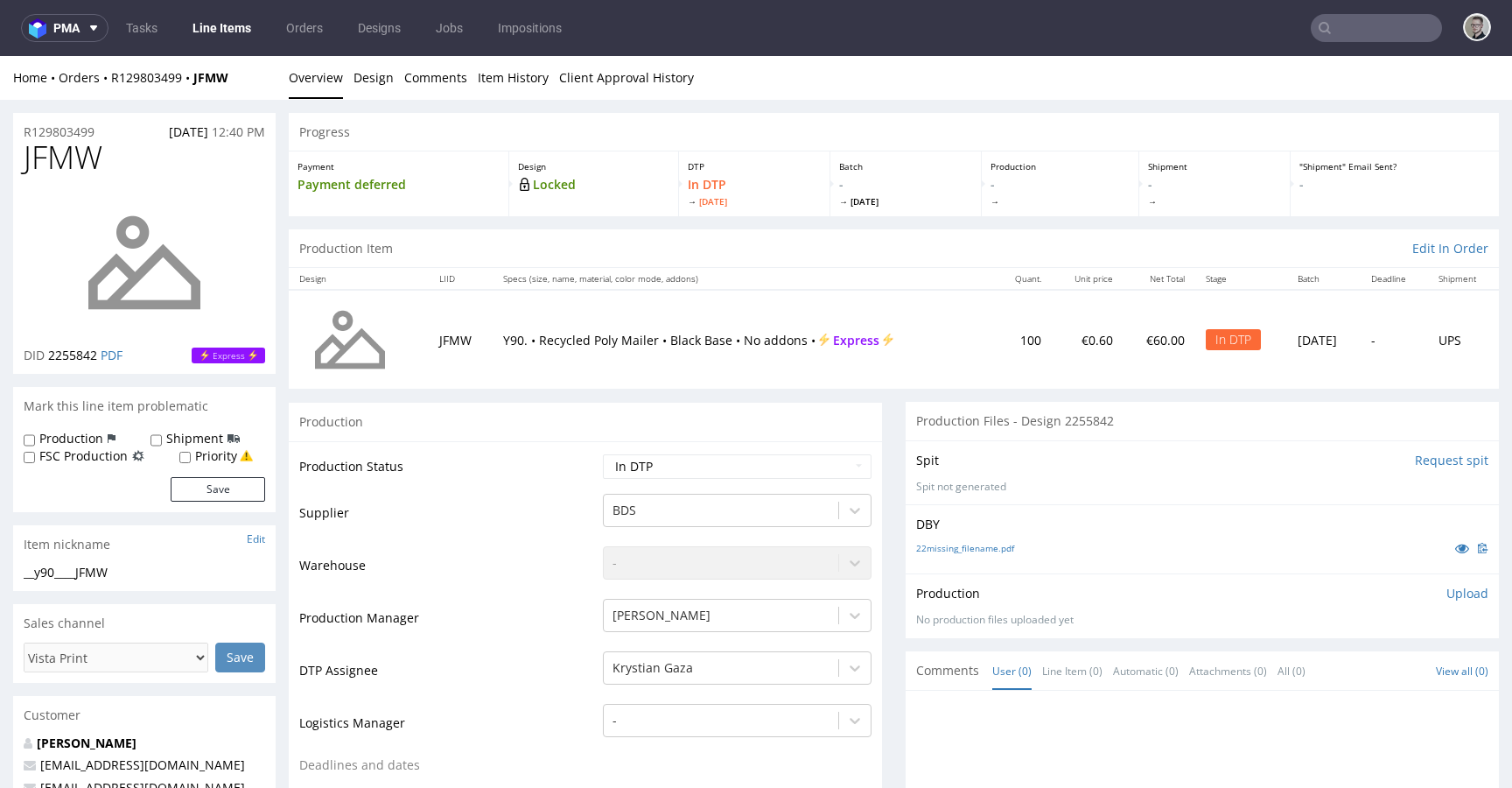
click at [65, 434] on label "Production" at bounding box center [71, 439] width 63 height 18
click at [35, 434] on input "Production" at bounding box center [29, 441] width 11 height 14
checkbox input "true"
drag, startPoint x: 211, startPoint y: 485, endPoint x: 531, endPoint y: 657, distance: 363.3
click at [211, 485] on button "Save" at bounding box center [217, 489] width 94 height 25
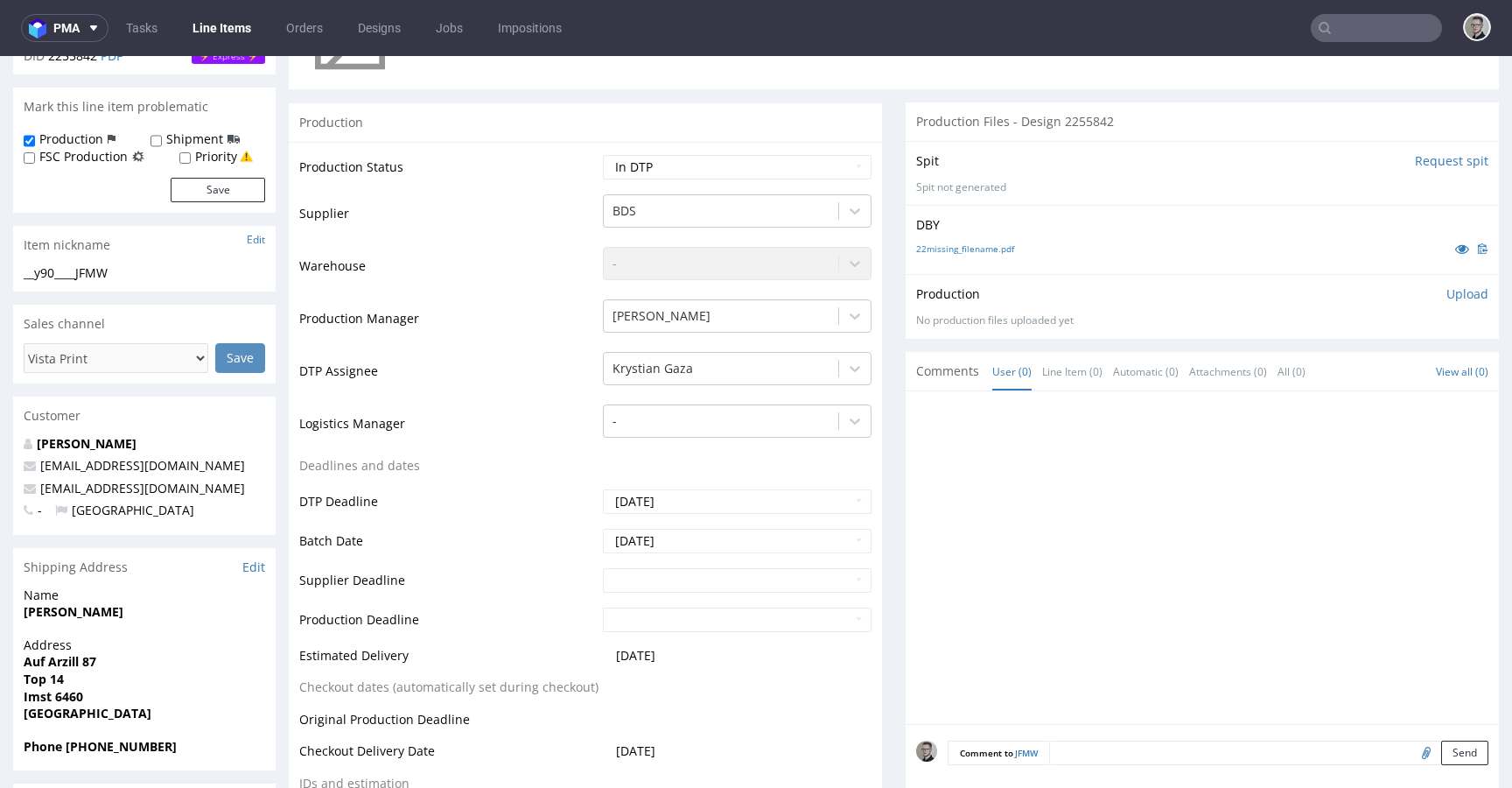
scroll to position [590, 0]
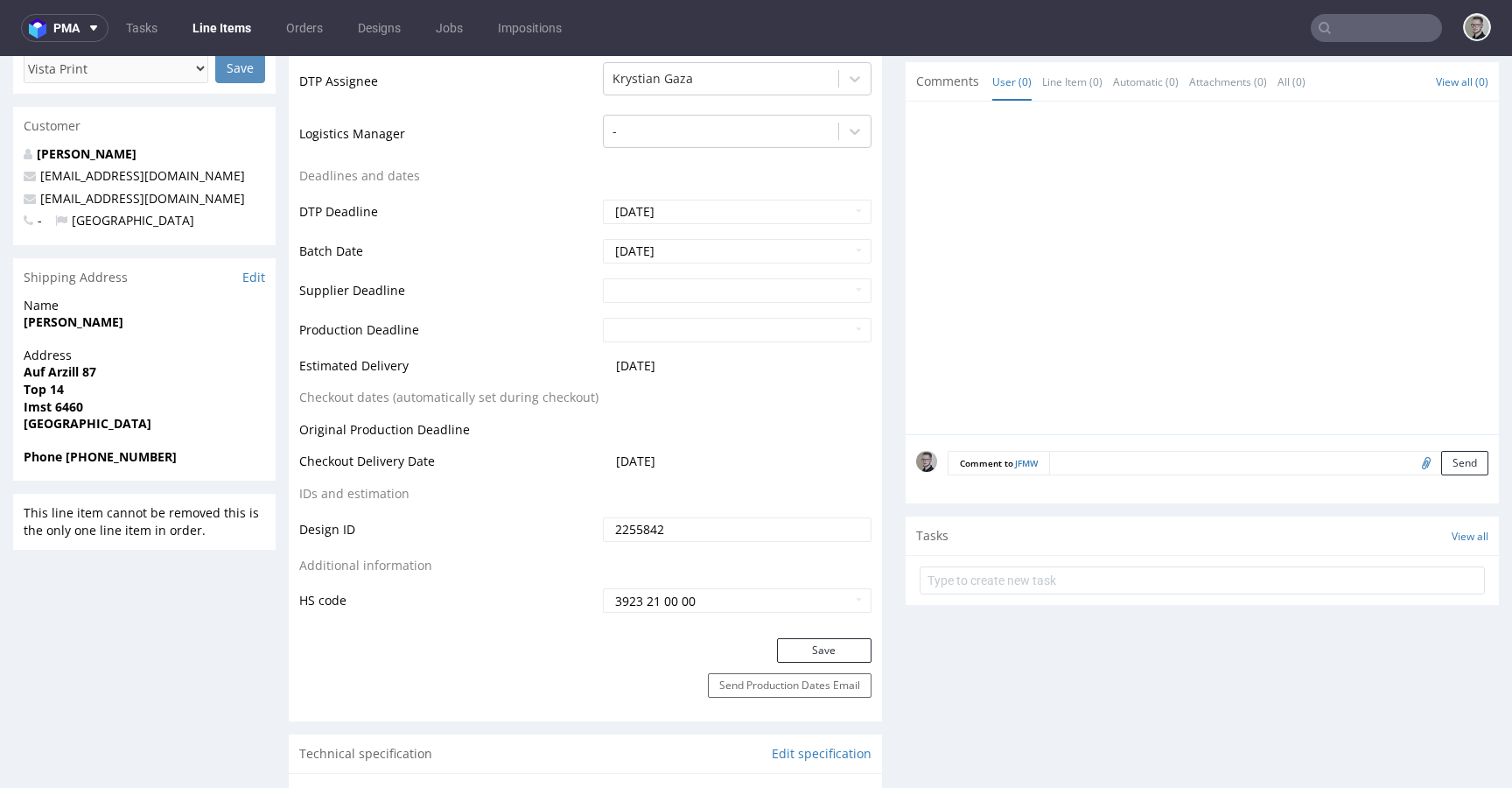
drag, startPoint x: 1233, startPoint y: 466, endPoint x: 1254, endPoint y: 469, distance: 21.2
click at [1234, 466] on textarea at bounding box center [1268, 462] width 440 height 25
paste textarea "Print Color - Pantone White (set as 100% Magenta named Pantone White for design…"
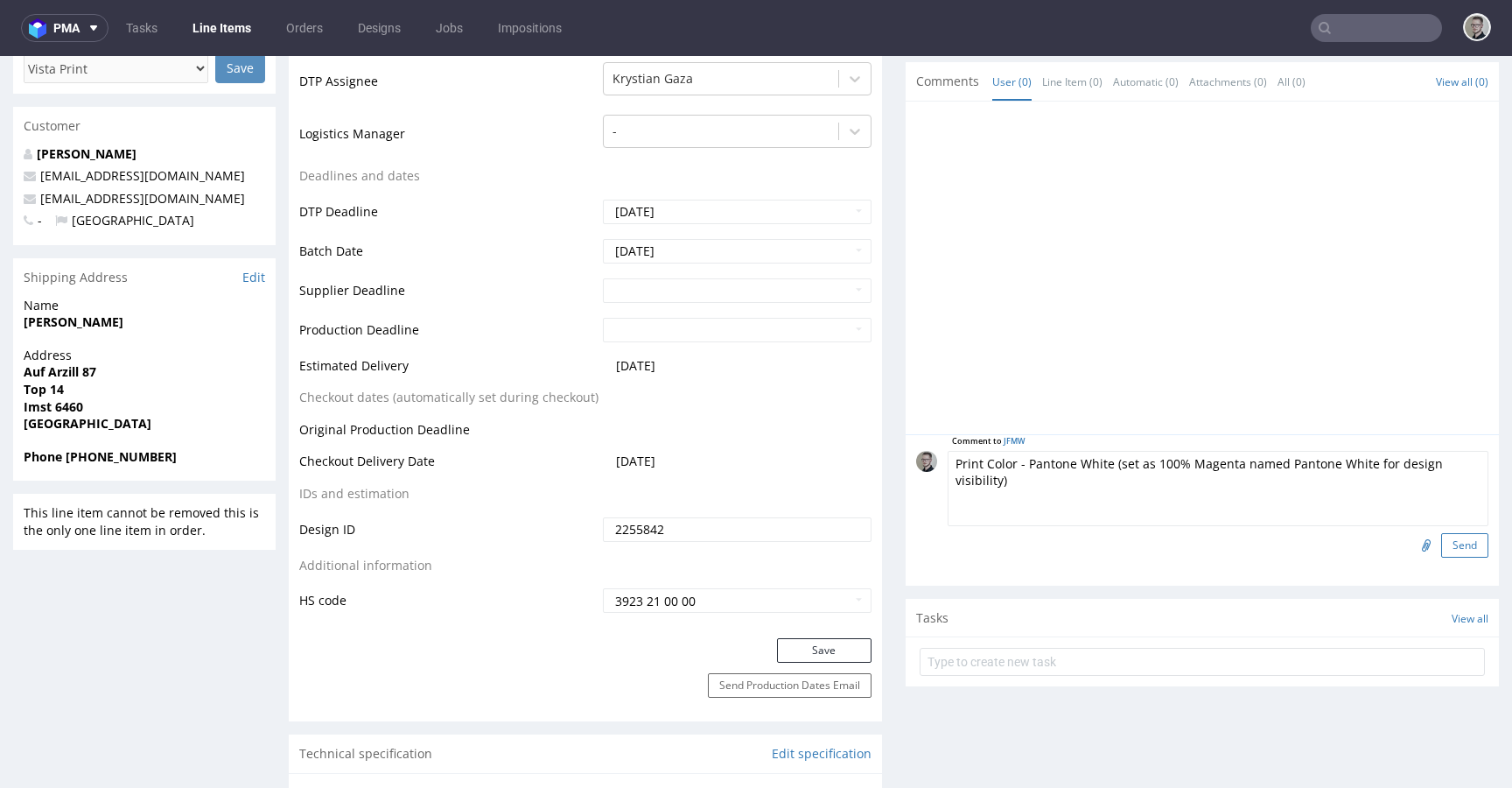
type textarea "Print Color - Pantone White (set as 100% Magenta named Pantone White for design…"
click at [1442, 553] on button "Send" at bounding box center [1465, 545] width 48 height 25
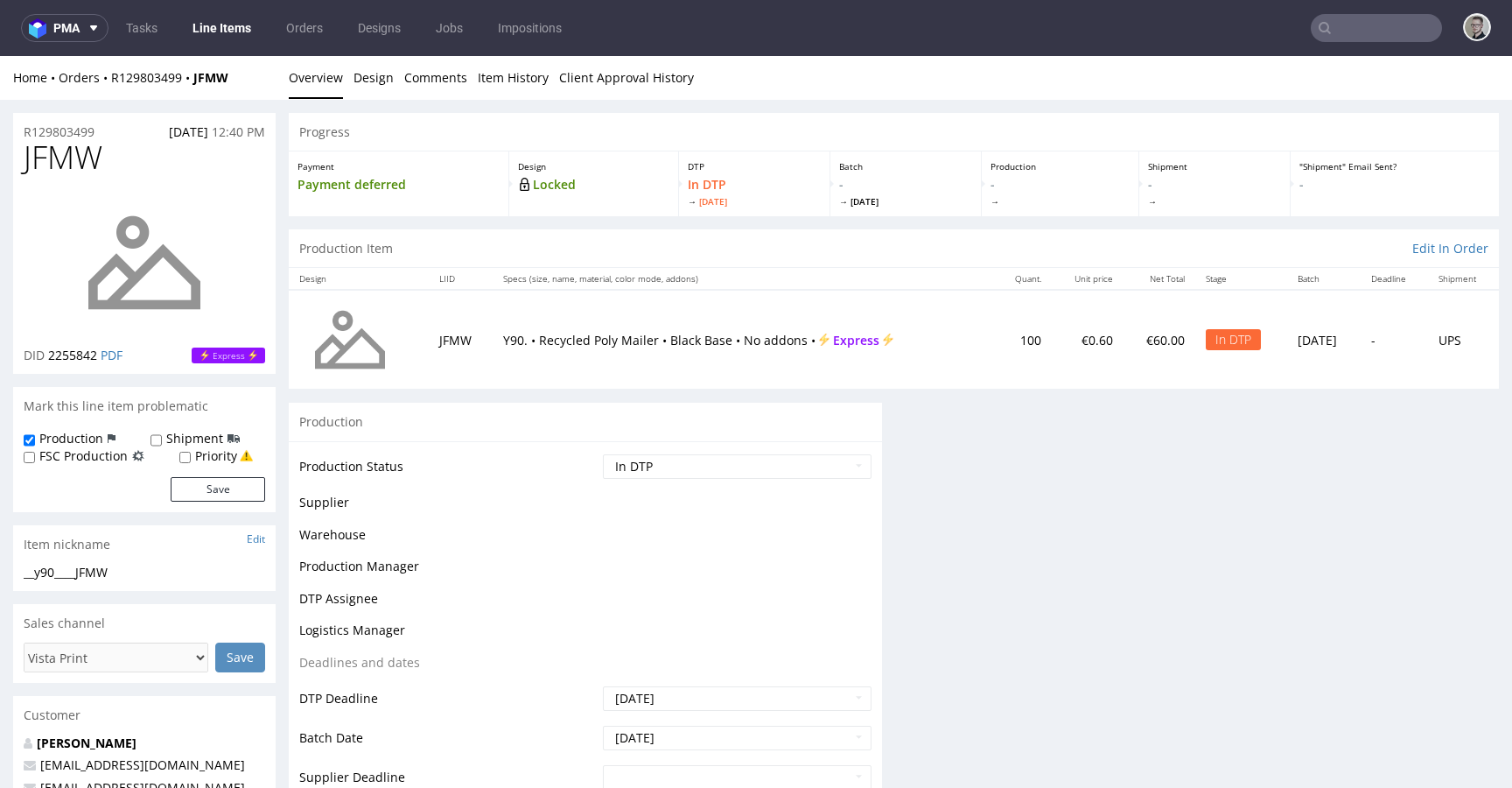
scroll to position [0, 0]
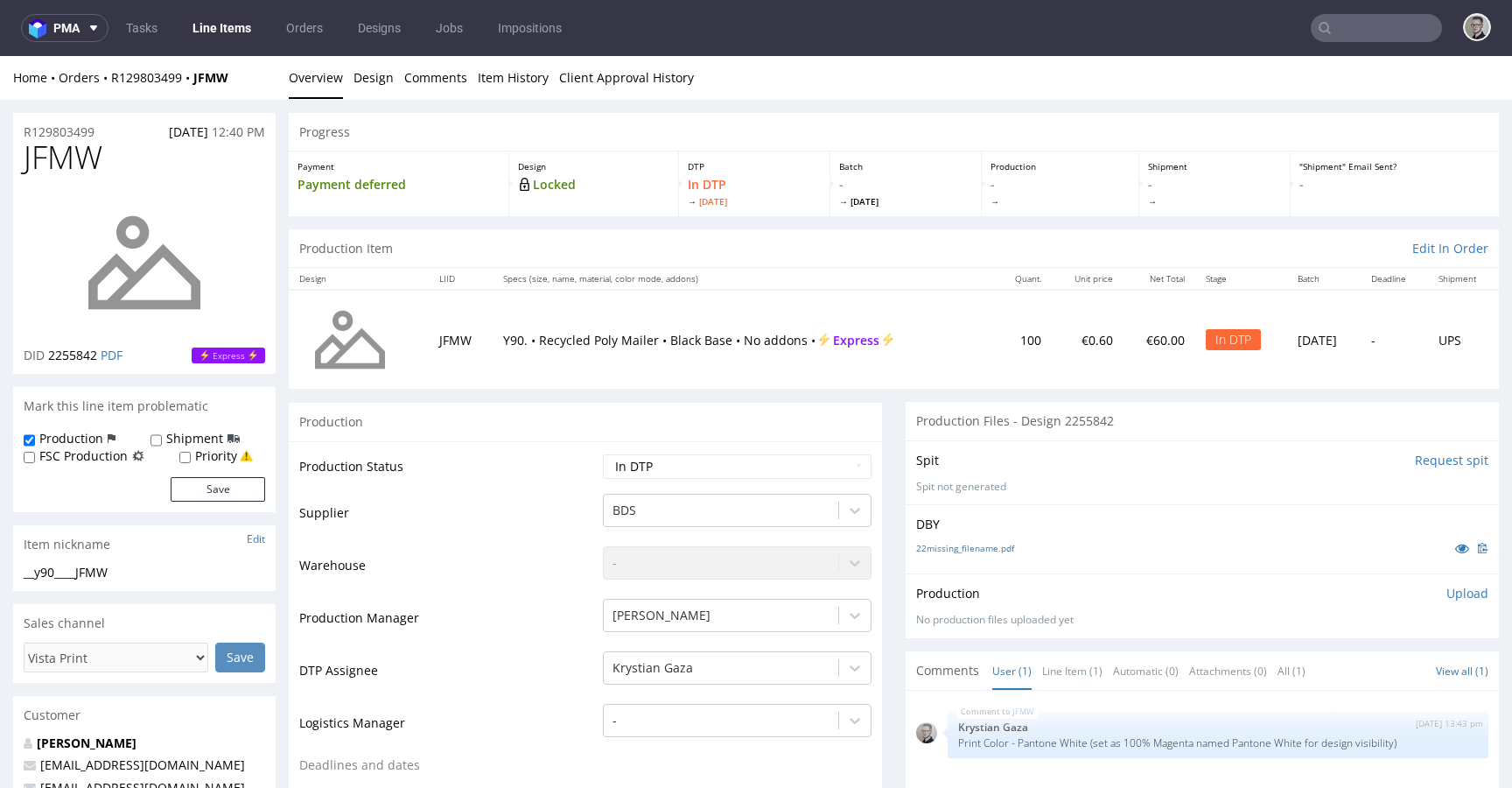
click at [1452, 591] on p "Upload" at bounding box center [1467, 593] width 42 height 18
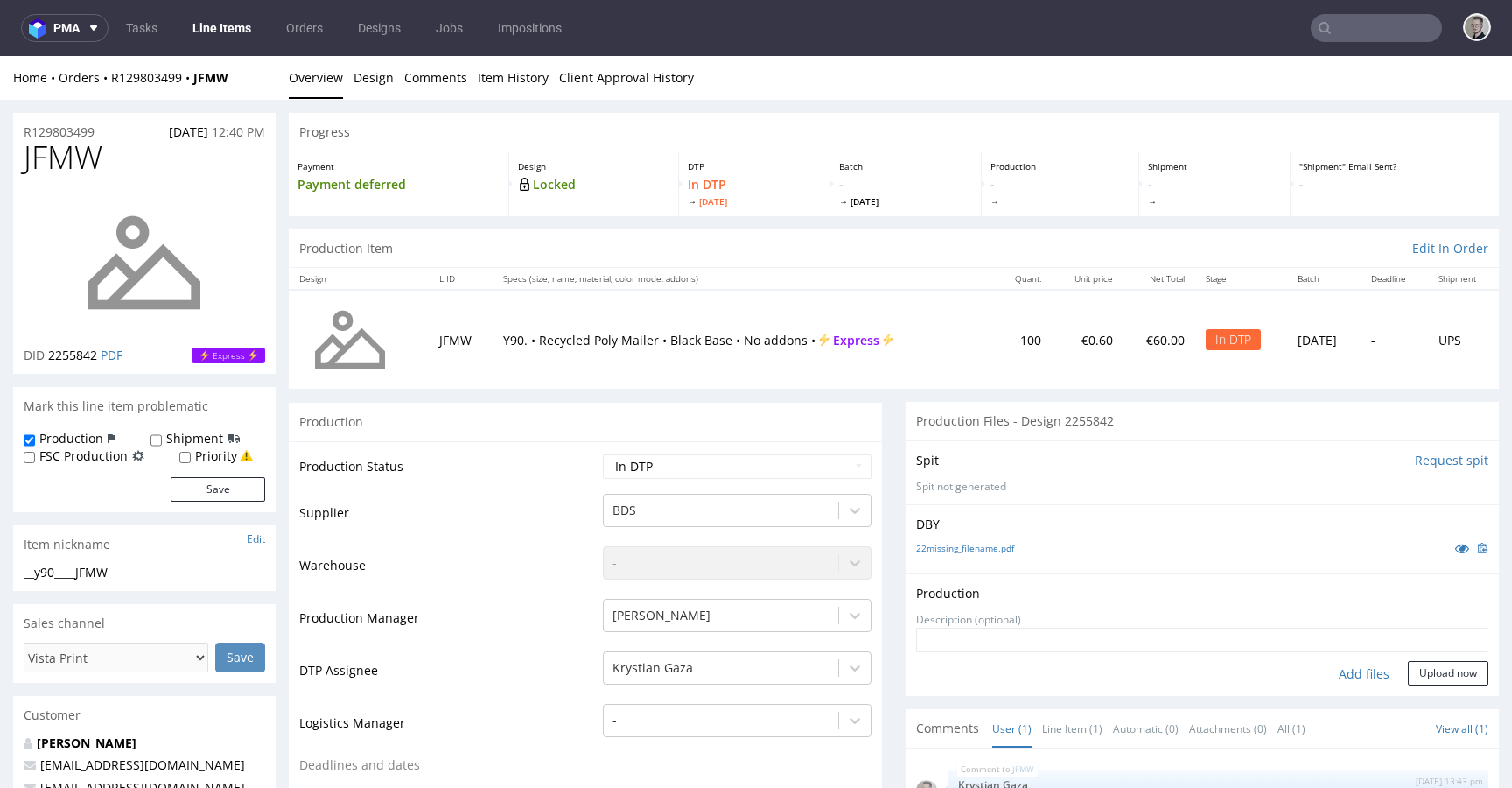
click at [1330, 668] on div "Add files" at bounding box center [1364, 674] width 87 height 26
type input "C:\fakepath\__y90____JFMW__d2255842__oR129803499__outside.pdf"
click at [1443, 686] on button "Upload now" at bounding box center [1448, 673] width 80 height 25
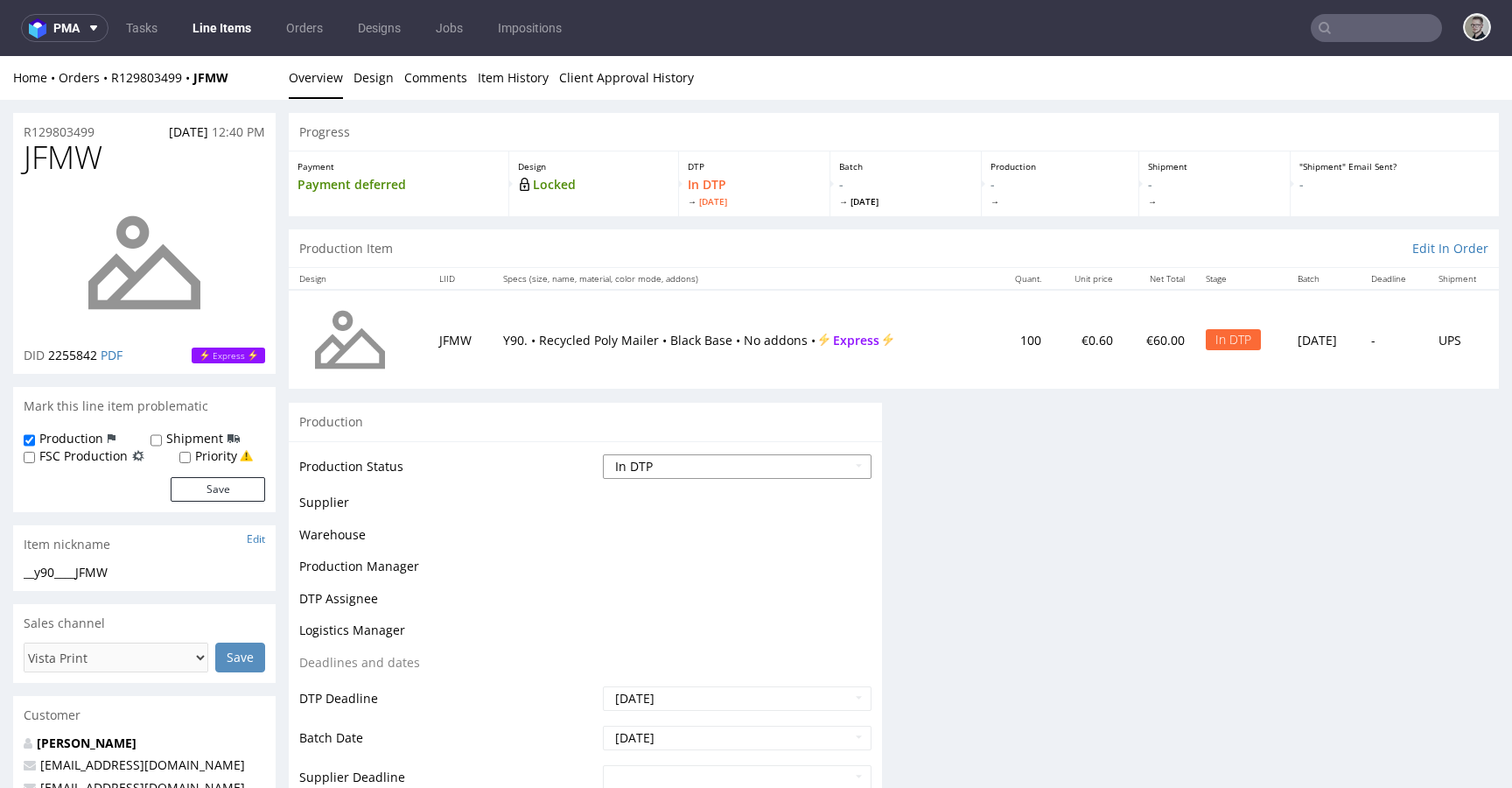
click at [657, 473] on select "Waiting for Artwork Waiting for Diecut Waiting for Mockup Waiting for DTP Waiti…" at bounding box center [737, 466] width 269 height 25
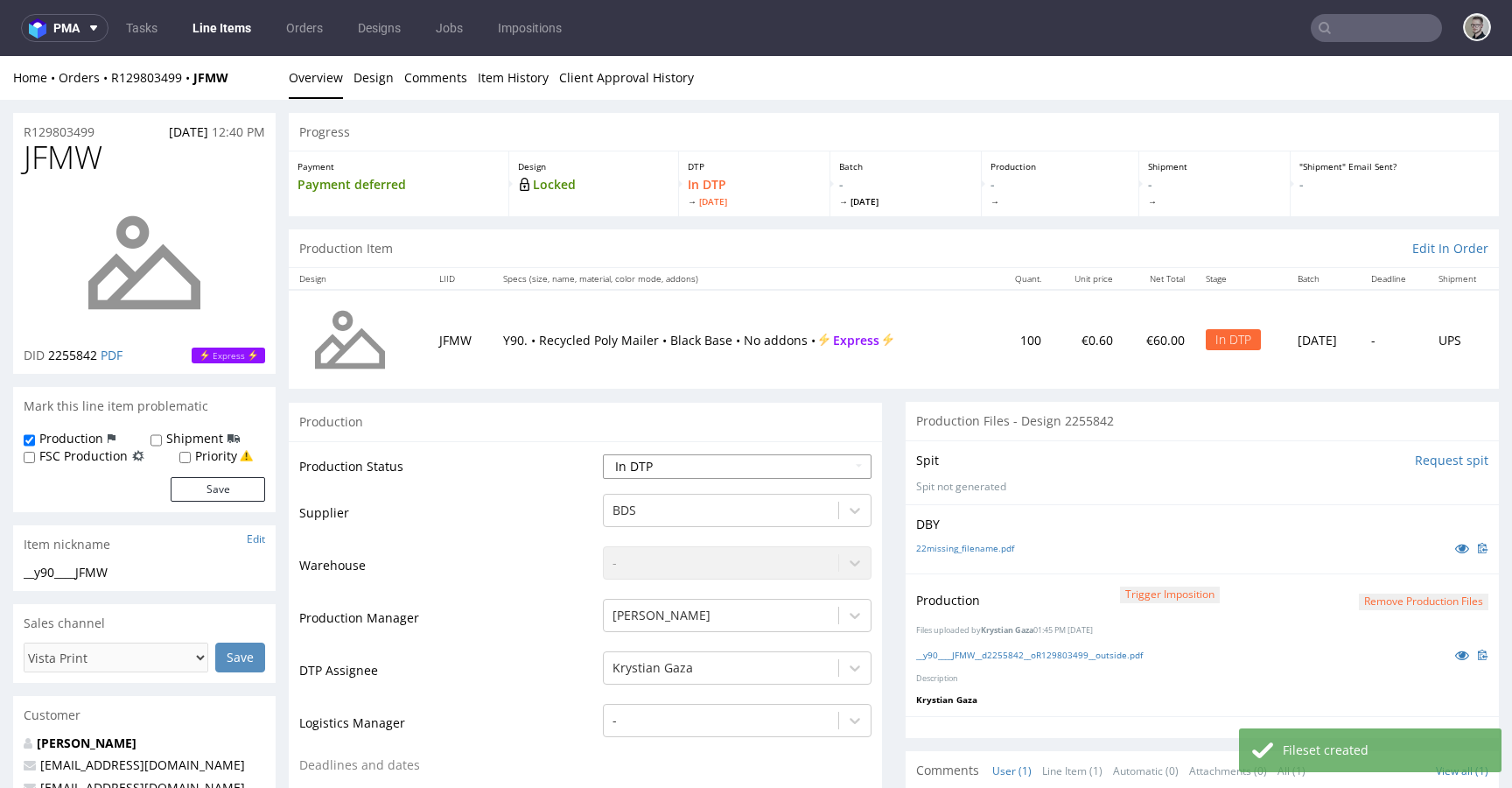
select select "dtp_production_ready"
click at [603, 455] on select "Waiting for Artwork Waiting for Diecut Waiting for Mockup Waiting for DTP Waiti…" at bounding box center [737, 466] width 269 height 25
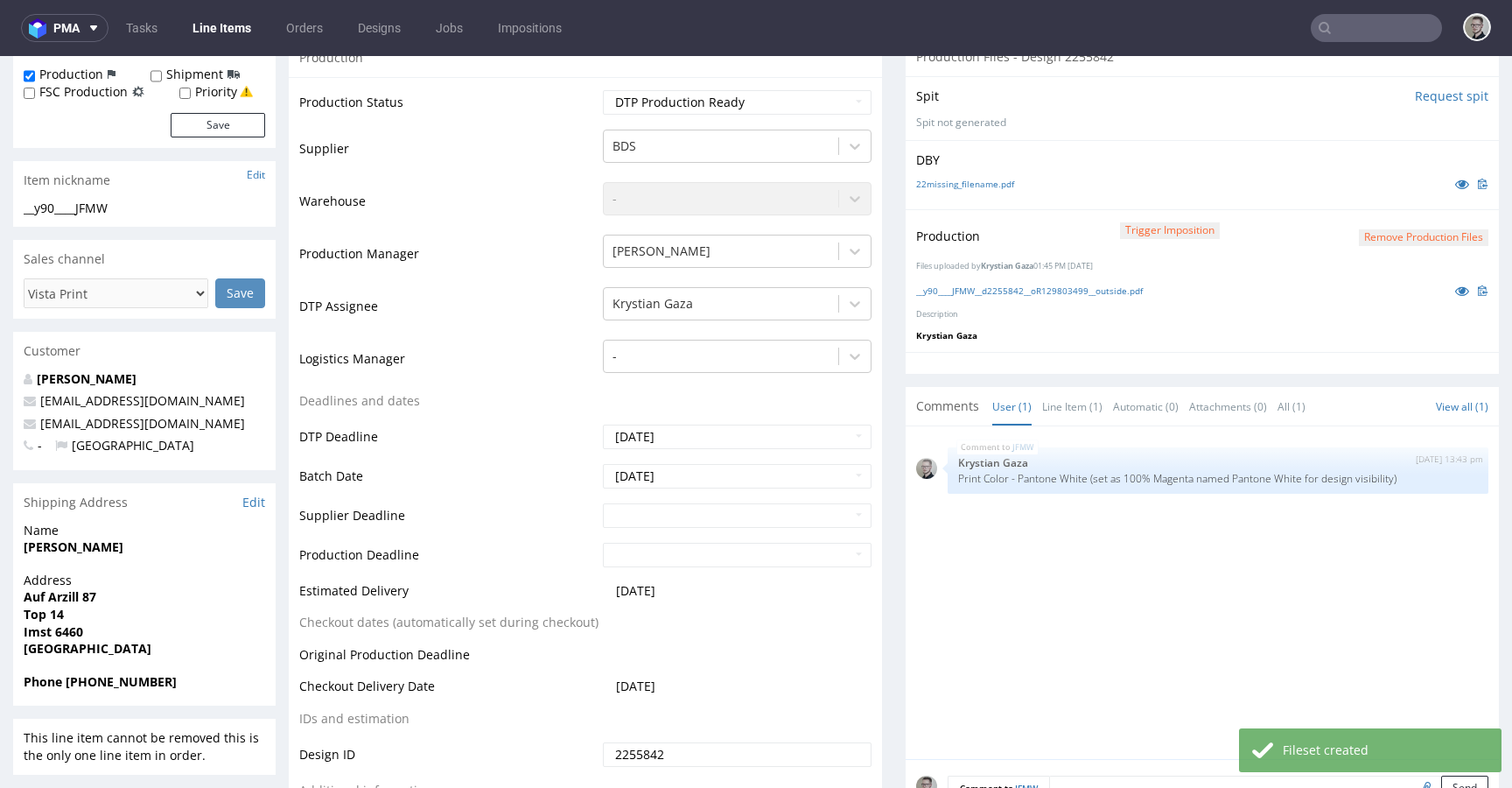
scroll to position [829, 0]
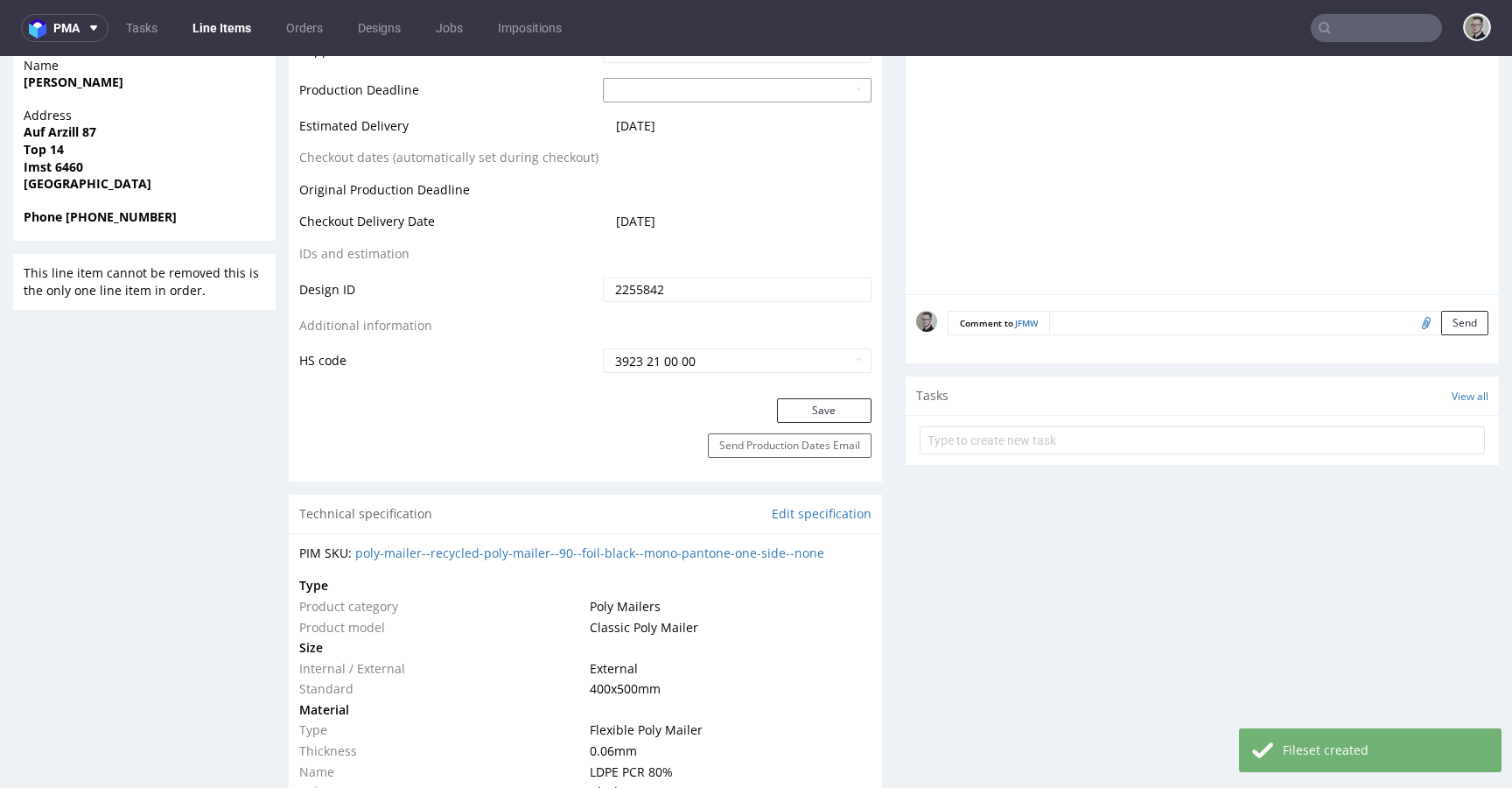
drag, startPoint x: 832, startPoint y: 413, endPoint x: 714, endPoint y: 92, distance: 342.0
click at [832, 413] on button "Save" at bounding box center [823, 410] width 94 height 25
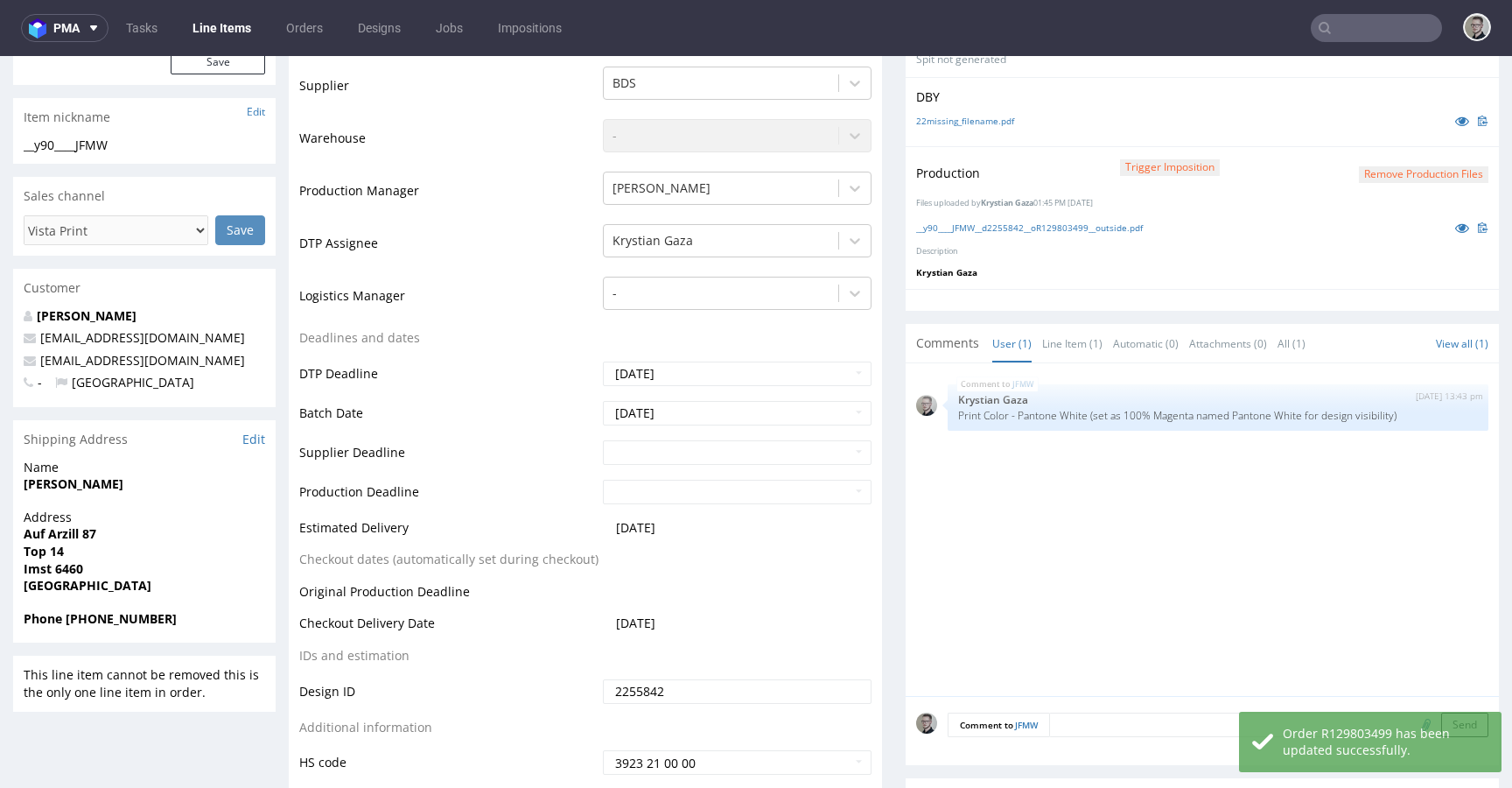
scroll to position [0, 0]
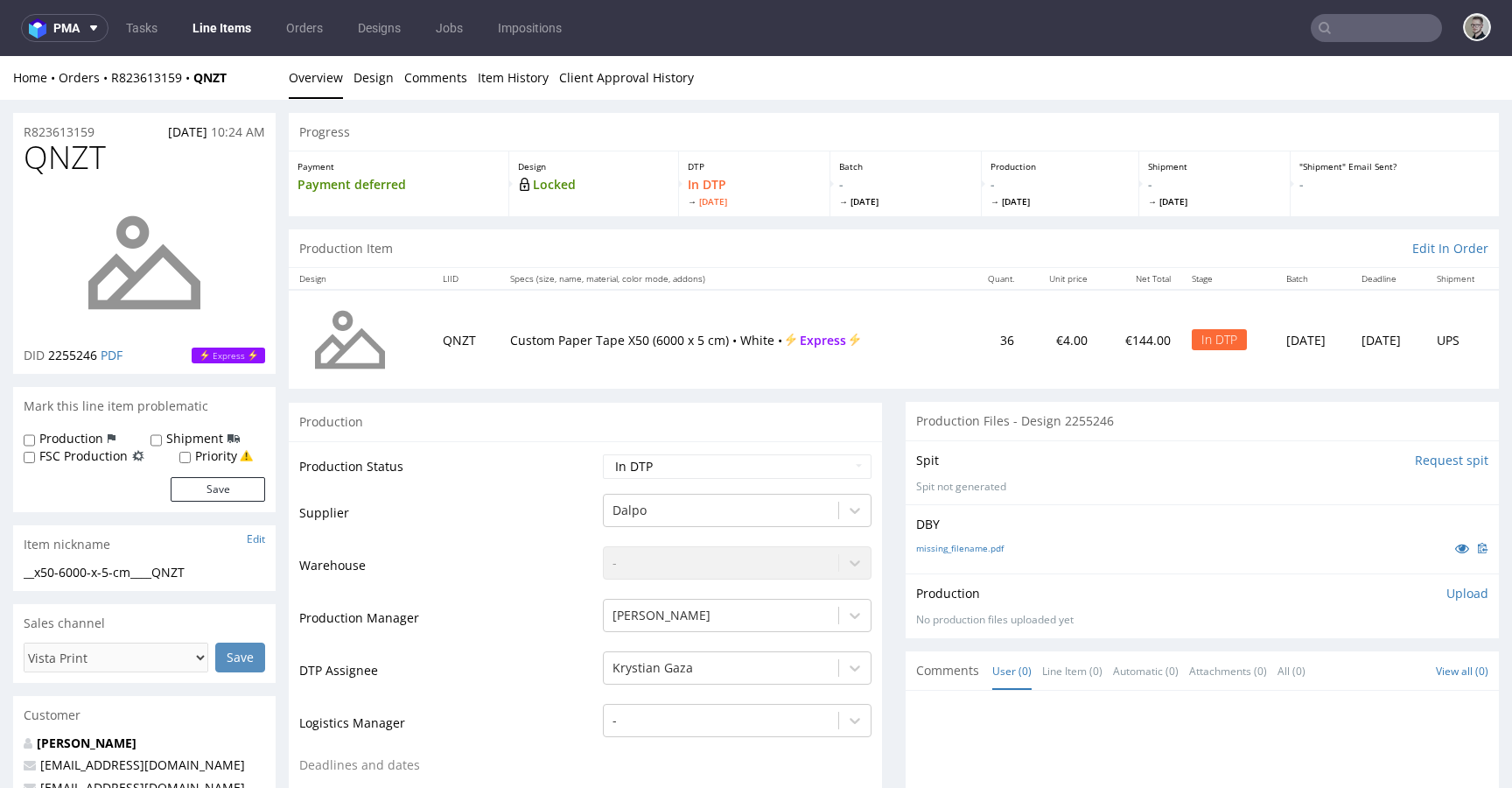
click at [1448, 469] on div "Spit Request spit Spit not generated" at bounding box center [1202, 472] width 593 height 64
click at [1448, 459] on input "Request spit" at bounding box center [1451, 460] width 73 height 18
drag, startPoint x: 367, startPoint y: 74, endPoint x: 282, endPoint y: 82, distance: 85.4
click at [367, 74] on link "Design" at bounding box center [373, 76] width 41 height 43
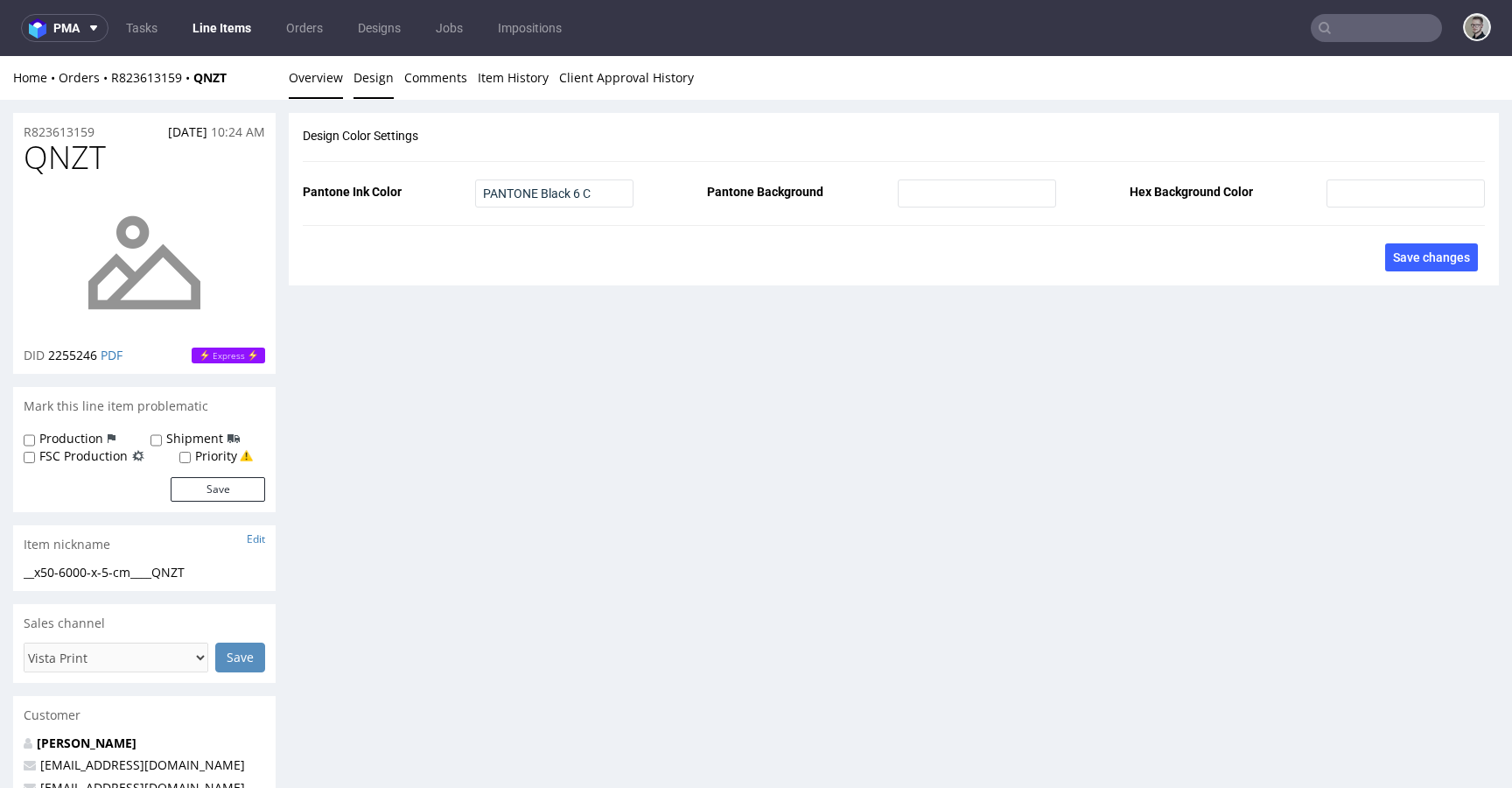
click at [318, 70] on link "Overview" at bounding box center [315, 76] width 55 height 43
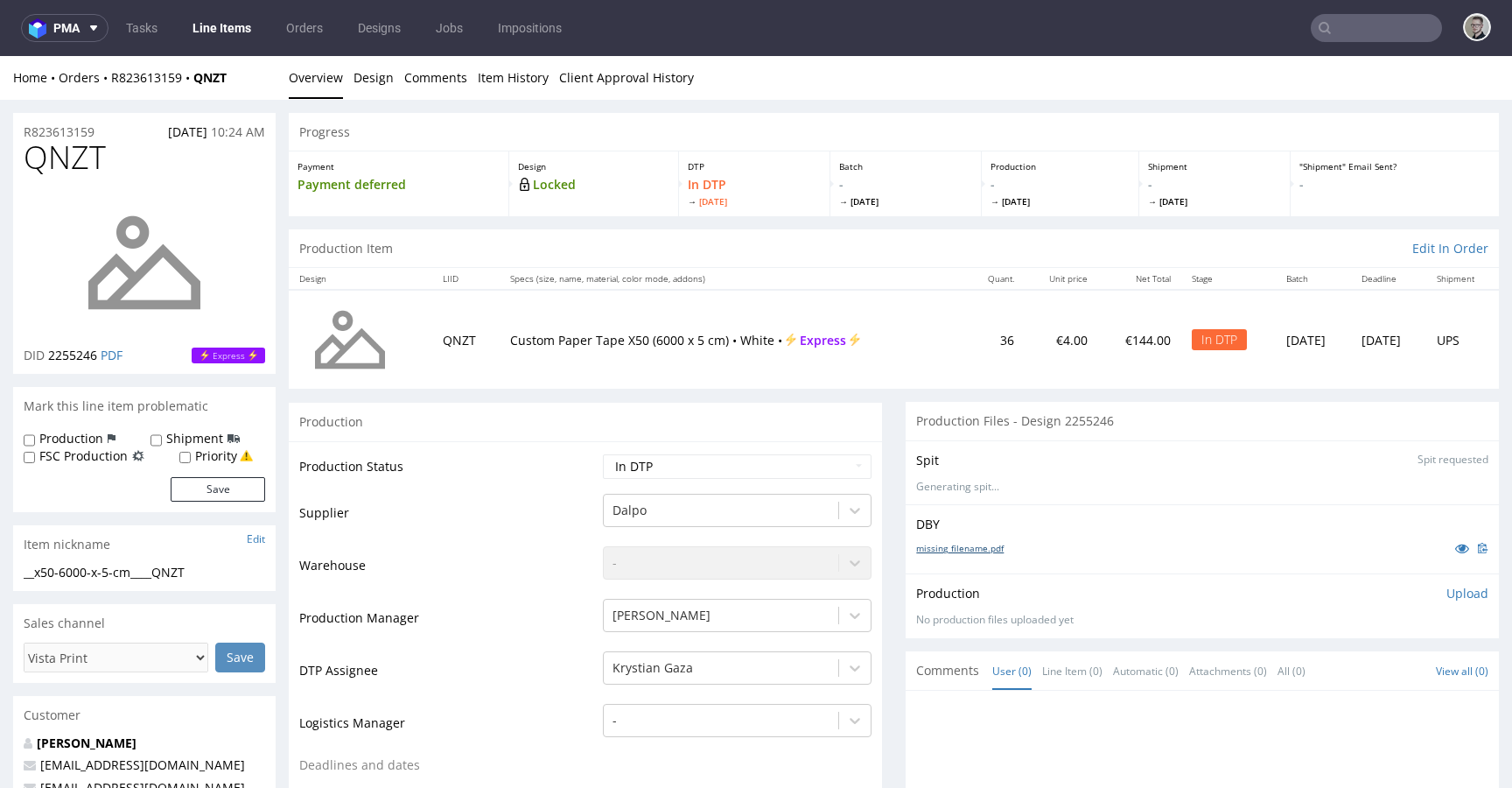
click at [975, 544] on link "missing_filename.pdf" at bounding box center [959, 548] width 87 height 12
click at [132, 575] on div "__x50-6000-x-5-cm____QNZT" at bounding box center [144, 573] width 241 height 18
click at [133, 575] on div "__x50-6000-x-5-cm____QNZT" at bounding box center [144, 573] width 241 height 18
click at [134, 576] on div "__x50-6000-x-5-cm____QNZT" at bounding box center [144, 573] width 241 height 18
copy div "__x50-6000-x-5-cm____QNZT Update"
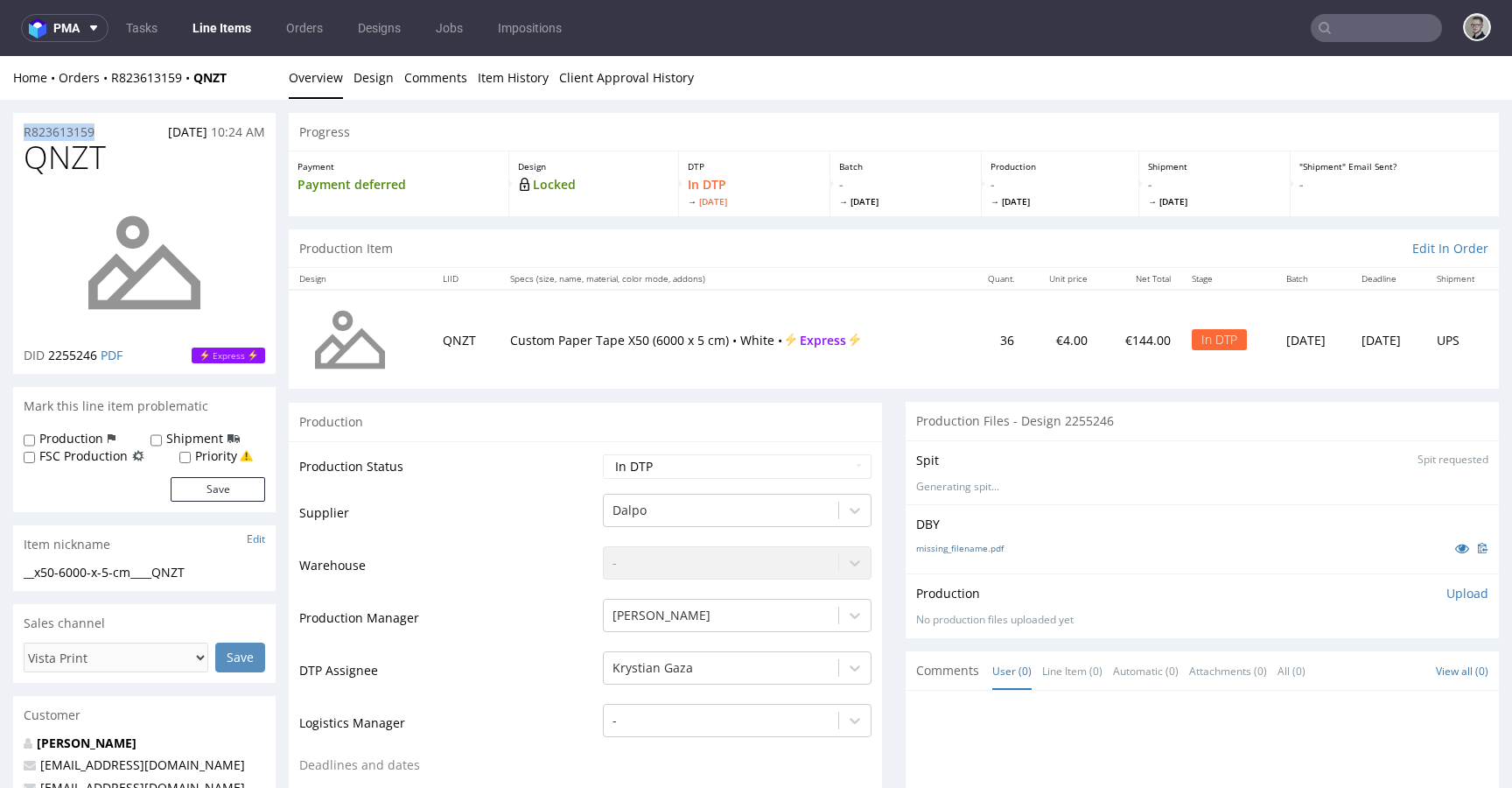
drag, startPoint x: 107, startPoint y: 135, endPoint x: 0, endPoint y: 131, distance: 107.1
copy p "R823613159"
drag, startPoint x: 1448, startPoint y: 588, endPoint x: 1405, endPoint y: 623, distance: 55.4
click at [1448, 588] on p "Upload" at bounding box center [1467, 593] width 42 height 18
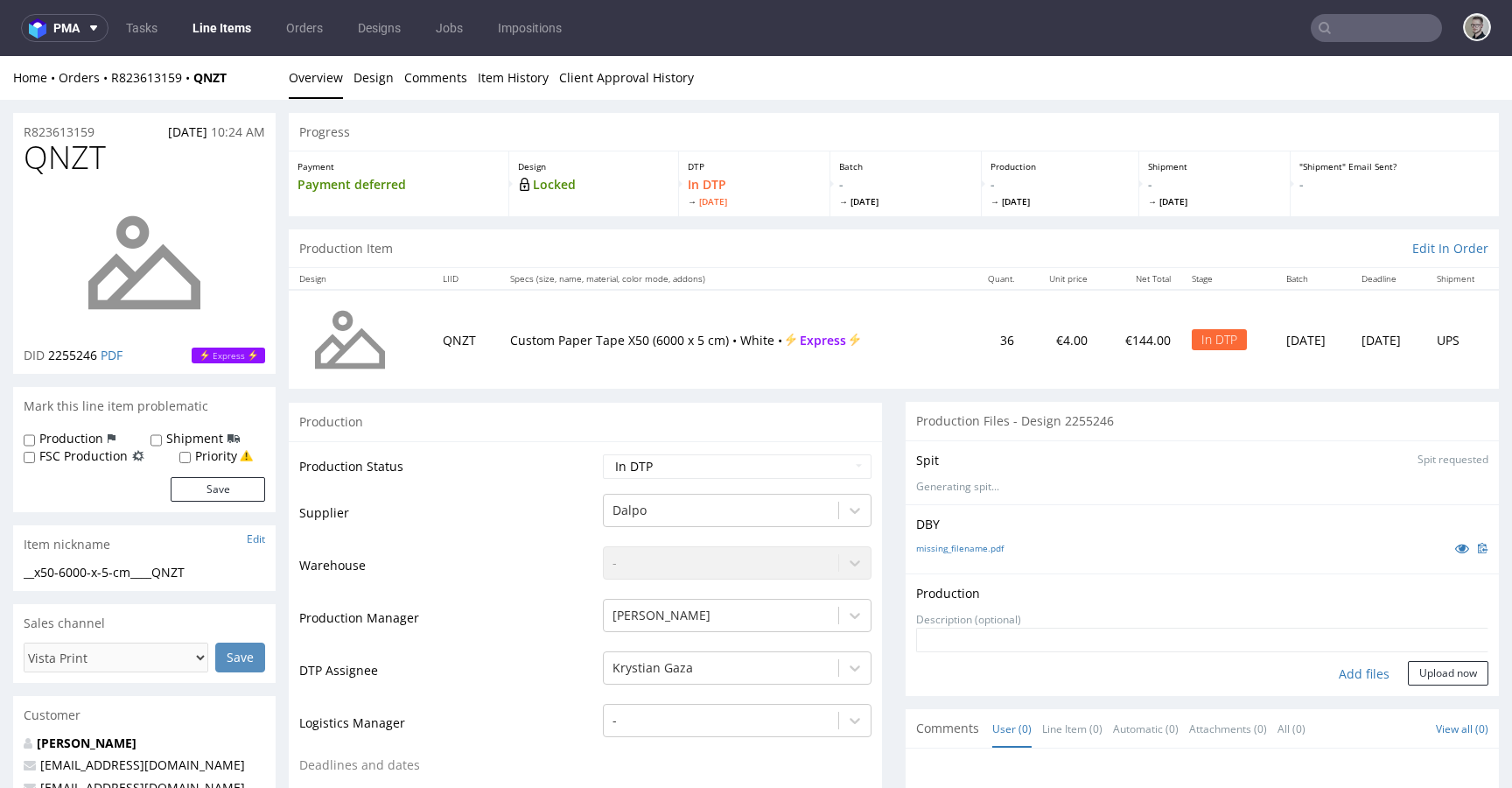
click at [1322, 671] on div "Add files" at bounding box center [1364, 674] width 87 height 26
type input "C:\fakepath\__x50-6000-x-5-cm____QNZT__d2255246__oR823613159__outside.pdf"
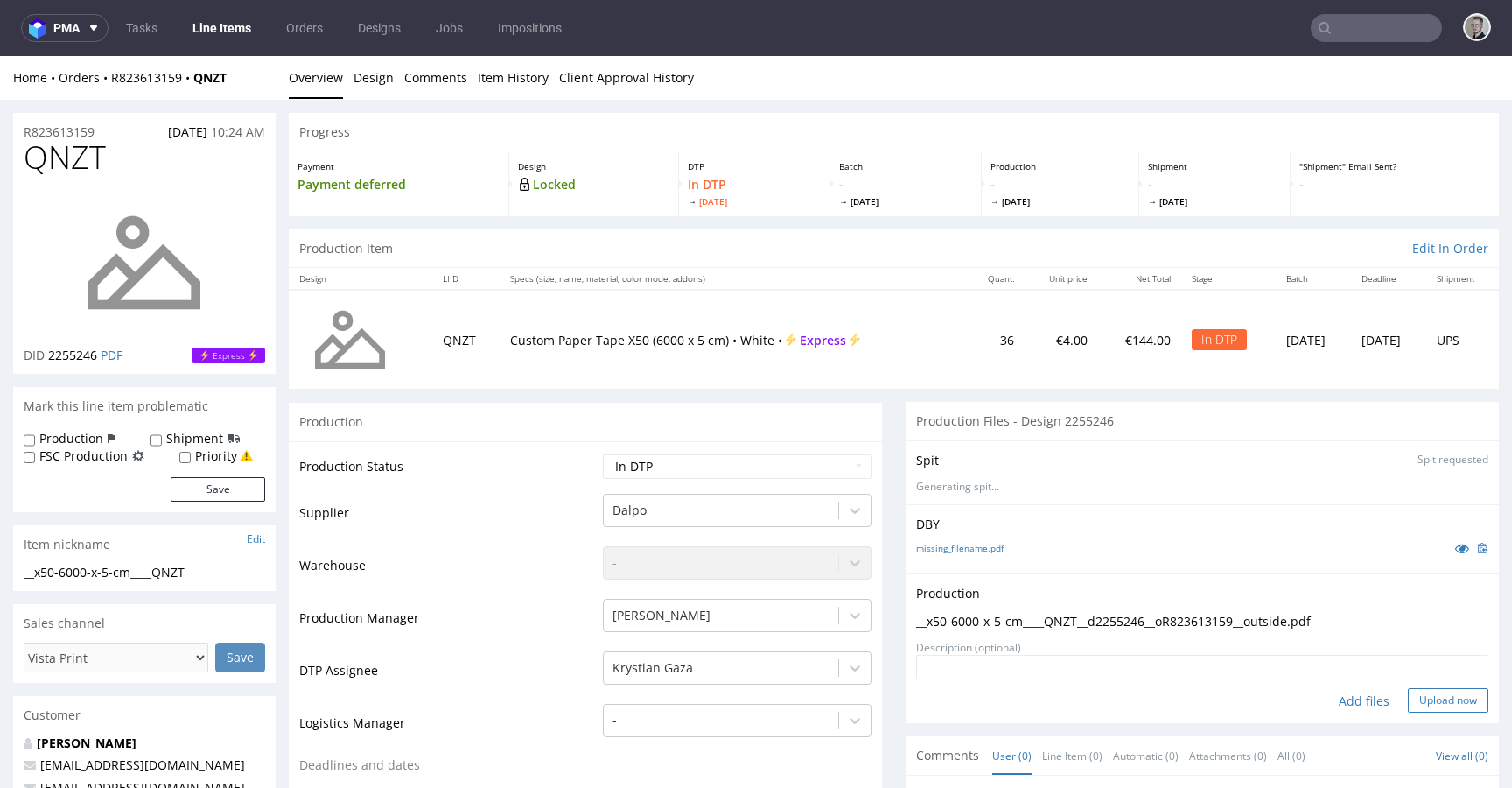
click at [1444, 699] on button "Upload now" at bounding box center [1448, 700] width 80 height 25
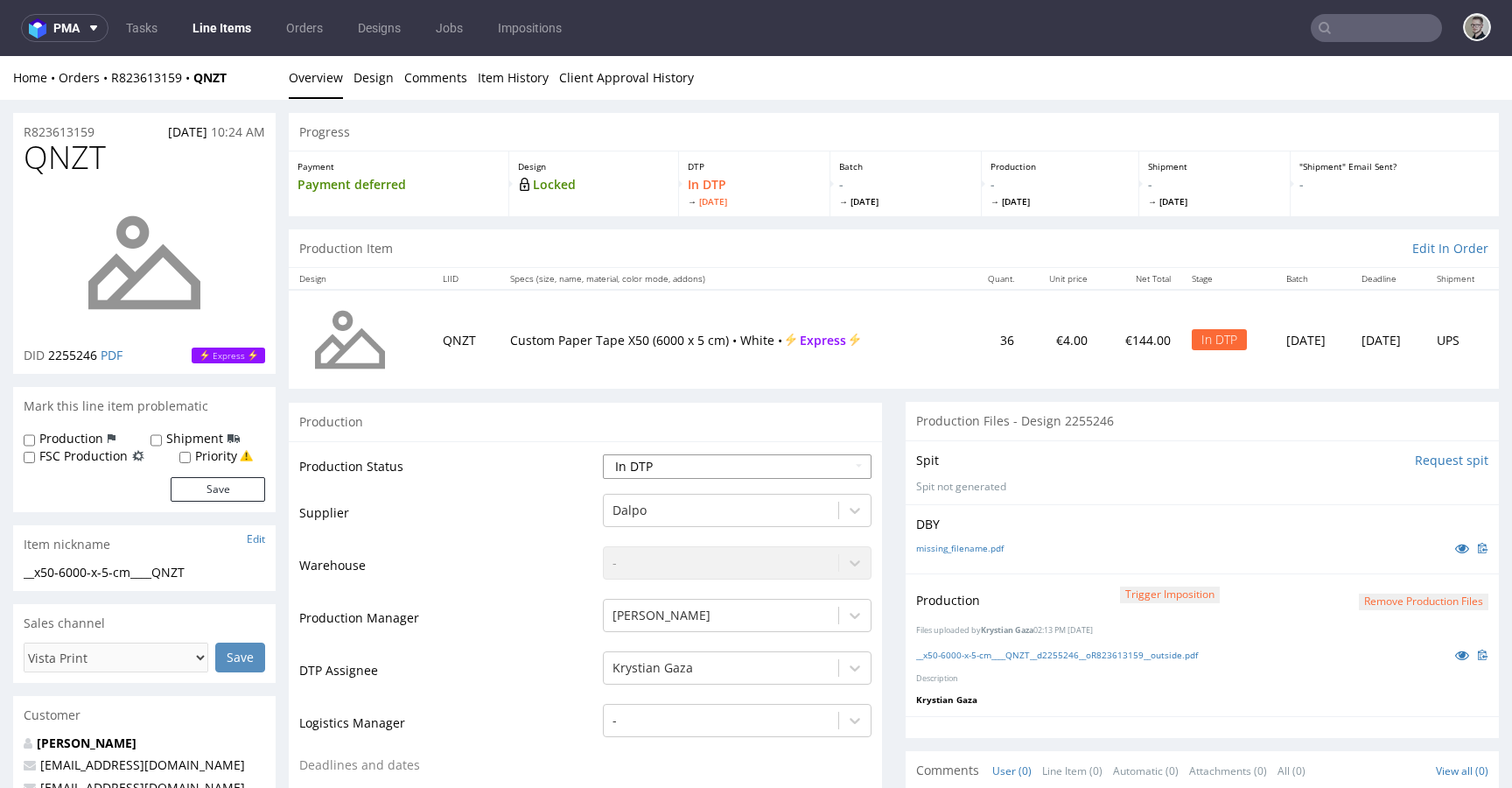
click at [668, 463] on select "Waiting for Artwork Waiting for Diecut Waiting for Mockup Waiting for DTP Waiti…" at bounding box center [737, 466] width 269 height 25
select select "dtp_production_ready"
click at [603, 455] on select "Waiting for Artwork Waiting for Diecut Waiting for Mockup Waiting for DTP Waiti…" at bounding box center [737, 466] width 269 height 25
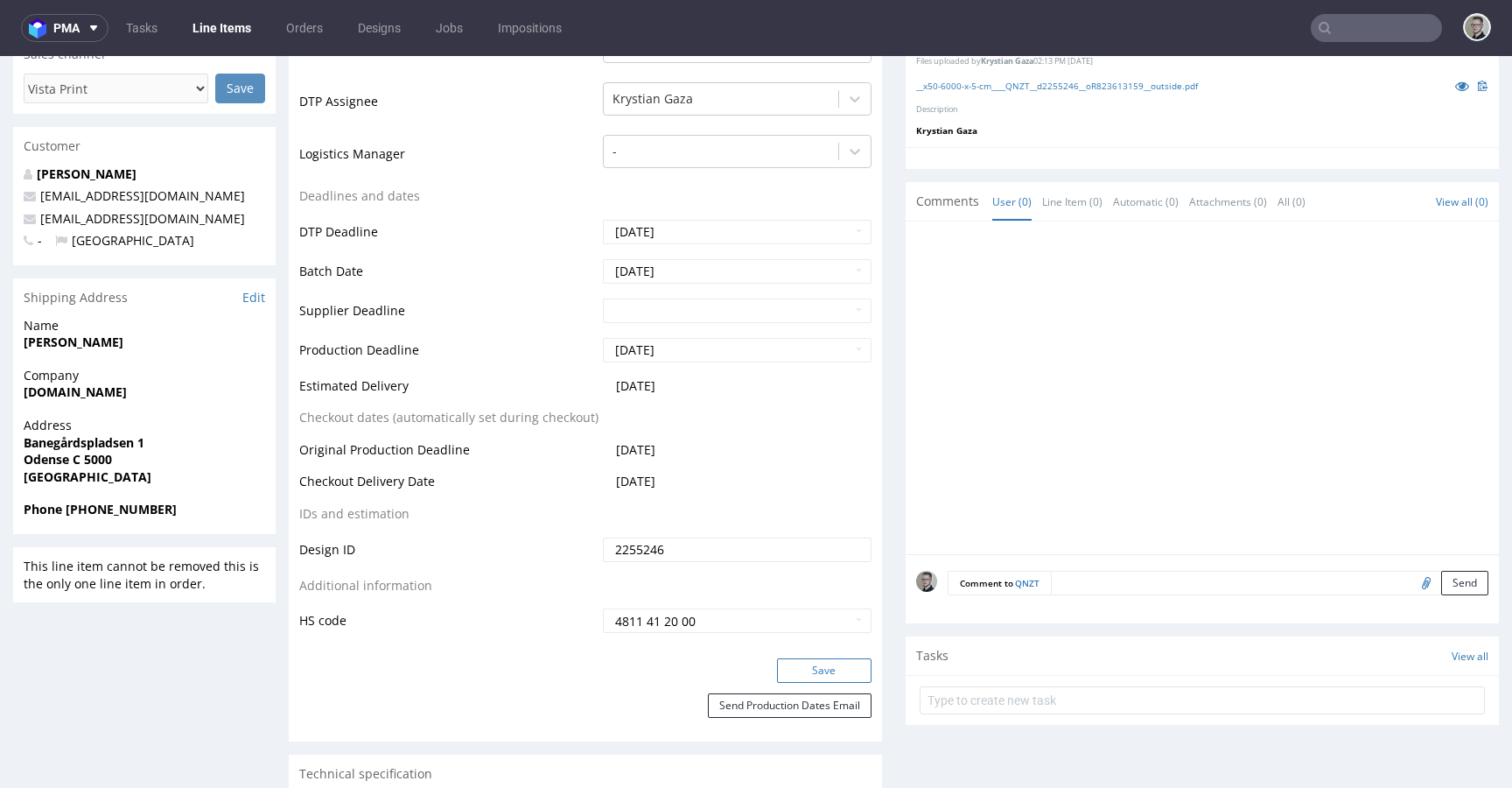
click at [833, 662] on button "Save" at bounding box center [823, 670] width 94 height 25
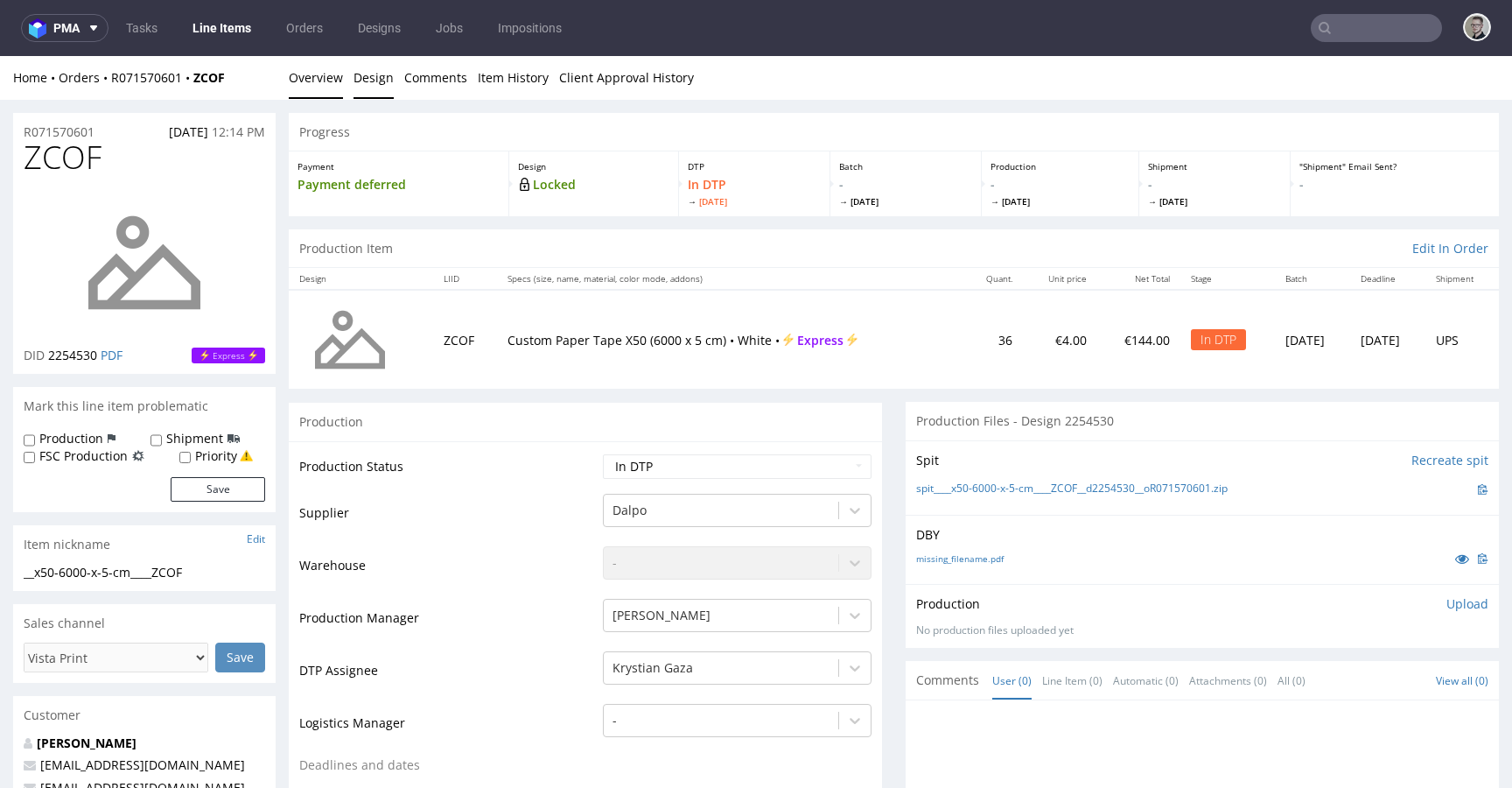
click at [380, 84] on link "Design" at bounding box center [373, 76] width 41 height 43
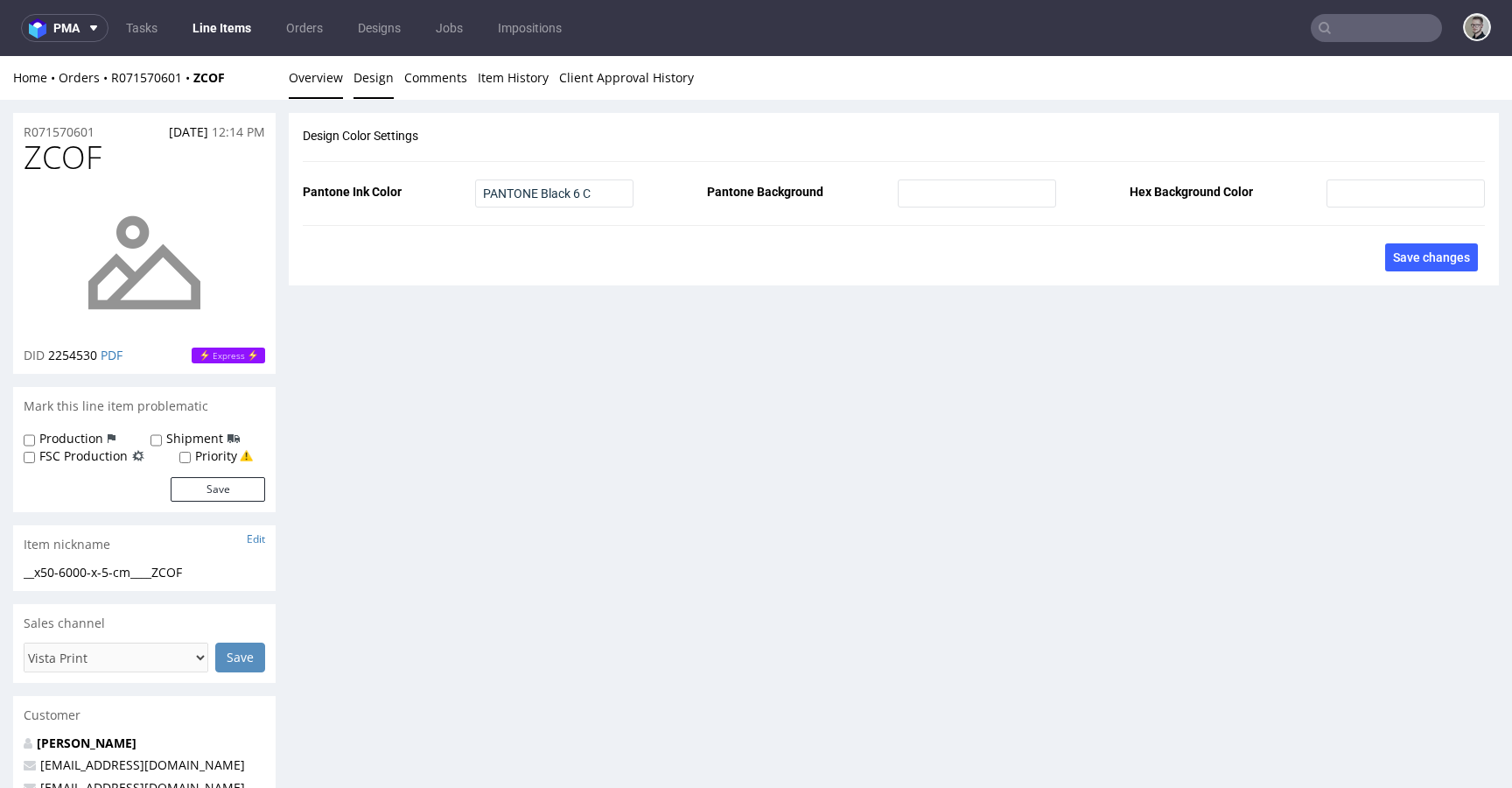
click at [319, 78] on link "Overview" at bounding box center [315, 76] width 55 height 43
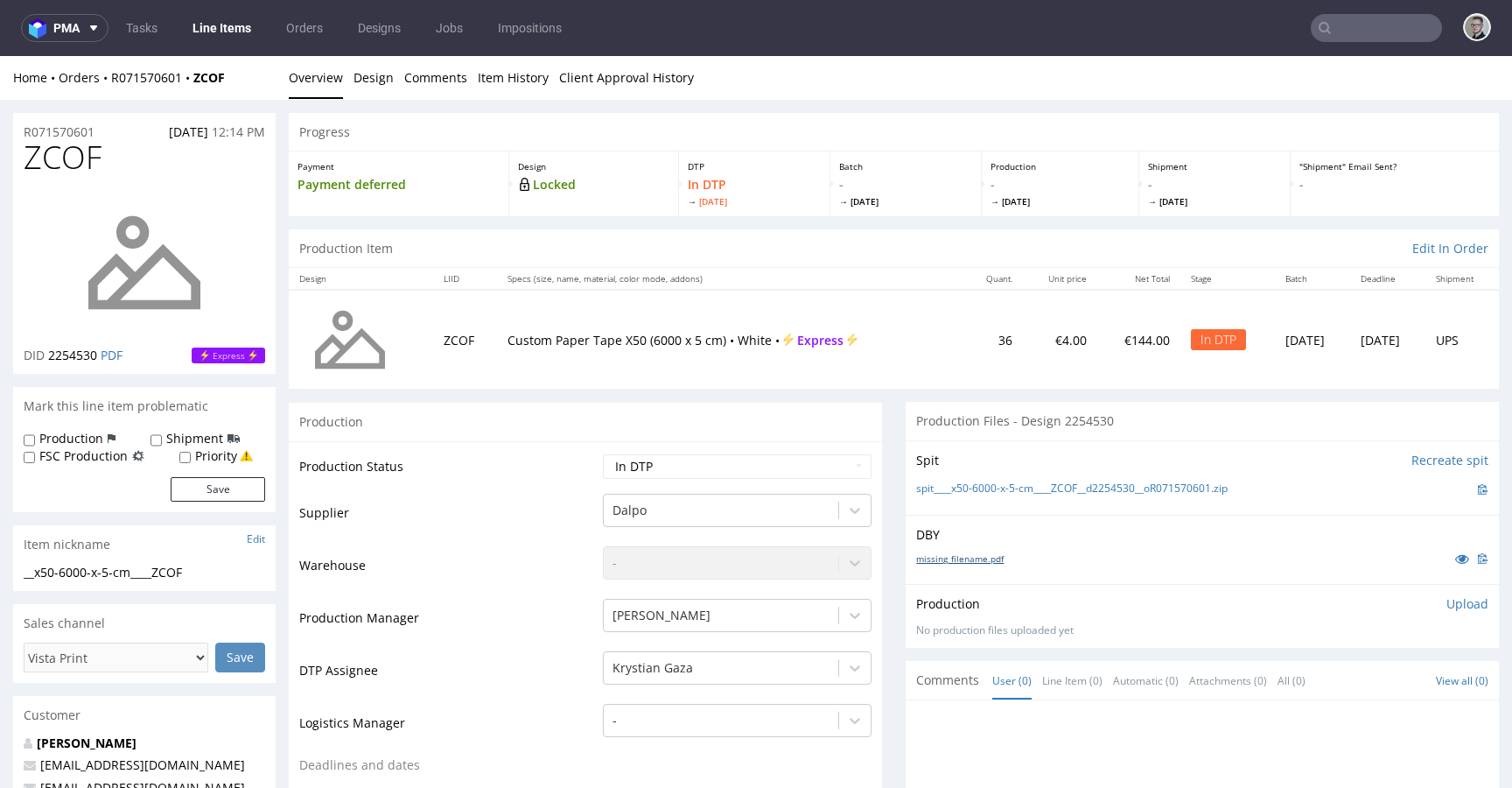
click at [951, 554] on link "missing_filename.pdf" at bounding box center [959, 559] width 87 height 12
click at [1091, 485] on link "spit____x50-6000-x-5-cm____ZCOF__d2254530__oR071570601.zip" at bounding box center [1071, 488] width 312 height 15
click at [1454, 603] on p "Upload" at bounding box center [1467, 604] width 42 height 18
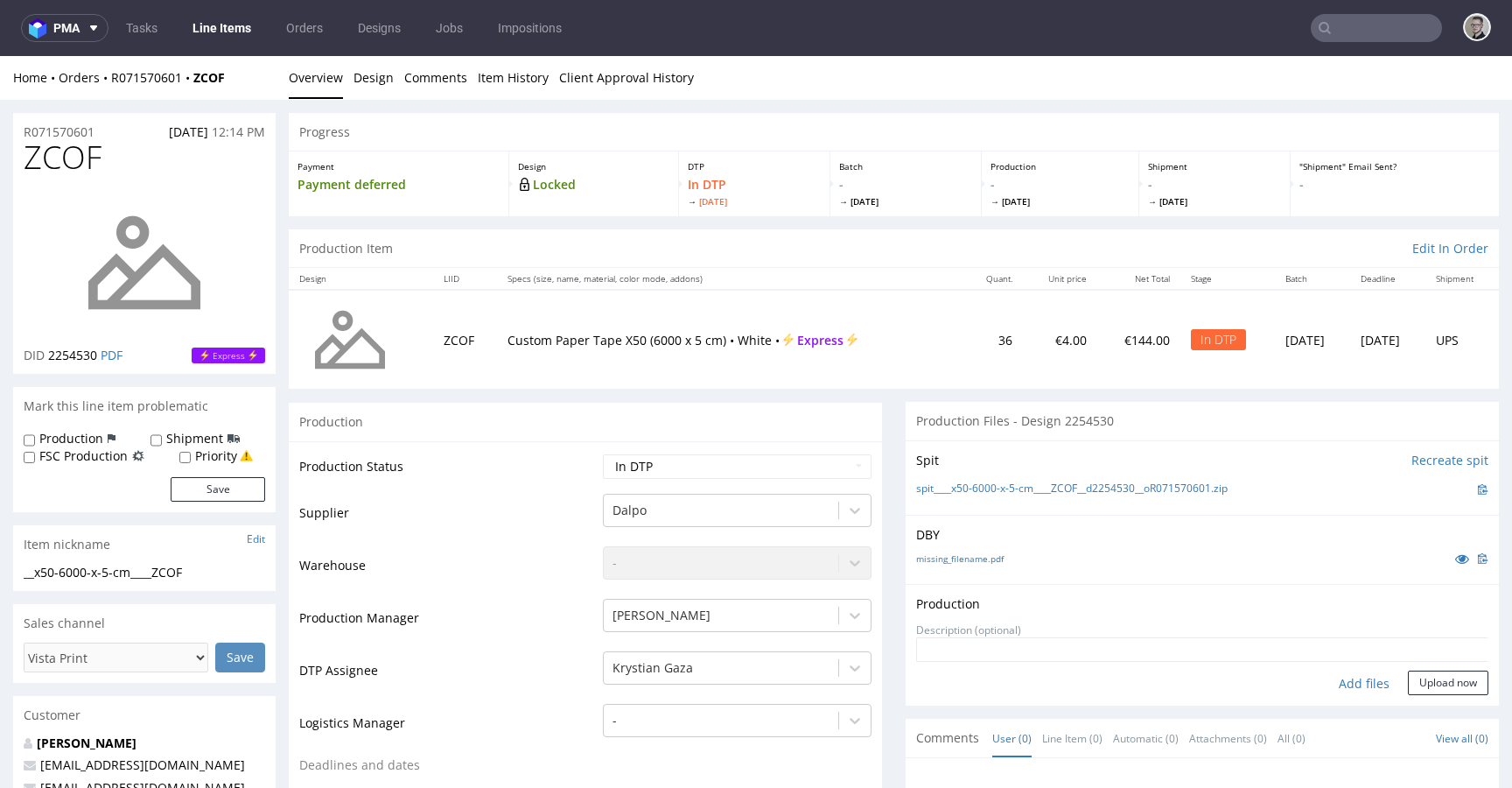
click at [1336, 684] on div "Add files" at bounding box center [1364, 684] width 87 height 26
type input "C:\fakepath\__x50-6000-x-5-cm____ZCOF__d2254530__oR071570601__latest__outside.p…"
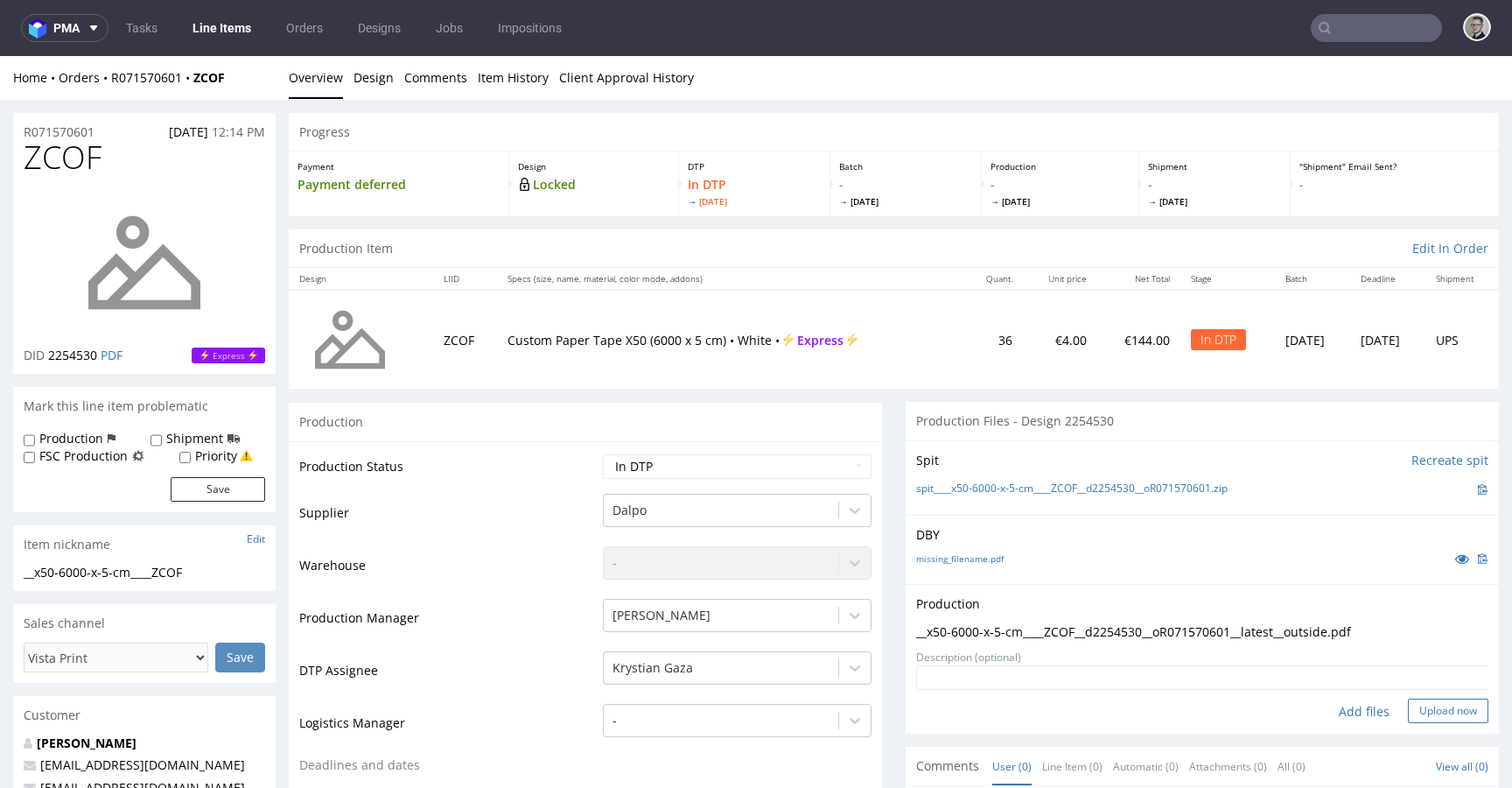
click at [1413, 703] on button "Upload now" at bounding box center [1448, 711] width 80 height 25
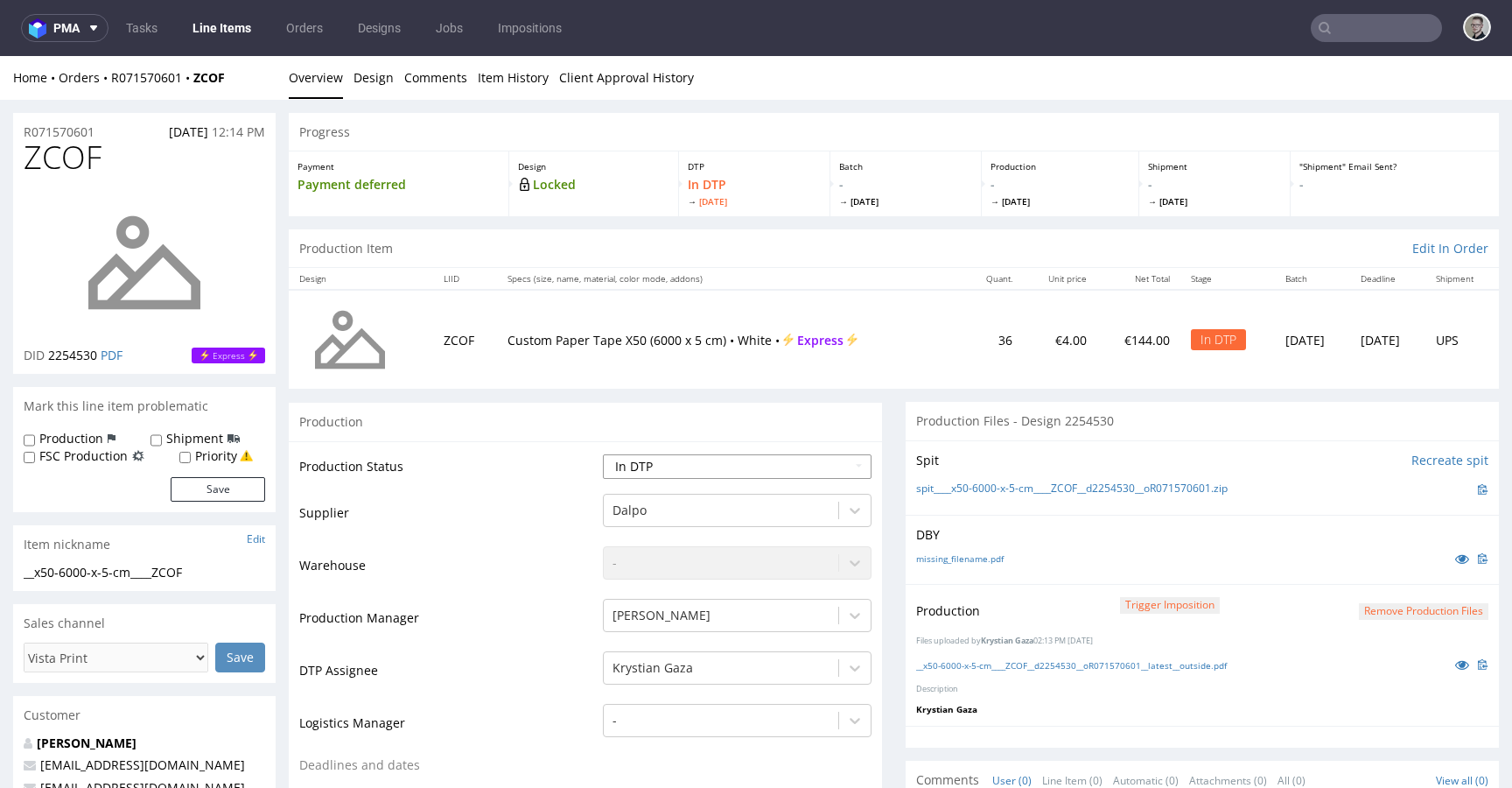
click at [678, 461] on select "Waiting for Artwork Waiting for Diecut Waiting for Mockup Waiting for DTP Waiti…" at bounding box center [737, 466] width 269 height 25
select select "dtp_production_ready"
click at [603, 455] on select "Waiting for Artwork Waiting for Diecut Waiting for Mockup Waiting for DTP Waiti…" at bounding box center [737, 466] width 269 height 25
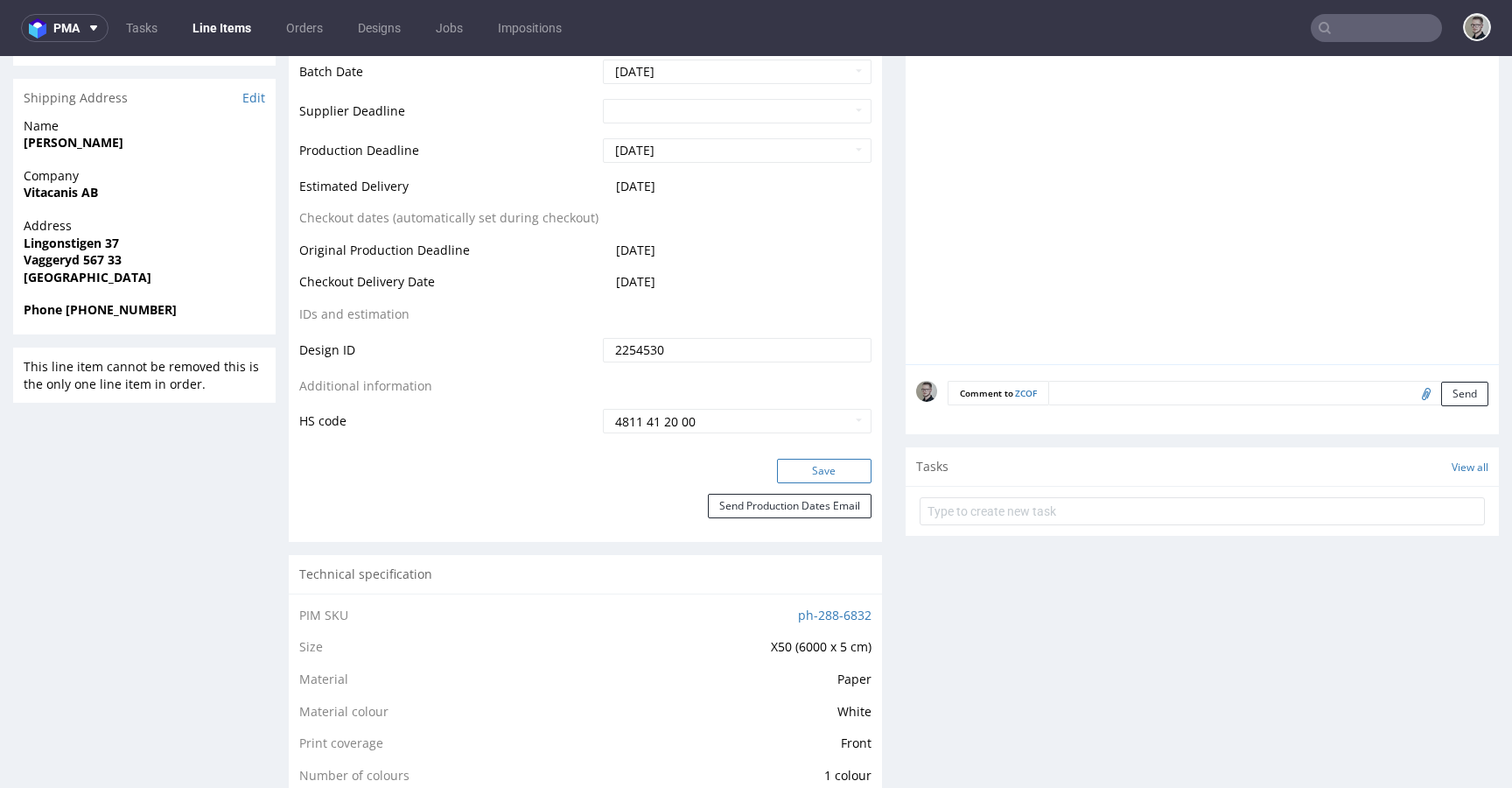
click at [843, 462] on button "Save" at bounding box center [823, 470] width 94 height 25
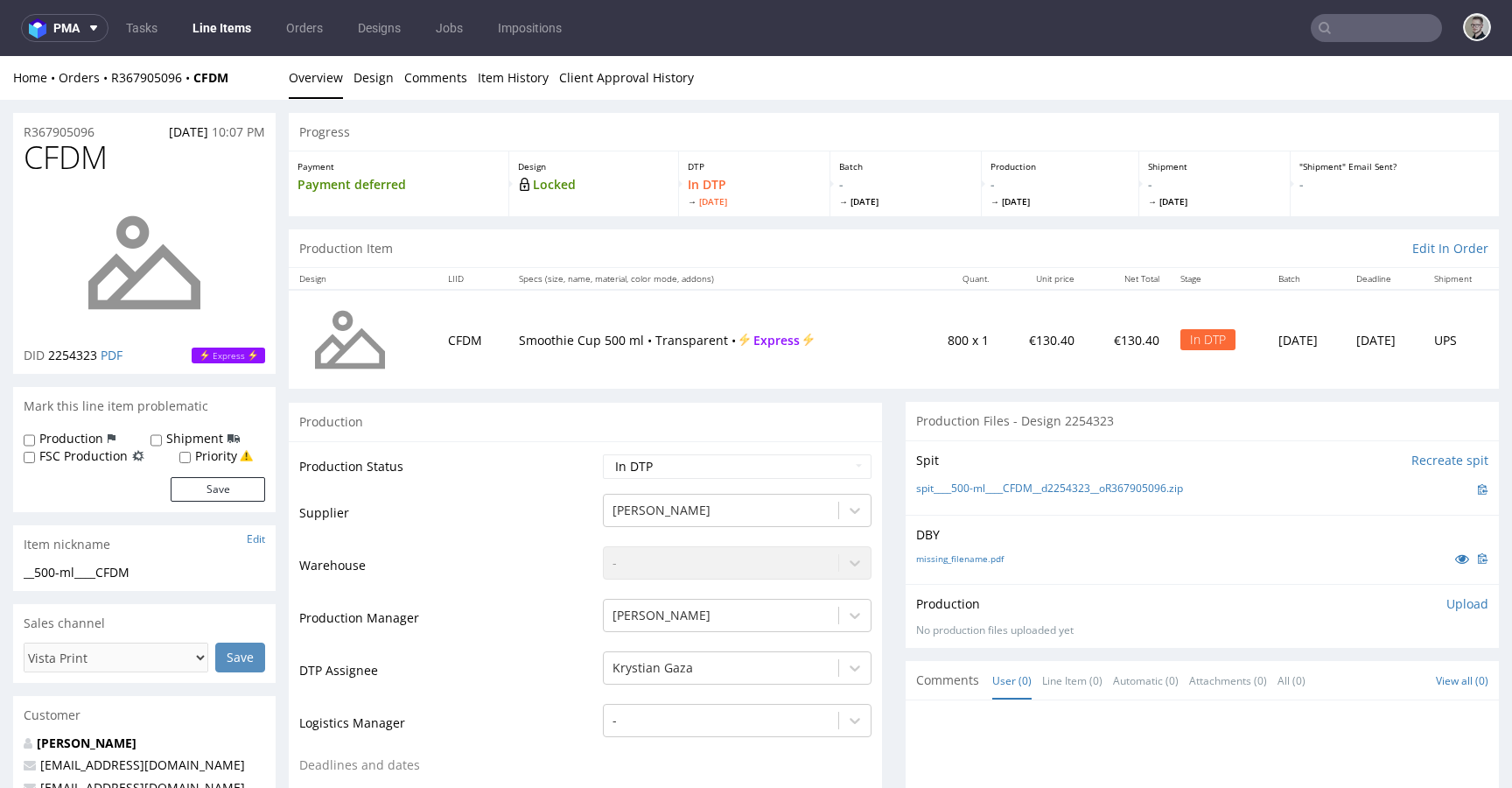
click at [964, 550] on div "missing_filename.pdf" at bounding box center [1201, 558] width 572 height 19
click at [966, 571] on div "DBY missing_filename.pdf" at bounding box center [1202, 550] width 593 height 69
click at [974, 559] on link "missing_filename.pdf" at bounding box center [959, 559] width 87 height 12
click at [1025, 483] on link "spit____500-ml____CFDM__d2254323__oR367905096.zip" at bounding box center [1049, 488] width 267 height 15
drag, startPoint x: 1438, startPoint y: 595, endPoint x: 1425, endPoint y: 606, distance: 17.0
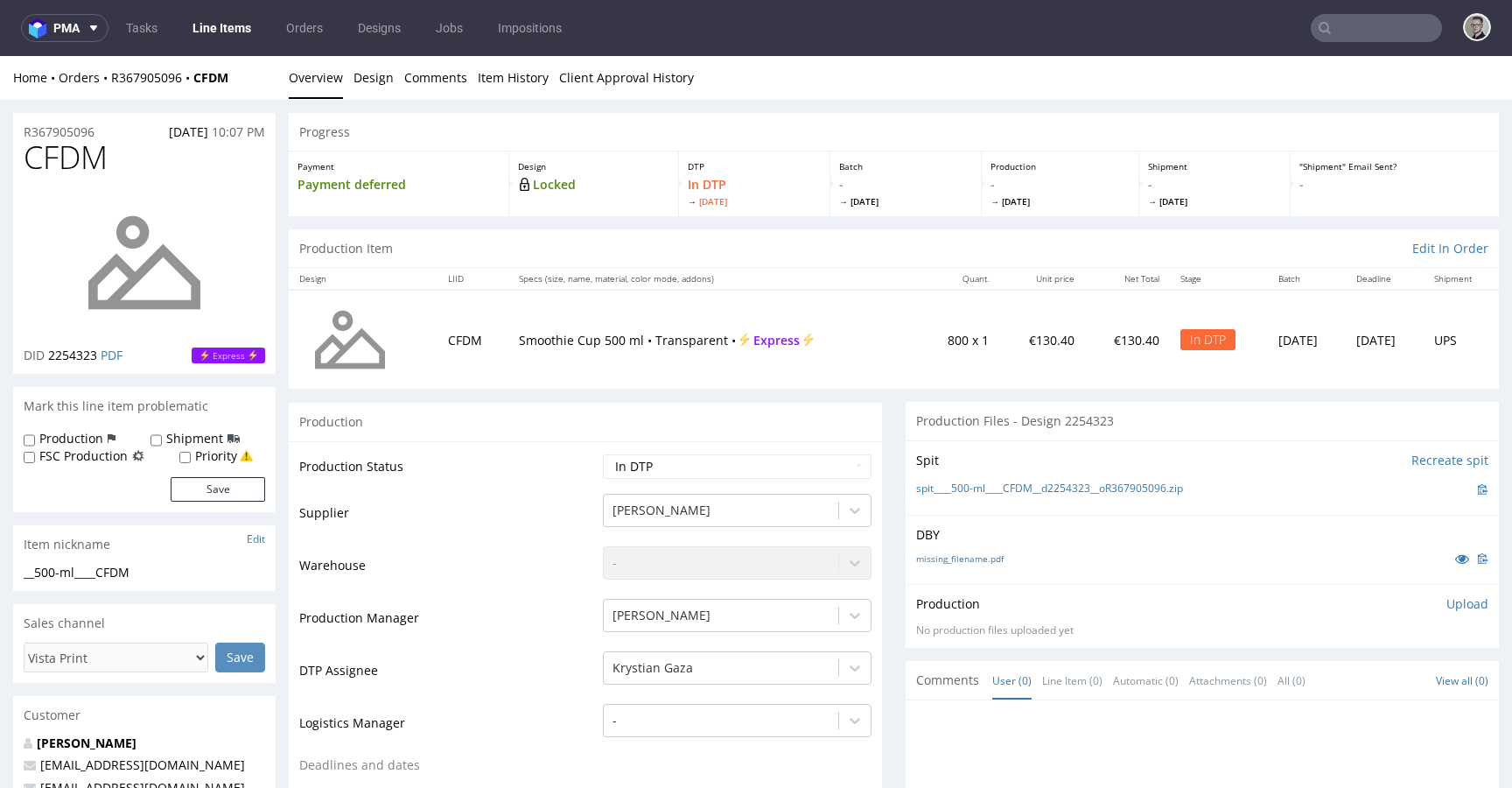
click at [1447, 596] on p "Upload" at bounding box center [1467, 604] width 42 height 18
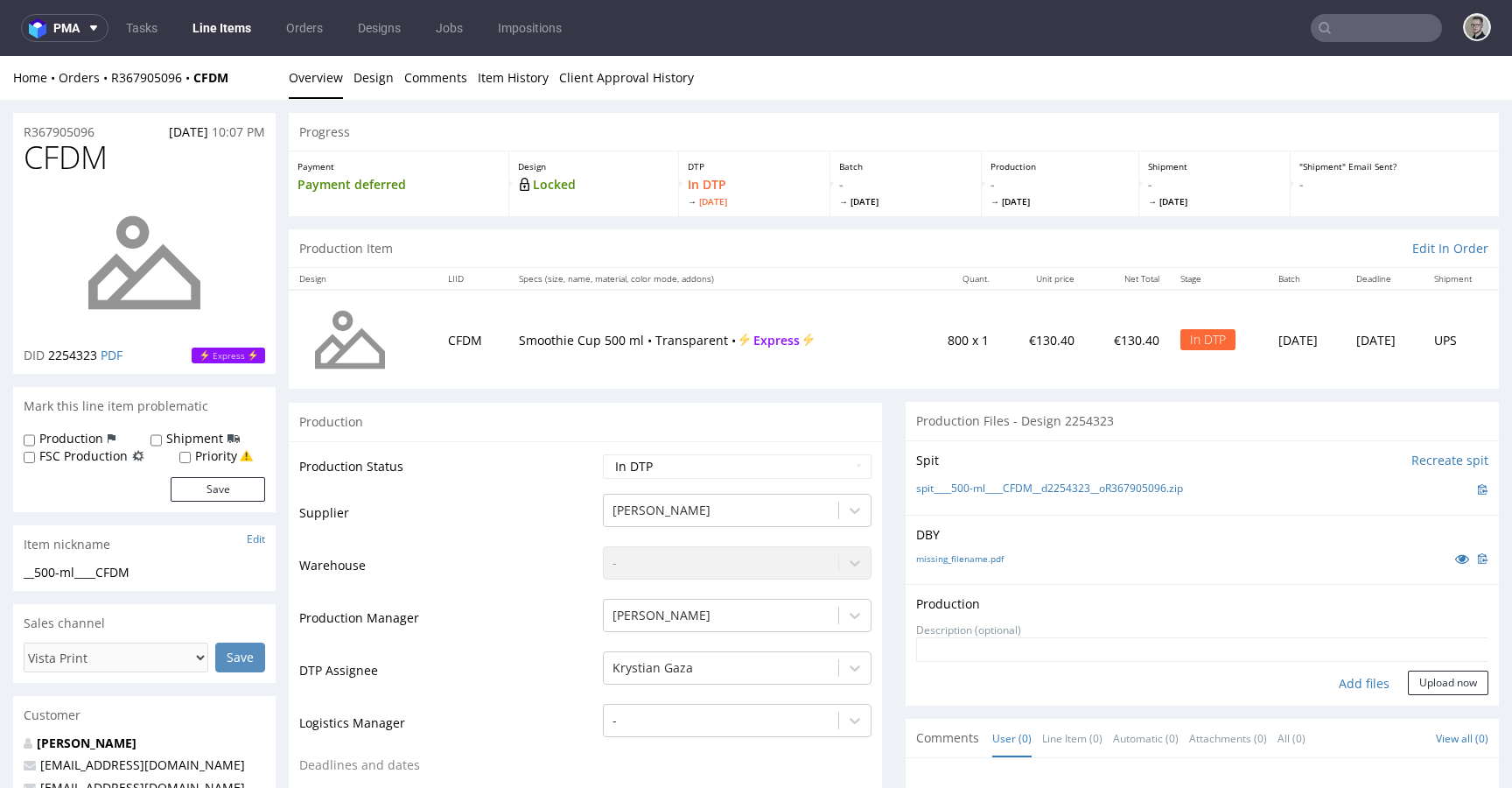
click at [1353, 679] on div "Add files" at bounding box center [1364, 684] width 87 height 26
click at [1343, 688] on div "Add files" at bounding box center [1364, 684] width 87 height 26
type input "C:\fakepath\__500-ml____CFDM__d2254323__oR367905096__latest__front.pdf"
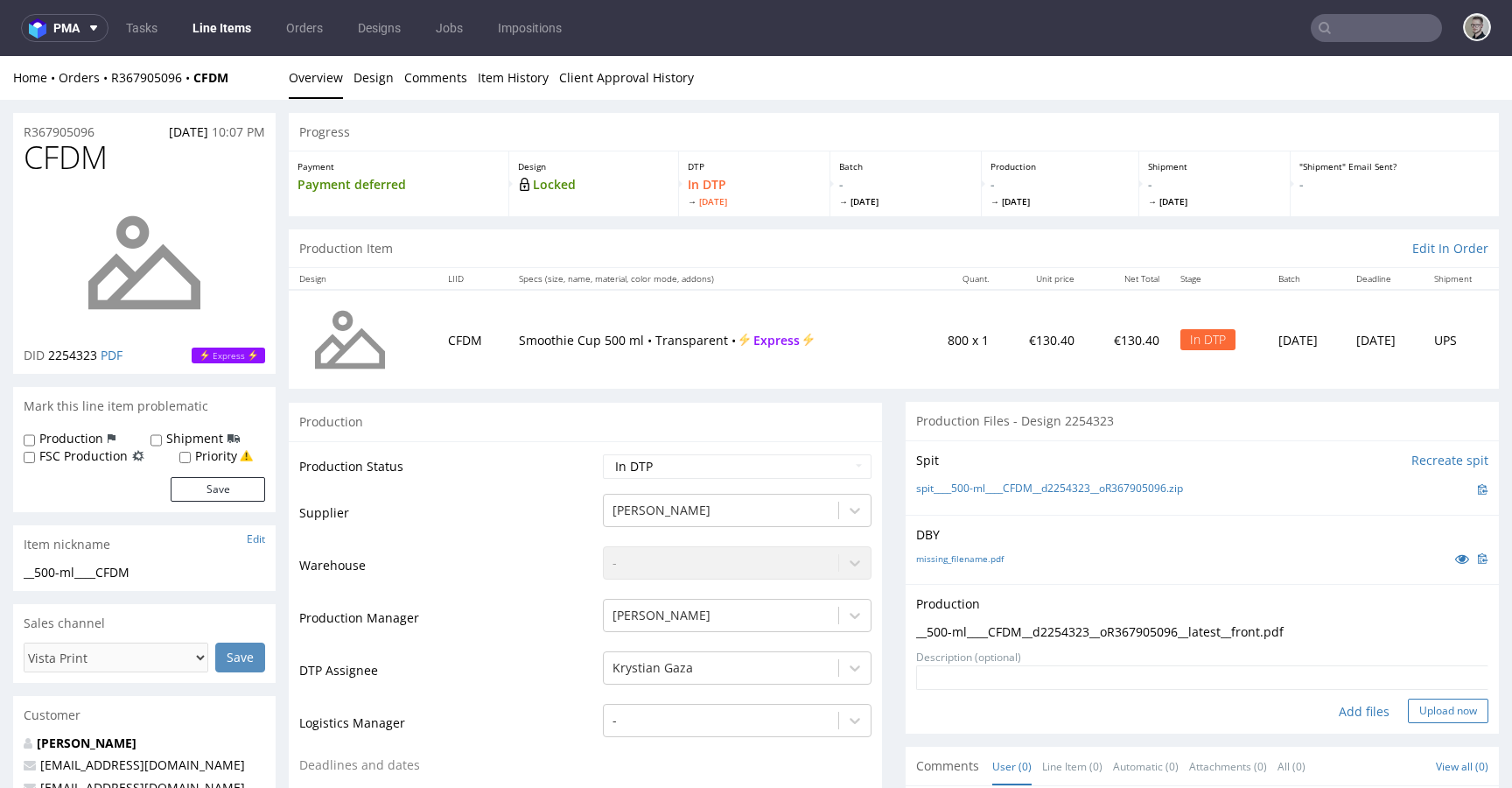
click at [1436, 717] on button "Upload now" at bounding box center [1448, 711] width 80 height 25
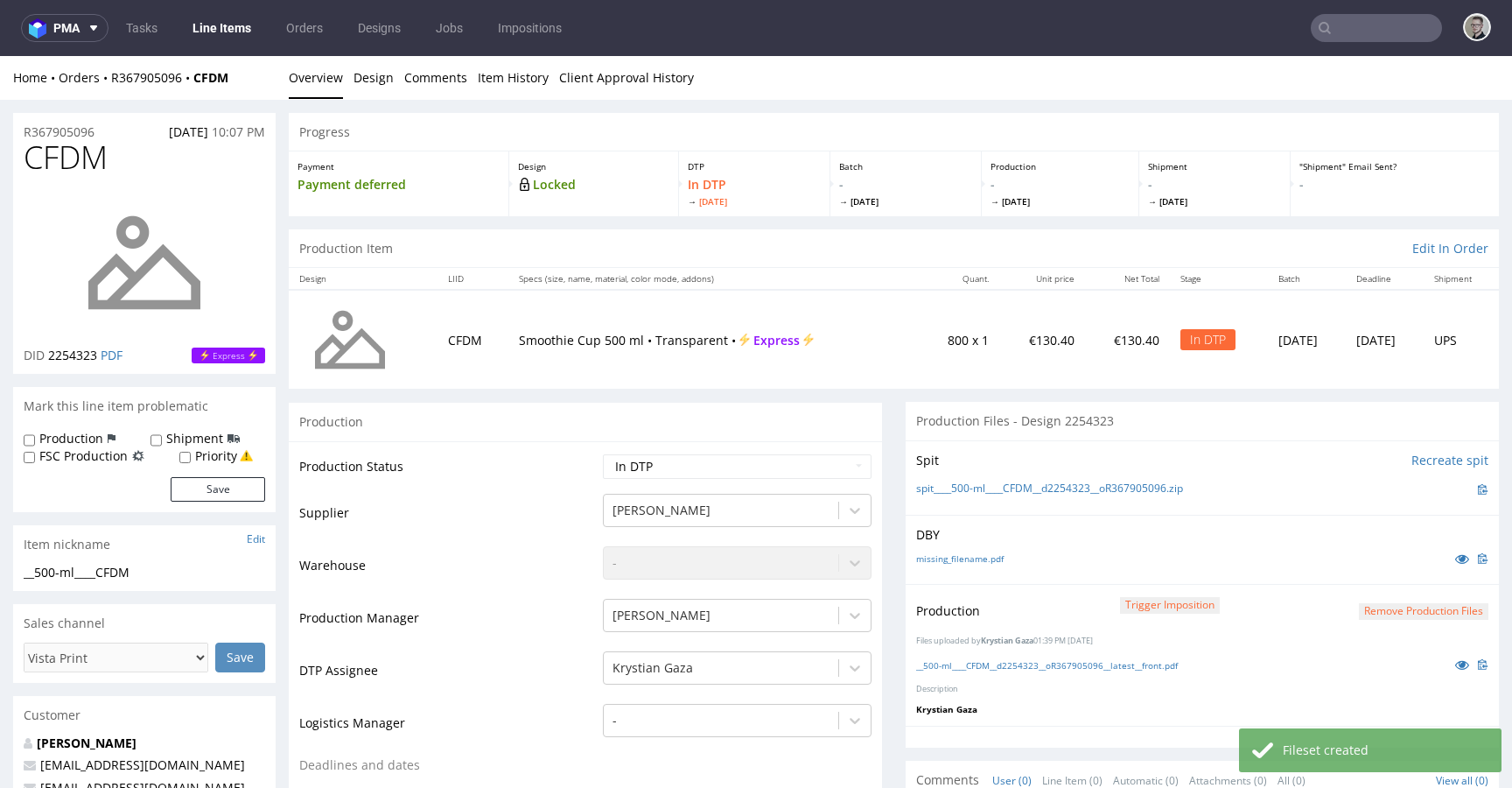
select select "dtp_production_ready"
click at [603, 455] on select "Waiting for Artwork Waiting for Diecut Waiting for Mockup Waiting for DTP Waiti…" at bounding box center [737, 466] width 269 height 25
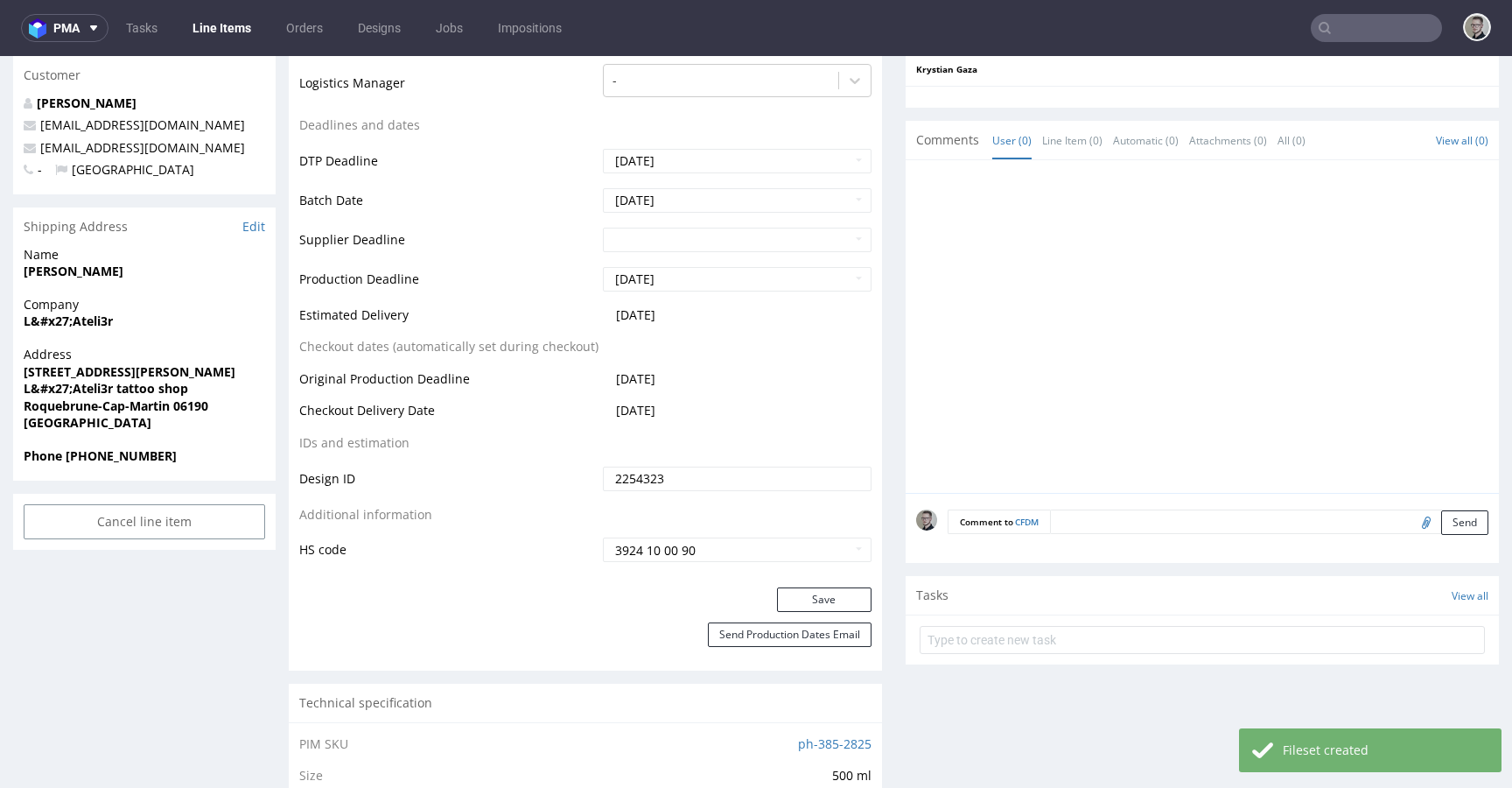
scroll to position [794, 0]
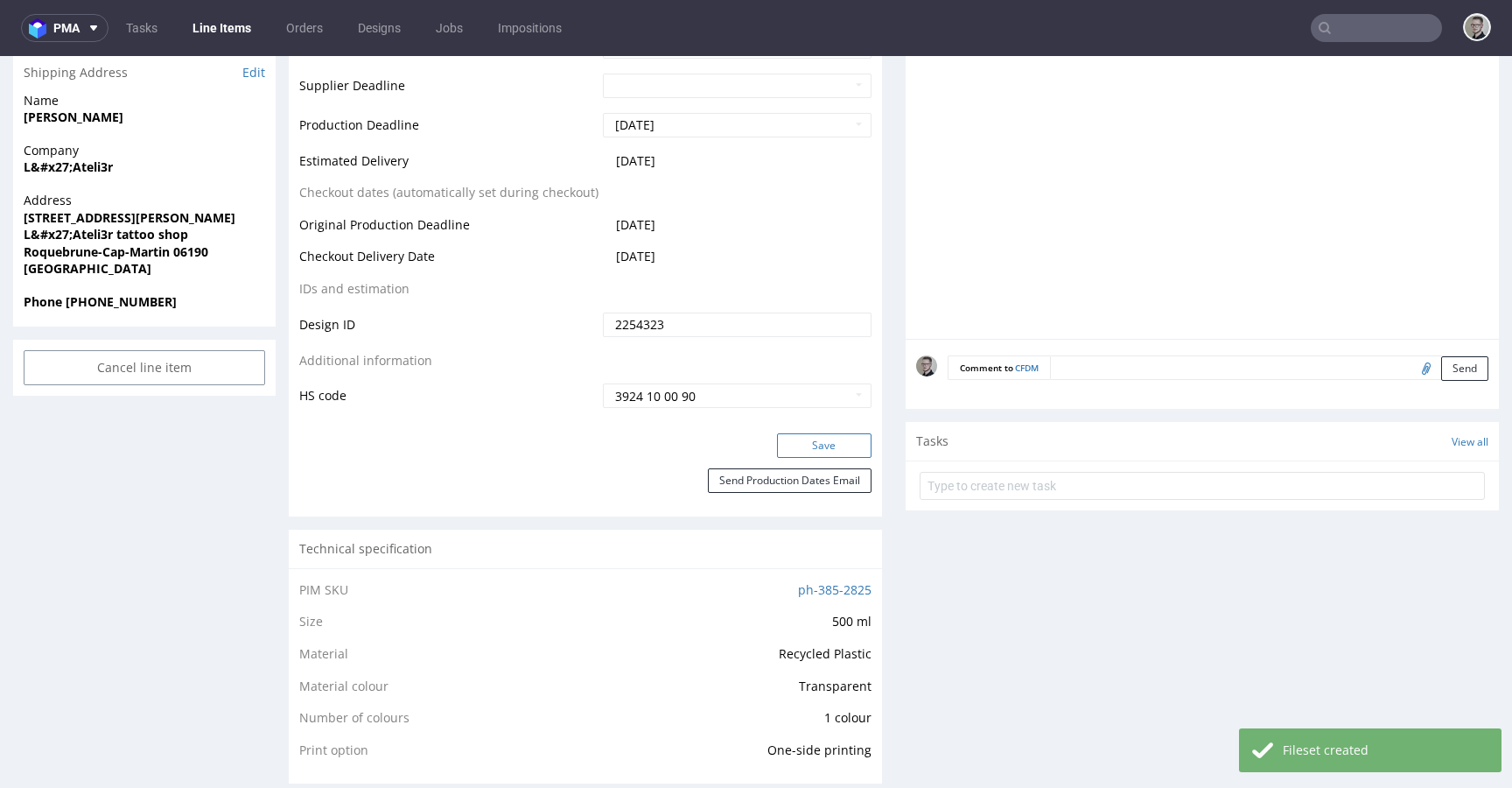
drag, startPoint x: 840, startPoint y: 452, endPoint x: 854, endPoint y: 452, distance: 14.0
click at [840, 452] on button "Save" at bounding box center [823, 446] width 94 height 25
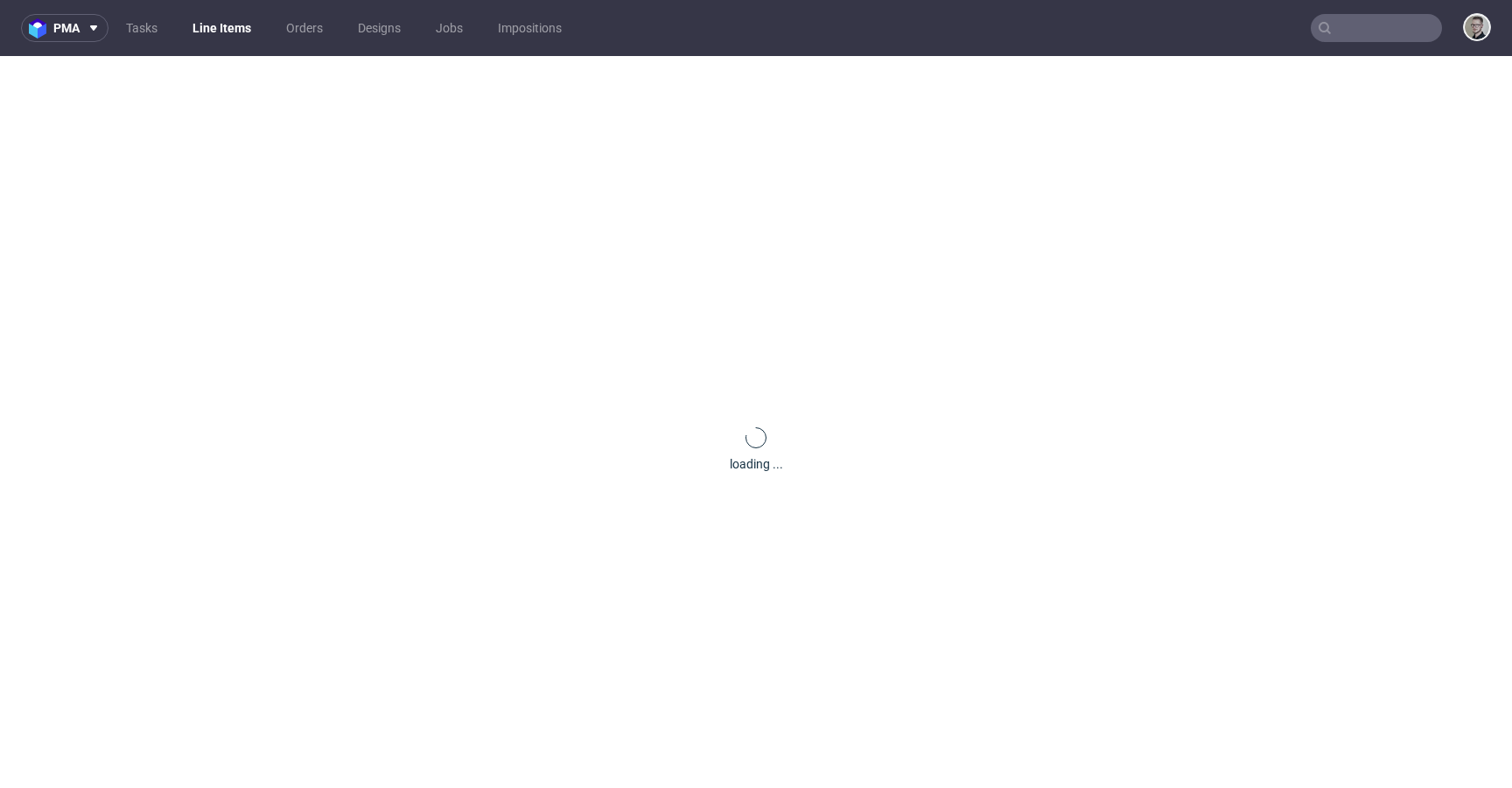
scroll to position [0, 0]
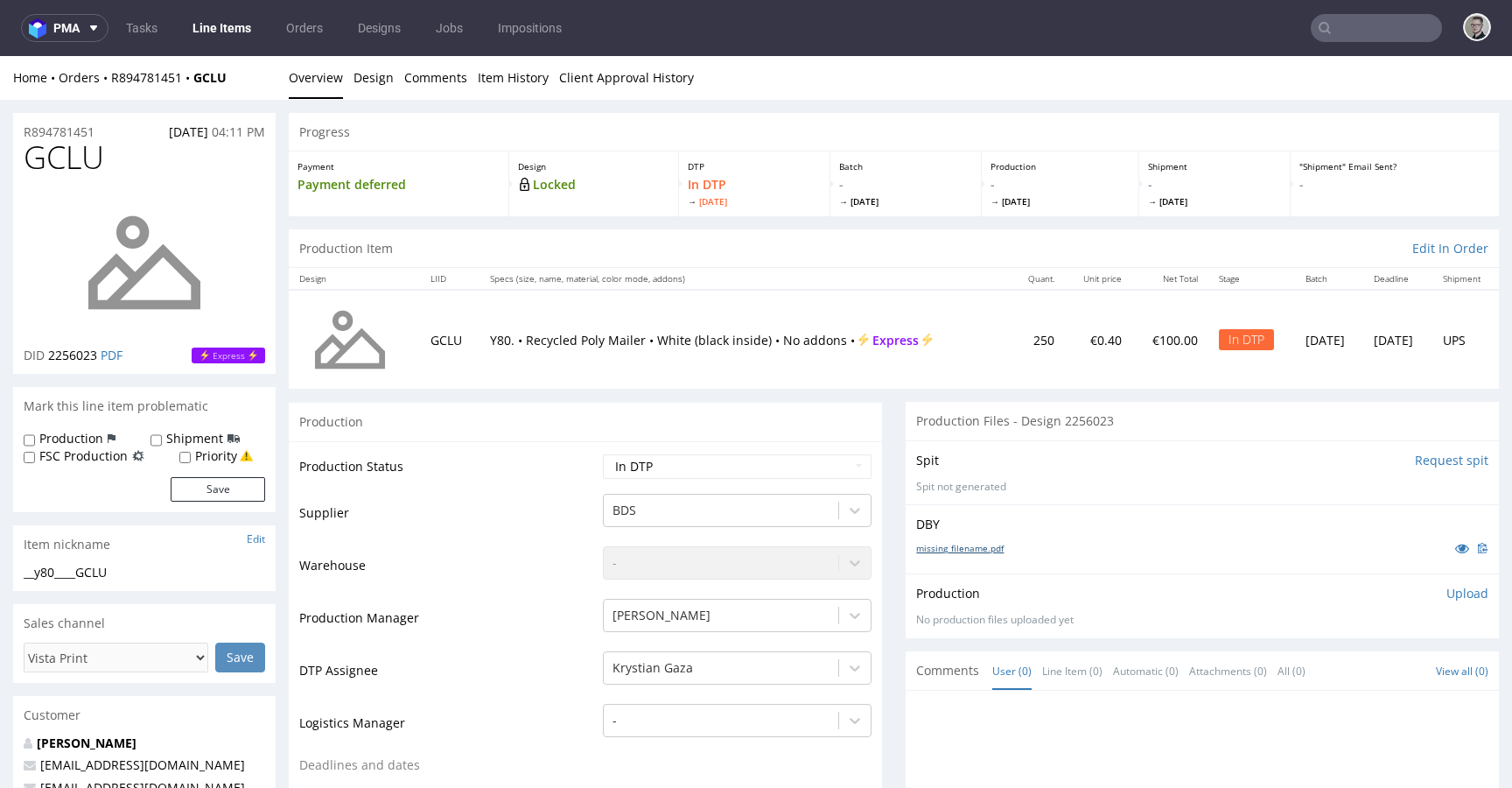
click at [984, 547] on link "missing_filename.pdf" at bounding box center [959, 548] width 87 height 12
click at [100, 578] on div "__y80____GCLU" at bounding box center [144, 573] width 241 height 18
click at [104, 575] on div "__y80____GCLU" at bounding box center [144, 573] width 241 height 18
copy div "__y80____GCLU"
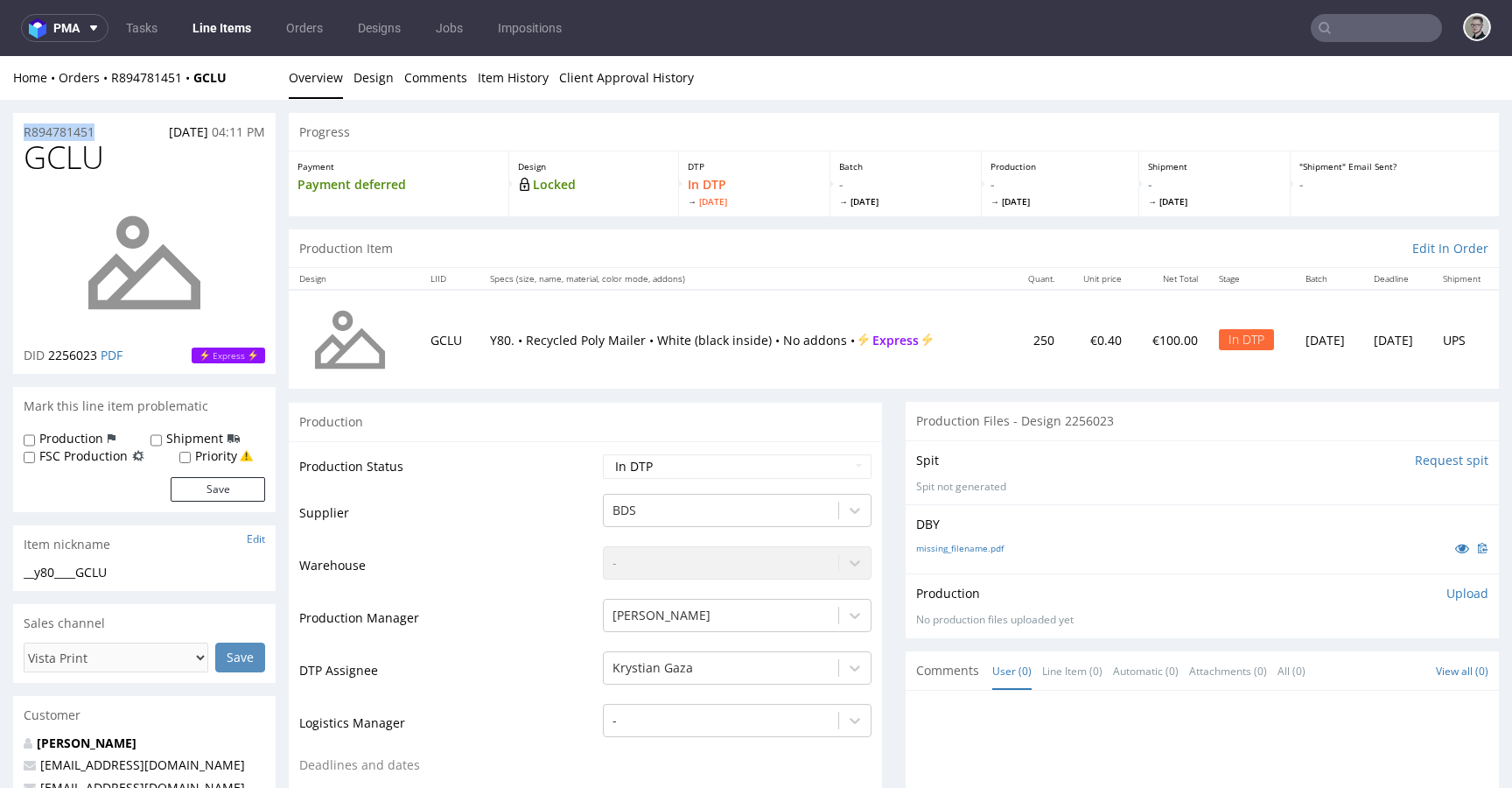
drag, startPoint x: 110, startPoint y: 130, endPoint x: 0, endPoint y: 122, distance: 110.3
copy p "R894781451"
click at [363, 83] on link "Design" at bounding box center [373, 76] width 41 height 43
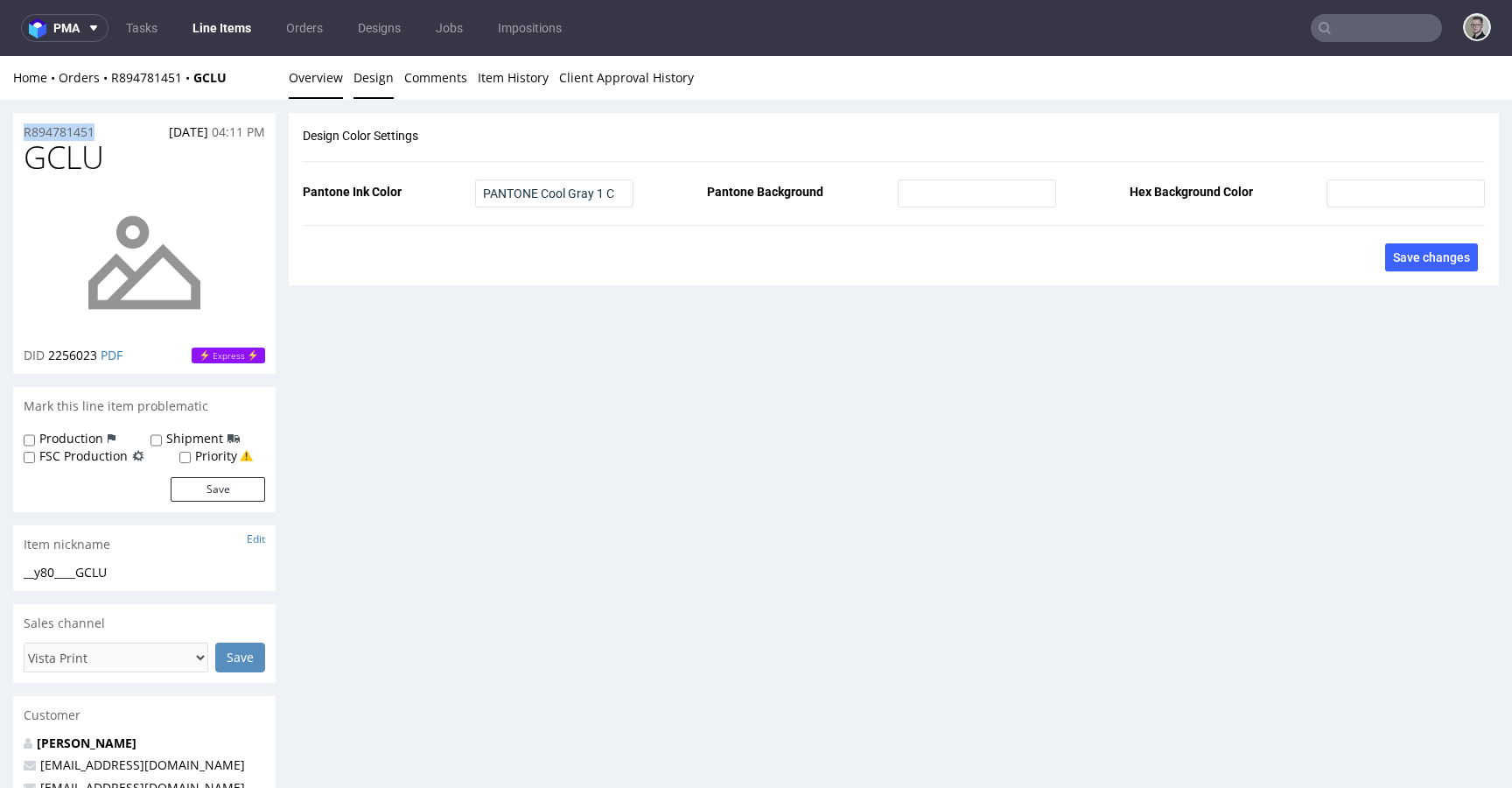
click at [308, 74] on link "Overview" at bounding box center [315, 76] width 55 height 43
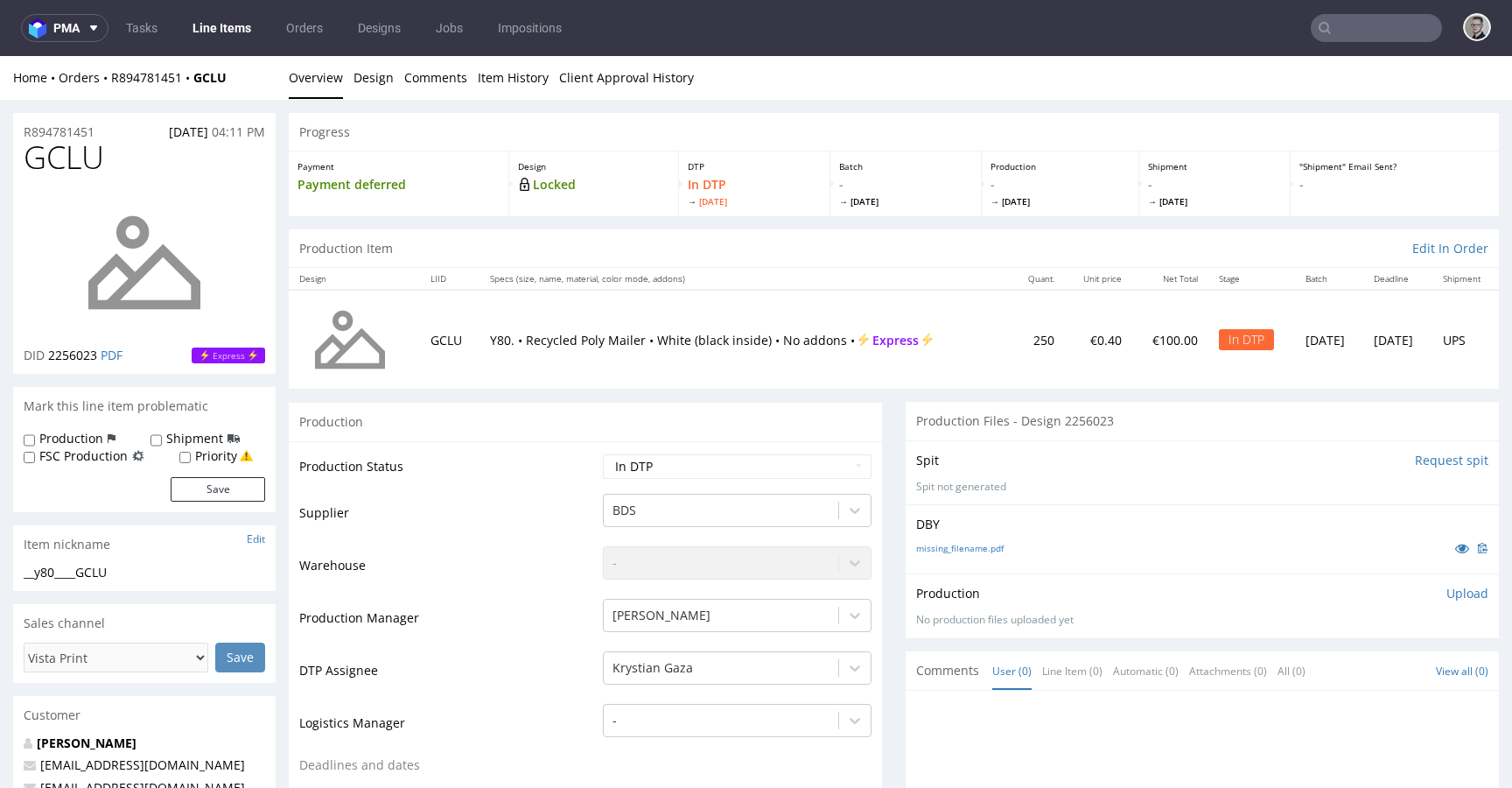
click at [1452, 593] on p "Upload" at bounding box center [1467, 593] width 42 height 18
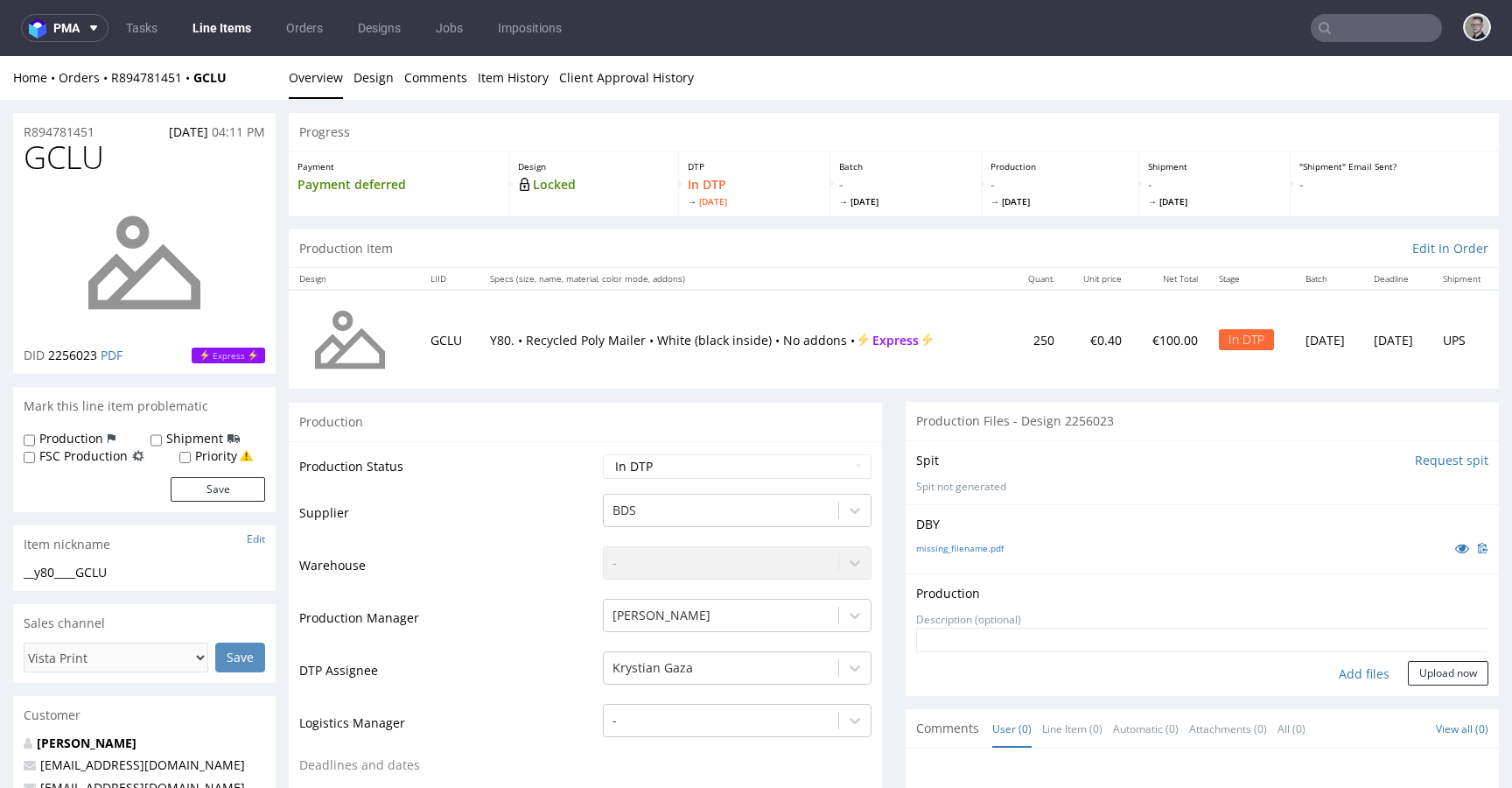
click at [1342, 667] on div "Add files" at bounding box center [1364, 674] width 87 height 26
type input "C:\fakepath\__y80____GCLU__d2256023__oR894781451__outside.pdf"
click at [1441, 686] on button "Upload now" at bounding box center [1448, 673] width 80 height 25
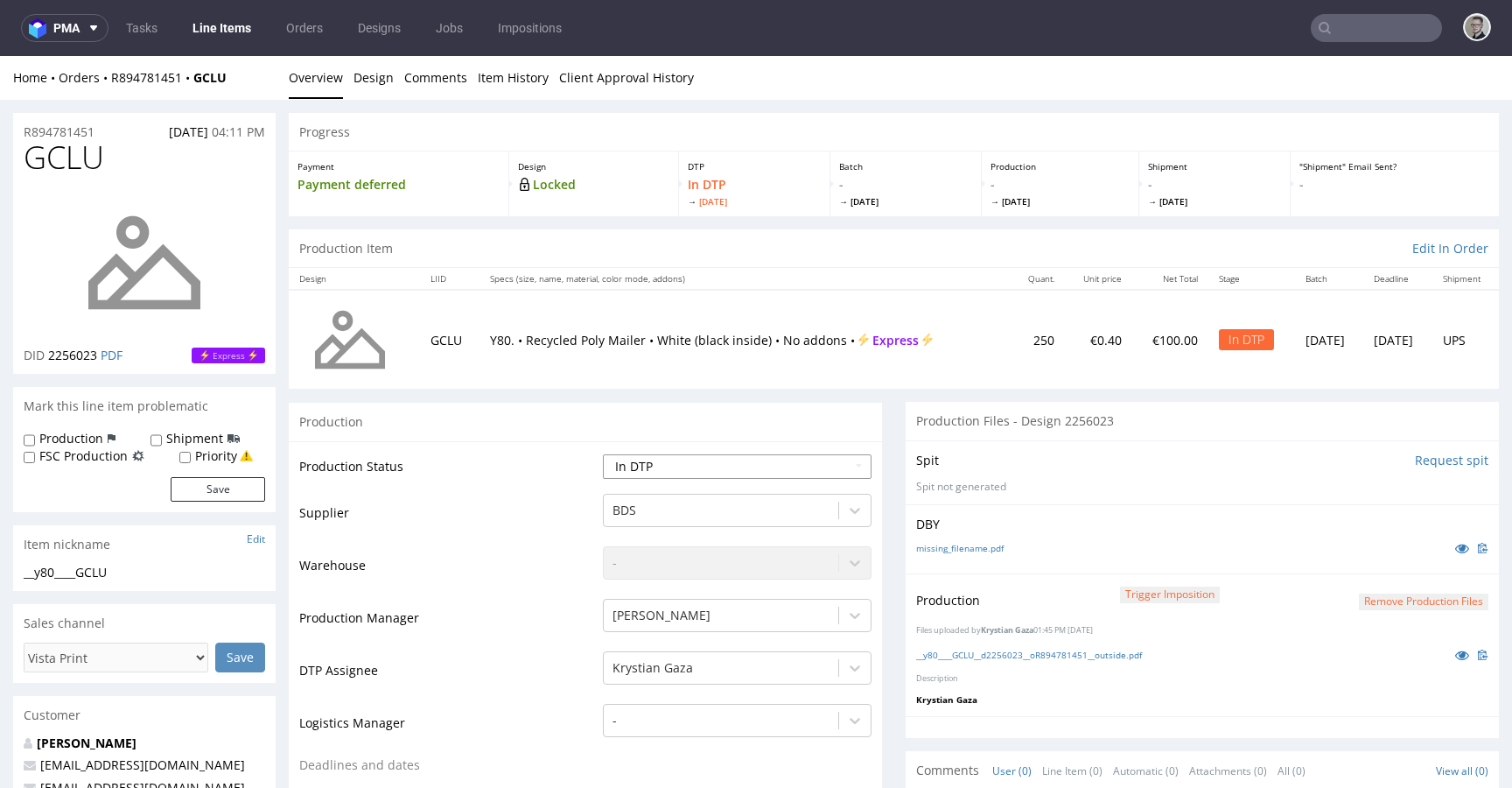
click at [656, 471] on select "Waiting for Artwork Waiting for Diecut Waiting for Mockup Waiting for DTP Waiti…" at bounding box center [737, 466] width 269 height 25
select select "dtp_production_ready"
click at [603, 455] on select "Waiting for Artwork Waiting for Diecut Waiting for Mockup Waiting for DTP Waiti…" at bounding box center [737, 466] width 269 height 25
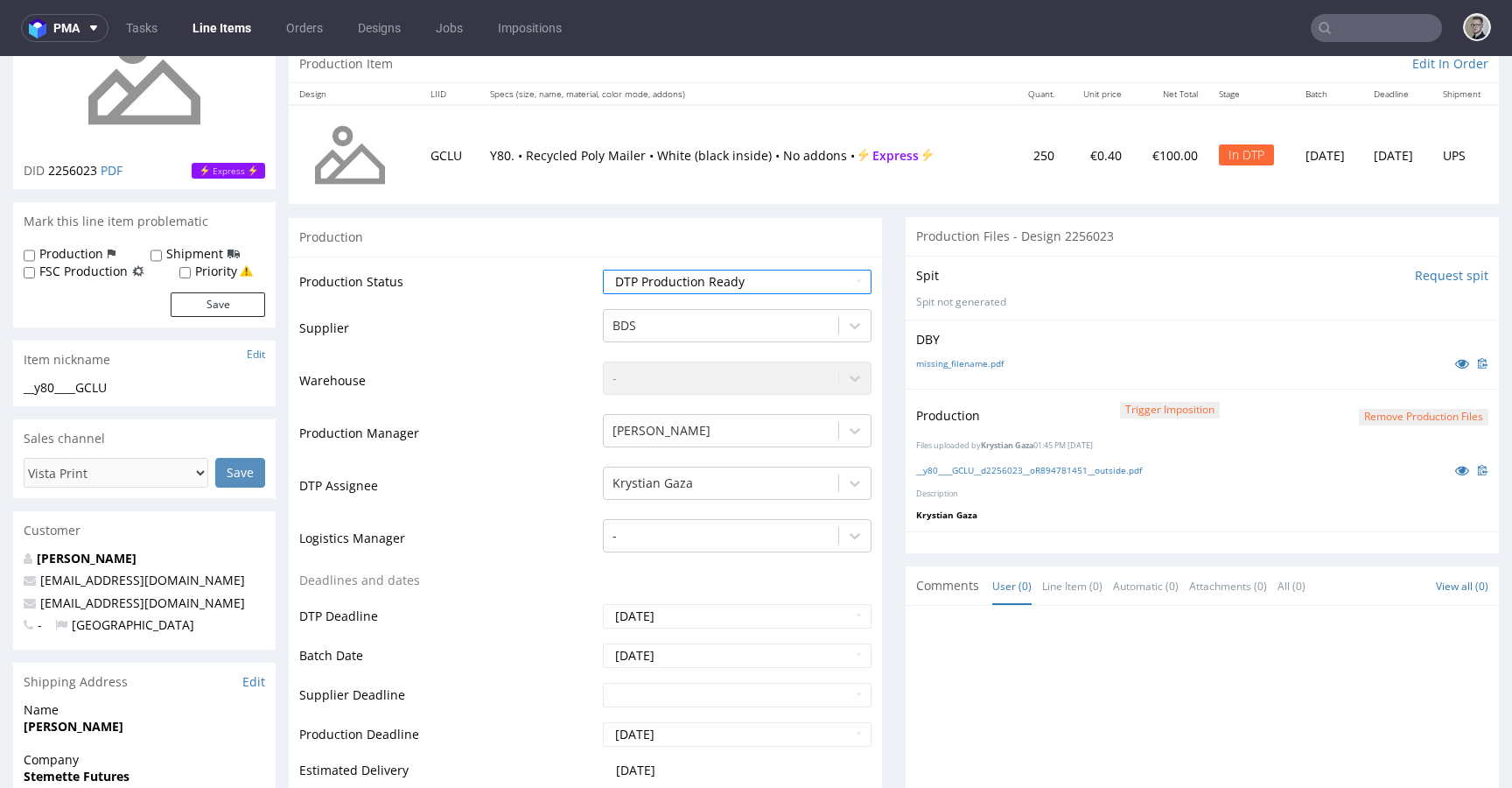
scroll to position [547, 0]
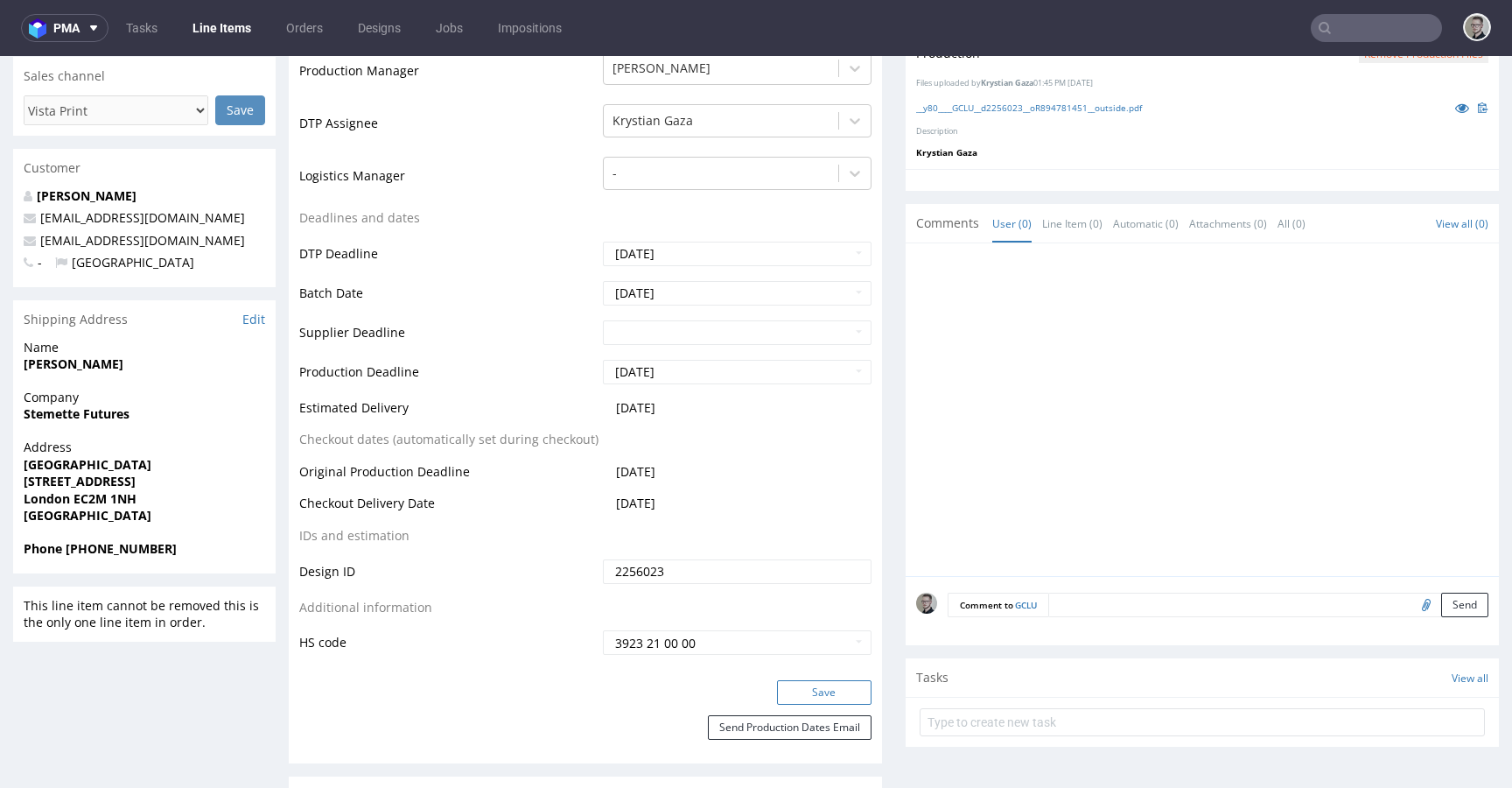
click at [815, 694] on button "Save" at bounding box center [823, 692] width 94 height 25
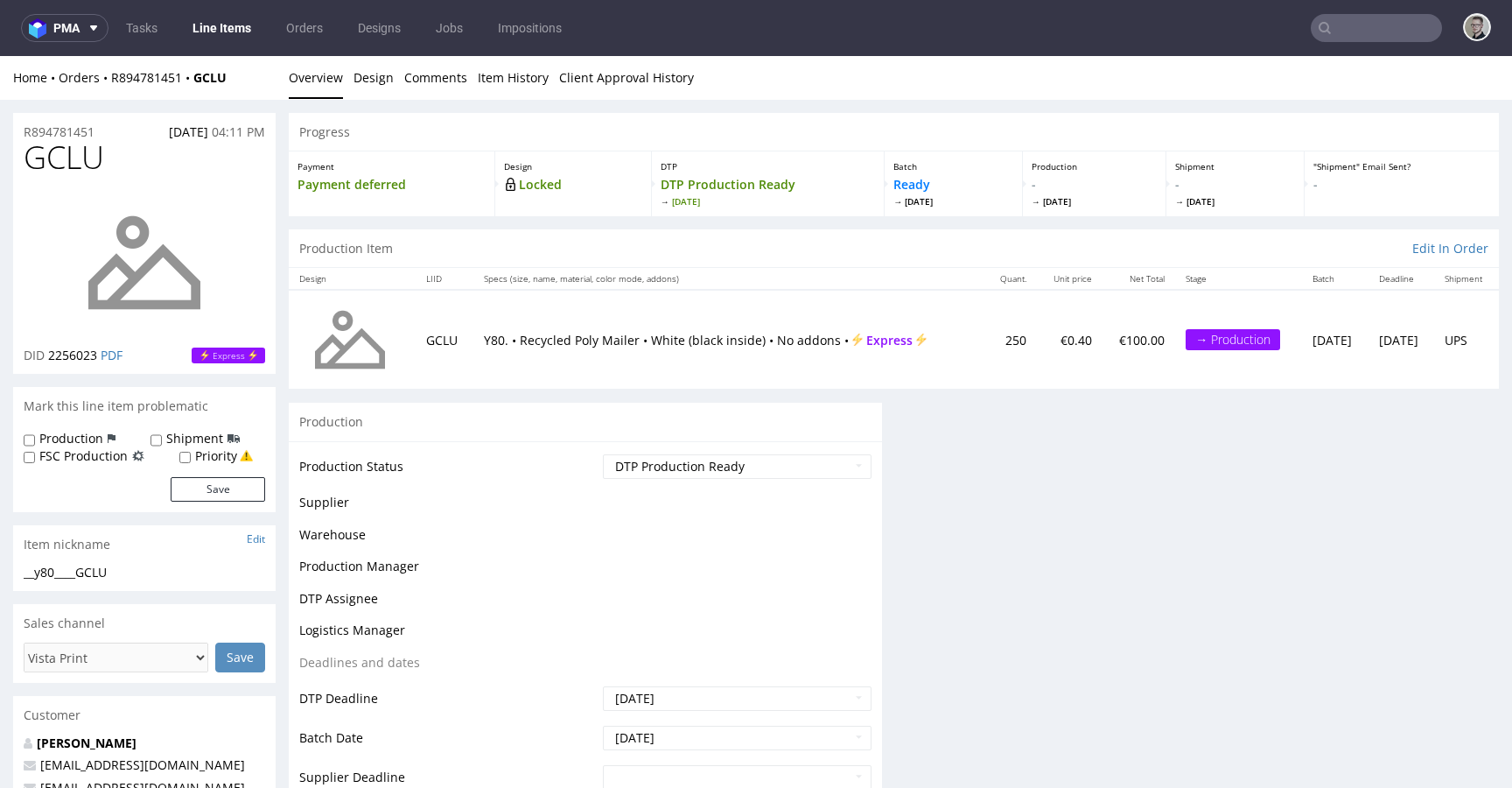
scroll to position [0, 0]
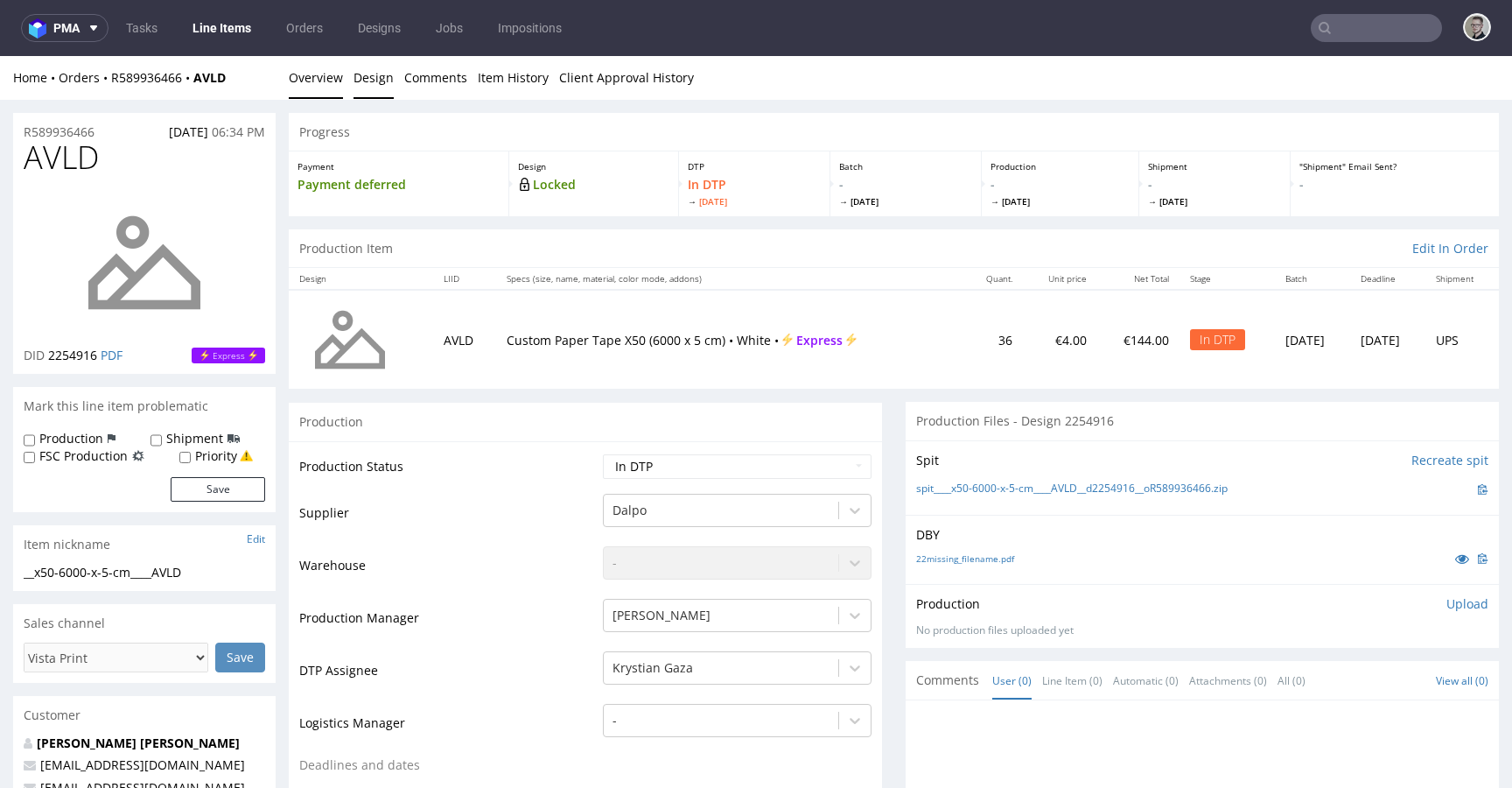
click at [371, 81] on link "Design" at bounding box center [373, 76] width 41 height 43
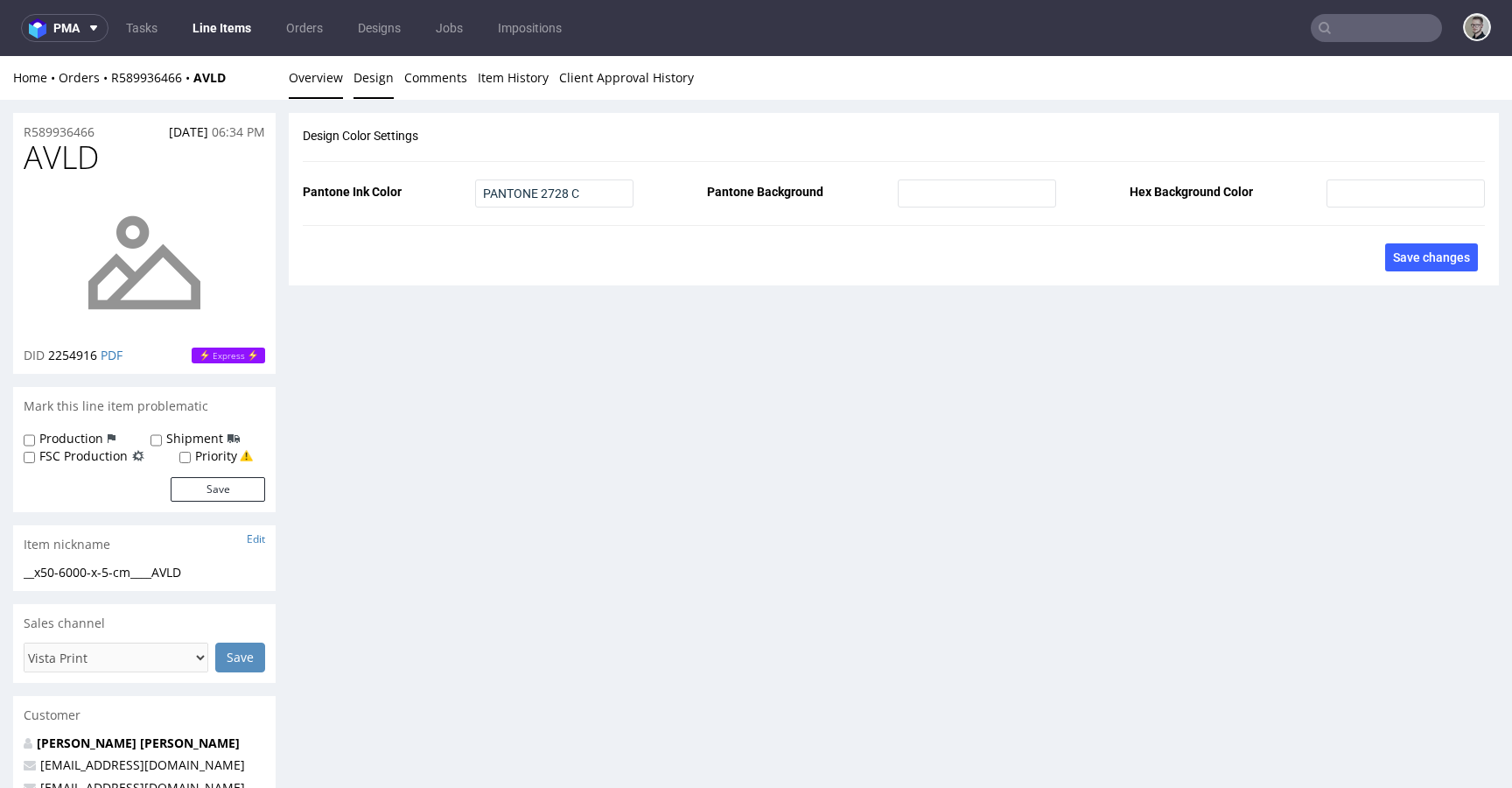
drag, startPoint x: 310, startPoint y: 76, endPoint x: 375, endPoint y: 108, distance: 72.4
click at [310, 76] on link "Overview" at bounding box center [315, 76] width 55 height 43
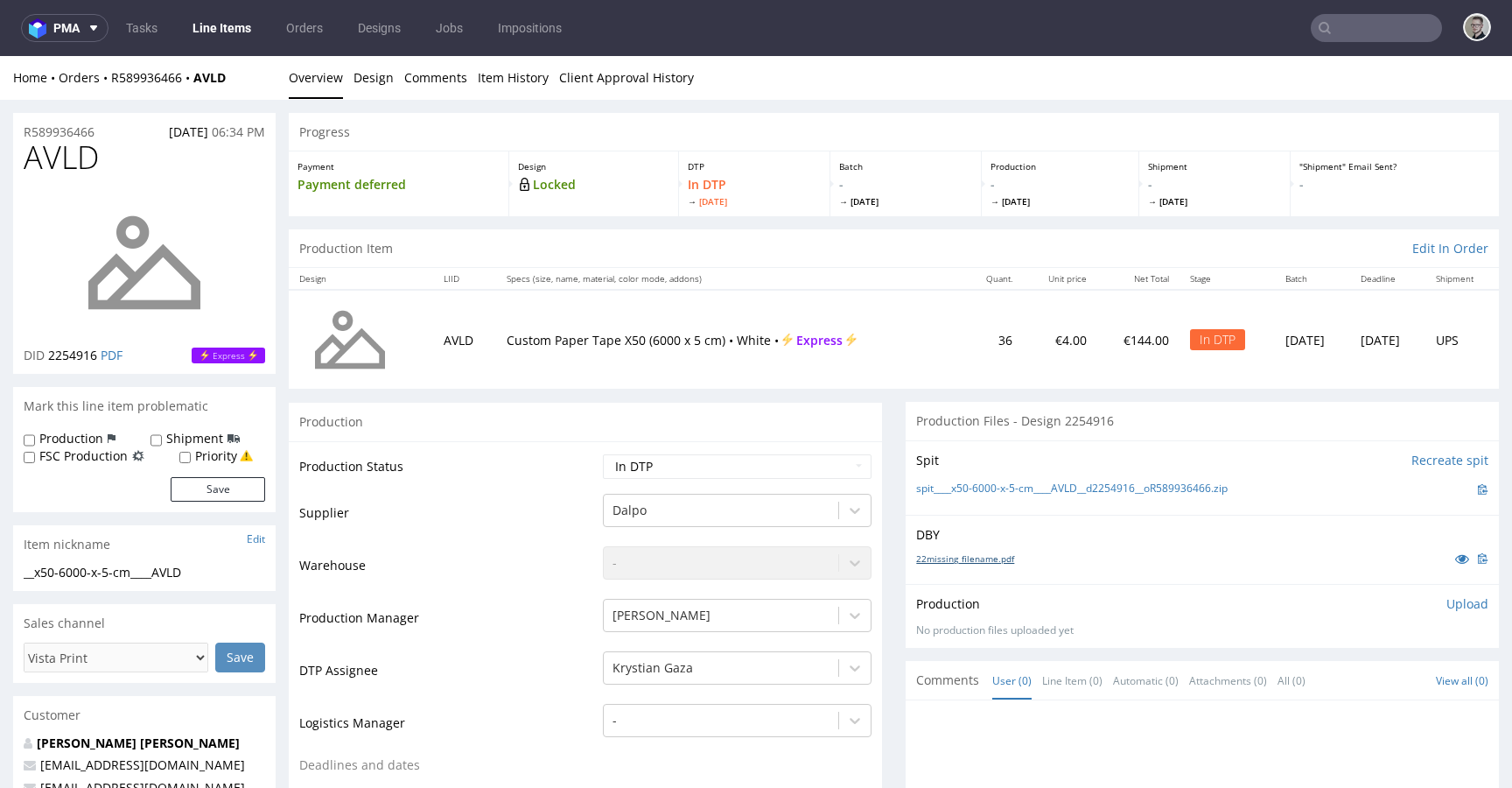
click at [971, 556] on link "22missing_filename.pdf" at bounding box center [964, 559] width 98 height 12
click at [1071, 489] on link "spit____x50-6000-x-5-cm____AVLD__d2254916__oR589936466.zip" at bounding box center [1071, 488] width 312 height 15
drag, startPoint x: 1447, startPoint y: 607, endPoint x: 1412, endPoint y: 627, distance: 40.3
click at [1447, 607] on p "Upload" at bounding box center [1467, 604] width 42 height 18
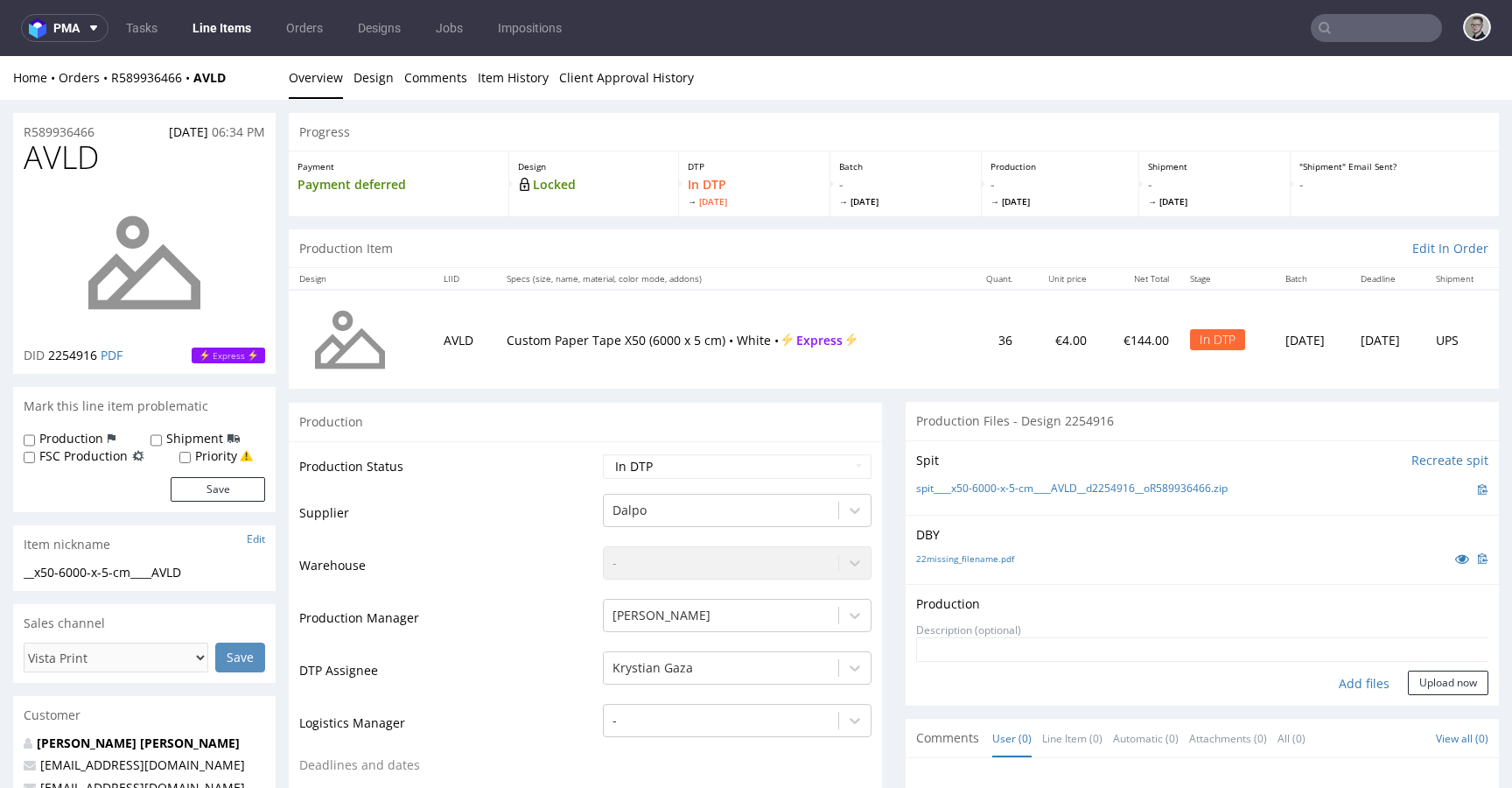
click at [1336, 686] on div "Add files" at bounding box center [1364, 684] width 87 height 26
type input "C:\fakepath\__x50-6000-x-5-cm____AVLD__d2254916__oR589936466__latest__outside.p…"
click at [1413, 695] on button "Upload now" at bounding box center [1448, 683] width 80 height 25
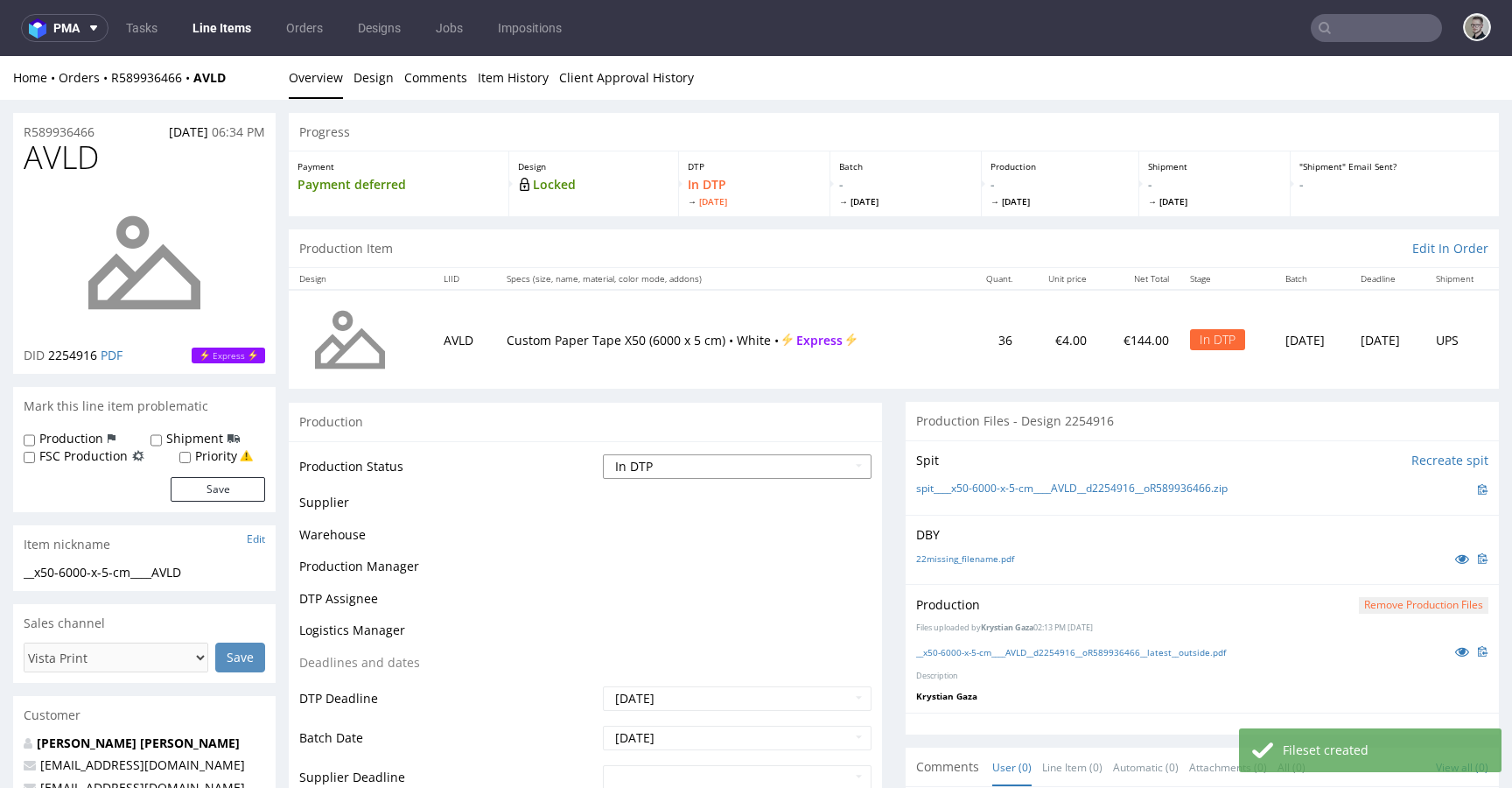
click at [709, 460] on select "Waiting for Artwork Waiting for Diecut Waiting for Mockup Waiting for DTP Waiti…" at bounding box center [737, 466] width 269 height 25
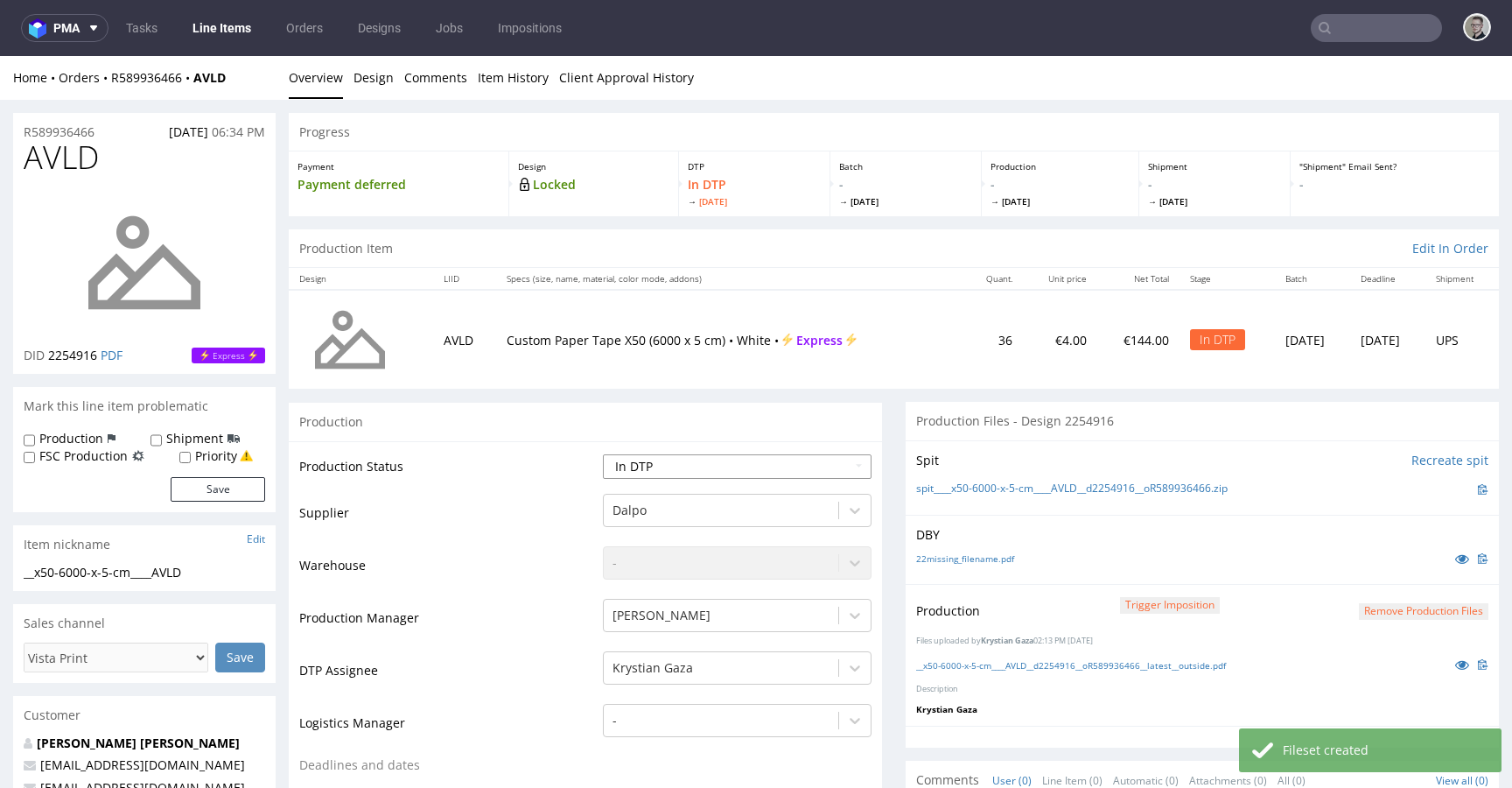
select select "dtp_production_ready"
click at [603, 455] on select "Waiting for Artwork Waiting for Diecut Waiting for Mockup Waiting for DTP Waiti…" at bounding box center [737, 466] width 269 height 25
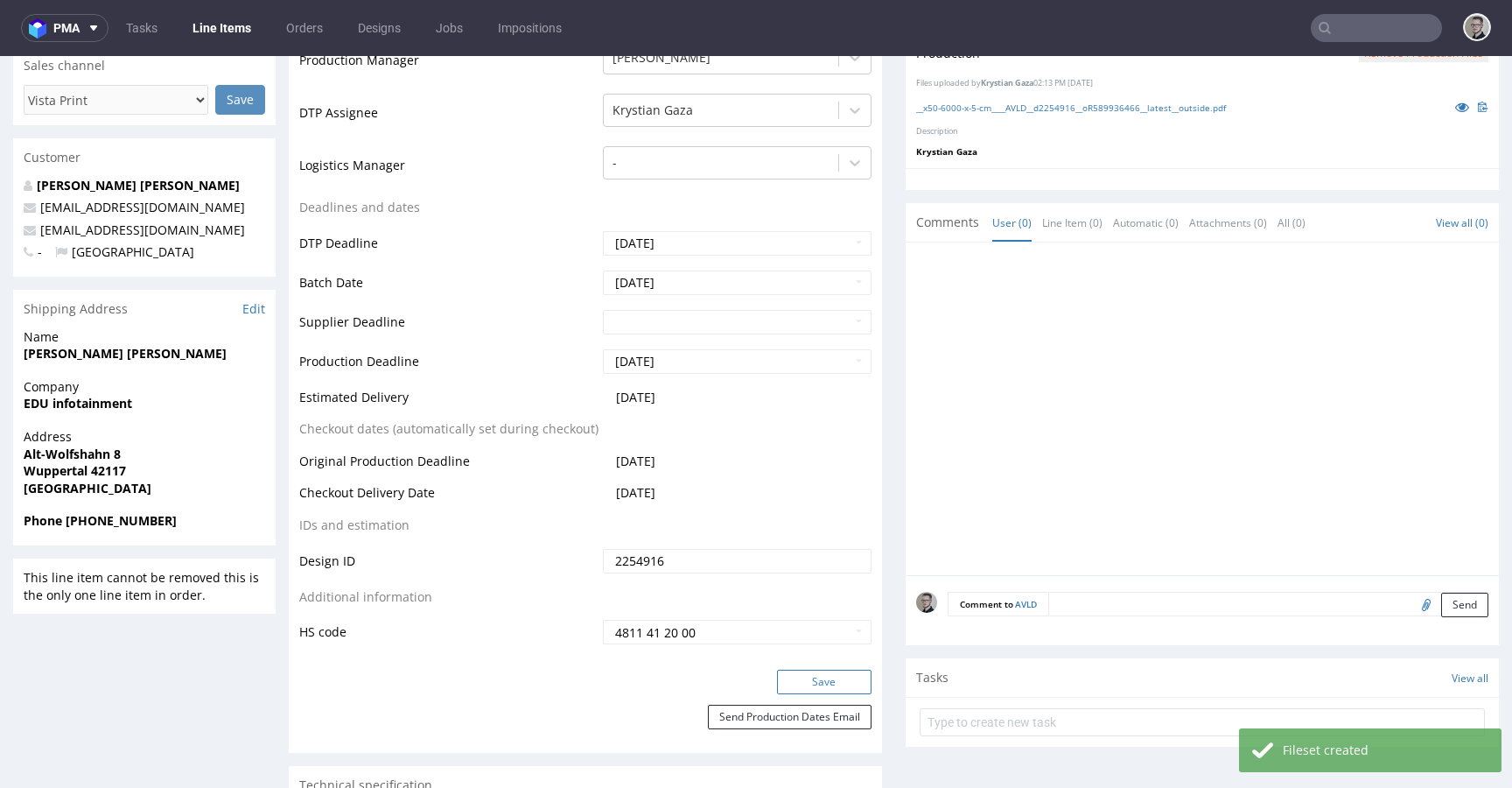
click at [825, 678] on button "Save" at bounding box center [823, 682] width 94 height 25
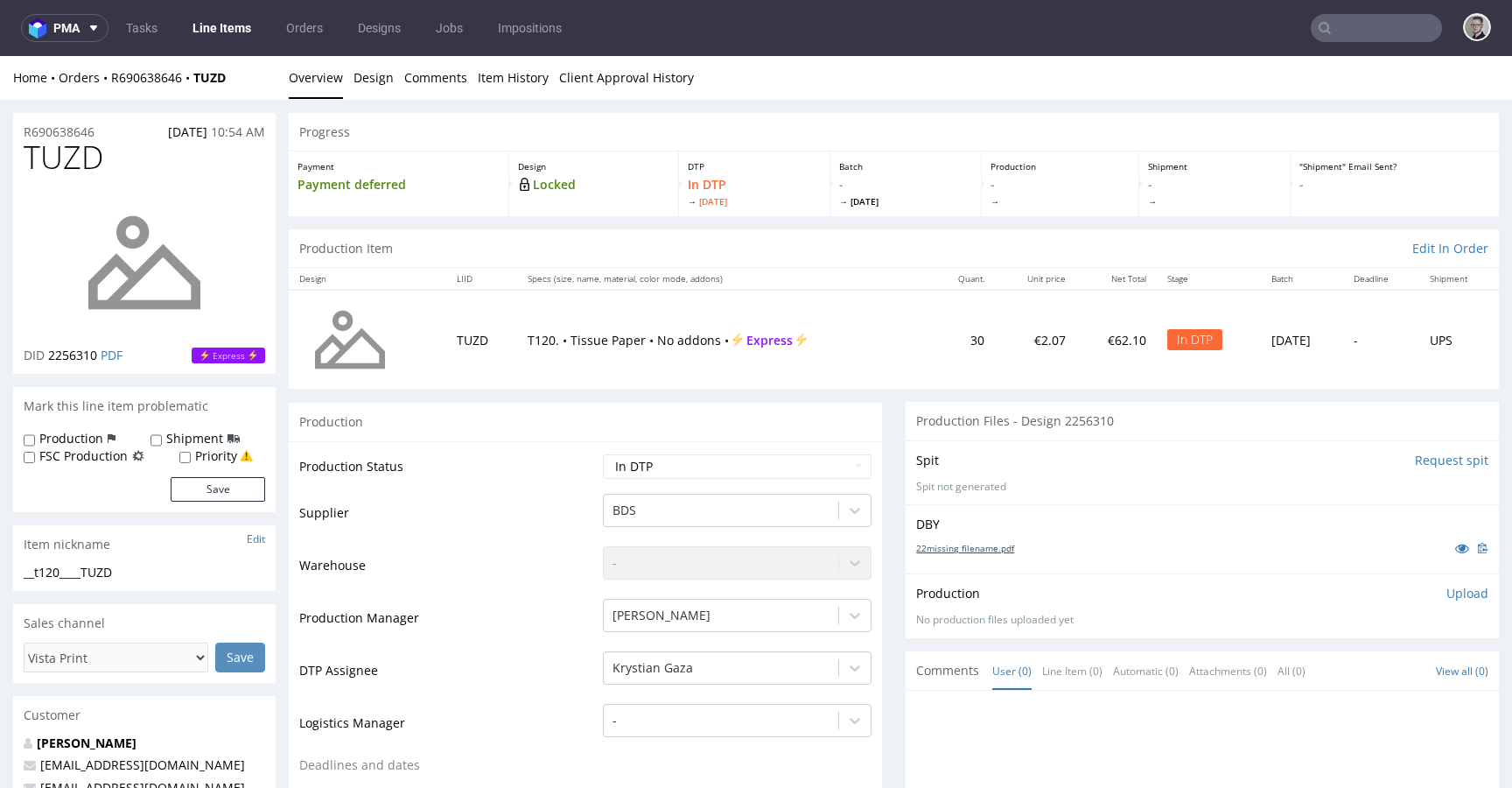
click at [981, 545] on link "22missing_filename.pdf" at bounding box center [964, 548] width 98 height 12
click at [92, 567] on div "__t120____TUZD" at bounding box center [144, 573] width 241 height 18
drag, startPoint x: 89, startPoint y: 130, endPoint x: 0, endPoint y: 135, distance: 89.1
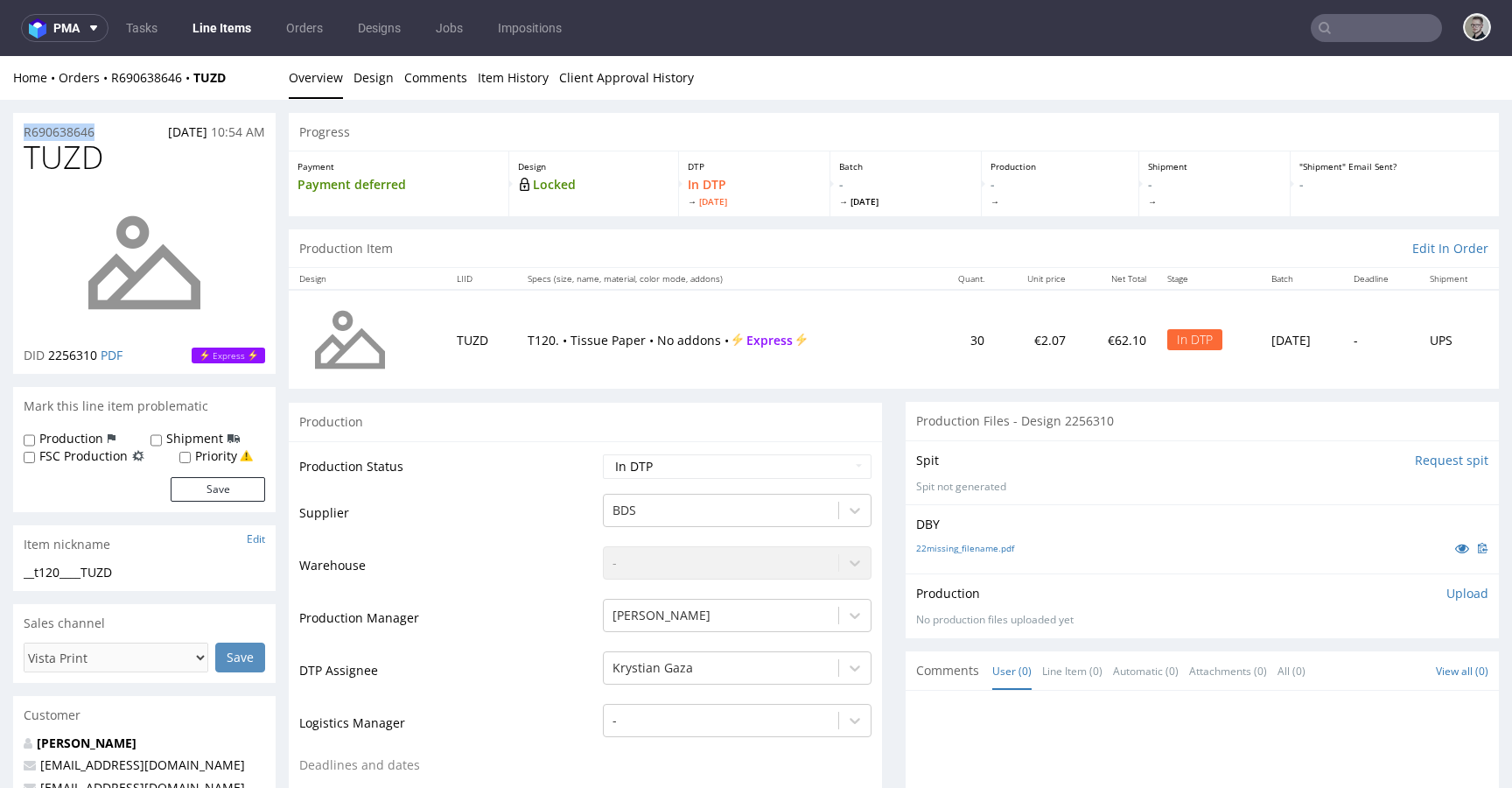
copy p "R690638646"
click at [342, 70] on li "Overview" at bounding box center [320, 78] width 64 height 18
click at [369, 79] on link "Design" at bounding box center [373, 76] width 41 height 43
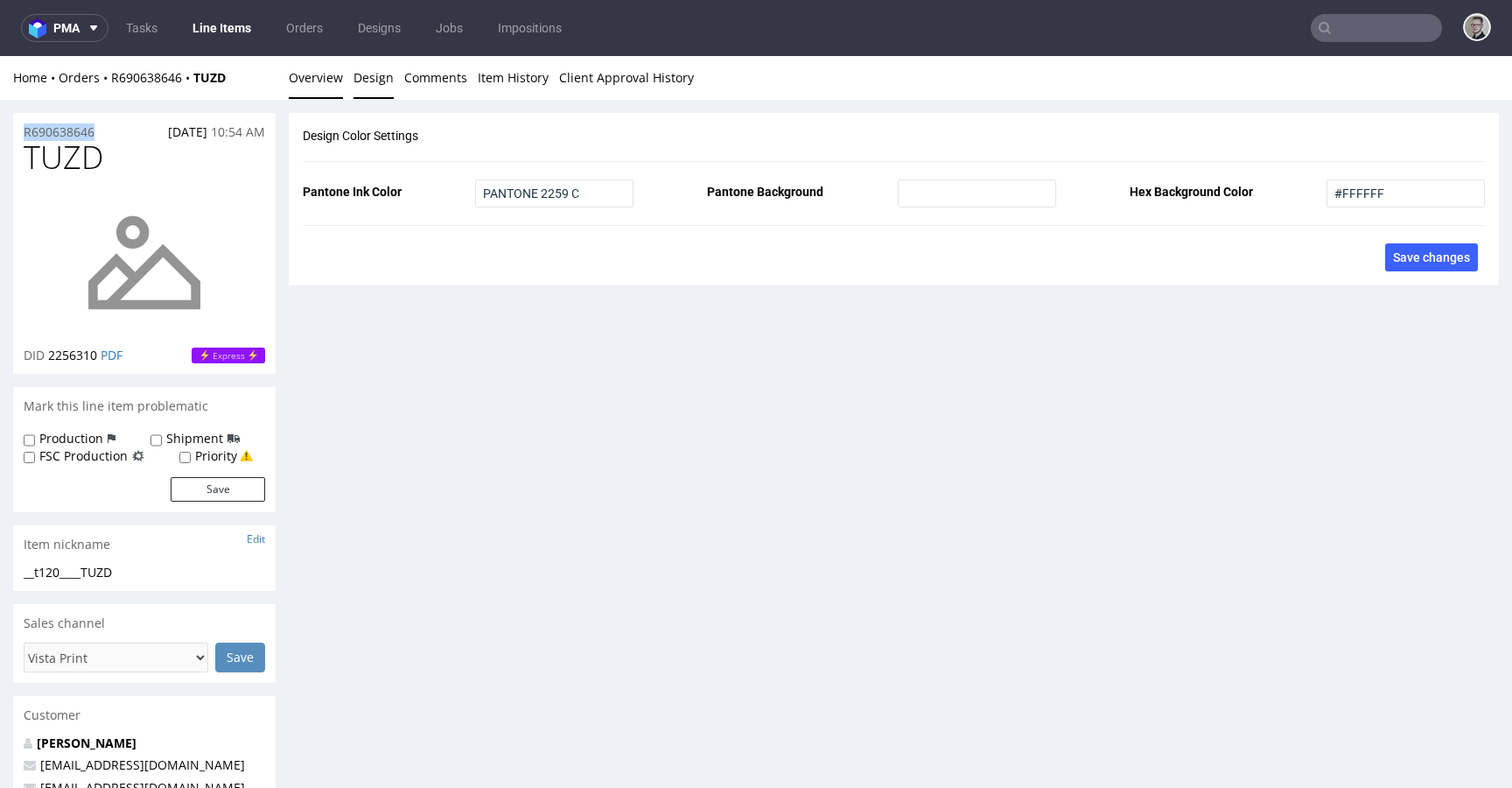
drag, startPoint x: 317, startPoint y: 76, endPoint x: 357, endPoint y: 106, distance: 50.0
click at [317, 76] on link "Overview" at bounding box center [315, 76] width 55 height 43
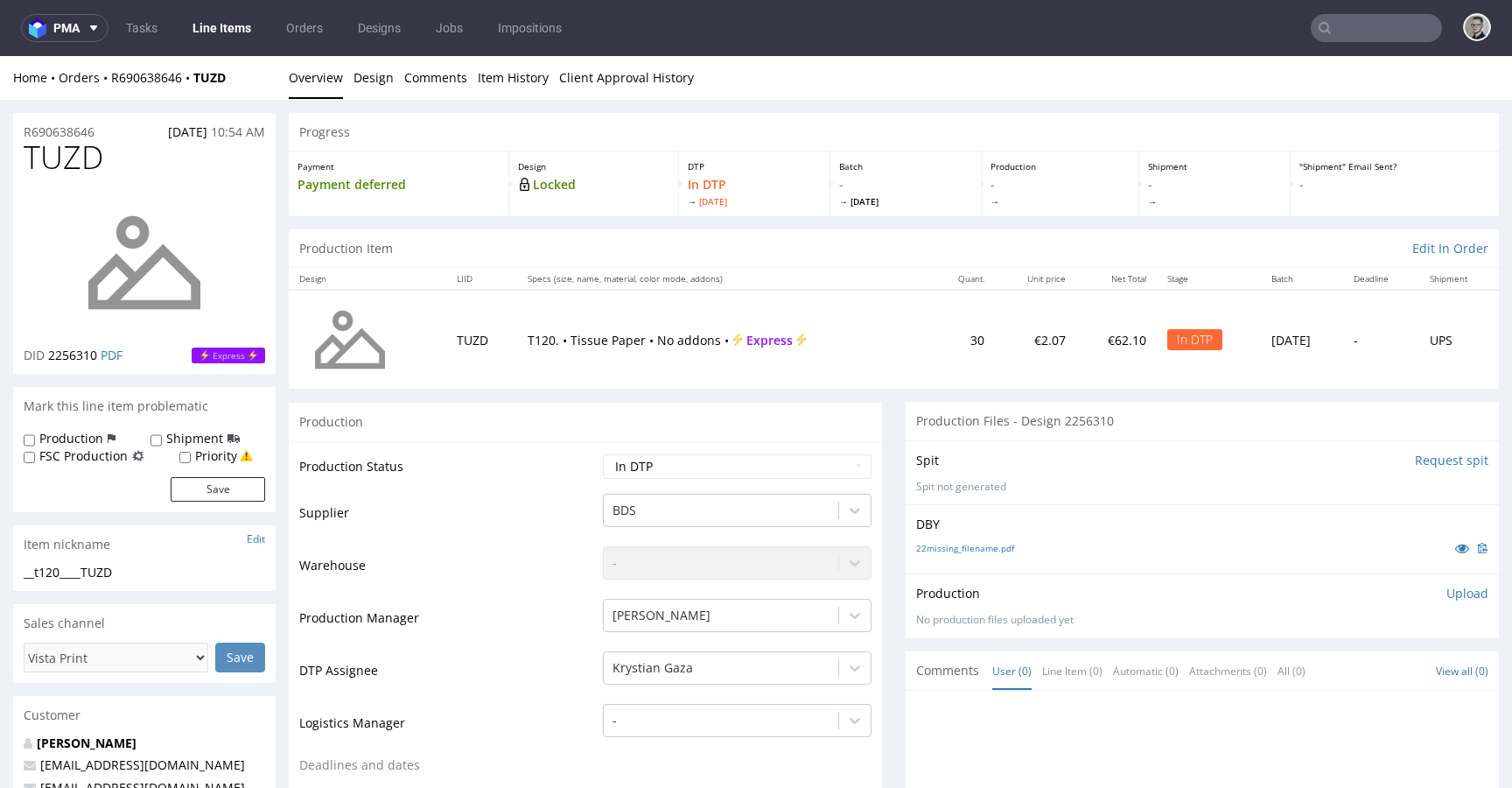
click at [1453, 590] on p "Upload" at bounding box center [1467, 593] width 42 height 18
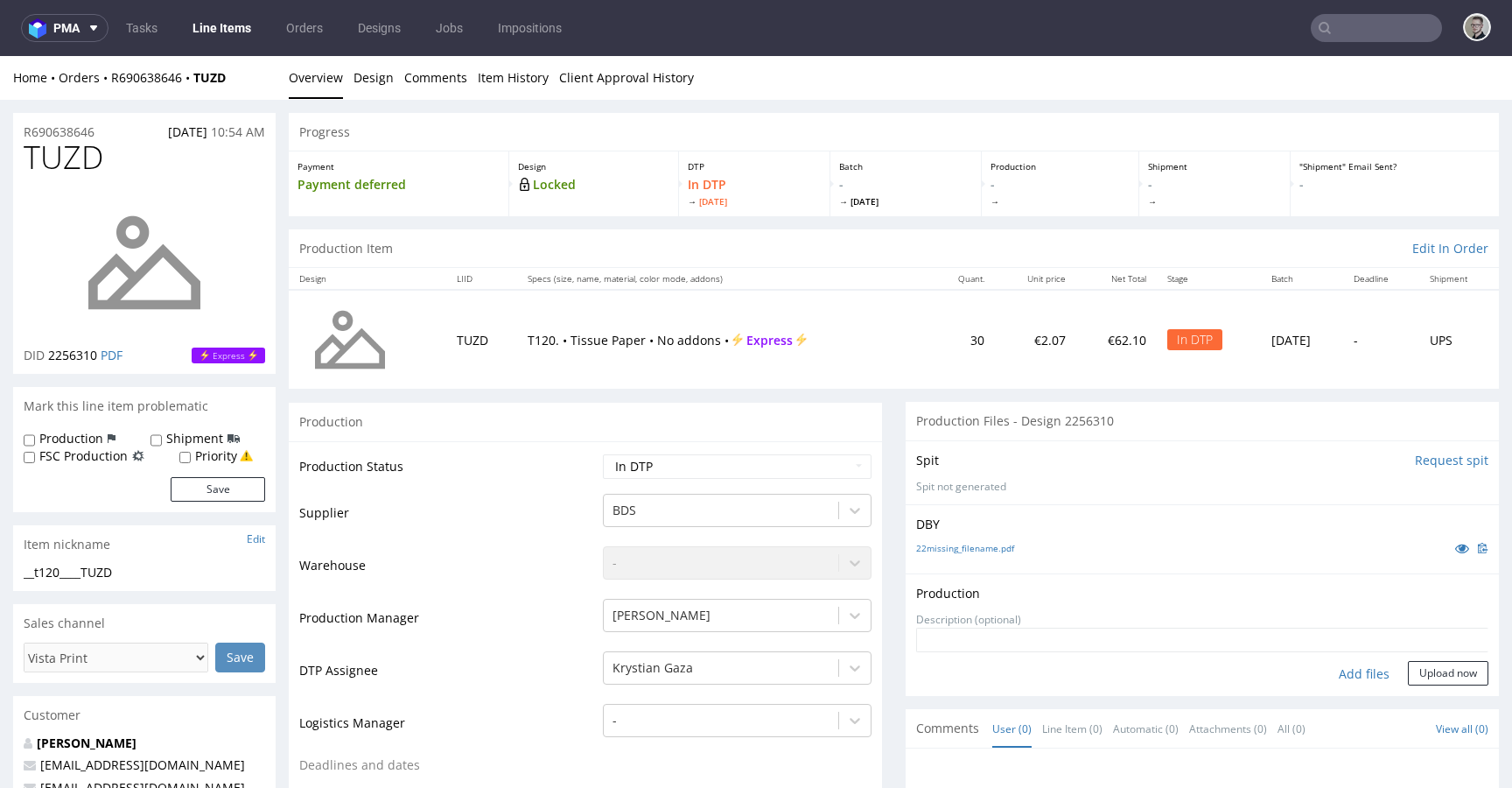
click at [1343, 672] on div "Add files" at bounding box center [1364, 674] width 87 height 26
type input "C:\fakepath\__t120____TUZD__d2256310__oR690638646__outside.pdf"
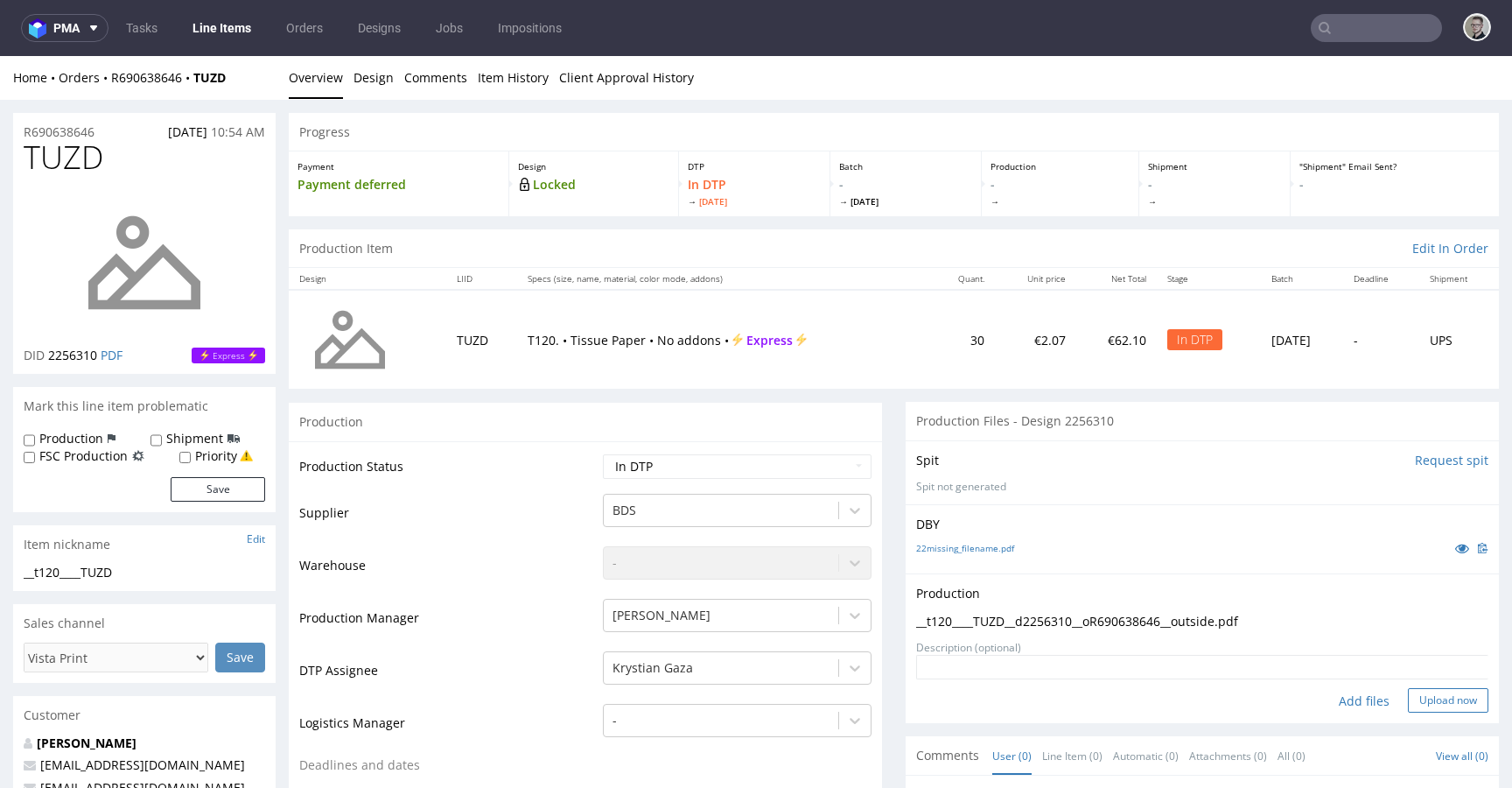
click at [1420, 688] on button "Upload now" at bounding box center [1448, 700] width 80 height 25
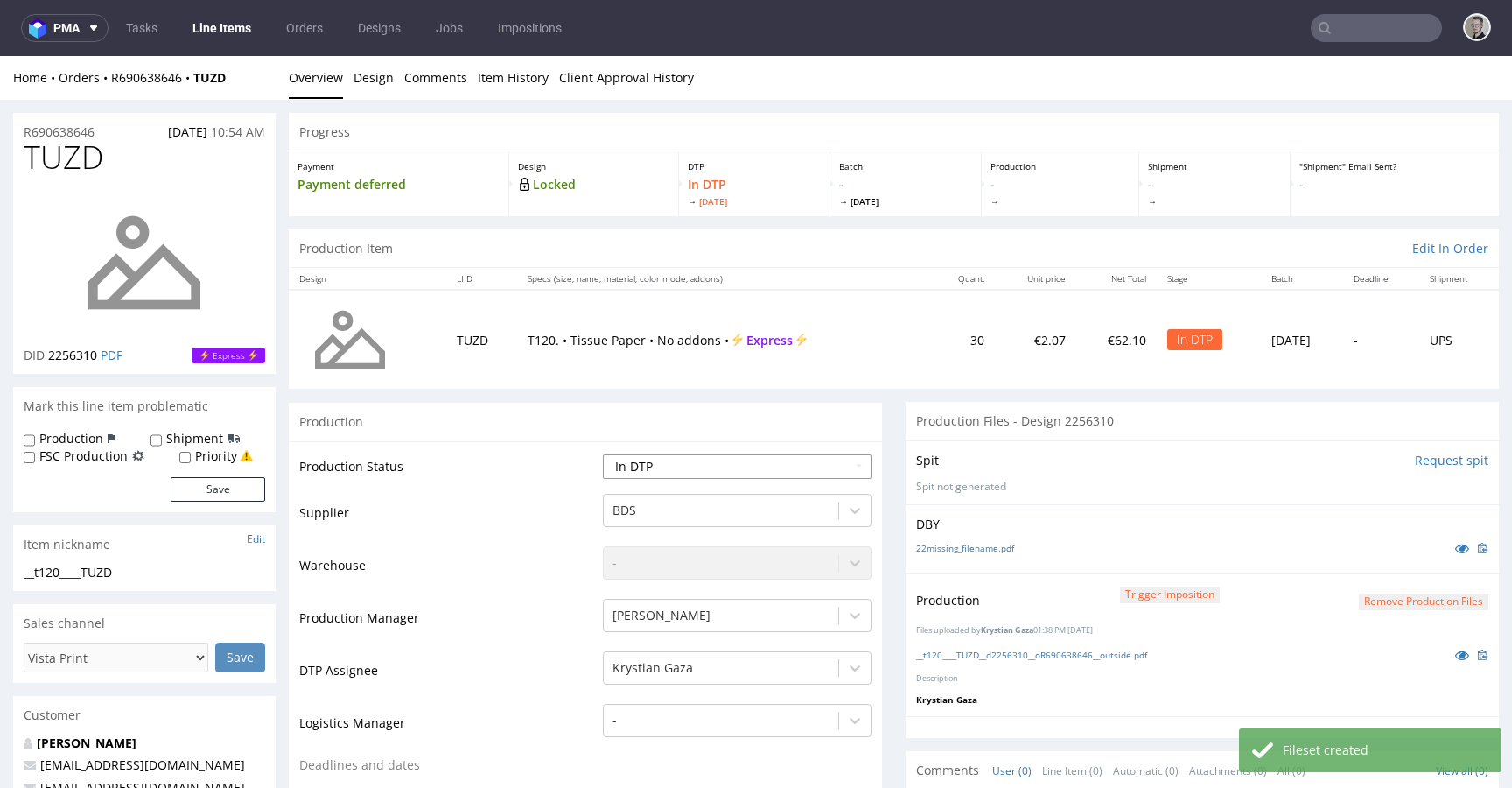
select select "dtp_production_ready"
click at [603, 455] on select "Waiting for Artwork Waiting for Diecut Waiting for Mockup Waiting for DTP Waiti…" at bounding box center [737, 466] width 269 height 25
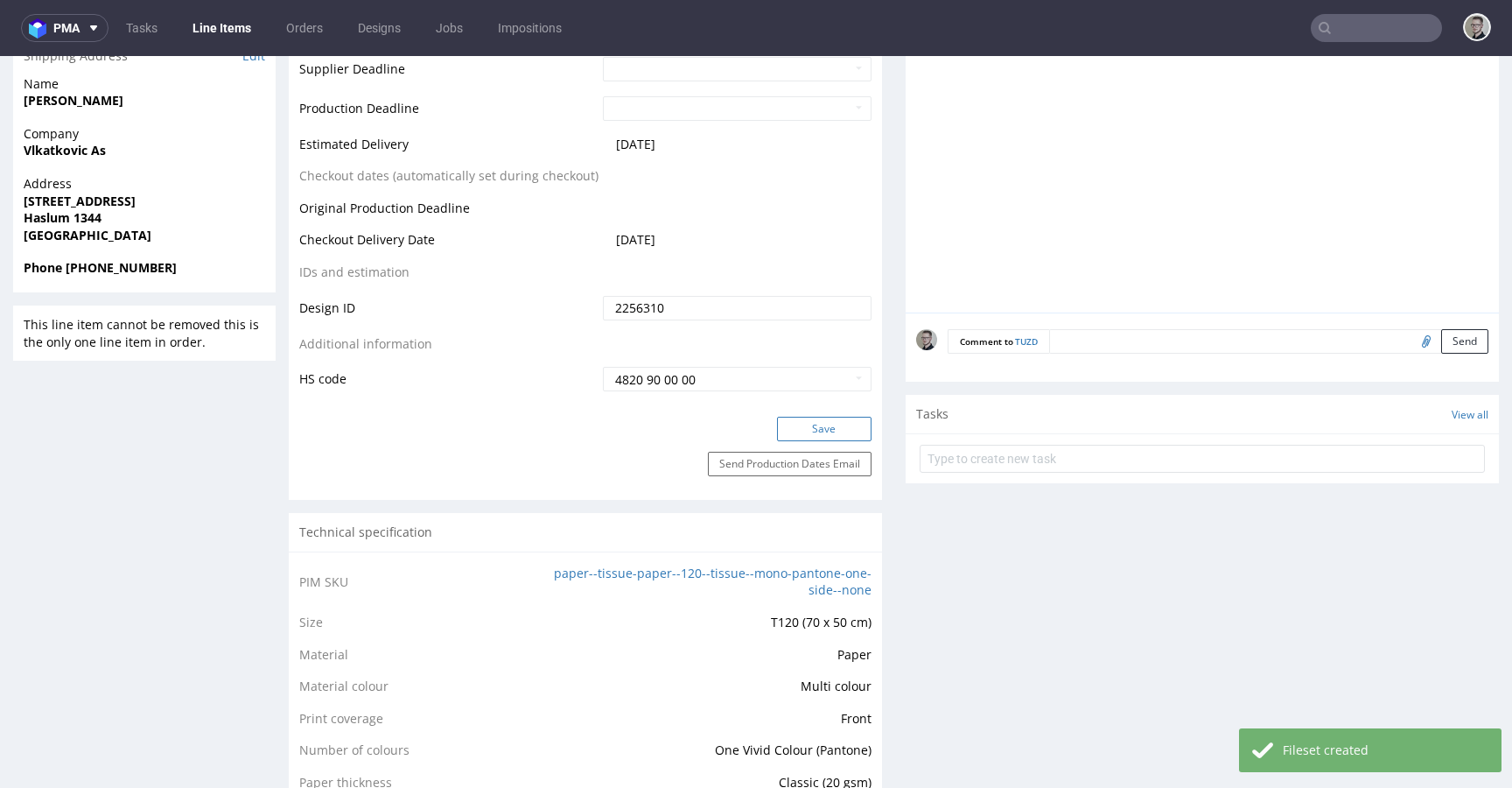
click at [834, 427] on button "Save" at bounding box center [823, 429] width 94 height 25
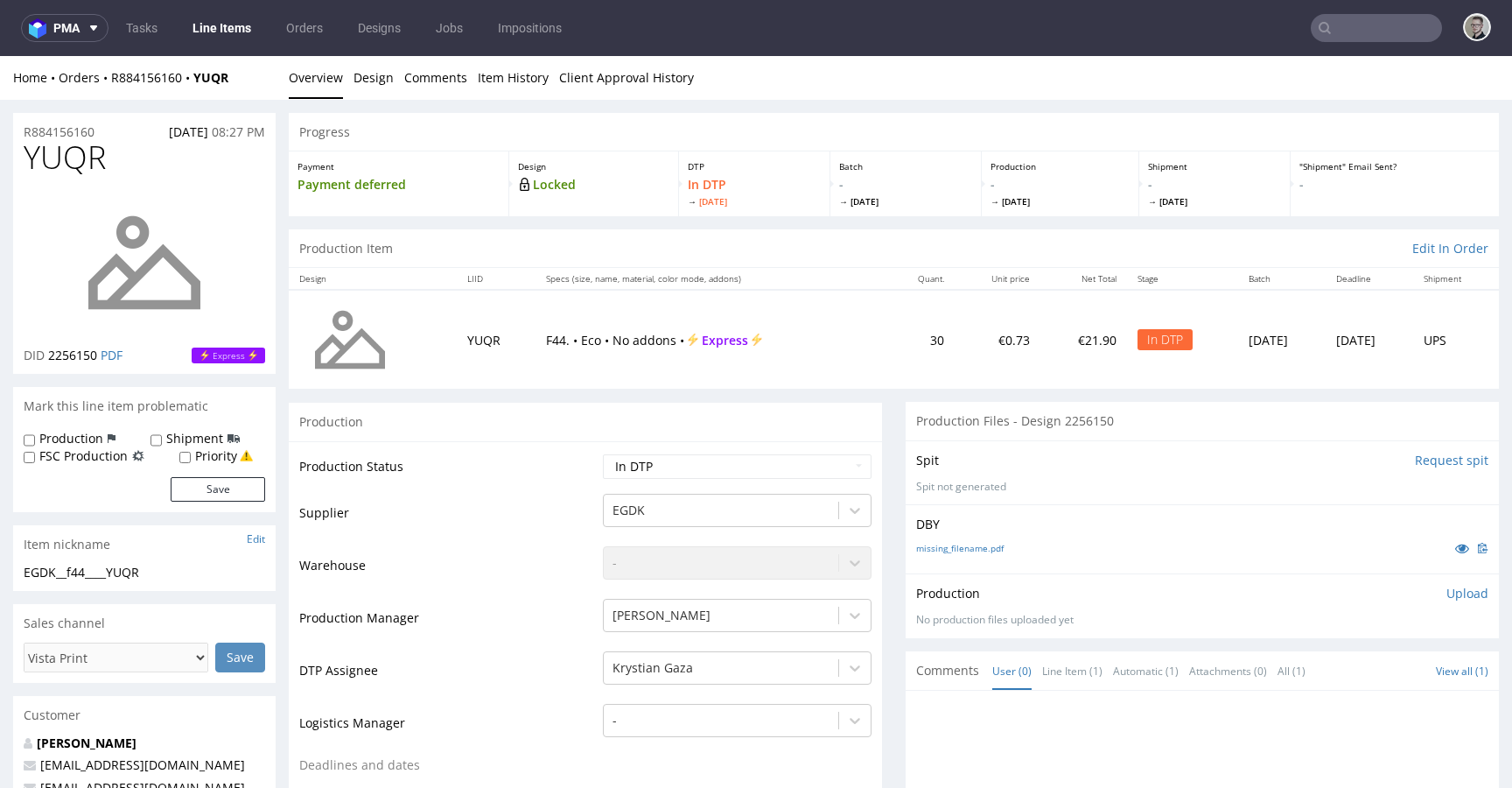
click at [946, 543] on link "missing_filename.pdf" at bounding box center [959, 548] width 87 height 12
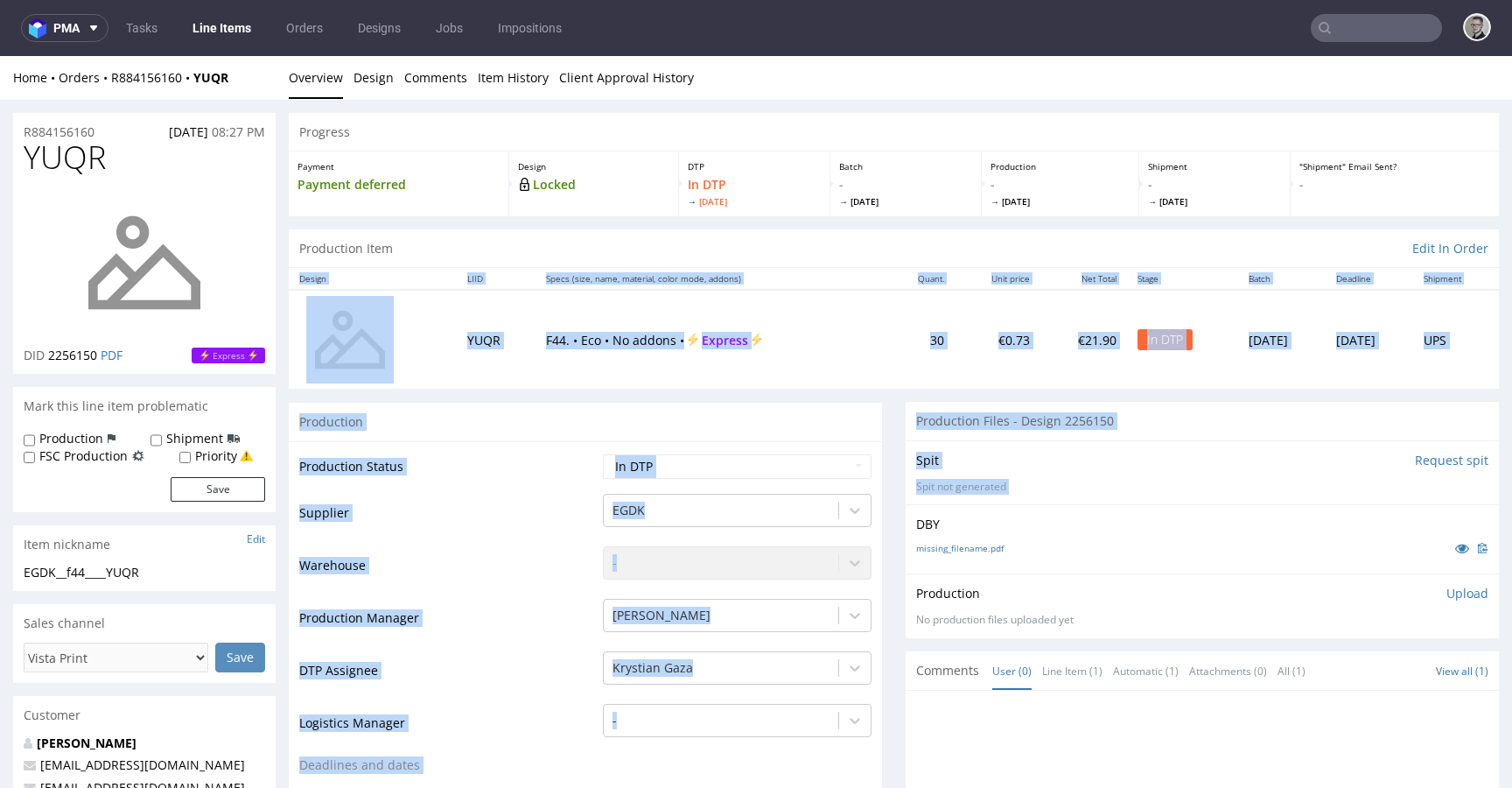
drag, startPoint x: 939, startPoint y: 395, endPoint x: 1194, endPoint y: 550, distance: 298.4
click at [1193, 550] on div "missing_filename.pdf" at bounding box center [1201, 547] width 572 height 19
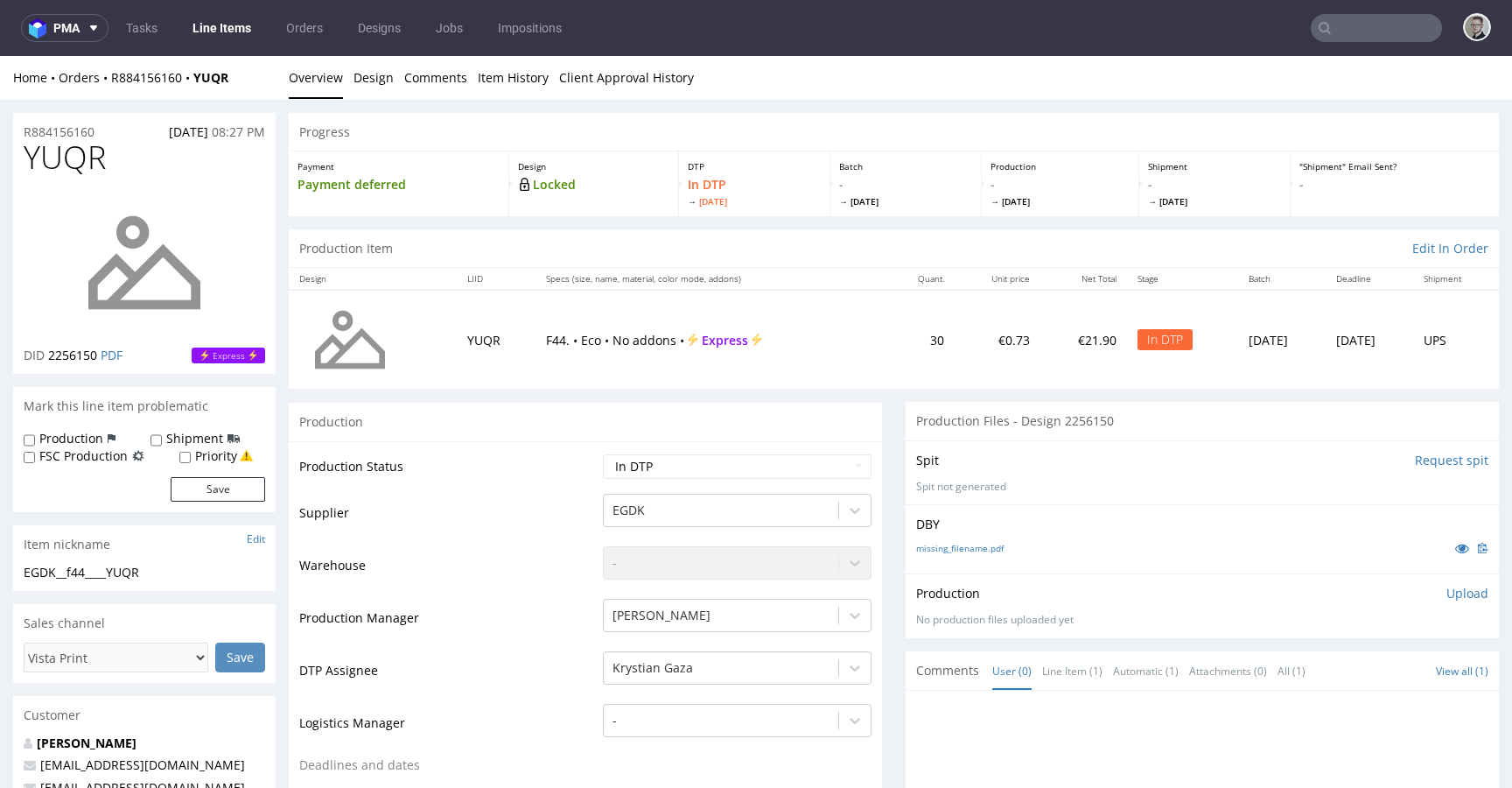
click at [1168, 478] on div "Spit Request spit Spit not generated" at bounding box center [1202, 472] width 593 height 64
click at [130, 579] on div "EGDK__f44____YUQR" at bounding box center [144, 573] width 241 height 18
copy div "EGDK__f44____YUQR"
drag, startPoint x: 121, startPoint y: 131, endPoint x: 0, endPoint y: 126, distance: 121.1
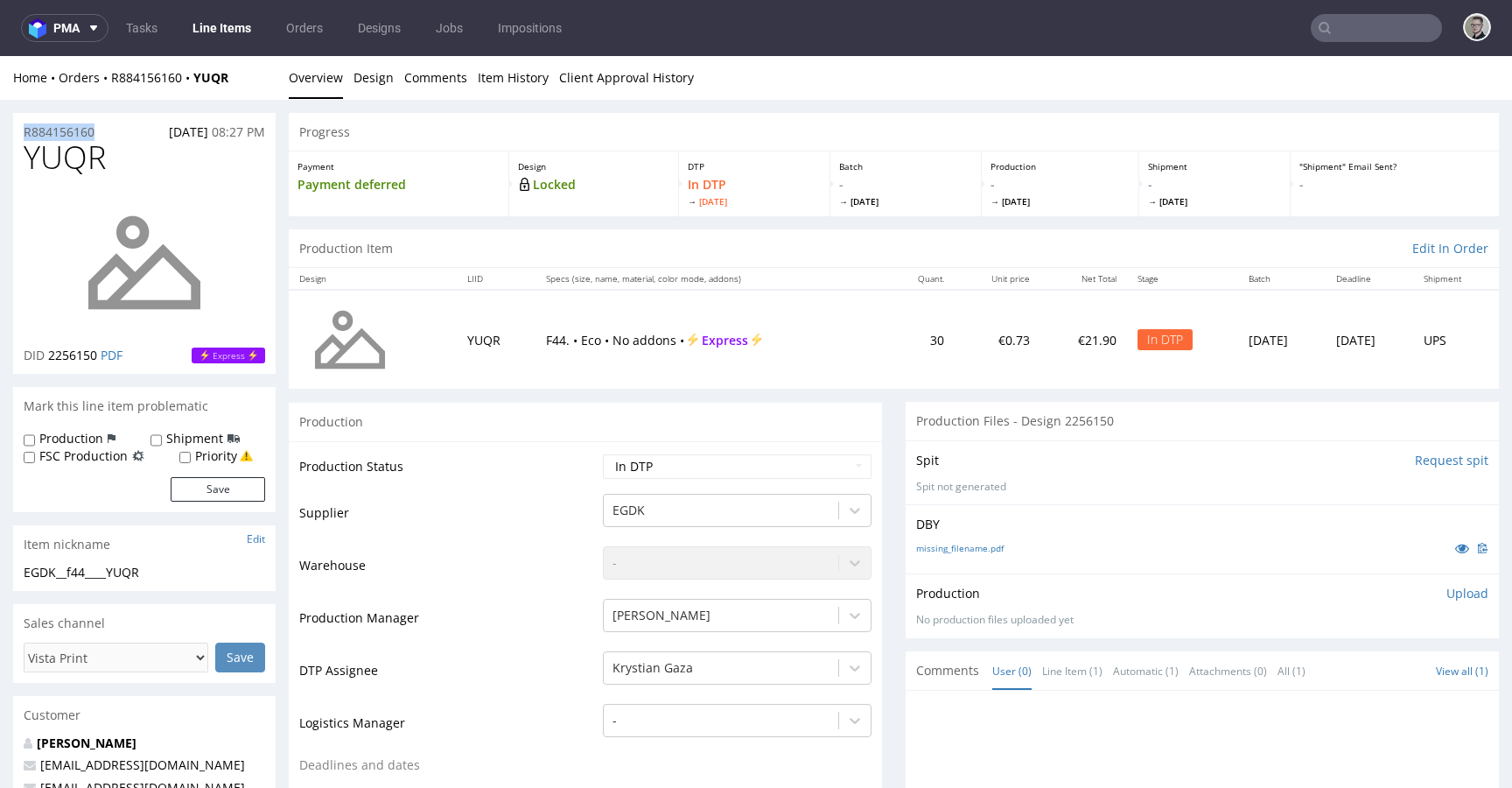
copy p "R884156160"
click at [337, 137] on div "Progress" at bounding box center [894, 132] width 1210 height 39
click at [886, 343] on td "30" at bounding box center [921, 339] width 69 height 99
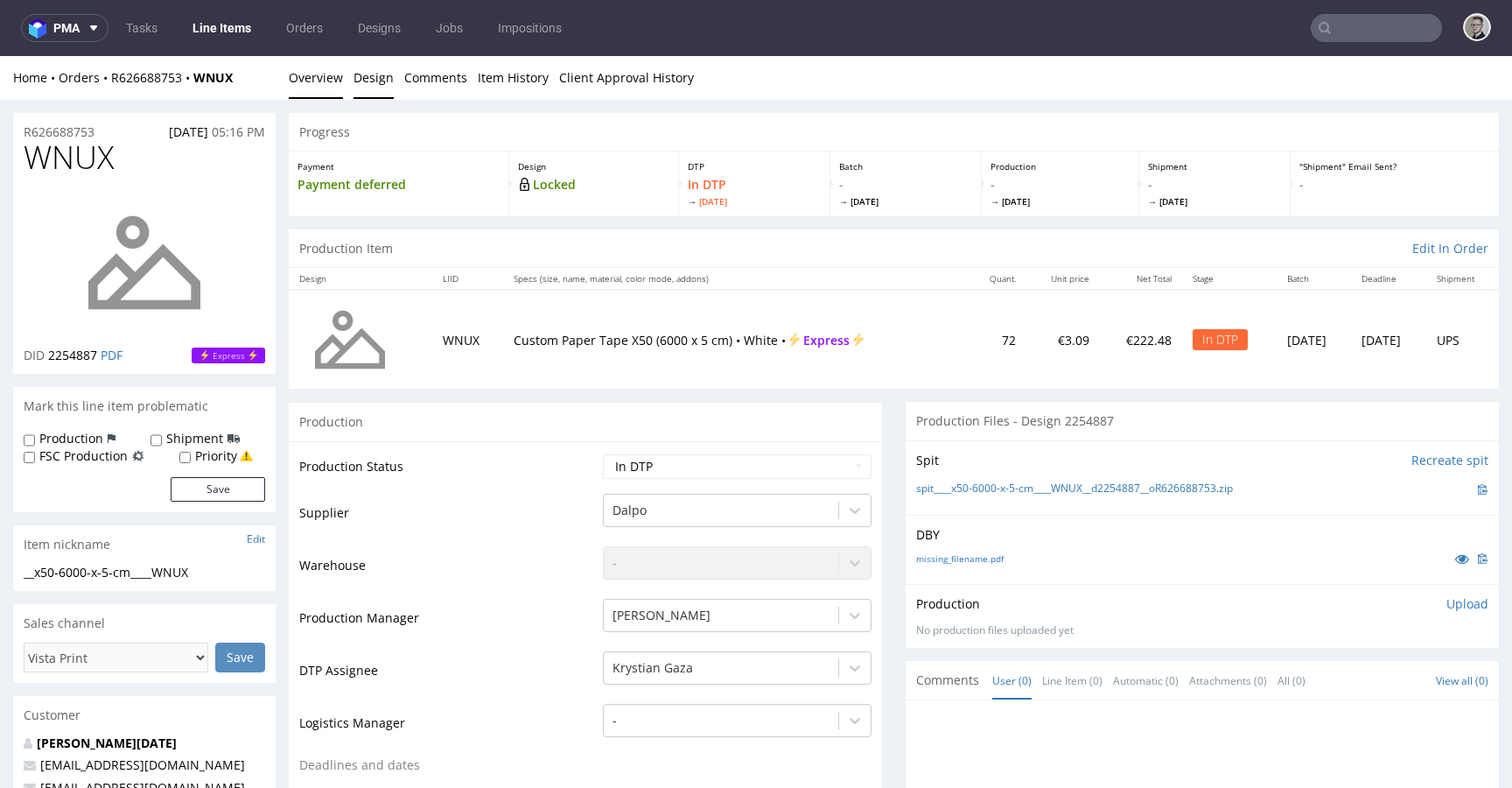
click at [378, 75] on link "Design" at bounding box center [373, 76] width 41 height 43
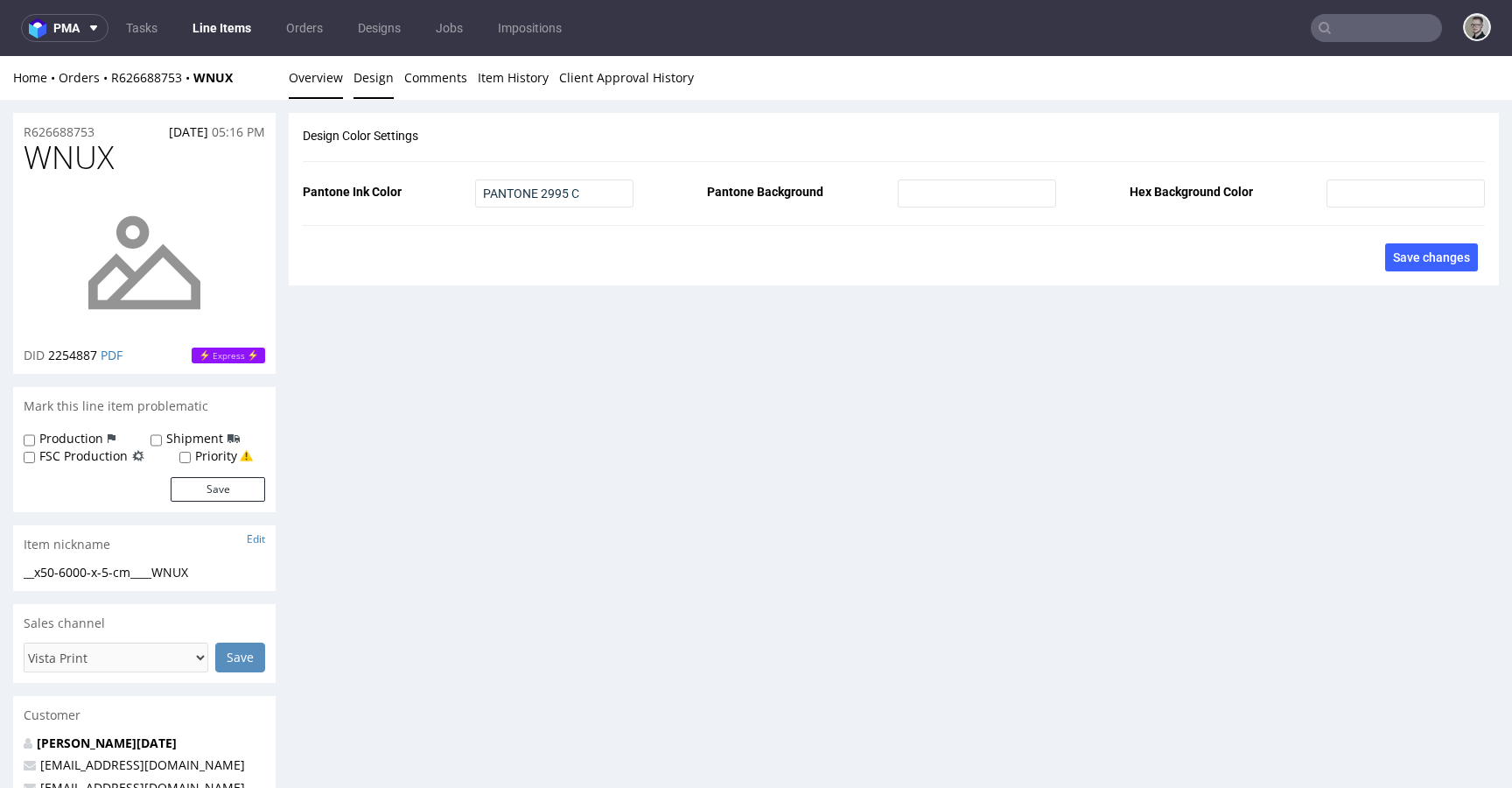
click at [310, 77] on link "Overview" at bounding box center [315, 76] width 55 height 43
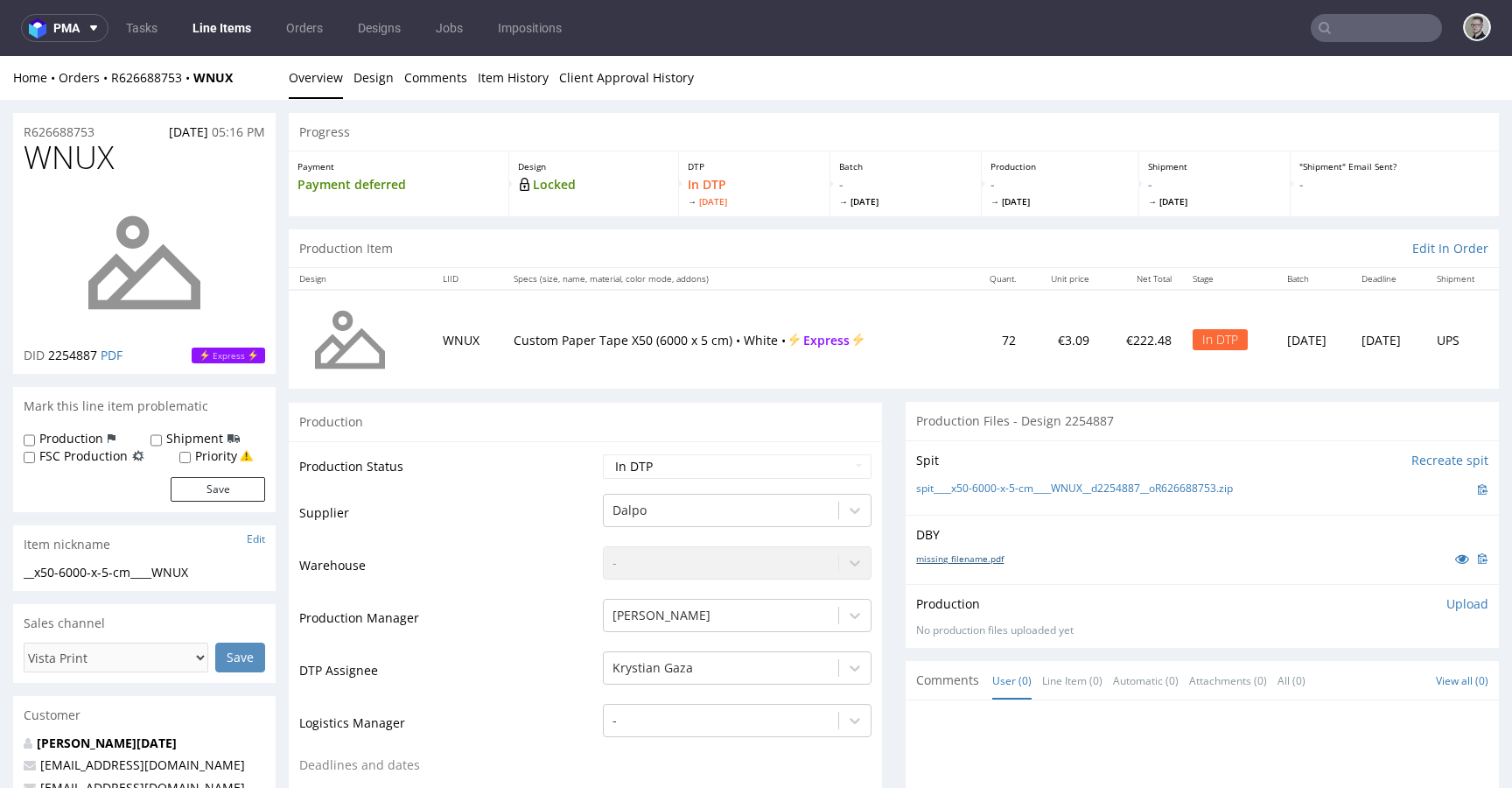
click at [965, 562] on link "missing_filename.pdf" at bounding box center [959, 559] width 87 height 12
click at [1009, 491] on link "spit____x50-6000-x-5-cm____WNUX__d2254887__oR626688753.zip" at bounding box center [1073, 488] width 316 height 15
drag, startPoint x: 1442, startPoint y: 604, endPoint x: 1416, endPoint y: 628, distance: 35.4
click at [1447, 604] on p "Upload" at bounding box center [1467, 604] width 42 height 18
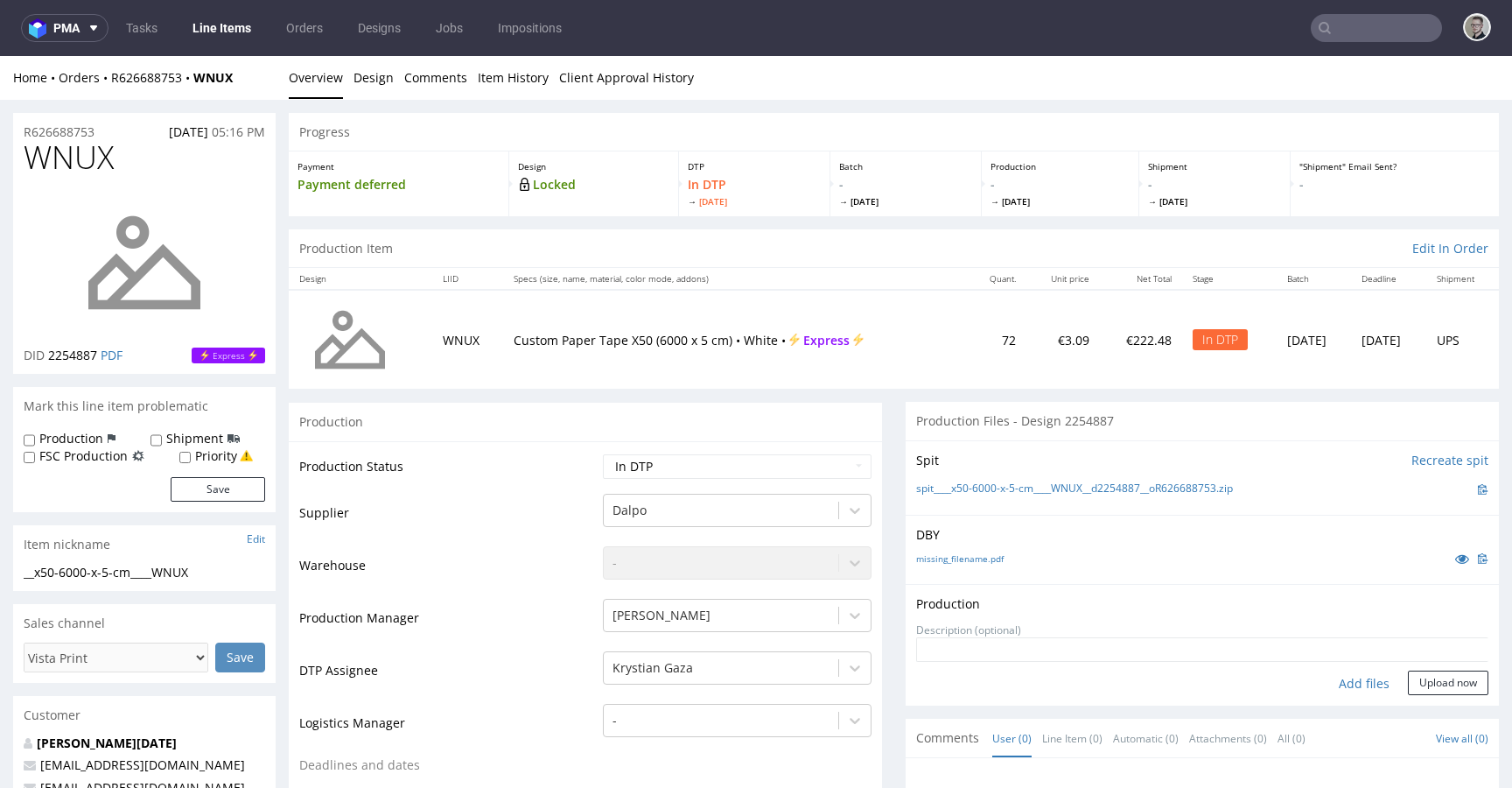
click at [1346, 677] on div "Add files" at bounding box center [1364, 684] width 87 height 26
type input "C:\fakepath\__x50-6000-x-5-cm____WNUX__d2254887__oR626688753__latest__outside.p…"
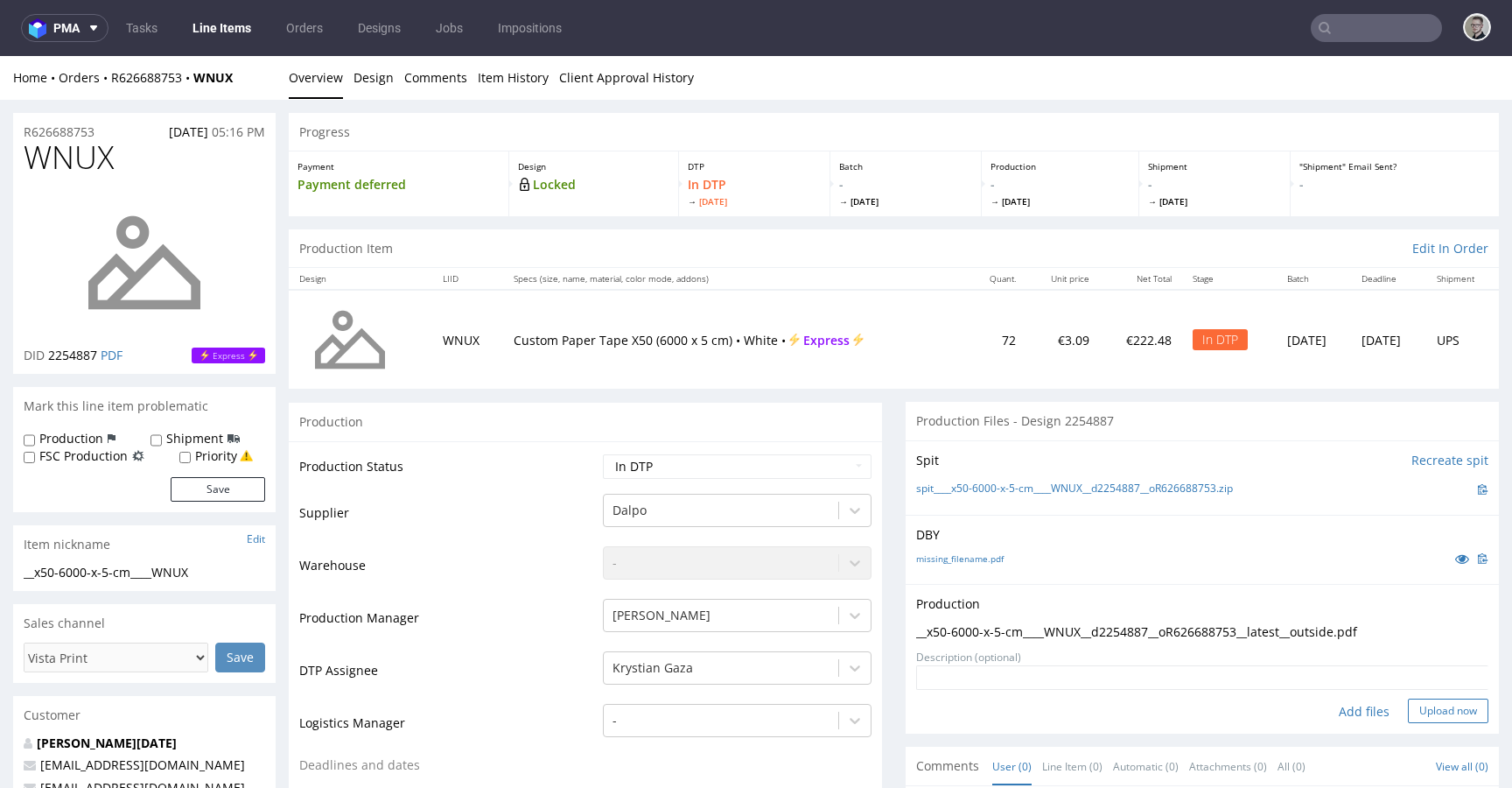
click at [1425, 701] on button "Upload now" at bounding box center [1448, 711] width 80 height 25
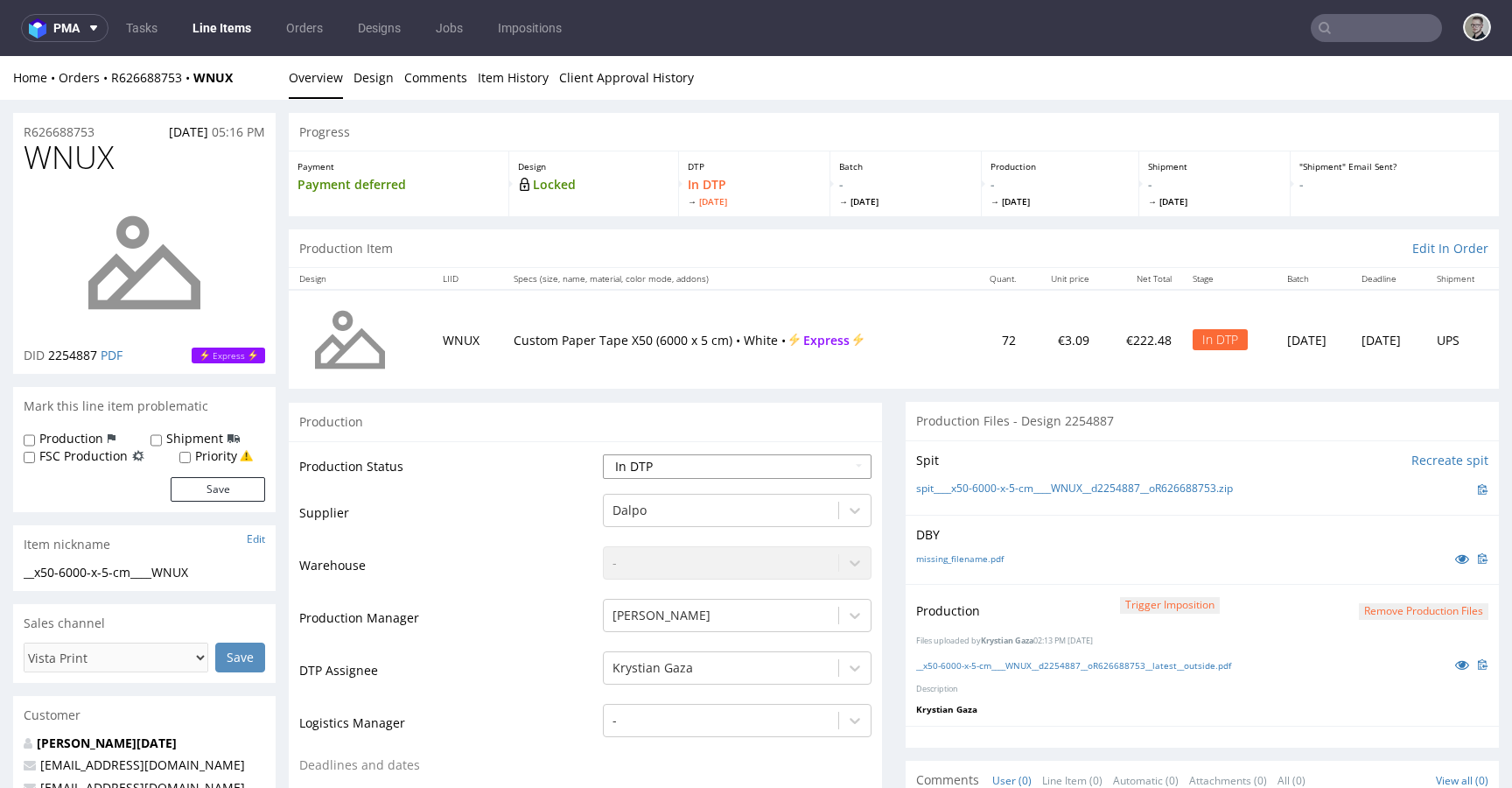
click at [797, 469] on select "Waiting for Artwork Waiting for Diecut Waiting for Mockup Waiting for DTP Waiti…" at bounding box center [737, 466] width 269 height 25
select select "dtp_production_ready"
click at [603, 455] on select "Waiting for Artwork Waiting for Diecut Waiting for Mockup Waiting for DTP Waiti…" at bounding box center [737, 466] width 269 height 25
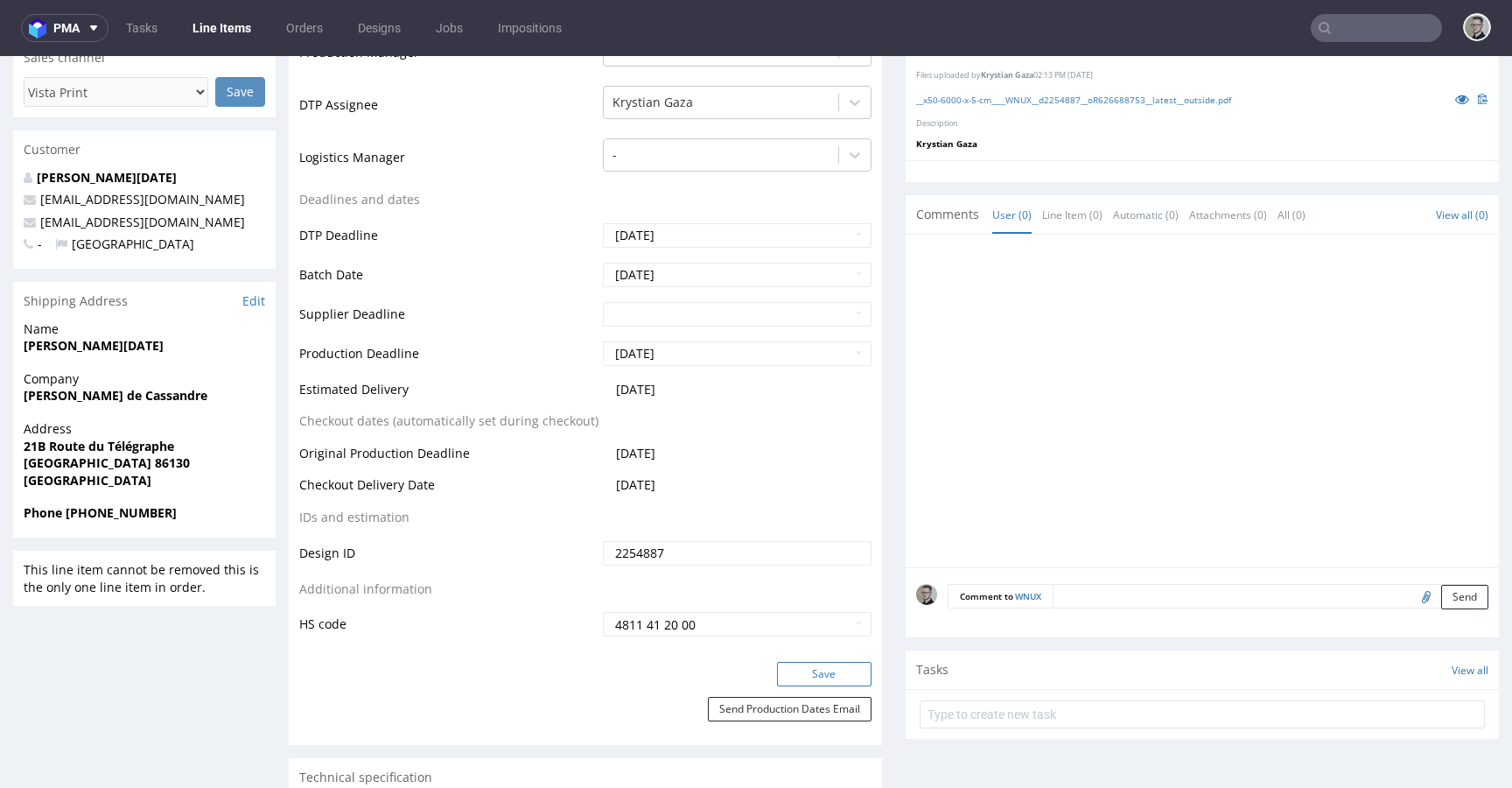
click at [826, 662] on button "Save" at bounding box center [823, 674] width 94 height 25
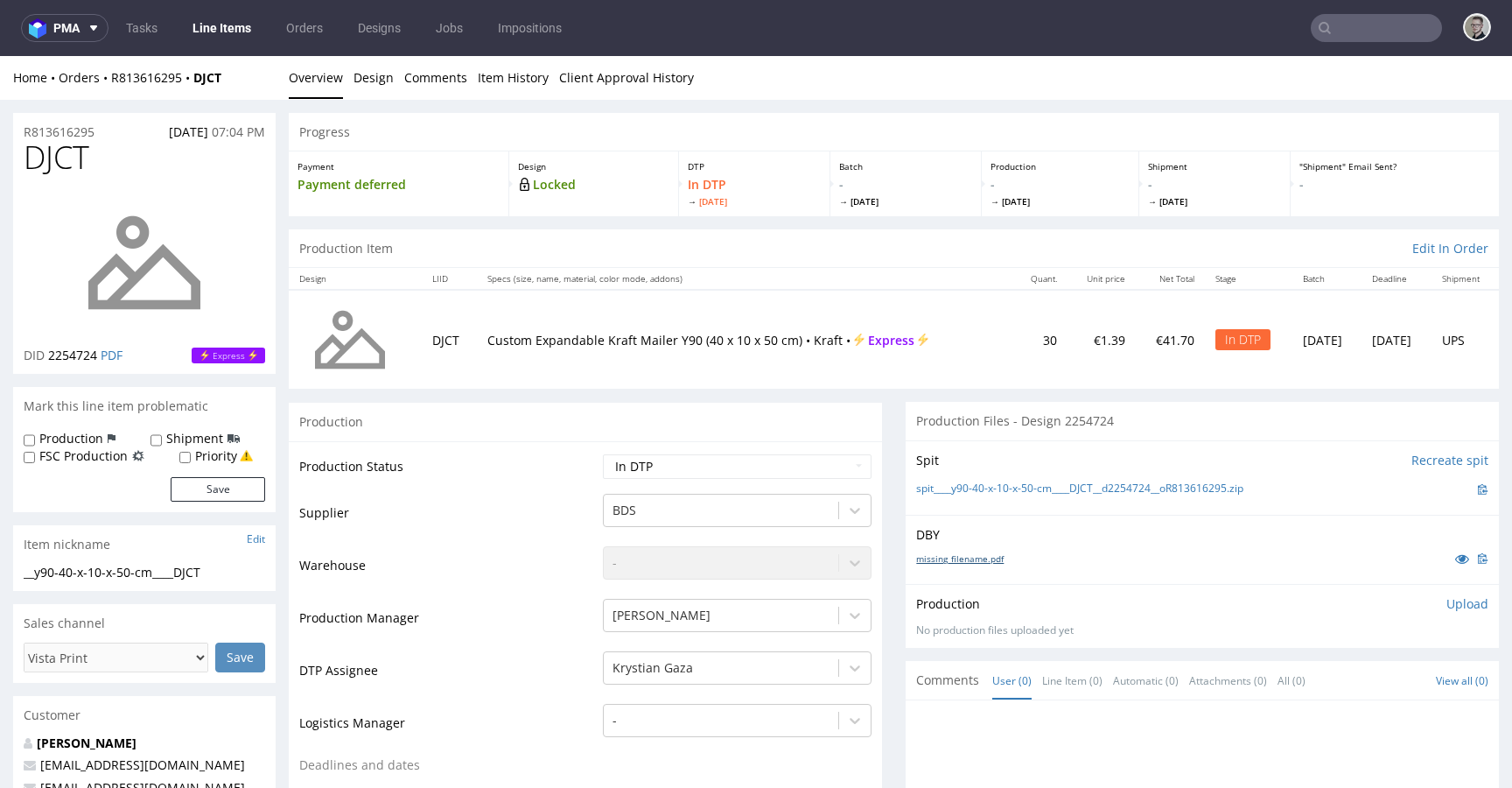
click at [932, 558] on link "missing_filename.pdf" at bounding box center [959, 559] width 87 height 12
click at [1101, 489] on link "spit____y90-40-x-10-x-50-cm____DJCT__d2254724__oR813616295.zip" at bounding box center [1079, 488] width 327 height 15
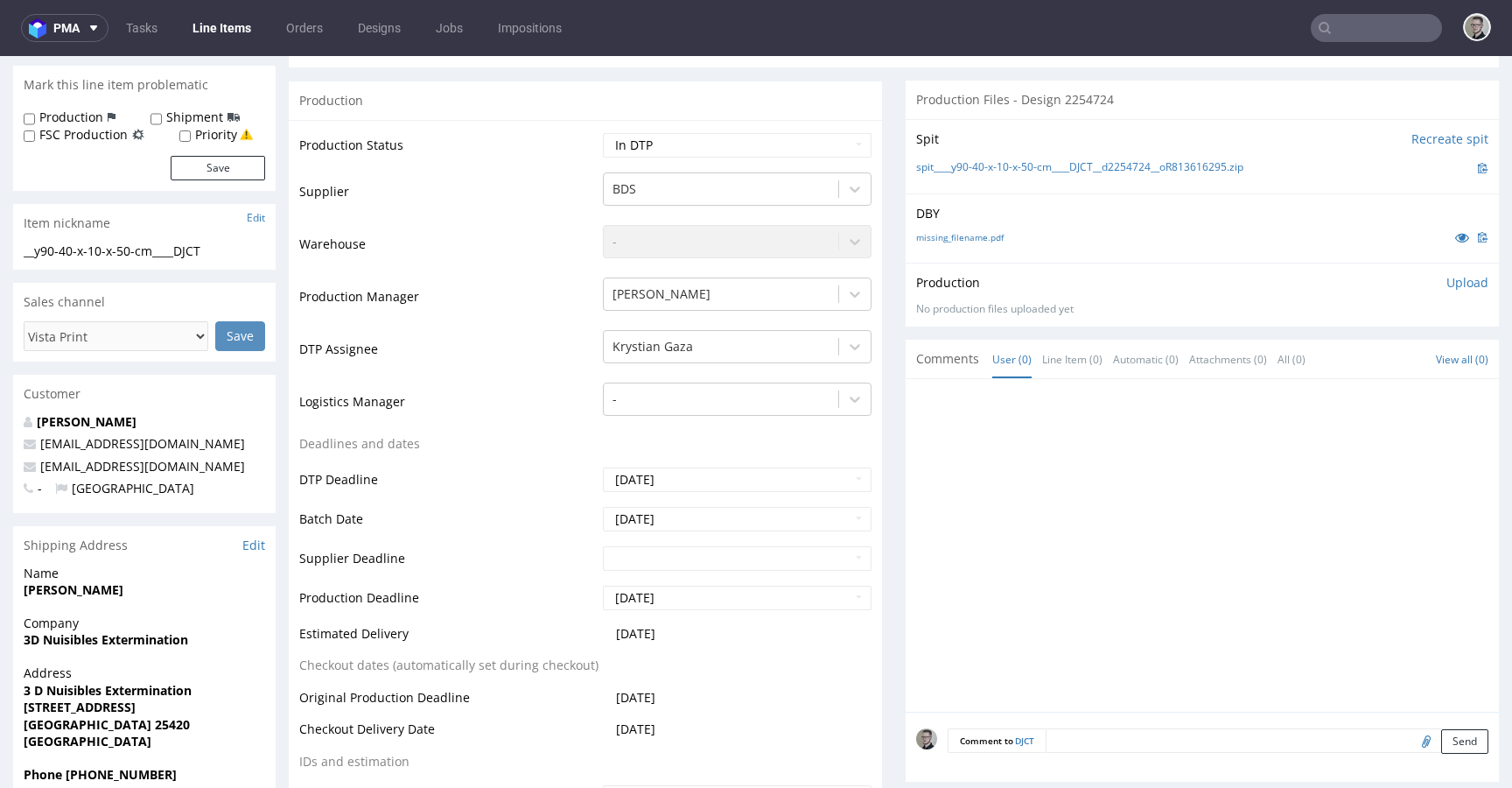
scroll to position [52, 0]
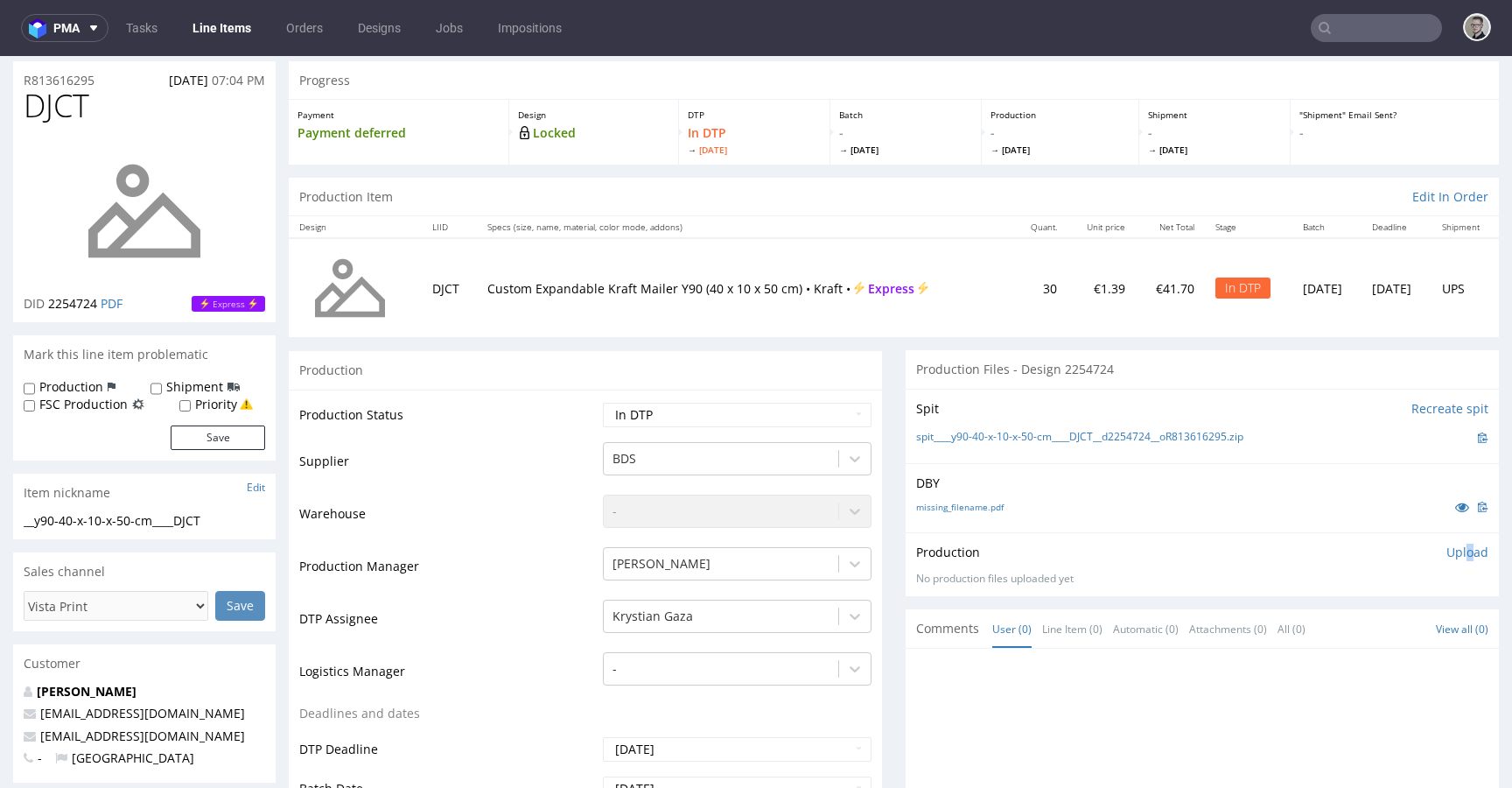
click at [1447, 560] on p "Upload" at bounding box center [1467, 553] width 42 height 18
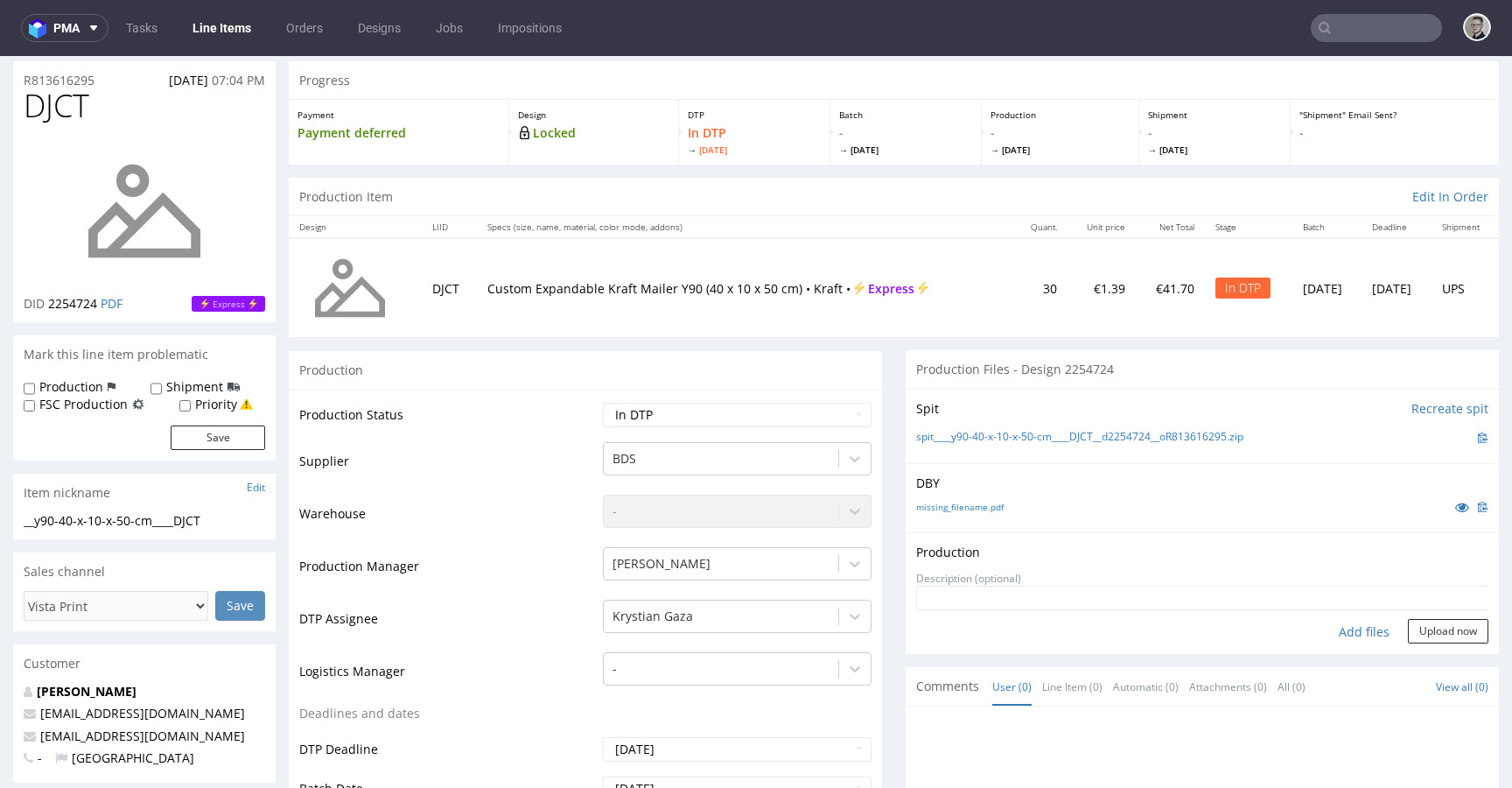
click at [1351, 634] on div "Add files" at bounding box center [1364, 632] width 87 height 26
type input "C:\fakepath\__y90-40-x-10-x-50-cm____DJCT__d2254724__oR813616295__latest__outsi…"
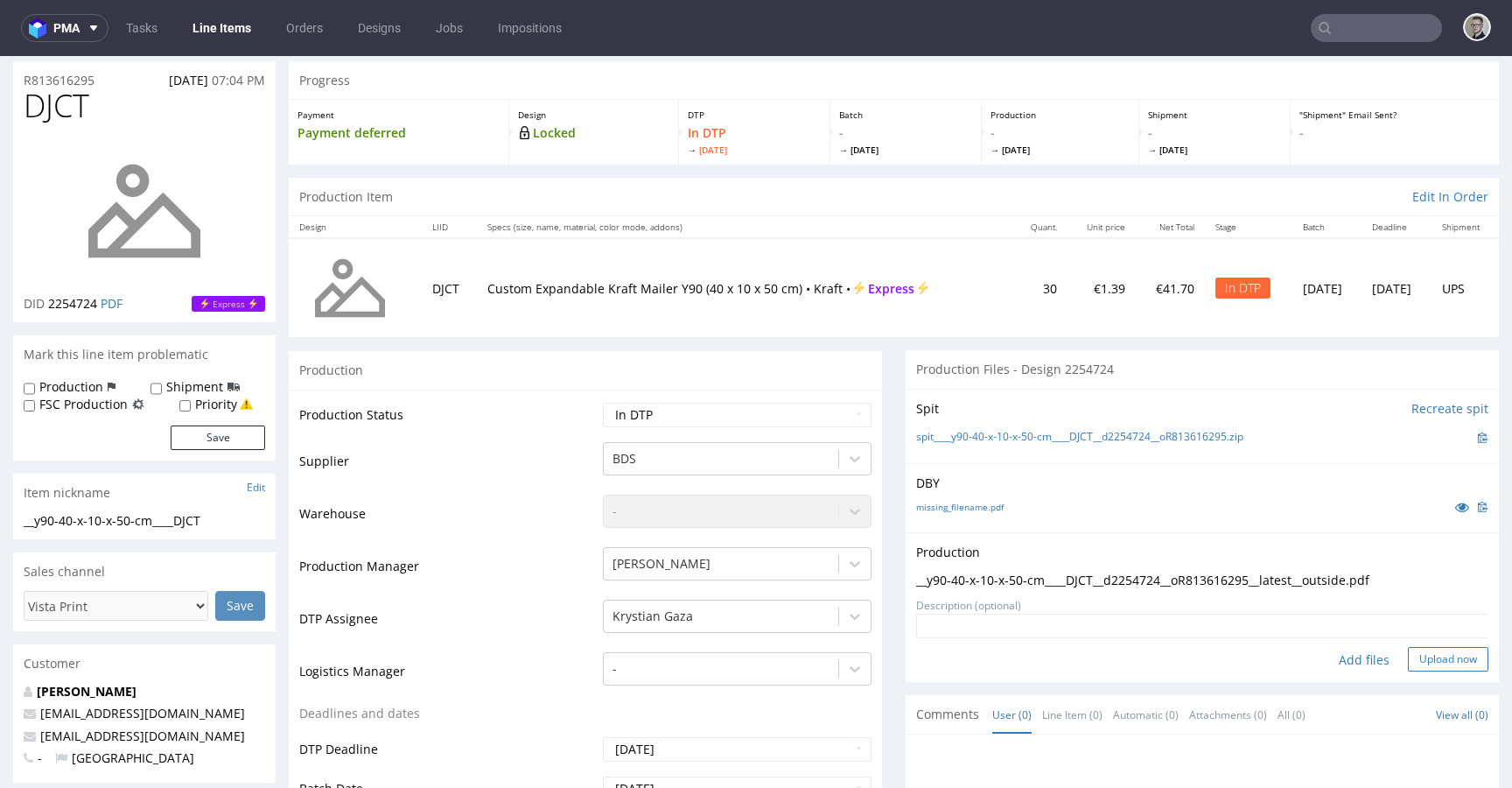
click at [1455, 656] on button "Upload now" at bounding box center [1448, 659] width 80 height 25
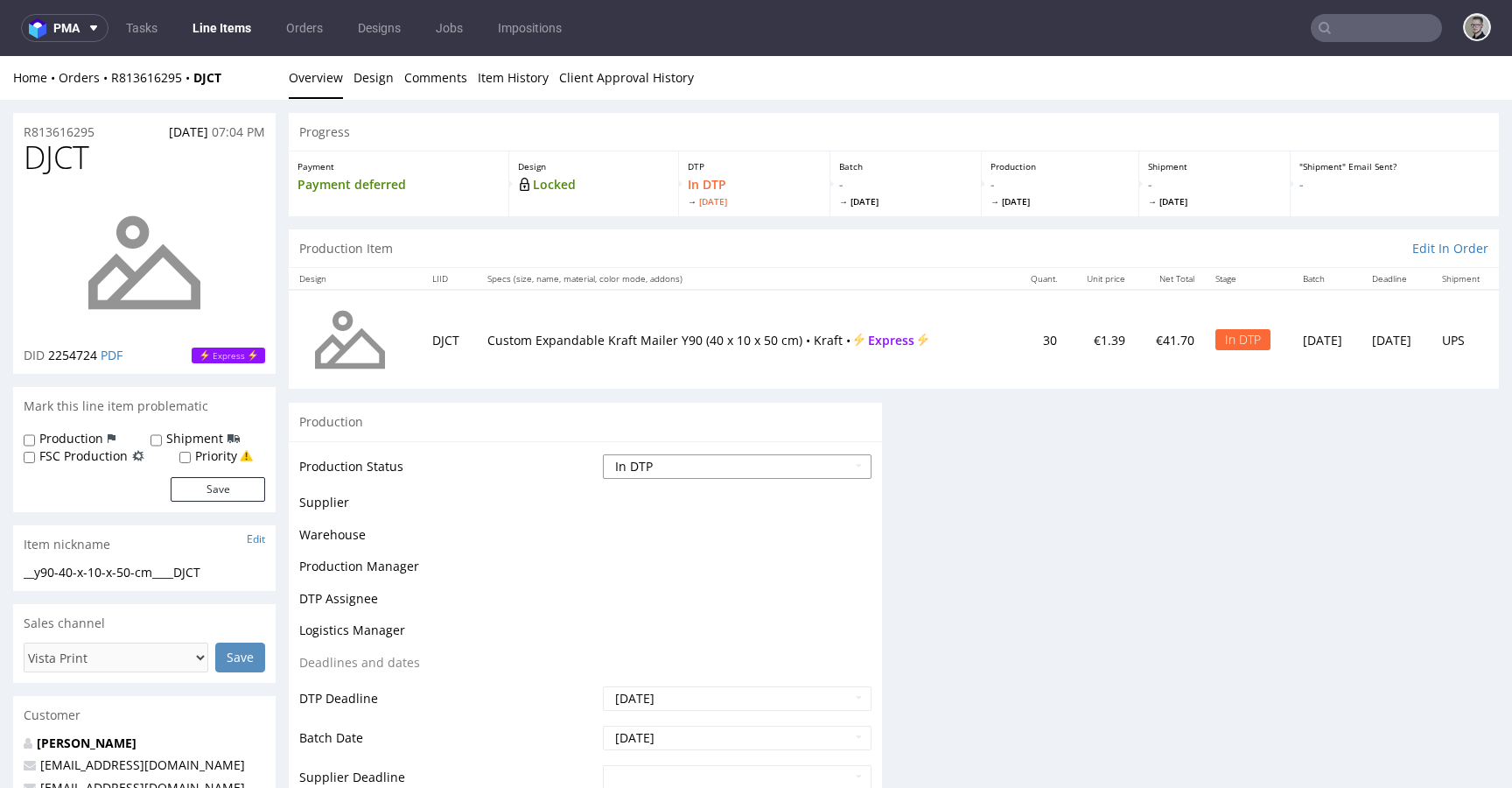
scroll to position [0, 0]
click at [679, 410] on div "Production" at bounding box center [585, 422] width 593 height 40
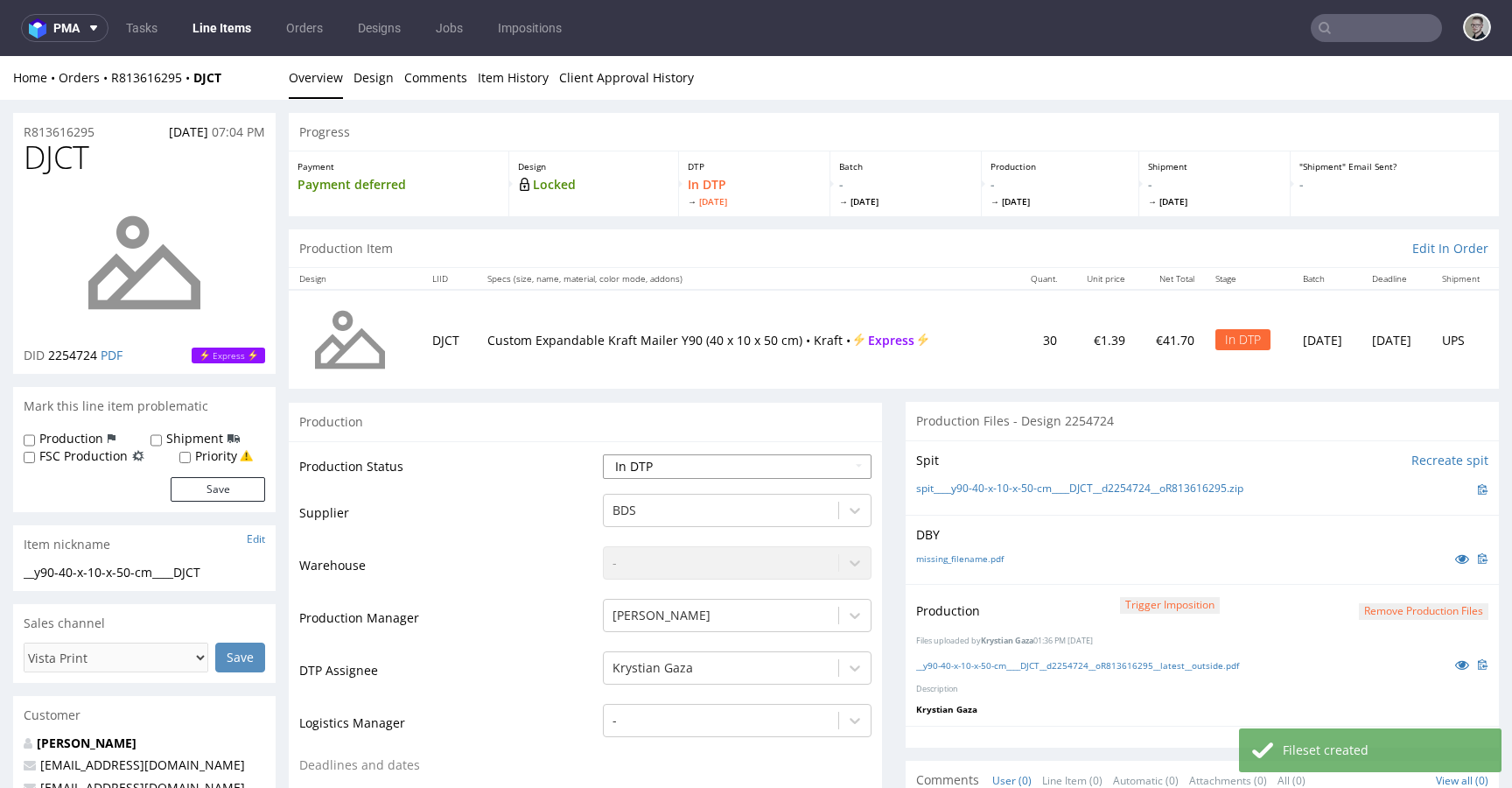
click at [720, 457] on select "Waiting for Artwork Waiting for Diecut Waiting for Mockup Waiting for DTP Waiti…" at bounding box center [737, 466] width 269 height 25
click at [603, 455] on select "Waiting for Artwork Waiting for Diecut Waiting for Mockup Waiting for DTP Waiti…" at bounding box center [737, 466] width 269 height 25
click at [713, 463] on select "Waiting for Artwork Waiting for Diecut Waiting for Mockup Waiting for DTP Waiti…" at bounding box center [737, 466] width 269 height 25
select select "dtp_production_ready"
click at [603, 455] on select "Waiting for Artwork Waiting for Diecut Waiting for Mockup Waiting for DTP Waiti…" at bounding box center [737, 466] width 269 height 25
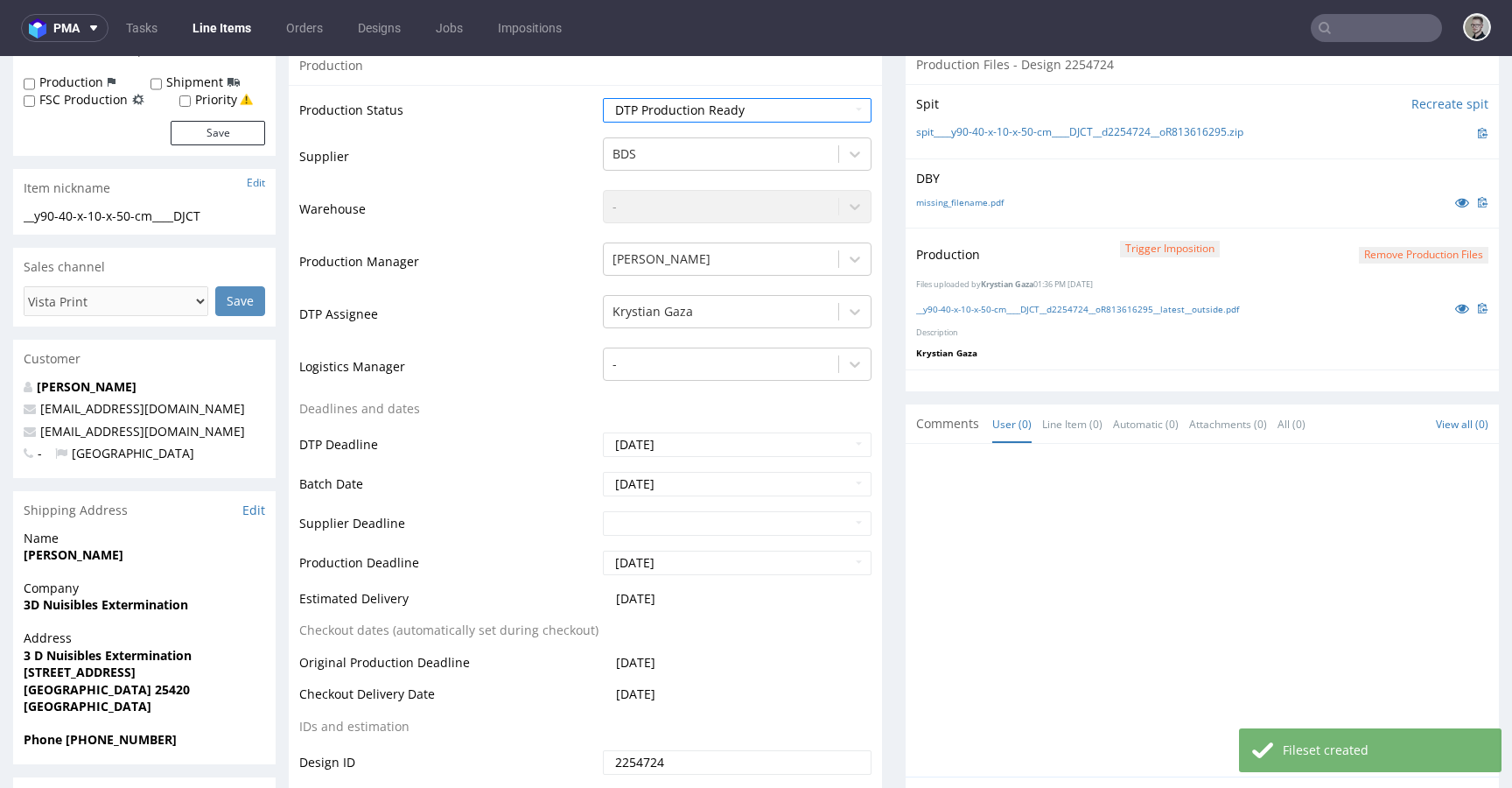
scroll to position [790, 0]
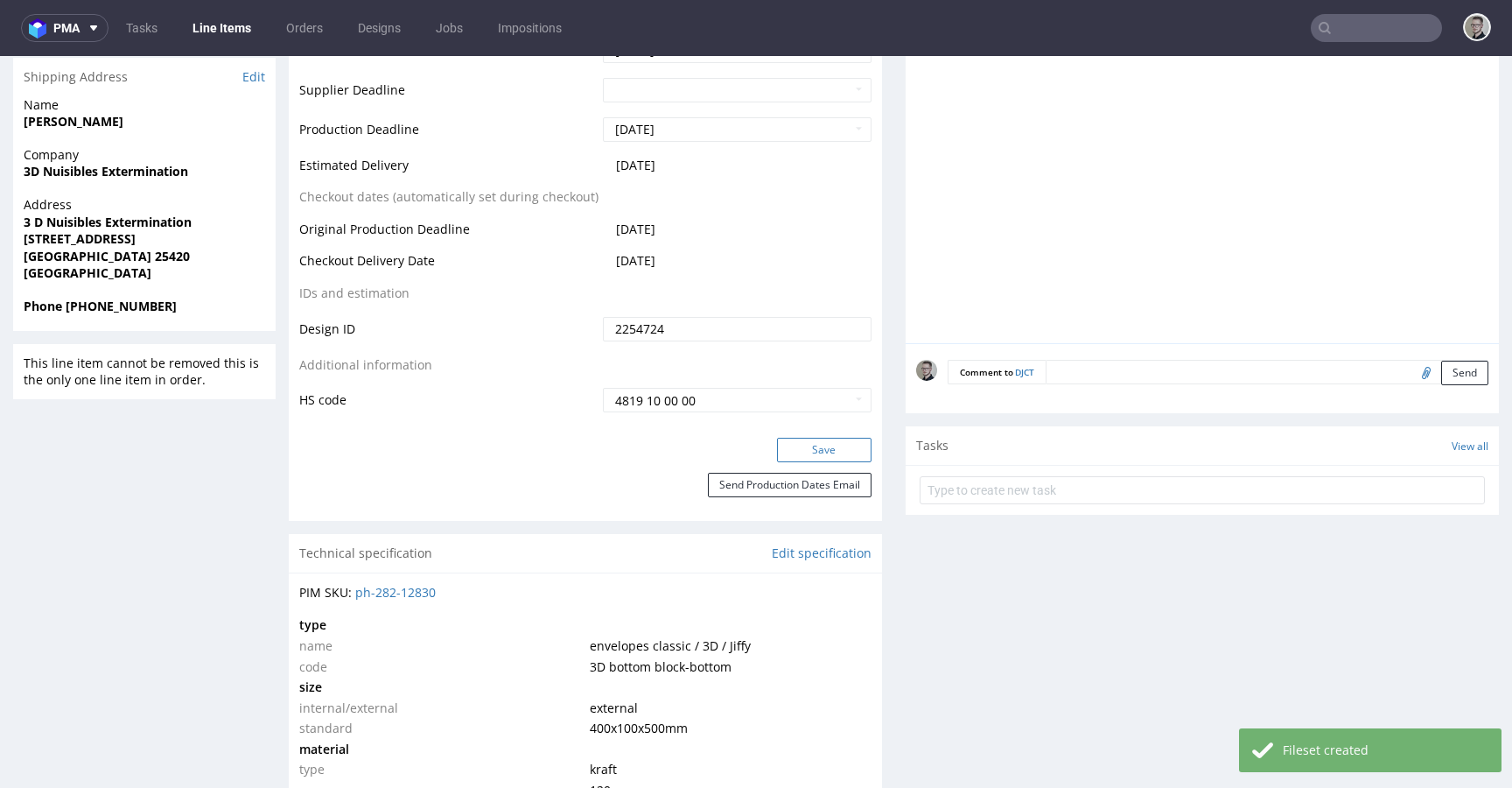
click at [846, 456] on button "Save" at bounding box center [823, 450] width 94 height 25
click at [1123, 365] on textarea at bounding box center [1267, 371] width 442 height 25
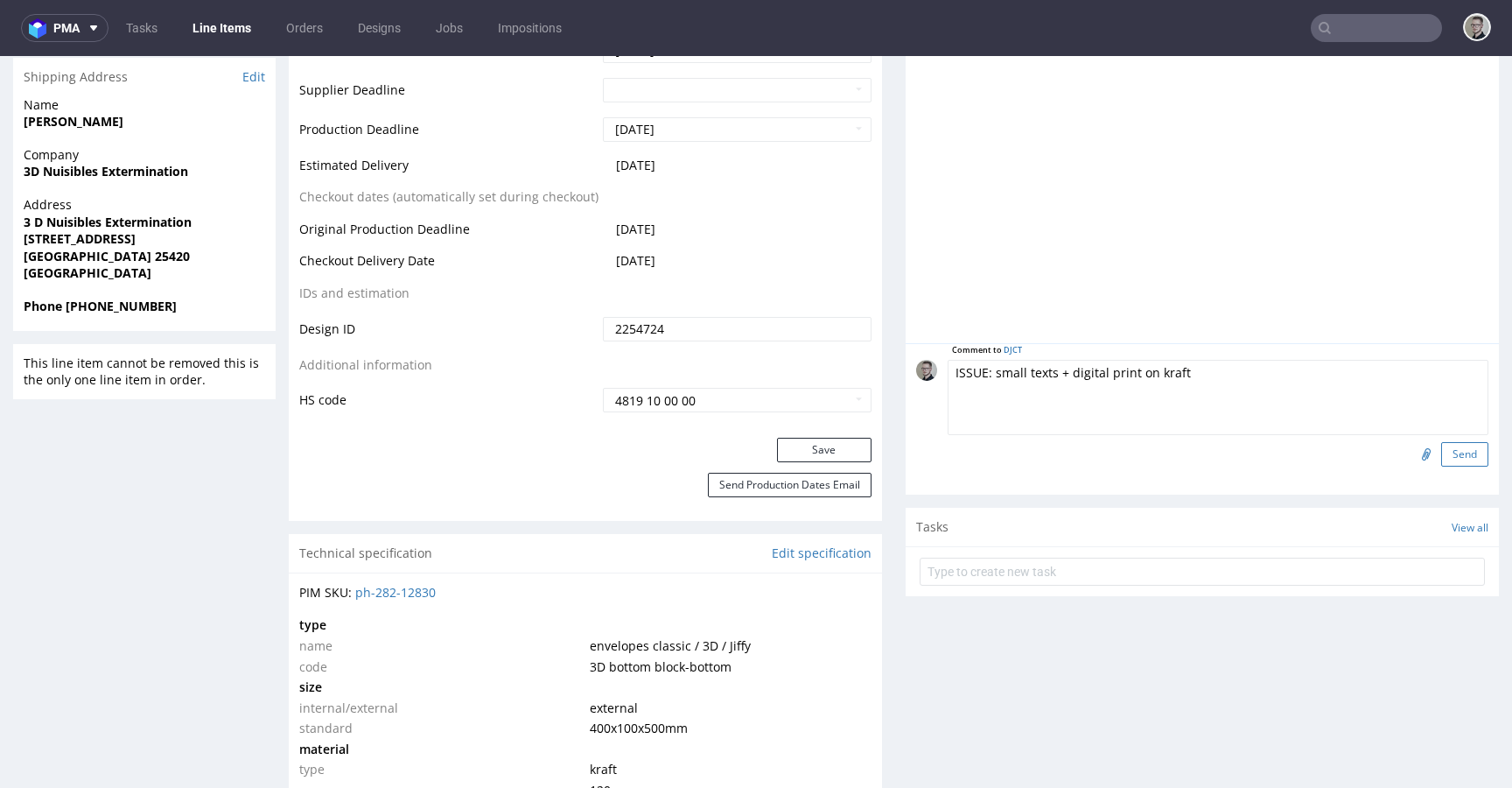
type textarea "ISSUE: small texts + digital print on kraft"
click at [1446, 462] on button "Send" at bounding box center [1465, 454] width 48 height 25
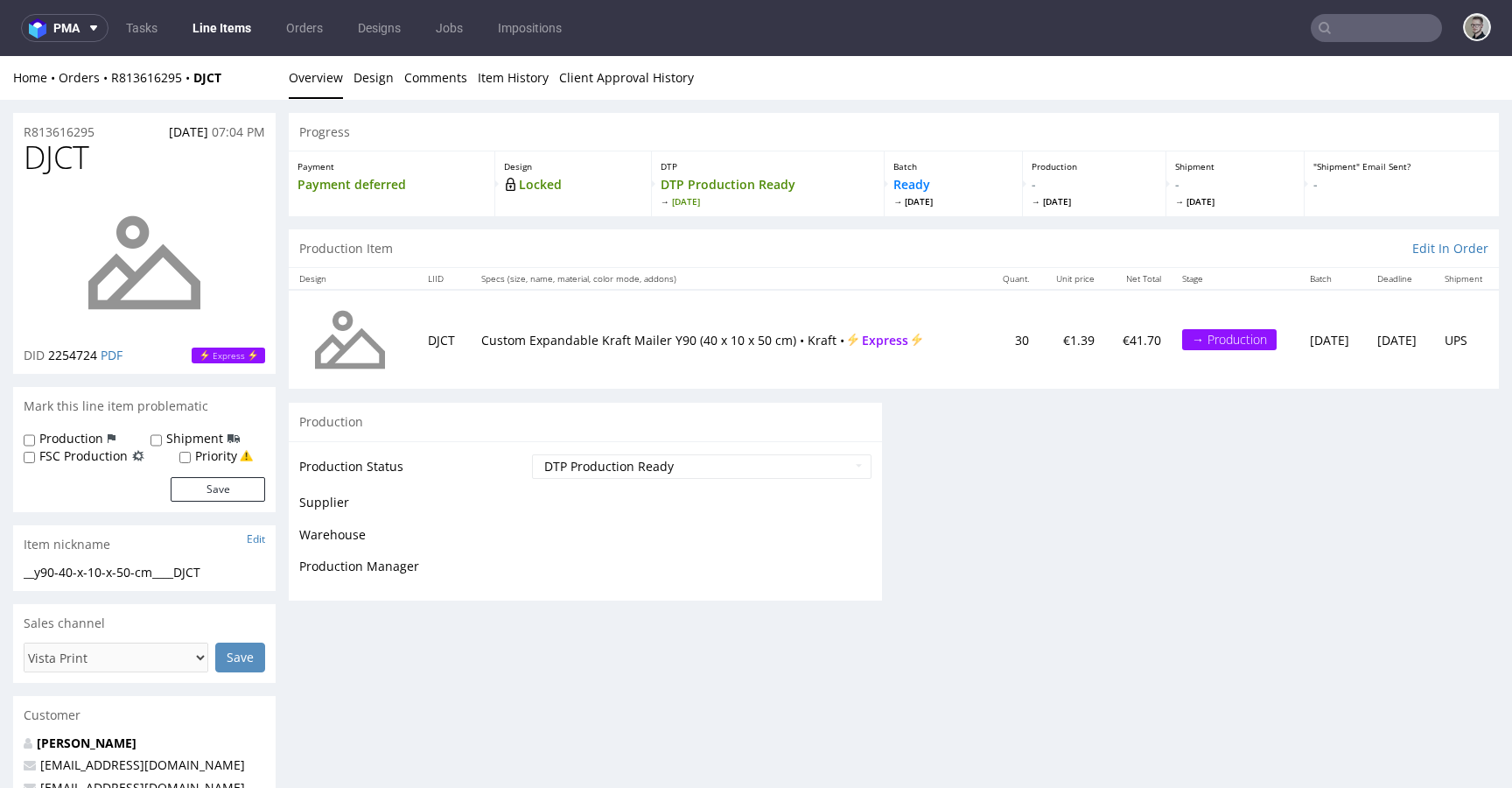
scroll to position [0, 0]
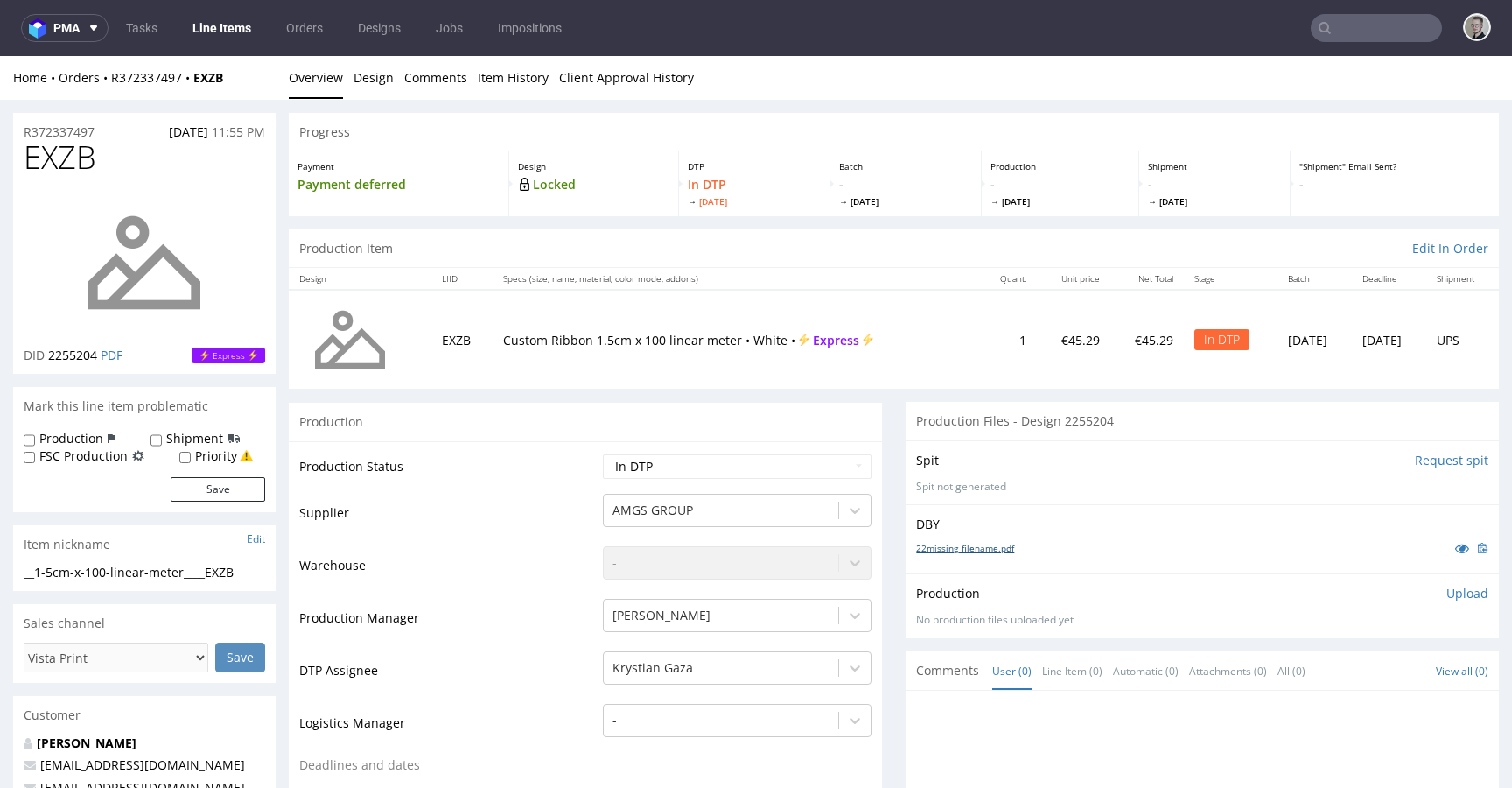
click at [970, 535] on div "DBY 22missing_filename.pdf" at bounding box center [1202, 539] width 593 height 69
click at [974, 544] on link "22missing_filename.pdf" at bounding box center [964, 548] width 98 height 12
click at [148, 571] on div "__1-5cm-x-100-linear-meter____EXZB" at bounding box center [144, 573] width 241 height 18
click at [149, 571] on div "__1-5cm-x-100-linear-meter____EXZB" at bounding box center [144, 573] width 241 height 18
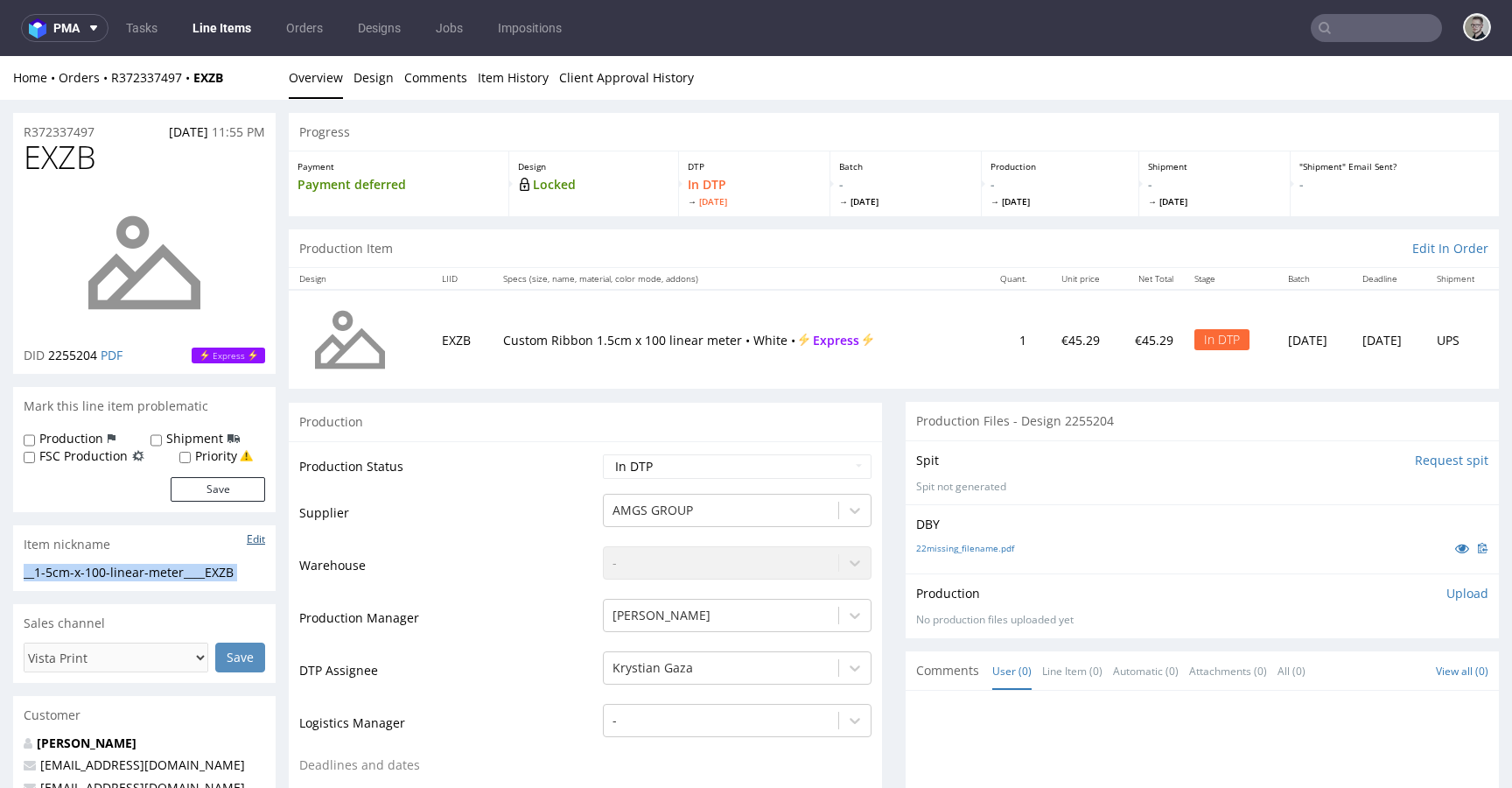
copy div "__1-5cm-x-100-linear-meter____EXZB Update"
drag, startPoint x: 49, startPoint y: 125, endPoint x: 0, endPoint y: 137, distance: 50.4
copy p "R372337497"
click at [1451, 585] on p "Upload" at bounding box center [1467, 593] width 42 height 18
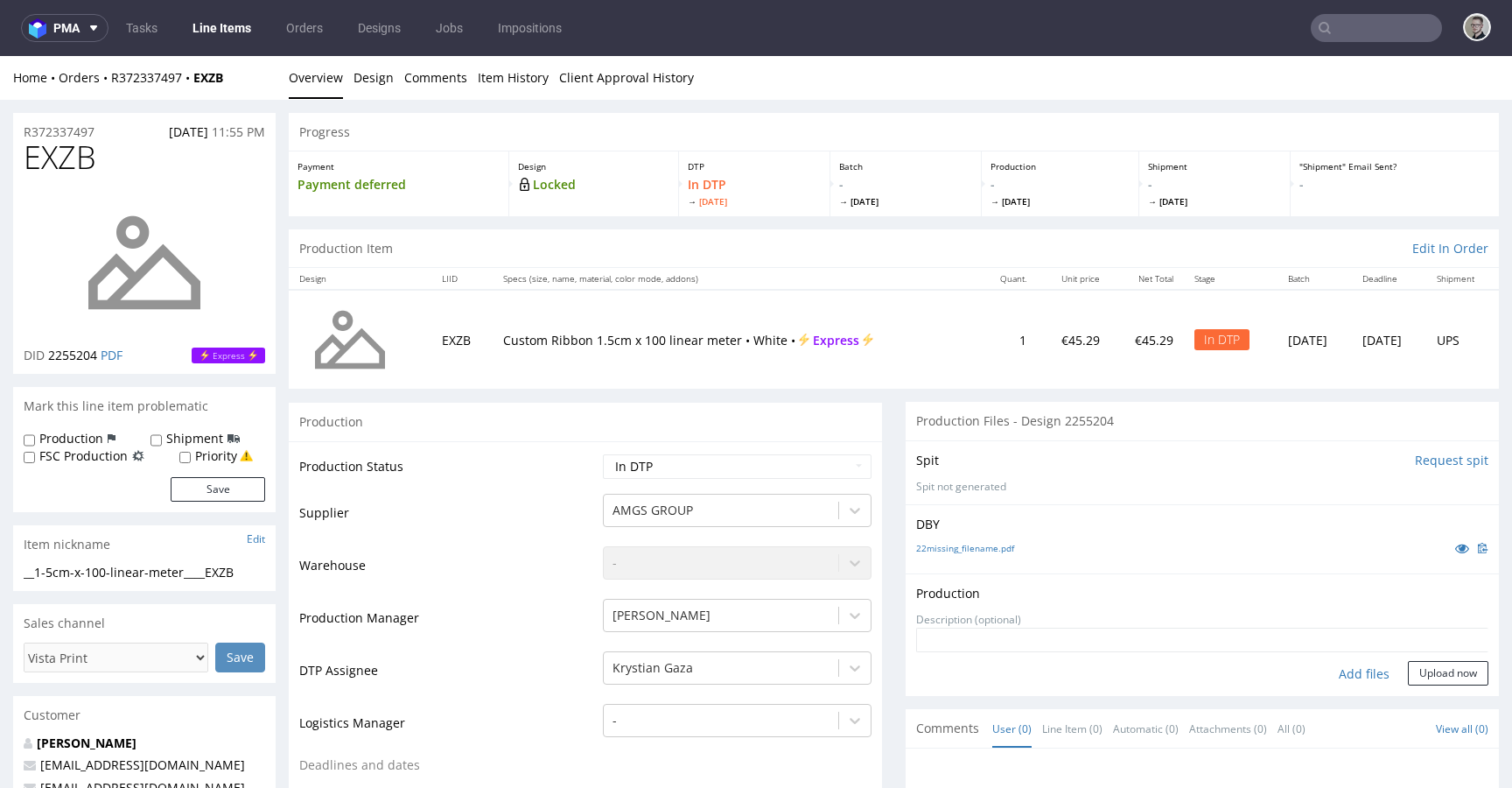
click at [1346, 675] on div "Add files" at bounding box center [1364, 674] width 87 height 26
type input "C:\fakepath\__1-5cm-x-100-linear-meter____EXZB__d2255204__oR372337497__front_ba…"
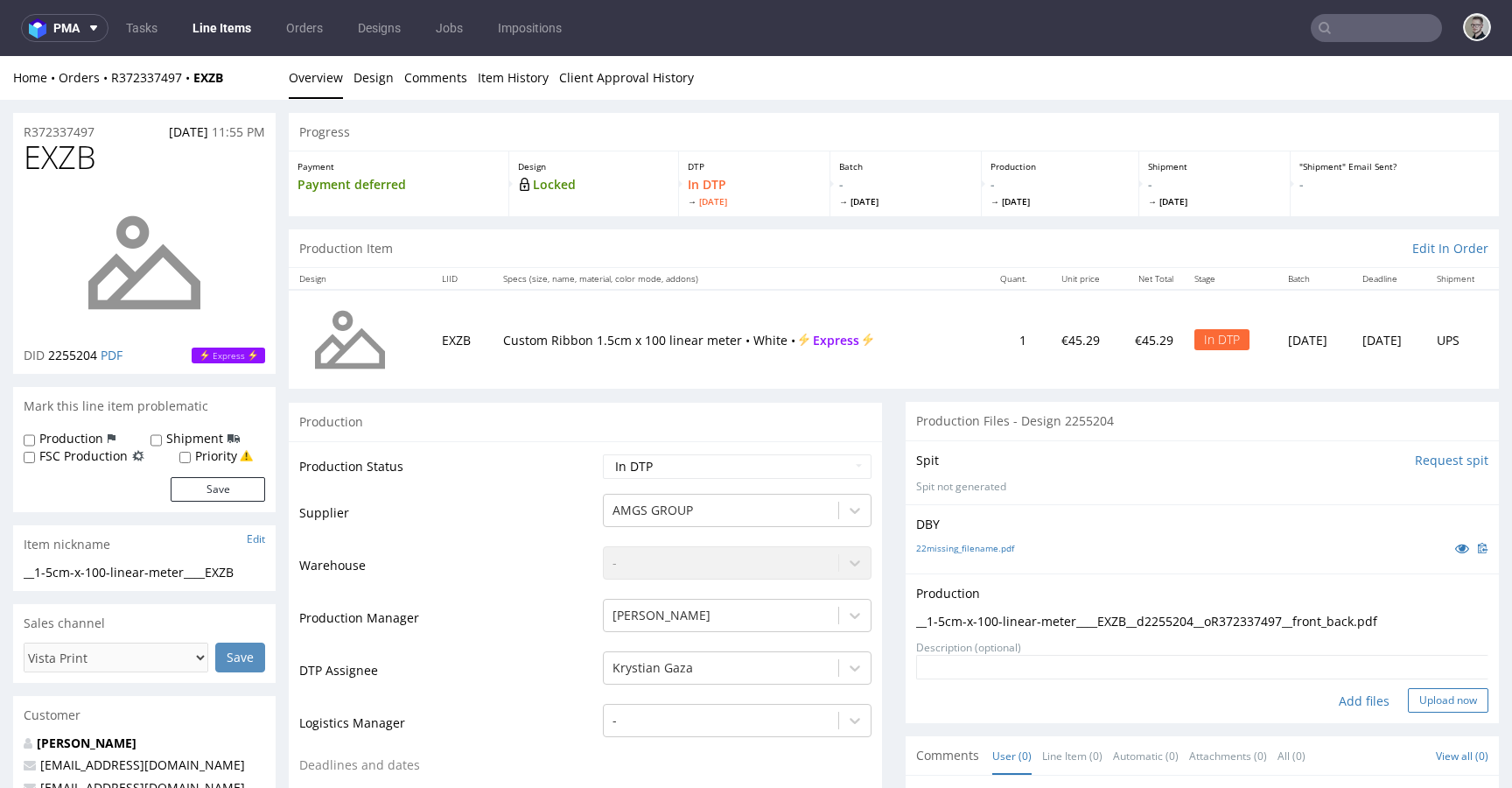
click at [1442, 711] on button "Upload now" at bounding box center [1448, 700] width 80 height 25
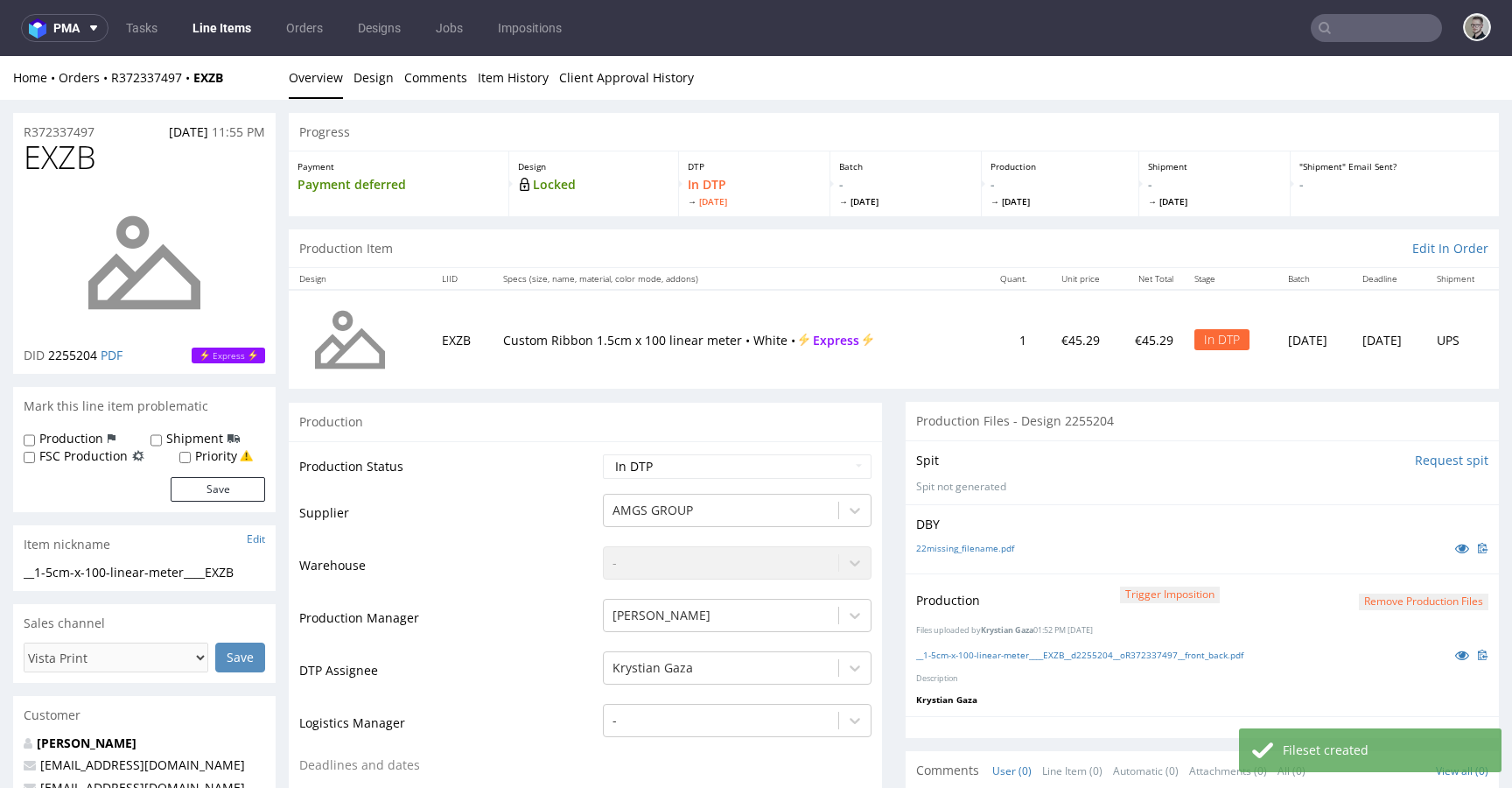
click at [637, 468] on select "Waiting for Artwork Waiting for Diecut Waiting for Mockup Waiting for DTP Waiti…" at bounding box center [737, 466] width 269 height 25
select select "dtp_production_ready"
click at [603, 455] on select "Waiting for Artwork Waiting for Diecut Waiting for Mockup Waiting for DTP Waiti…" at bounding box center [737, 466] width 269 height 25
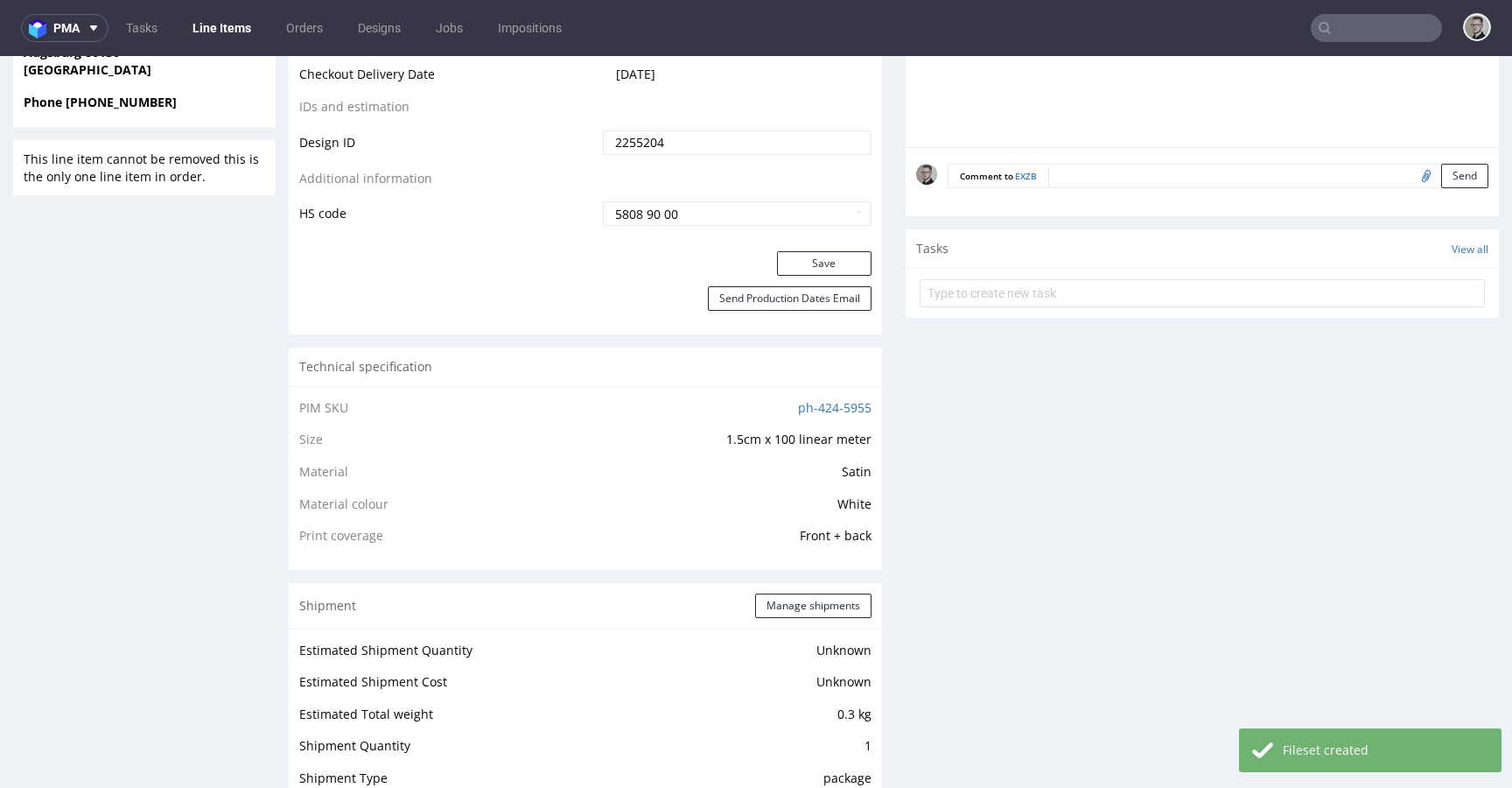
scroll to position [1096, 0]
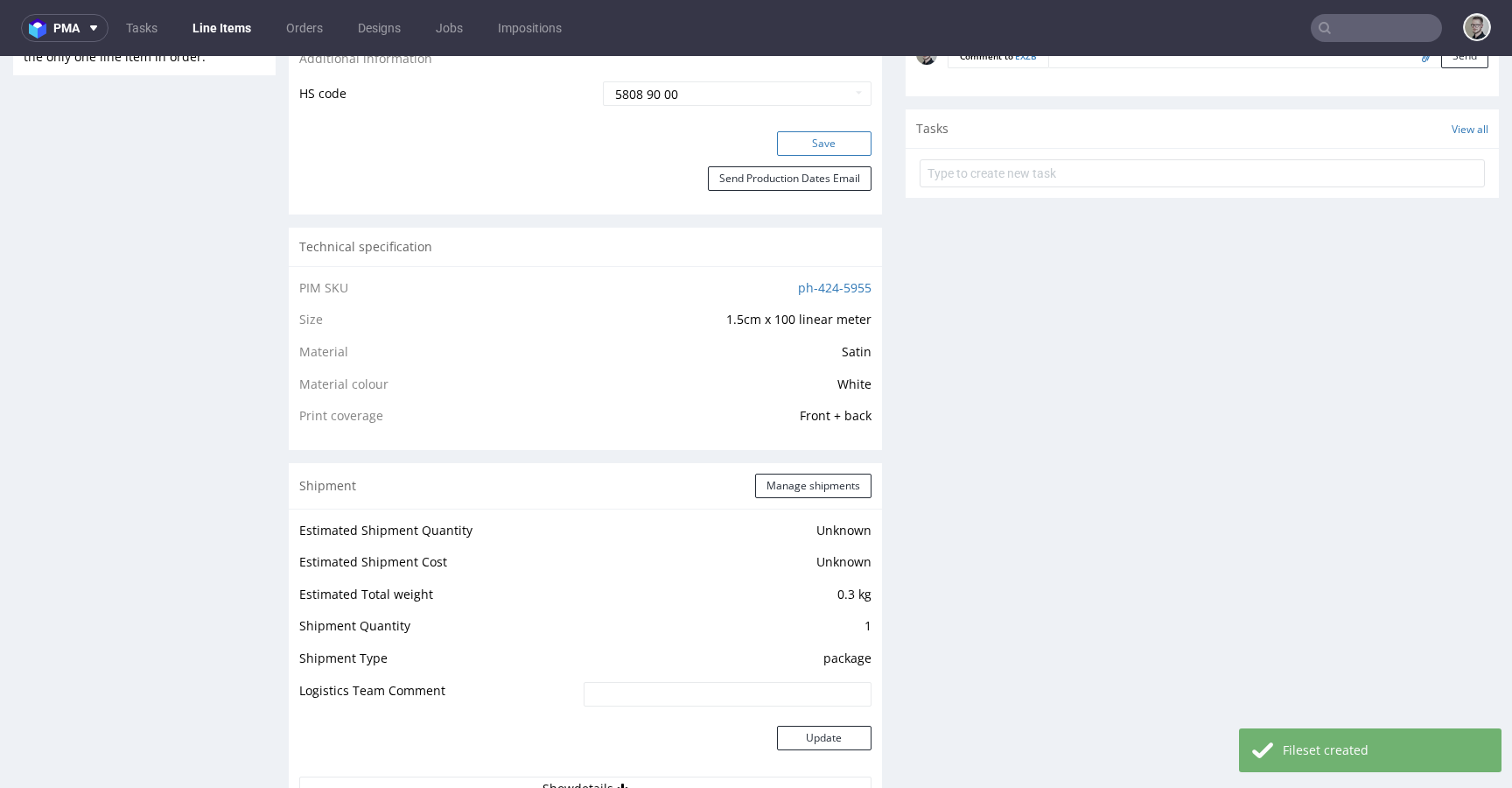
click at [831, 137] on button "Save" at bounding box center [823, 143] width 94 height 25
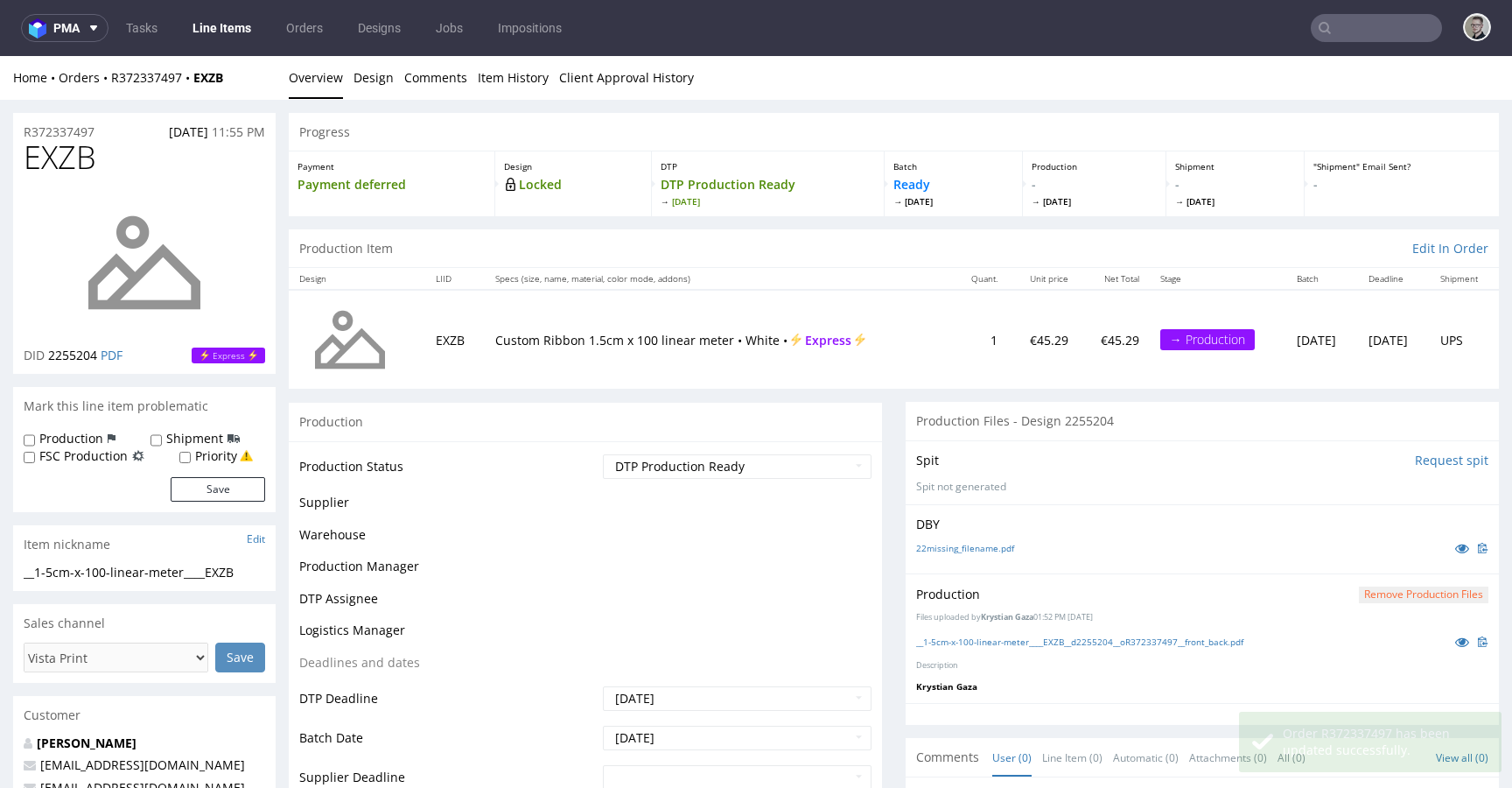
scroll to position [1085, 0]
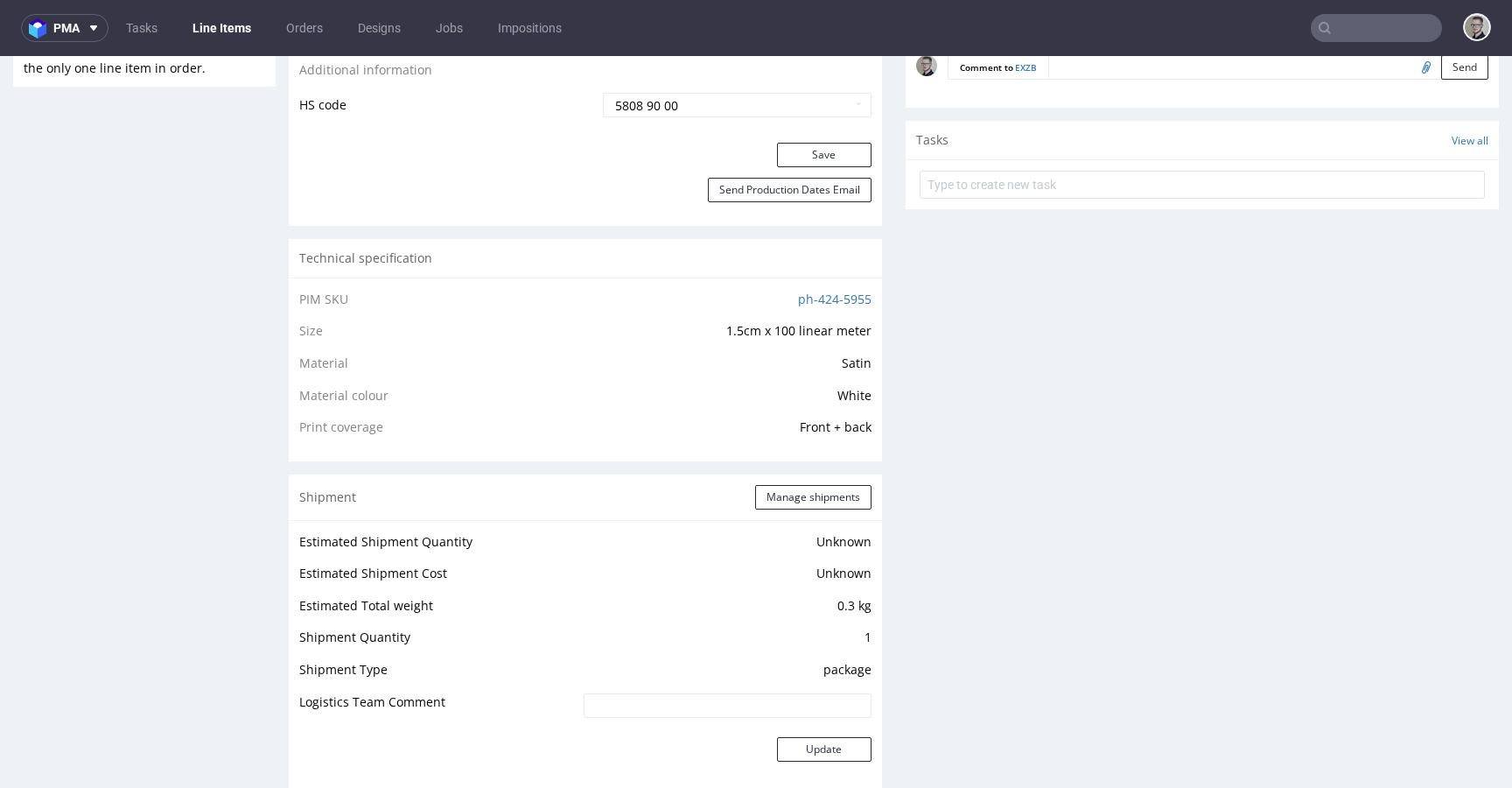
click at [1271, 70] on textarea at bounding box center [1269, 67] width 441 height 25
paste textarea "ISSUE: Texts in the design are smaller than minimal 2mm height and some white l…"
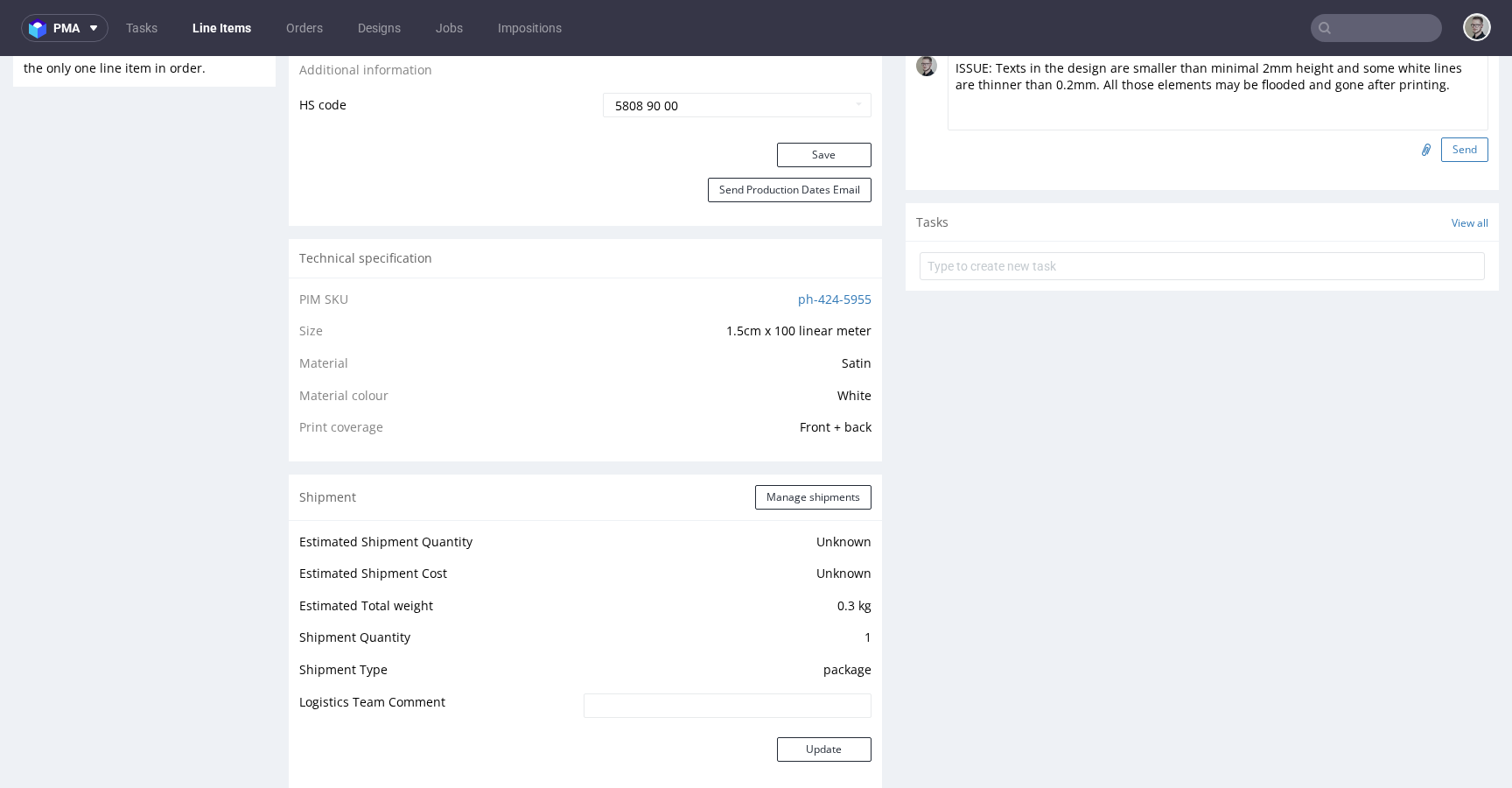
type textarea "ISSUE: Texts in the design are smaller than minimal 2mm height and some white l…"
click at [1450, 143] on button "Send" at bounding box center [1465, 149] width 48 height 25
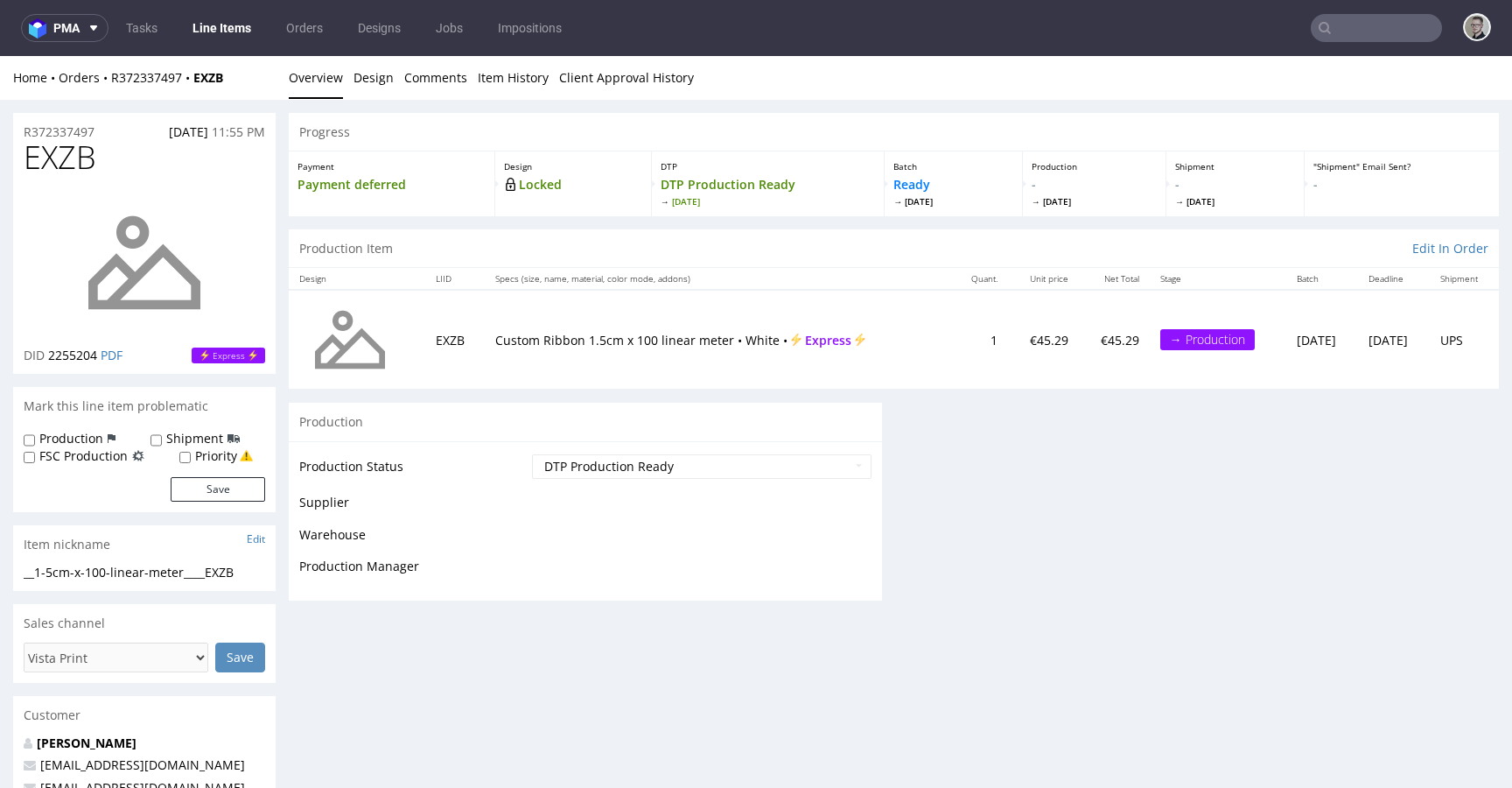
scroll to position [0, 0]
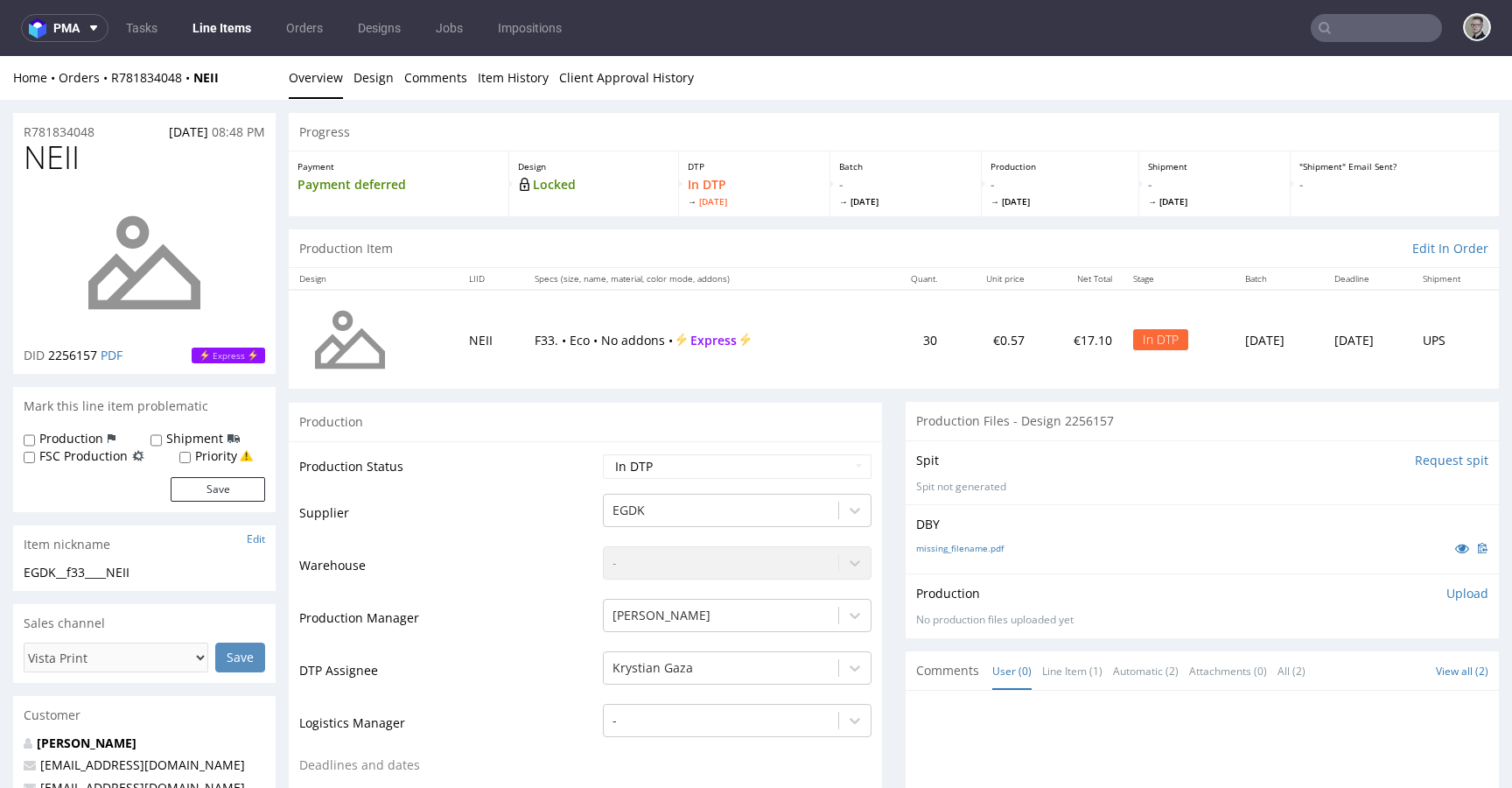
click at [941, 541] on div "missing_filename.pdf" at bounding box center [1201, 547] width 572 height 19
click at [942, 551] on link "missing_filename.pdf" at bounding box center [959, 548] width 87 height 12
click at [956, 539] on div "22missing_filename.pdf" at bounding box center [1201, 547] width 572 height 19
click at [959, 543] on link "22missing_filename.pdf" at bounding box center [964, 548] width 98 height 12
click at [71, 170] on span "IGGA" at bounding box center [60, 157] width 72 height 35
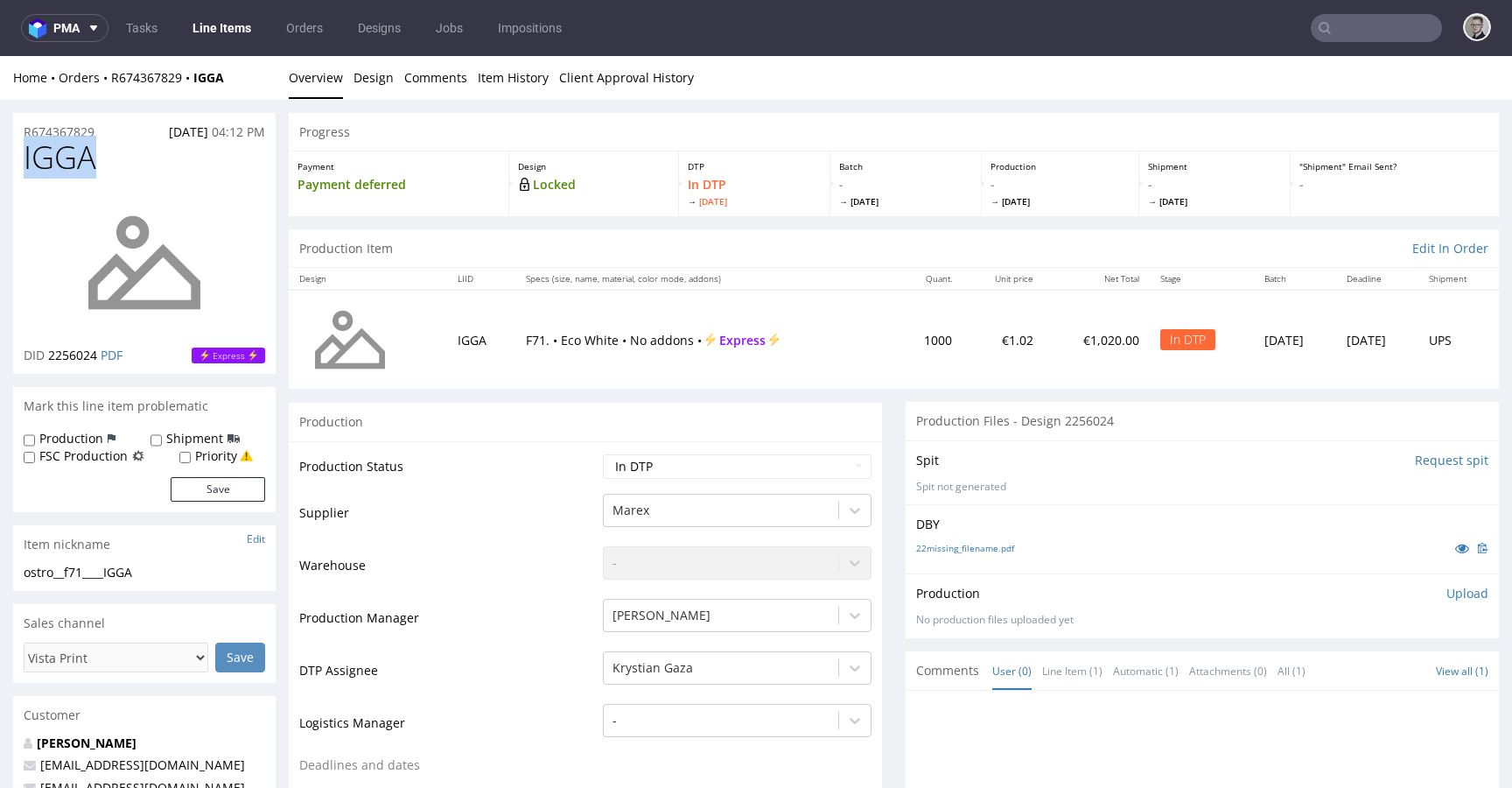
click at [72, 170] on span "IGGA" at bounding box center [60, 157] width 72 height 35
copy span "IGGA"
click at [60, 567] on div "ostro__f71____IGGA" at bounding box center [144, 573] width 241 height 18
copy div "ostro__f71____IGGA"
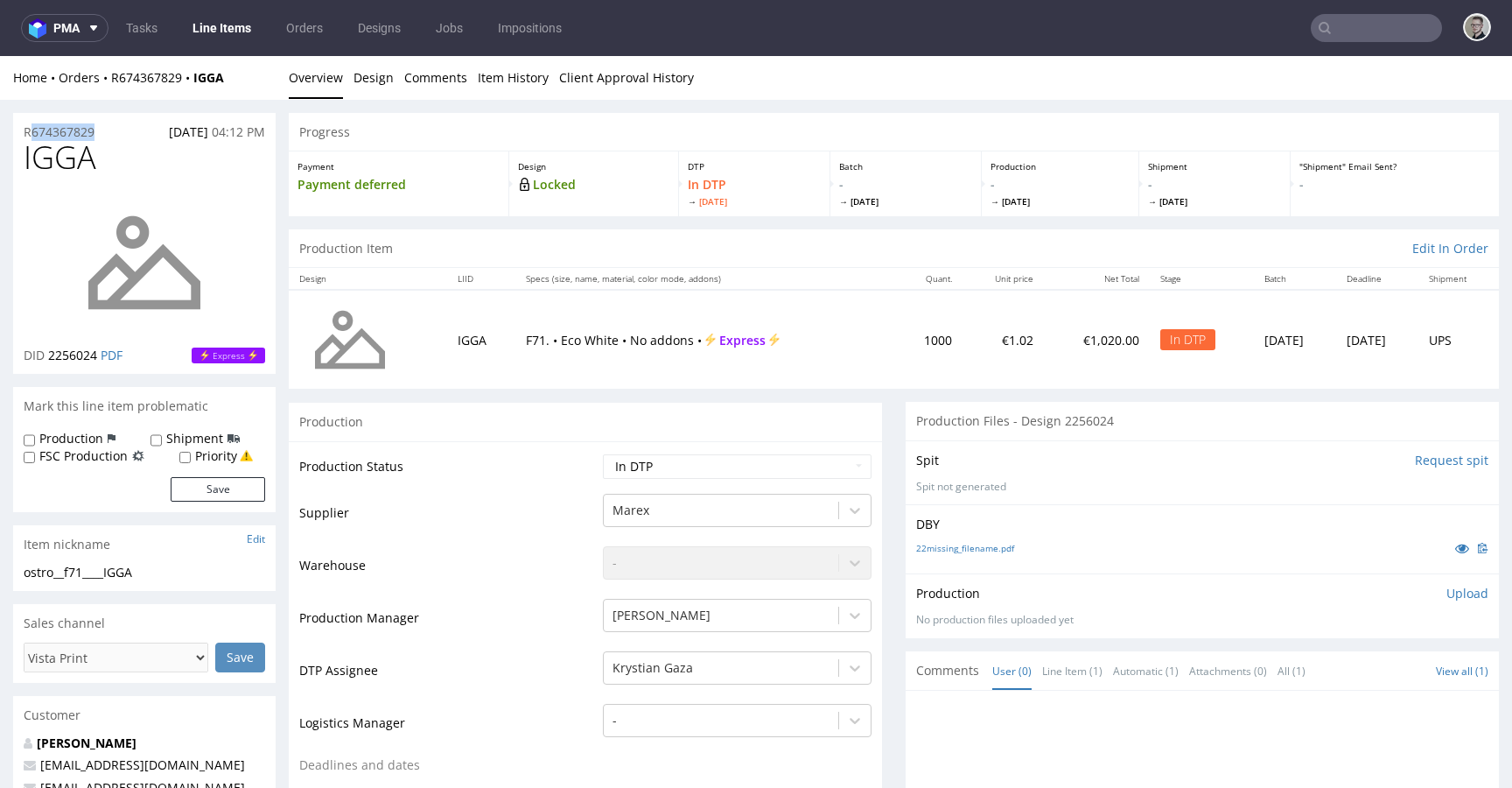
drag, startPoint x: 117, startPoint y: 129, endPoint x: 14, endPoint y: 141, distance: 103.7
click at [25, 135] on div "R674367829 02.09.2025 04:12 PM" at bounding box center [144, 127] width 263 height 28
copy p "R674367829"
click at [1244, 442] on div "Spit Request spit Spit not generated" at bounding box center [1202, 472] width 593 height 64
click at [1449, 595] on p "Upload" at bounding box center [1467, 593] width 42 height 18
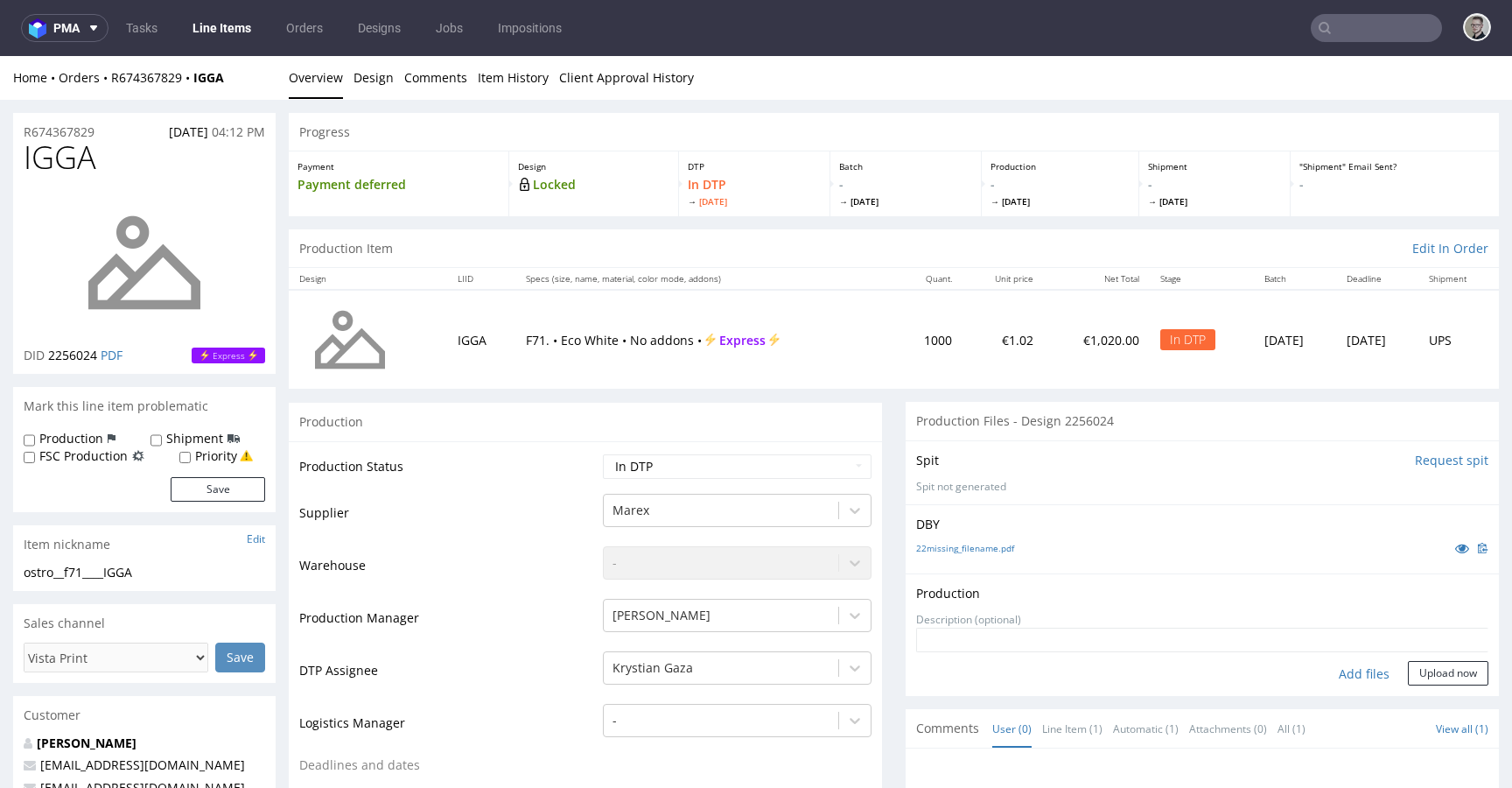
click at [1334, 675] on div "Add files" at bounding box center [1364, 674] width 87 height 26
type input "C:\fakepath\ostro__f71____IGGA__d2256024__oR674367829__outside.pdf"
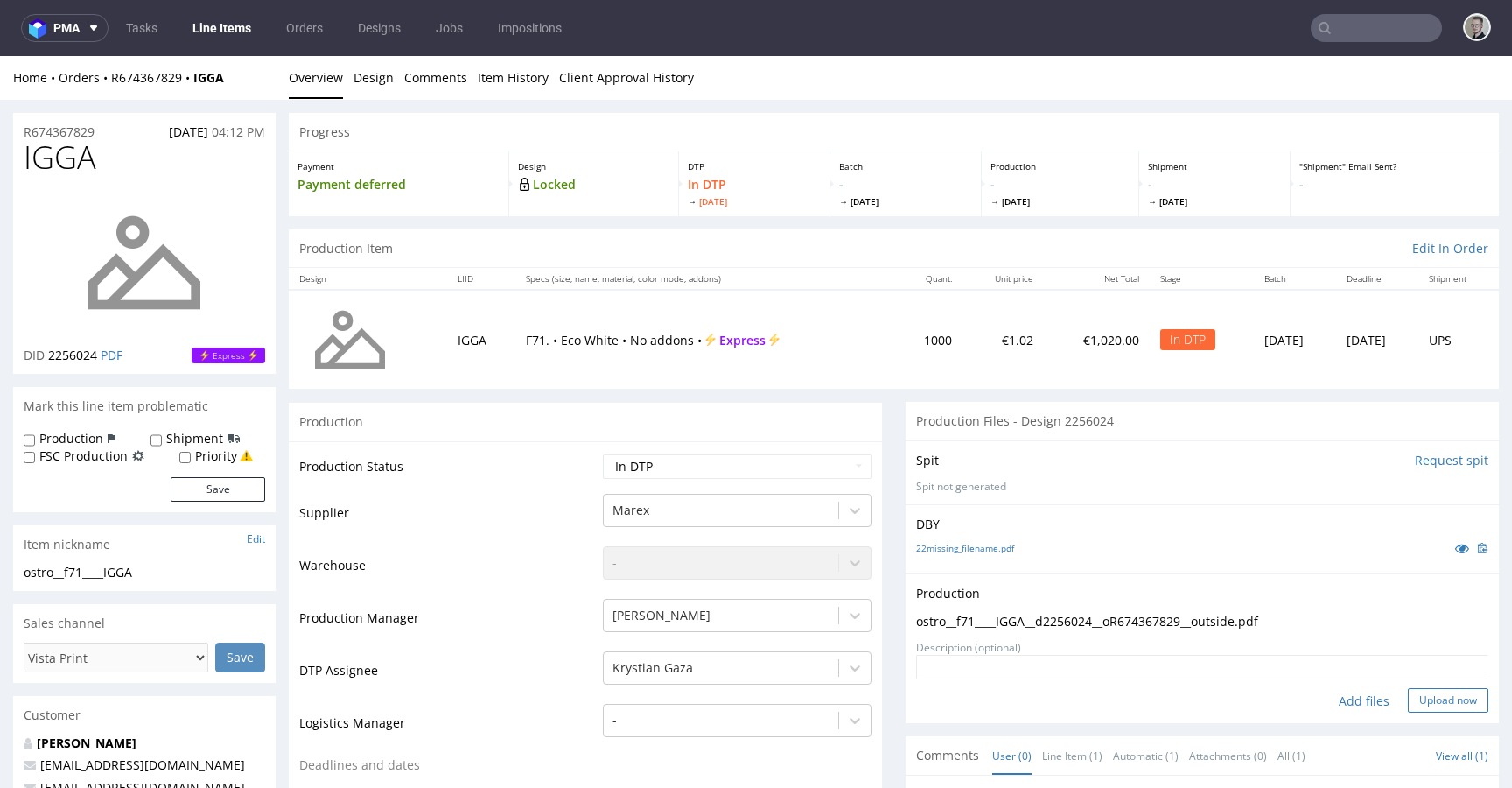
click at [1427, 706] on button "Upload now" at bounding box center [1448, 700] width 80 height 25
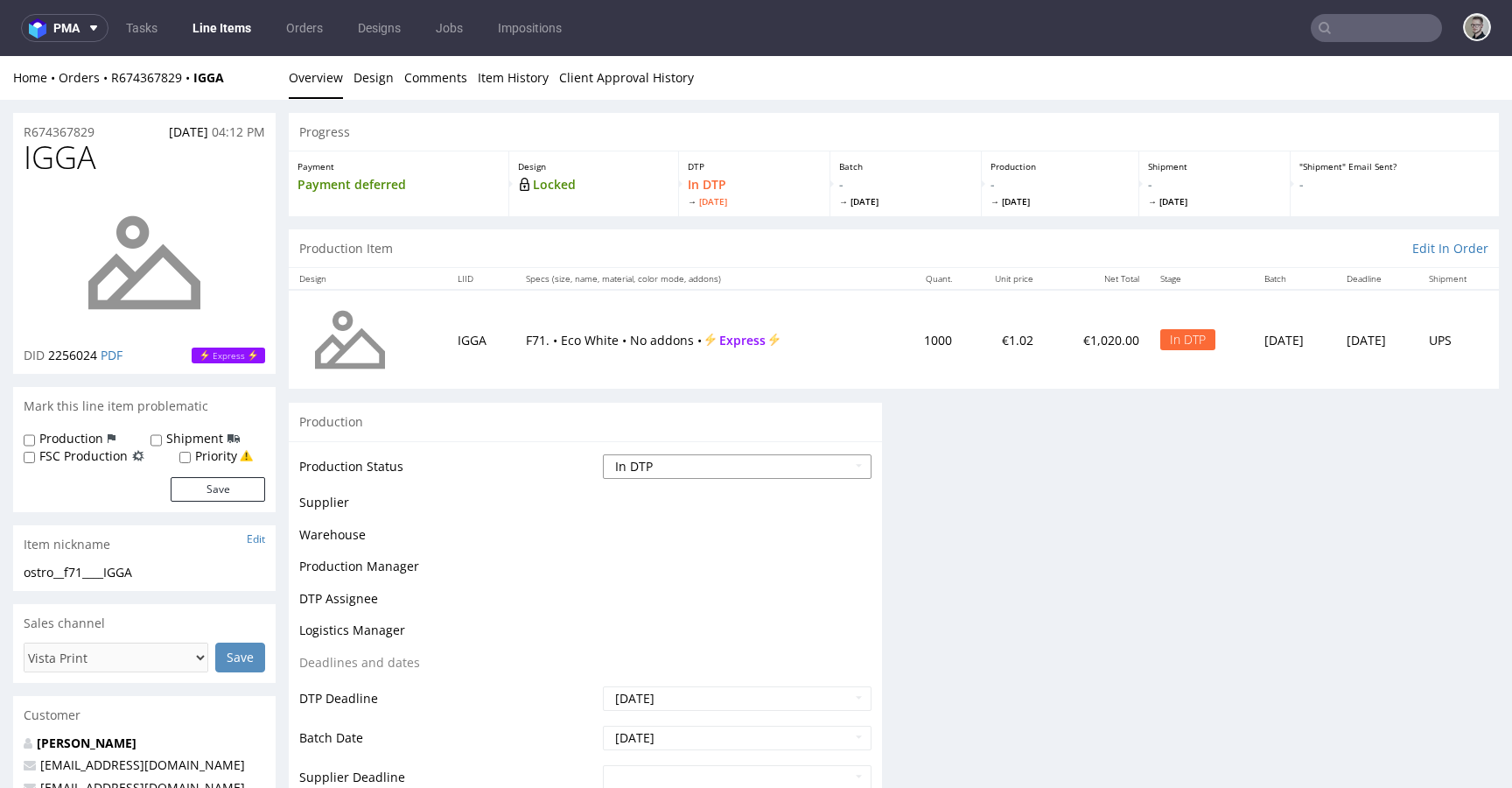
click at [679, 469] on select "Waiting for Artwork Waiting for Diecut Waiting for Mockup Waiting for DTP Waiti…" at bounding box center [737, 466] width 269 height 25
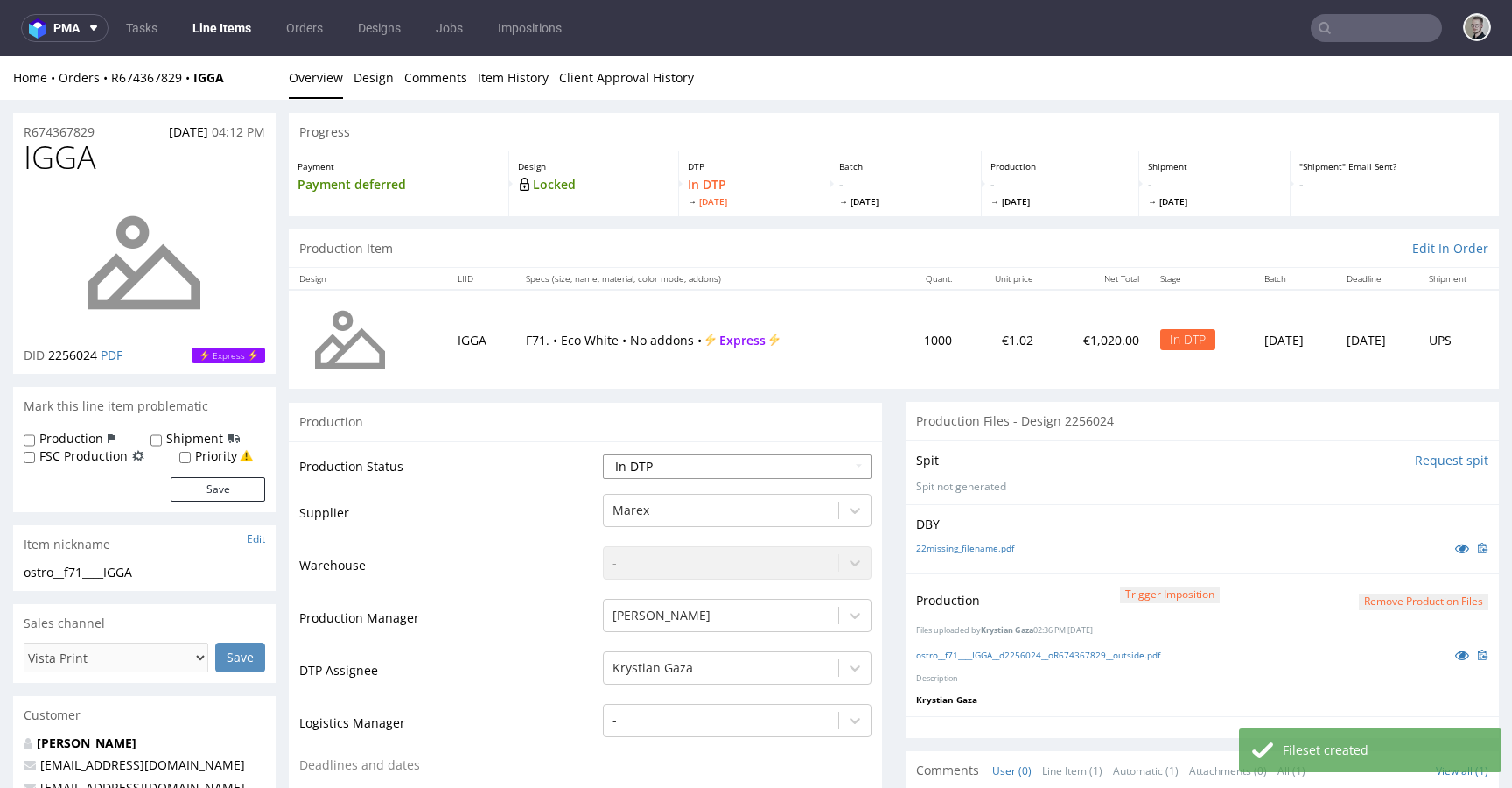
select select "dtp_production_ready"
click at [603, 455] on select "Waiting for Artwork Waiting for Diecut Waiting for Mockup Waiting for DTP Waiti…" at bounding box center [737, 466] width 269 height 25
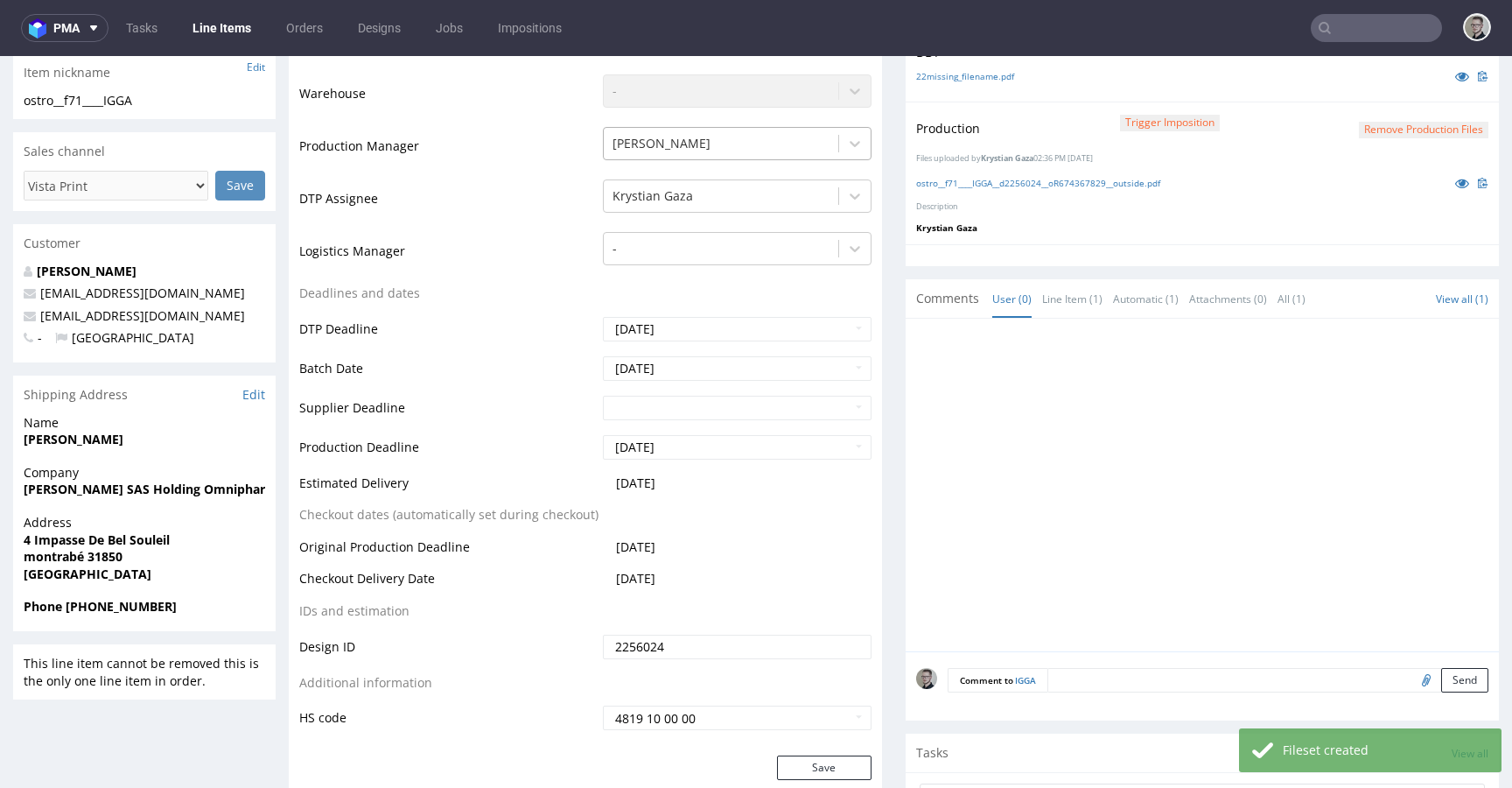
scroll to position [574, 0]
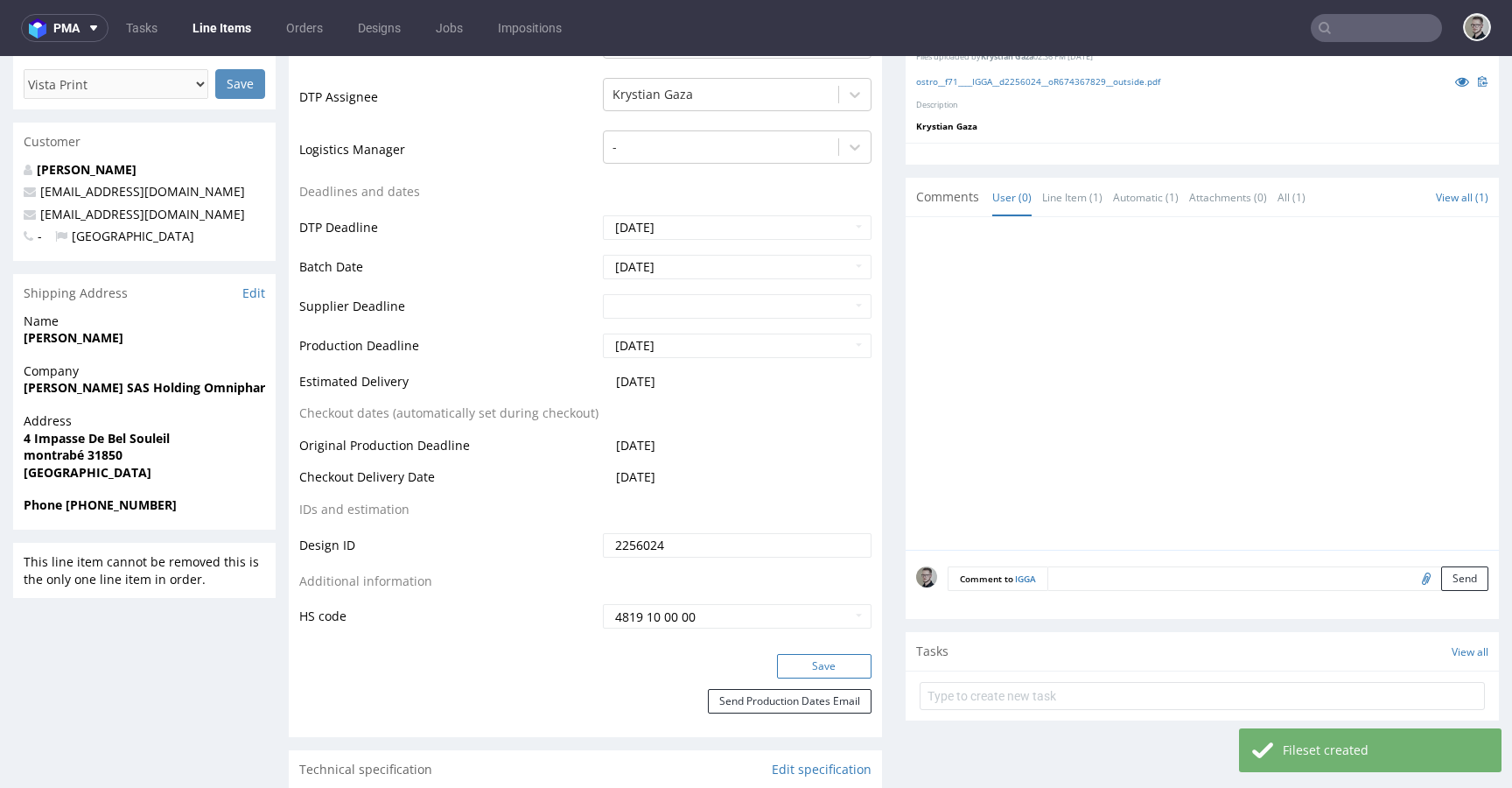
click at [827, 673] on button "Save" at bounding box center [823, 666] width 94 height 25
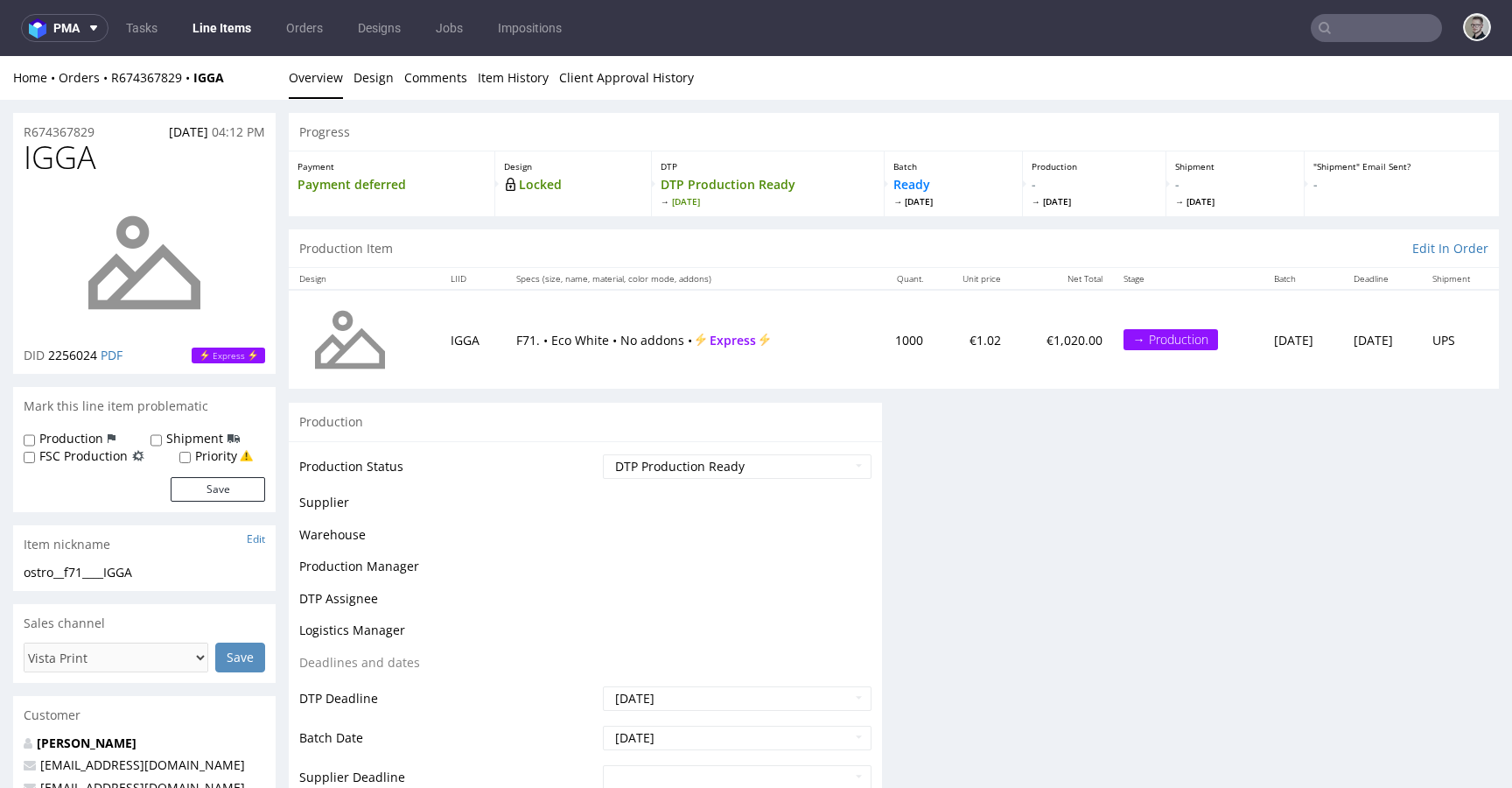
scroll to position [0, 0]
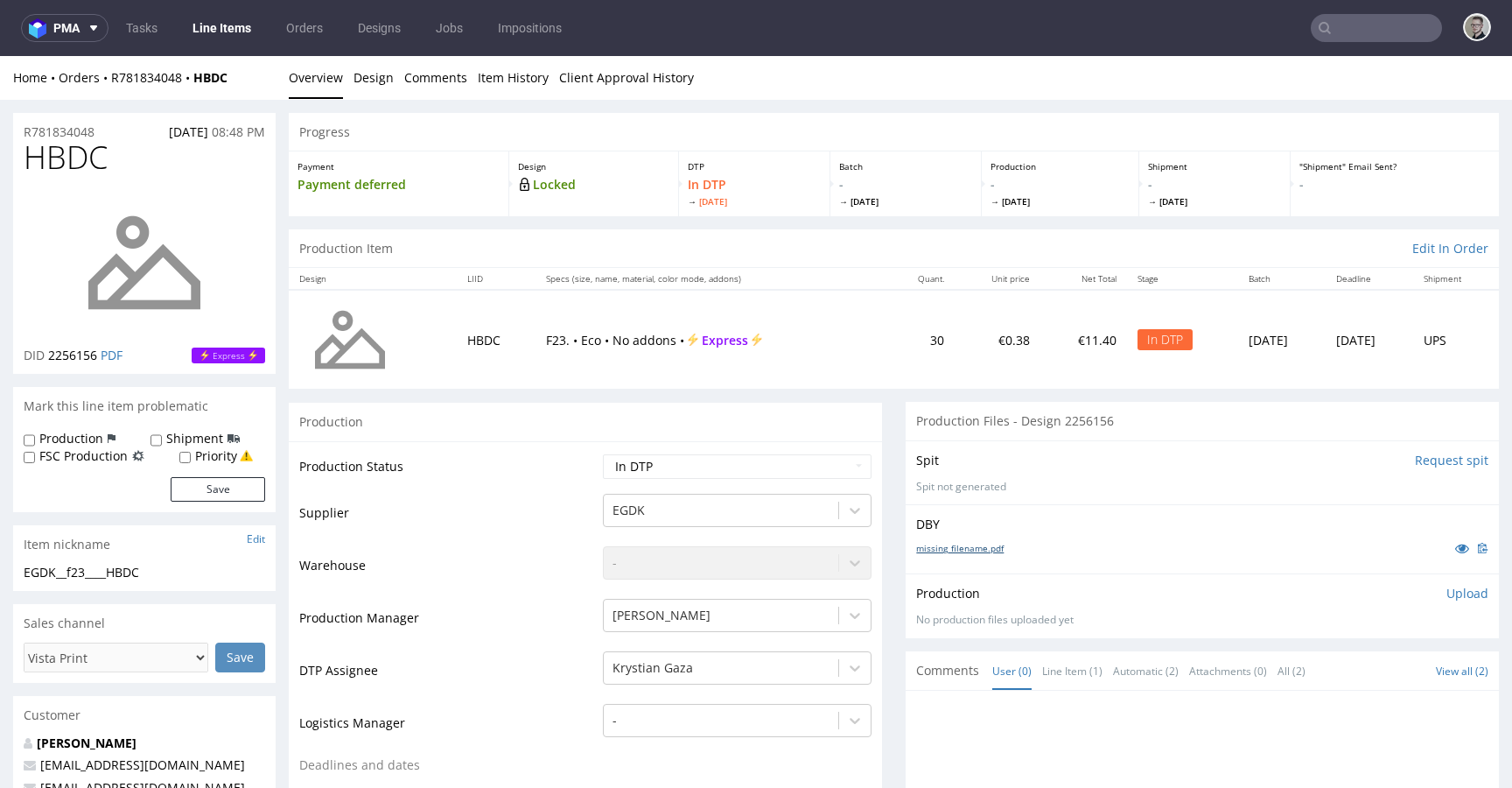
click at [953, 549] on link "missing_filename.pdf" at bounding box center [959, 548] width 87 height 12
click at [971, 540] on div "22missing_filename.pdf" at bounding box center [1201, 547] width 572 height 19
click at [974, 544] on link "22missing_filename.pdf" at bounding box center [964, 548] width 98 height 12
click at [89, 562] on div "Item nickname Edit" at bounding box center [144, 544] width 263 height 39
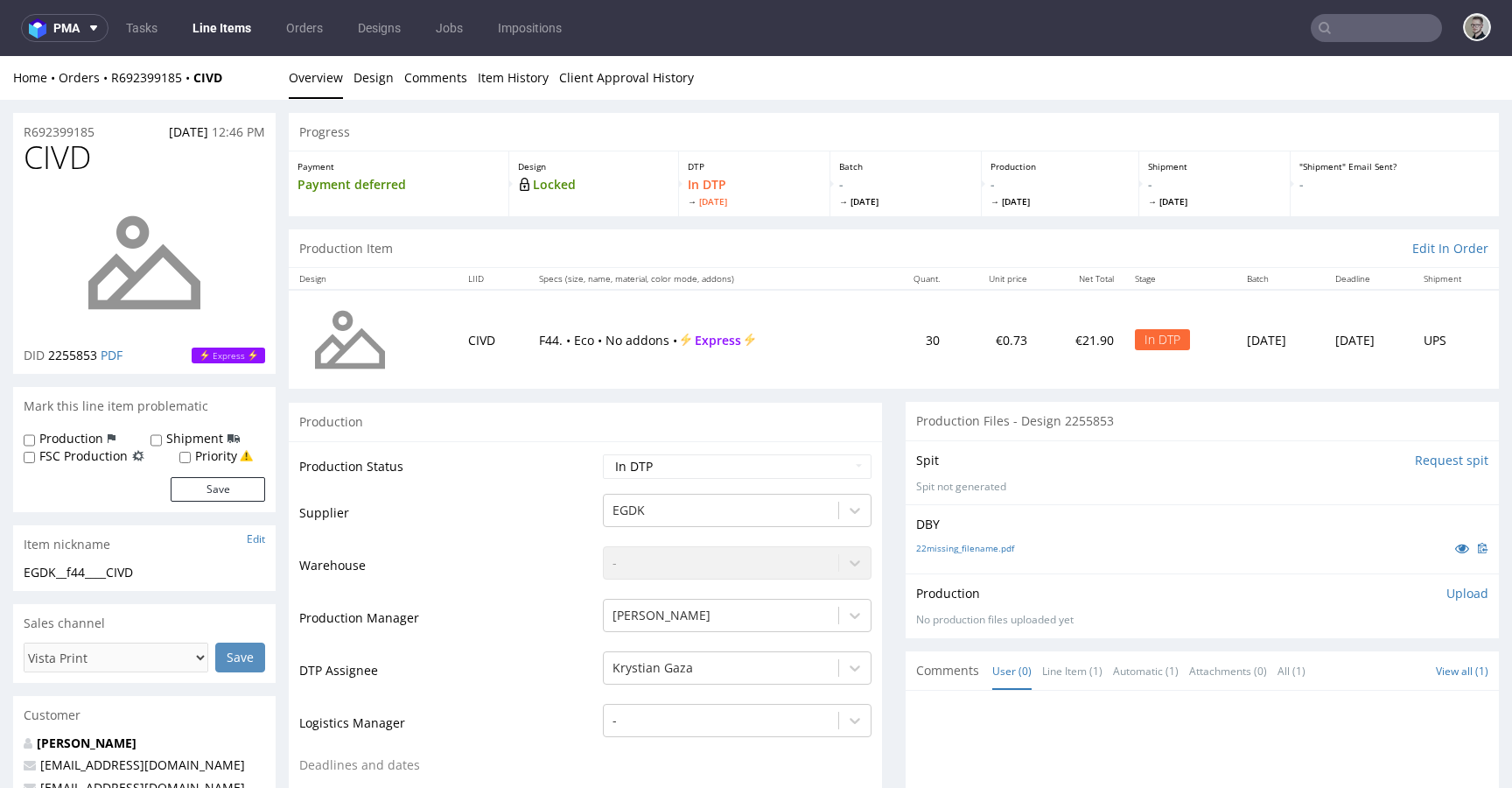
click at [87, 573] on div "EGDK__f44____CIVD" at bounding box center [144, 573] width 241 height 18
click at [87, 575] on div "EGDK__f44____CIVD" at bounding box center [144, 573] width 241 height 18
copy div "EGDK__f44____CIVD"
drag, startPoint x: 99, startPoint y: 129, endPoint x: 0, endPoint y: 142, distance: 99.8
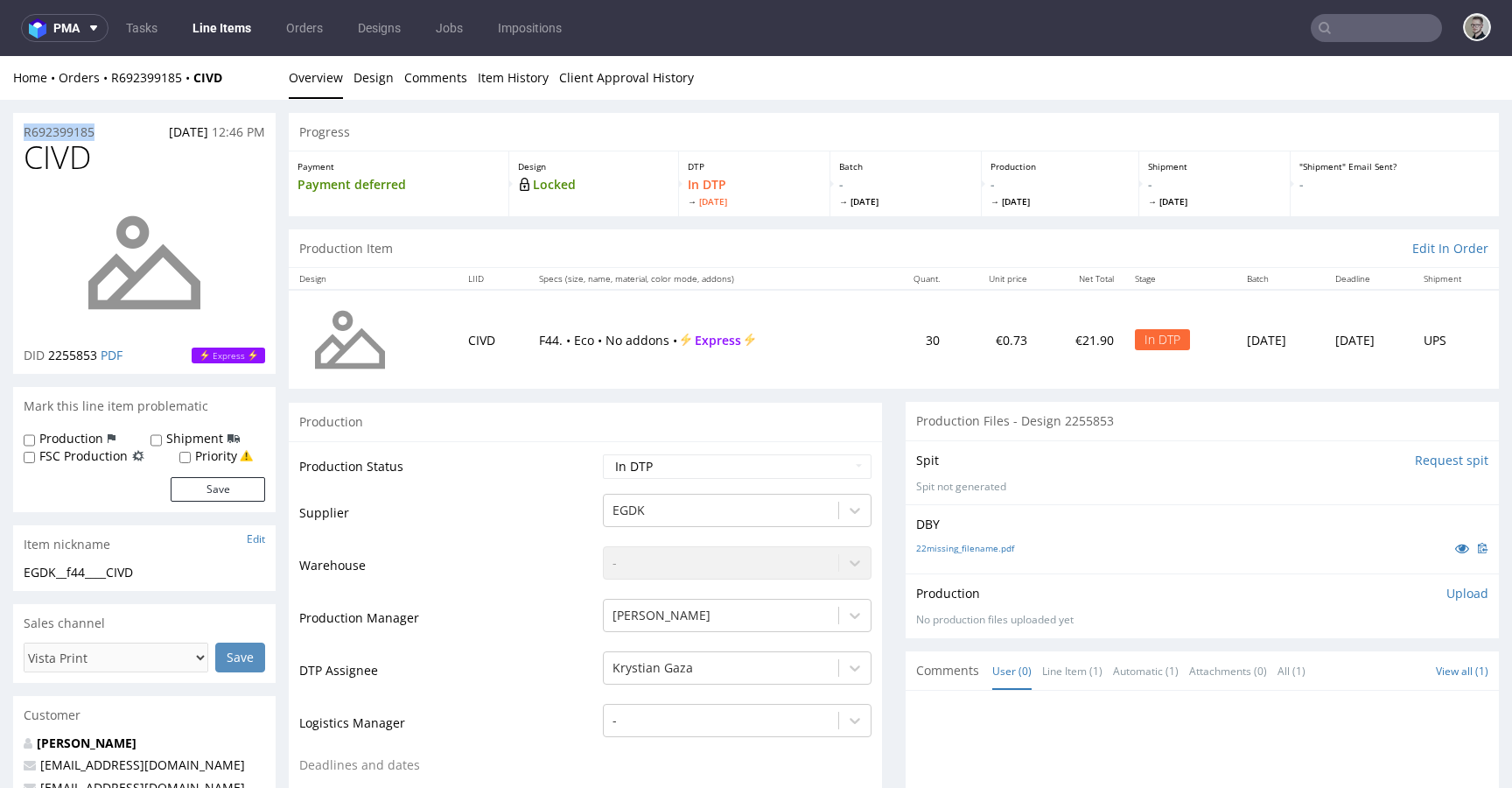
copy p "R692399185"
click at [1447, 596] on p "Upload" at bounding box center [1467, 593] width 42 height 18
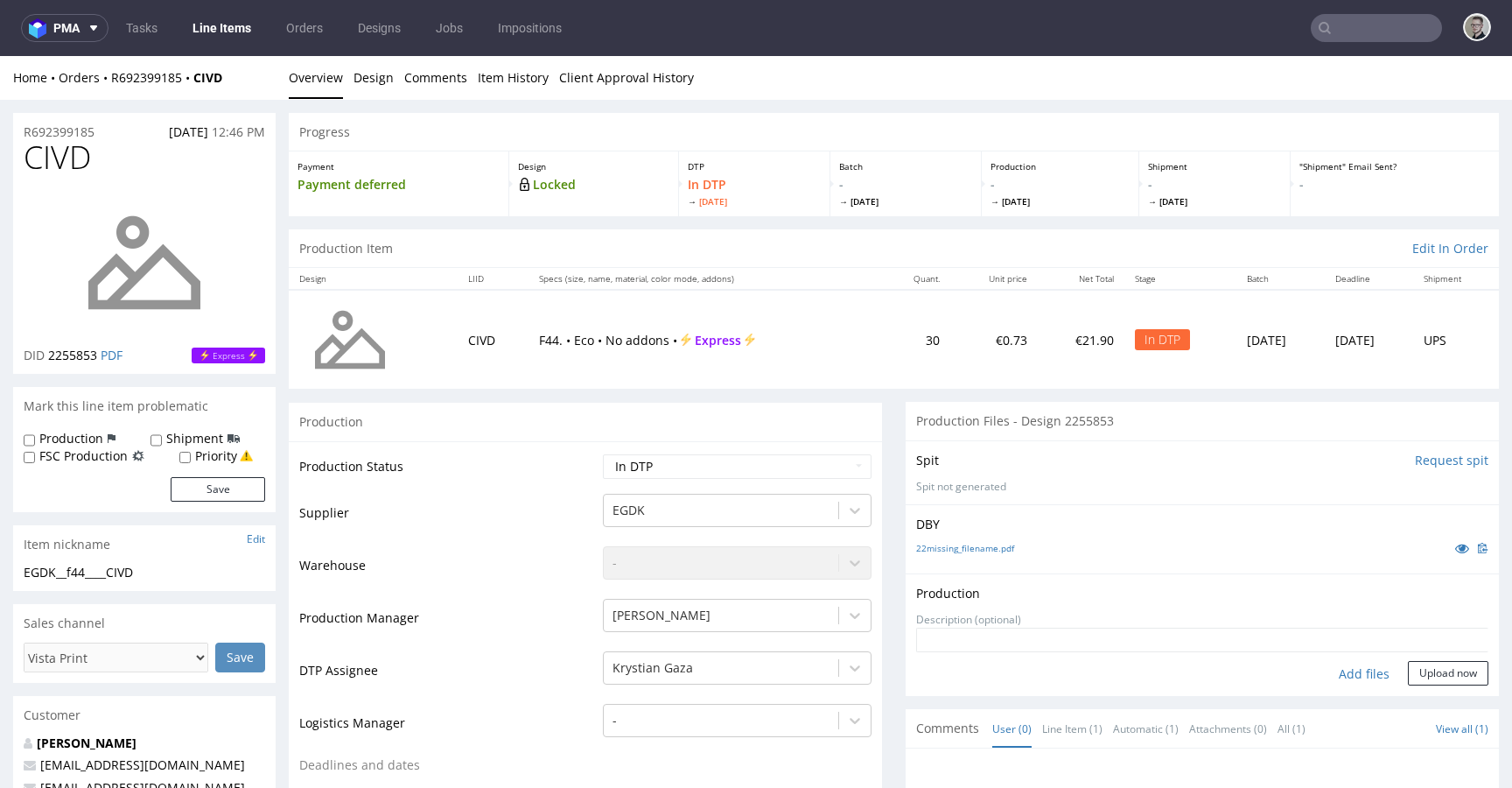
click at [1352, 671] on div "Add files" at bounding box center [1364, 674] width 87 height 26
type input "C:\fakepath\EGDK__f44____CIVD__d2255853__oR692399185__outside.pdf"
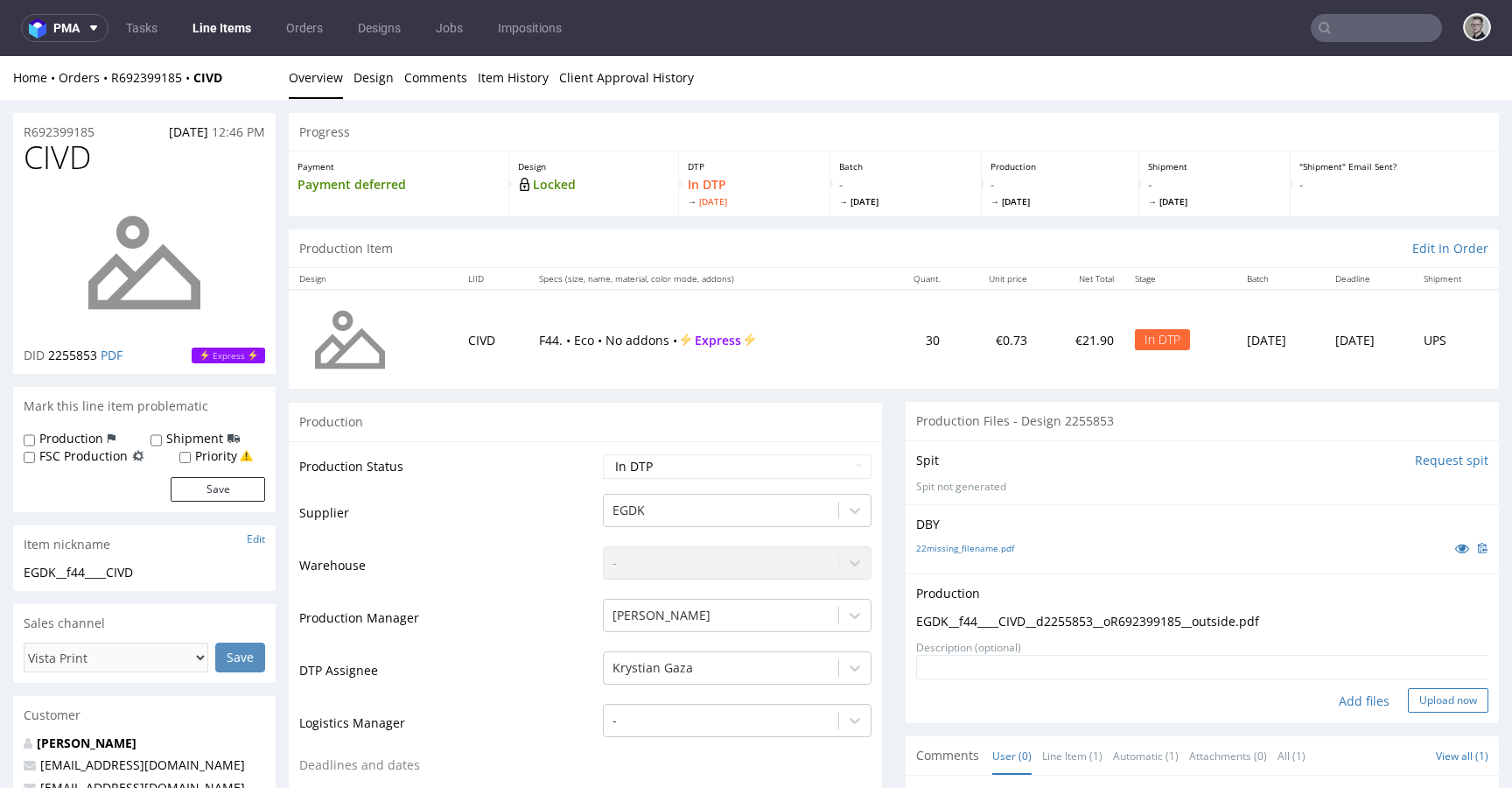
click at [1446, 705] on button "Upload now" at bounding box center [1448, 700] width 80 height 25
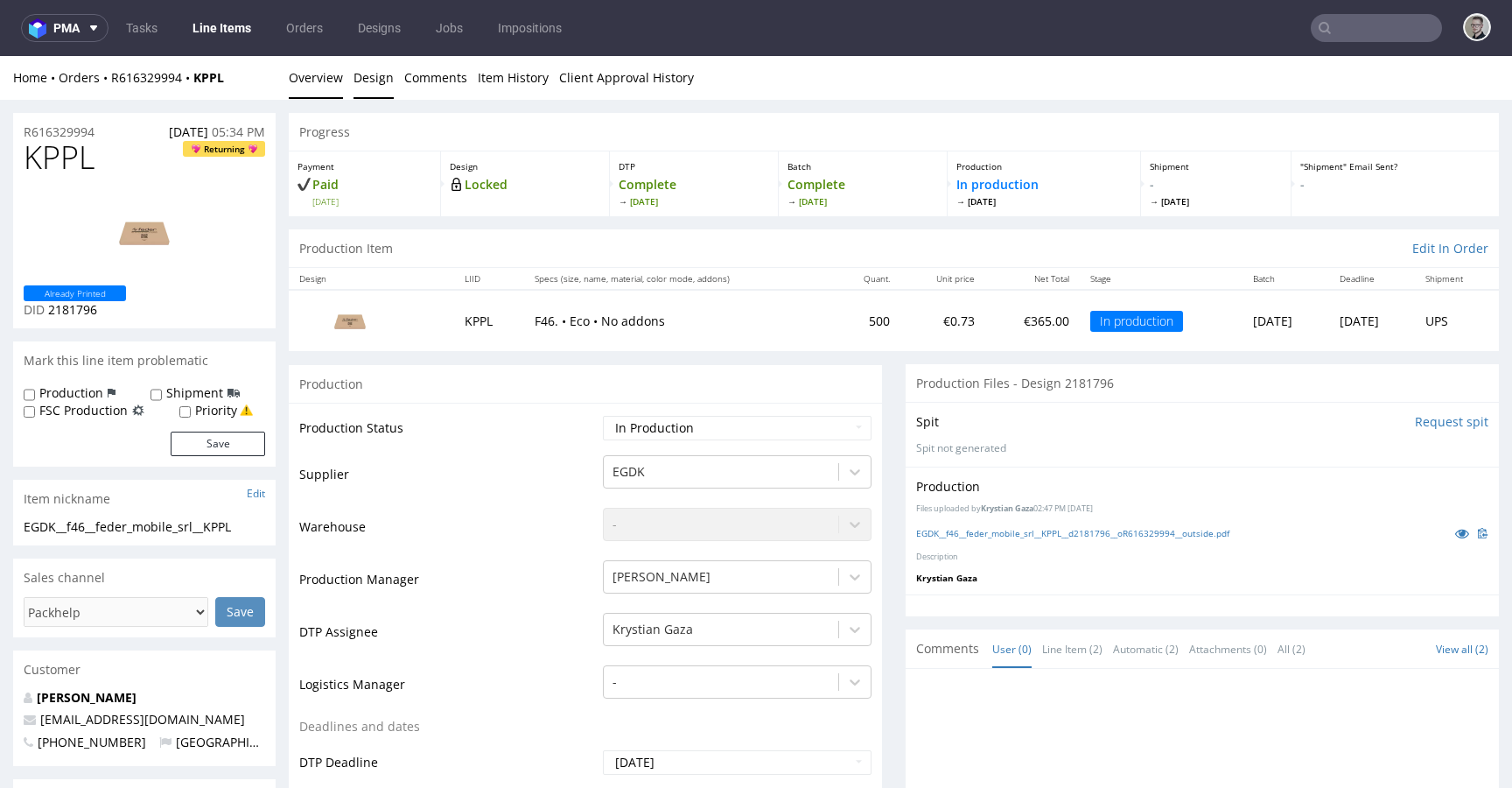
click at [367, 85] on link "Design" at bounding box center [373, 76] width 41 height 43
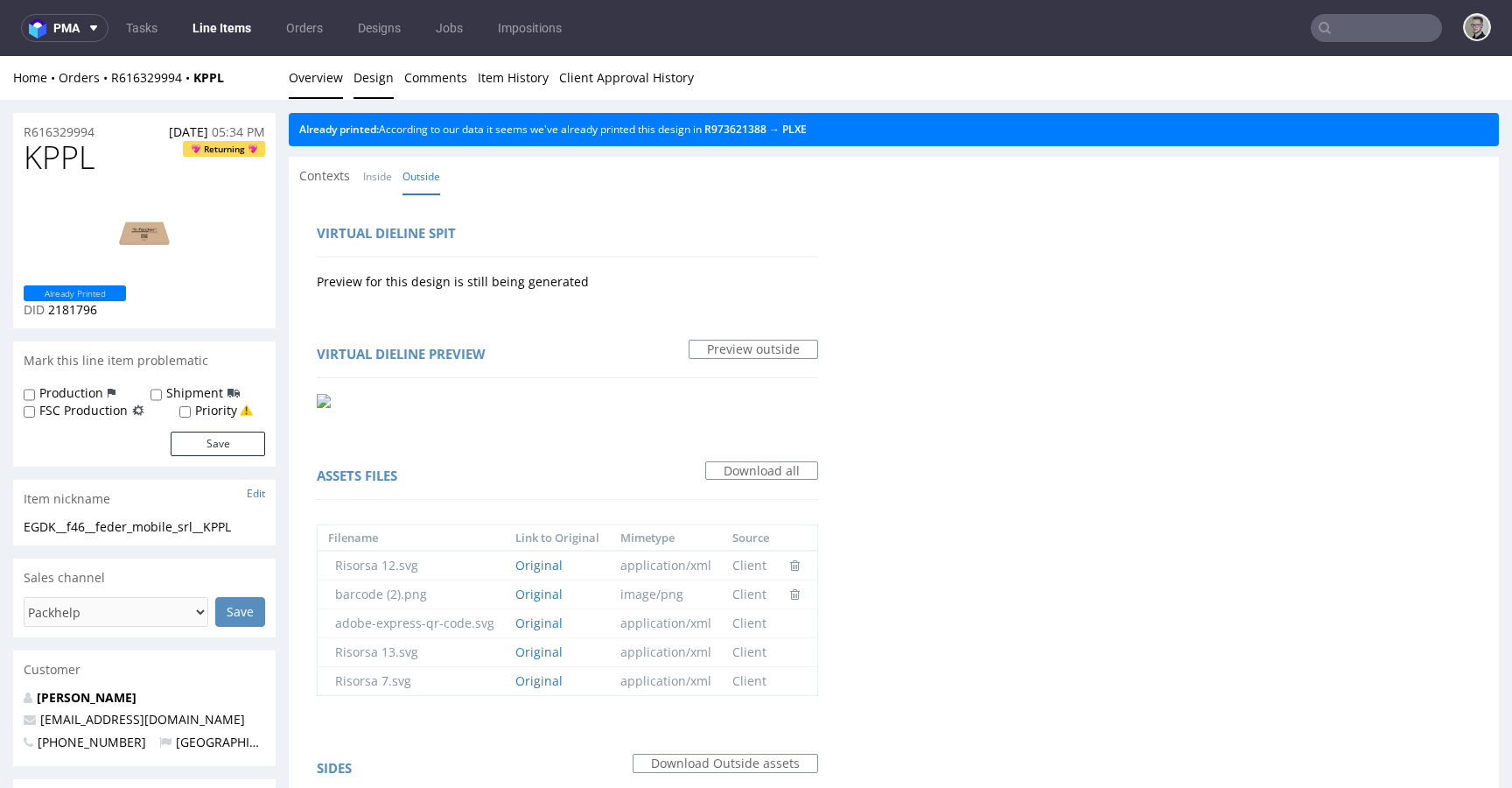
click at [310, 80] on link "Overview" at bounding box center [315, 76] width 55 height 43
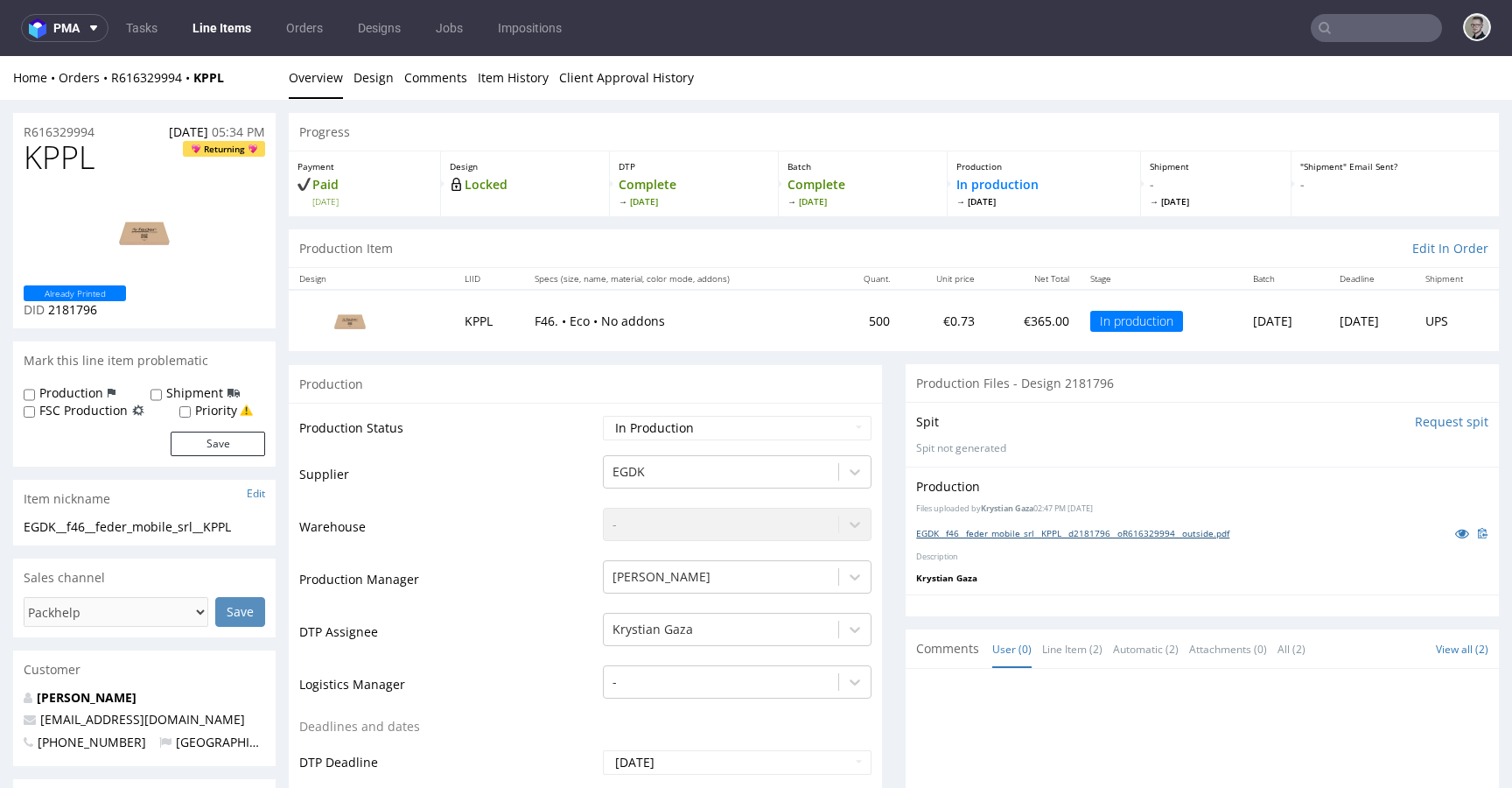
click at [1088, 534] on link "EGDK__f46__feder_mobile_srl__KPPL__d2181796__oR616329994__outside.pdf" at bounding box center [1072, 533] width 314 height 12
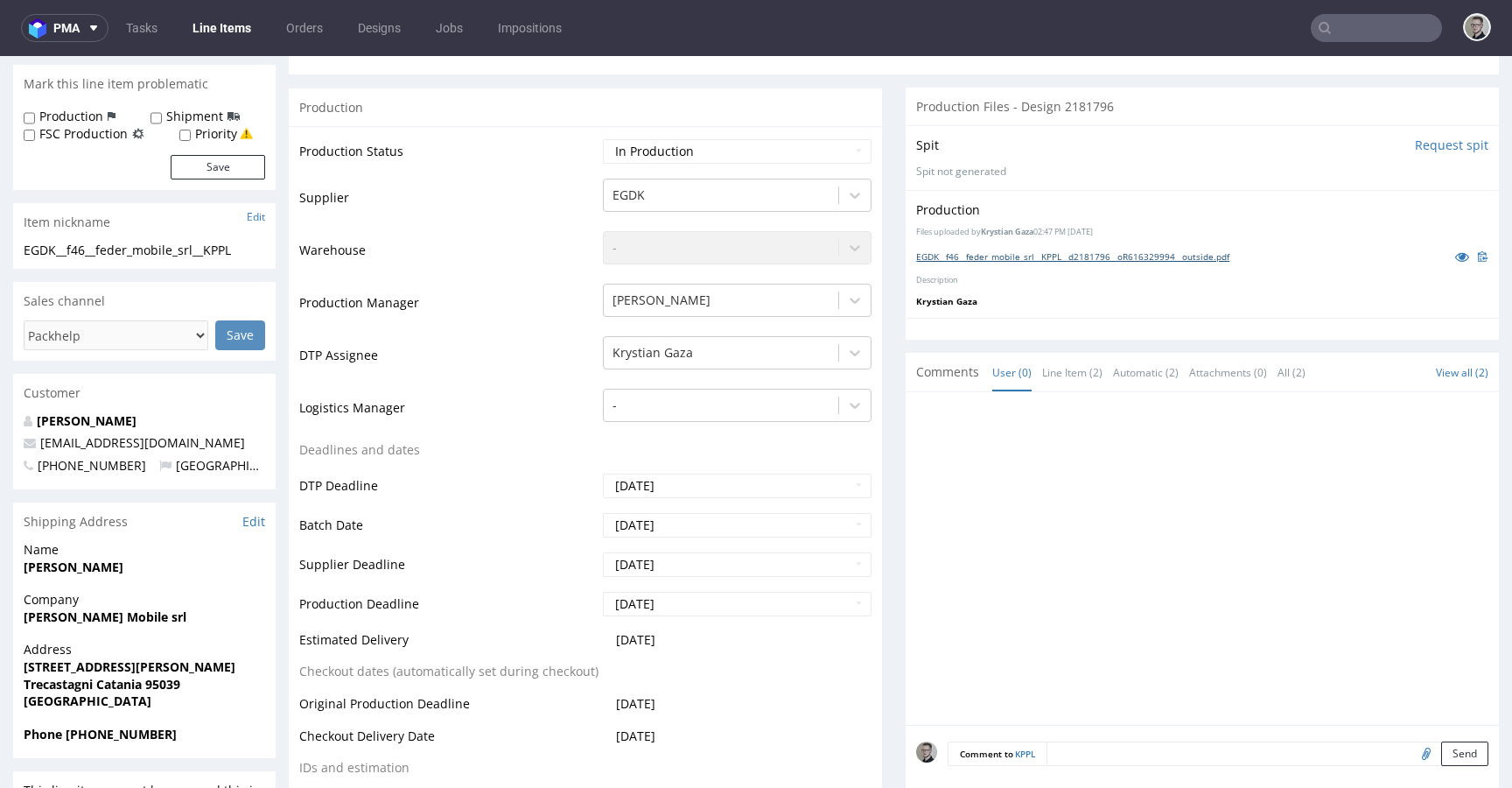
scroll to position [507, 0]
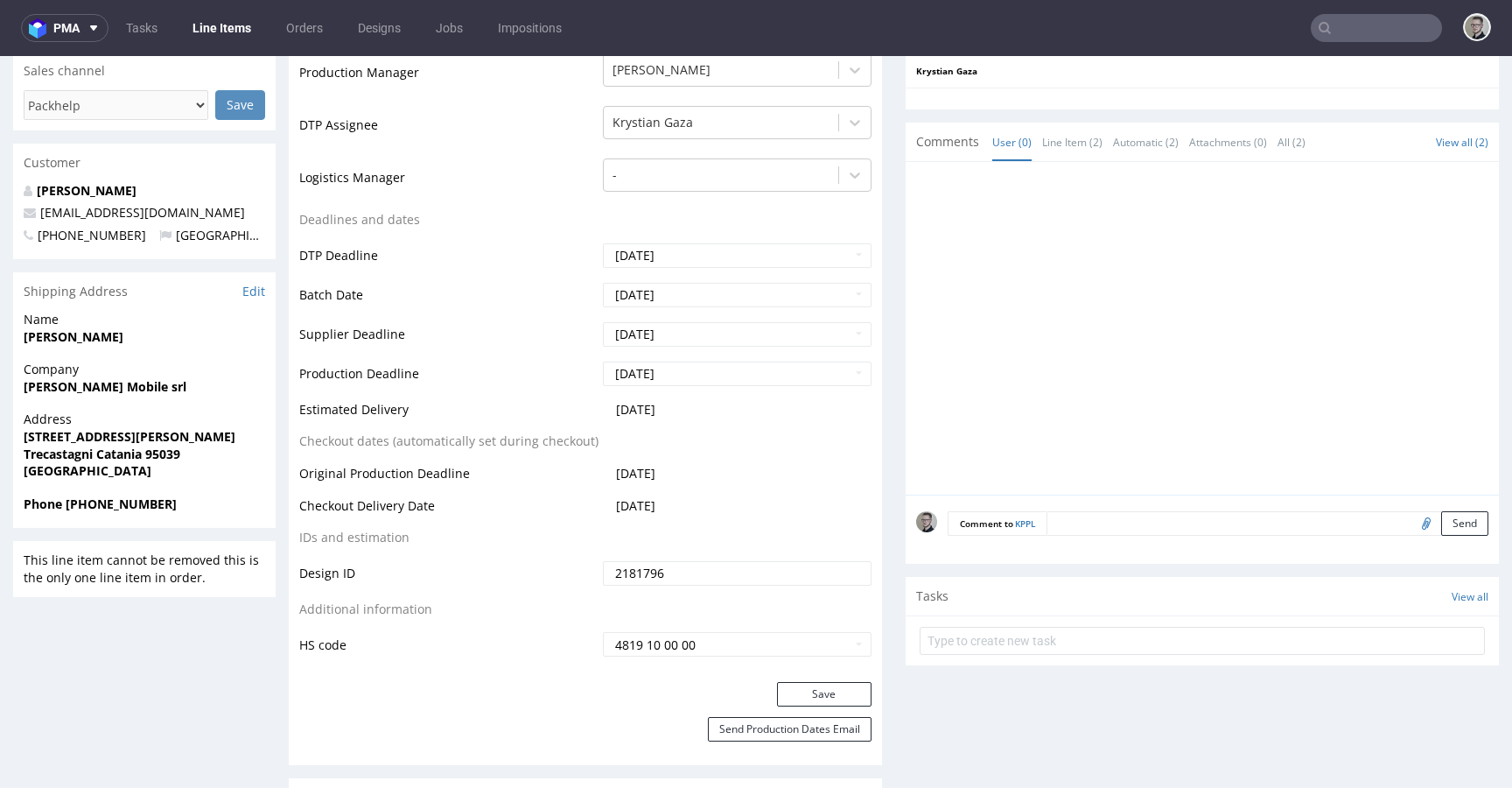
click at [1412, 521] on input "file" at bounding box center [1424, 522] width 25 height 23
type input "C:\fakepath\EGDK__f46__feder_mobile_srl__KPPL__d2181796__oR616329994__outside.p…"
click at [1442, 515] on button "Send" at bounding box center [1465, 523] width 48 height 25
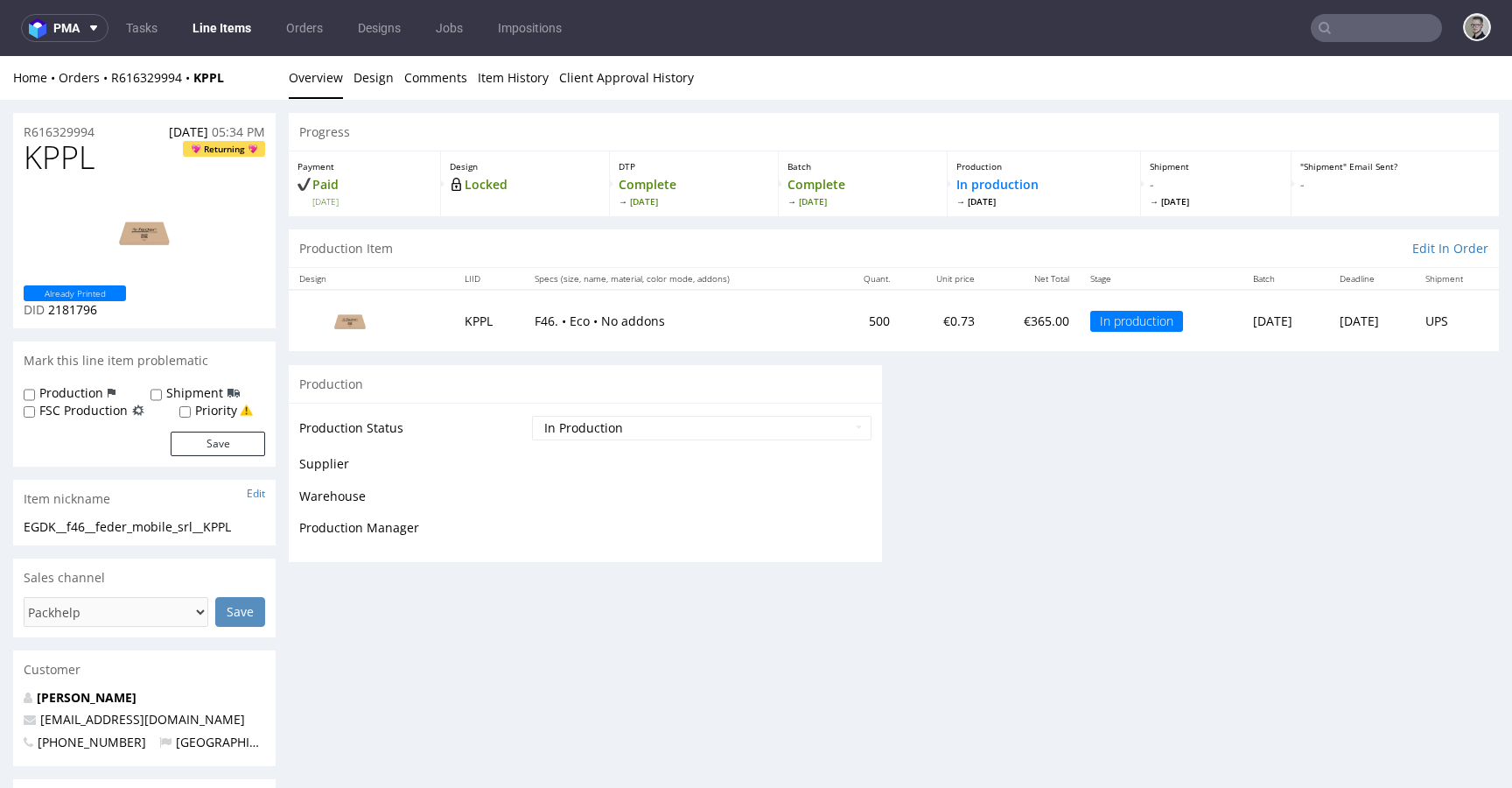
scroll to position [0, 0]
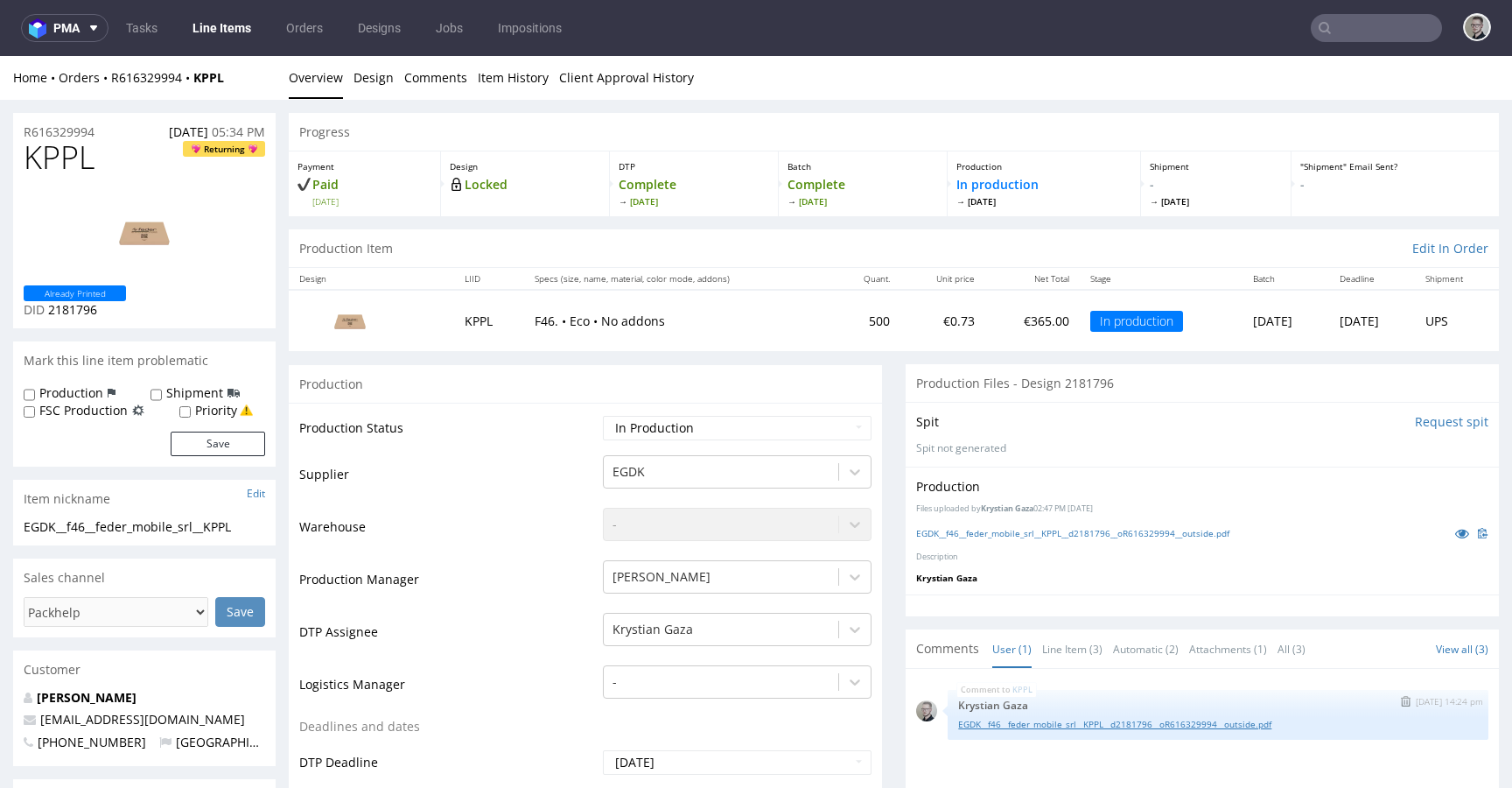
click at [1259, 716] on div "EGDK__f46__feder_mobile_srl__KPPL__d2181796__oR616329994__outside.pdf" at bounding box center [1218, 722] width 520 height 17
click at [1263, 726] on link "EGDK__f46__feder_mobile_srl__KPPL__d2181796__oR616329994__outside.pdf" at bounding box center [1218, 723] width 520 height 13
click at [1352, 30] on input "text" at bounding box center [1376, 28] width 131 height 28
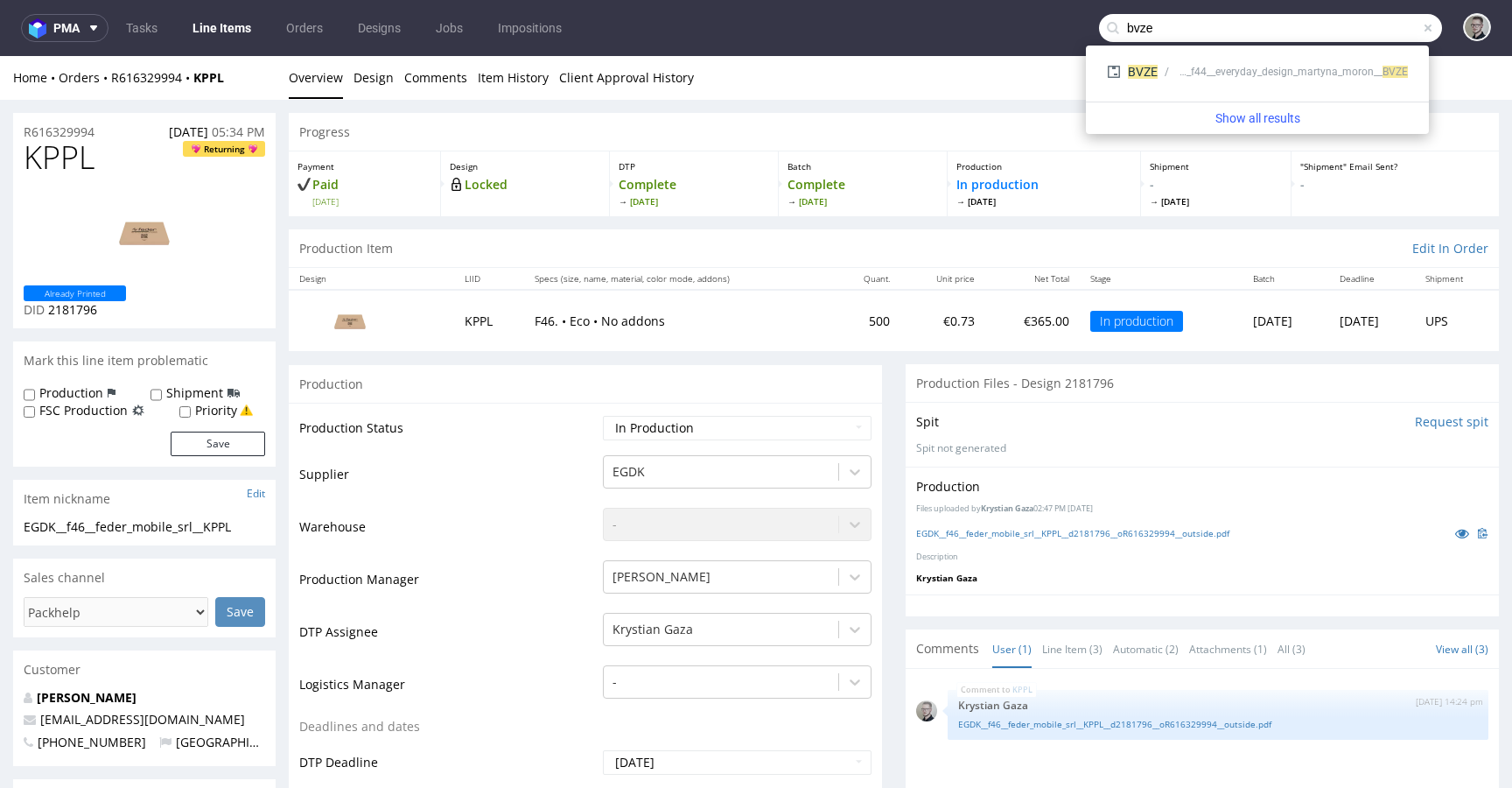
type input "bvze"
click at [1292, 68] on div "EGDK__f44__everyday_design_martyna_moron__ BVZE" at bounding box center [1292, 71] width 232 height 16
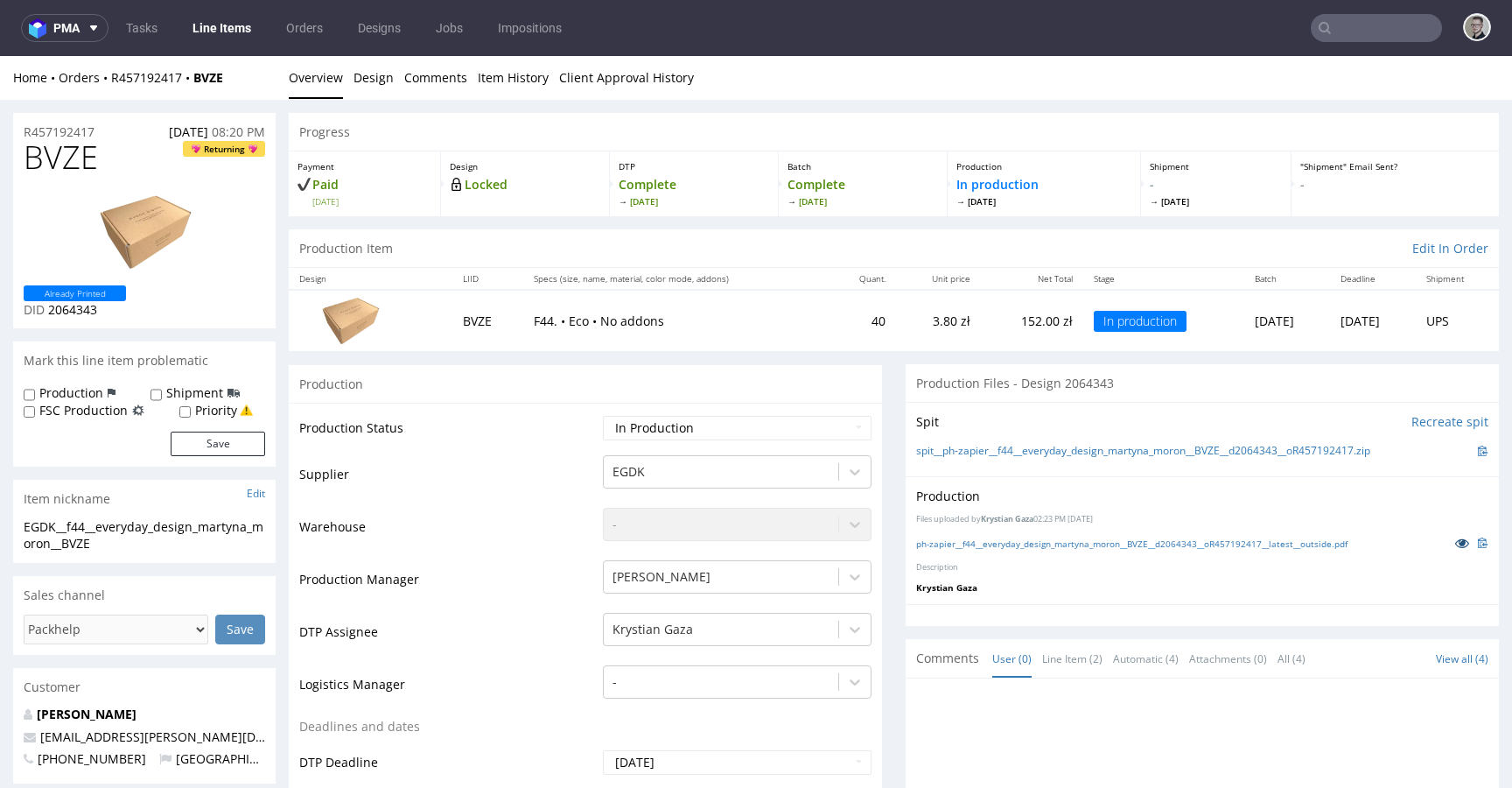
click at [1455, 543] on icon at bounding box center [1462, 543] width 14 height 12
click at [375, 77] on link "Design" at bounding box center [373, 76] width 41 height 43
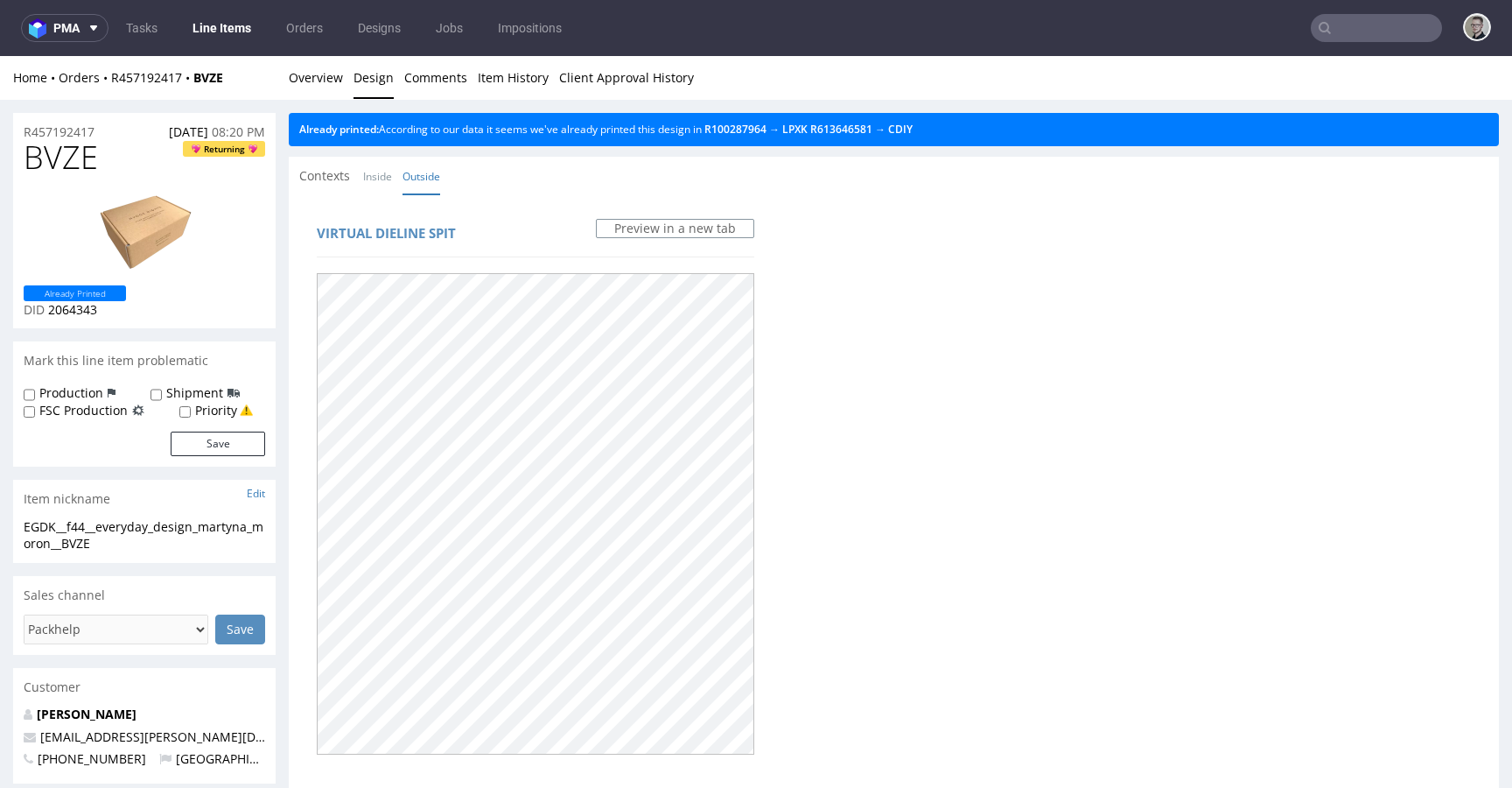
drag, startPoint x: 286, startPoint y: 45, endPoint x: 286, endPoint y: 56, distance: 11.0
click at [286, 46] on nav "pma Tasks Line Items Orders Designs Jobs Impositions" at bounding box center [756, 28] width 1512 height 56
click at [312, 78] on link "Overview" at bounding box center [315, 76] width 55 height 43
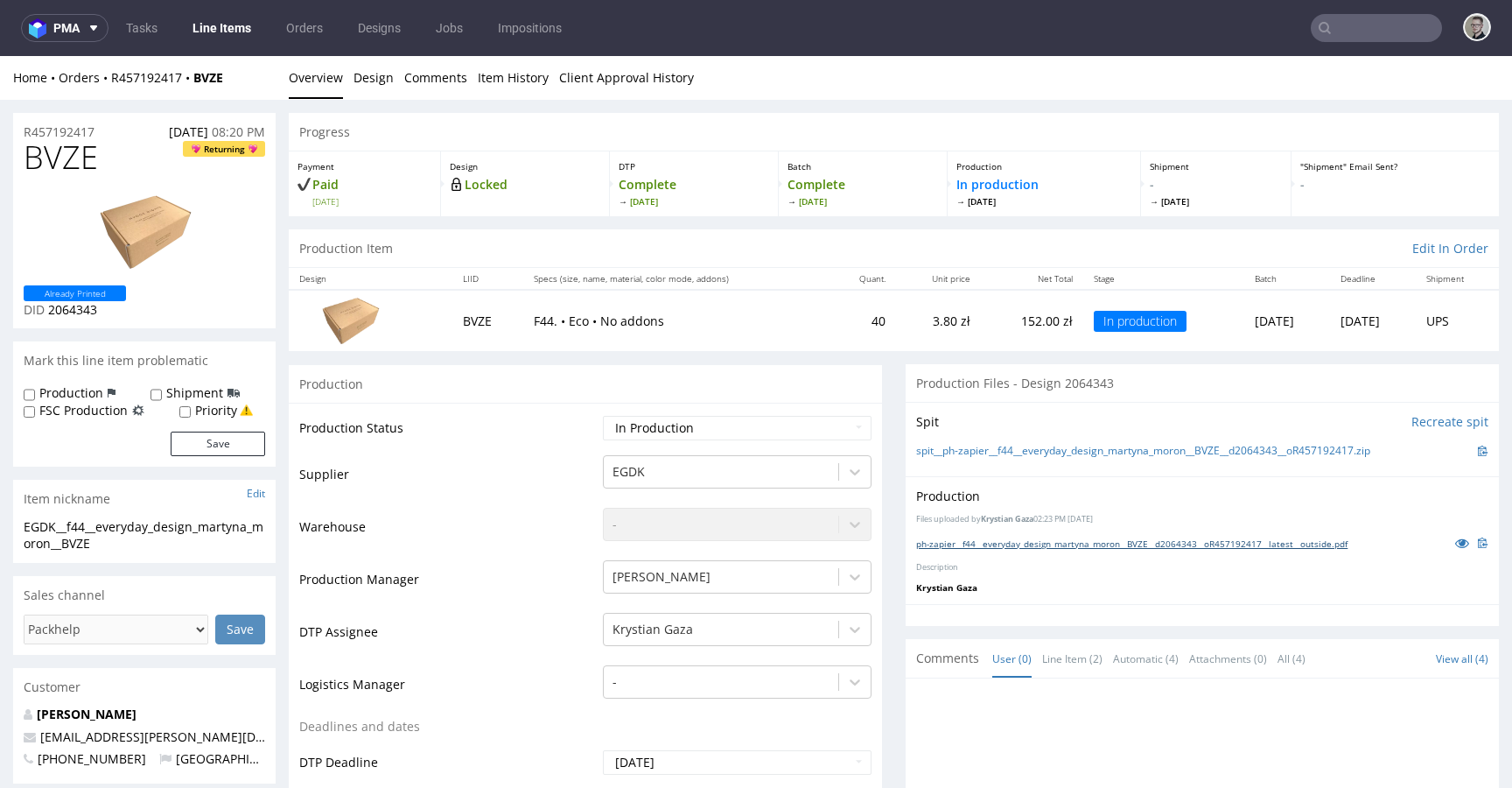
click at [1102, 544] on link "ph-zapier__f44__everyday_design_martyna_moron__BVZE__d2064343__oR457192417__lat…" at bounding box center [1131, 544] width 432 height 12
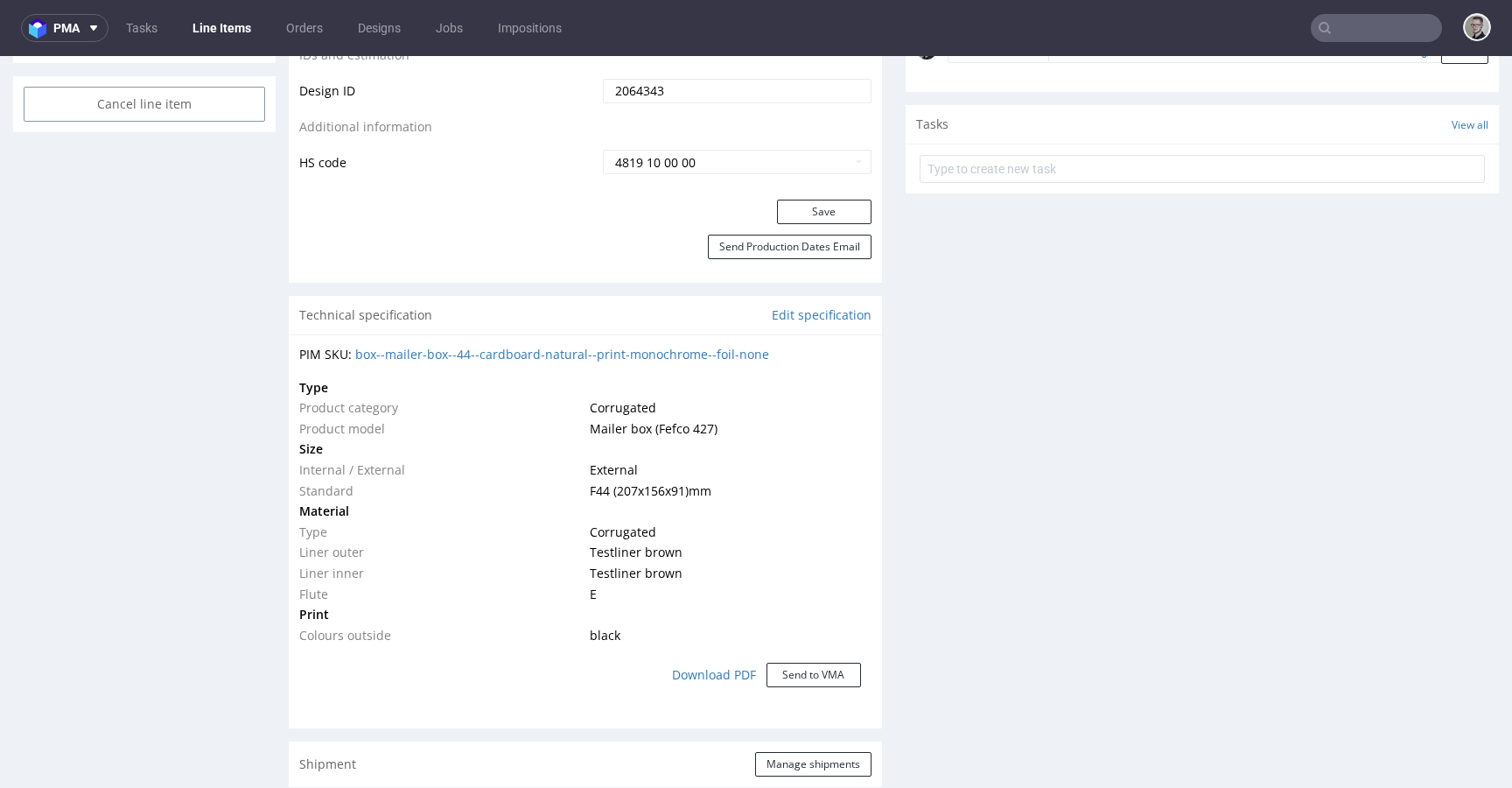
scroll to position [401, 0]
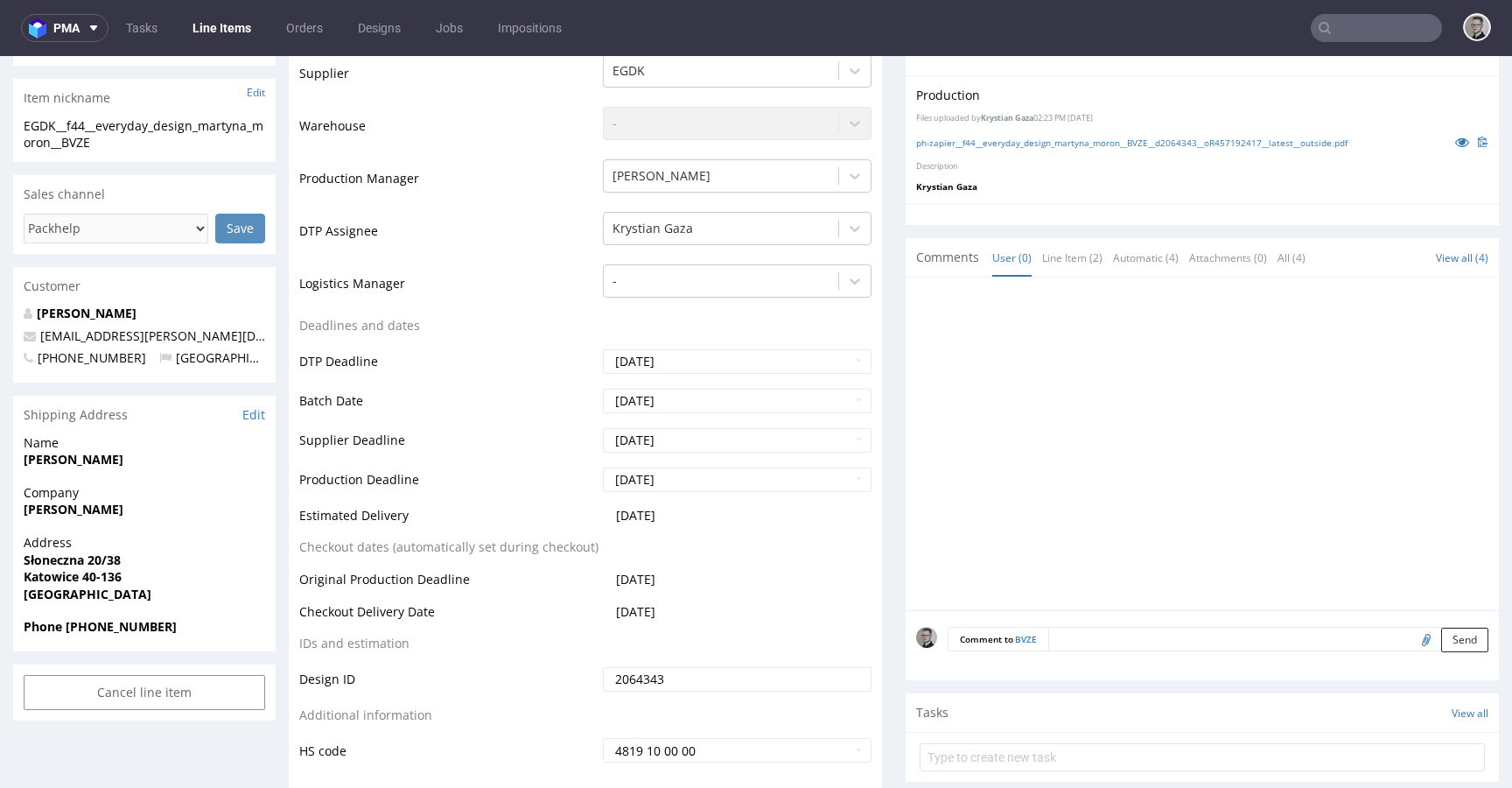
click at [1412, 636] on input "file" at bounding box center [1424, 638] width 25 height 23
type input "C:\fakepath\ph-zapier__f44__everyday_design_martyna_moron__BVZE__d2064343__oR45…"
click at [1442, 643] on button "Send" at bounding box center [1465, 639] width 48 height 25
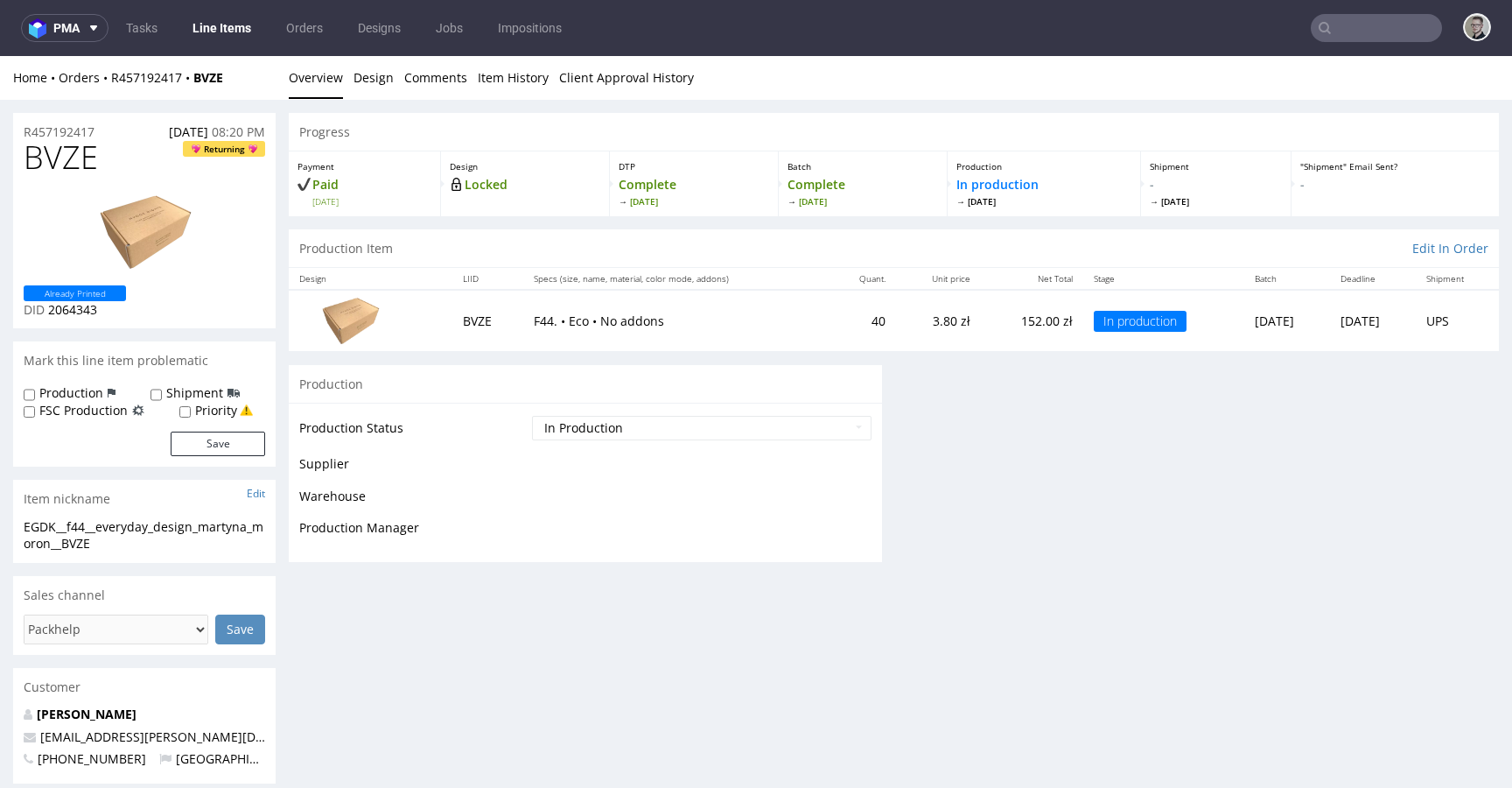
scroll to position [0, 0]
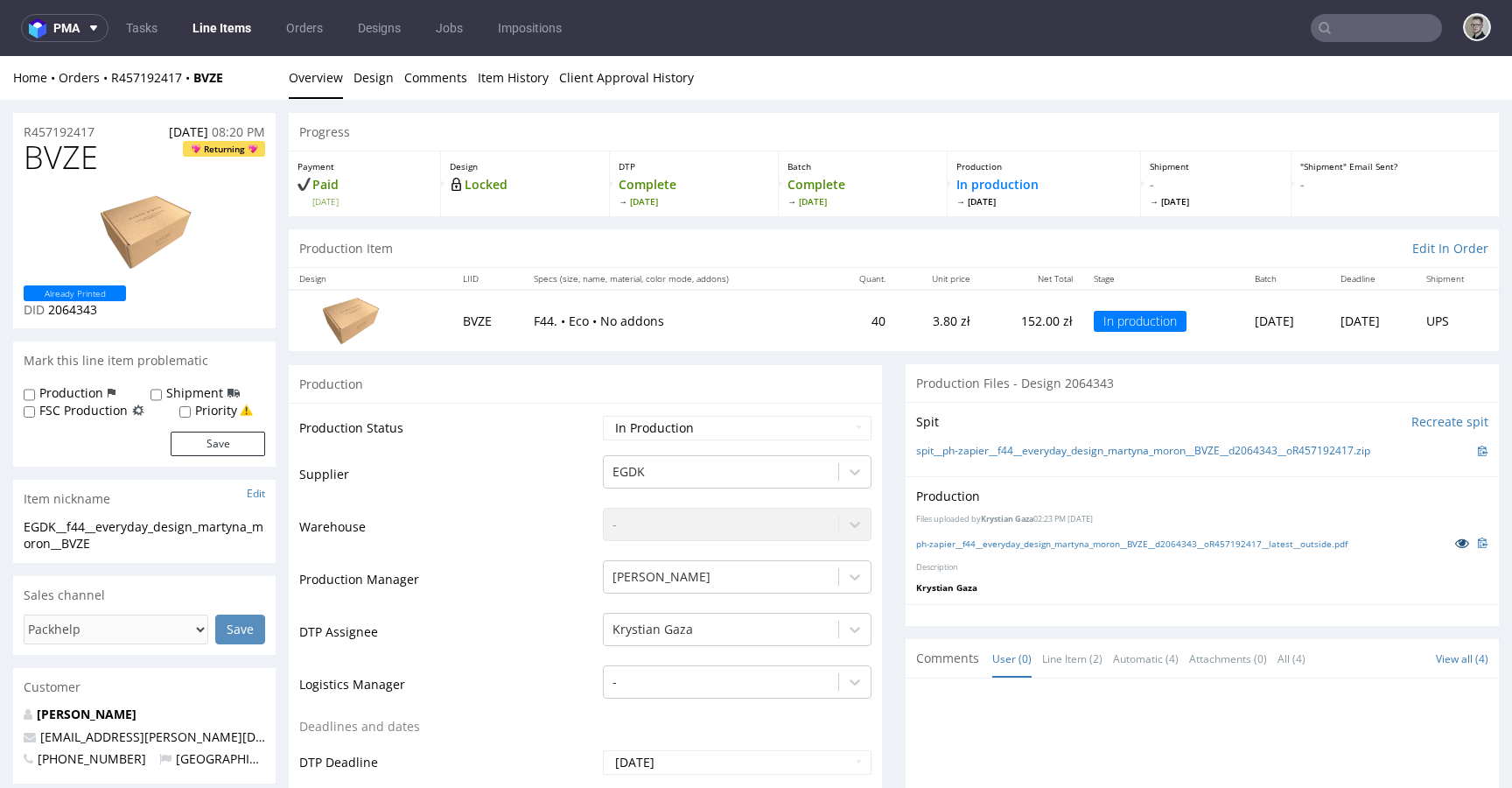
click at [1455, 548] on icon at bounding box center [1462, 543] width 14 height 12
click at [368, 66] on link "Design" at bounding box center [373, 76] width 41 height 43
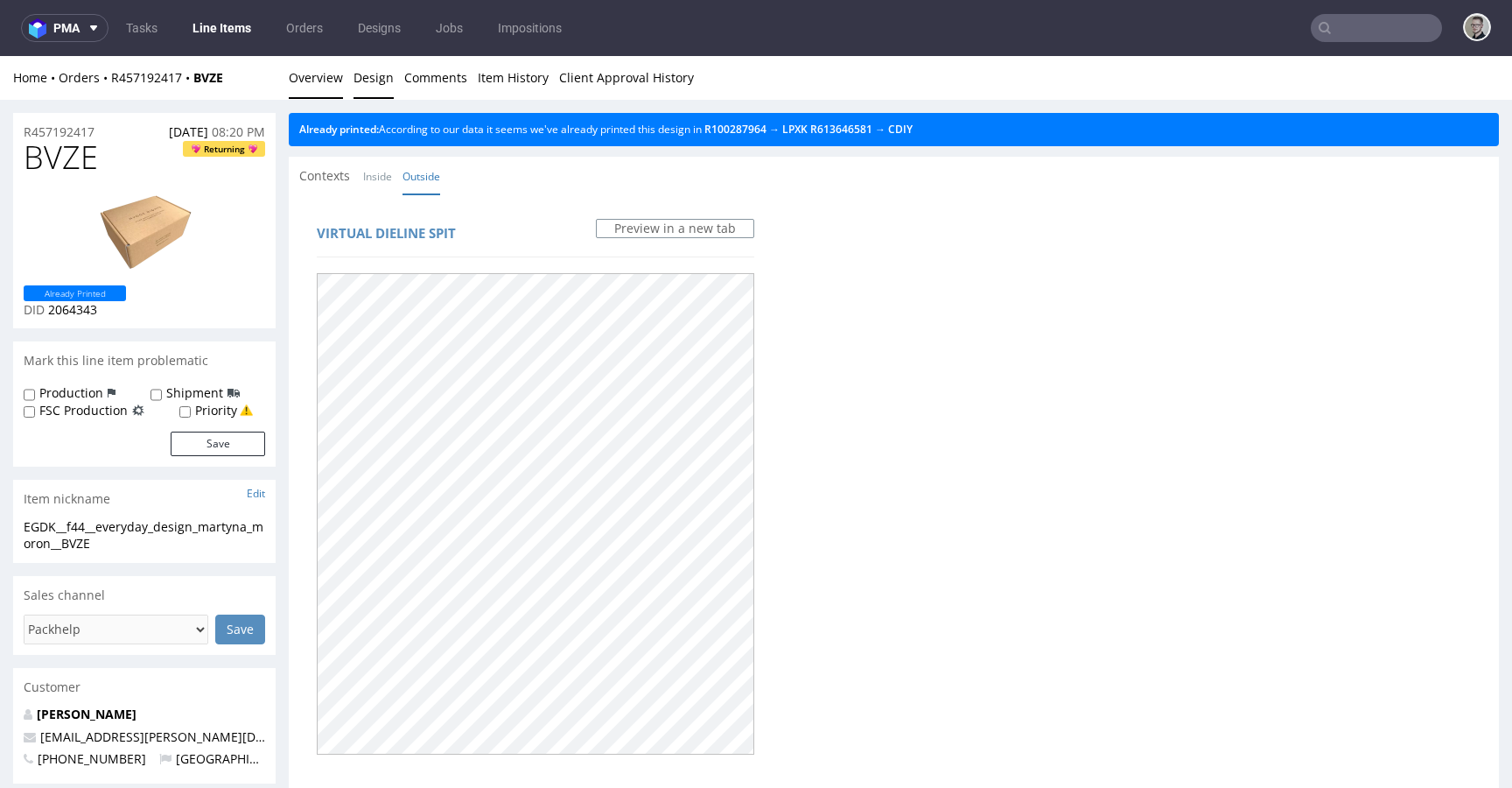
click at [315, 75] on link "Overview" at bounding box center [315, 76] width 55 height 43
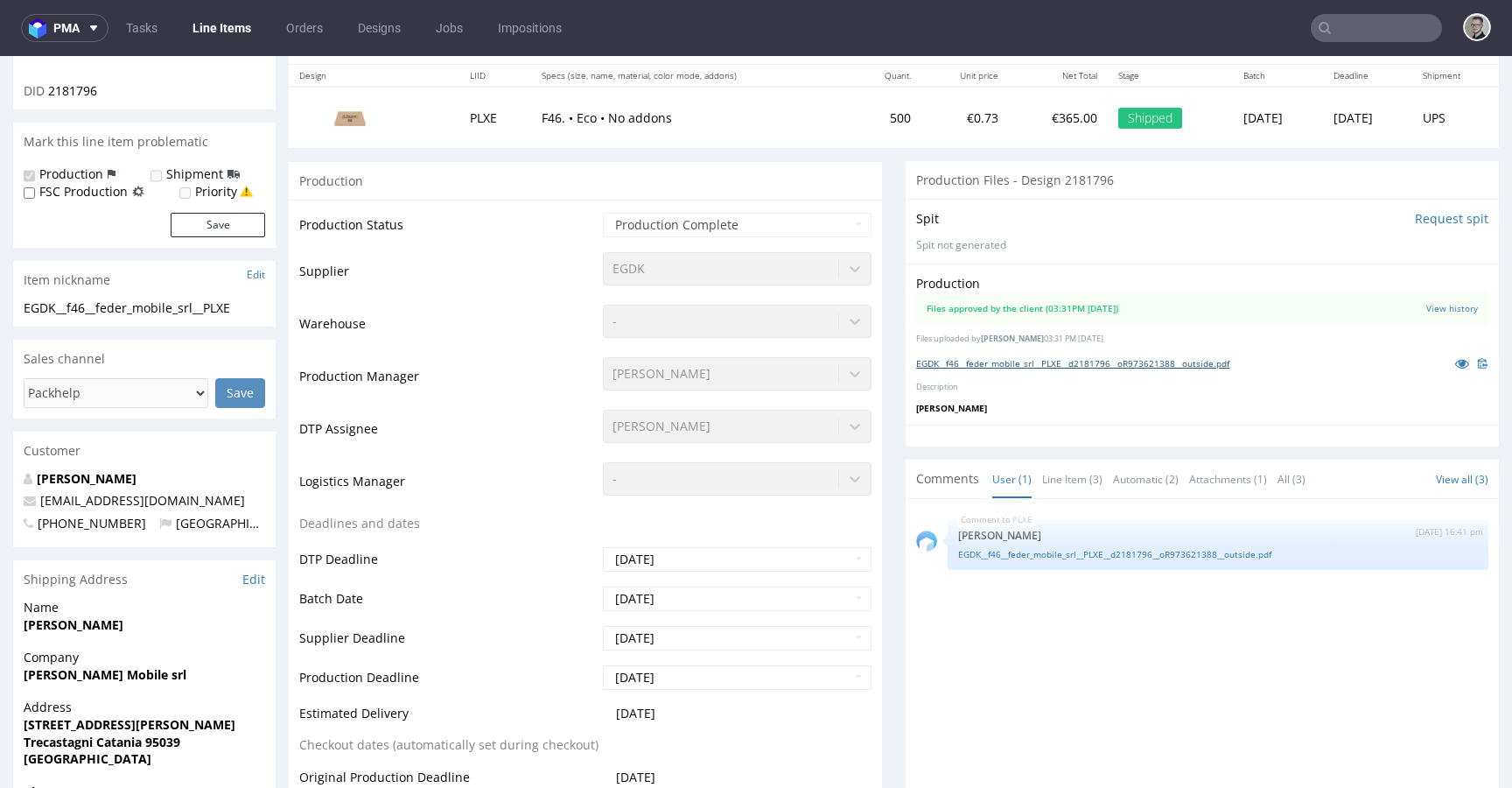
scroll to position [47, 0]
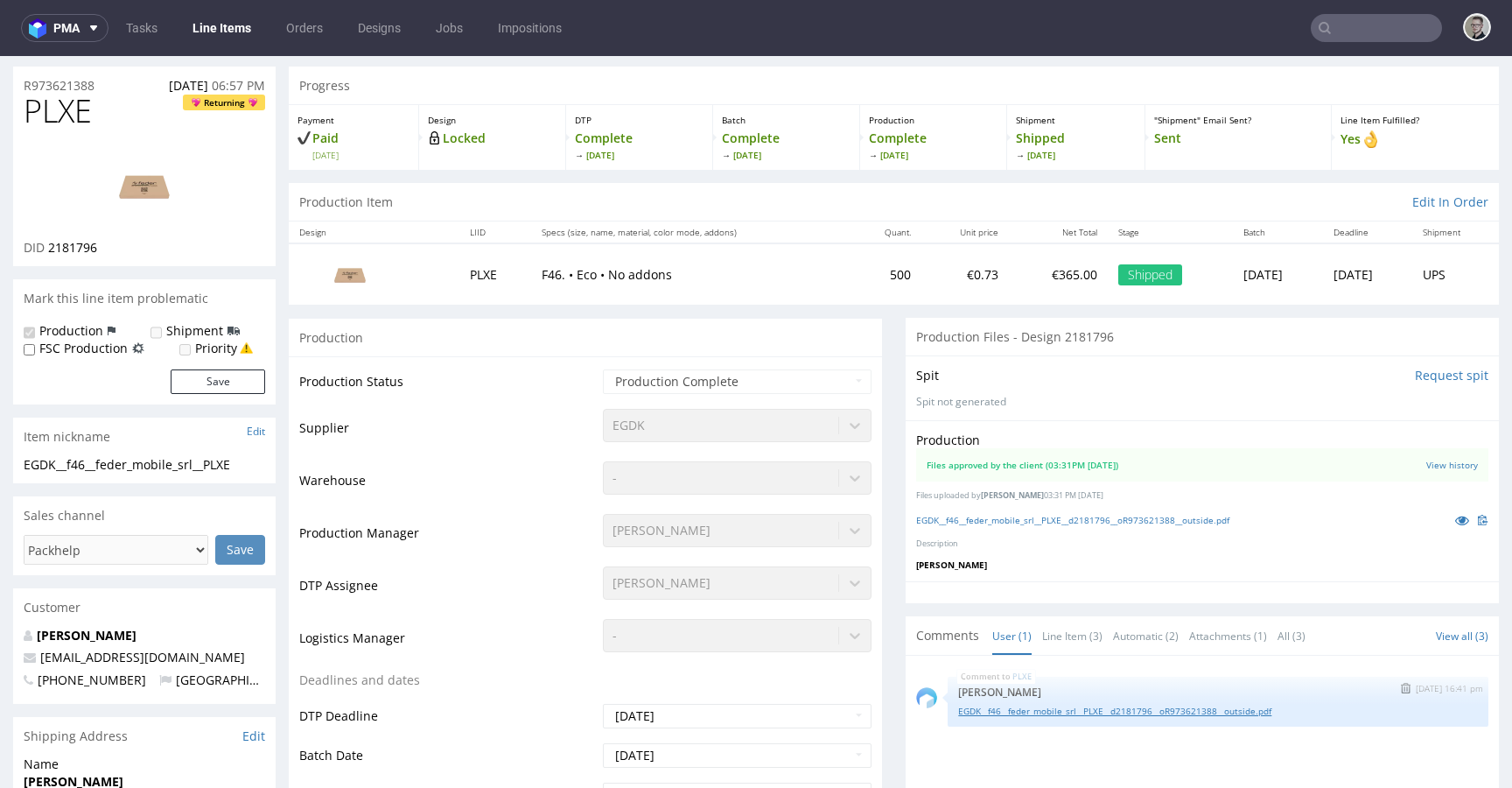
click at [1159, 716] on link "EGDK__f46__feder_mobile_srl__PLXE__d2181796__oR973621388__outside.pdf" at bounding box center [1218, 711] width 520 height 13
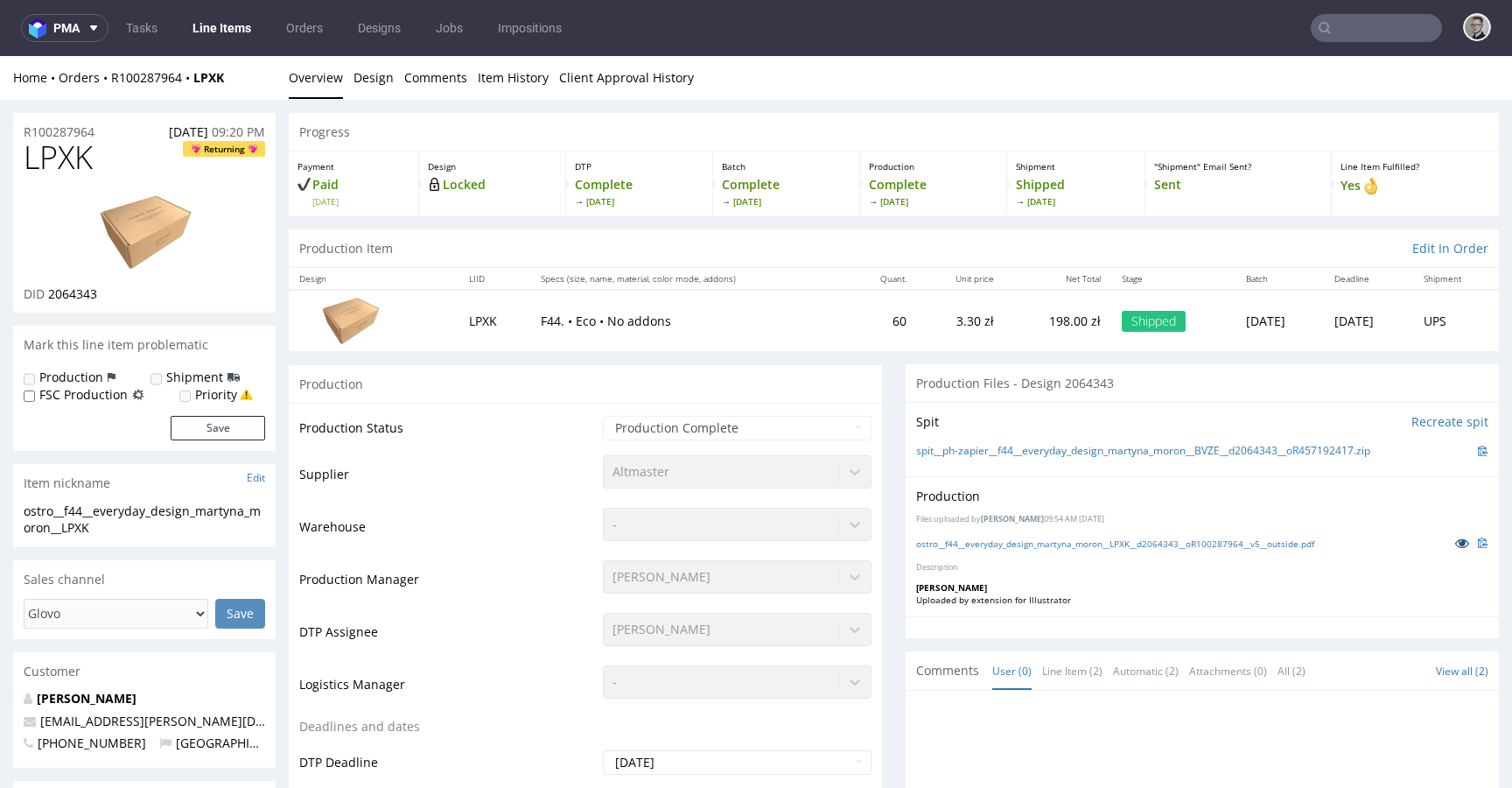
click at [1455, 541] on icon at bounding box center [1462, 543] width 14 height 12
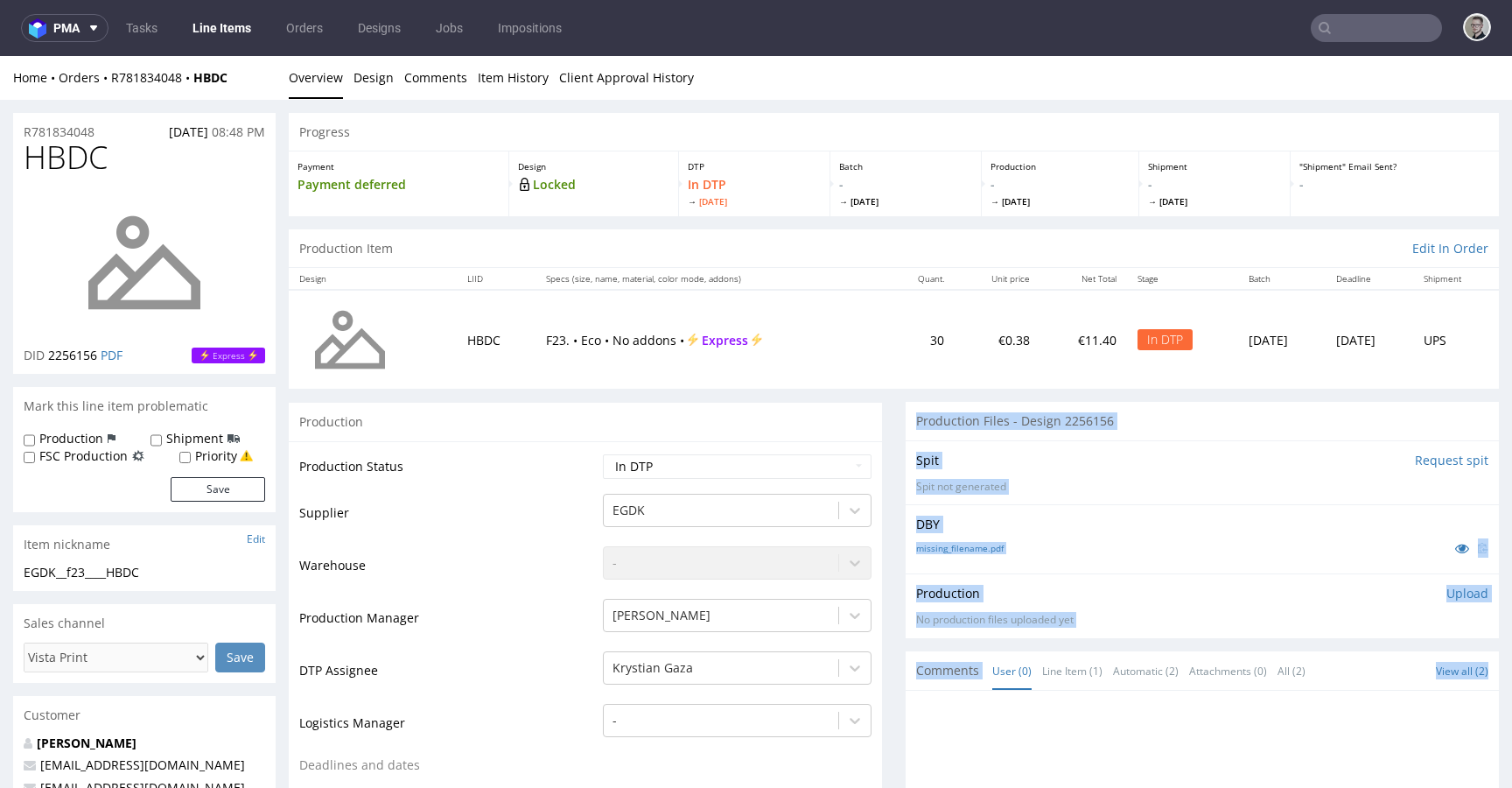
drag, startPoint x: 987, startPoint y: 404, endPoint x: 1392, endPoint y: 784, distance: 555.4
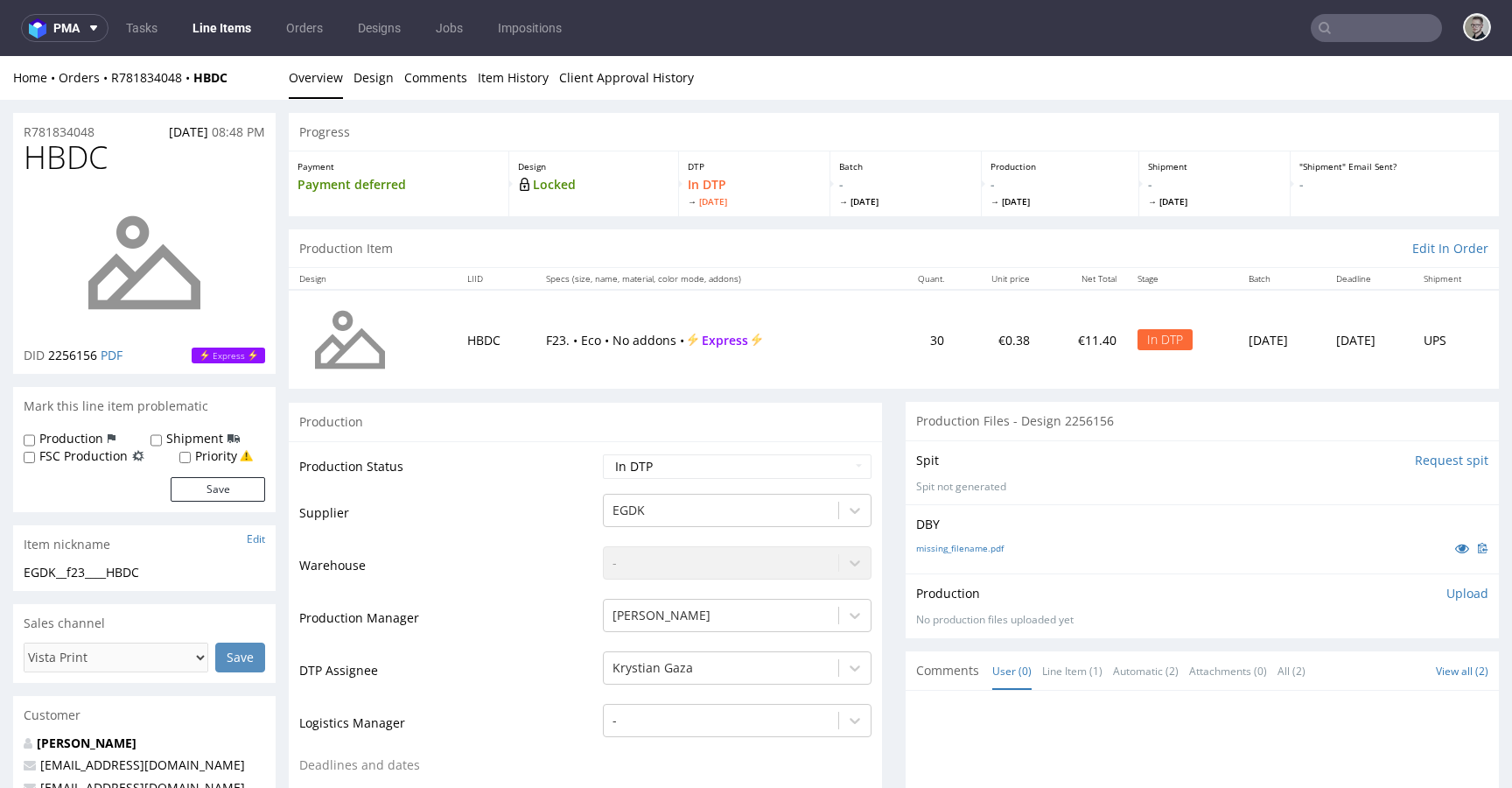
click at [1197, 535] on div "DBY missing_filename.pdf" at bounding box center [1202, 539] width 593 height 69
click at [79, 567] on div "EGDK__f23____HBDC" at bounding box center [144, 573] width 241 height 18
copy div "EGDK__f23____HBDC"
drag, startPoint x: 105, startPoint y: 130, endPoint x: 0, endPoint y: 113, distance: 106.4
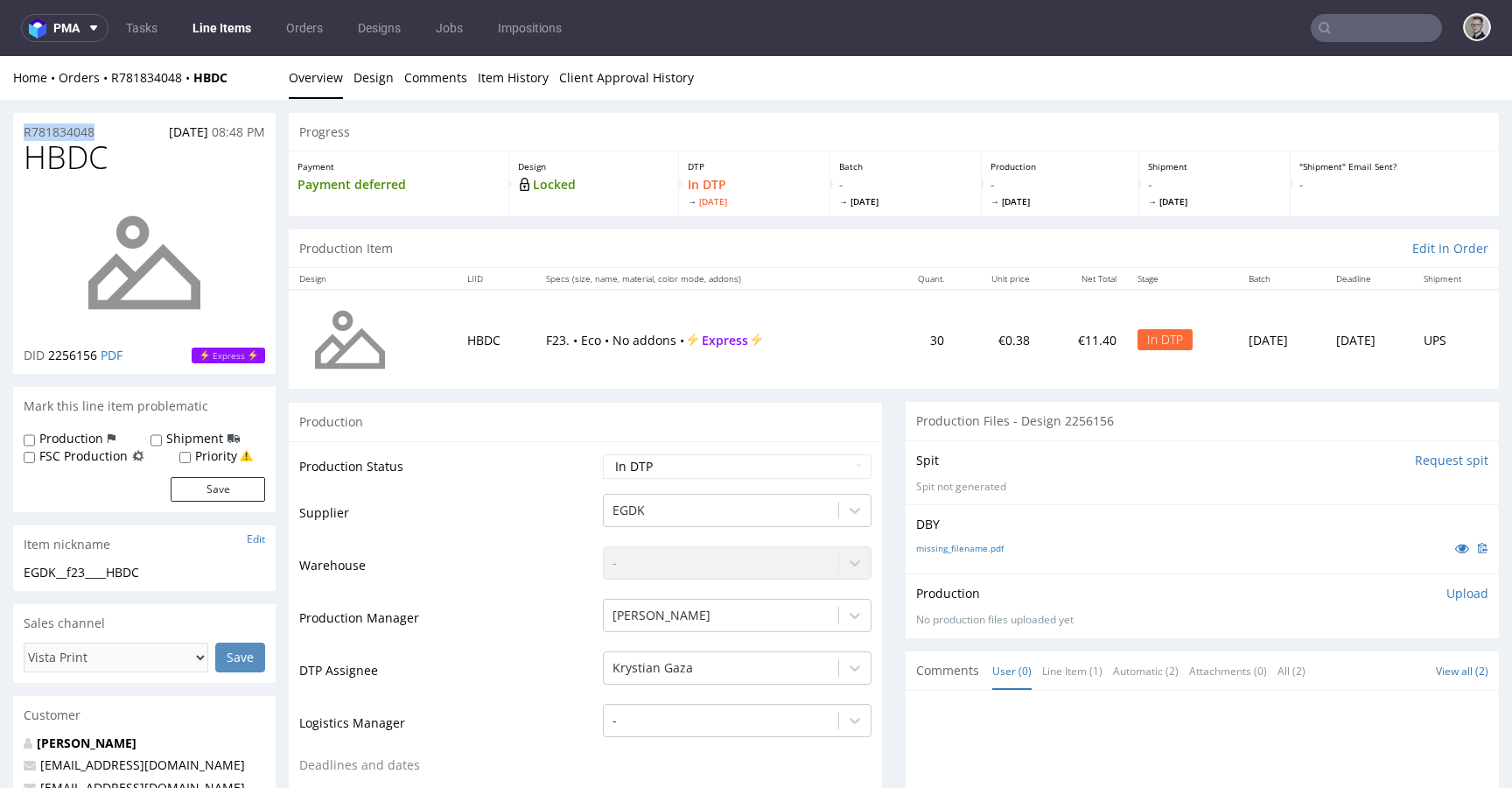
copy p "R781834048"
click at [63, 569] on div "EGDK__f33____NEII" at bounding box center [144, 573] width 241 height 18
copy div "EGDK__f33____NEII"
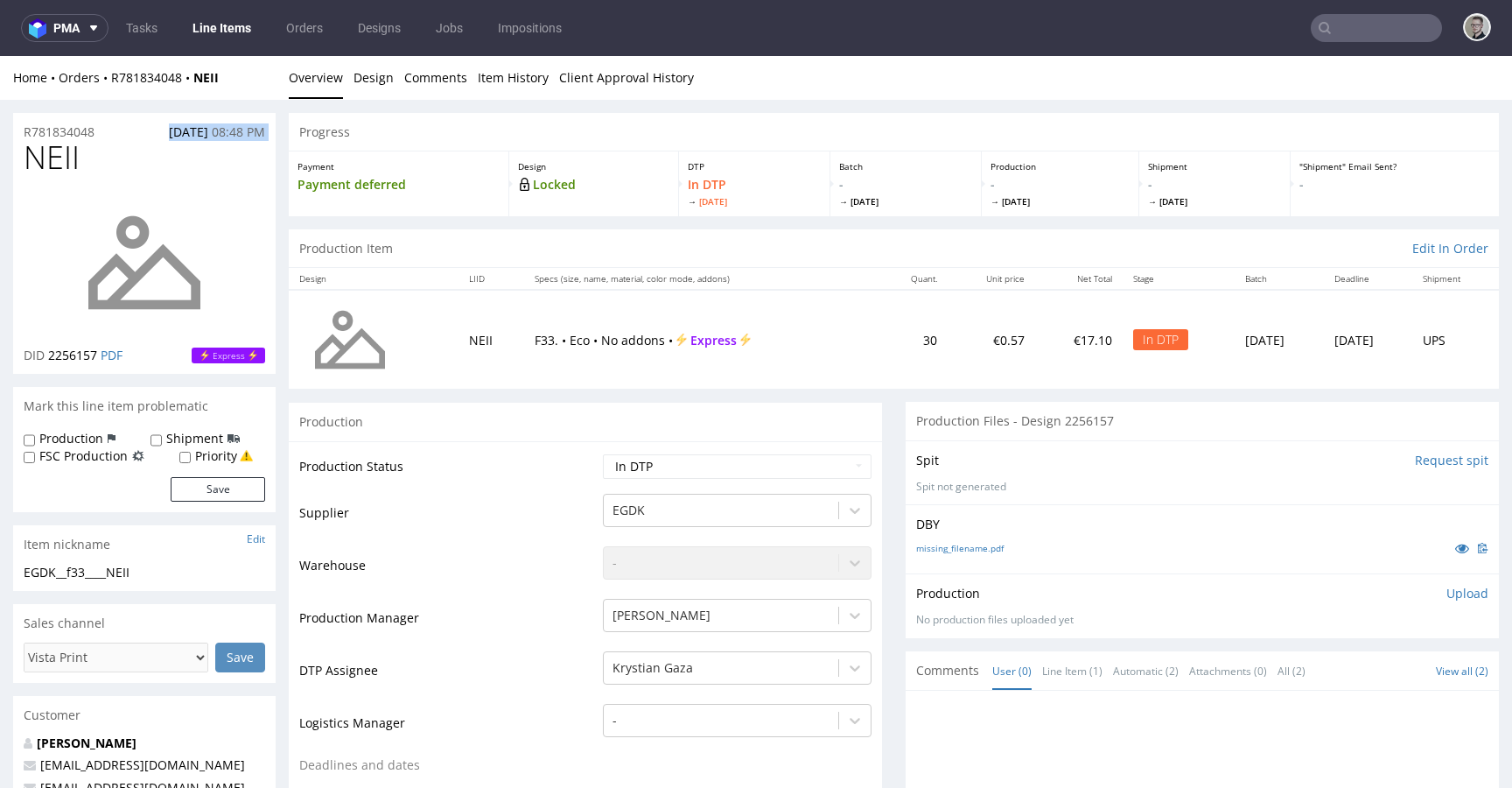
drag, startPoint x: 120, startPoint y: 132, endPoint x: 0, endPoint y: 144, distance: 120.6
click at [107, 121] on div "R781834048 02.09.2025 08:48 PM" at bounding box center [144, 127] width 263 height 28
copy p "R781834048"
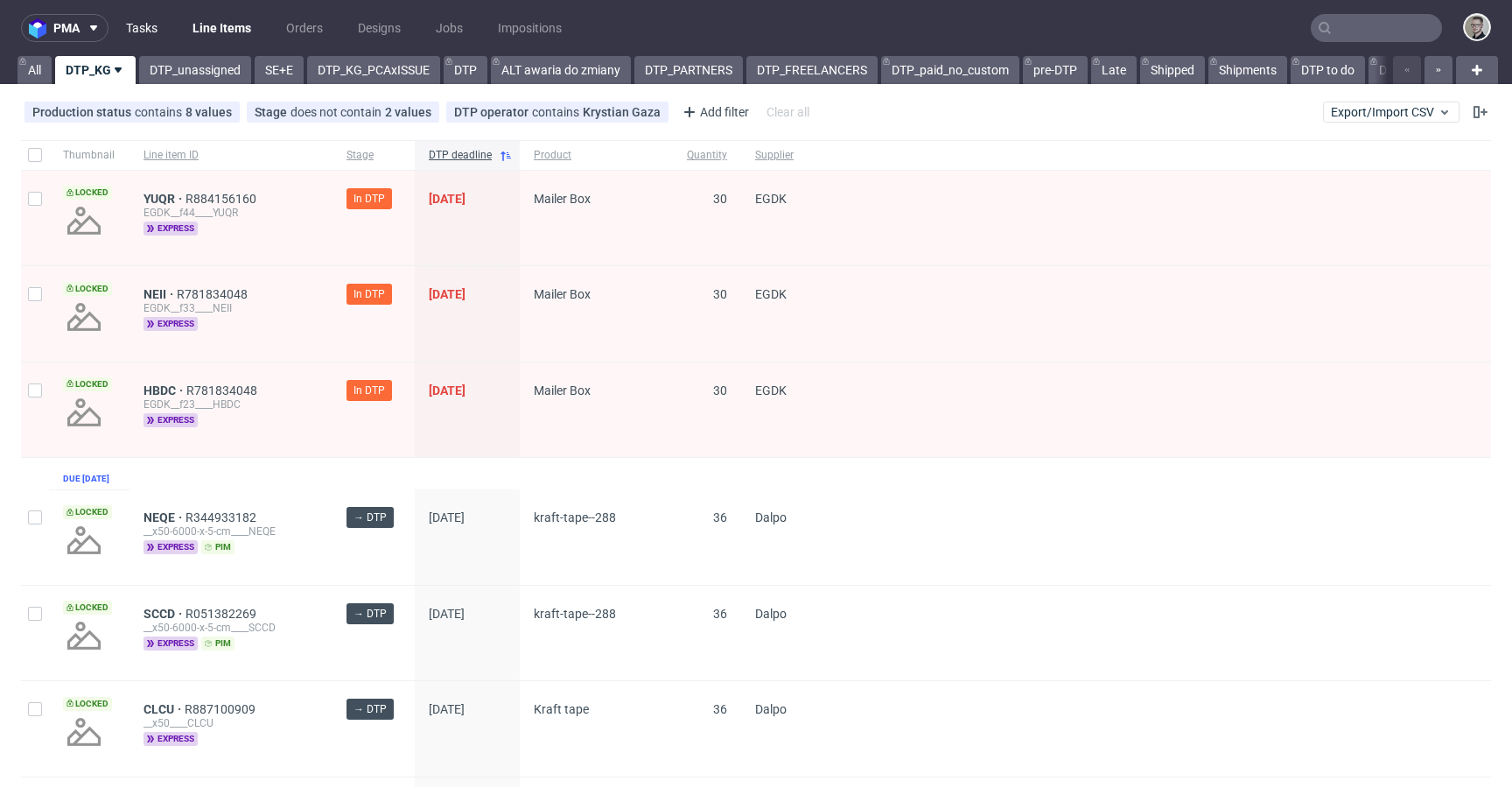
click at [144, 23] on link "Tasks" at bounding box center [141, 28] width 53 height 28
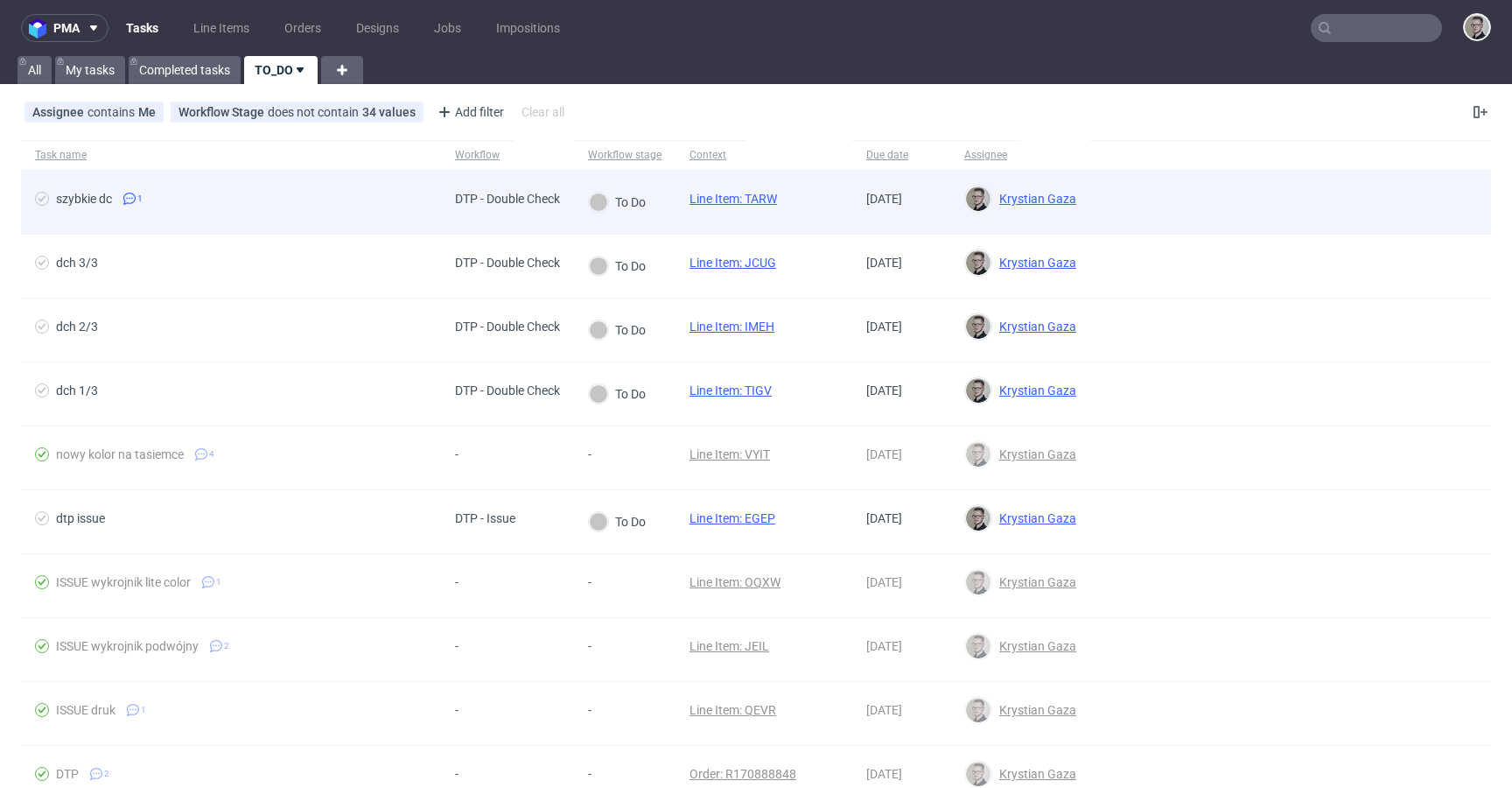
drag, startPoint x: 757, startPoint y: 260, endPoint x: 768, endPoint y: 211, distance: 50.2
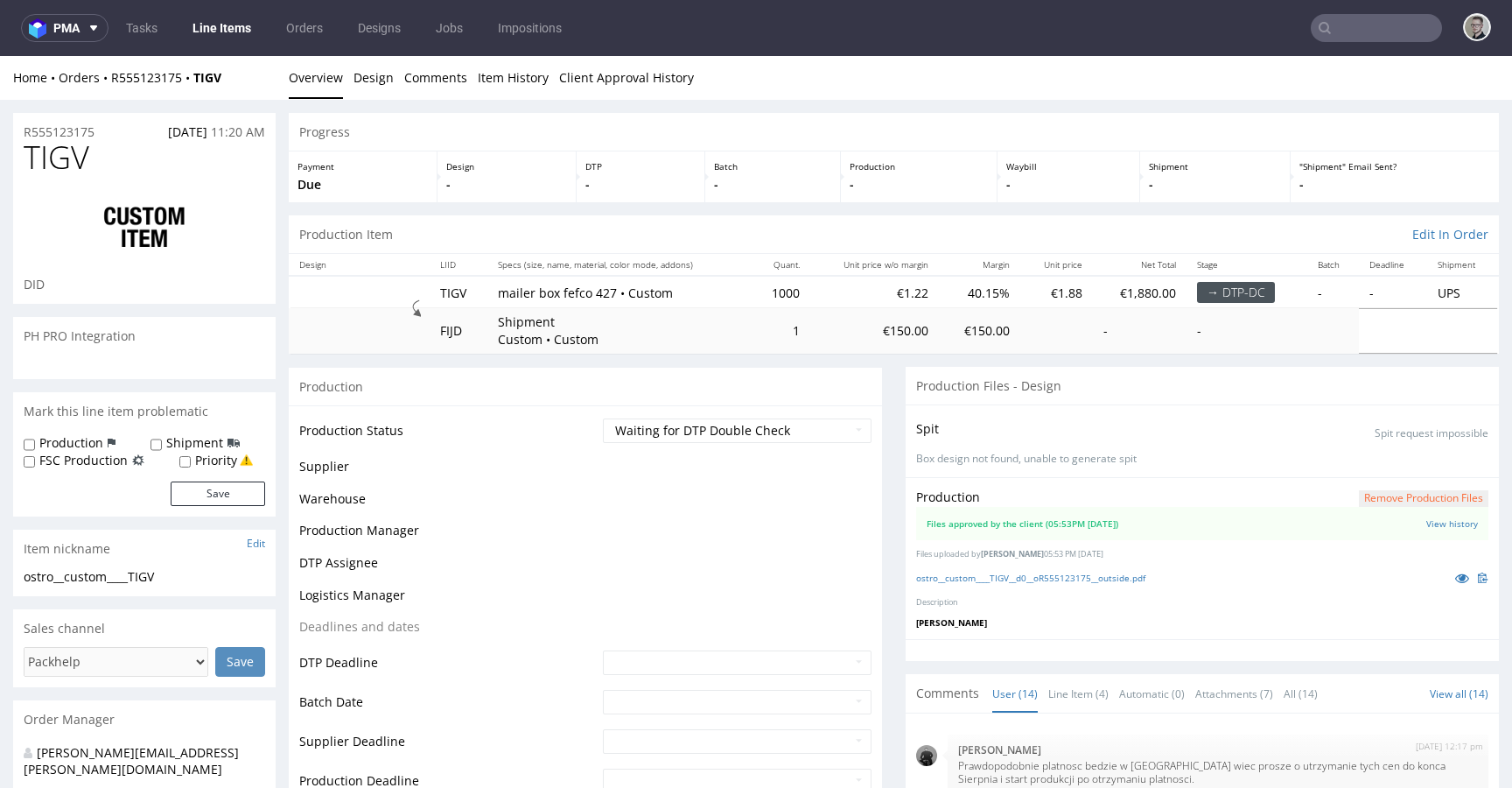
scroll to position [665, 0]
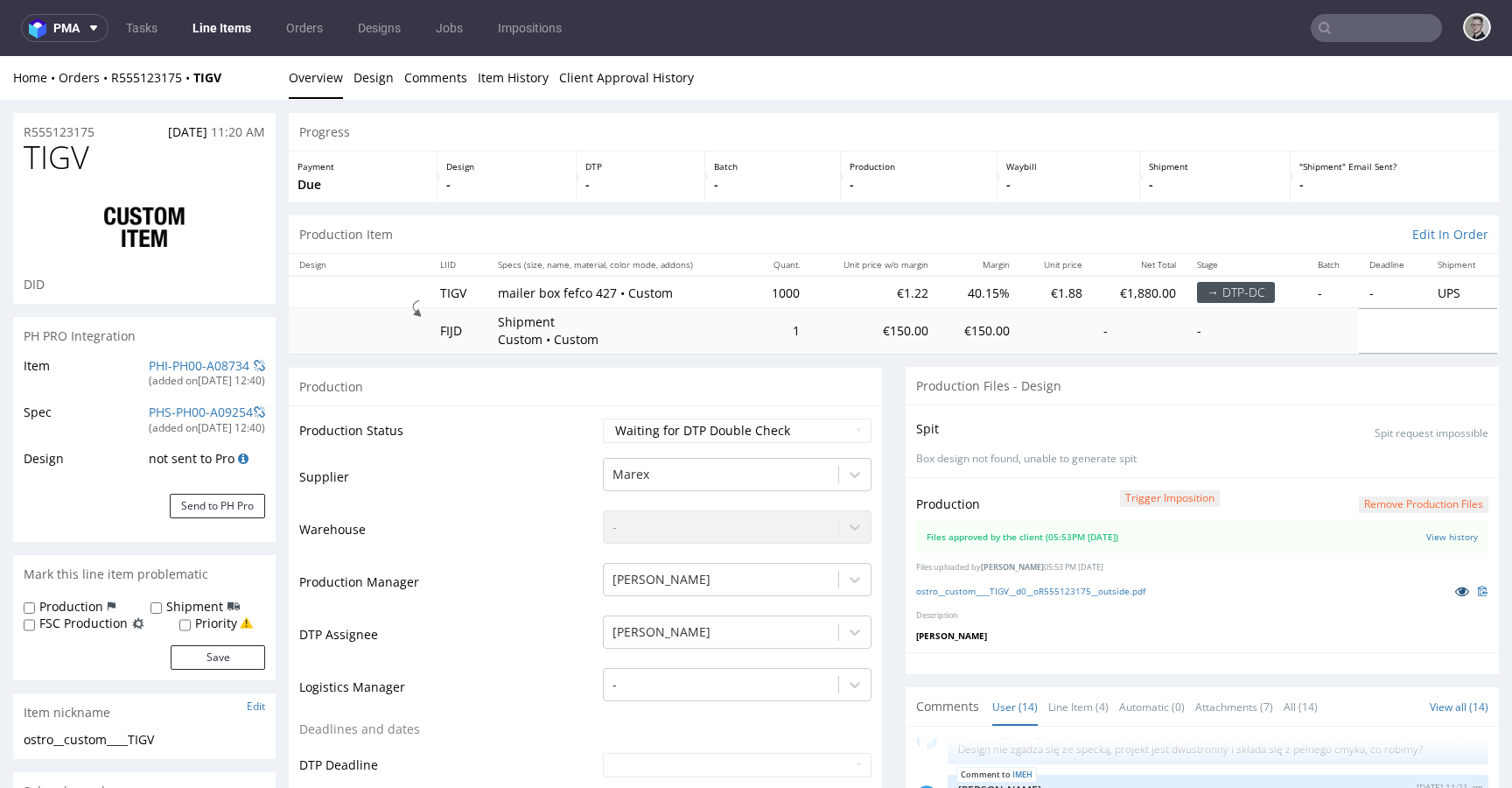
click at [1455, 592] on icon at bounding box center [1462, 591] width 14 height 12
click at [698, 441] on select "Waiting for Artwork Waiting for Diecut Waiting for Mockup Waiting for DTP Waiti…" at bounding box center [737, 431] width 269 height 25
select select "dtp_production_ready"
click at [603, 419] on select "Waiting for Artwork Waiting for Diecut Waiting for Mockup Waiting for DTP Waiti…" at bounding box center [737, 431] width 269 height 25
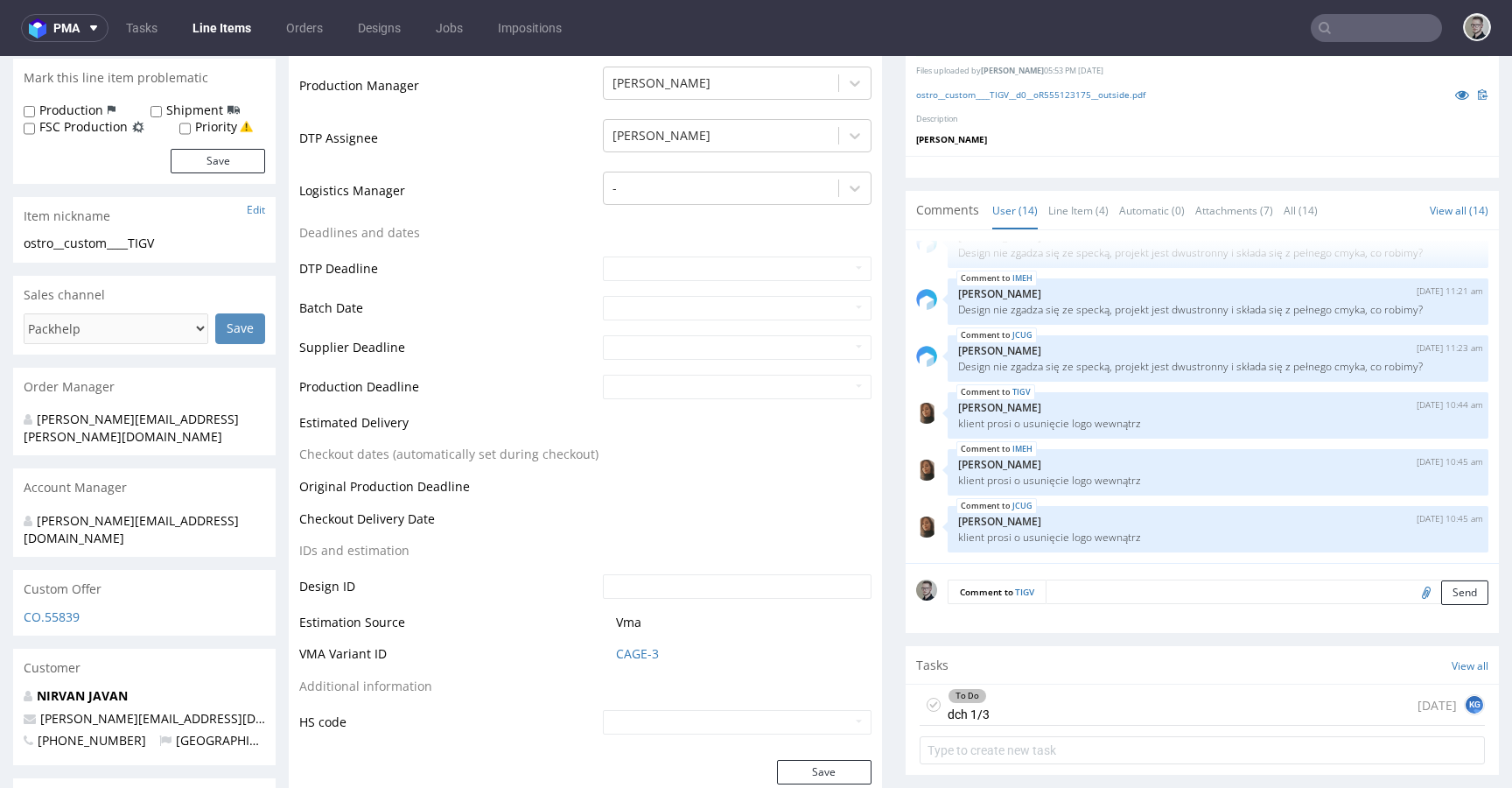
scroll to position [741, 0]
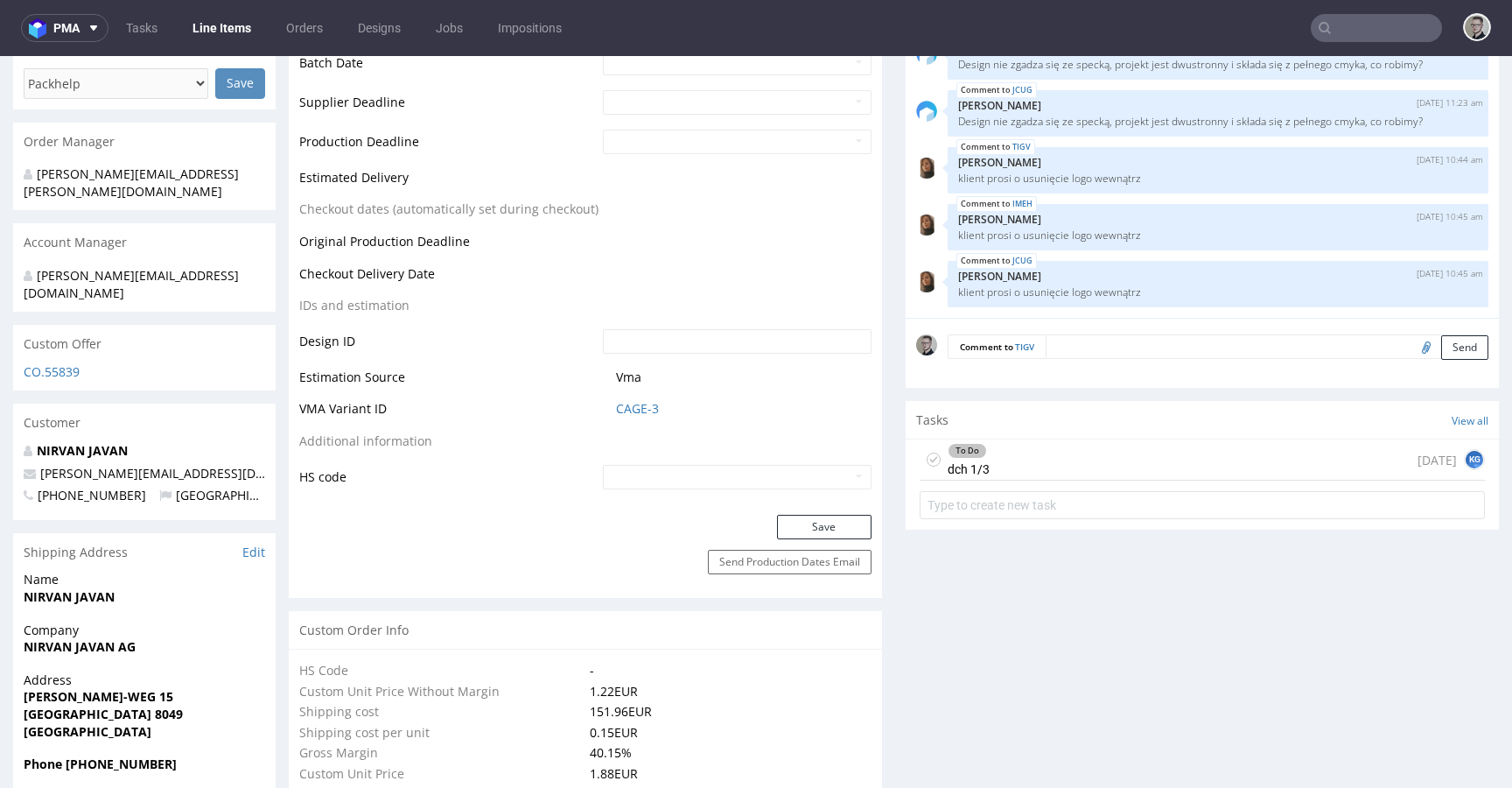
drag, startPoint x: 1053, startPoint y: 471, endPoint x: 1052, endPoint y: 528, distance: 57.0
click at [1053, 471] on div "To Do dch 1/3 today KG" at bounding box center [1202, 460] width 566 height 41
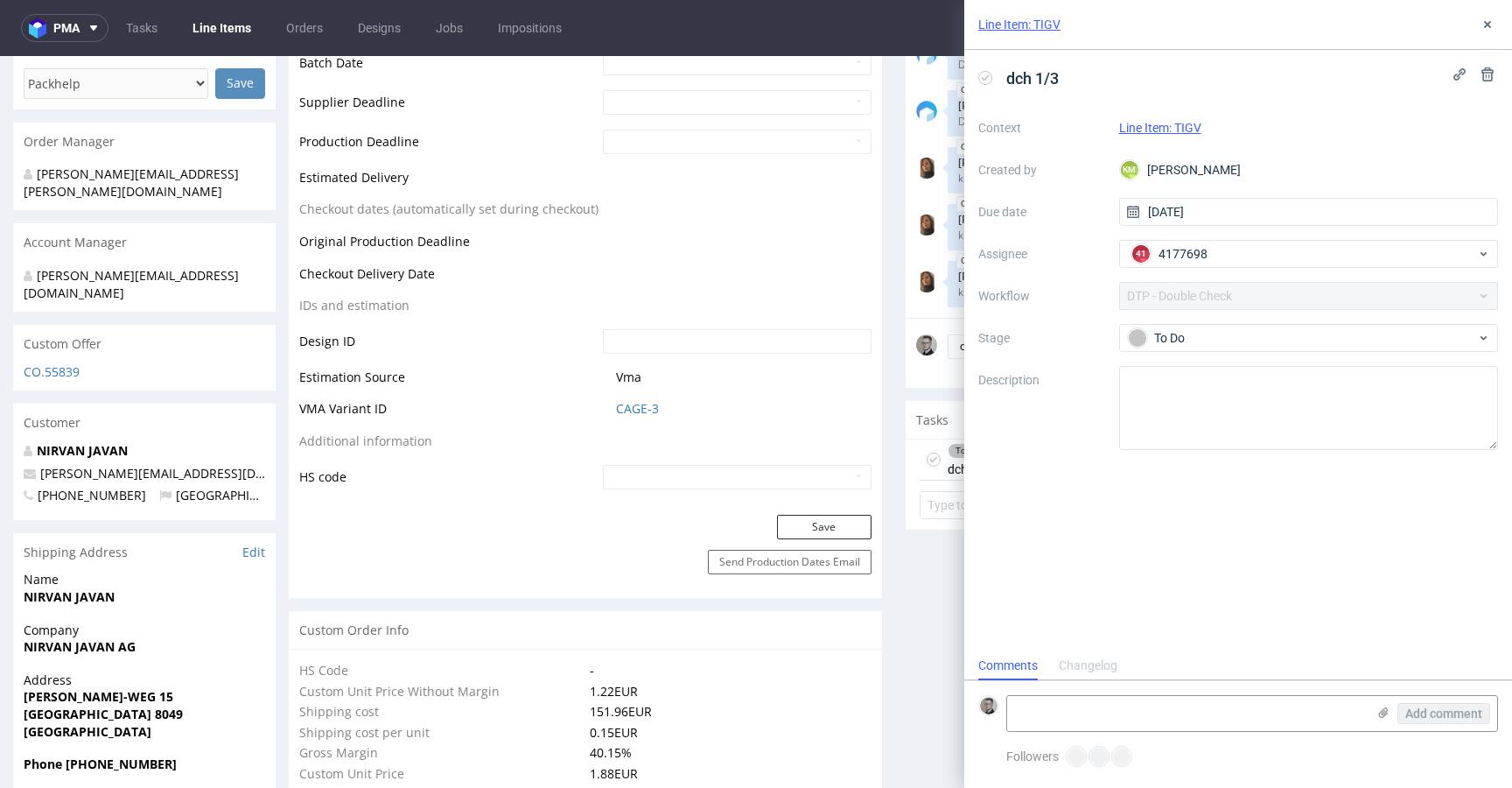
scroll to position [14, 0]
click at [1492, 21] on icon at bounding box center [1487, 25] width 14 height 14
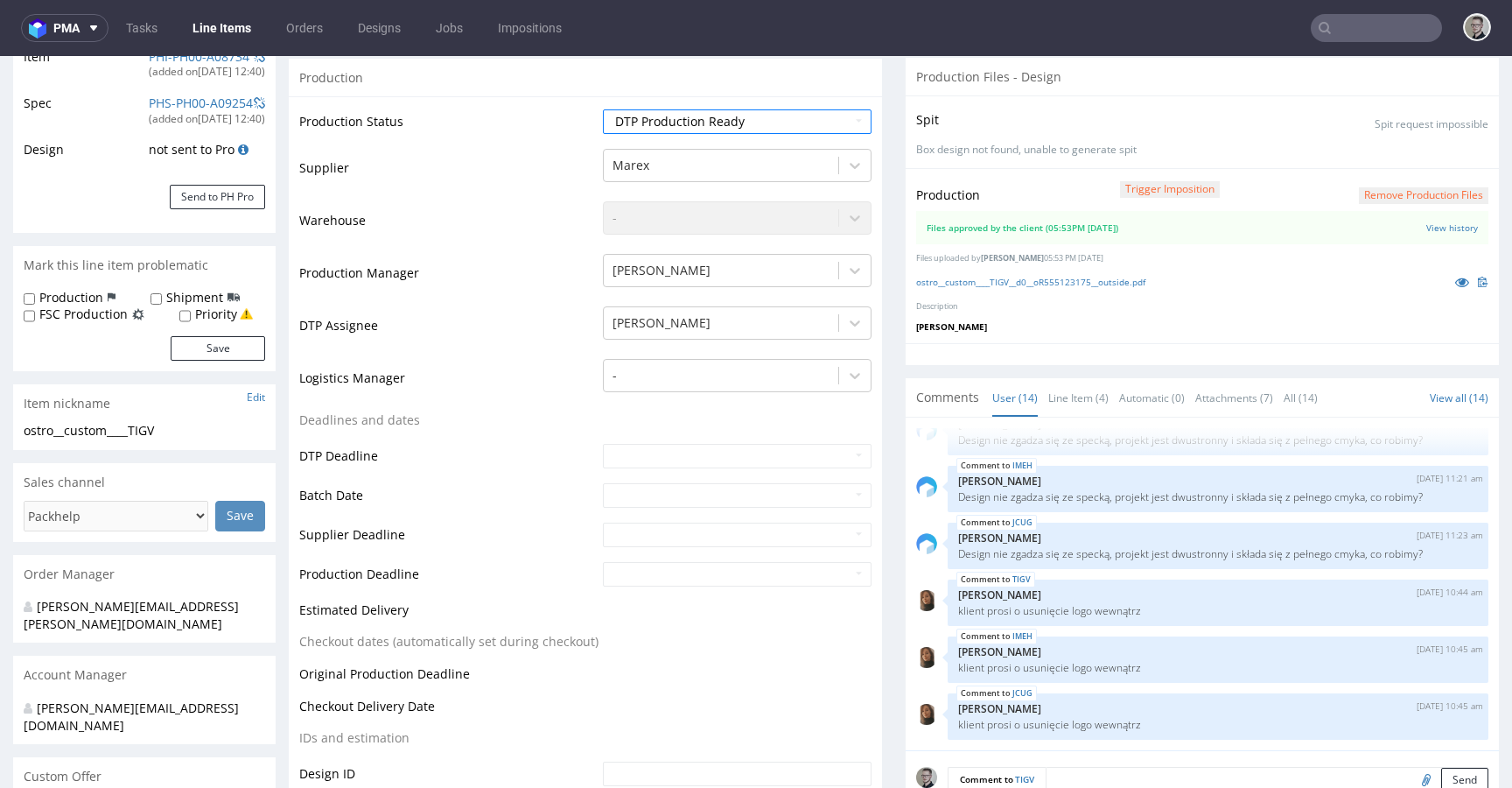
scroll to position [266, 0]
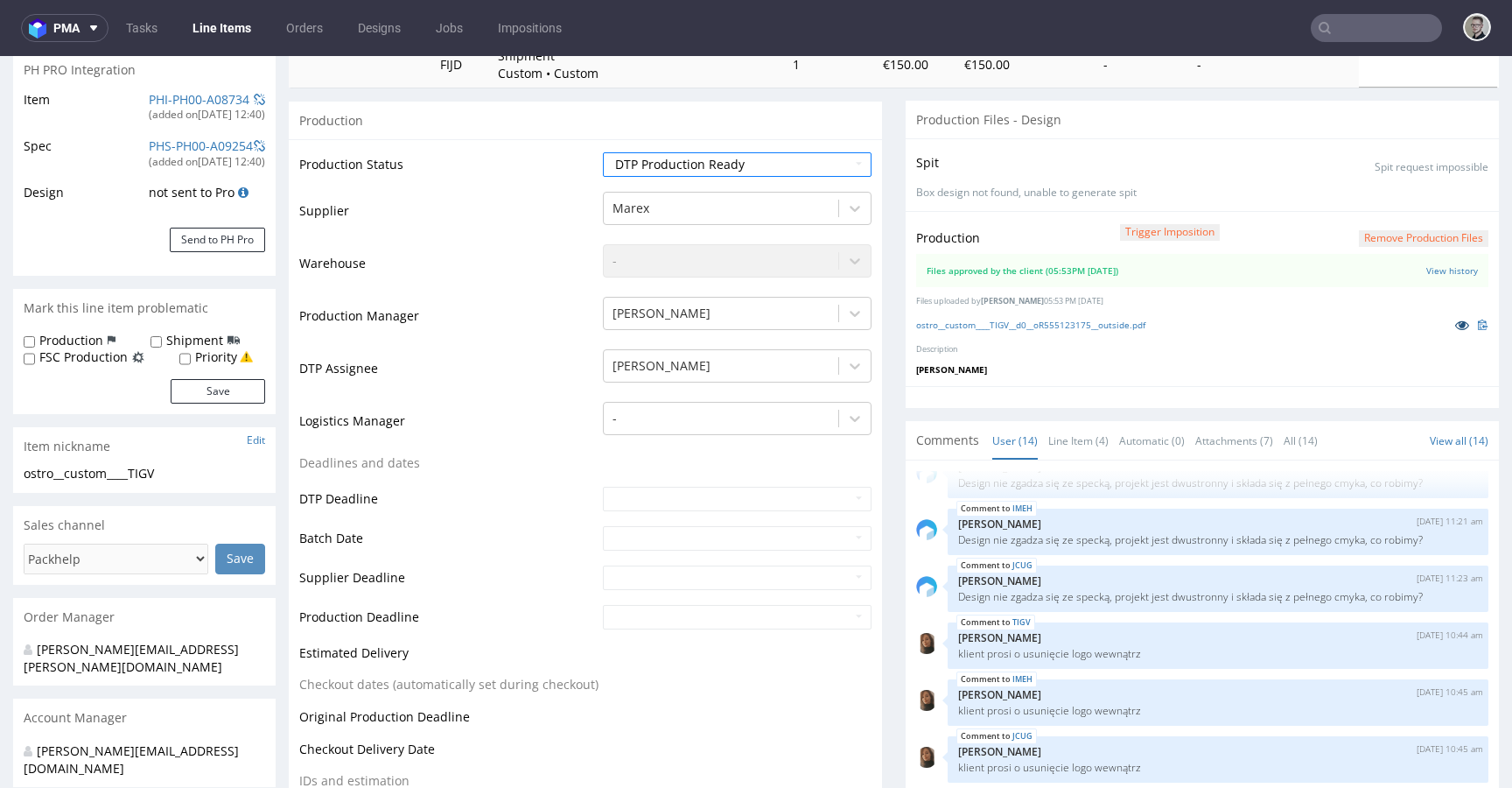
click at [1455, 325] on icon at bounding box center [1462, 325] width 14 height 12
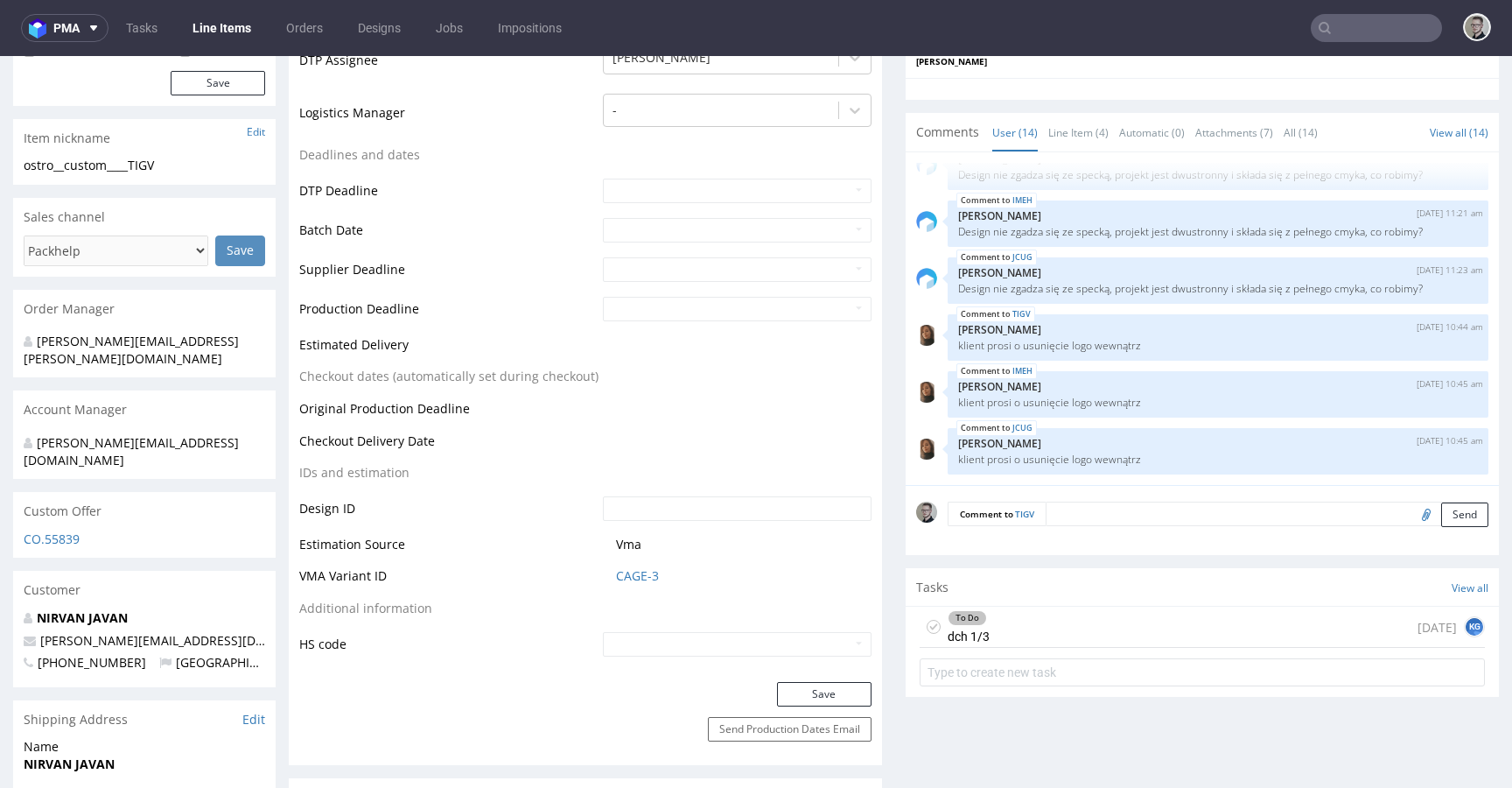
scroll to position [577, 0]
click at [841, 686] on button "Save" at bounding box center [823, 691] width 94 height 25
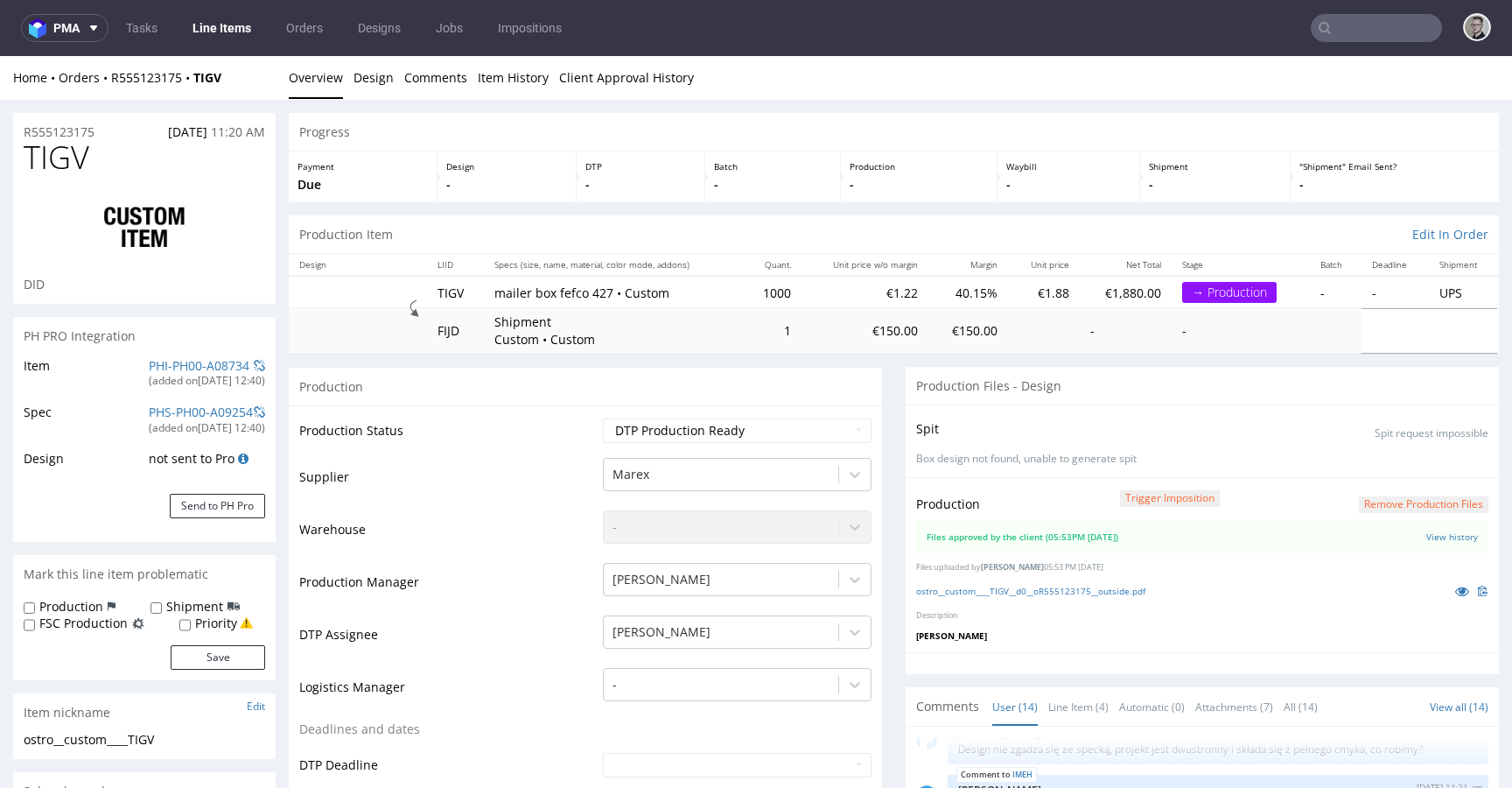
scroll to position [570, 0]
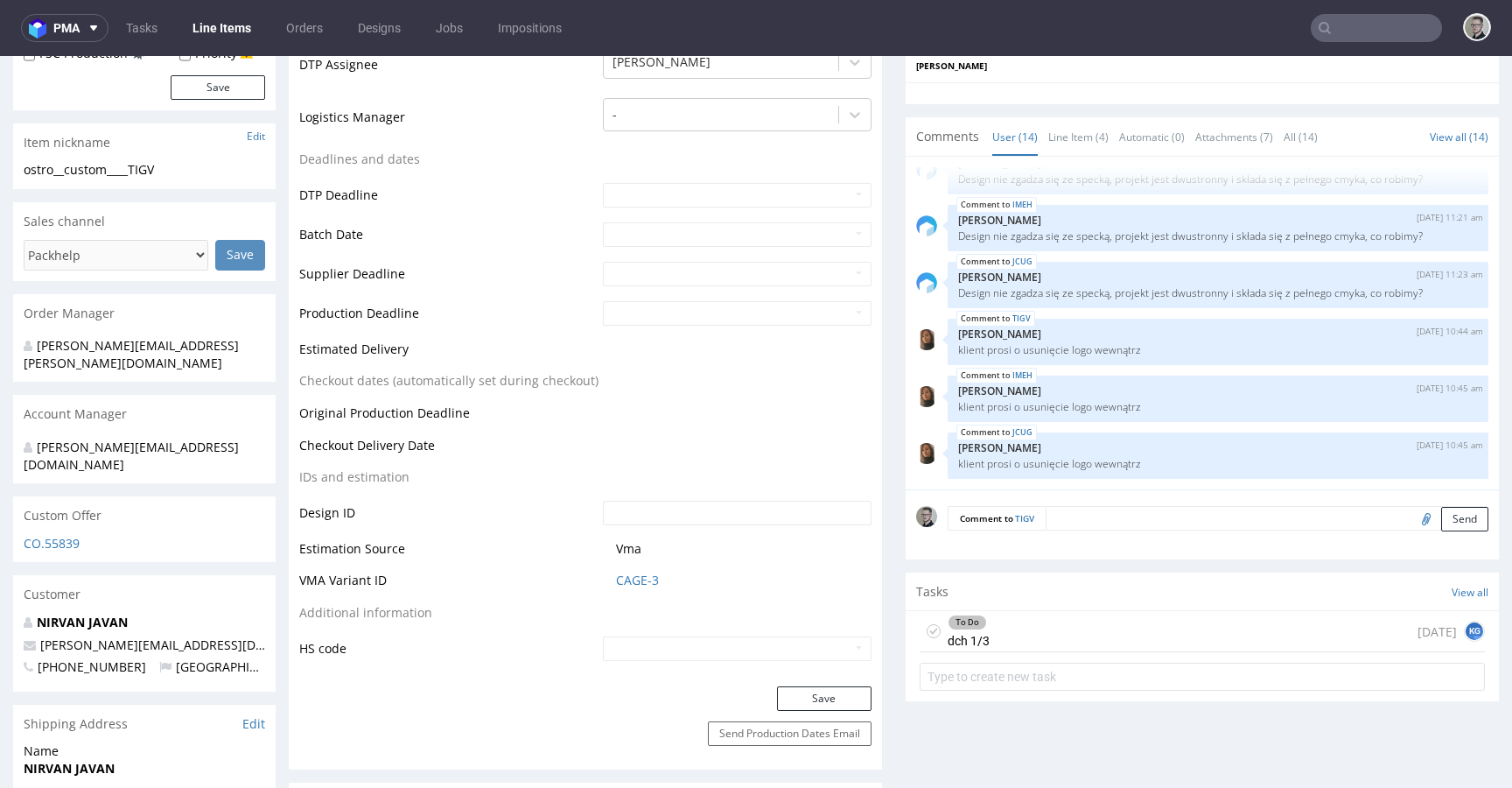
click at [927, 624] on icon at bounding box center [934, 631] width 14 height 14
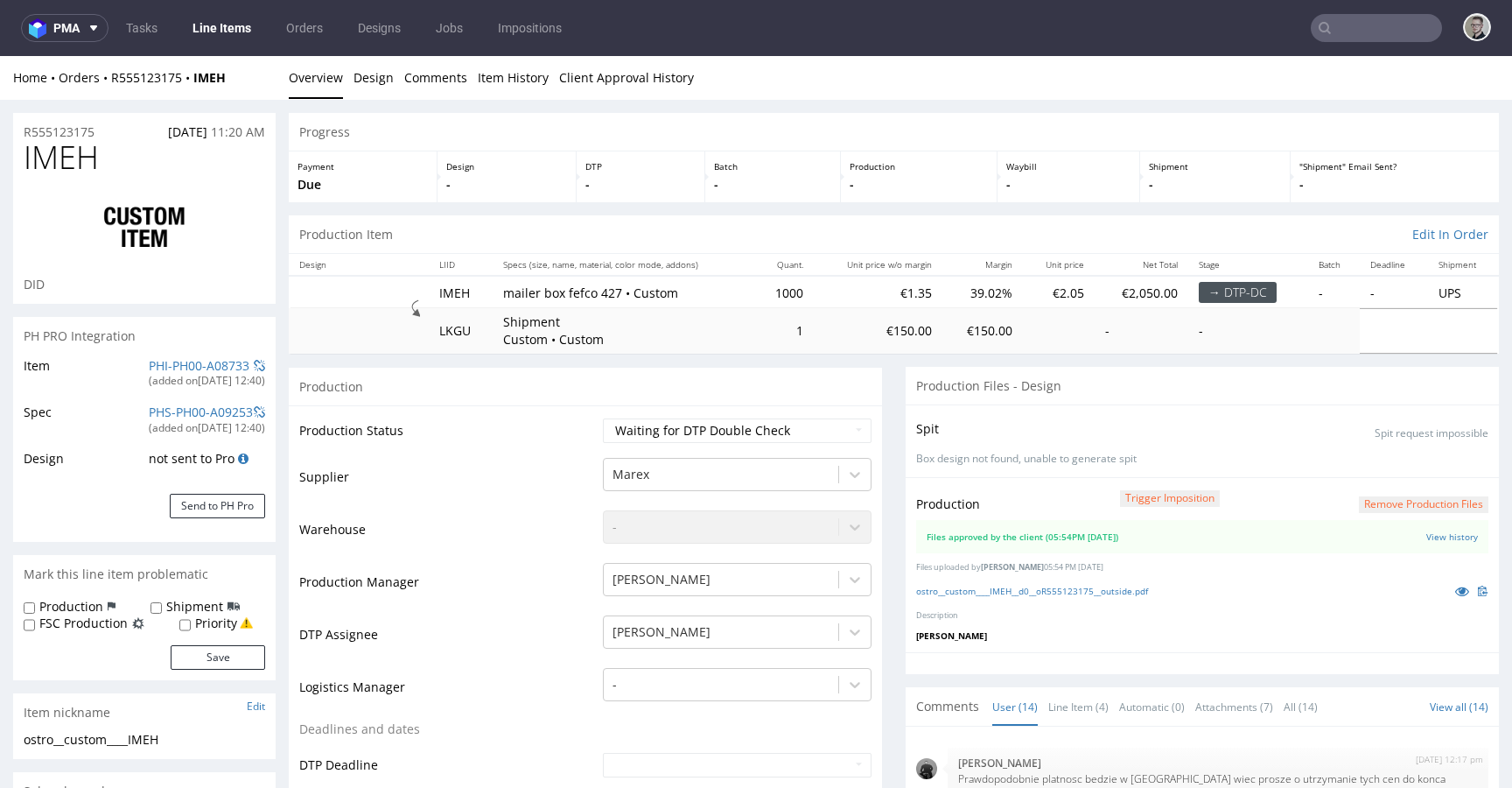
scroll to position [665, 0]
click at [1447, 598] on p at bounding box center [1467, 591] width 42 height 19
click at [1455, 590] on icon at bounding box center [1462, 591] width 14 height 12
click at [715, 434] on select "Waiting for Artwork Waiting for Diecut Waiting for Mockup Waiting for DTP Waiti…" at bounding box center [737, 431] width 269 height 25
select select "dtp_production_ready"
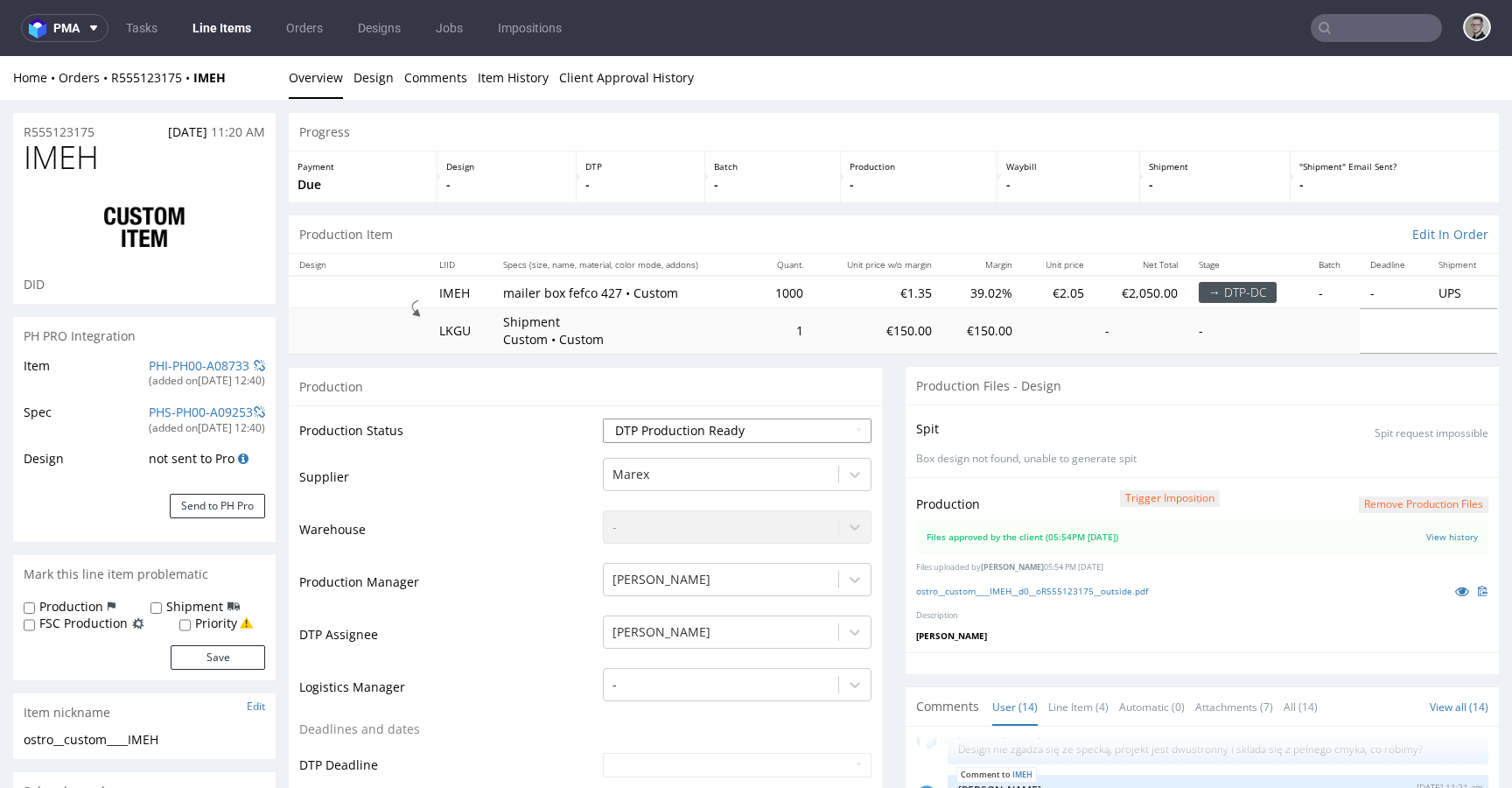
click at [603, 419] on select "Waiting for Artwork Waiting for Diecut Waiting for Mockup Waiting for DTP Waiti…" at bounding box center [737, 431] width 269 height 25
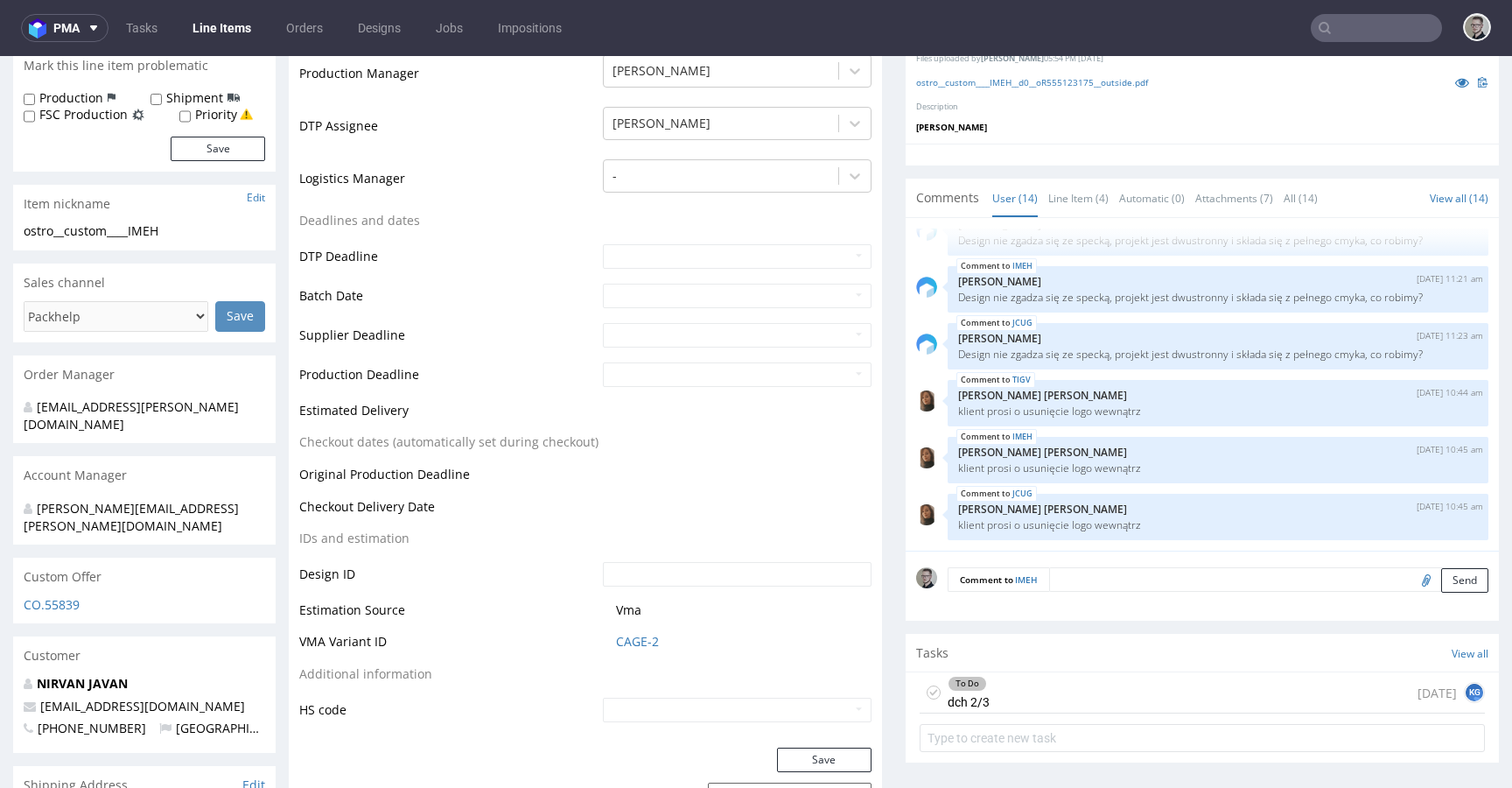
scroll to position [542, 0]
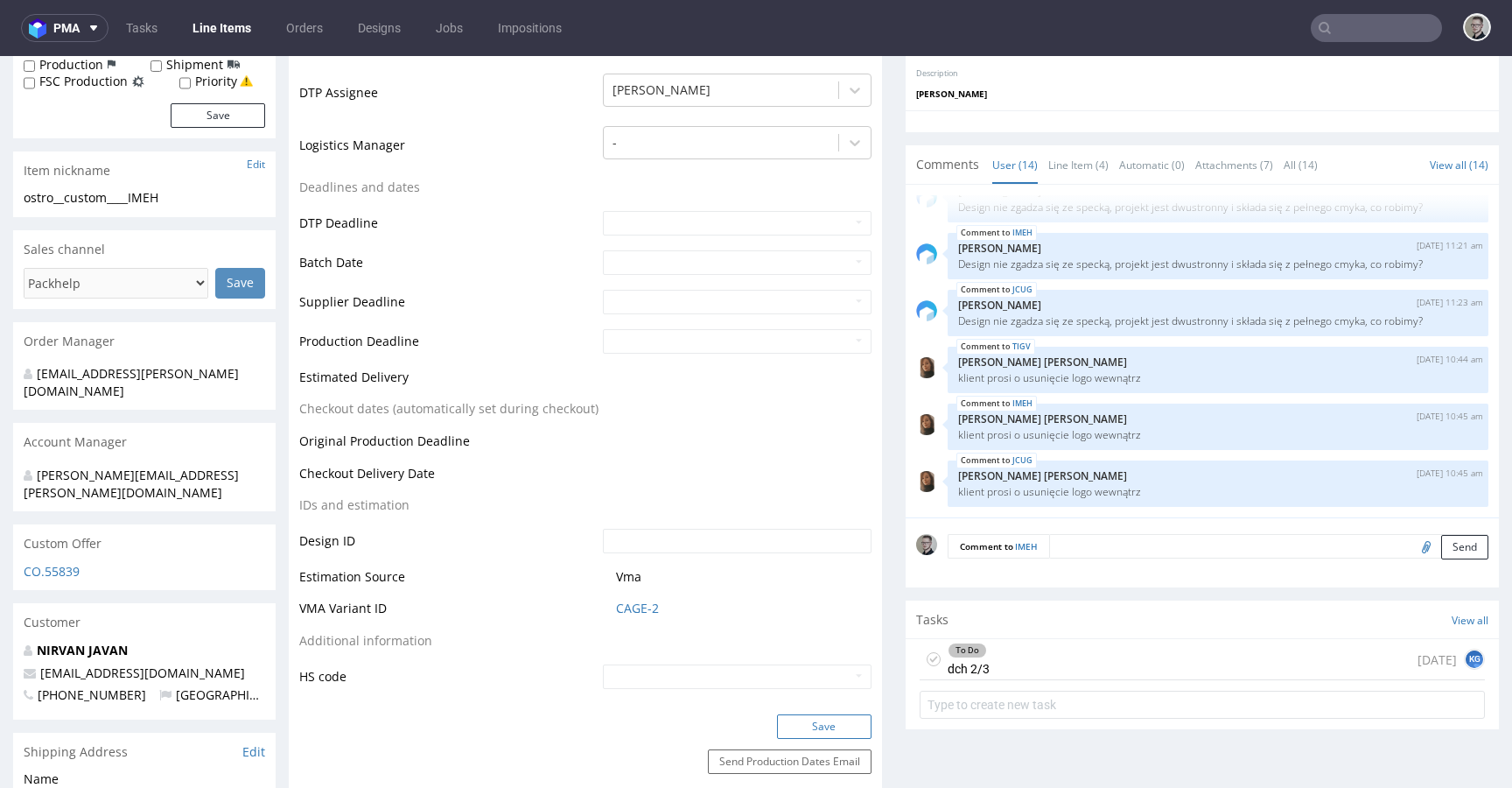
click at [826, 733] on button "Save" at bounding box center [823, 726] width 94 height 25
drag, startPoint x: 920, startPoint y: 650, endPoint x: 943, endPoint y: 635, distance: 27.5
click at [921, 650] on div "To Do dch 2/3" at bounding box center [954, 659] width 70 height 41
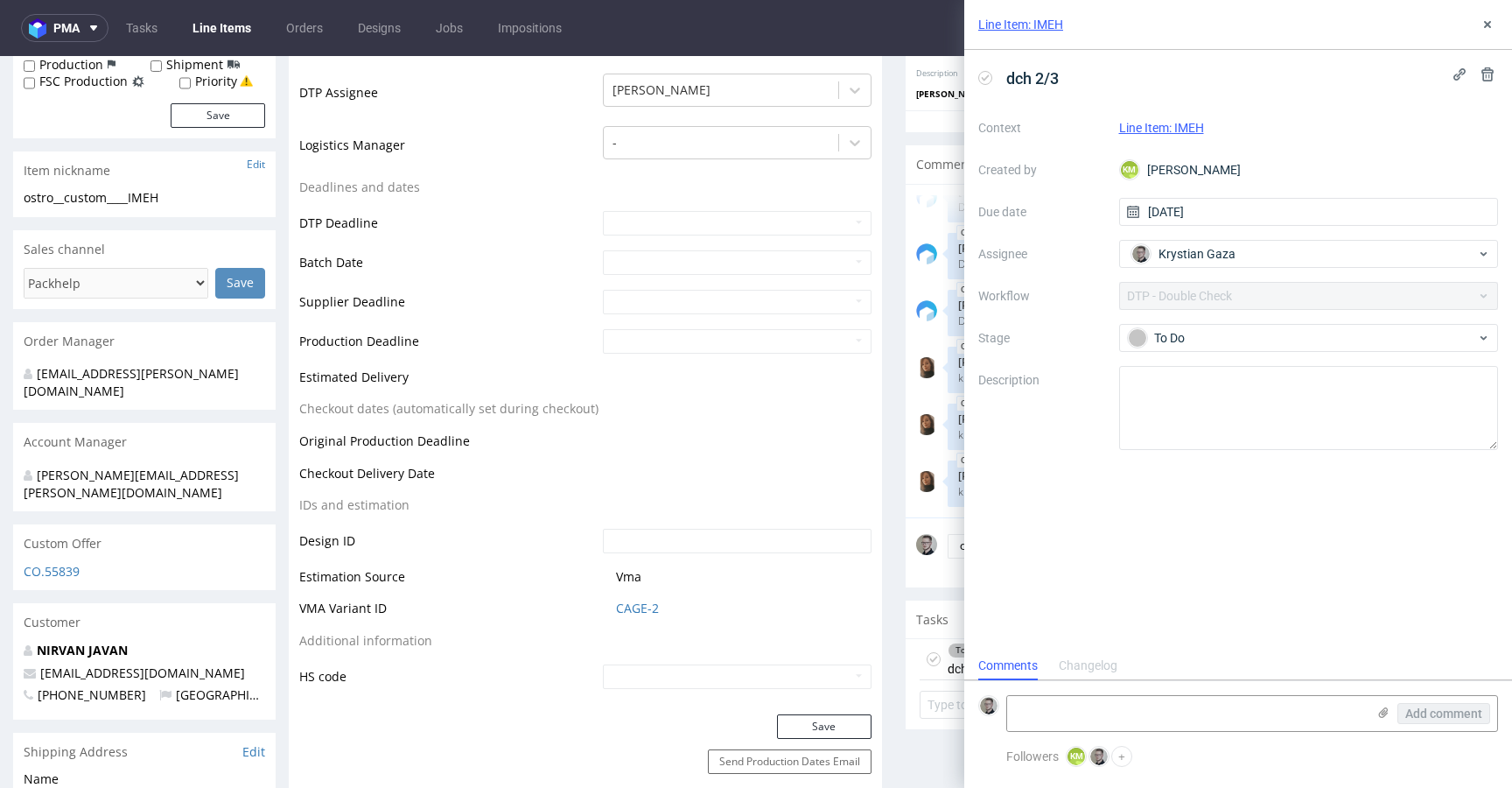
scroll to position [14, 0]
click at [1491, 26] on icon at bounding box center [1487, 25] width 14 height 14
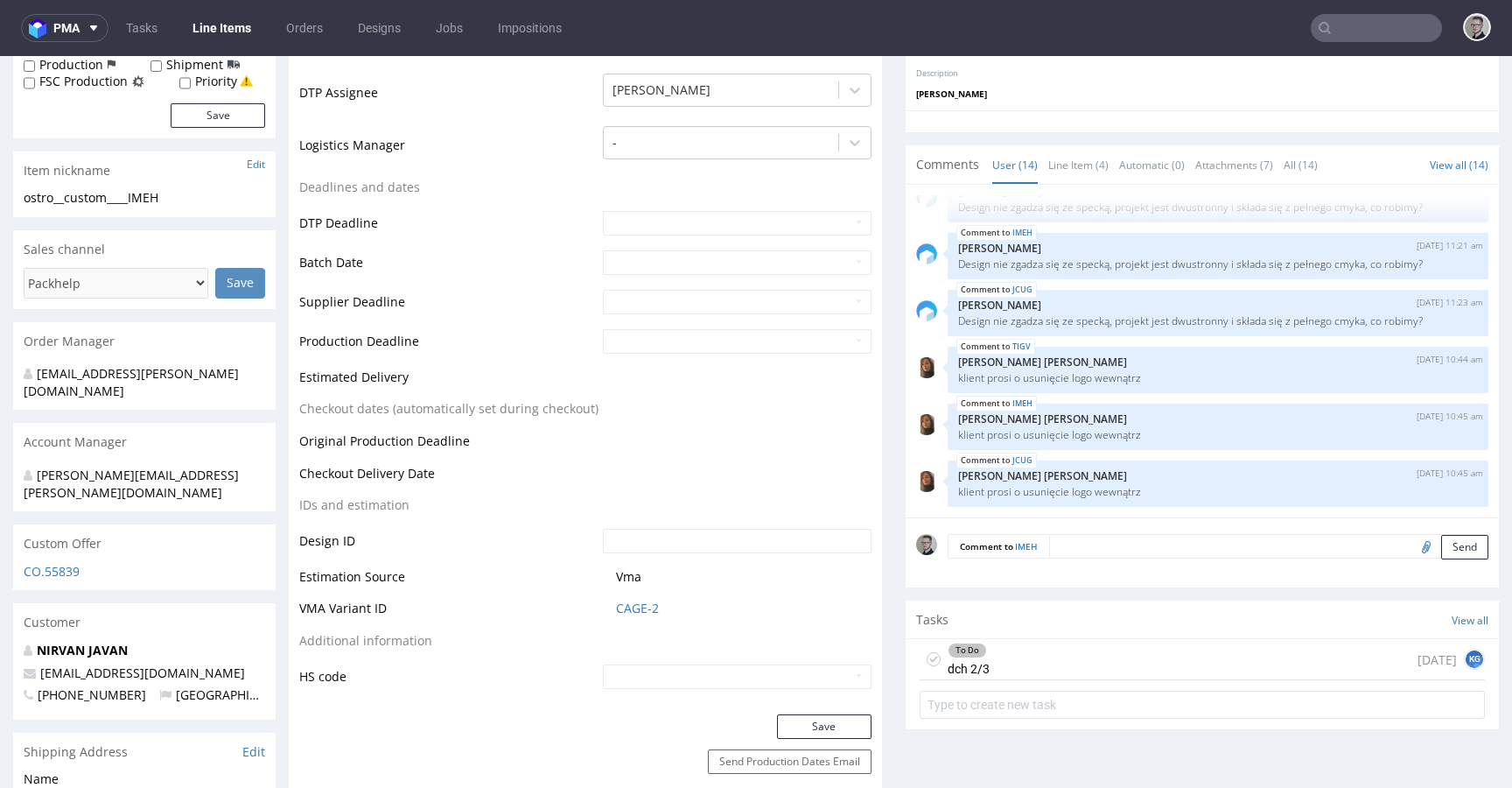
drag, startPoint x: 921, startPoint y: 658, endPoint x: 925, endPoint y: 641, distance: 17.5
click at [927, 657] on icon at bounding box center [934, 659] width 14 height 14
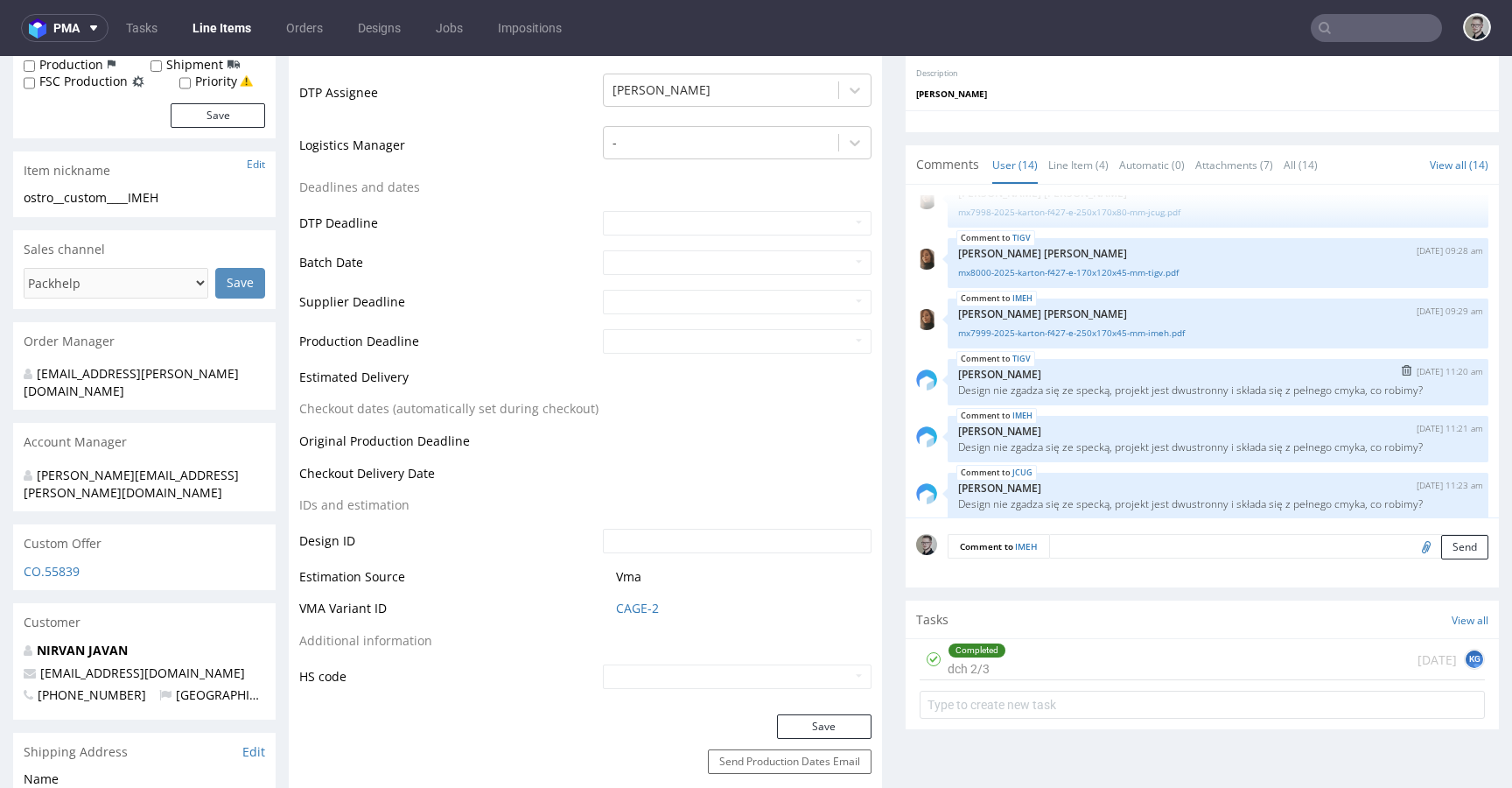
scroll to position [478, 0]
click at [1111, 335] on link "mx7999-2025-karton-f427-e-250x170x45-mm-imeh.pdf" at bounding box center [1218, 335] width 520 height 13
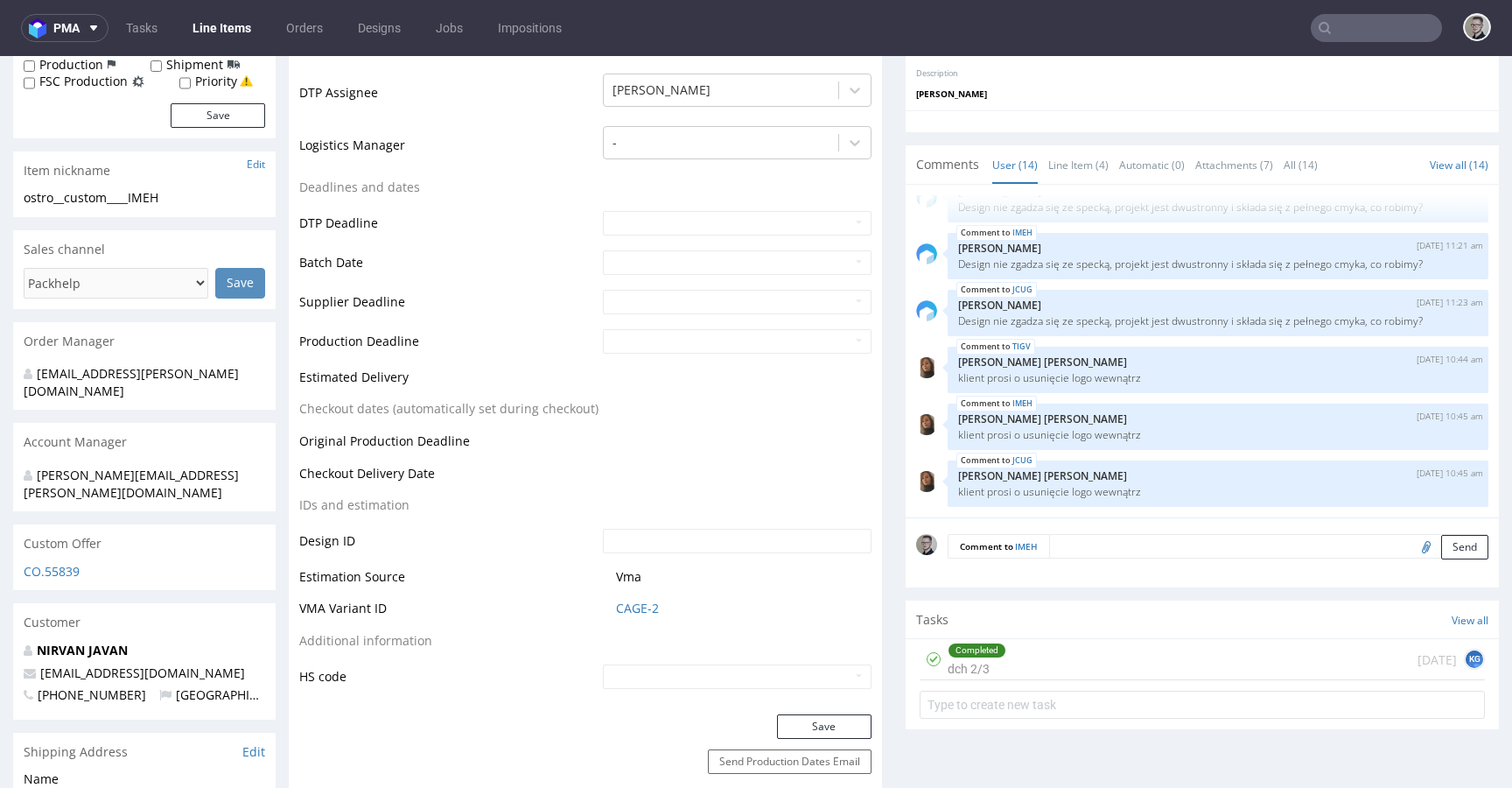
scroll to position [374, 0]
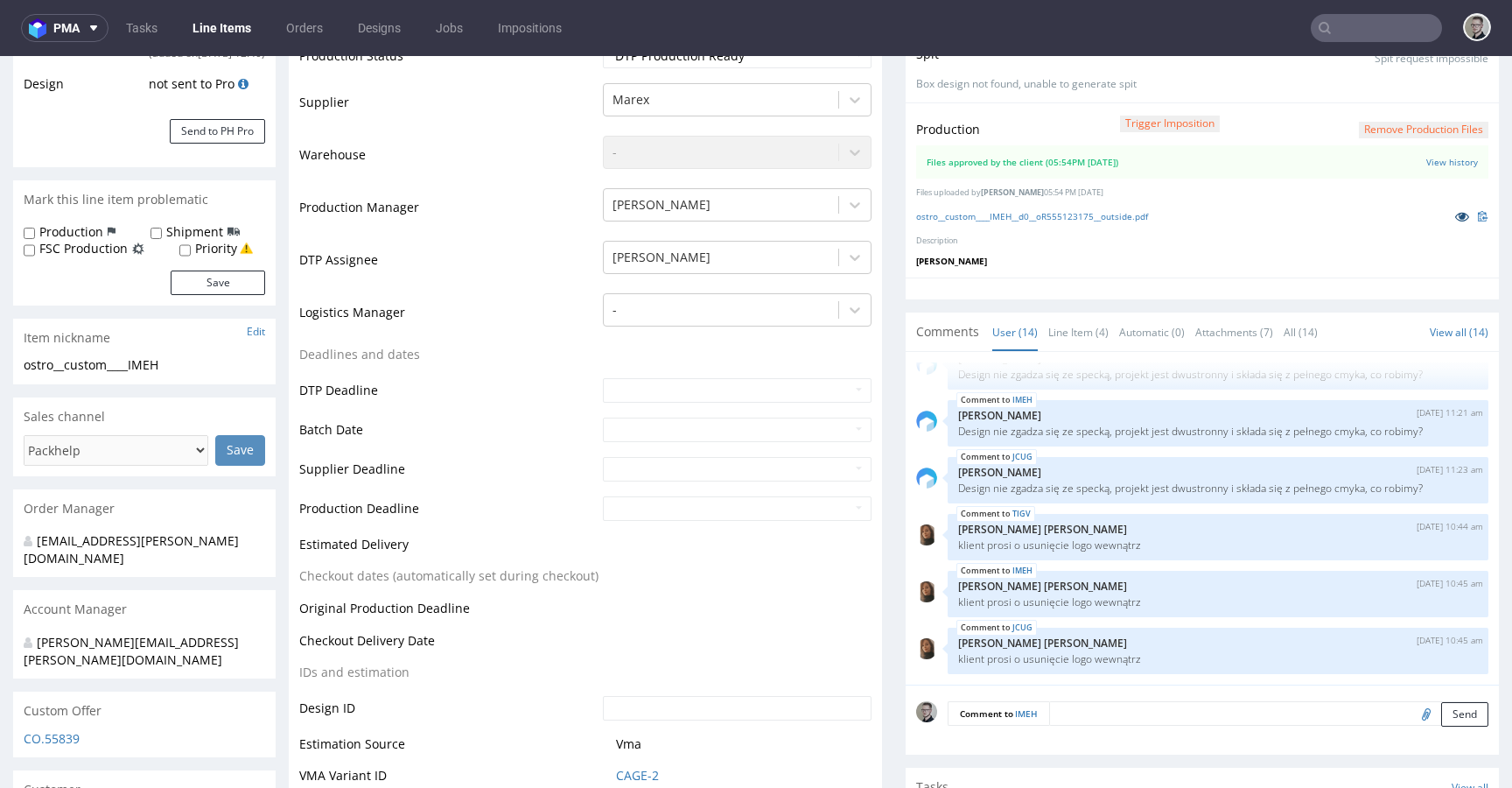
click at [1455, 217] on icon at bounding box center [1462, 216] width 14 height 12
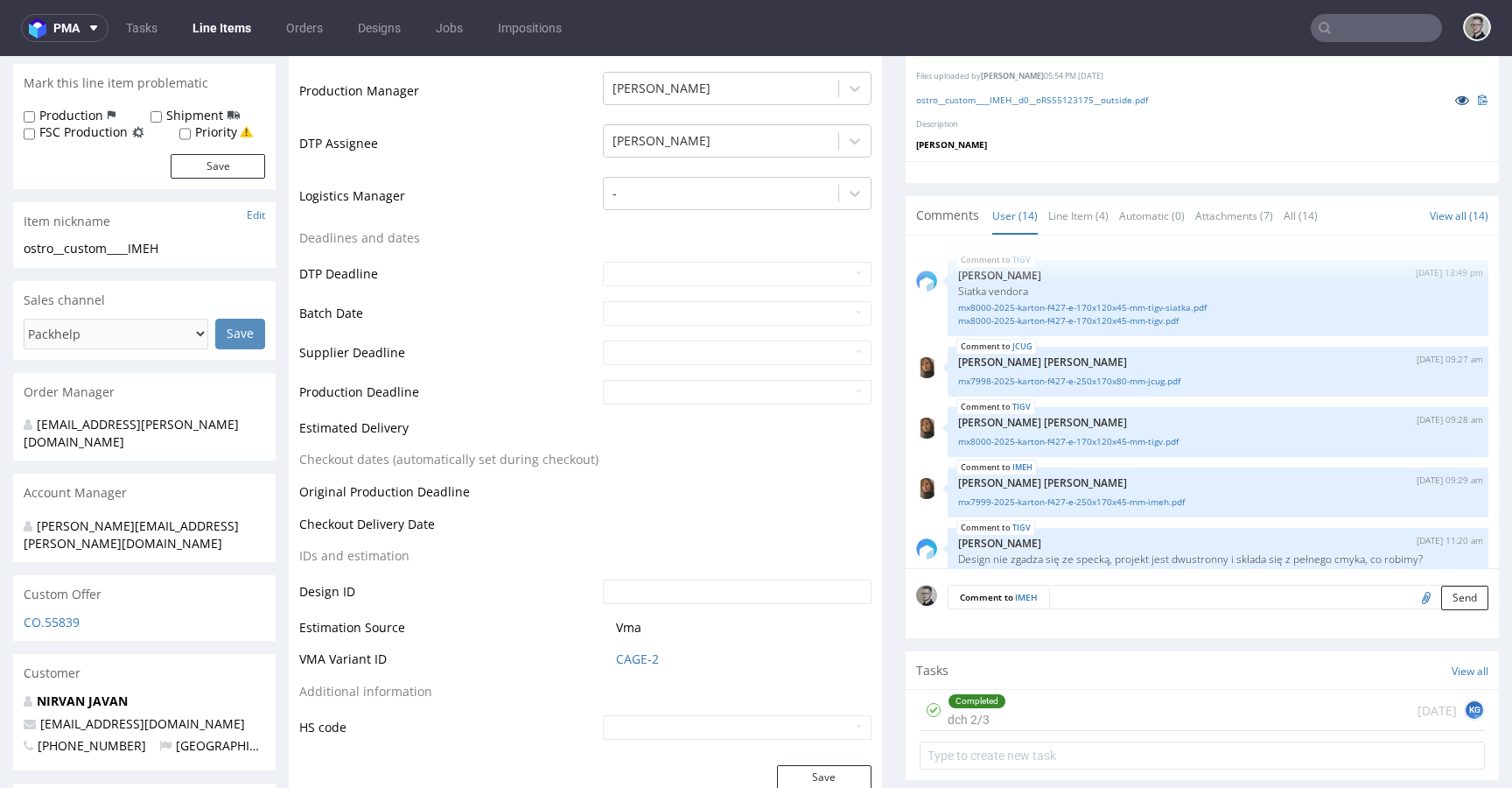
scroll to position [0, 0]
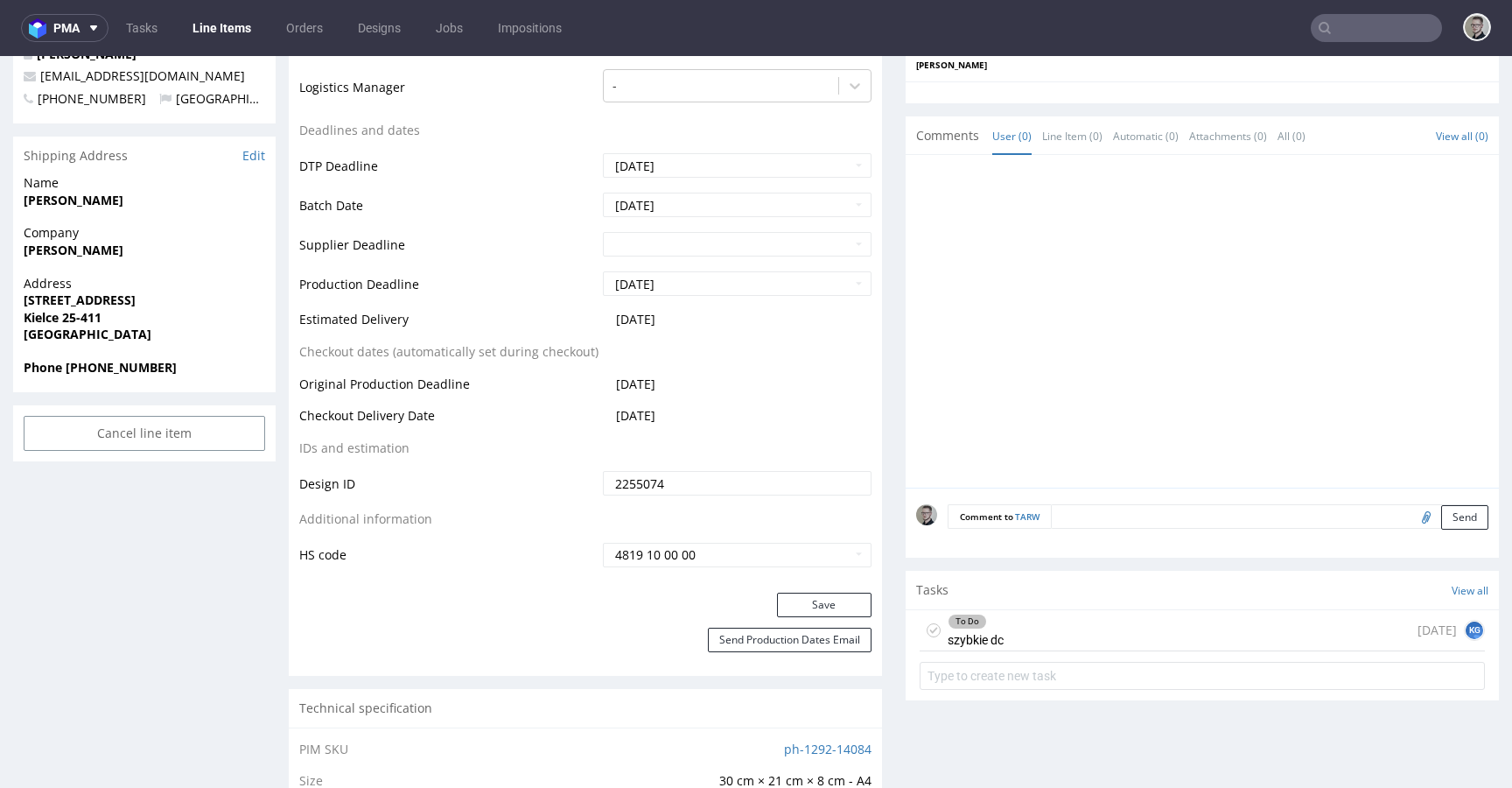
scroll to position [654, 0]
click at [1032, 635] on div "To Do szybkie dc [DATE] KG" at bounding box center [1202, 629] width 566 height 41
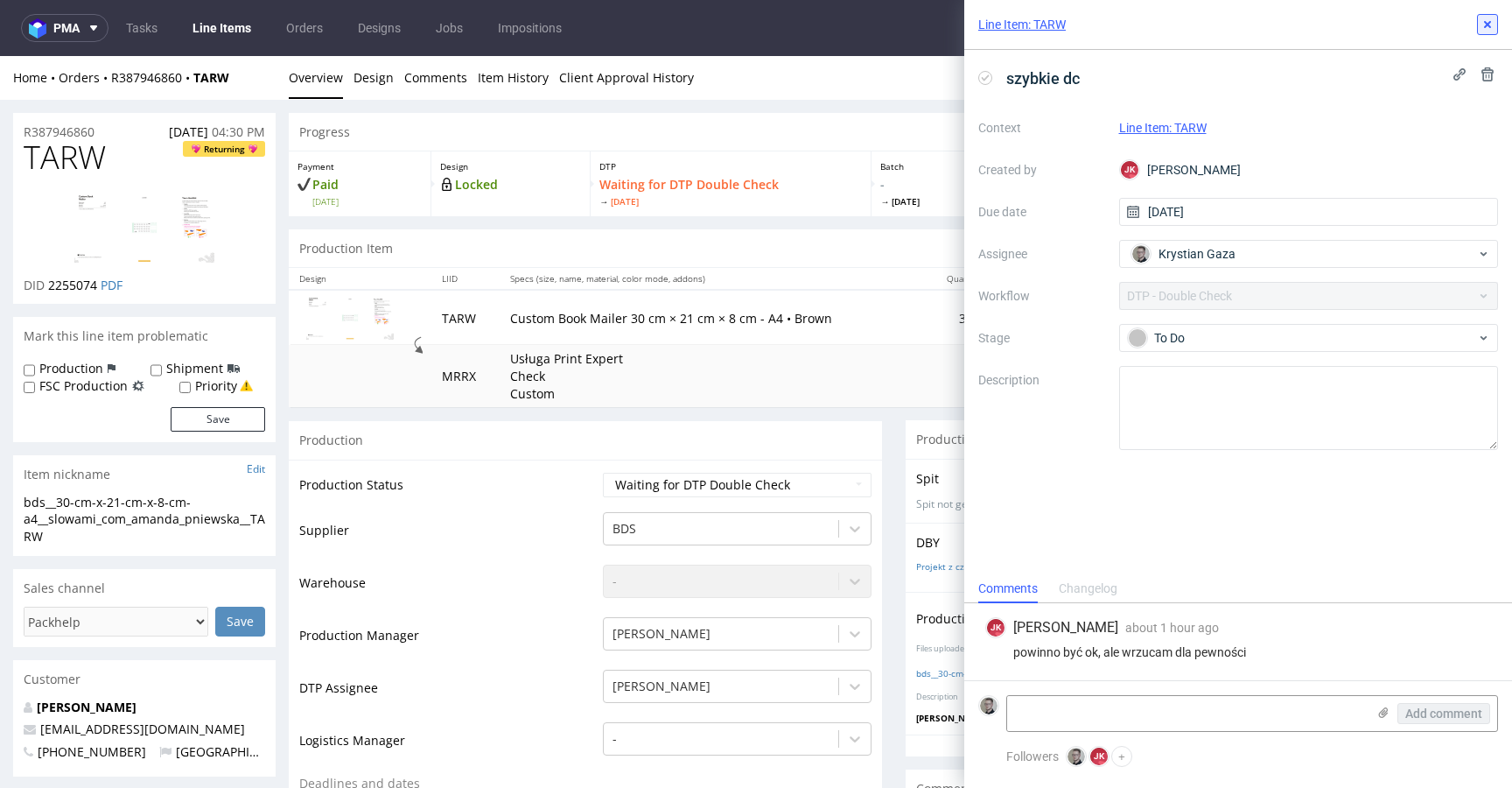
click at [1489, 21] on use at bounding box center [1487, 24] width 7 height 7
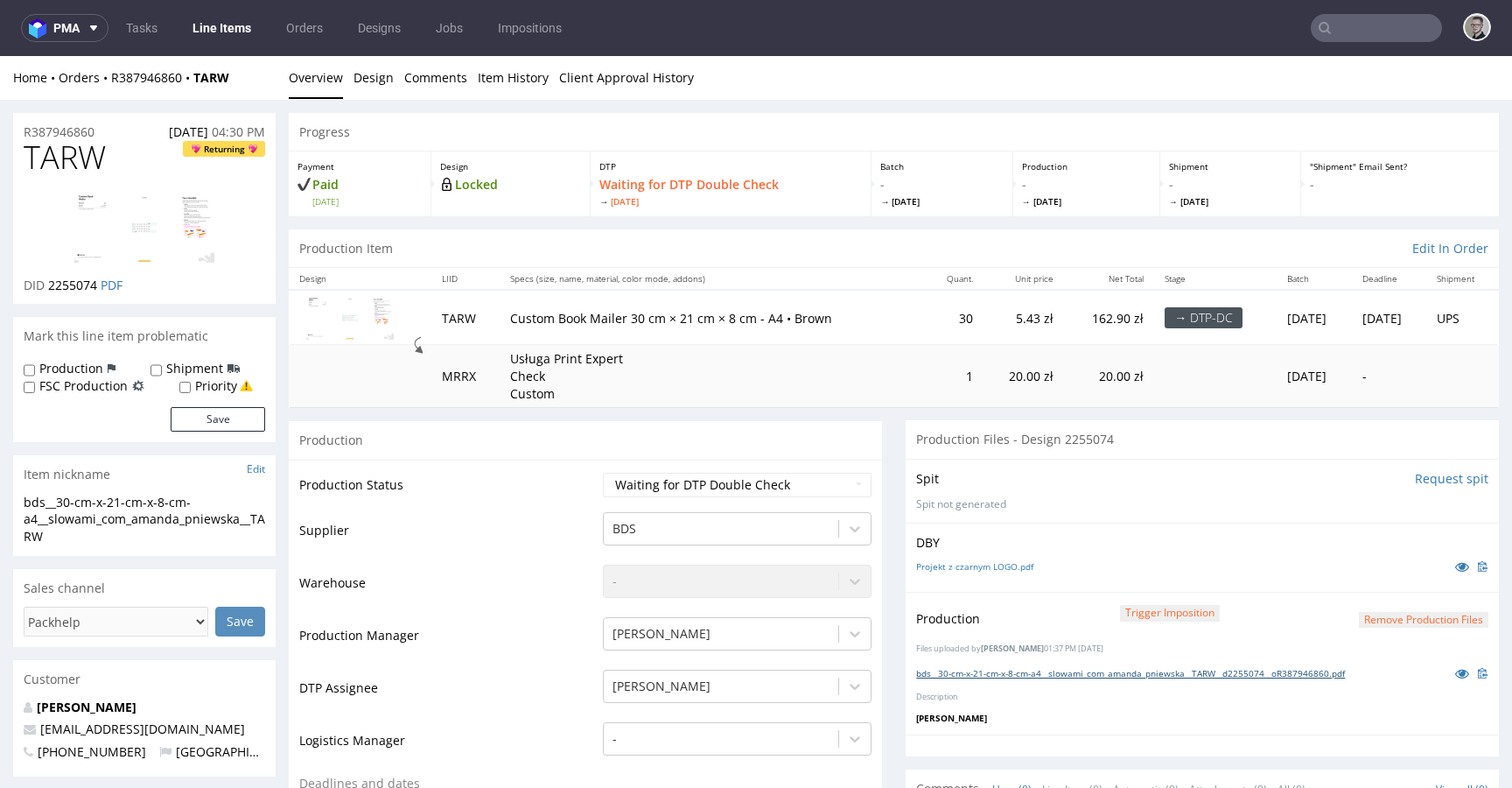
click at [1029, 671] on link "bds__30-cm-x-21-cm-x-8-cm-a4__slowami_com_amanda_pniewska__TARW__d2255074__oR38…" at bounding box center [1130, 673] width 429 height 12
click at [962, 569] on link "Projekt z czarnym LOGO.pdf" at bounding box center [974, 566] width 117 height 12
click at [998, 565] on link "Projekt z czarnym LOGO.pdf" at bounding box center [974, 566] width 117 height 12
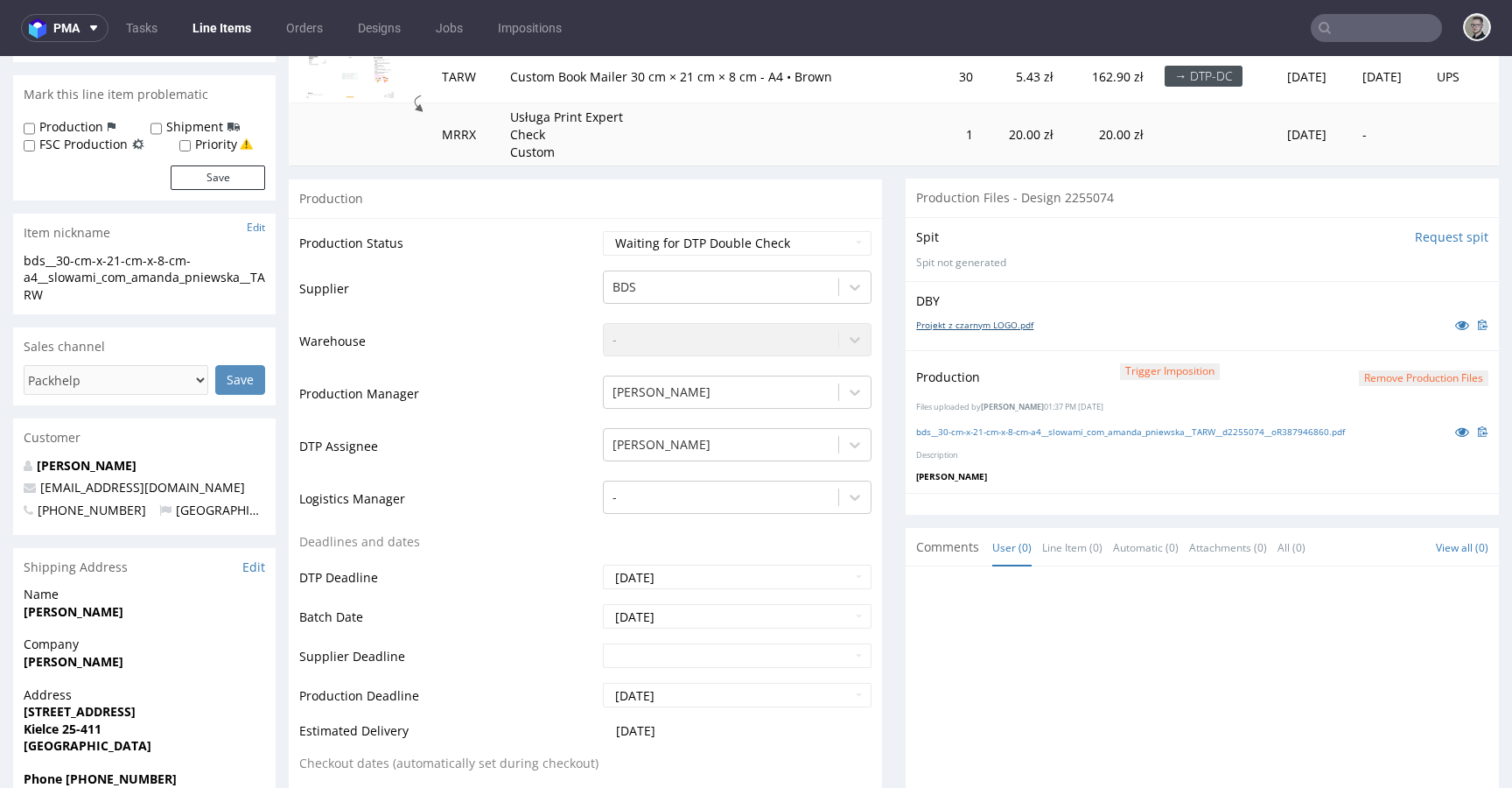
scroll to position [654, 0]
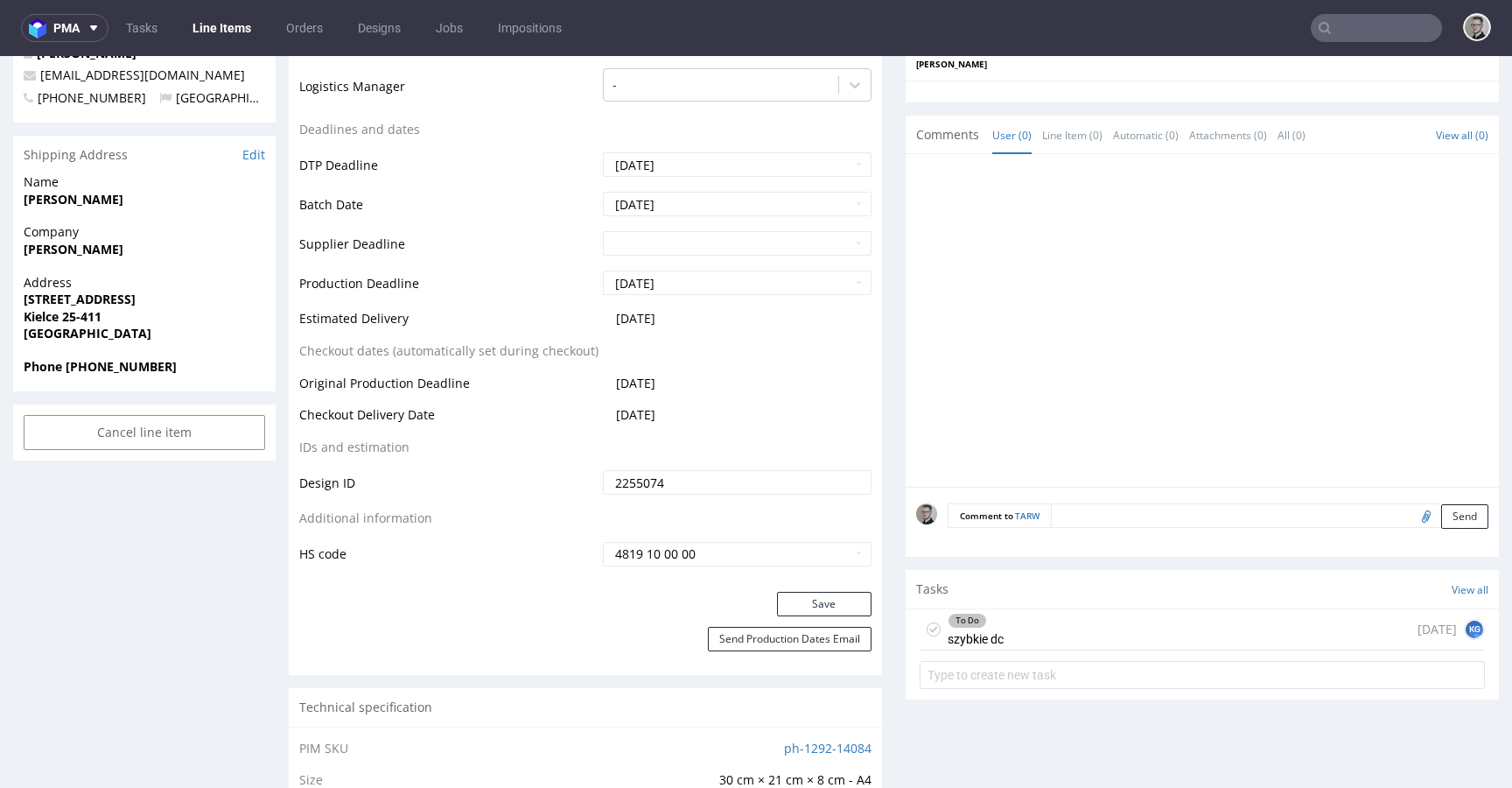
click at [920, 618] on div "To Do szybkie dc" at bounding box center [961, 629] width 84 height 41
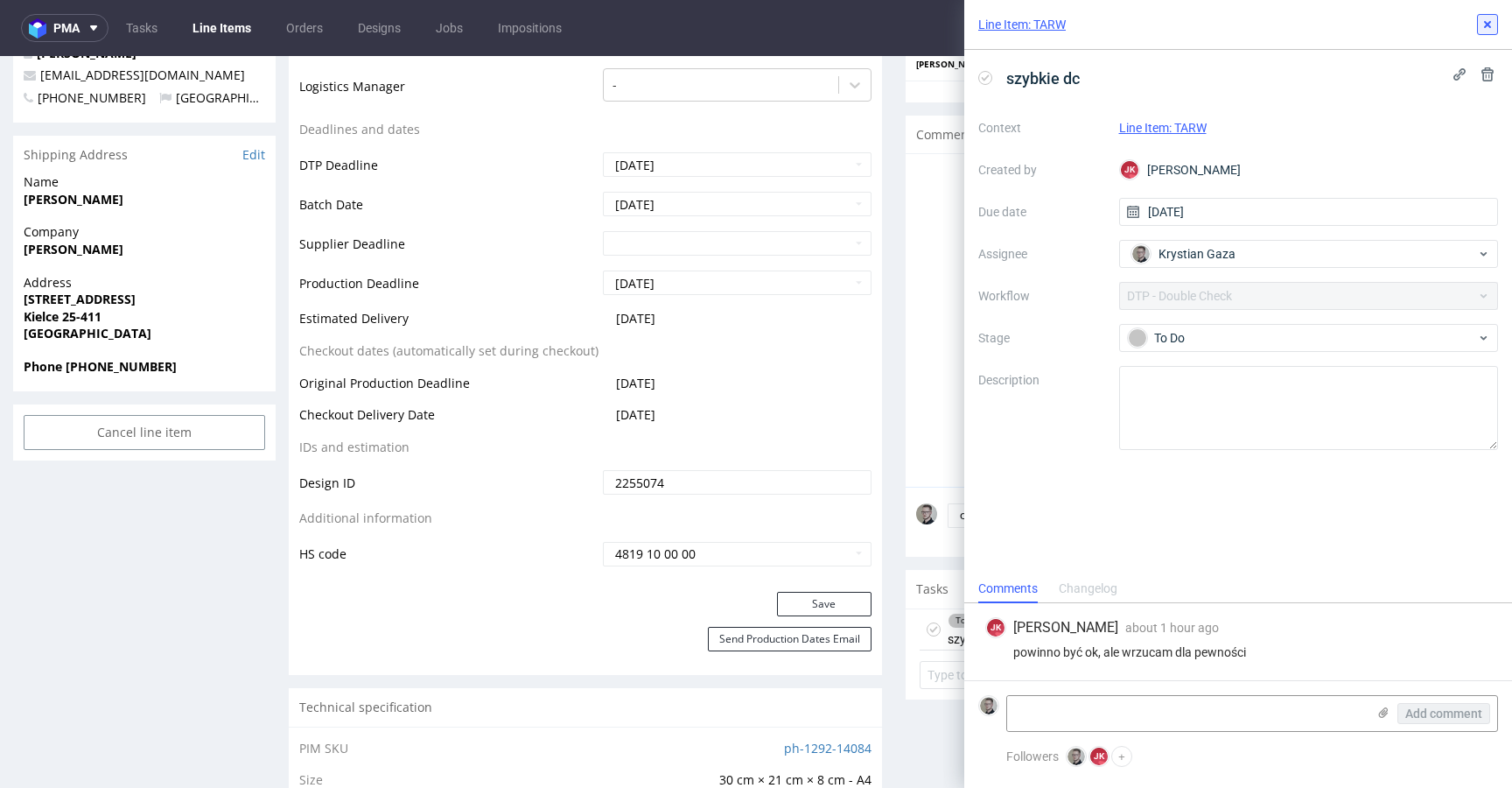
click at [1480, 23] on icon at bounding box center [1487, 25] width 14 height 14
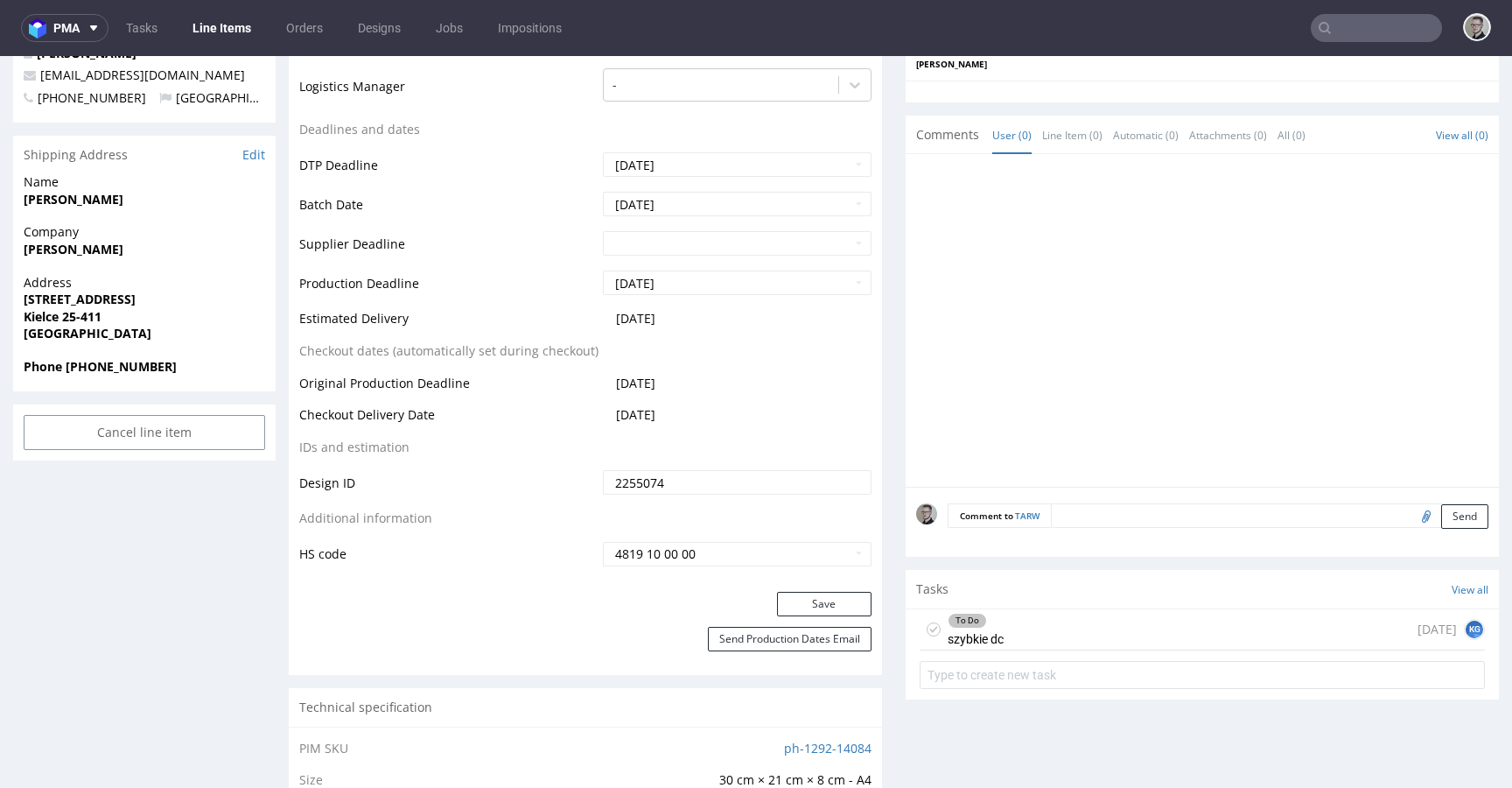
click at [927, 626] on icon at bounding box center [934, 629] width 14 height 14
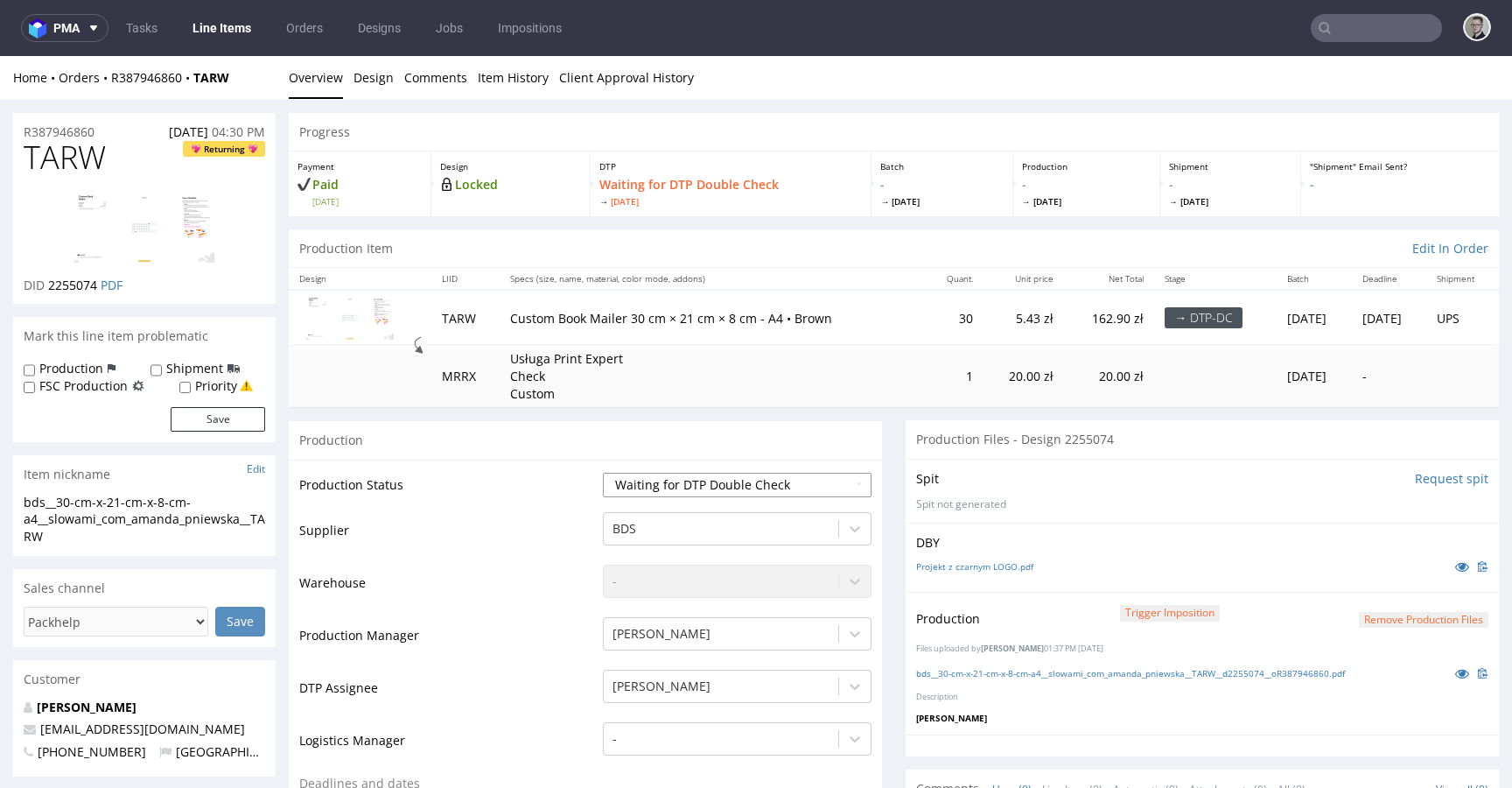
drag, startPoint x: 755, startPoint y: 470, endPoint x: 758, endPoint y: 479, distance: 9.5
click at [756, 471] on td "Waiting for Artwork Waiting for Diecut Waiting for Mockup Waiting for DTP Waiti…" at bounding box center [734, 490] width 273 height 40
click at [760, 491] on select "Waiting for Artwork Waiting for Diecut Waiting for Mockup Waiting for DTP Waiti…" at bounding box center [737, 484] width 269 height 25
select select "dtp_dc_done"
click at [603, 472] on select "Waiting for Artwork Waiting for Diecut Waiting for Mockup Waiting for DTP Waiti…" at bounding box center [737, 484] width 269 height 25
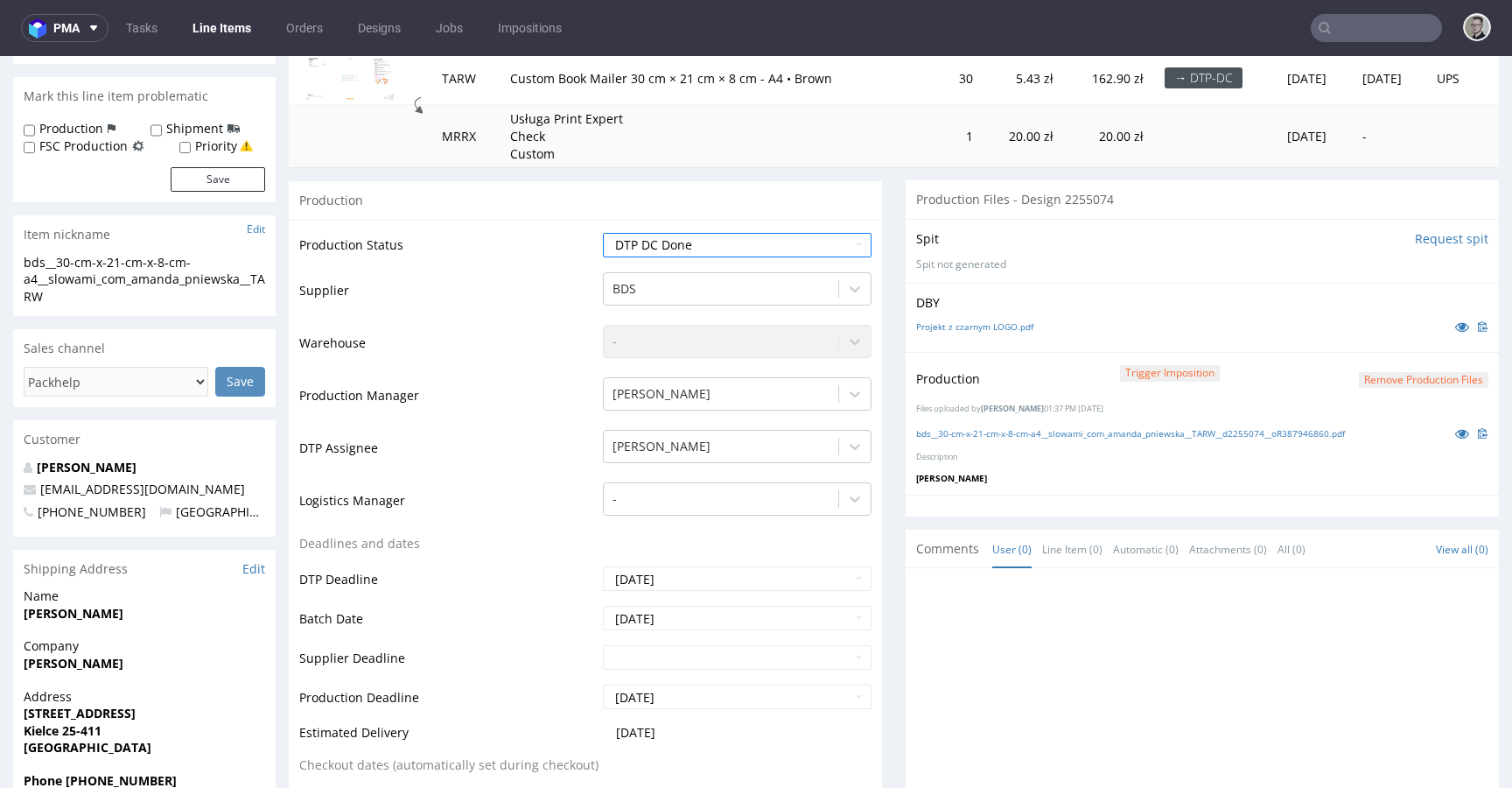
scroll to position [573, 0]
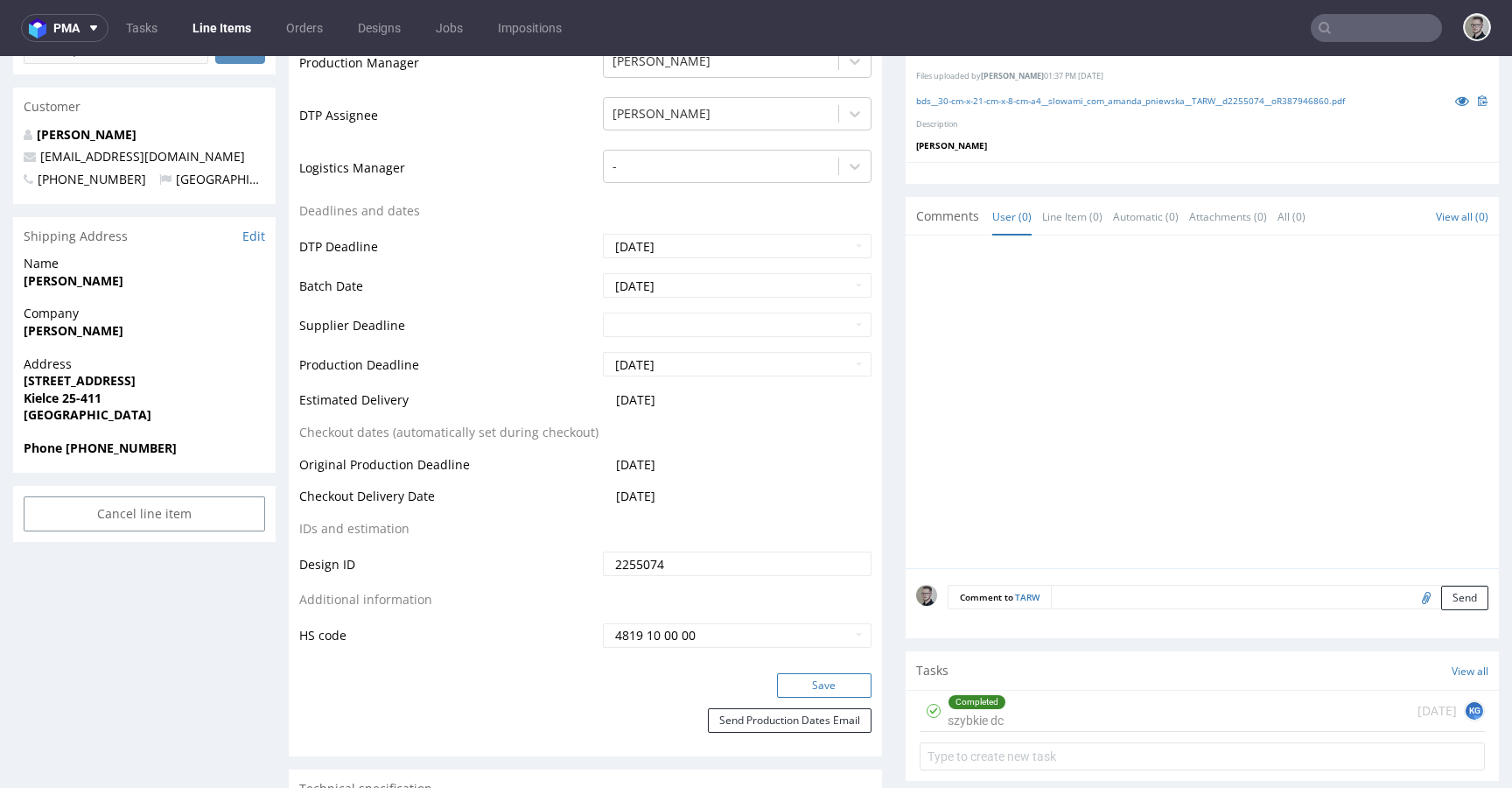
click at [833, 673] on button "Save" at bounding box center [823, 685] width 94 height 25
click at [925, 735] on form at bounding box center [1202, 756] width 566 height 42
click at [1062, 704] on div "Completed szybkie dc today KG" at bounding box center [1202, 711] width 566 height 41
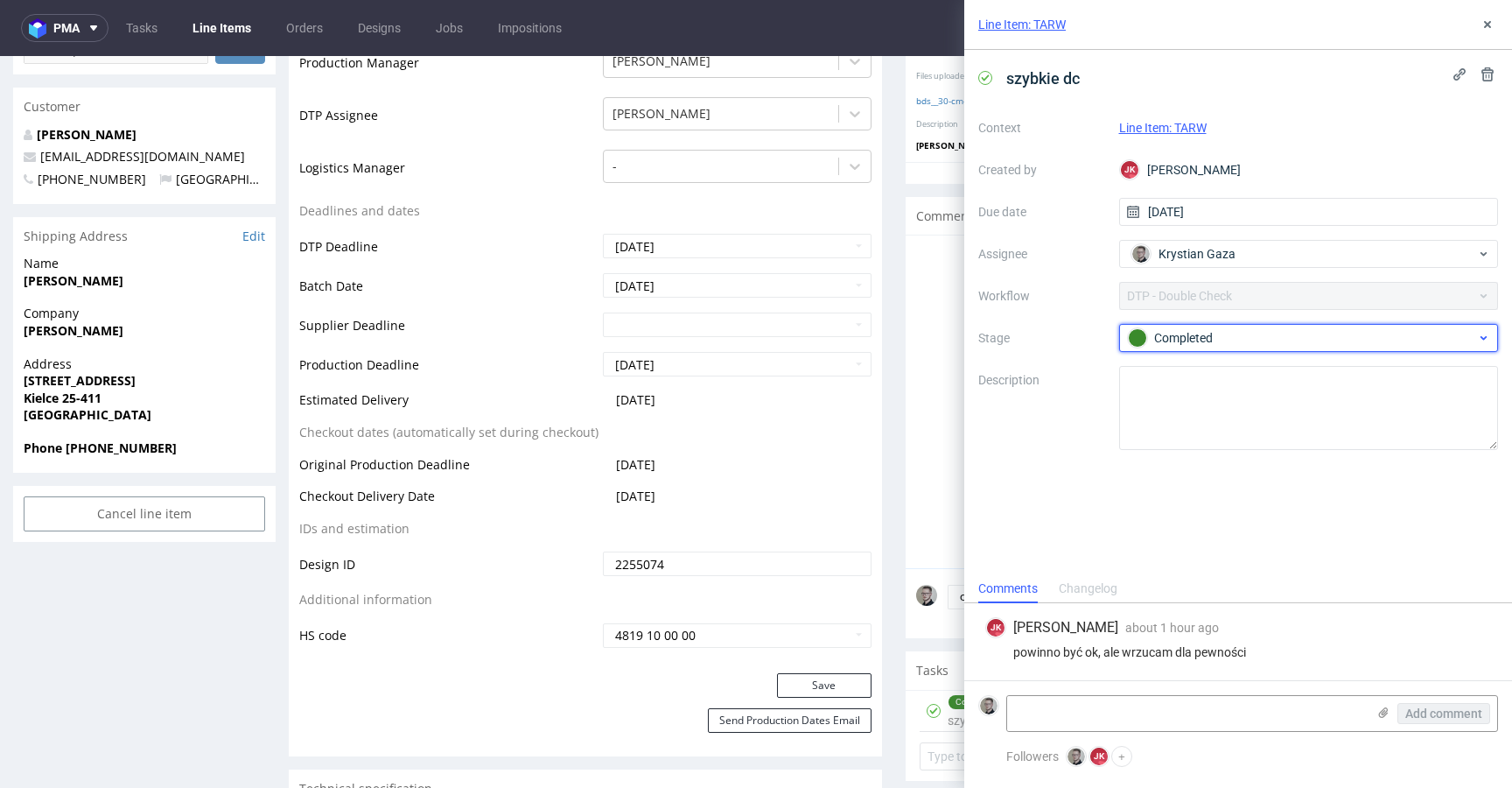
click at [1302, 337] on div "Completed" at bounding box center [1302, 337] width 348 height 19
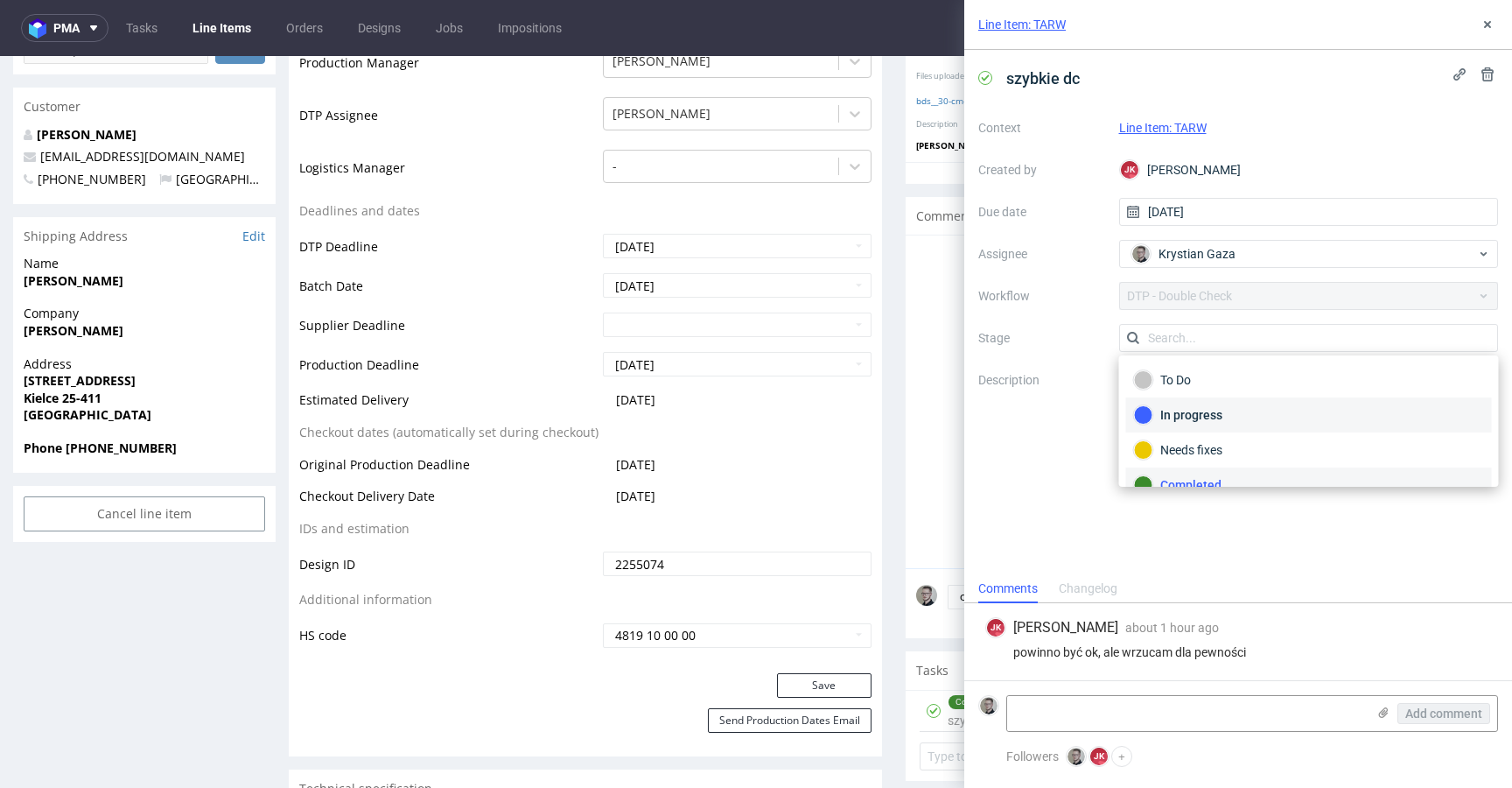
scroll to position [16, 0]
click at [1234, 431] on div "Needs fixes" at bounding box center [1309, 434] width 350 height 19
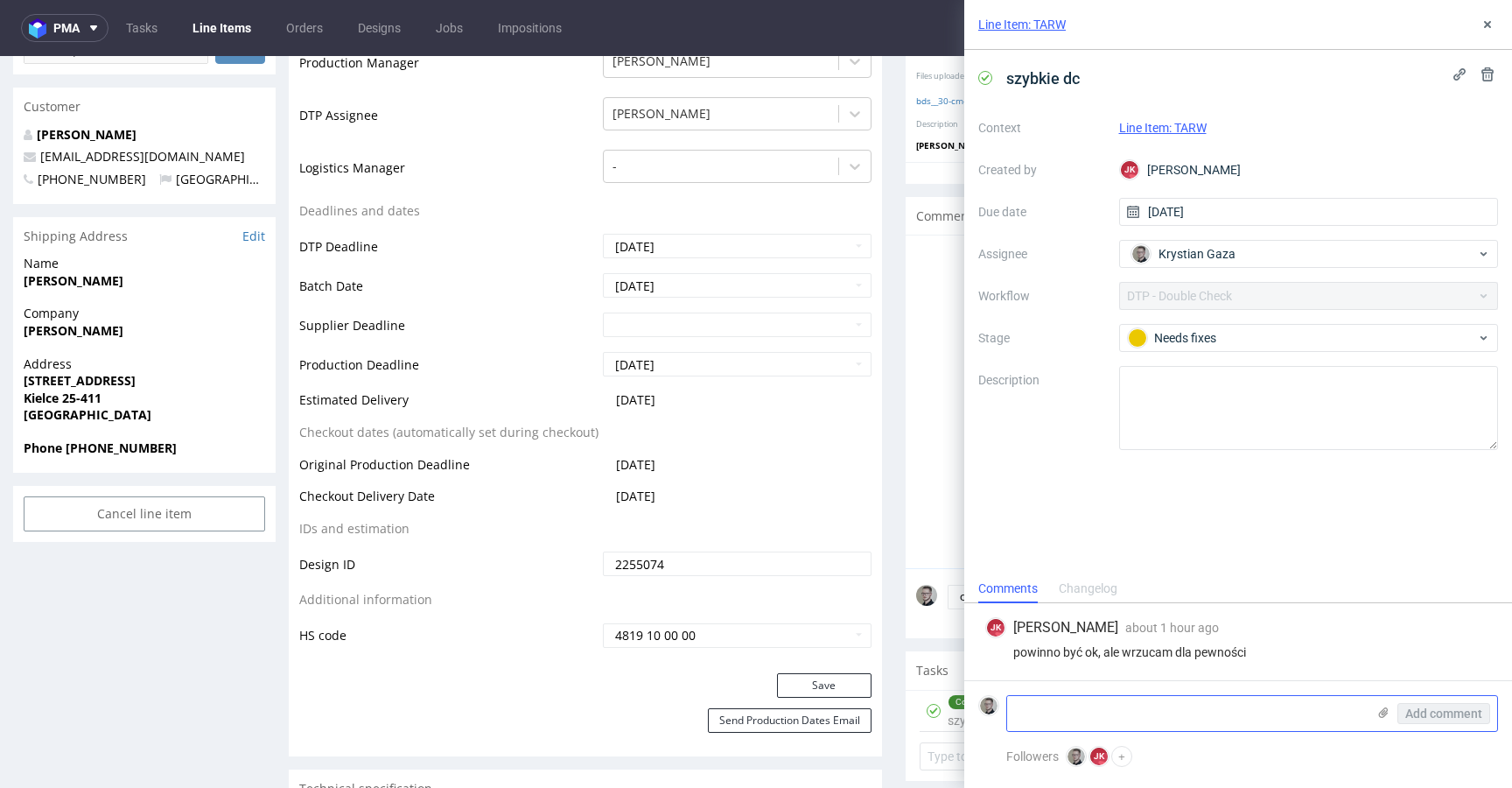
click at [1145, 702] on textarea at bounding box center [1187, 713] width 359 height 35
type textarea "jakiś babroch jest pod kodem w prawym górnym rogu"
click at [1467, 713] on span "Add comment" at bounding box center [1444, 714] width 77 height 12
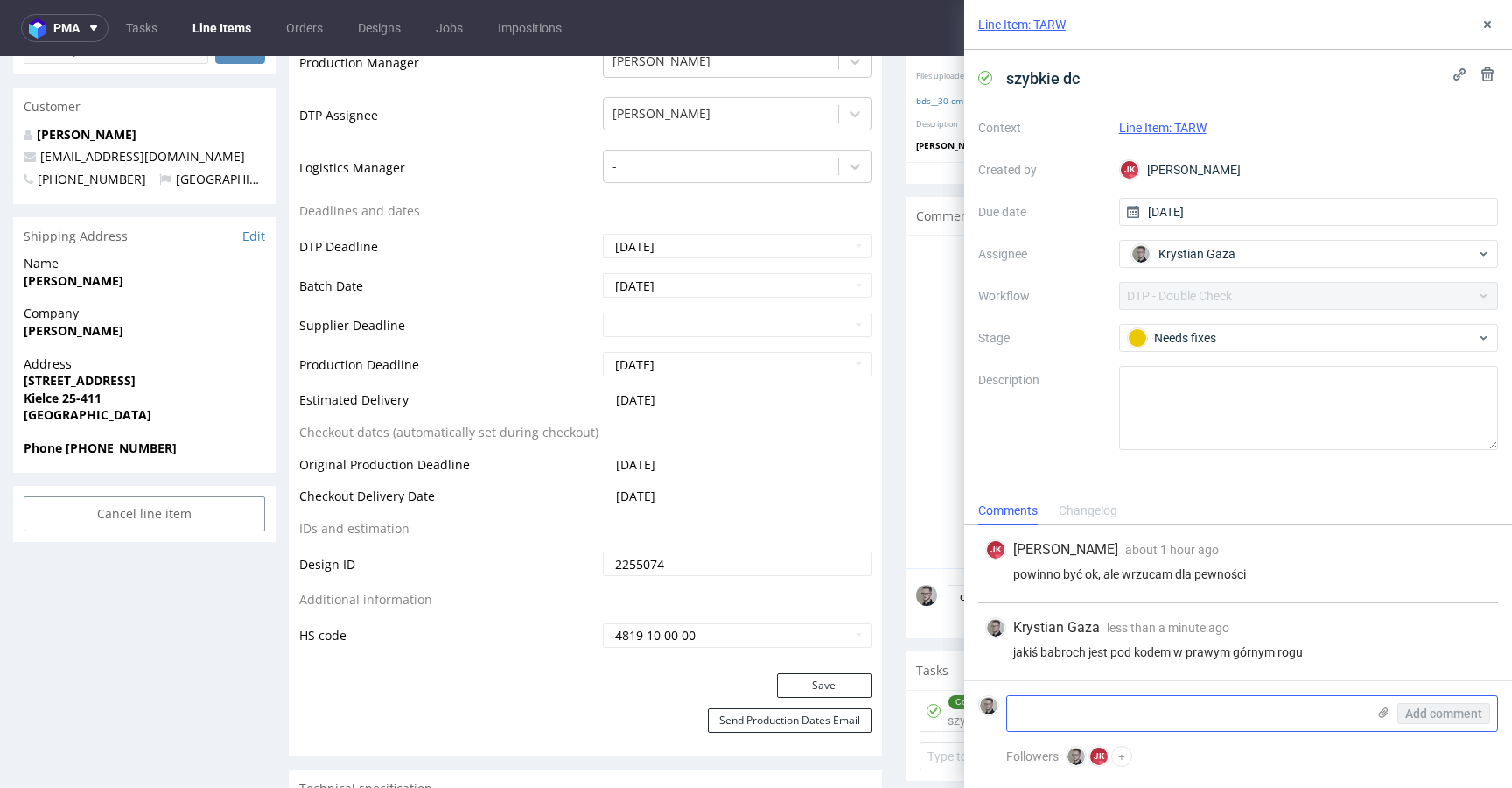
click at [1102, 722] on textarea at bounding box center [1187, 713] width 359 height 35
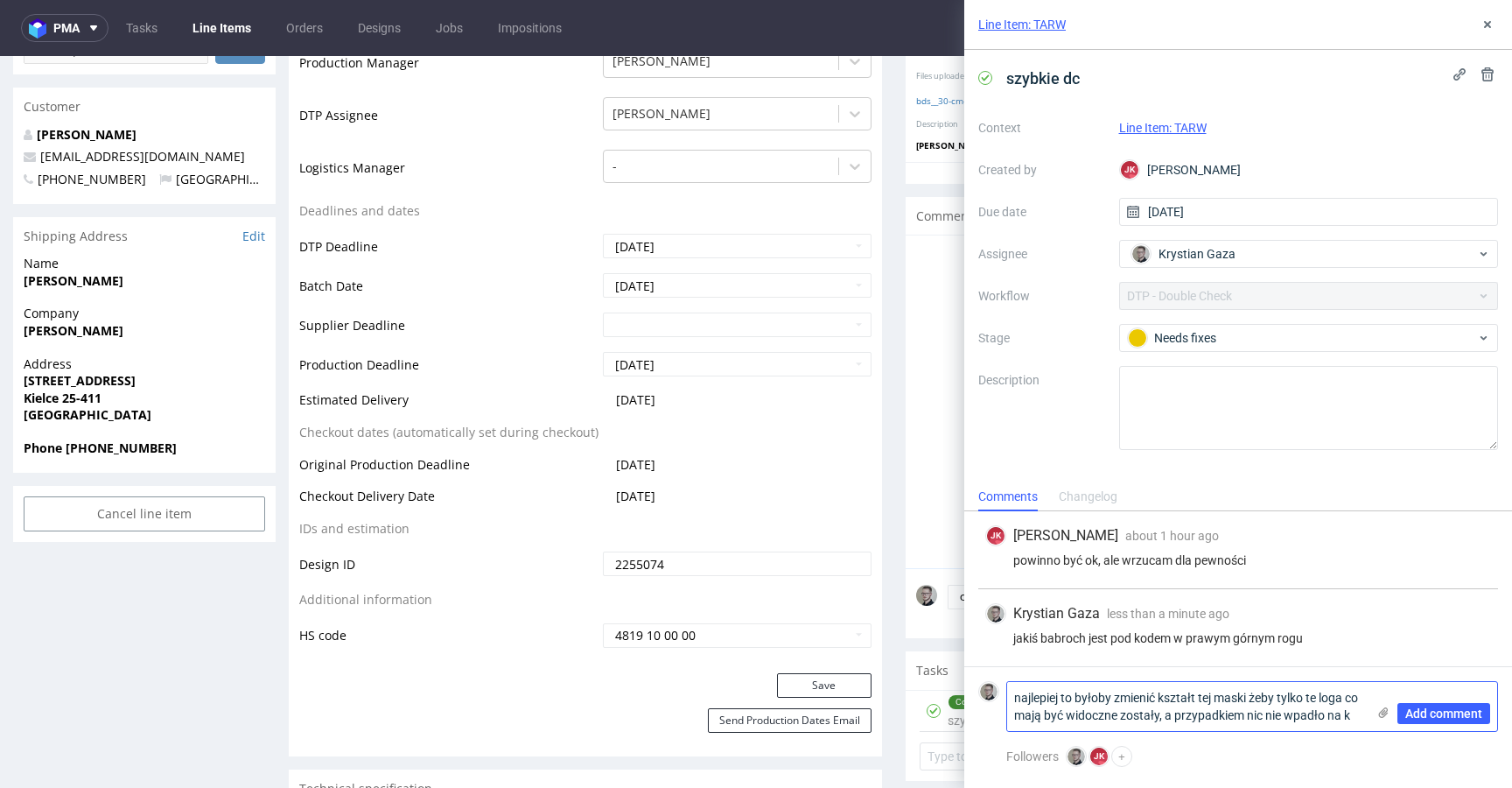
scroll to position [0, 0]
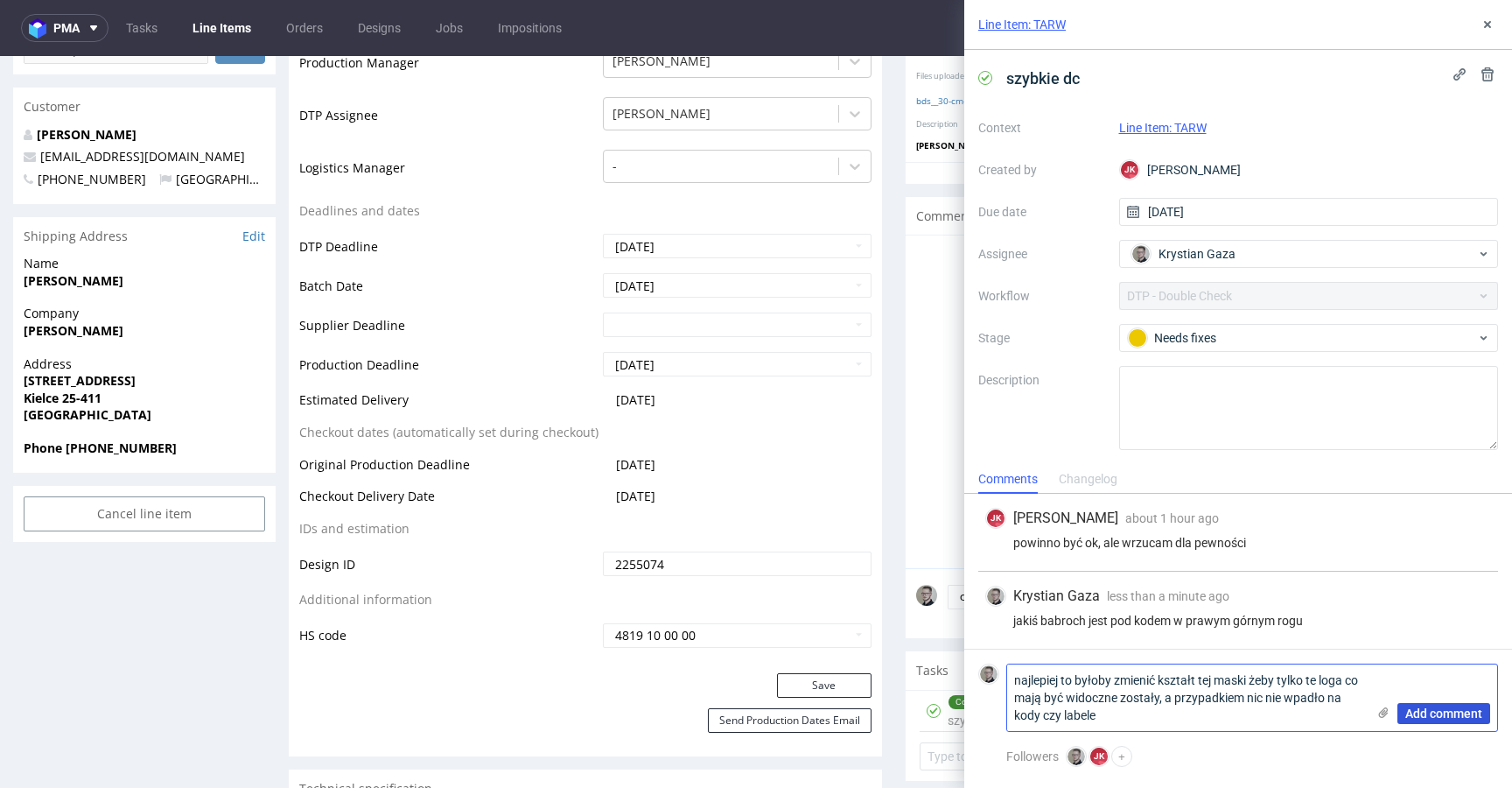
type textarea "najlepiej to byłoby zmienić kształt tej maski żeby tylko te loga co mają być wi…"
click at [1456, 716] on span "Add comment" at bounding box center [1444, 714] width 77 height 12
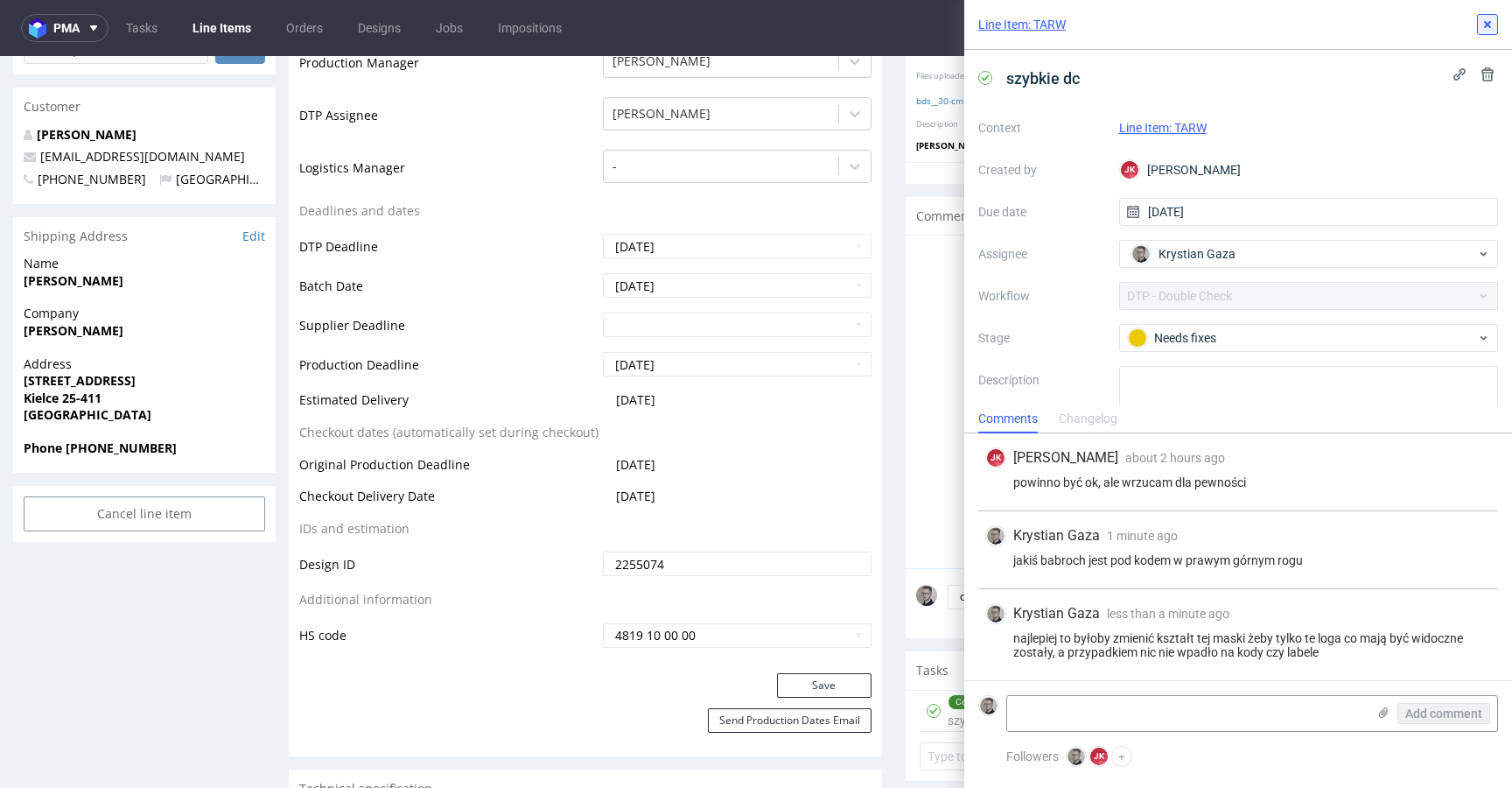
click at [1487, 19] on icon at bounding box center [1487, 25] width 14 height 14
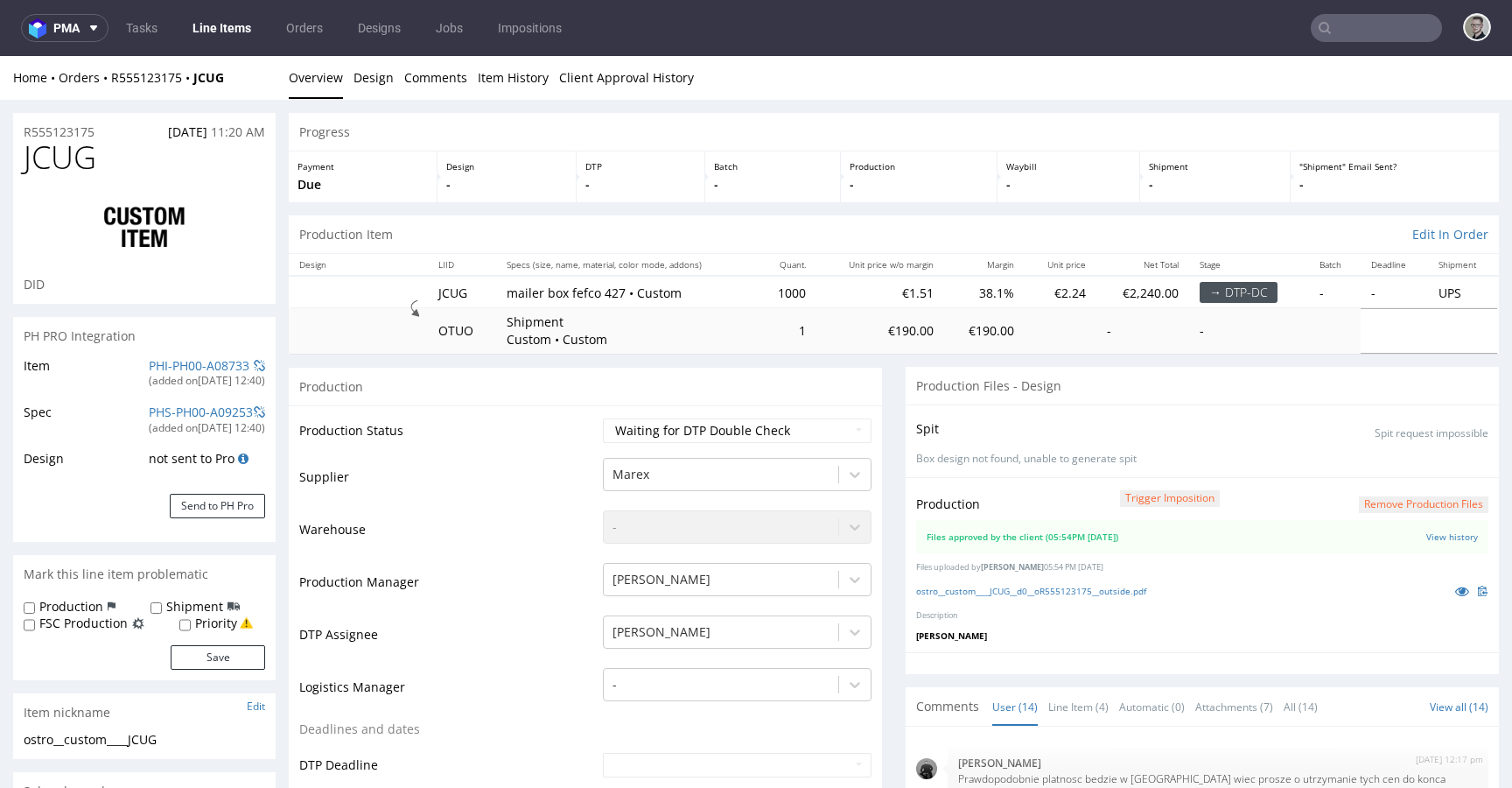
scroll to position [665, 0]
click at [1455, 592] on icon at bounding box center [1462, 591] width 14 height 12
click at [758, 420] on select "Waiting for Artwork Waiting for Diecut Waiting for Mockup Waiting for DTP Waiti…" at bounding box center [737, 431] width 269 height 25
select select "dtp_production_ready"
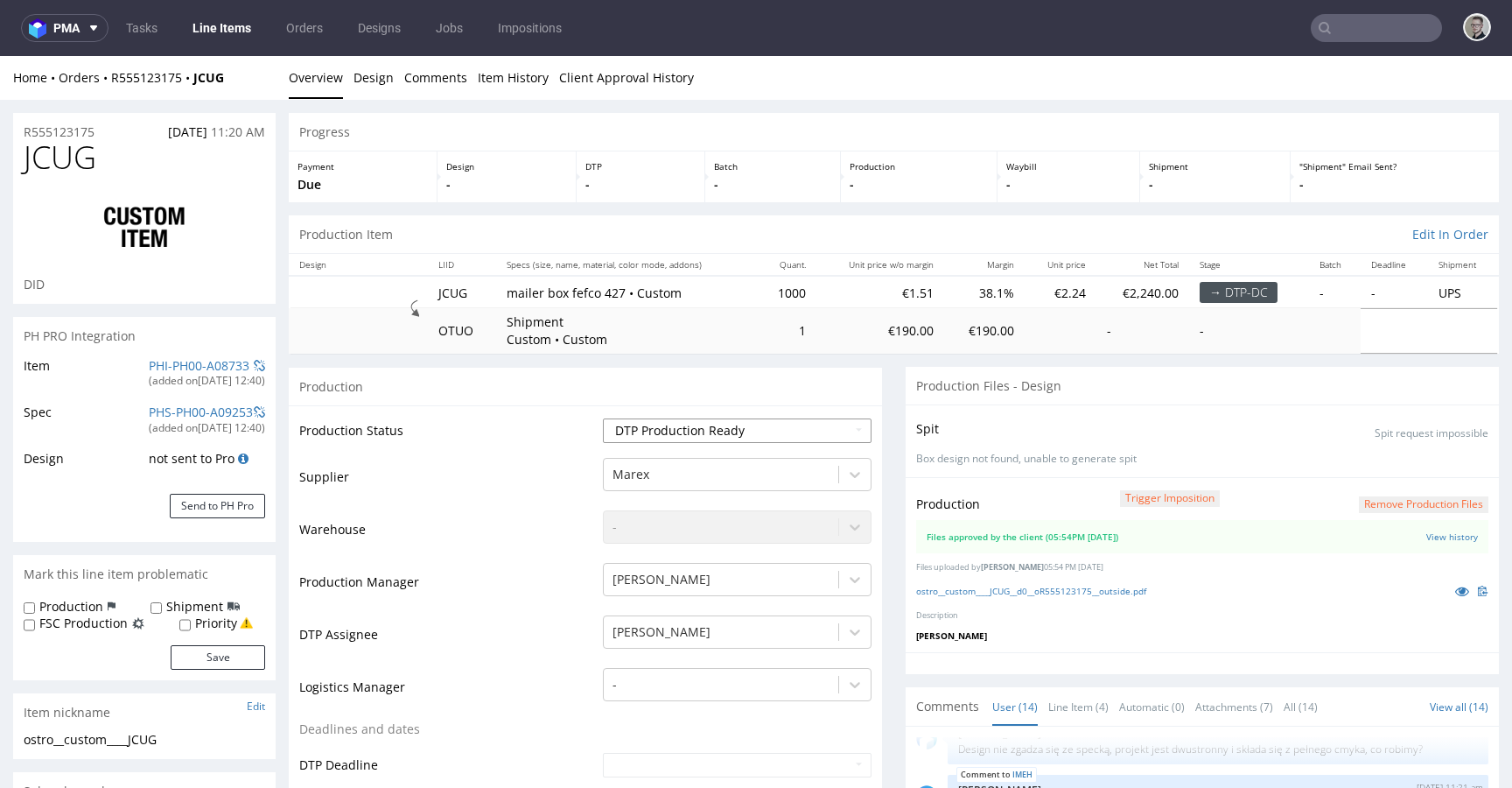
click at [603, 419] on select "Waiting for Artwork Waiting for Diecut Waiting for Mockup Waiting for DTP Waiti…" at bounding box center [737, 431] width 269 height 25
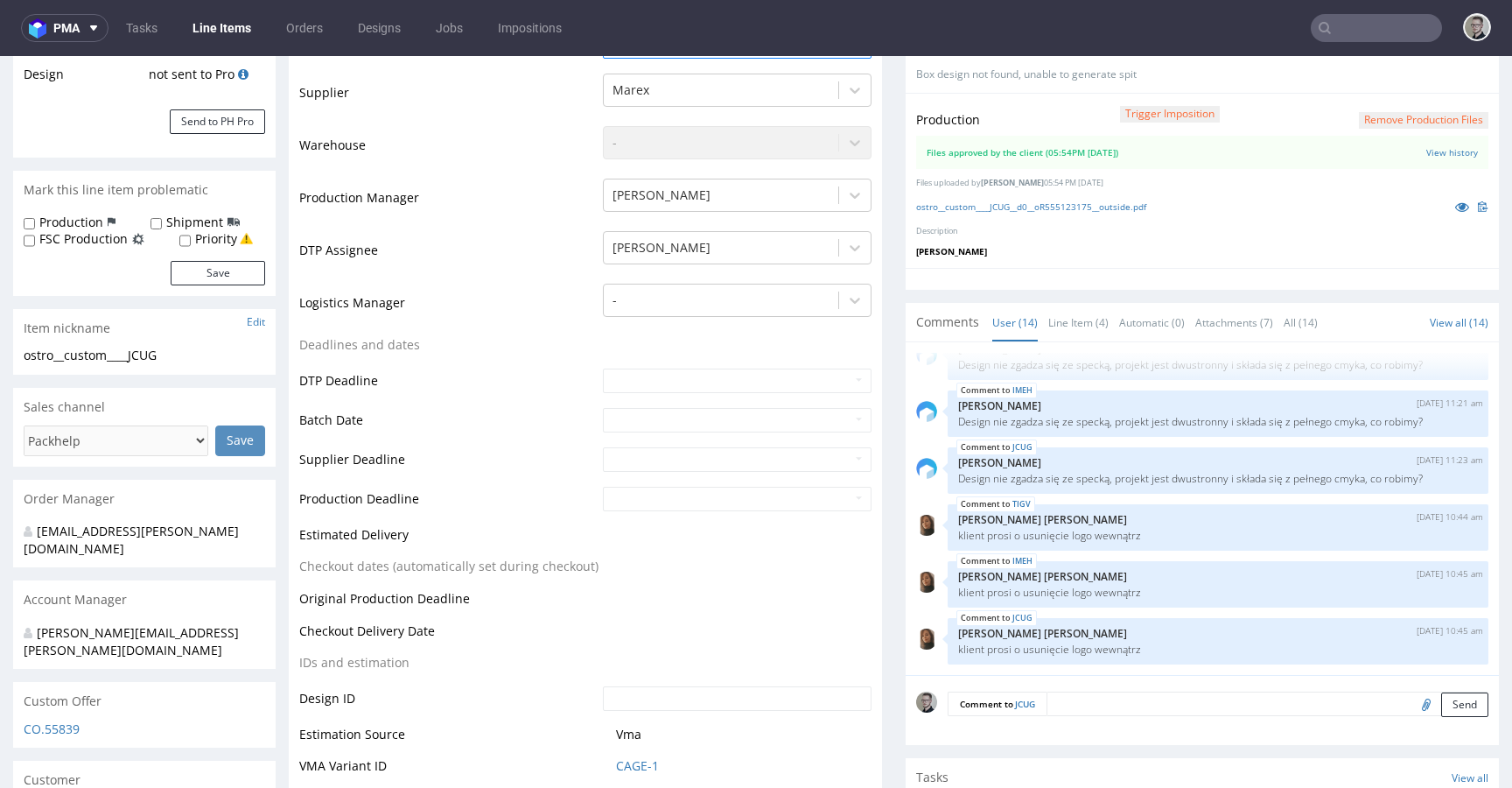
scroll to position [838, 0]
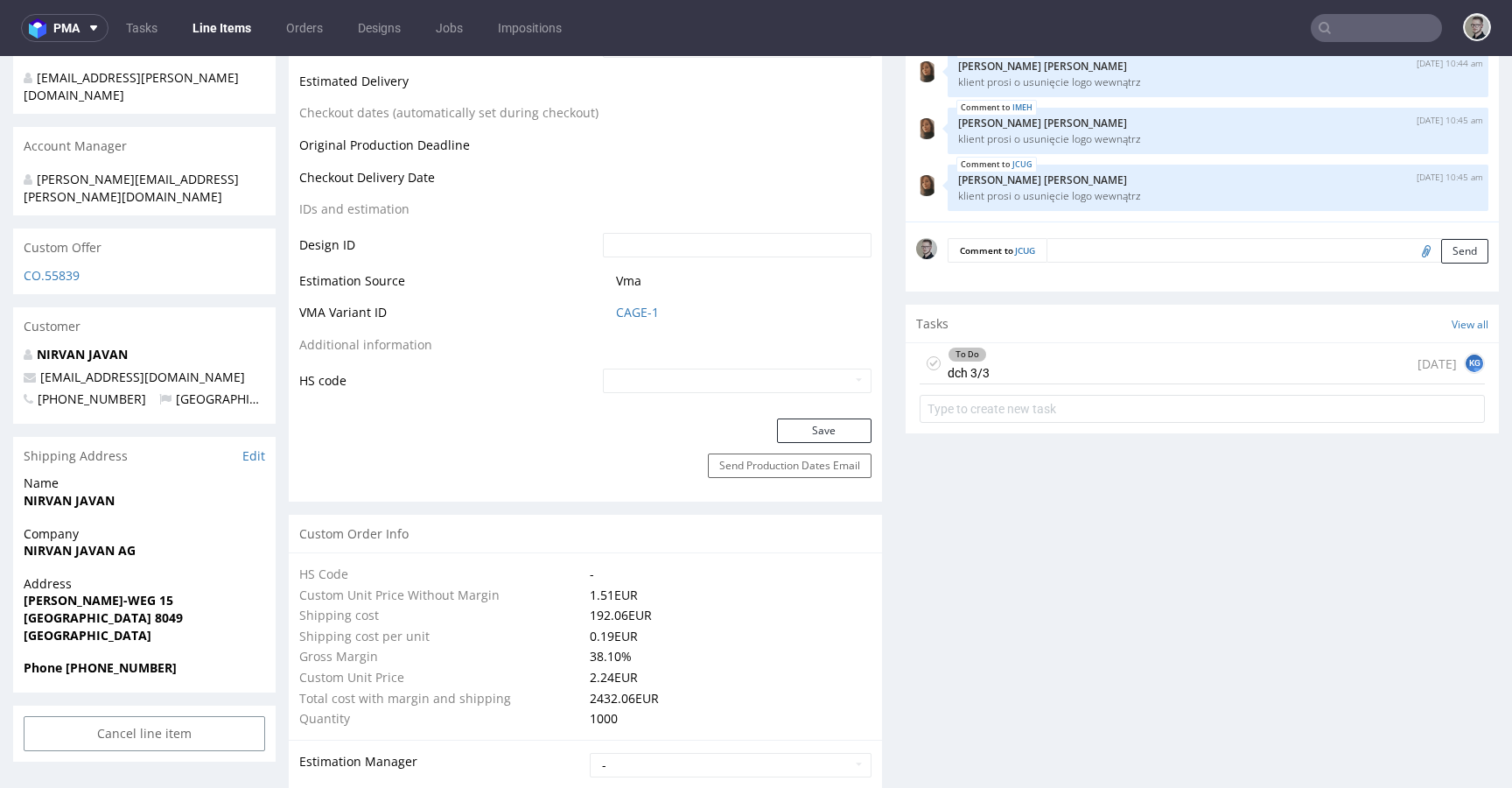
click at [826, 427] on button "Save" at bounding box center [823, 431] width 94 height 25
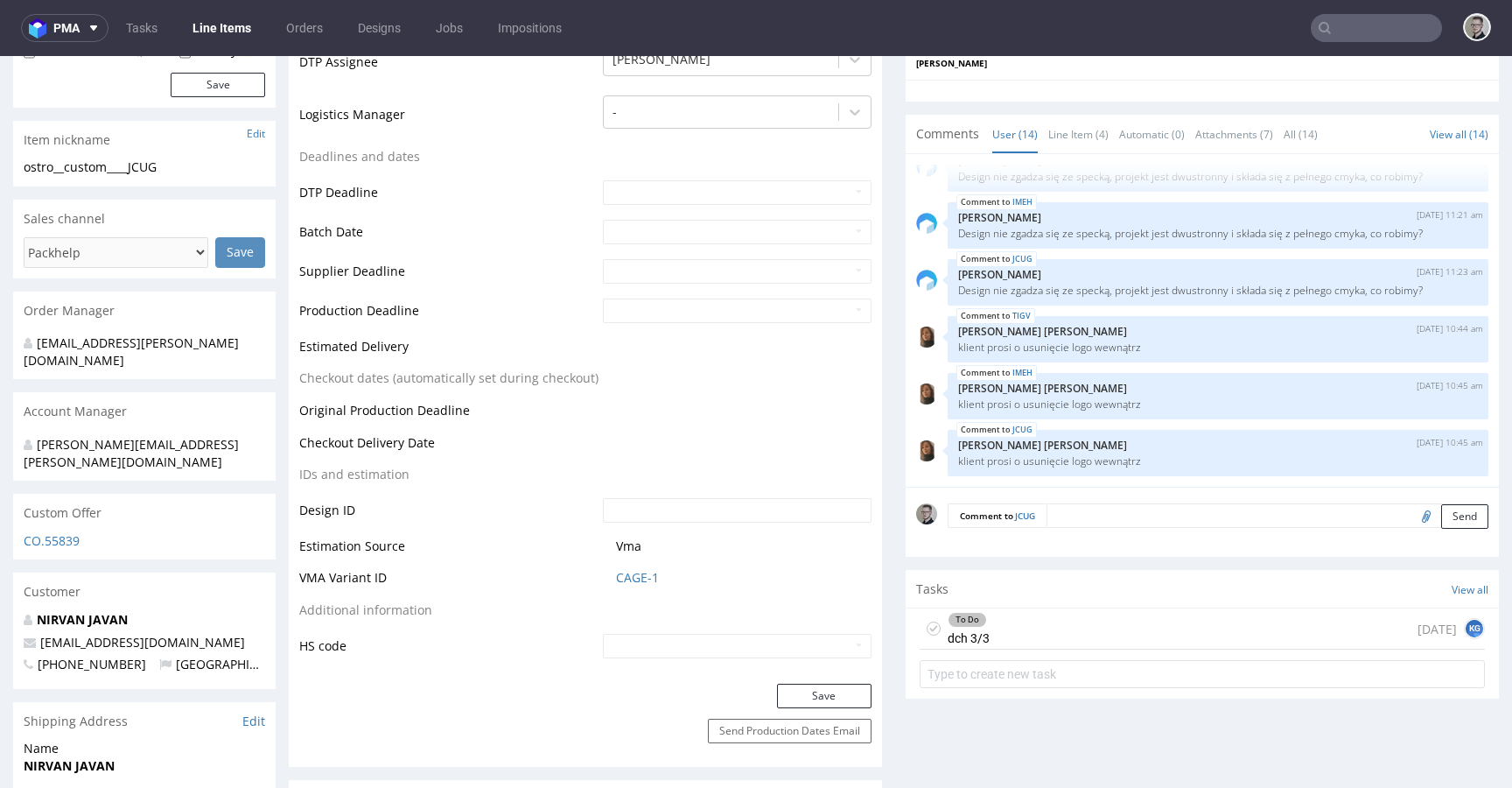
scroll to position [774, 0]
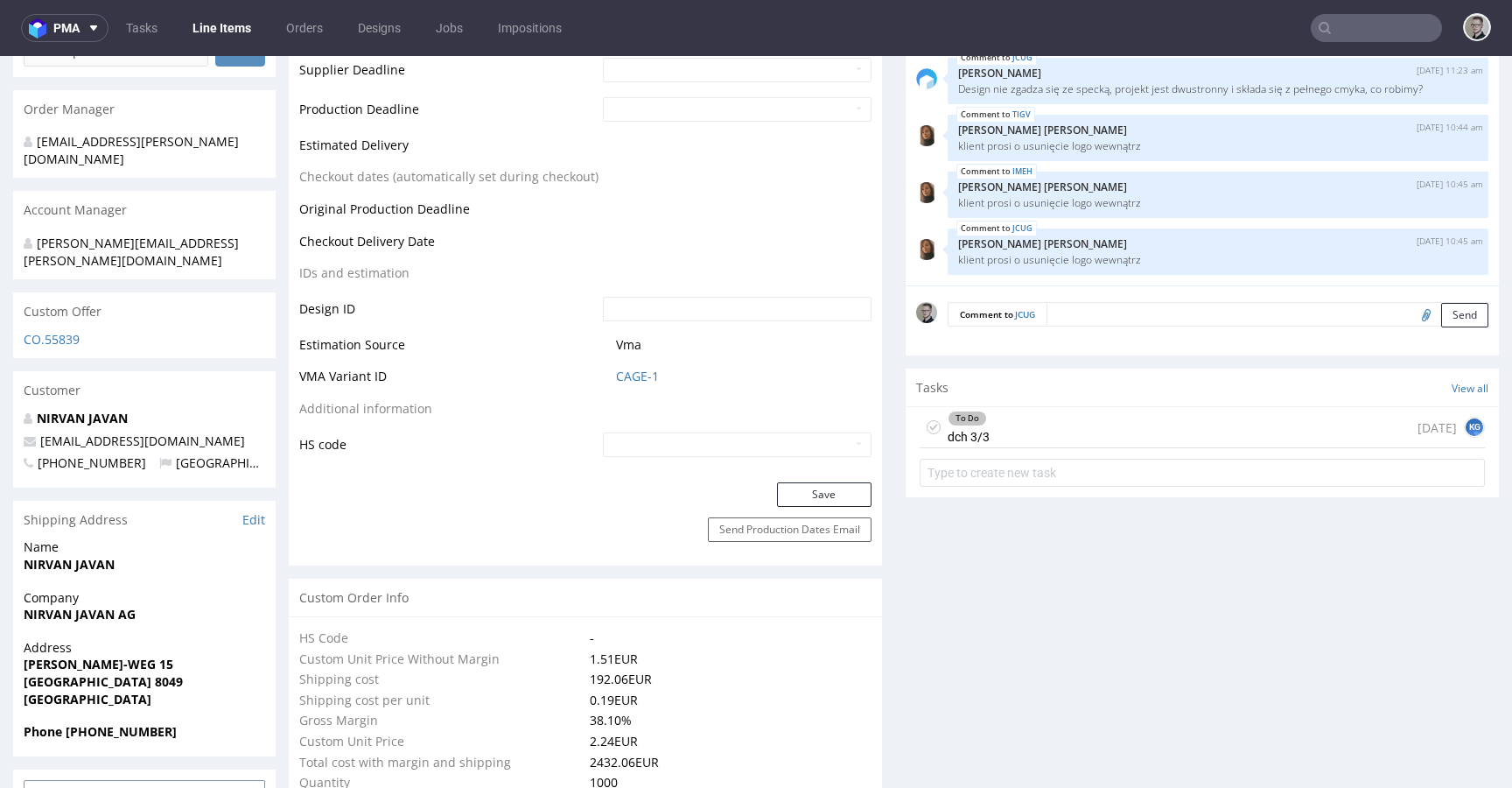
click at [931, 426] on use at bounding box center [935, 428] width 8 height 6
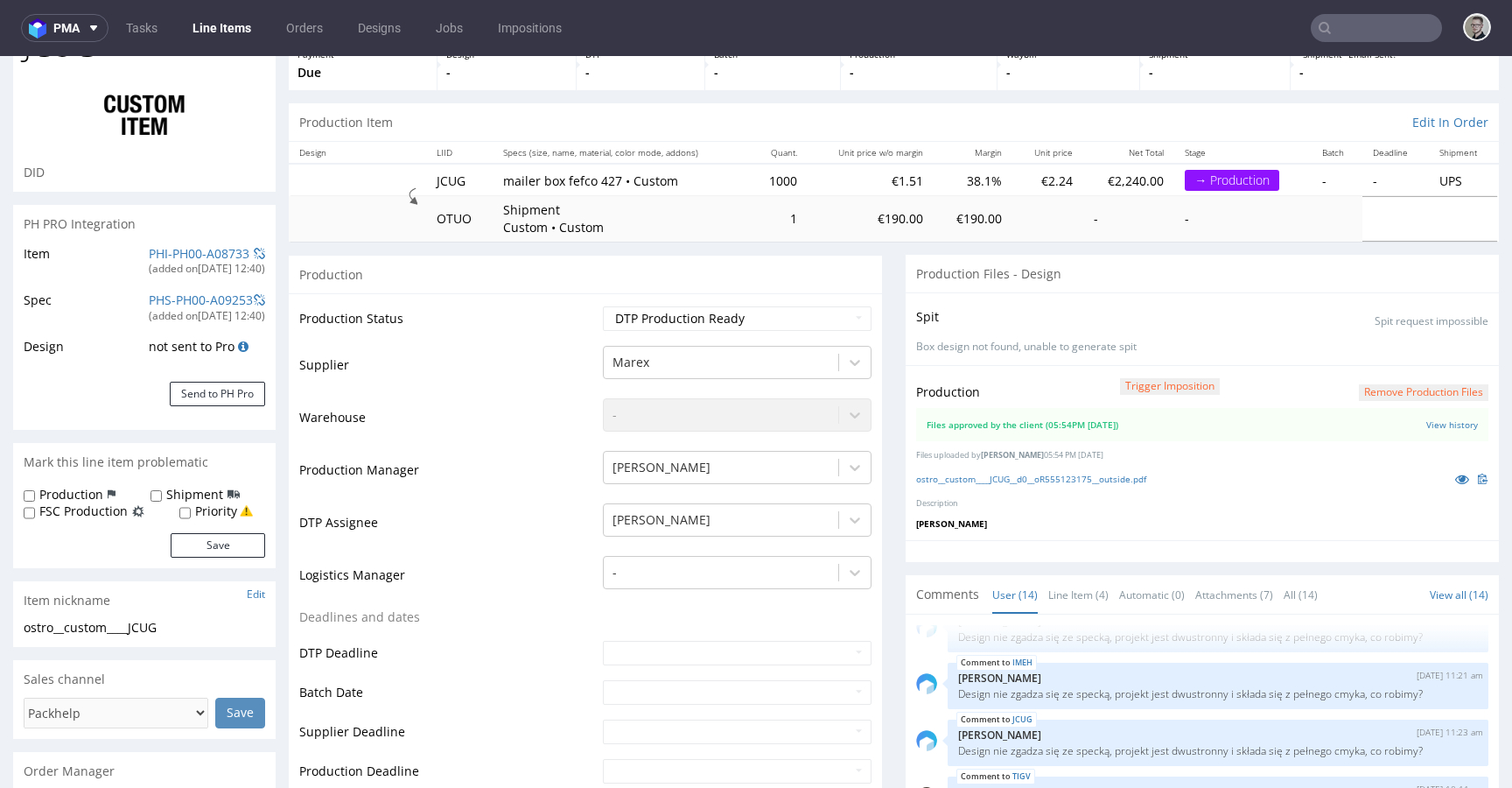
scroll to position [0, 0]
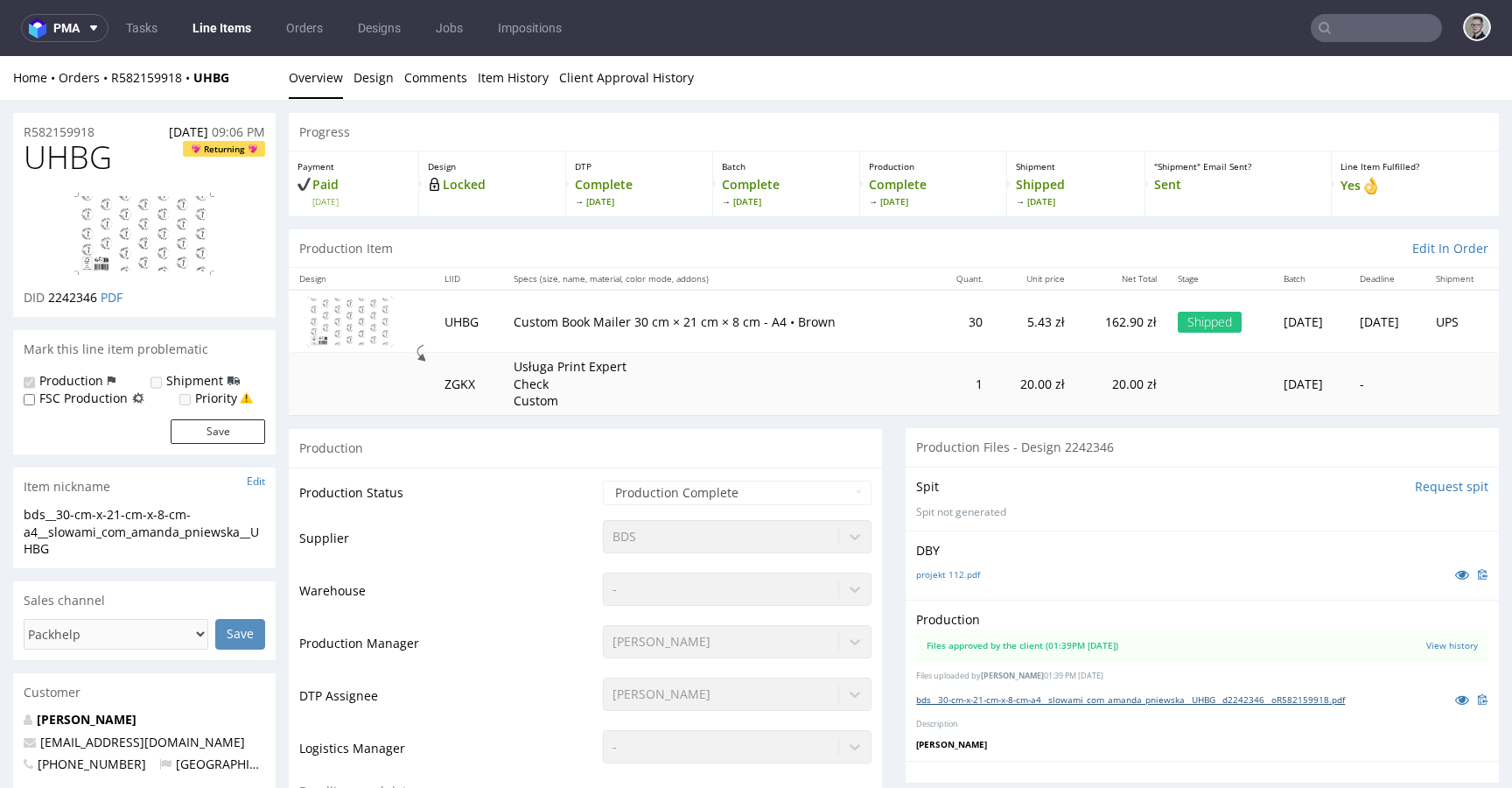
click at [1077, 699] on link "bds__30-cm-x-21-cm-x-8-cm-a4__slowami_com_amanda_pniewska__UHBG__d2242346__oR58…" at bounding box center [1130, 699] width 429 height 12
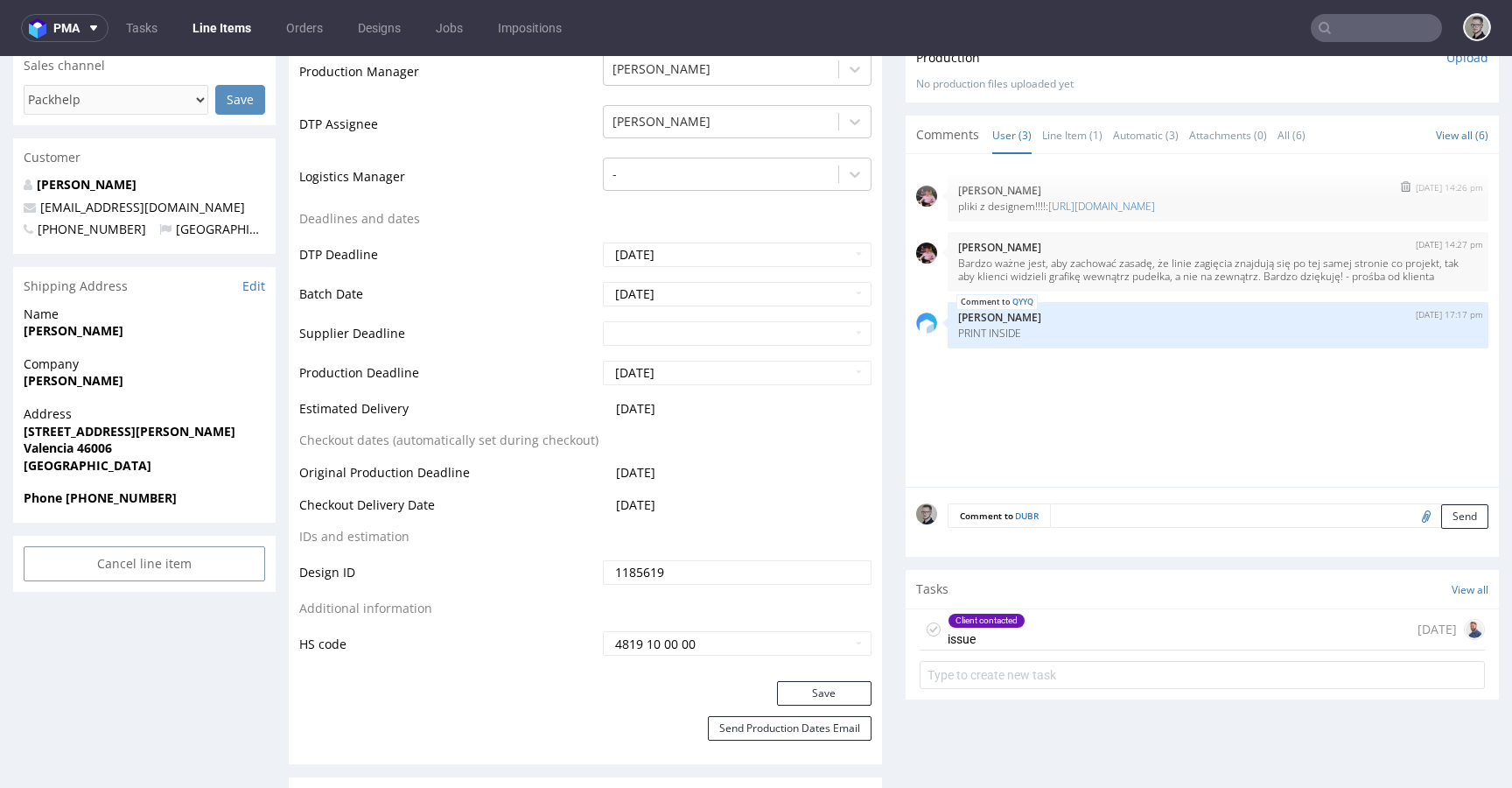
scroll to position [397, 0]
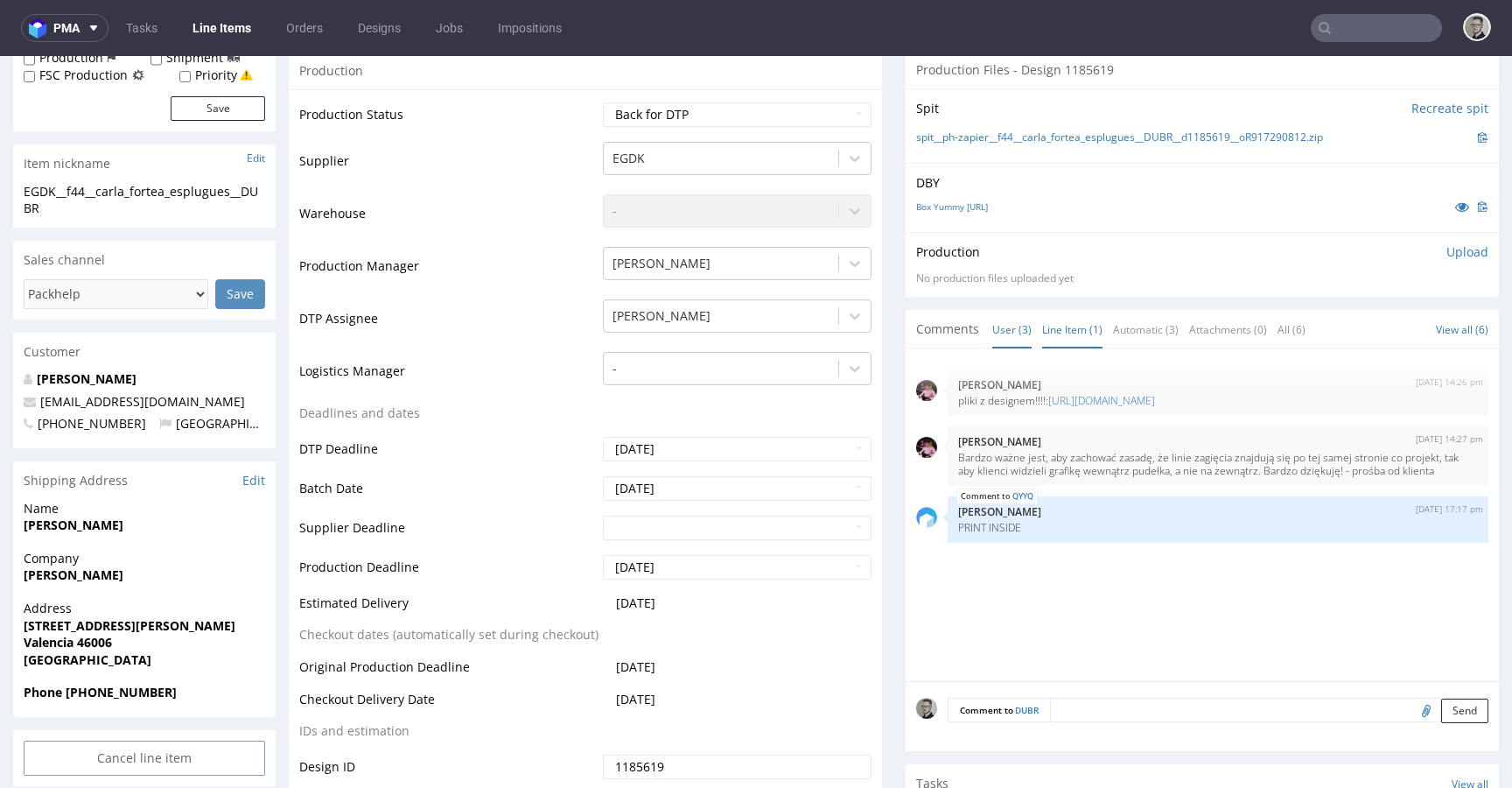
click at [1042, 330] on link "Line Item (1)" at bounding box center [1071, 329] width 61 height 38
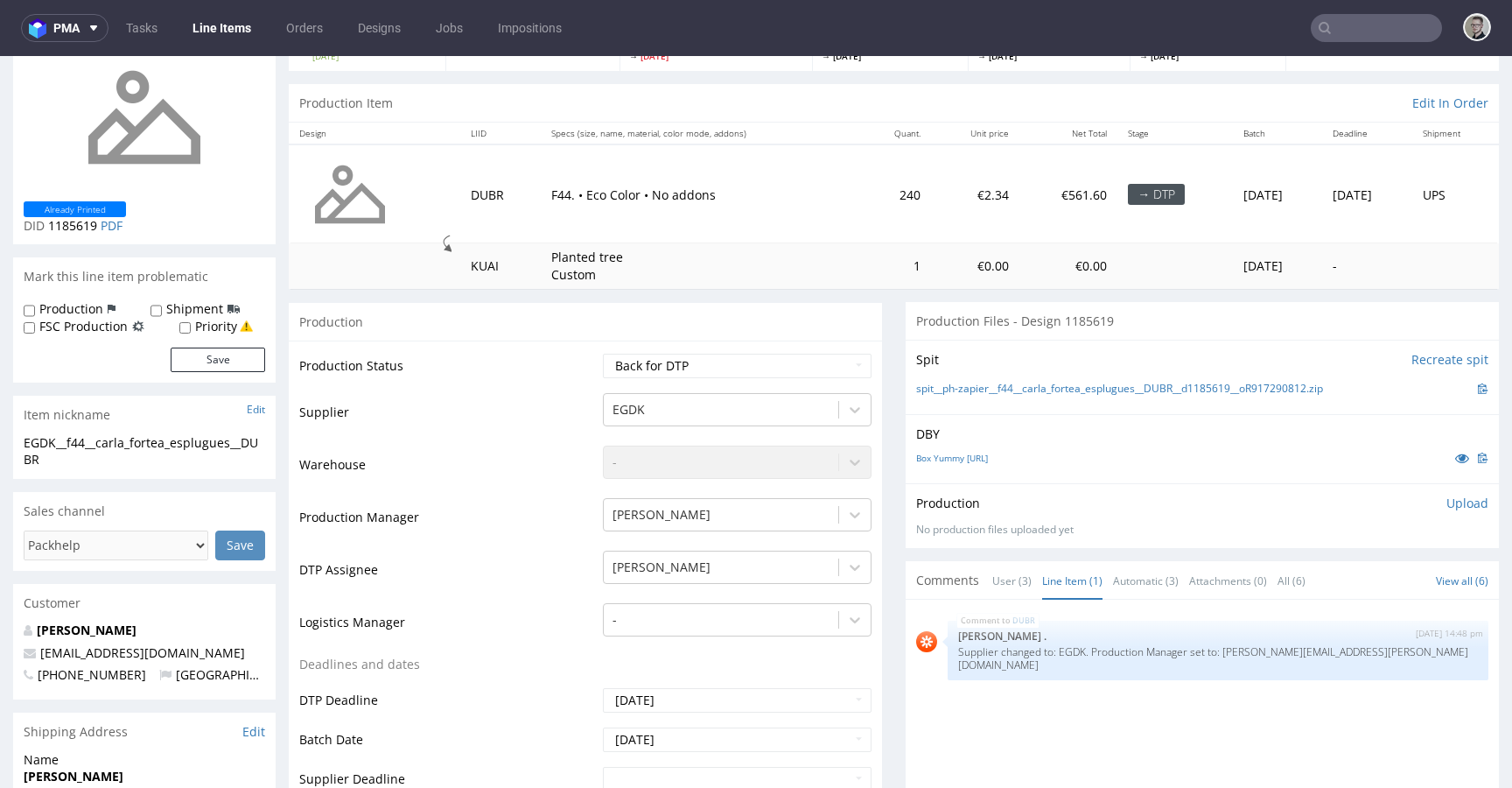
scroll to position [558, 0]
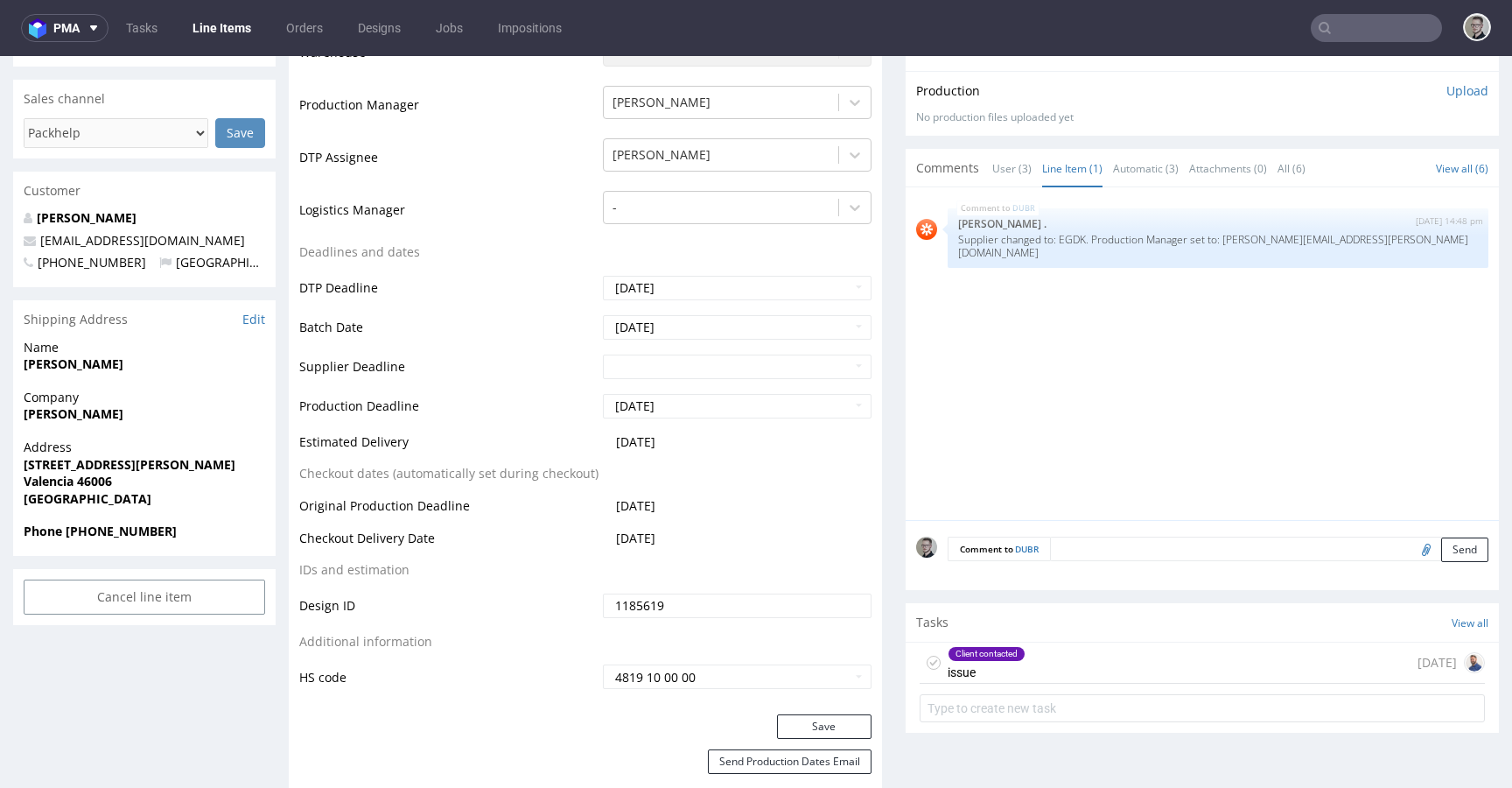
click at [1043, 669] on div "Client contacted issue 7 days ago" at bounding box center [1202, 662] width 566 height 41
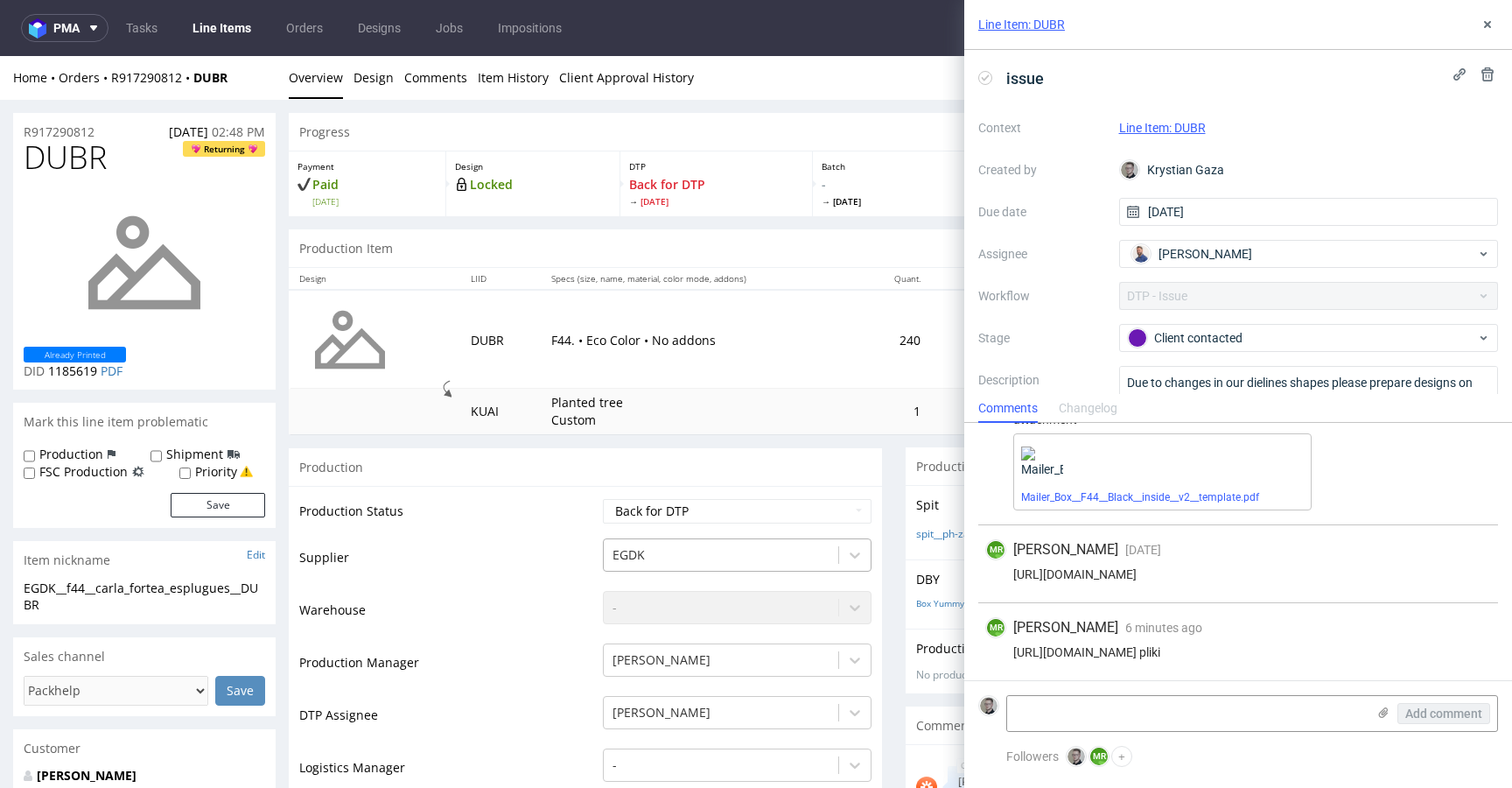
scroll to position [93, 0]
click at [1490, 26] on use at bounding box center [1487, 24] width 7 height 7
